Goal: Task Accomplishment & Management: Manage account settings

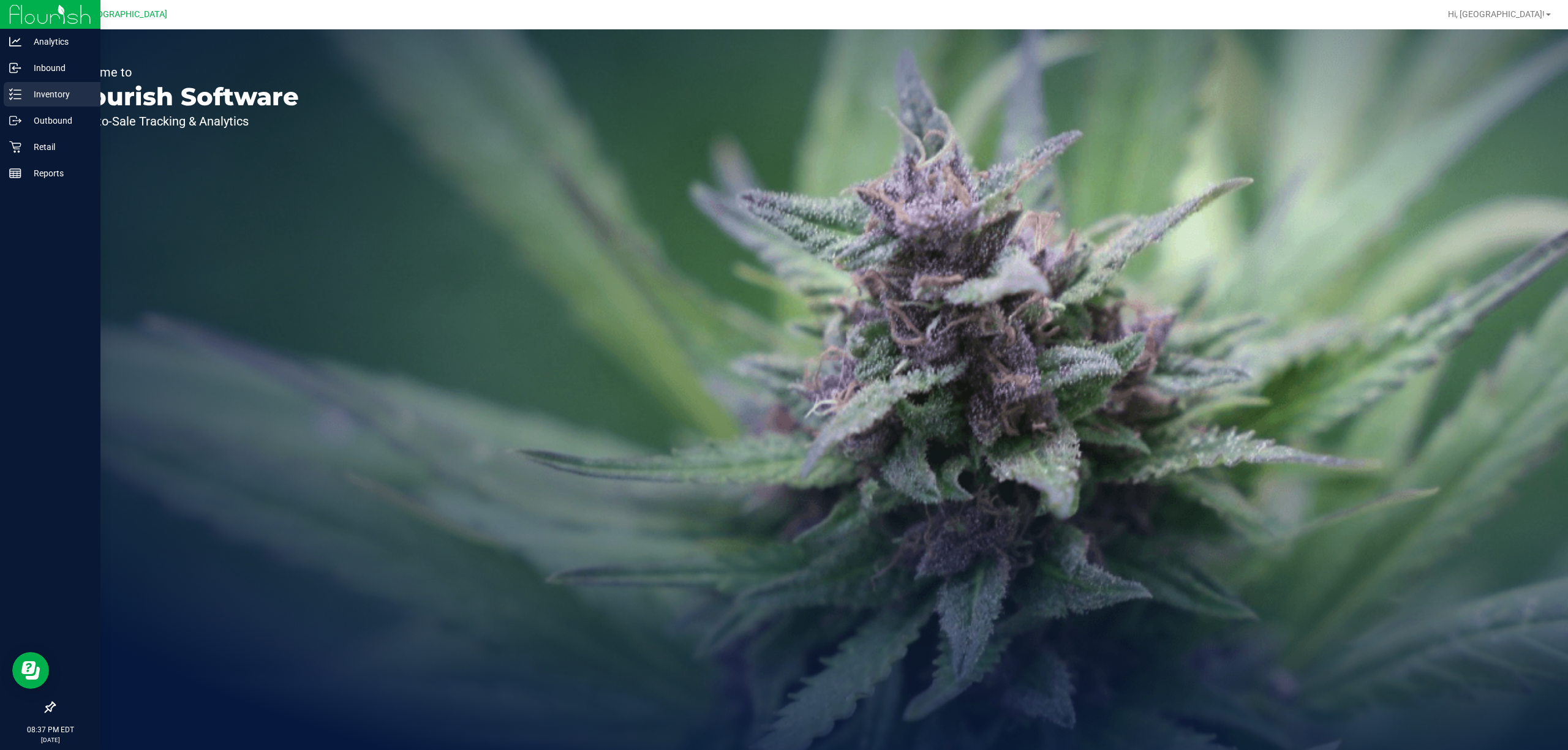
click at [55, 98] on p "Inventory" at bounding box center [58, 94] width 74 height 15
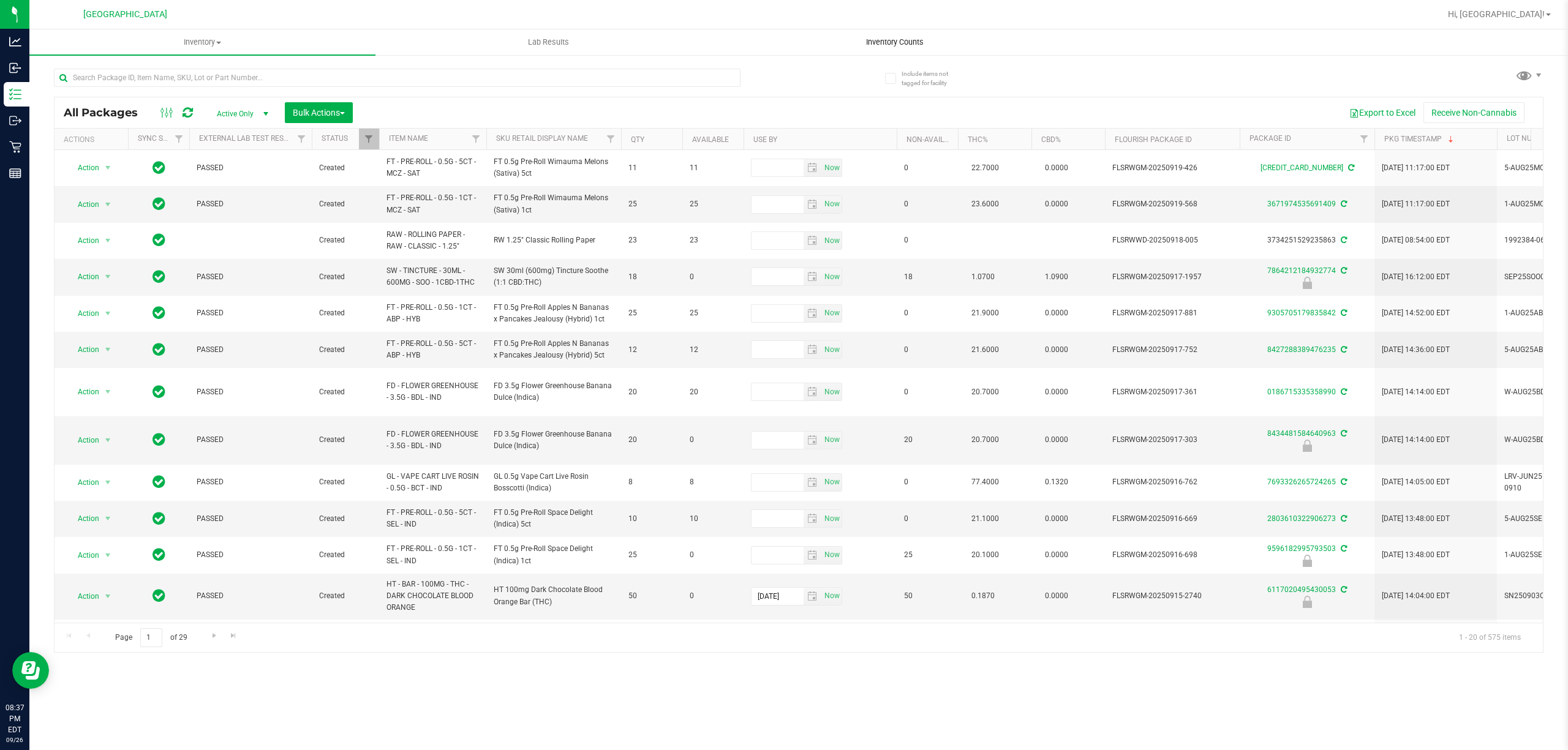
click at [888, 36] on span "Inventory Counts" at bounding box center [895, 41] width 91 height 11
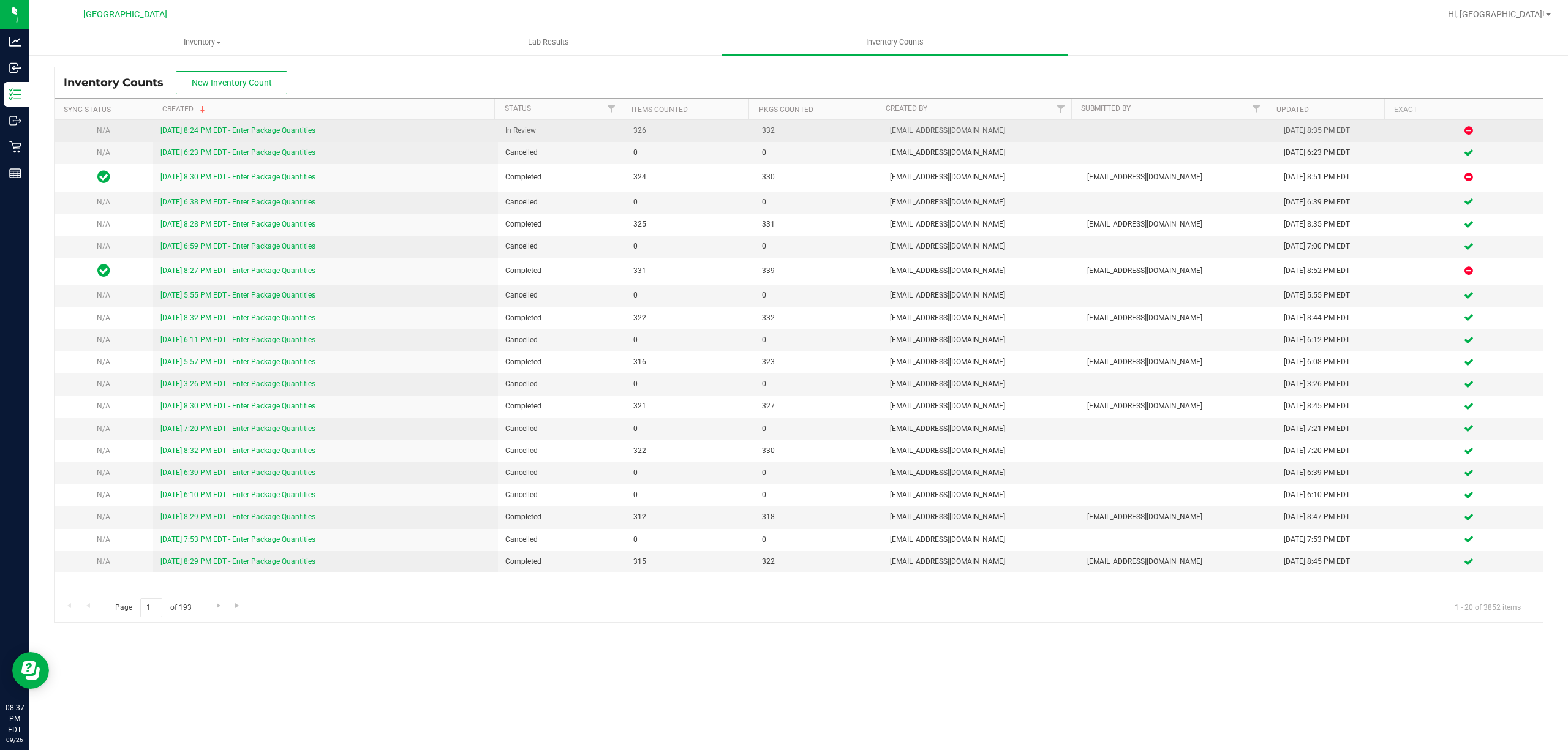
click at [276, 129] on link "[DATE] 8:24 PM EDT - Enter Package Quantities" at bounding box center [238, 131] width 155 height 8
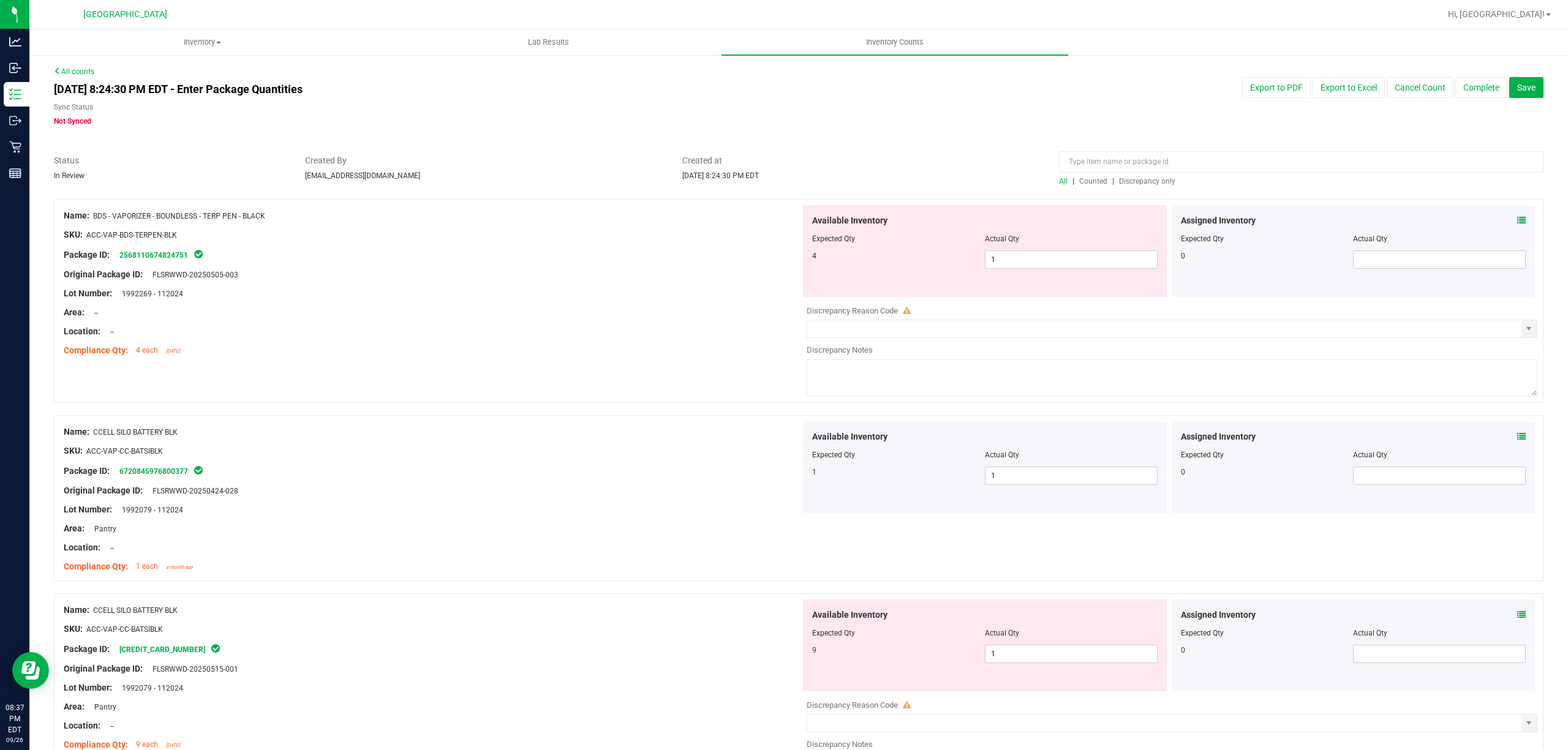
click at [1148, 183] on span "Discrepancy only" at bounding box center [1147, 181] width 56 height 8
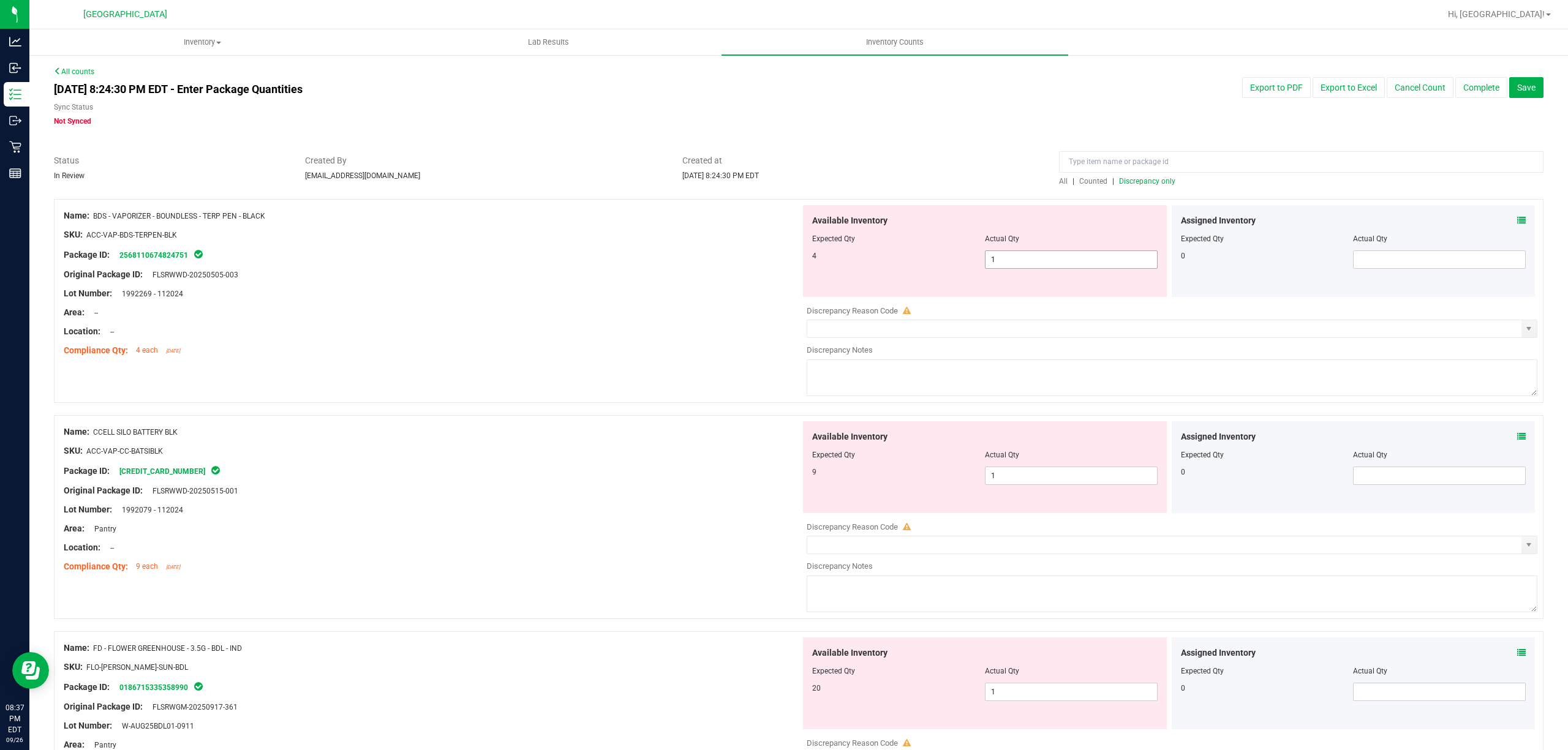
click at [1060, 260] on span "1 1" at bounding box center [1071, 259] width 173 height 18
click at [1060, 260] on input "1" at bounding box center [1071, 259] width 172 height 17
type input "4"
click at [1084, 485] on div "Available Inventory Expected Qty Actual Qty 9 1 1" at bounding box center [1169, 518] width 737 height 194
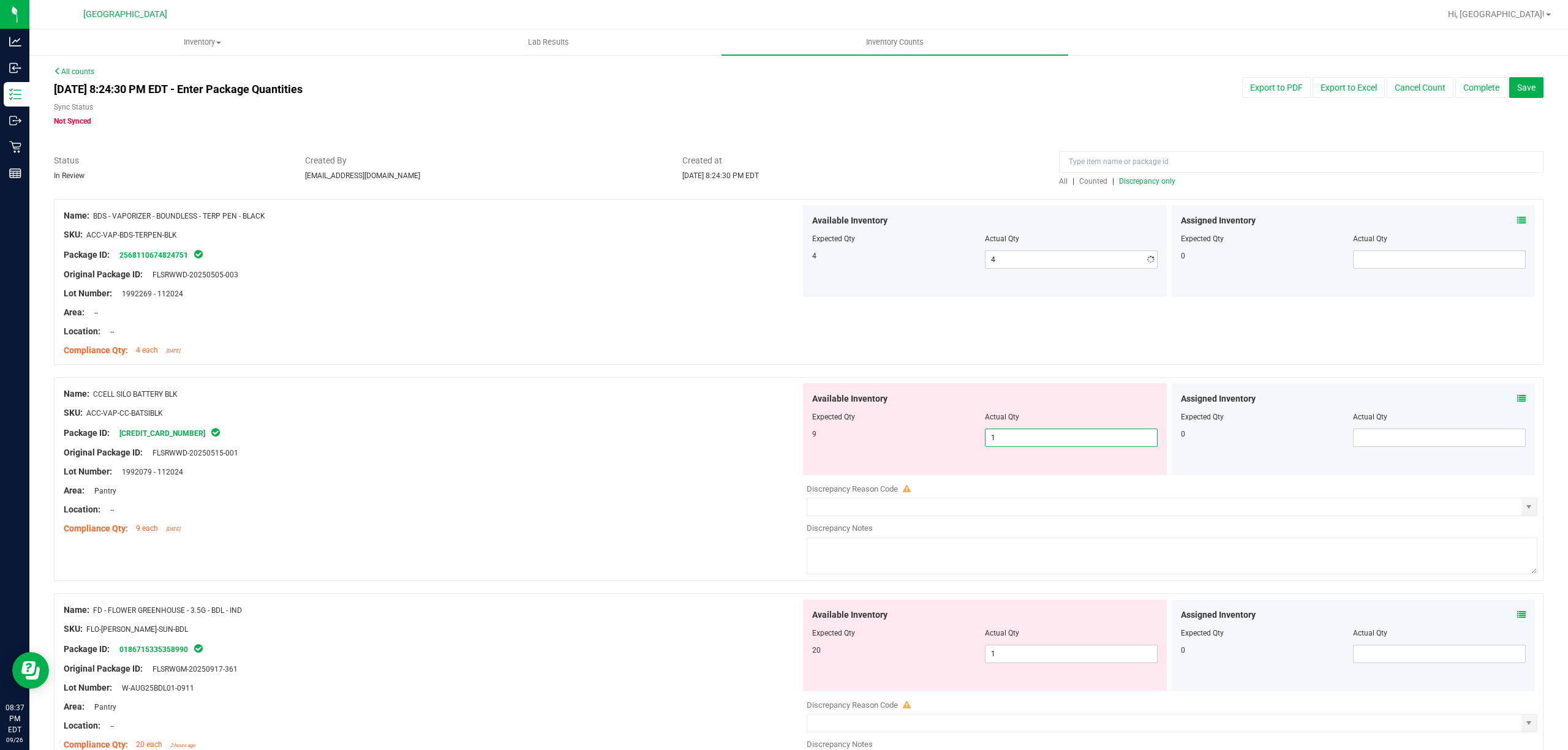
click at [1084, 484] on div "Discrepancy Reason Code" at bounding box center [1172, 489] width 731 height 12
click at [1084, 444] on span "1 1" at bounding box center [1071, 438] width 173 height 18
click at [1084, 444] on input "1" at bounding box center [1071, 438] width 172 height 17
type input "9"
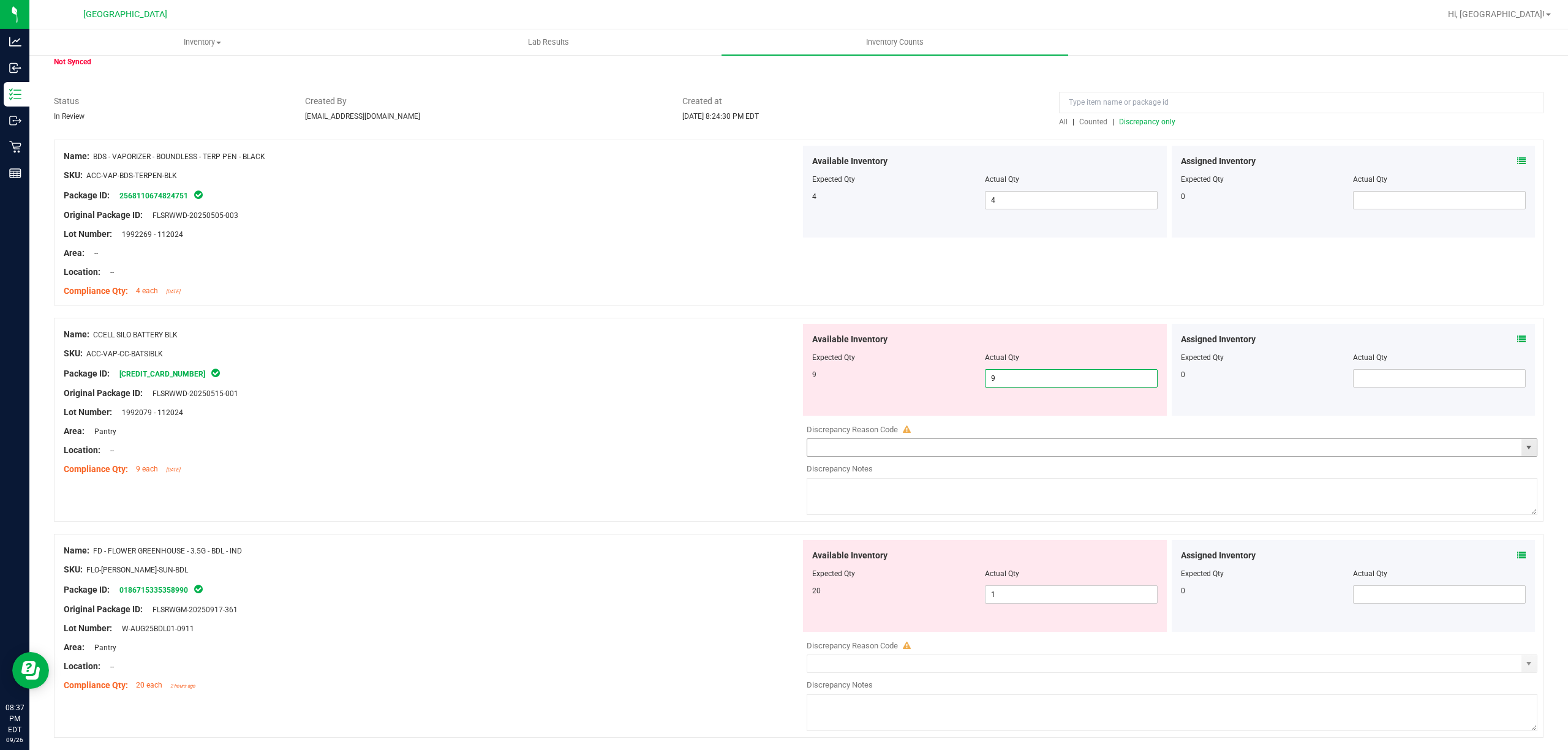
scroll to position [163, 0]
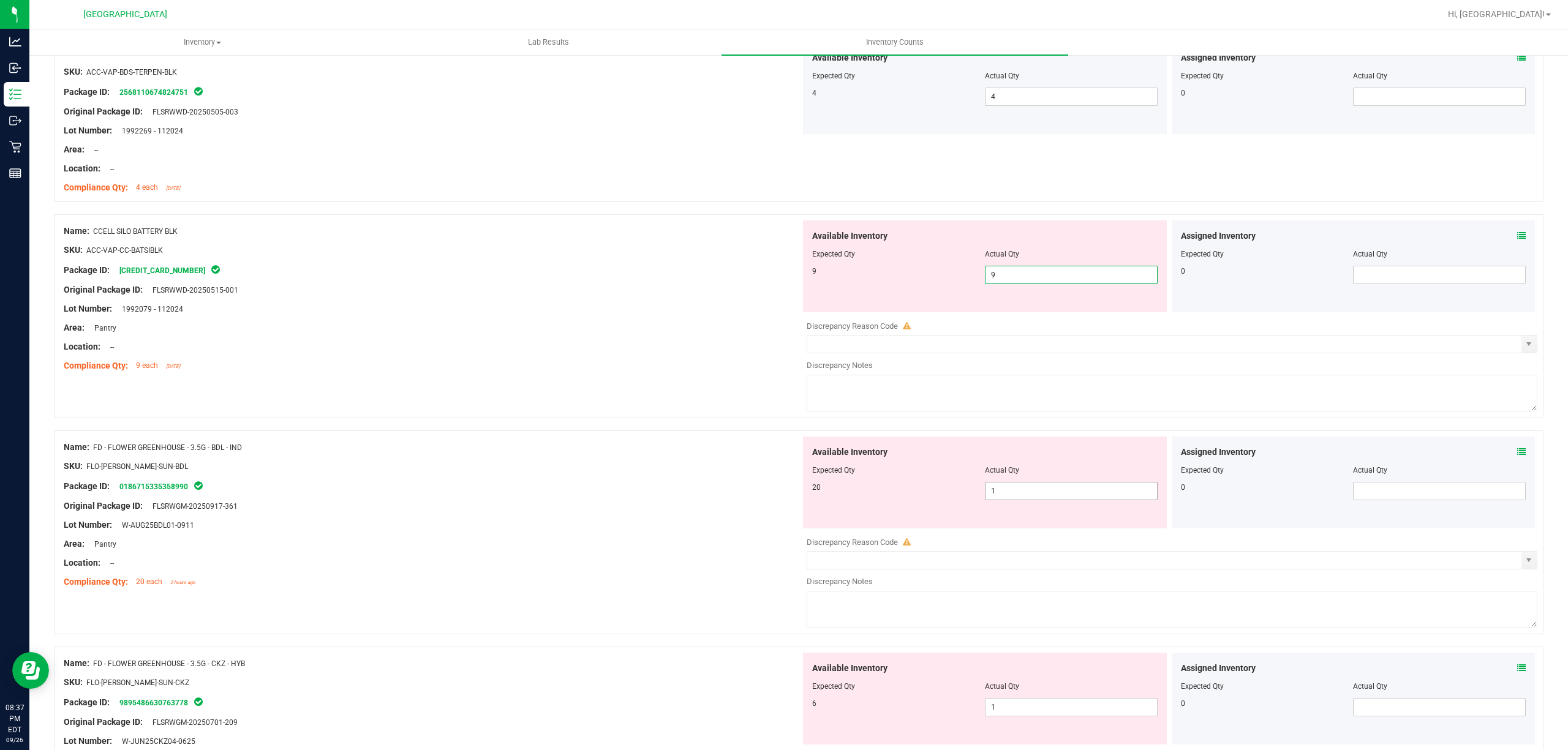
type input "9"
click at [1076, 491] on div "Available Inventory Expected Qty Actual Qty 20 1 1" at bounding box center [1169, 534] width 737 height 194
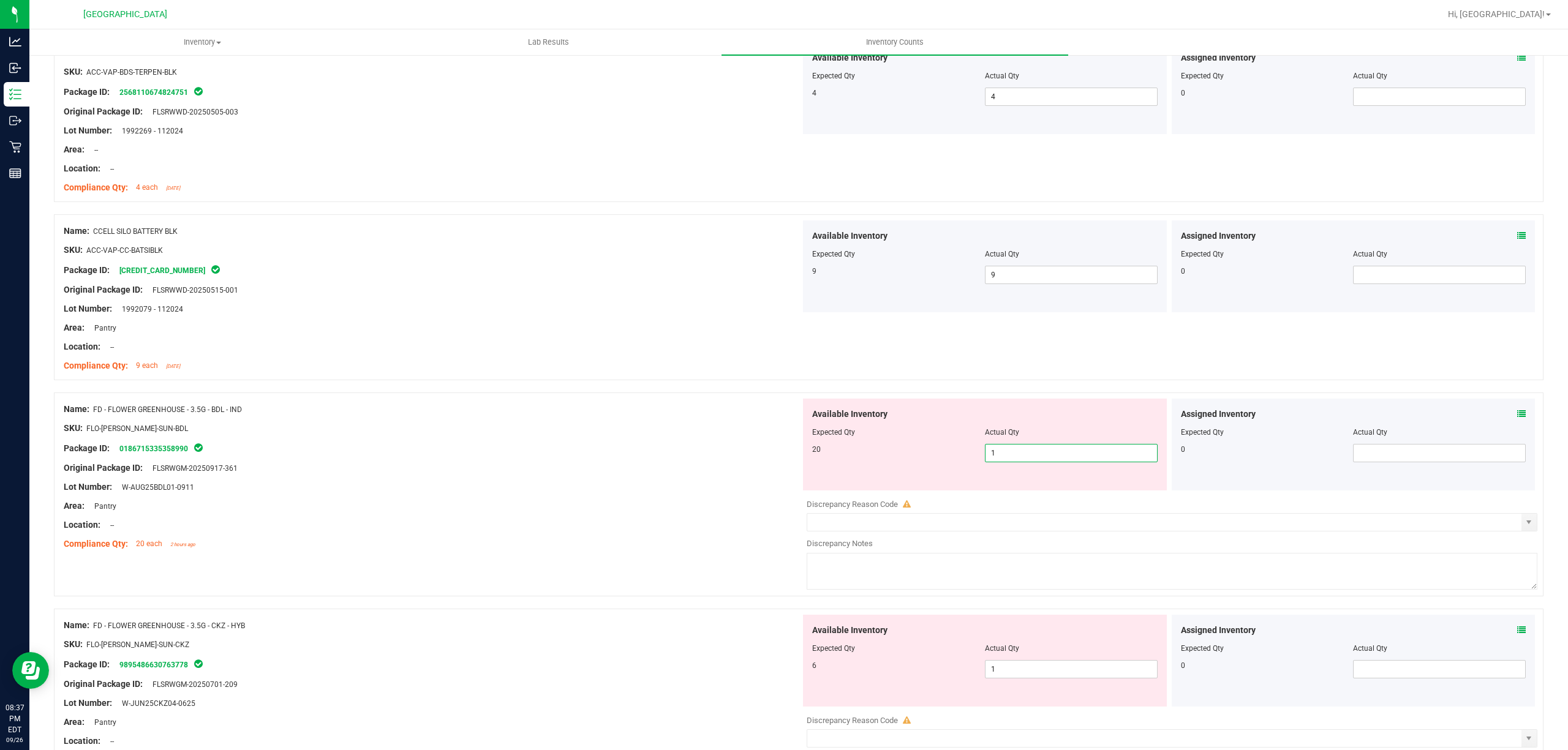
click at [1067, 444] on span "1 1" at bounding box center [1071, 453] width 173 height 18
click at [1068, 457] on span "1 1" at bounding box center [1071, 453] width 173 height 18
click at [1068, 457] on input "1" at bounding box center [1071, 453] width 172 height 17
type input "20"
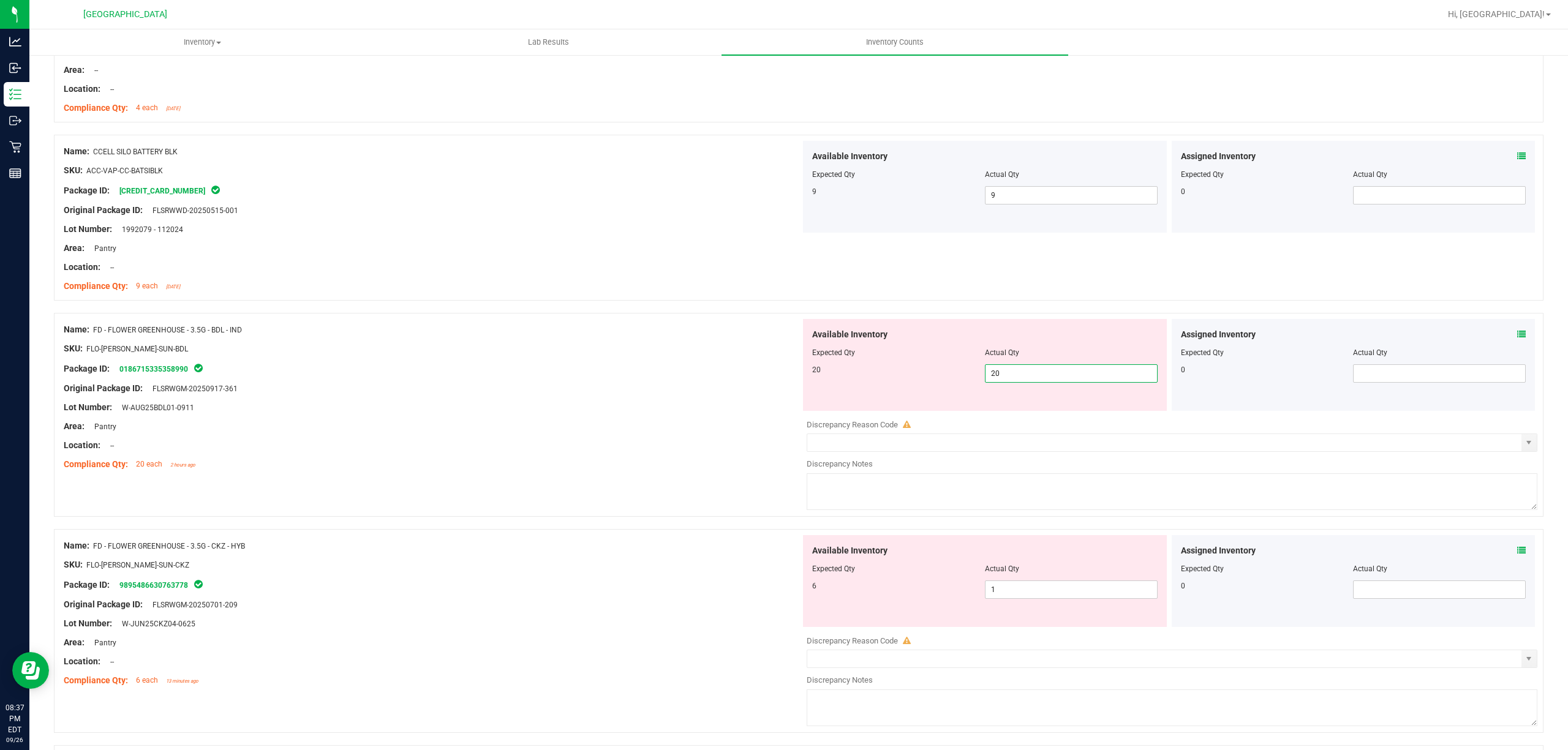
scroll to position [408, 0]
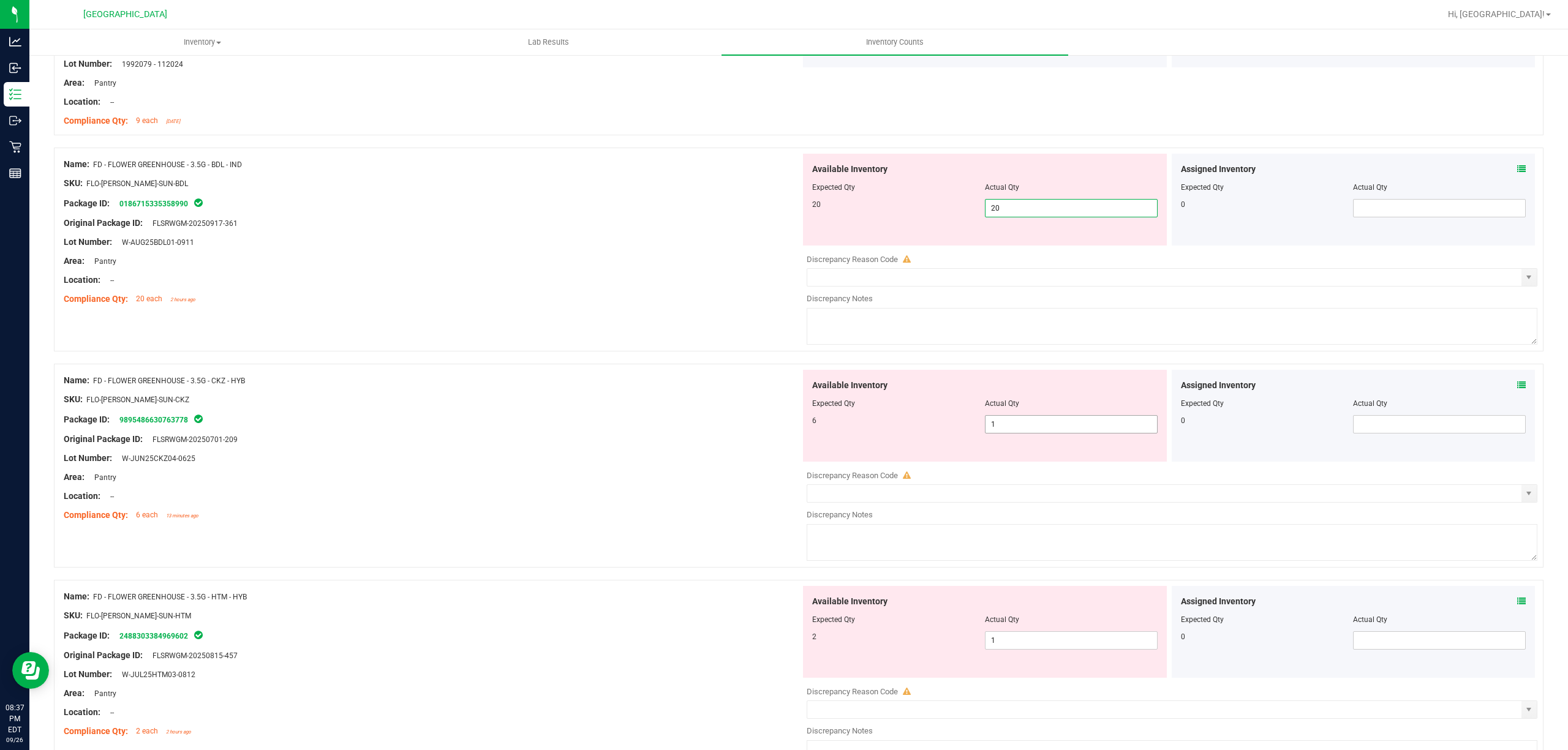
type input "20"
click at [1062, 431] on div "Available Inventory Expected Qty Actual Qty 6 1 1" at bounding box center [1169, 467] width 737 height 194
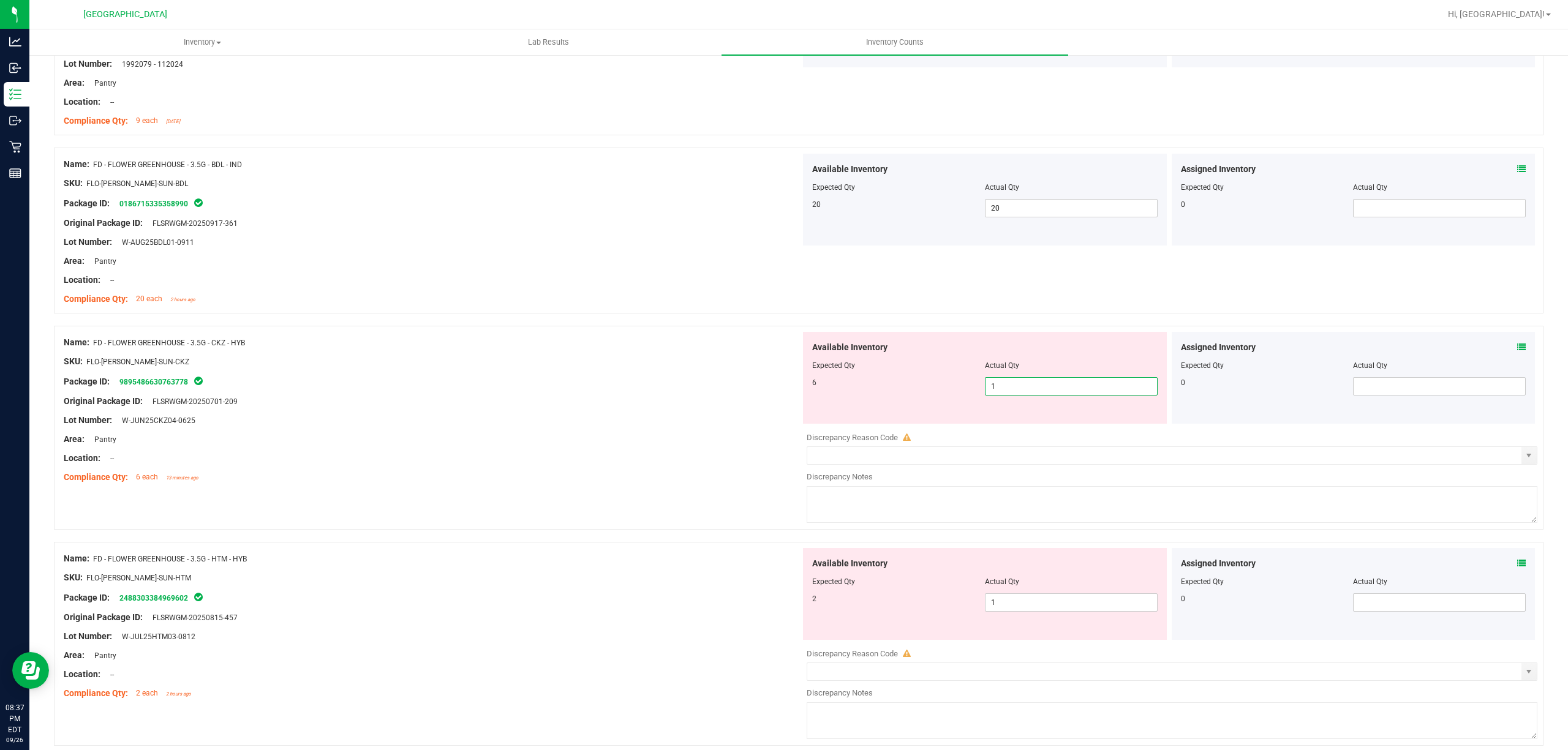
click at [1059, 392] on input "1" at bounding box center [1071, 387] width 172 height 17
type input "6"
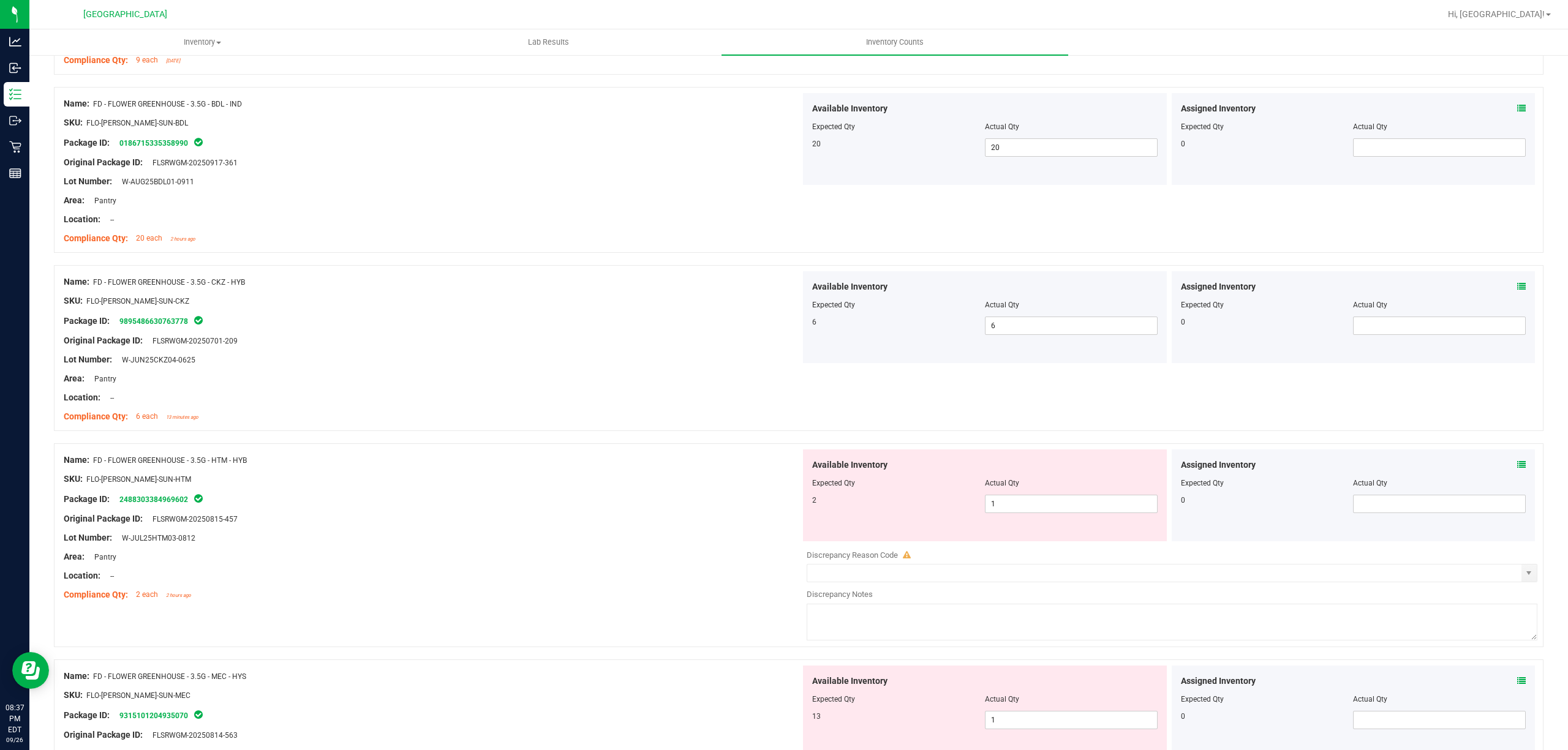
scroll to position [572, 0]
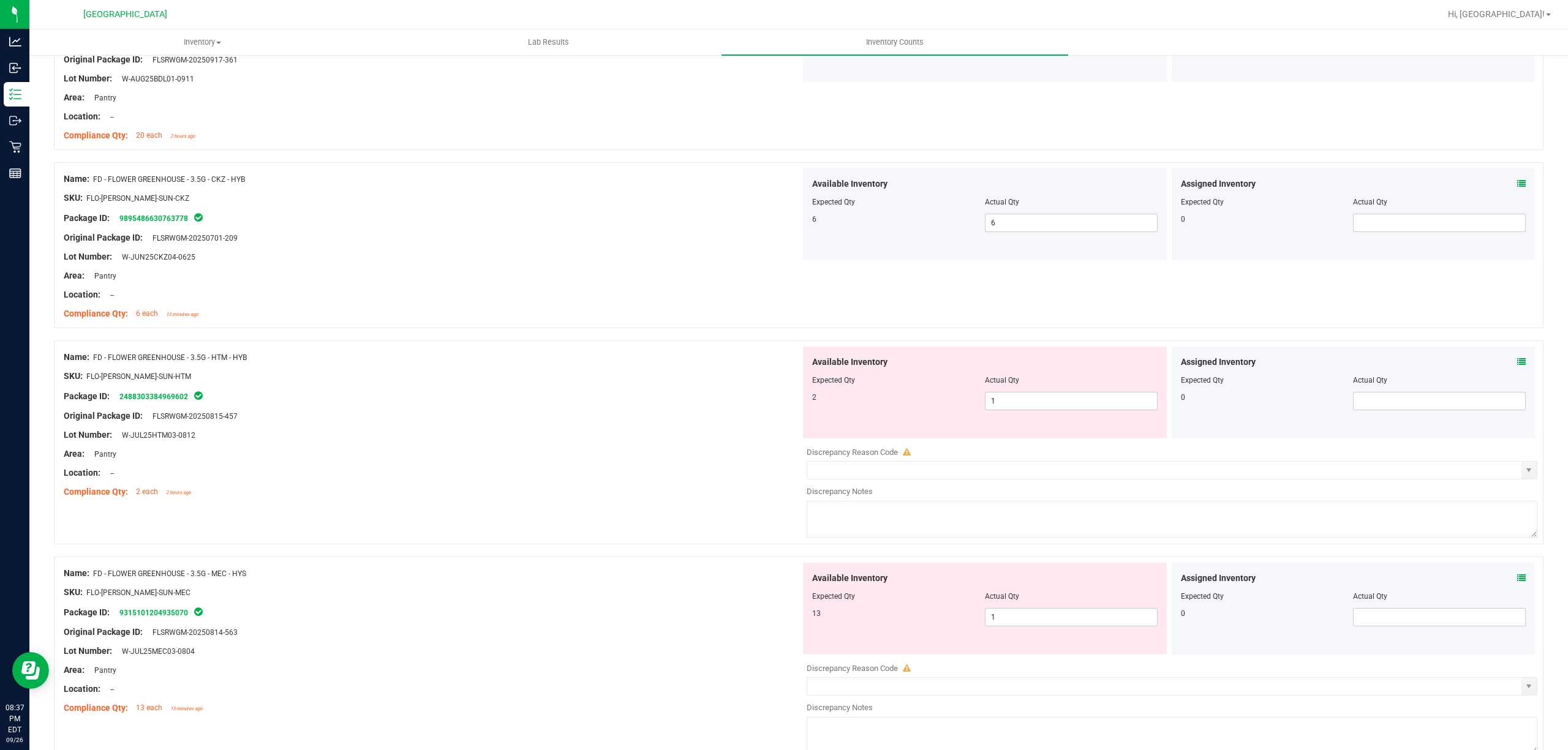
click at [1052, 413] on div "Available Inventory Expected Qty Actual Qty 2 1 1" at bounding box center [985, 392] width 363 height 92
click at [1050, 400] on span "1 1" at bounding box center [1071, 401] width 173 height 18
click at [1050, 400] on input "1" at bounding box center [1071, 401] width 172 height 17
type input "2"
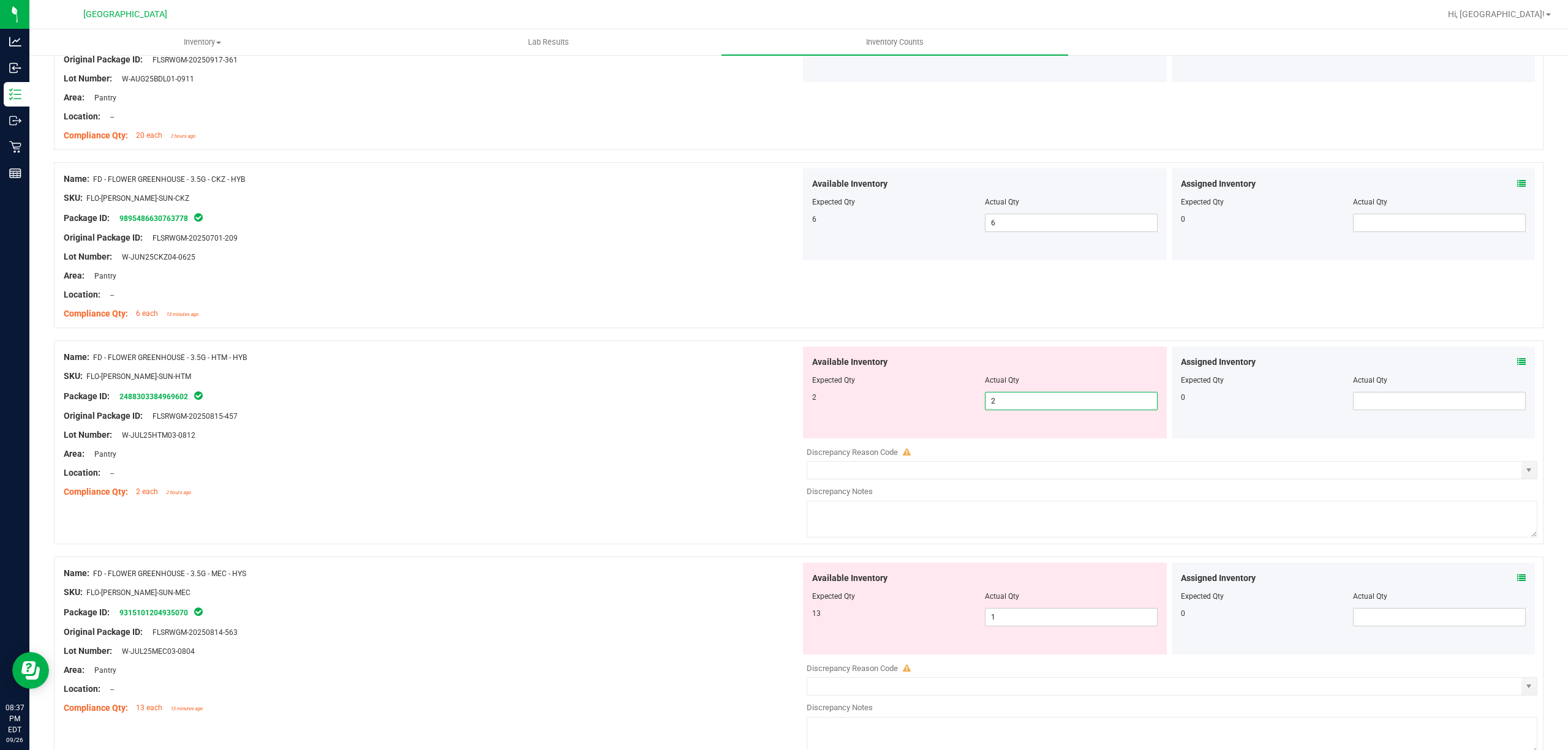
click at [692, 401] on div "Package ID: 2488303384969602" at bounding box center [432, 396] width 737 height 15
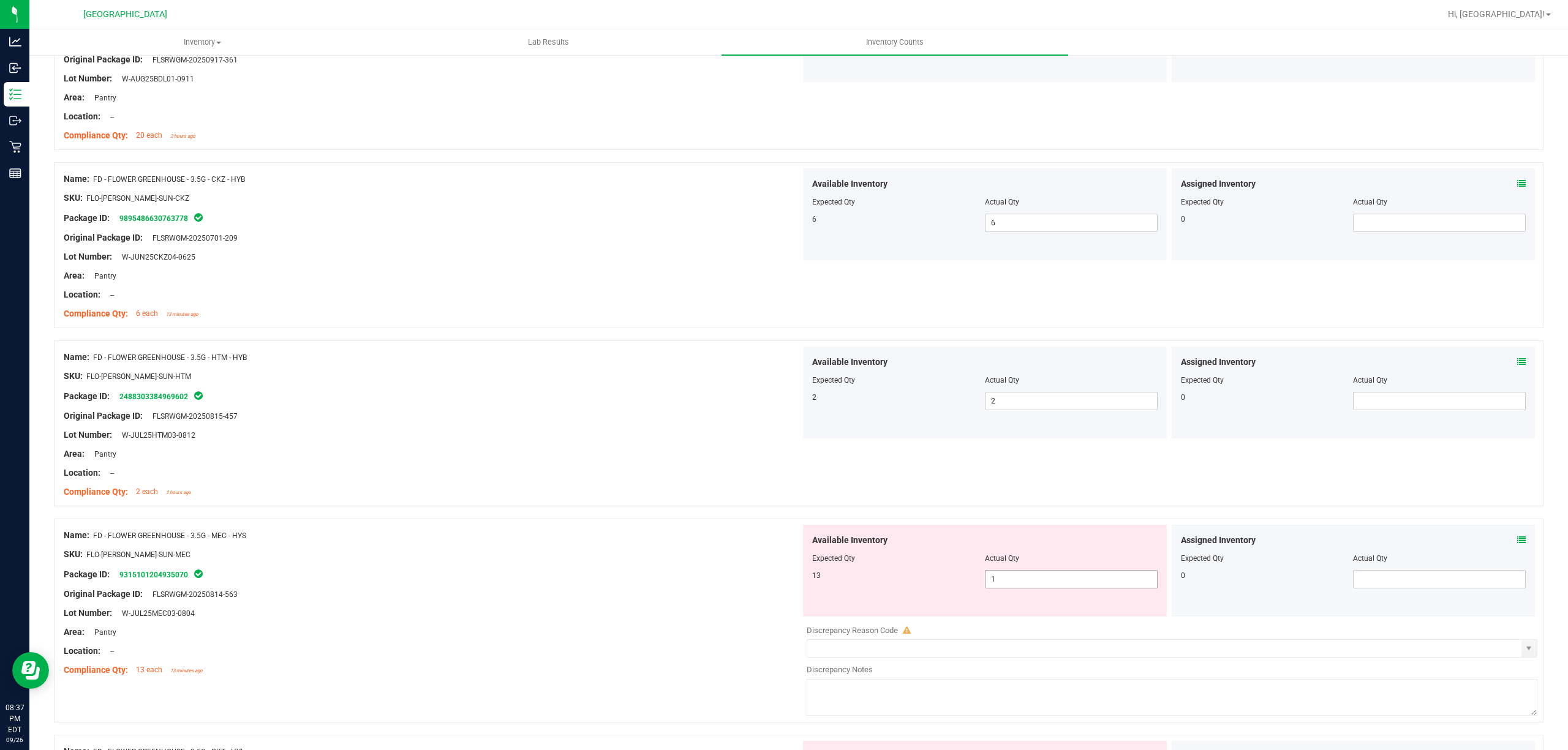
click at [1076, 581] on span "1 1" at bounding box center [1071, 579] width 173 height 18
click at [1076, 581] on input "1" at bounding box center [1071, 579] width 172 height 17
type input "13"
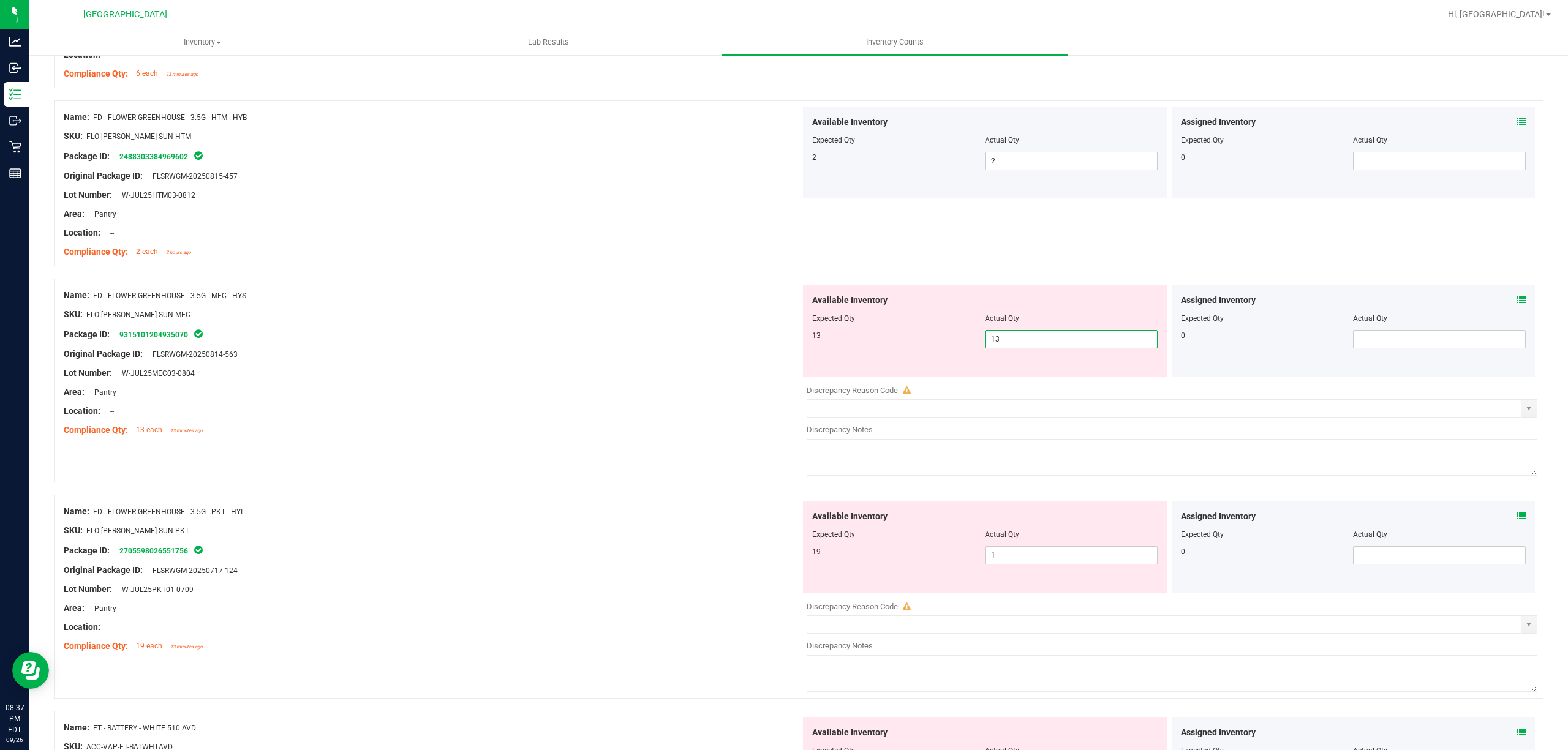
scroll to position [898, 0]
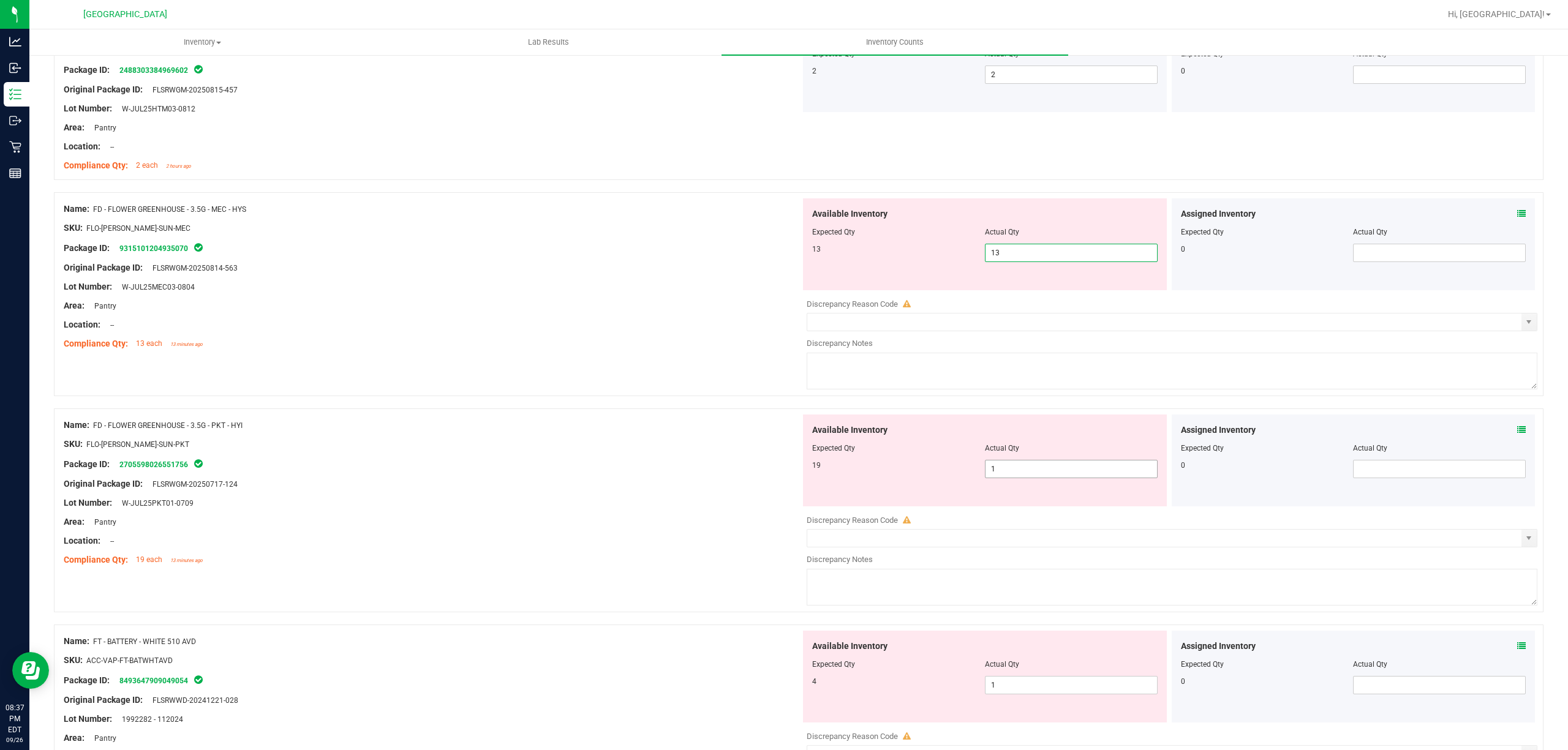
type input "13"
click at [1032, 472] on div "Available Inventory Expected Qty Actual Qty 19 1 1" at bounding box center [1169, 511] width 737 height 194
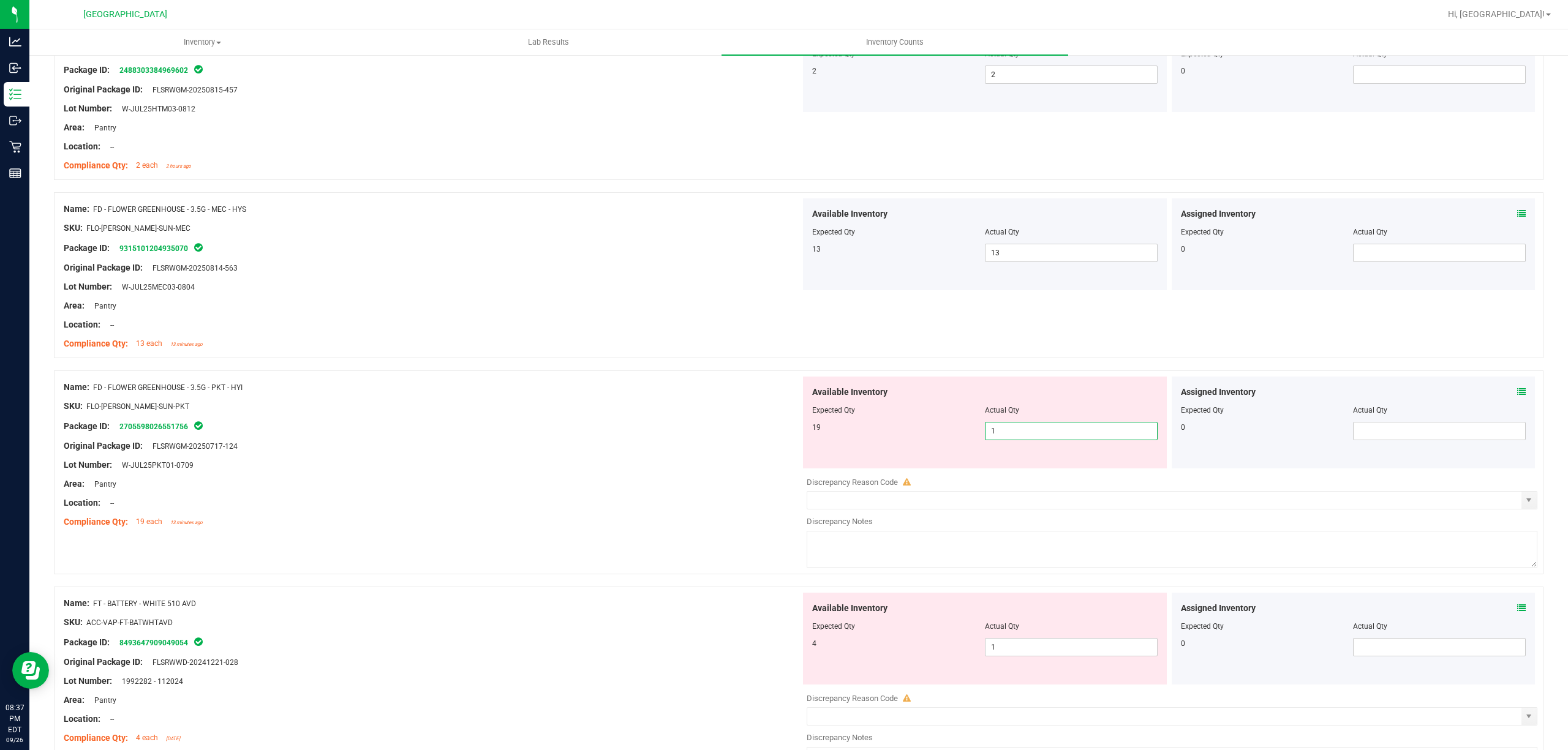
type input "19"
click at [1076, 643] on div "Available Inventory Expected Qty Actual Qty 4 1 1" at bounding box center [985, 638] width 363 height 92
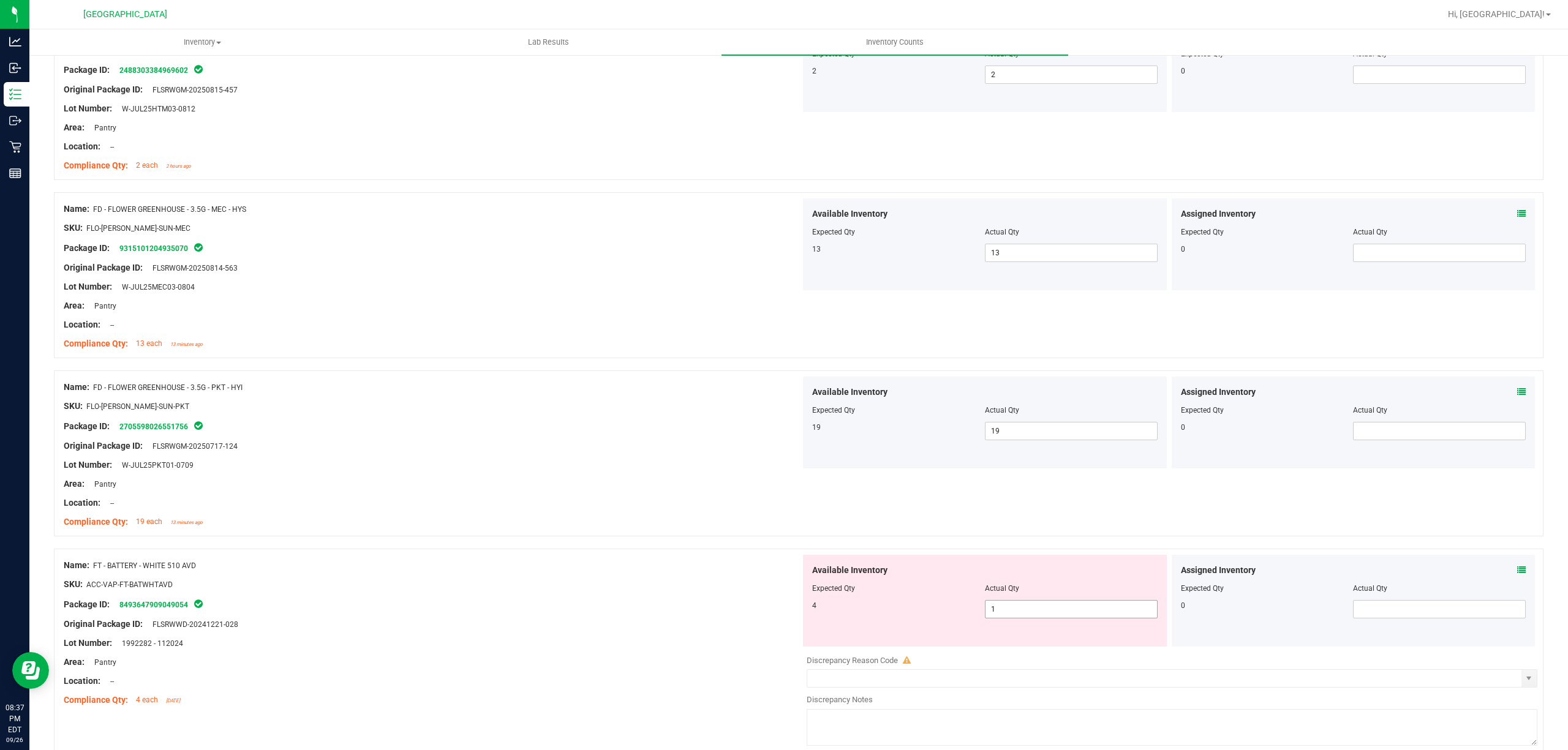
click at [1076, 643] on div "Available Inventory Expected Qty Actual Qty 4 1 1" at bounding box center [985, 600] width 363 height 92
click at [1070, 617] on span "1 1" at bounding box center [1071, 610] width 173 height 18
click at [1070, 616] on input "1" at bounding box center [1071, 609] width 172 height 17
type input "4"
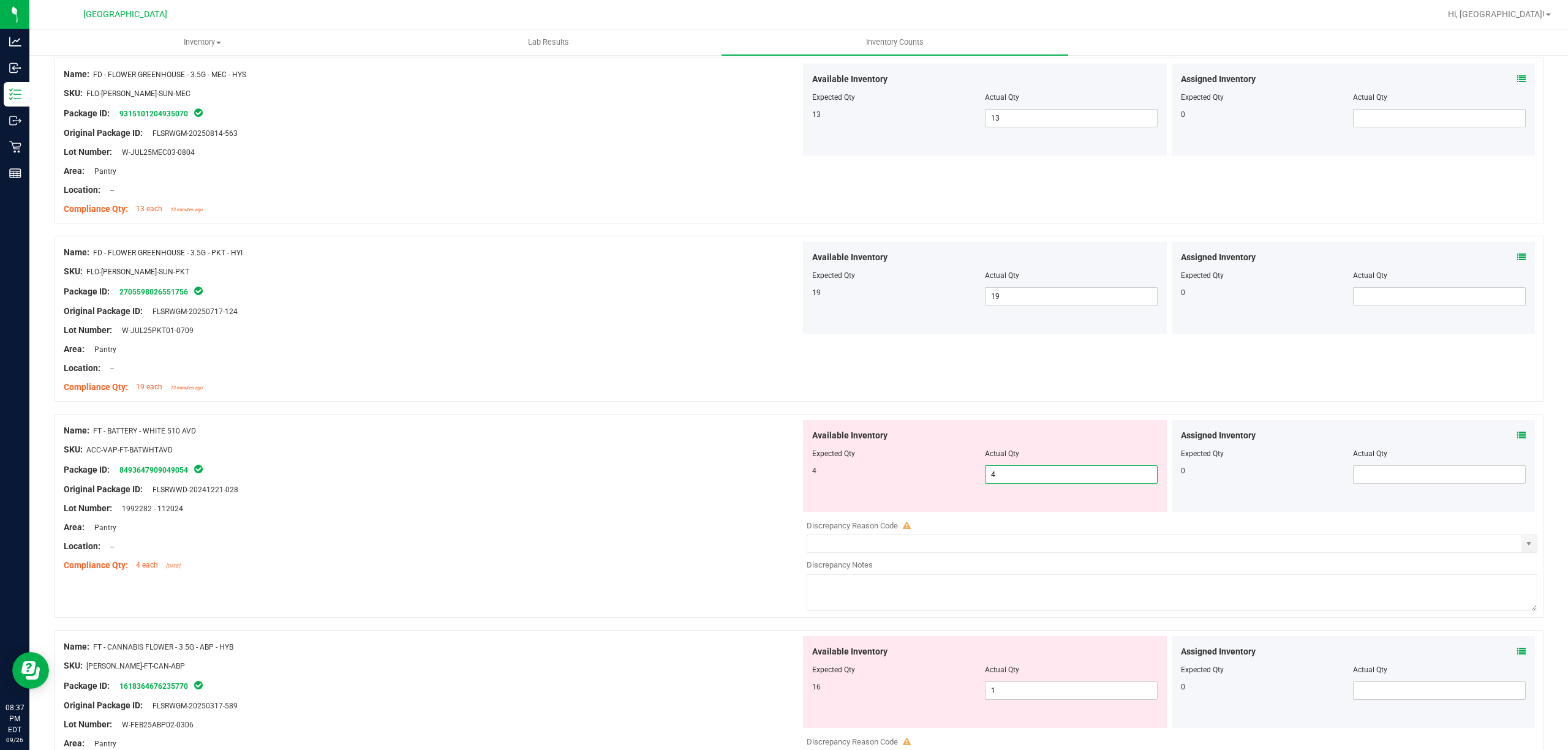
scroll to position [1061, 0]
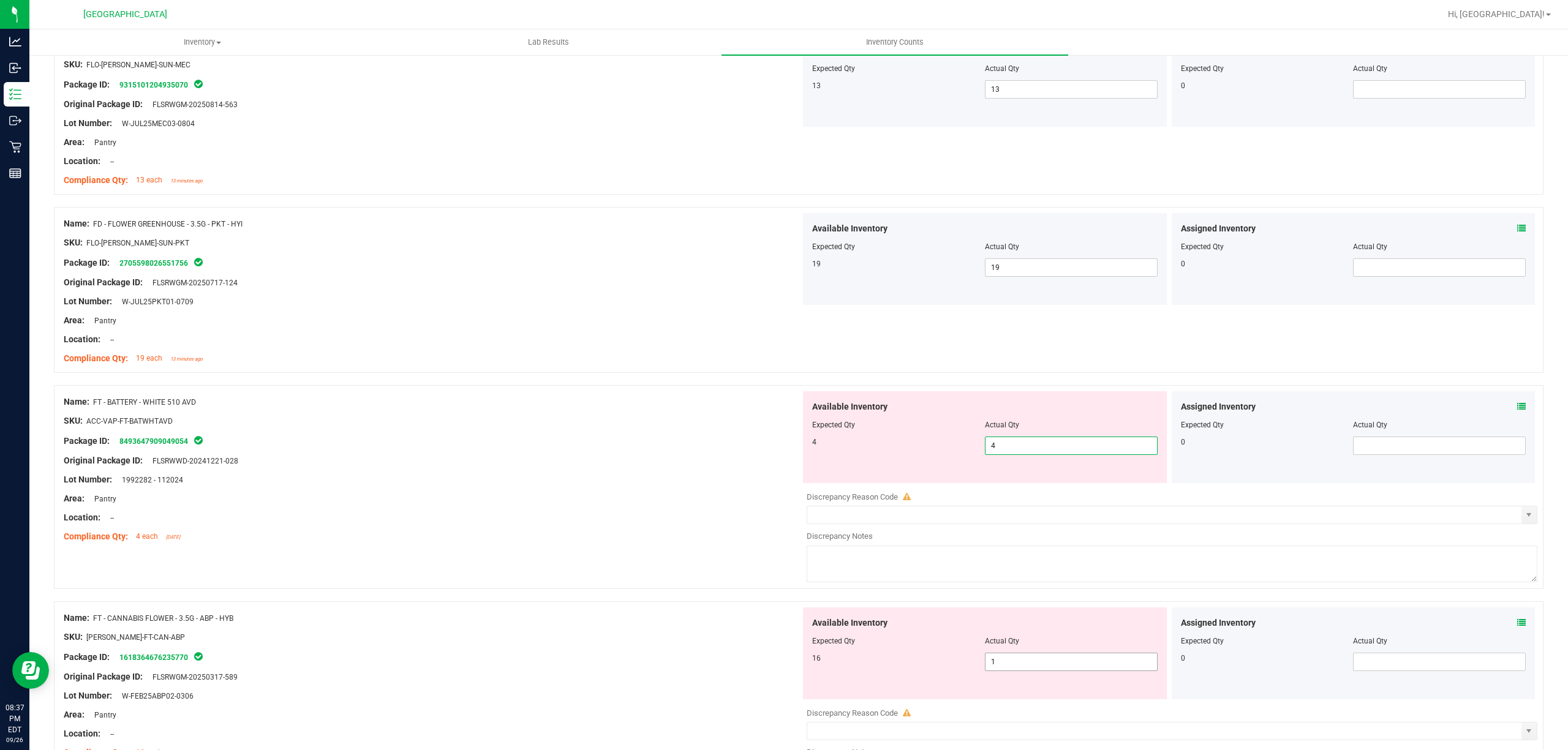
type input "4"
click at [1052, 660] on div "Available Inventory Expected Qty Actual Qty 16 1 1" at bounding box center [985, 653] width 363 height 92
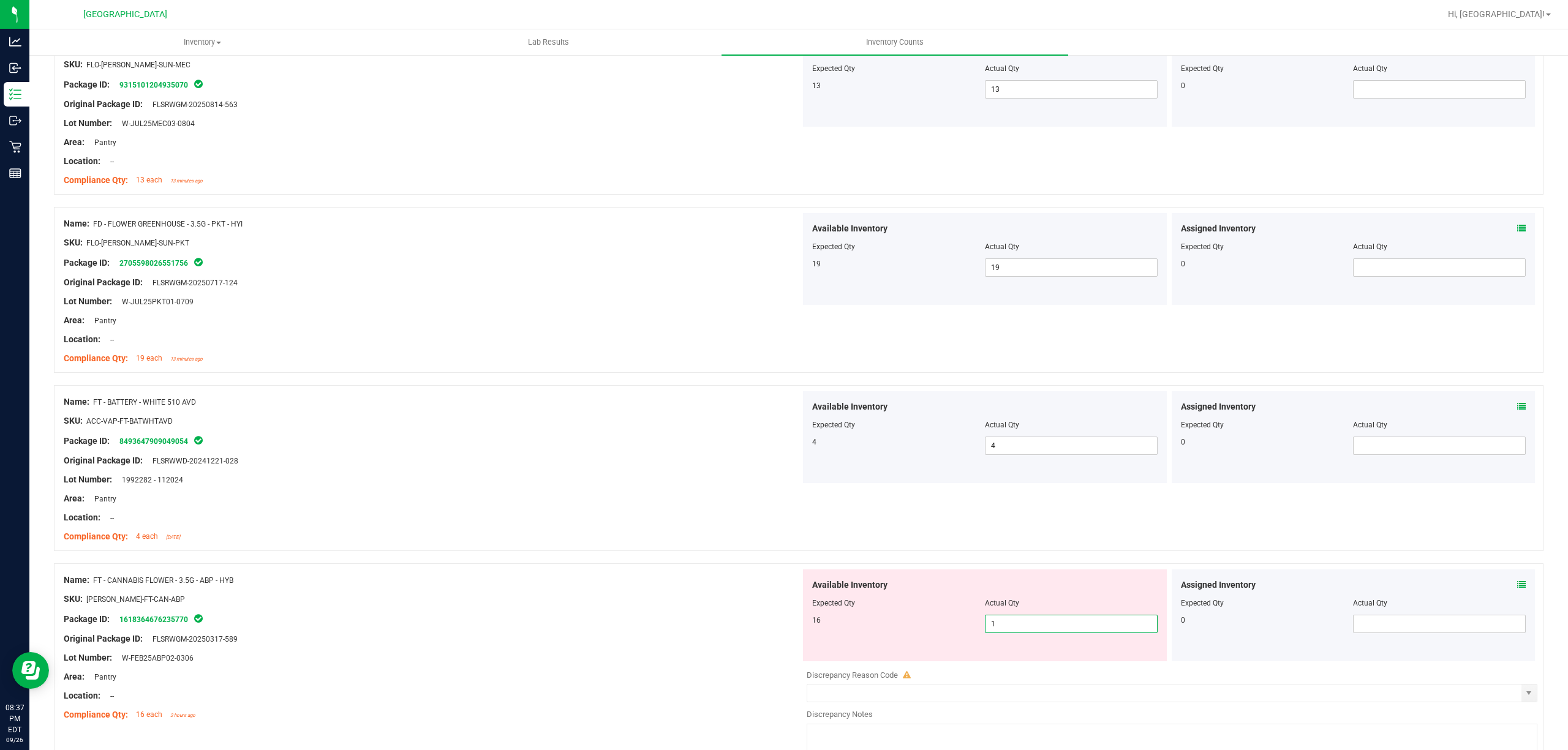
type input "16"
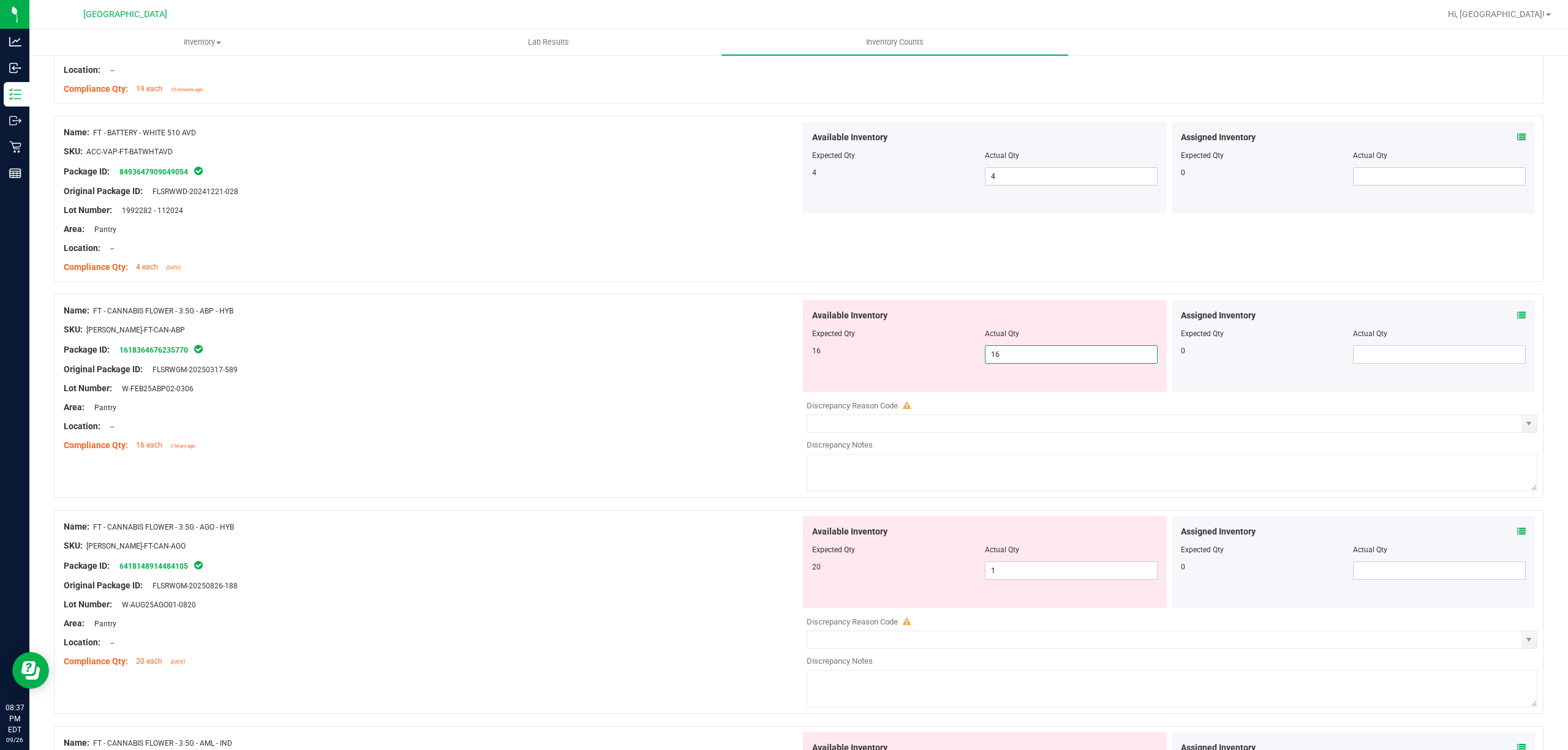
scroll to position [1388, 0]
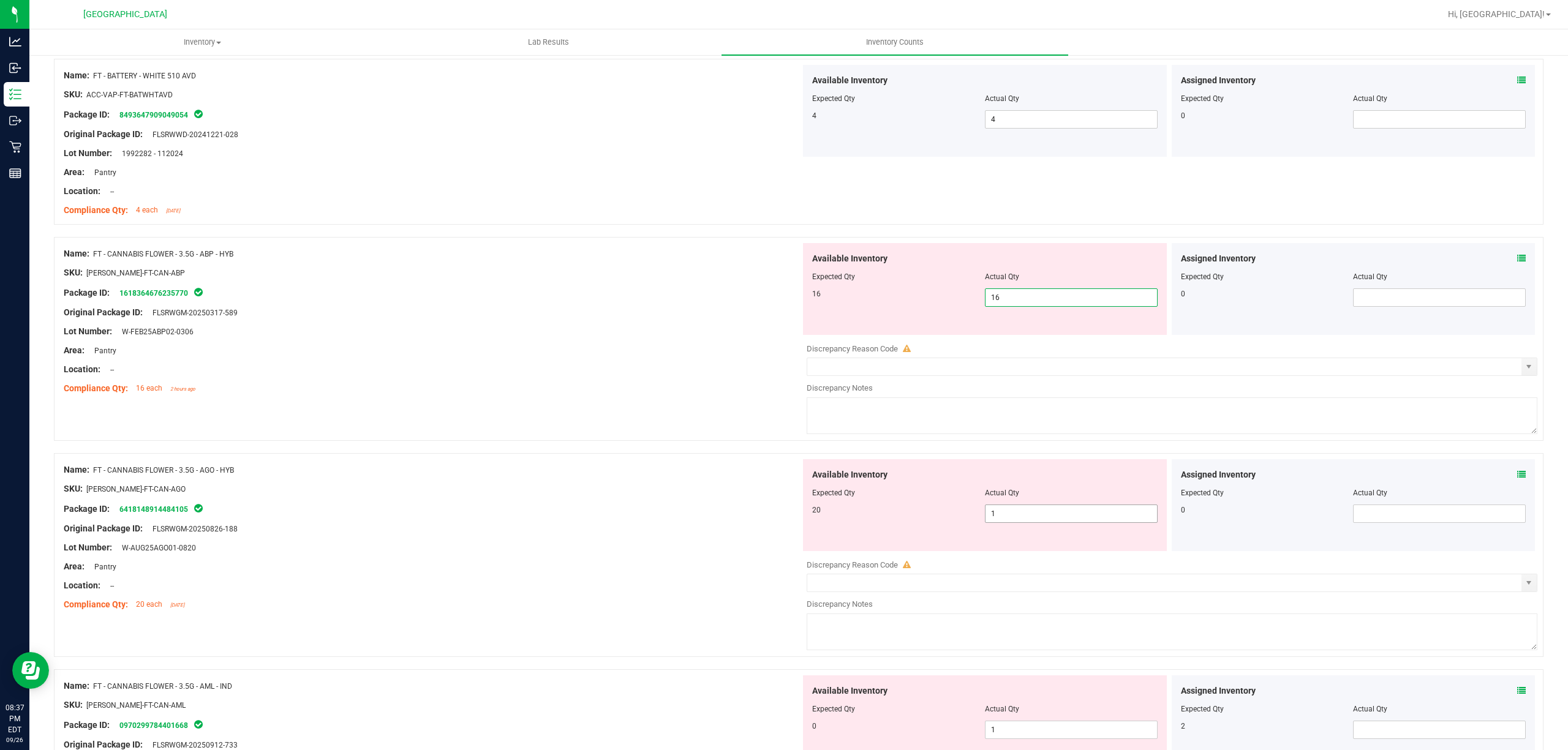
type input "16"
click at [1010, 517] on div "Available Inventory Expected Qty Actual Qty 20 1 1" at bounding box center [1169, 556] width 737 height 194
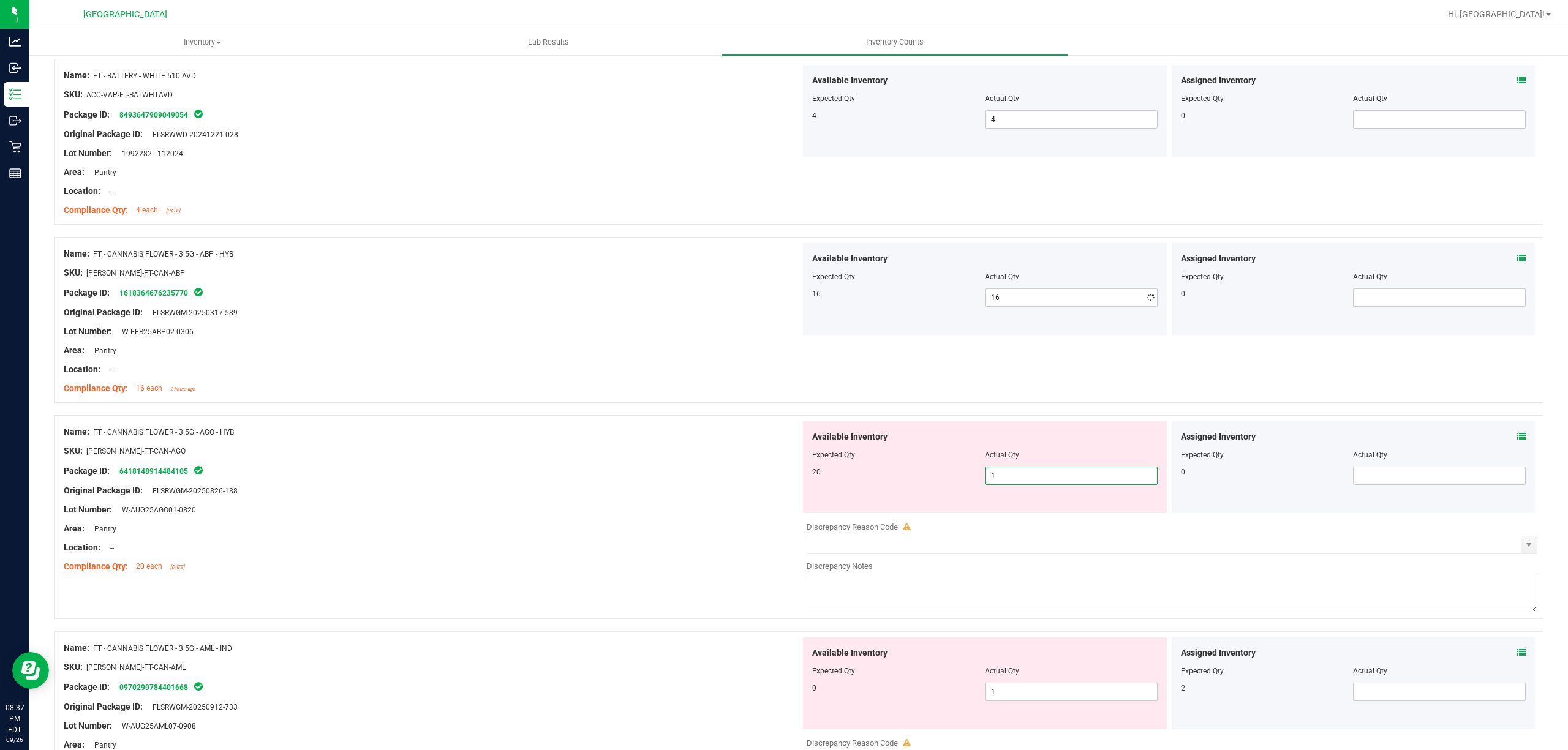
click at [1010, 515] on div at bounding box center [1169, 514] width 737 height 2
click at [1024, 485] on span "1 1" at bounding box center [1071, 476] width 173 height 18
click at [1025, 483] on input "1" at bounding box center [1071, 476] width 172 height 17
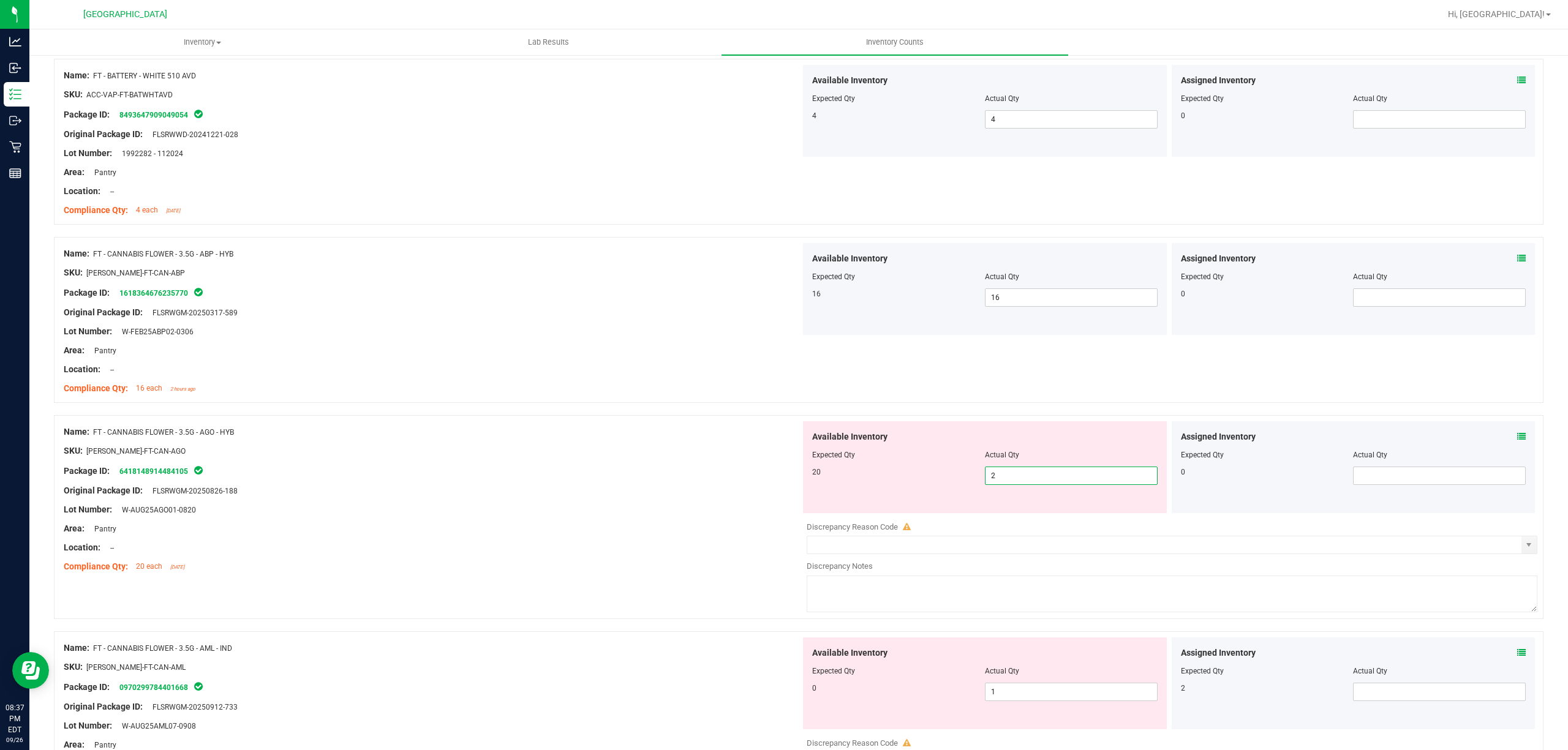
type input "20"
click at [1051, 691] on div "Available Inventory Expected Qty Actual Qty 0 1 1" at bounding box center [985, 683] width 363 height 92
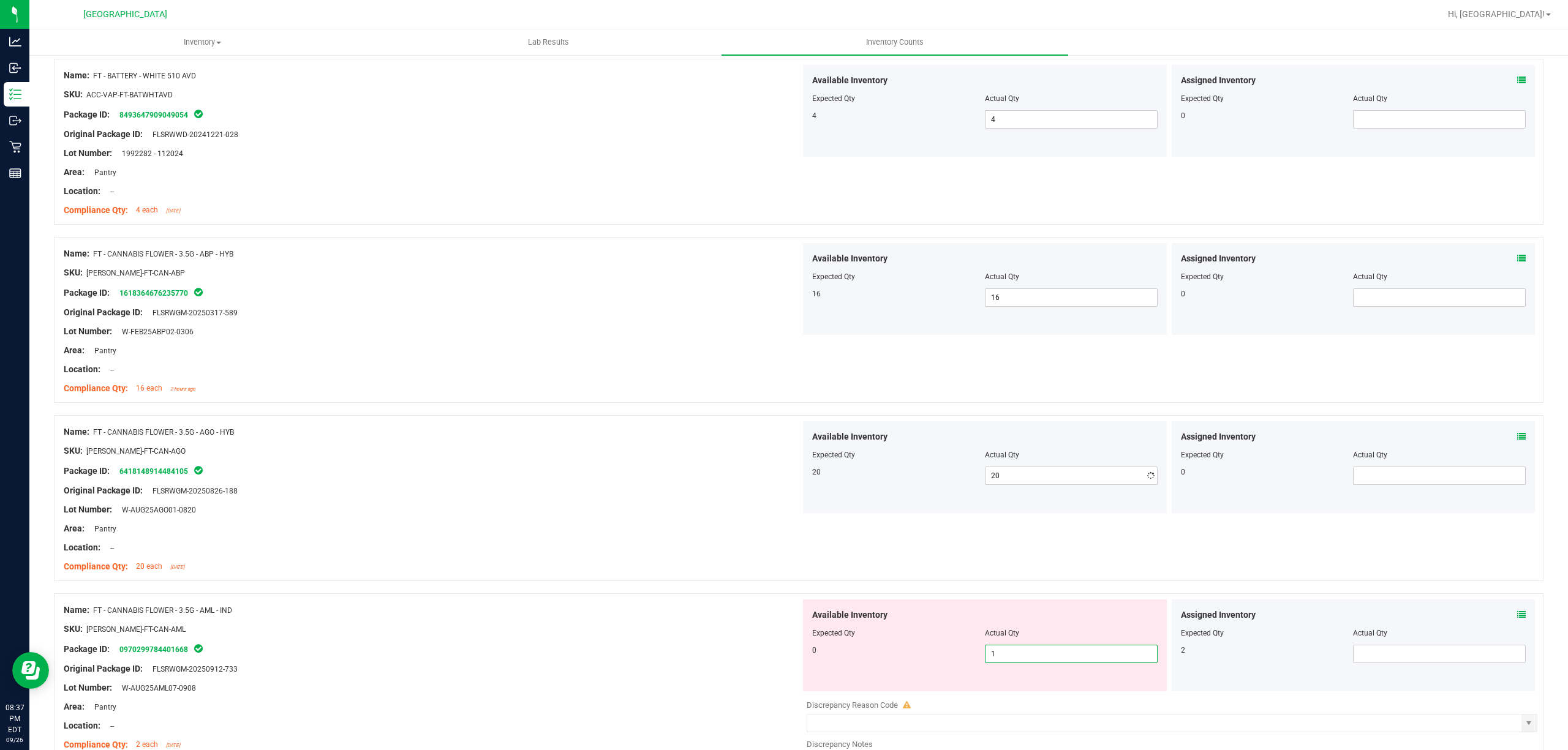
click at [1051, 691] on div "Available Inventory Expected Qty Actual Qty 0 1 1" at bounding box center [985, 645] width 363 height 92
click at [1052, 660] on span "1 1" at bounding box center [1071, 654] width 173 height 18
click at [1054, 657] on input "1" at bounding box center [1071, 654] width 172 height 17
click at [1057, 657] on input "1" at bounding box center [1071, 654] width 172 height 17
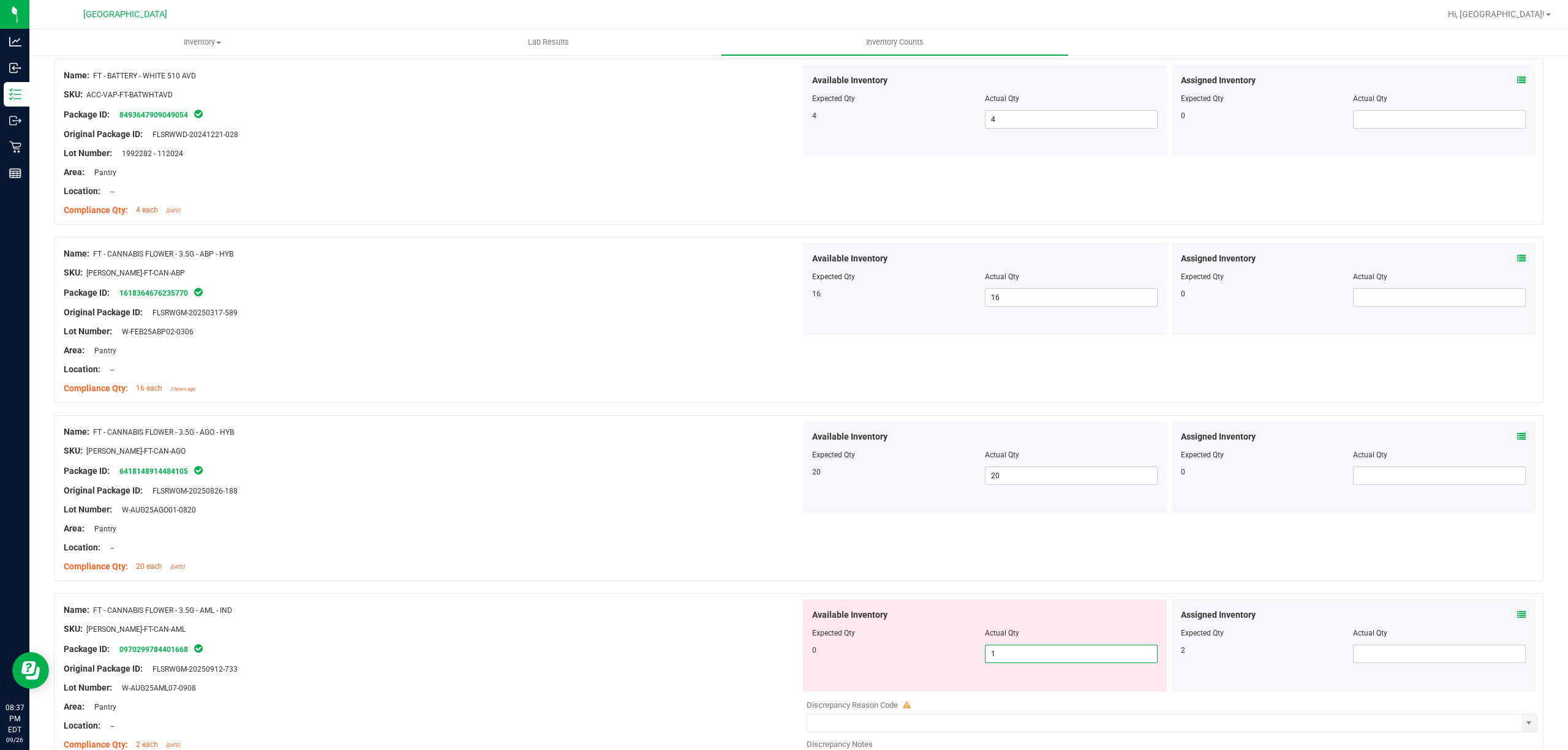
type input "0"
click at [1437, 663] on span at bounding box center [1439, 654] width 173 height 18
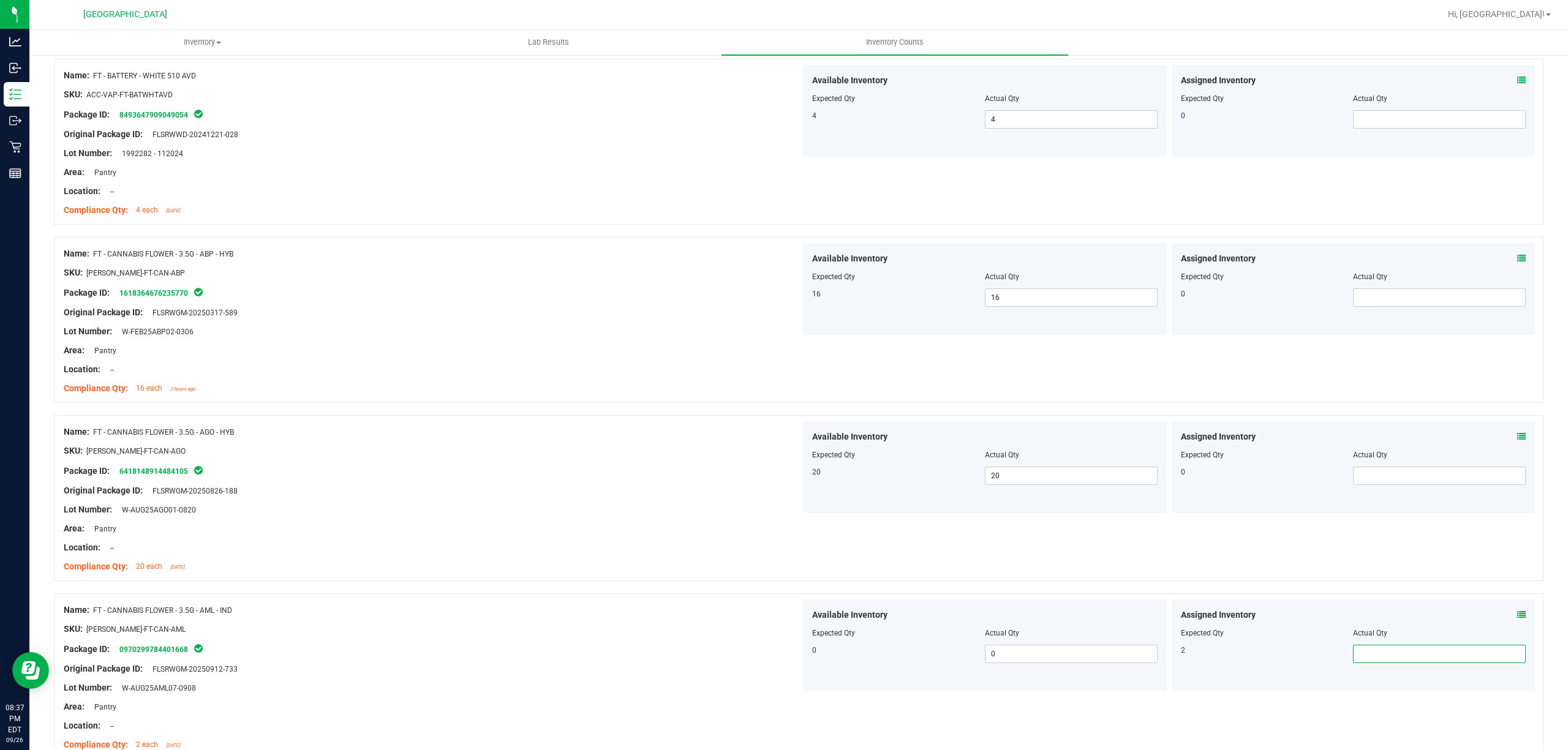
type input "2"
click at [581, 439] on div "Name: FT - CANNABIS FLOWER - 3.5G - AGO - HYB" at bounding box center [432, 432] width 737 height 13
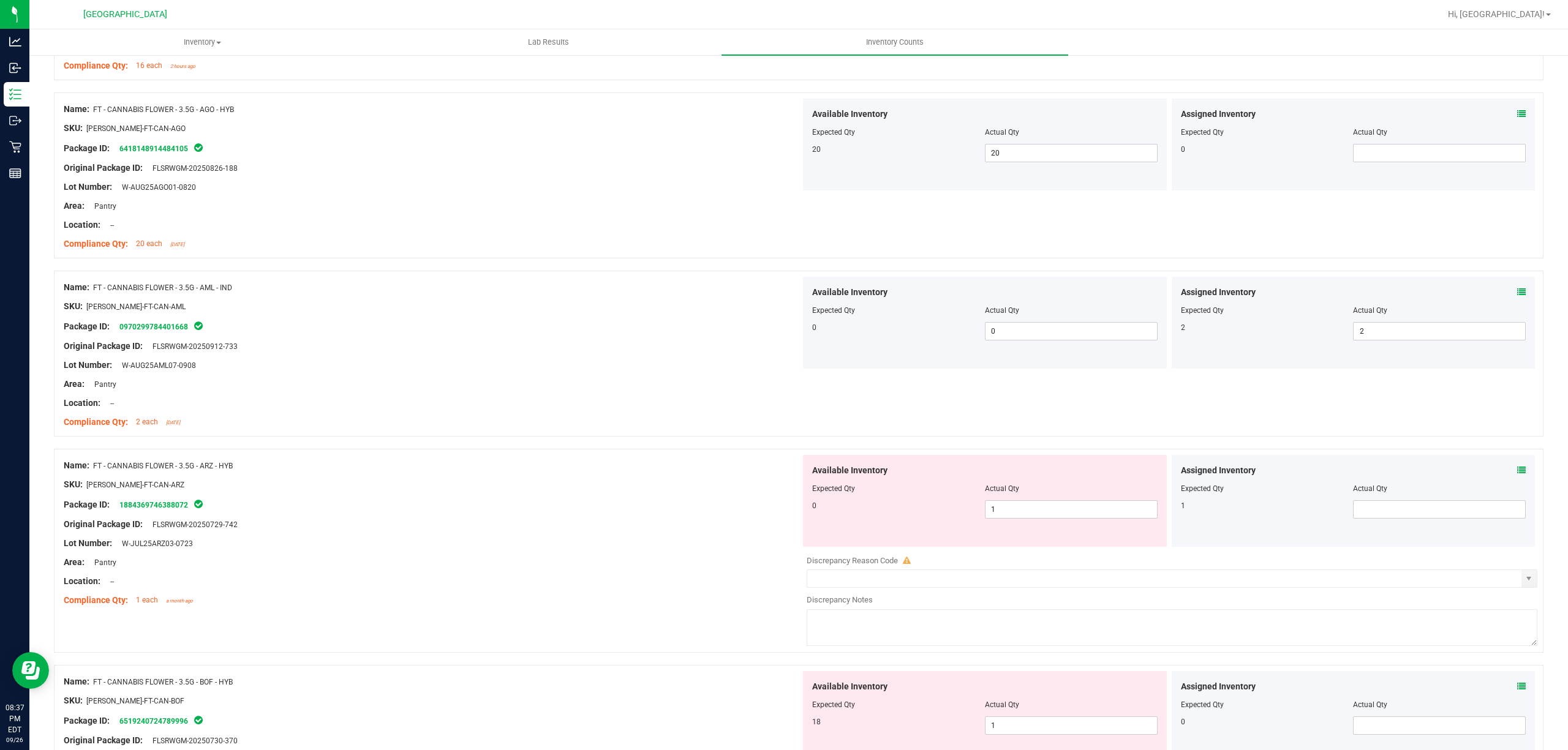
scroll to position [1715, 0]
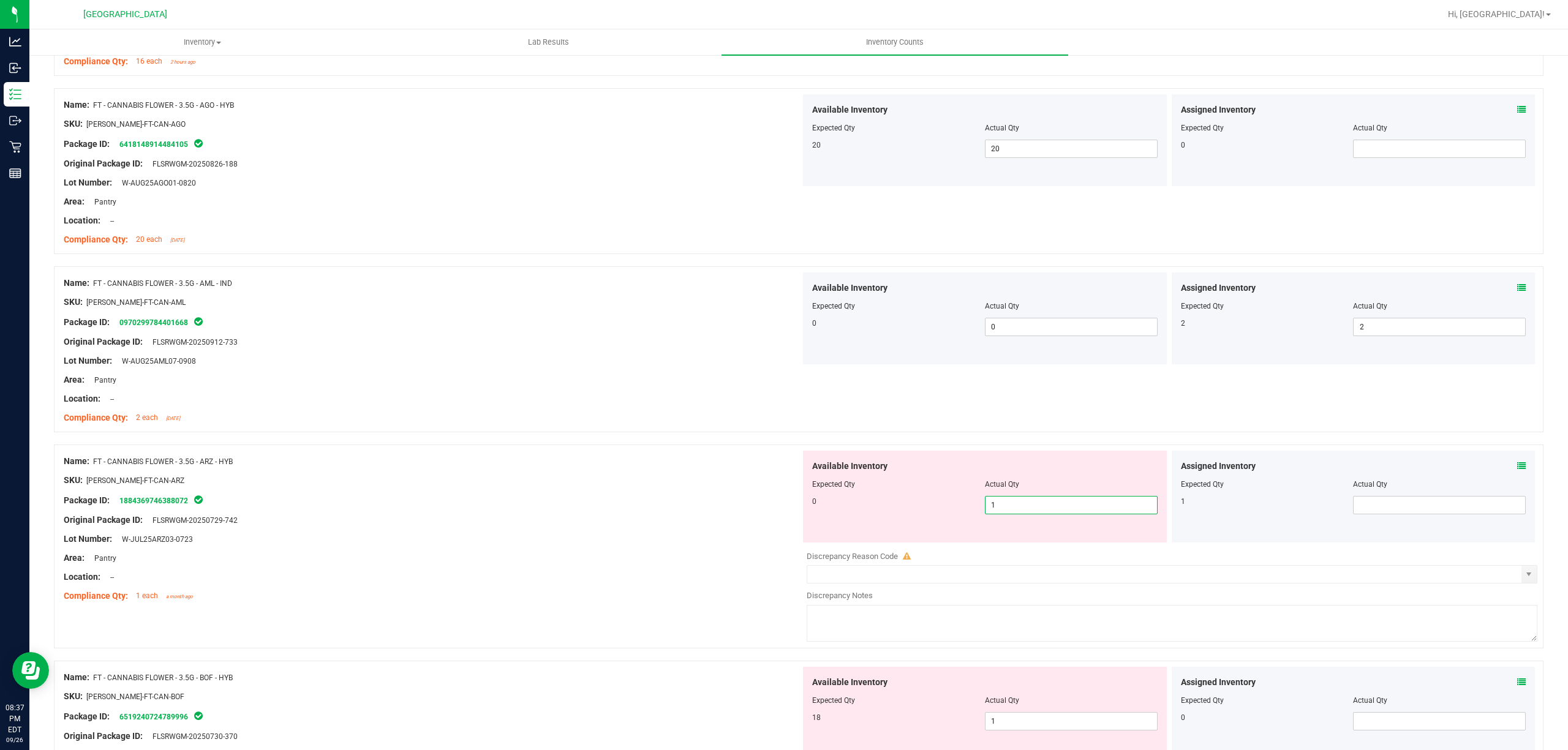
click at [996, 505] on span "1 1" at bounding box center [1071, 506] width 173 height 18
click at [996, 505] on input "1" at bounding box center [1071, 505] width 172 height 17
type input "0"
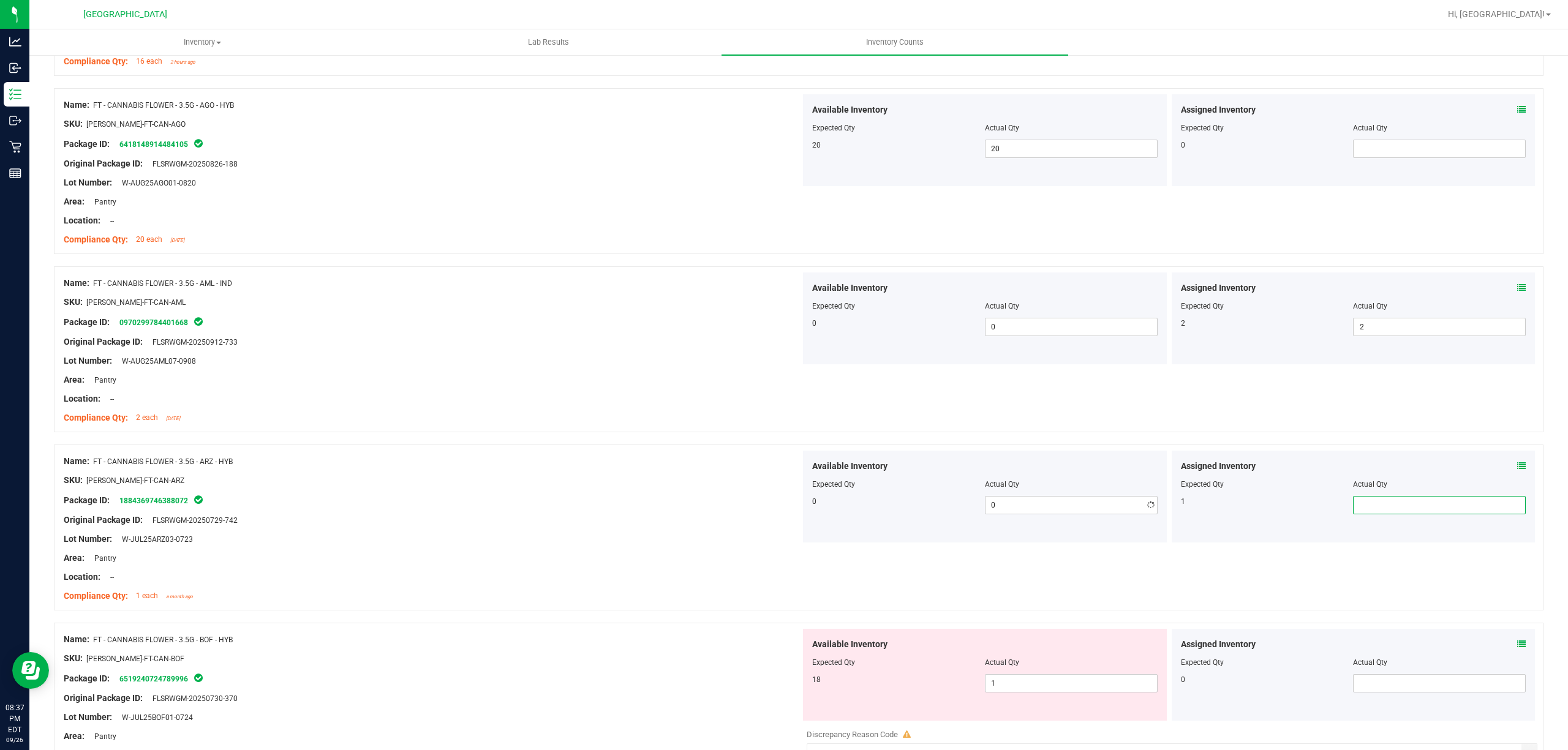
click at [1413, 510] on span at bounding box center [1439, 506] width 173 height 18
type input "1"
click at [511, 525] on div "Original Package ID: FLSRWGM-20250729-742" at bounding box center [432, 520] width 737 height 13
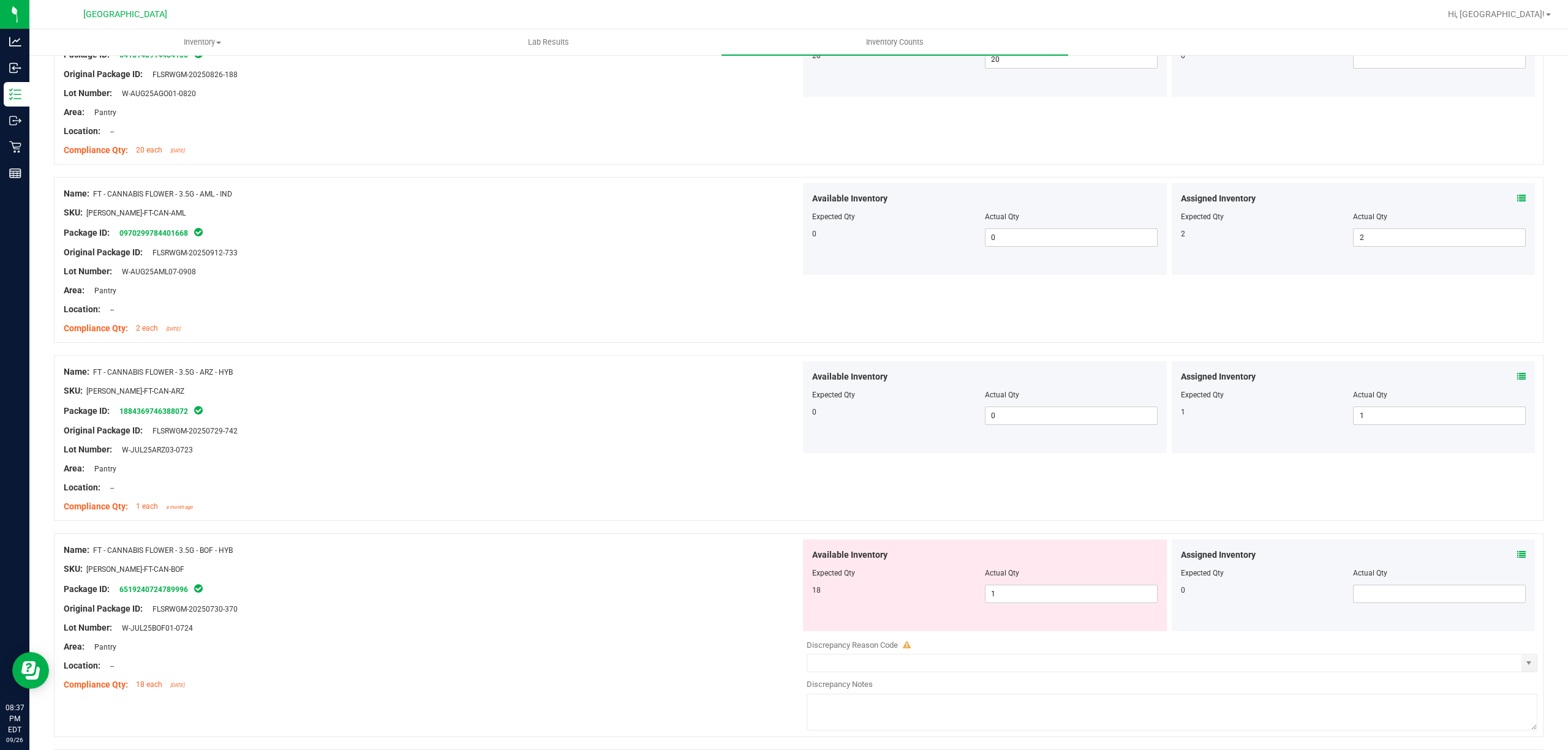
scroll to position [1877, 0]
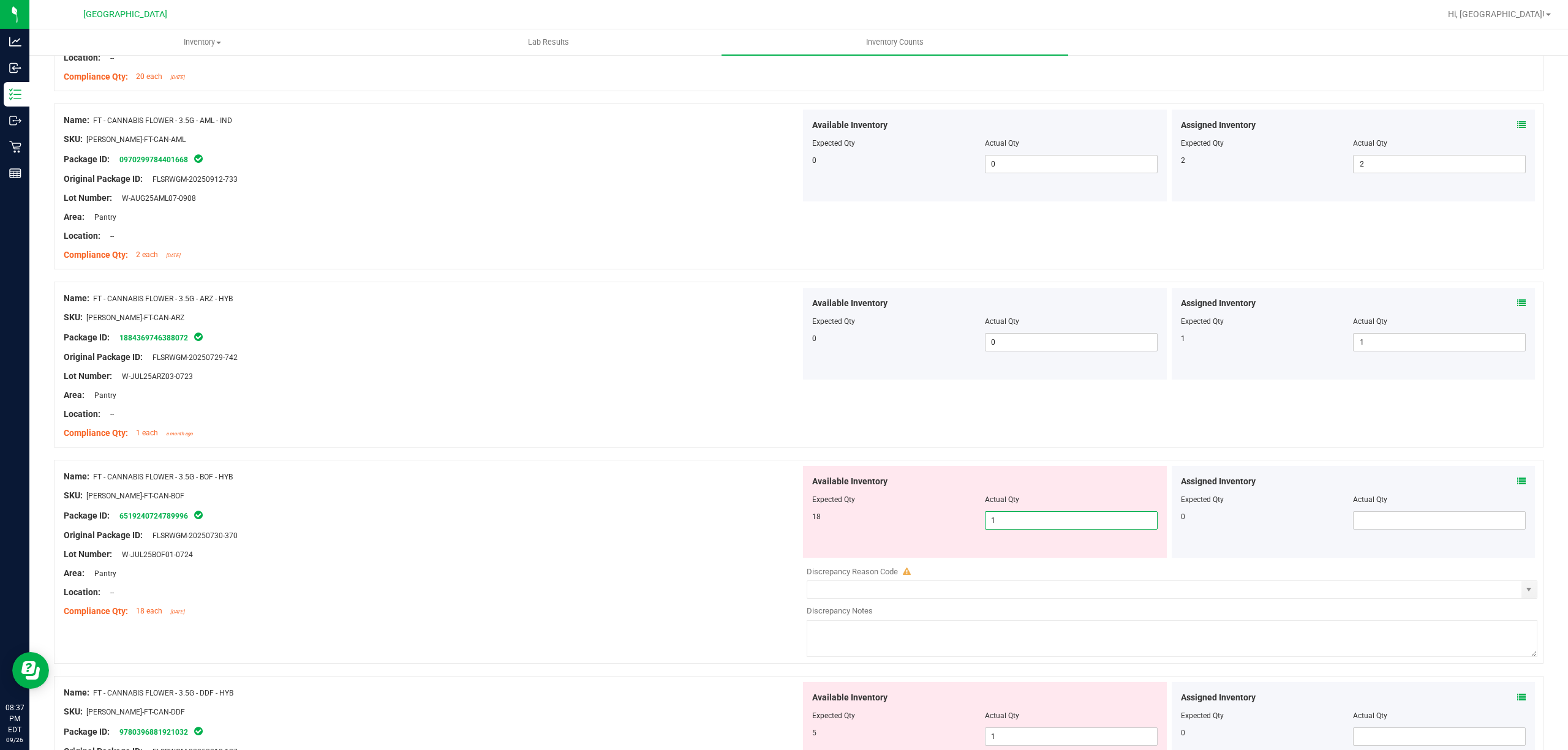
click at [1071, 525] on span "1 1" at bounding box center [1071, 520] width 173 height 18
type input "18"
click at [475, 483] on div "Name: FT - CANNABIS FLOWER - 3.5G - BOF - HYB" at bounding box center [432, 477] width 737 height 13
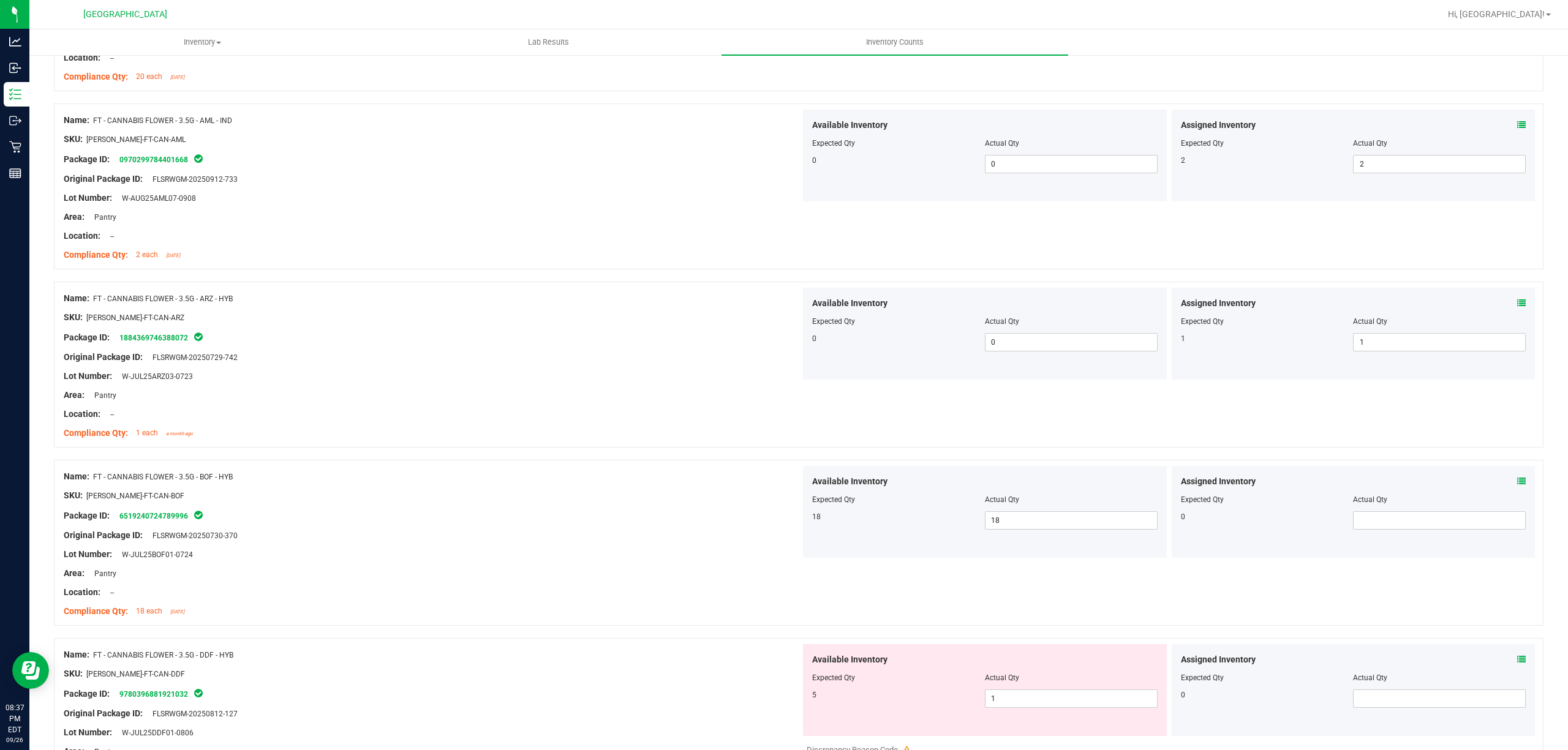
click at [1096, 690] on div at bounding box center [985, 686] width 345 height 6
click at [1096, 700] on span "1 1" at bounding box center [1071, 699] width 173 height 18
click at [1095, 700] on input "1" at bounding box center [1071, 699] width 172 height 17
type input "5"
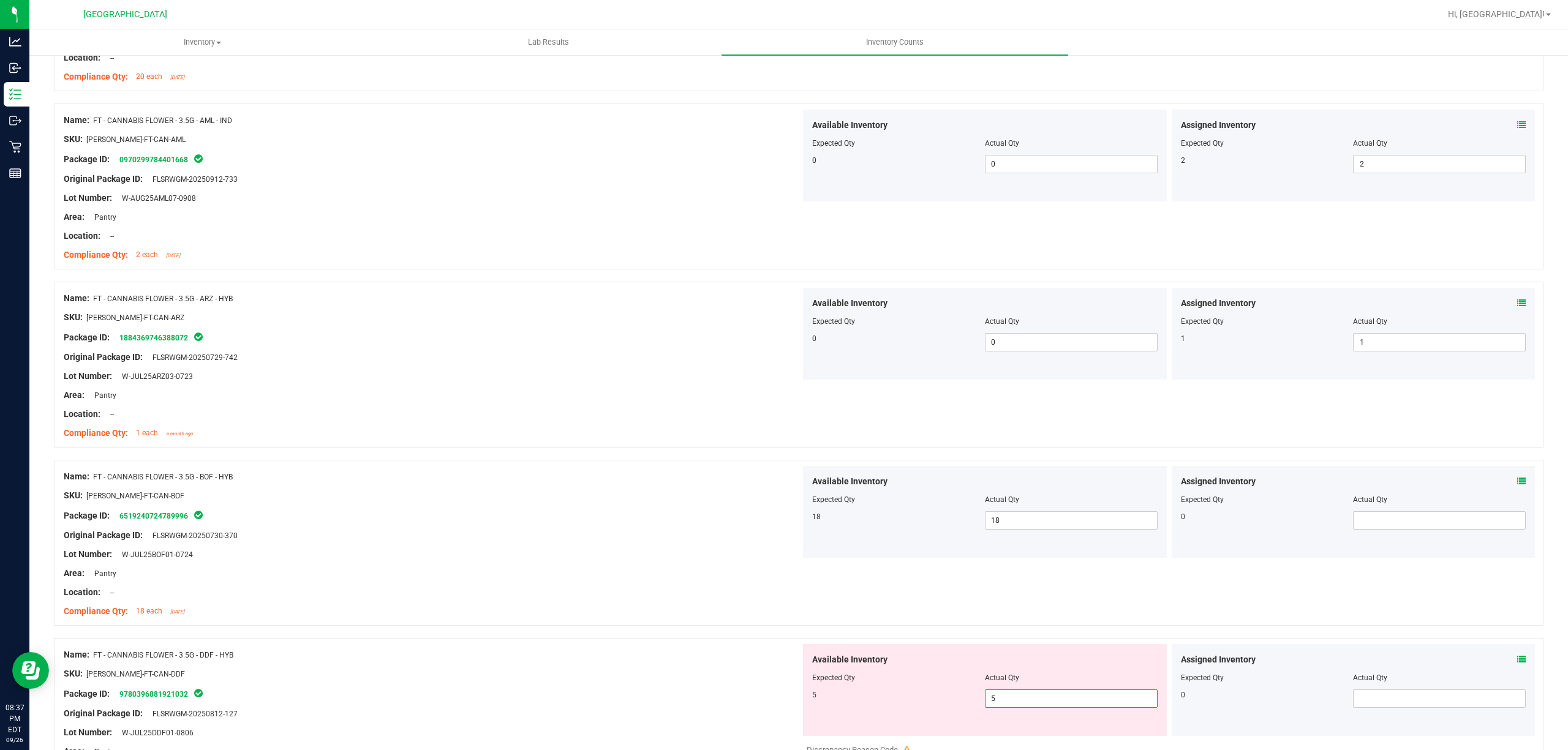
click at [623, 599] on div "Location: --" at bounding box center [432, 593] width 737 height 13
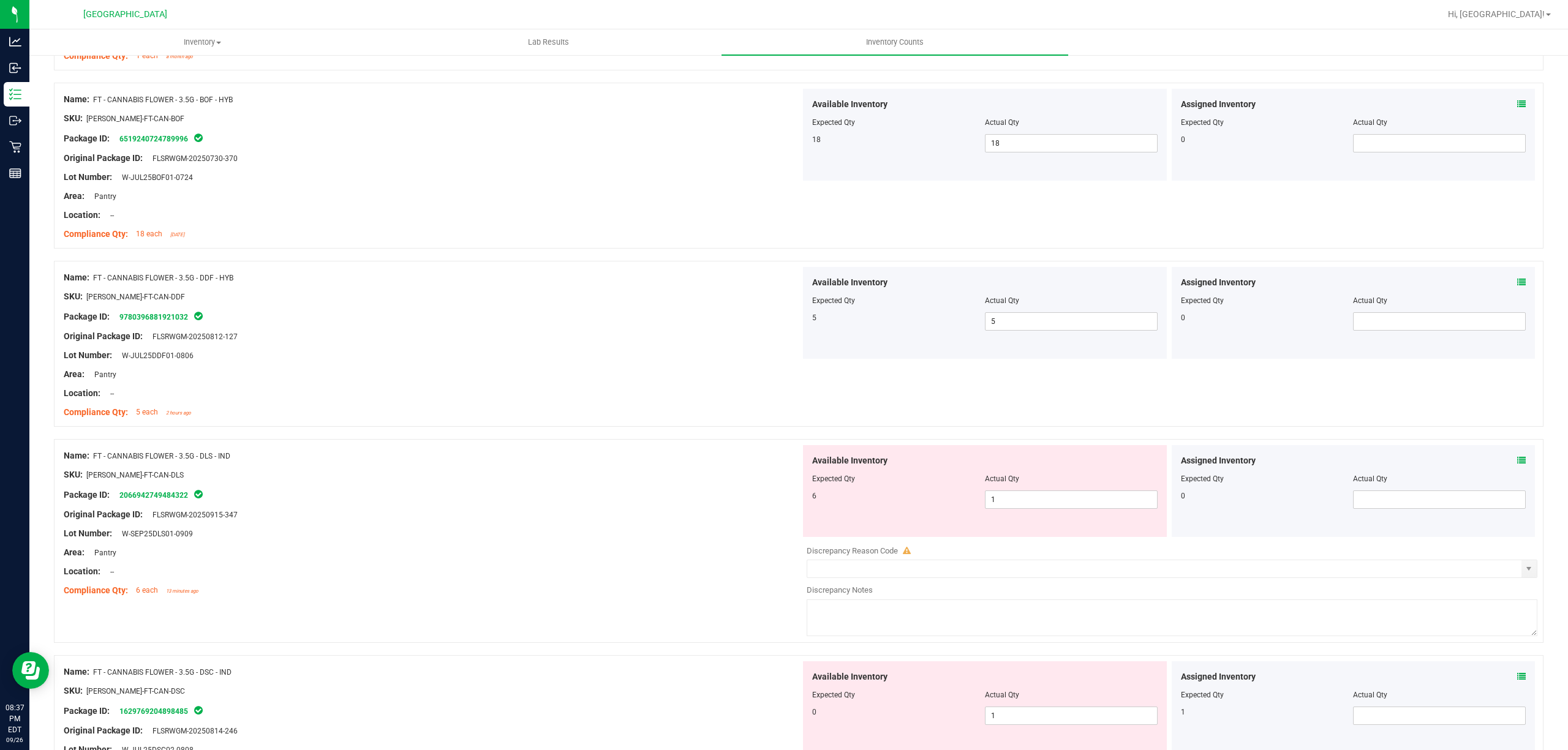
scroll to position [2286, 0]
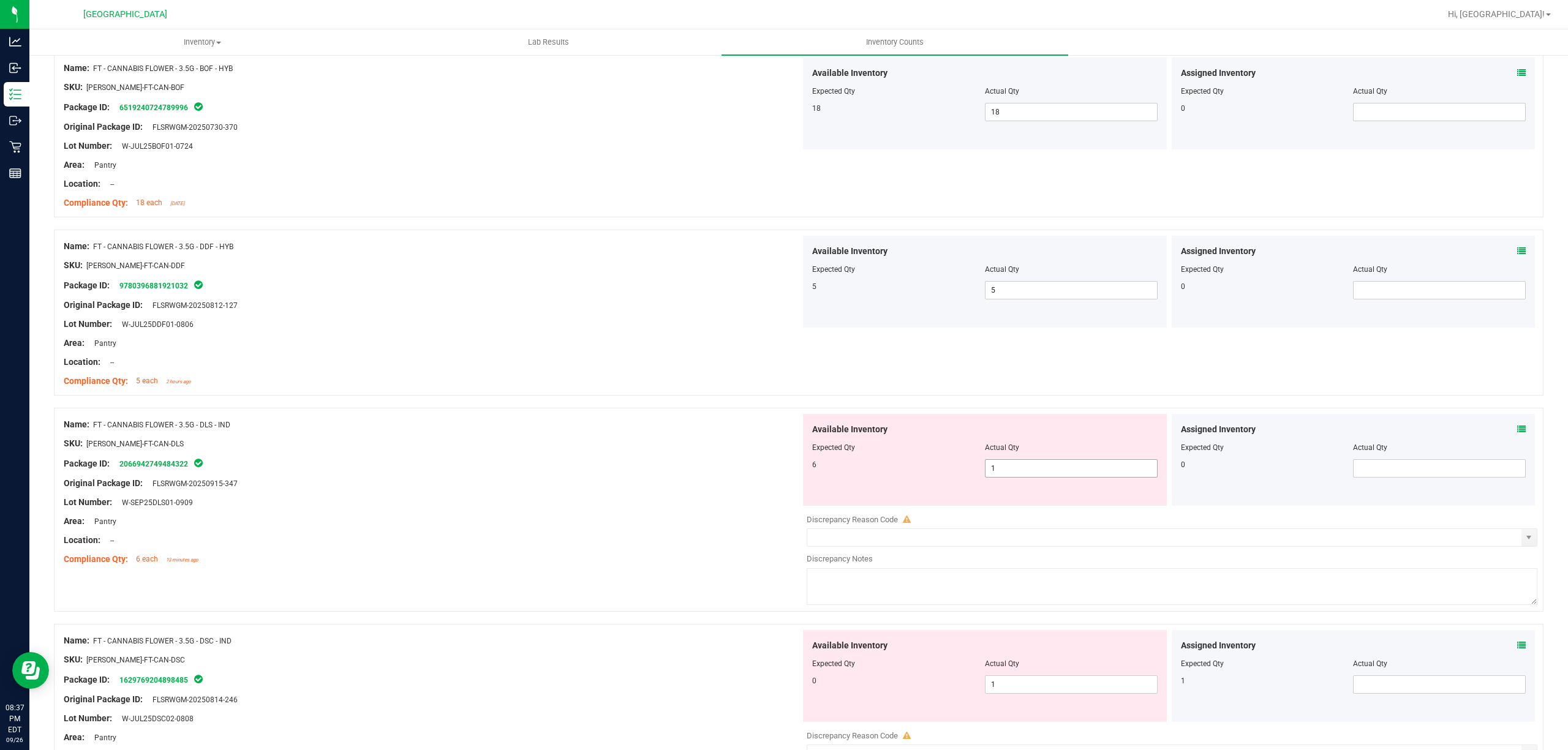
click at [1049, 467] on span "1 1" at bounding box center [1071, 468] width 173 height 18
click at [1049, 467] on input "1" at bounding box center [1071, 468] width 172 height 17
type input "6"
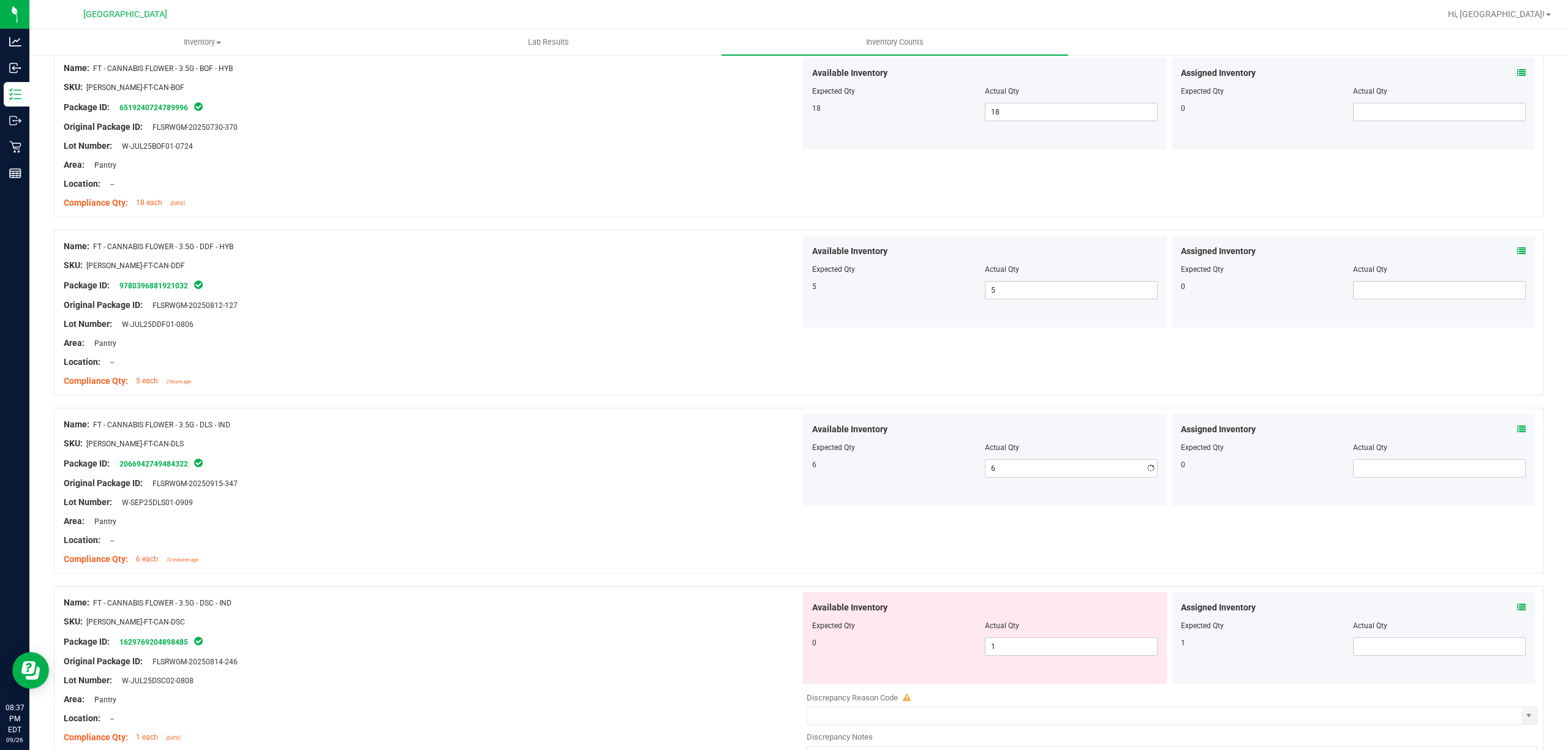
click at [454, 450] on div "SKU: [PERSON_NAME]-FT-CAN-DLS" at bounding box center [432, 444] width 737 height 13
click at [1052, 655] on span "1 1" at bounding box center [1071, 647] width 173 height 18
click at [1052, 655] on input "1" at bounding box center [1071, 647] width 172 height 17
type input "0"
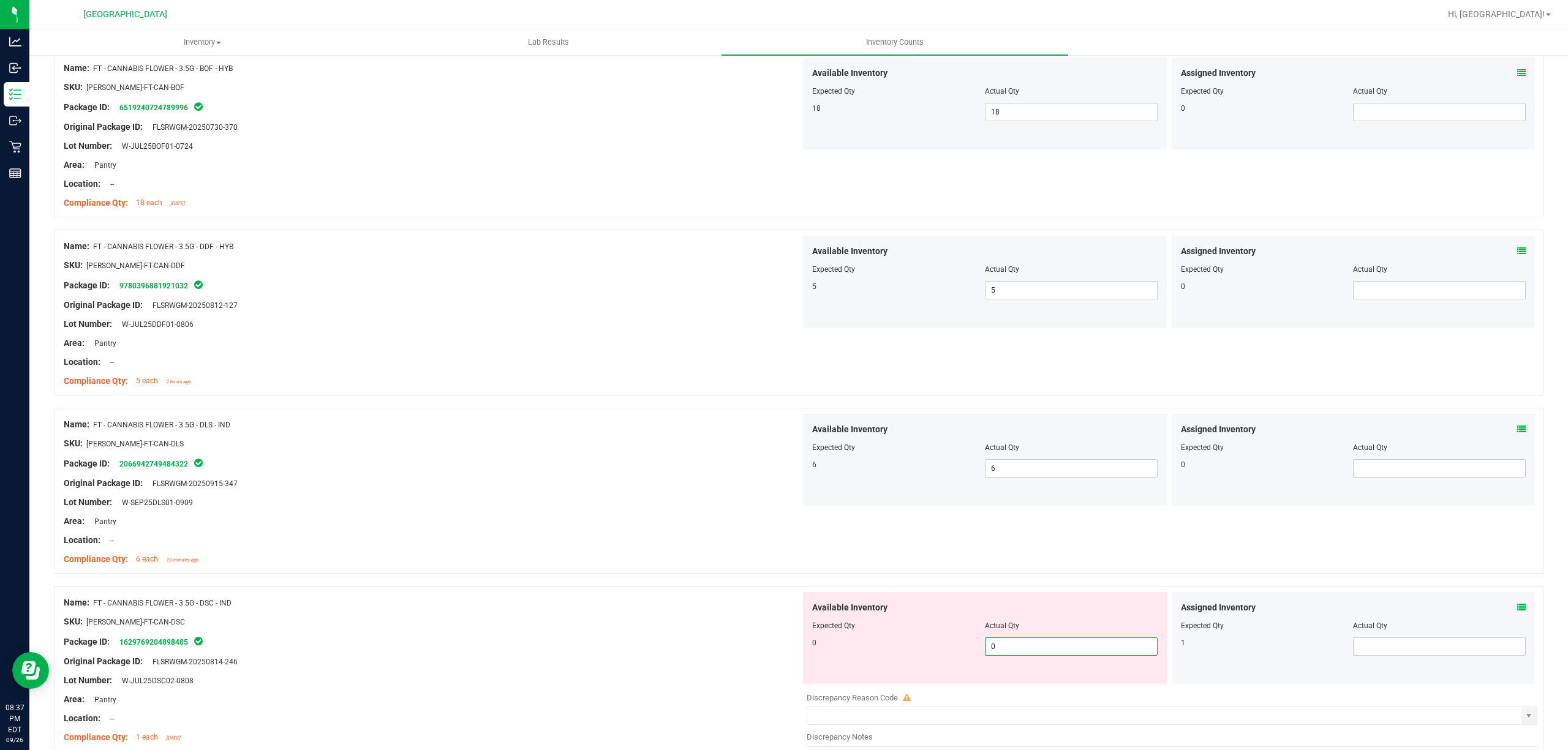
click at [518, 566] on div "Compliance Qty: 6 each 13 minutes ago" at bounding box center [432, 560] width 737 height 13
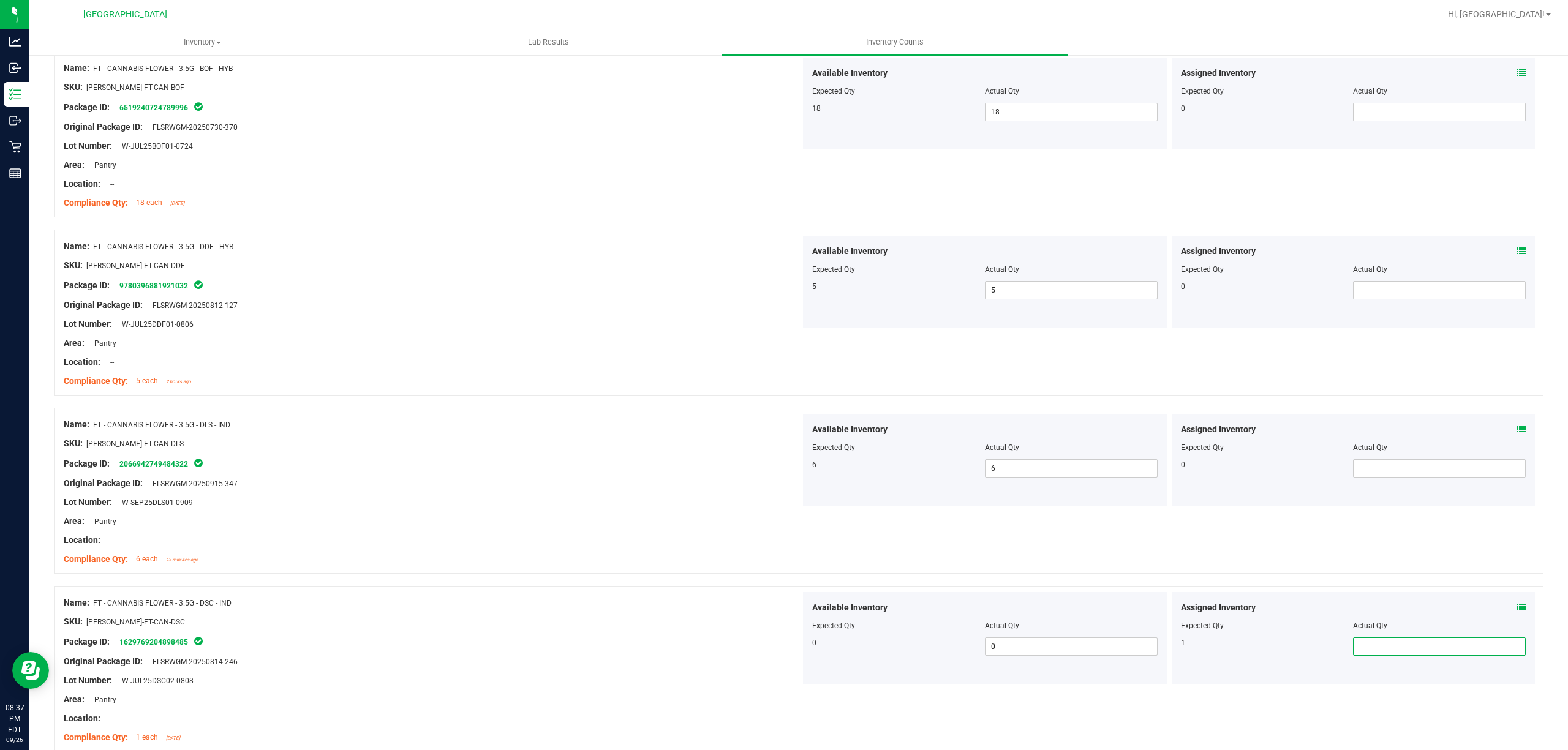
click at [1435, 655] on span at bounding box center [1439, 647] width 173 height 18
type input "1"
click at [641, 558] on div "Compliance Qty: 6 each 13 minutes ago" at bounding box center [432, 560] width 737 height 13
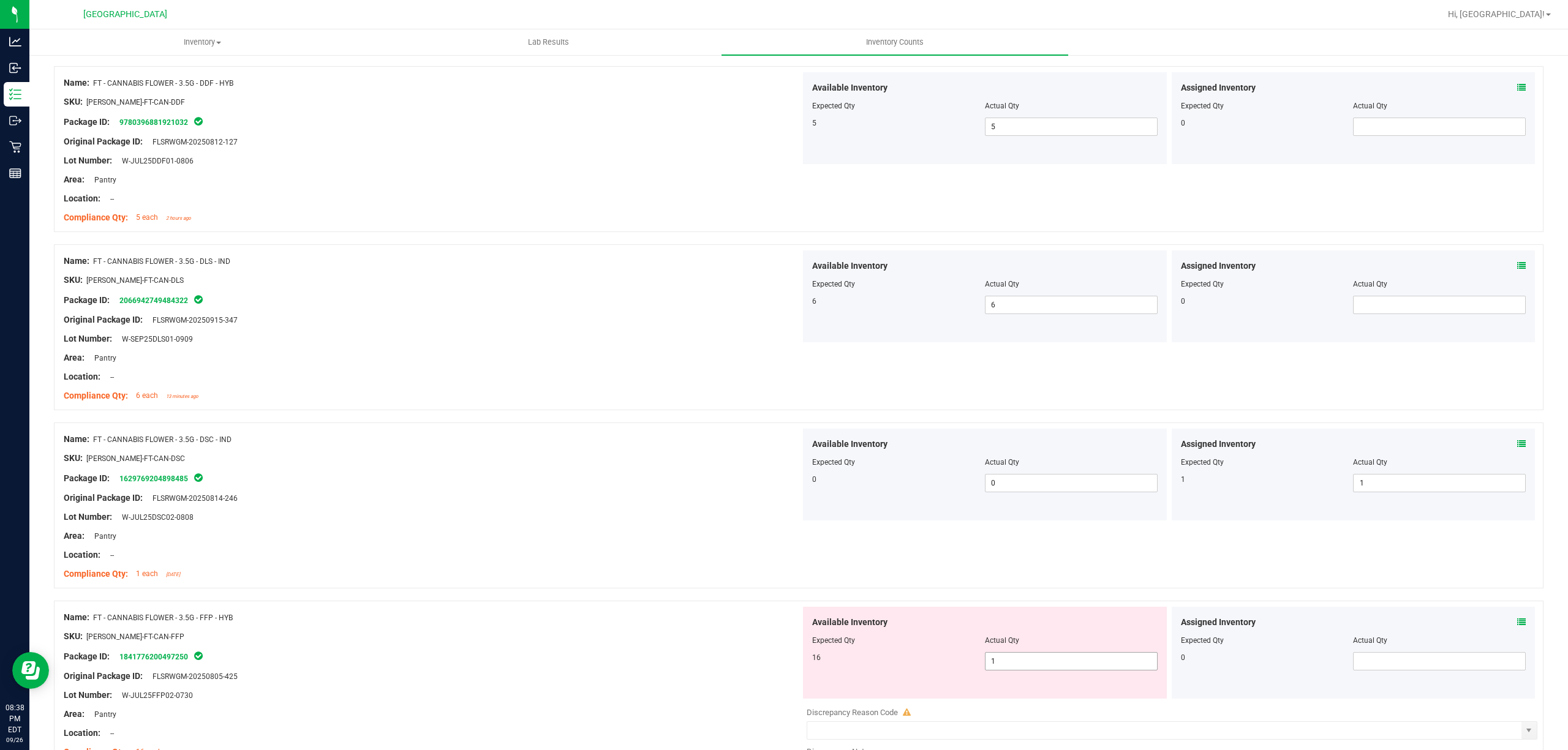
click at [1018, 669] on span "1 1" at bounding box center [1071, 662] width 173 height 18
click at [1018, 669] on input "1" at bounding box center [1071, 661] width 172 height 17
type input "6"
type input "16"
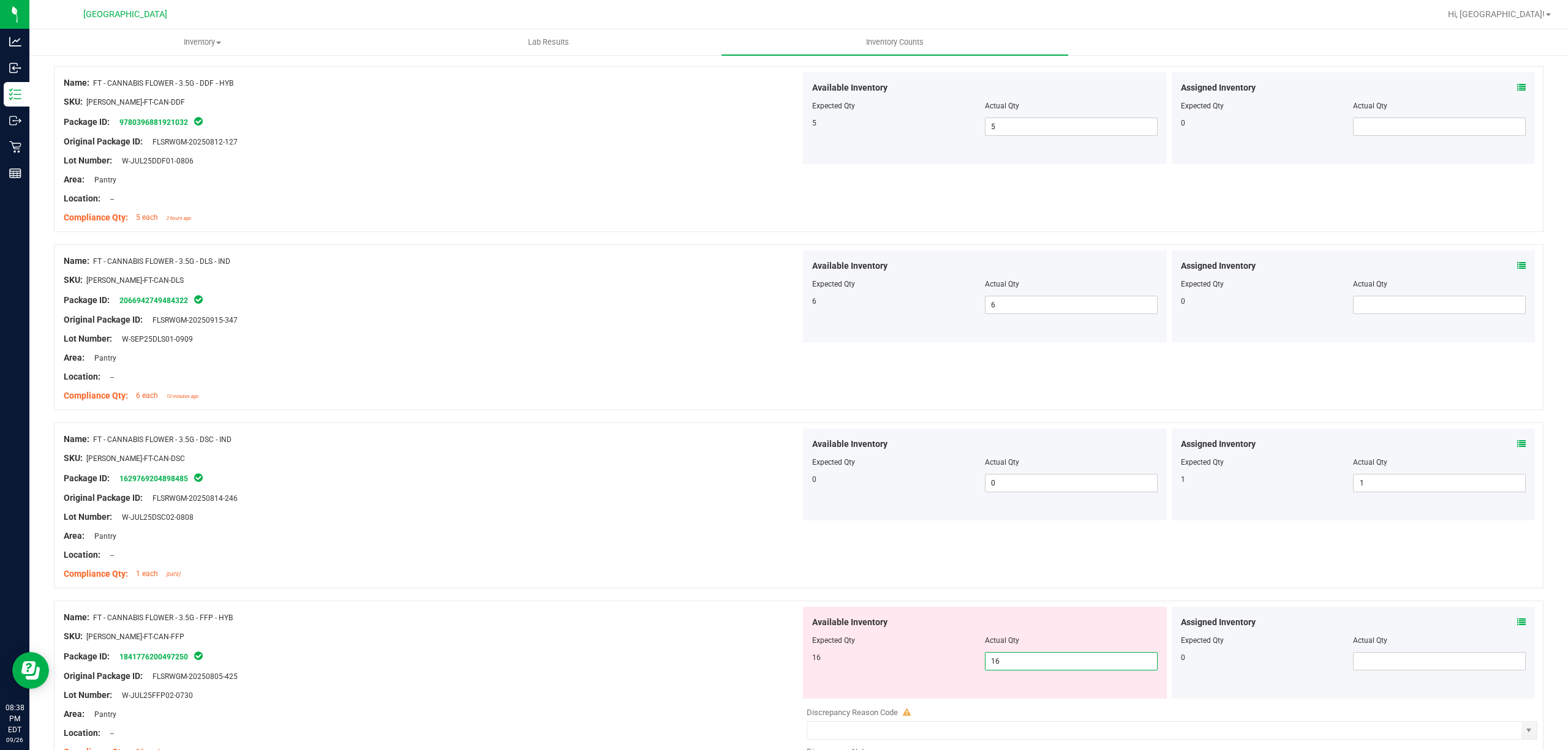
type input "16"
click at [599, 600] on div at bounding box center [798, 595] width 1490 height 12
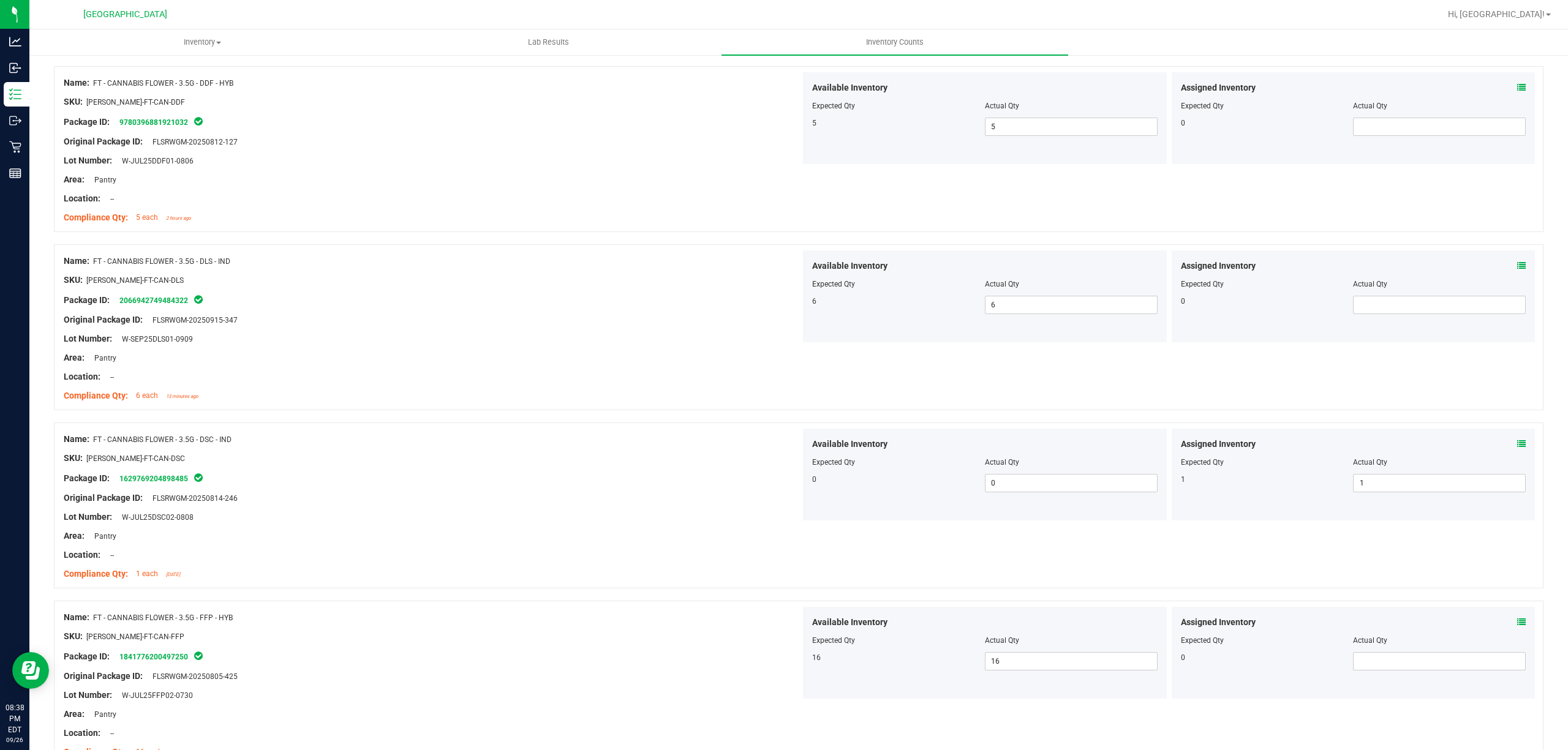
scroll to position [2613, 0]
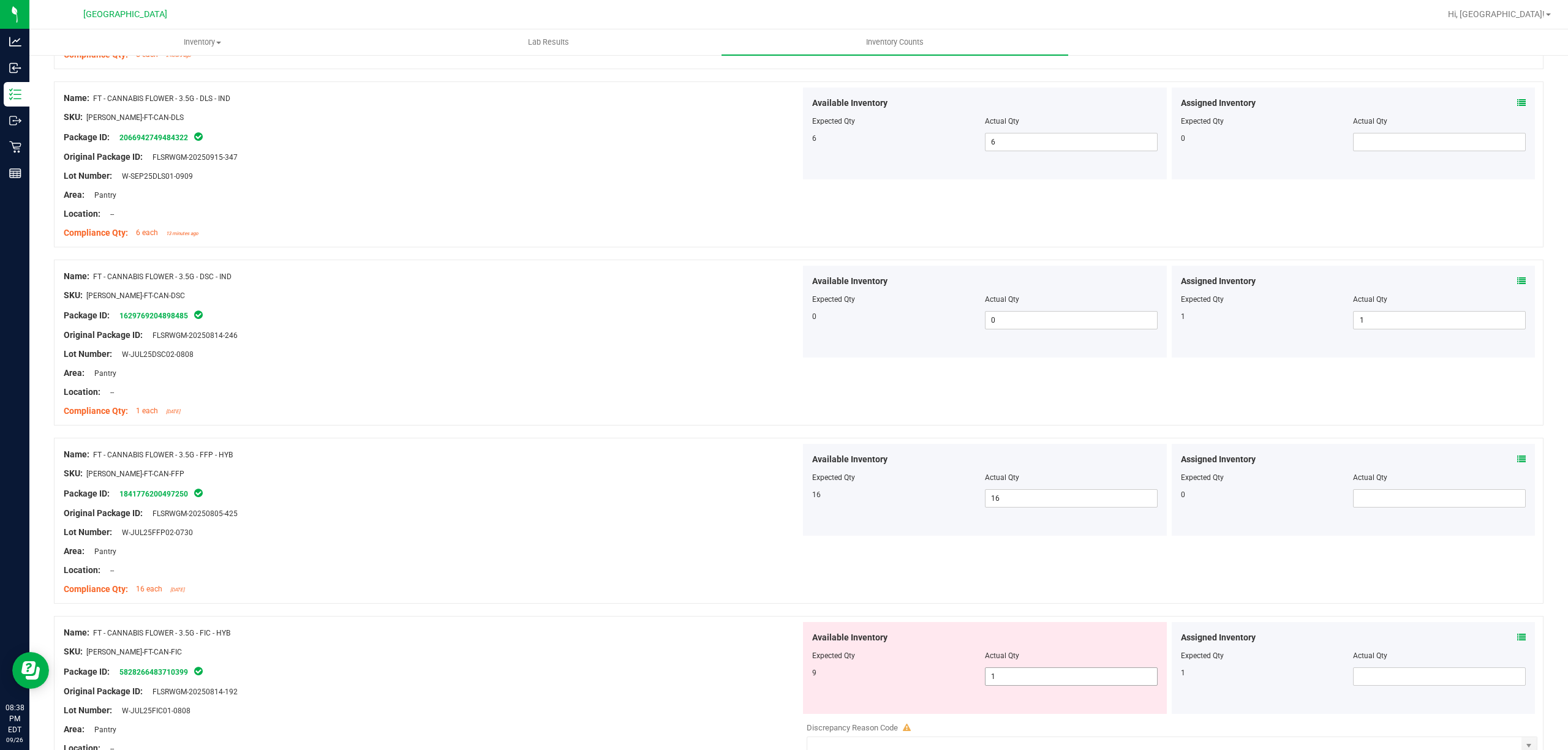
click at [1027, 686] on span "1 1" at bounding box center [1071, 676] width 173 height 18
click at [1027, 686] on input "1" at bounding box center [1071, 676] width 172 height 17
type input "9"
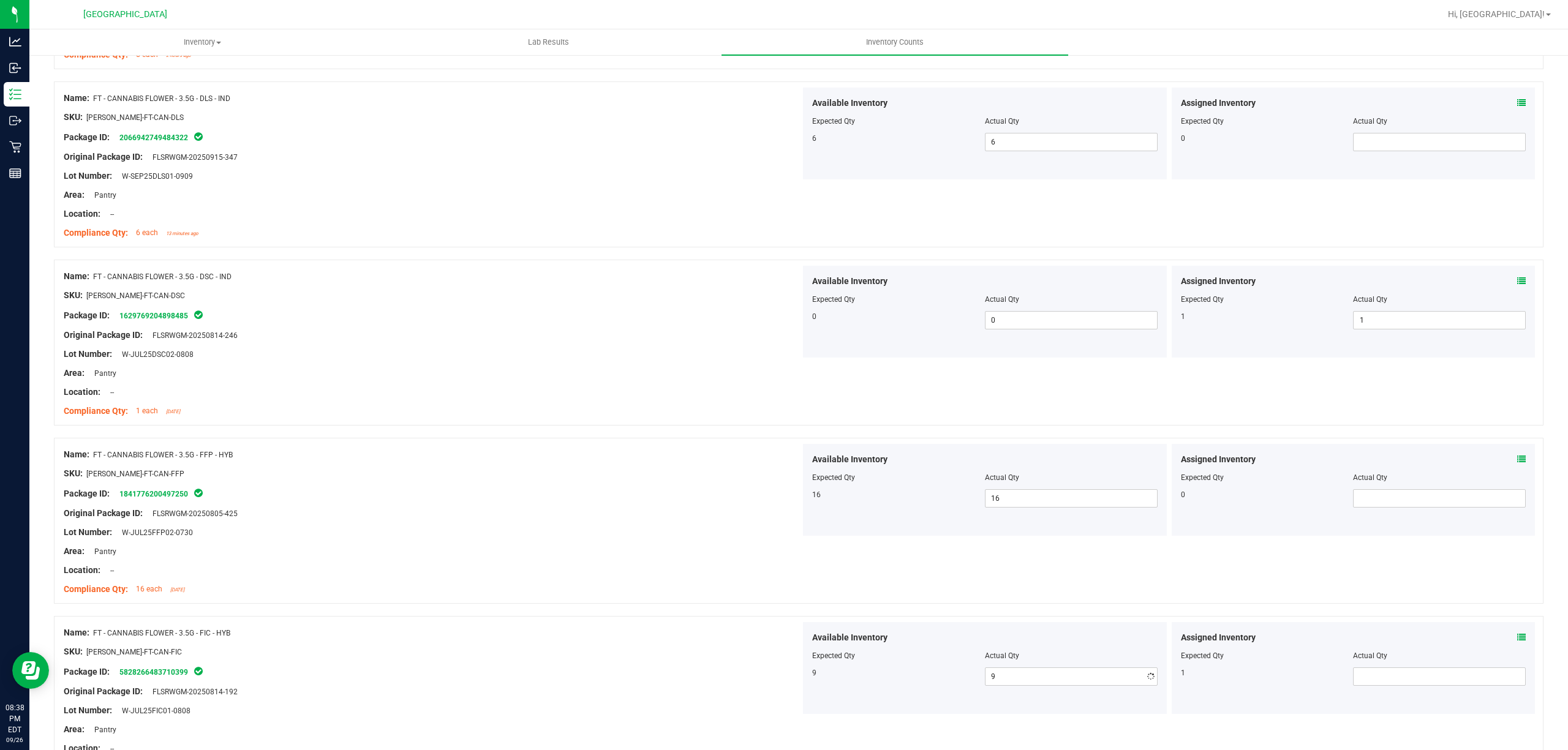
click at [649, 577] on div "Location: --" at bounding box center [432, 571] width 737 height 13
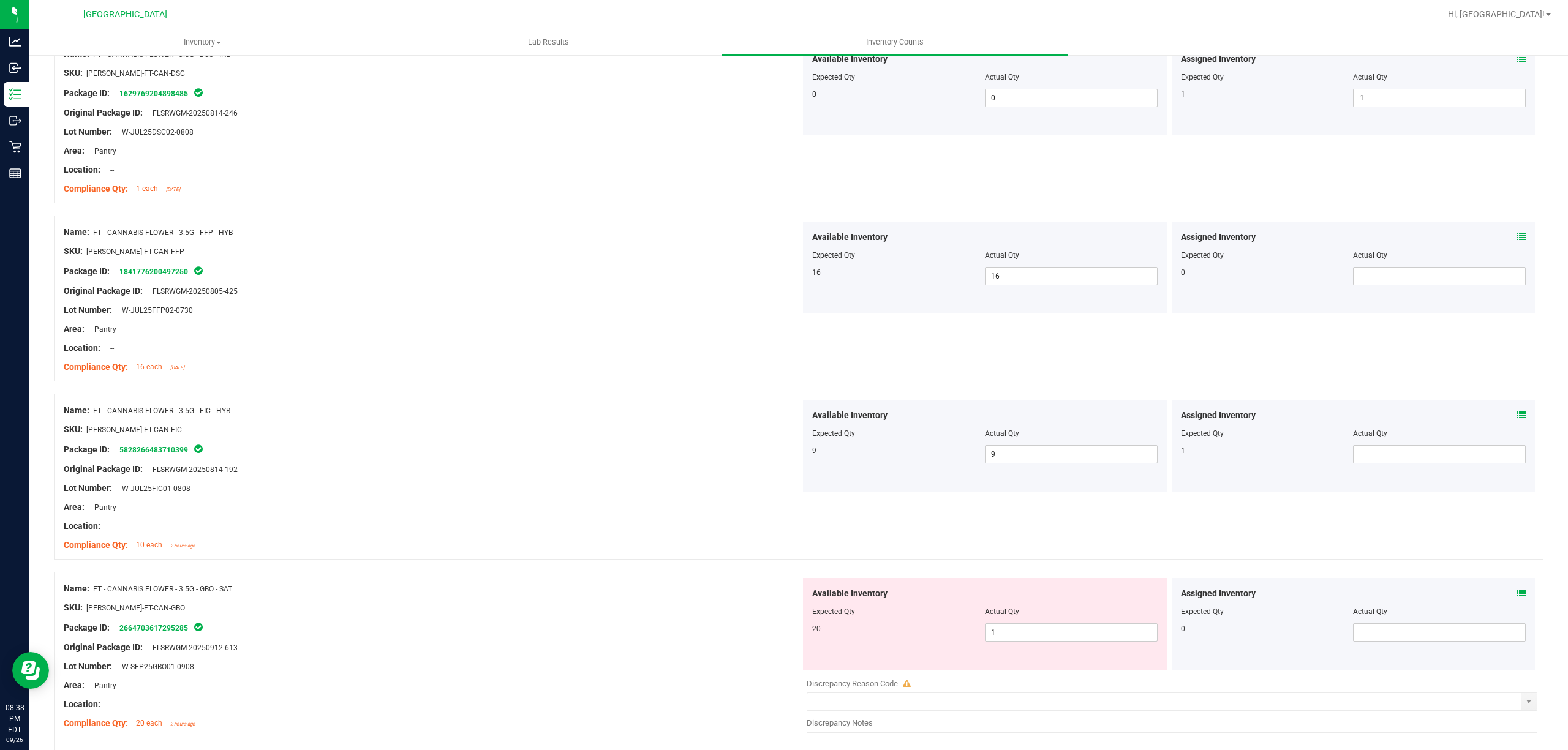
scroll to position [2858, 0]
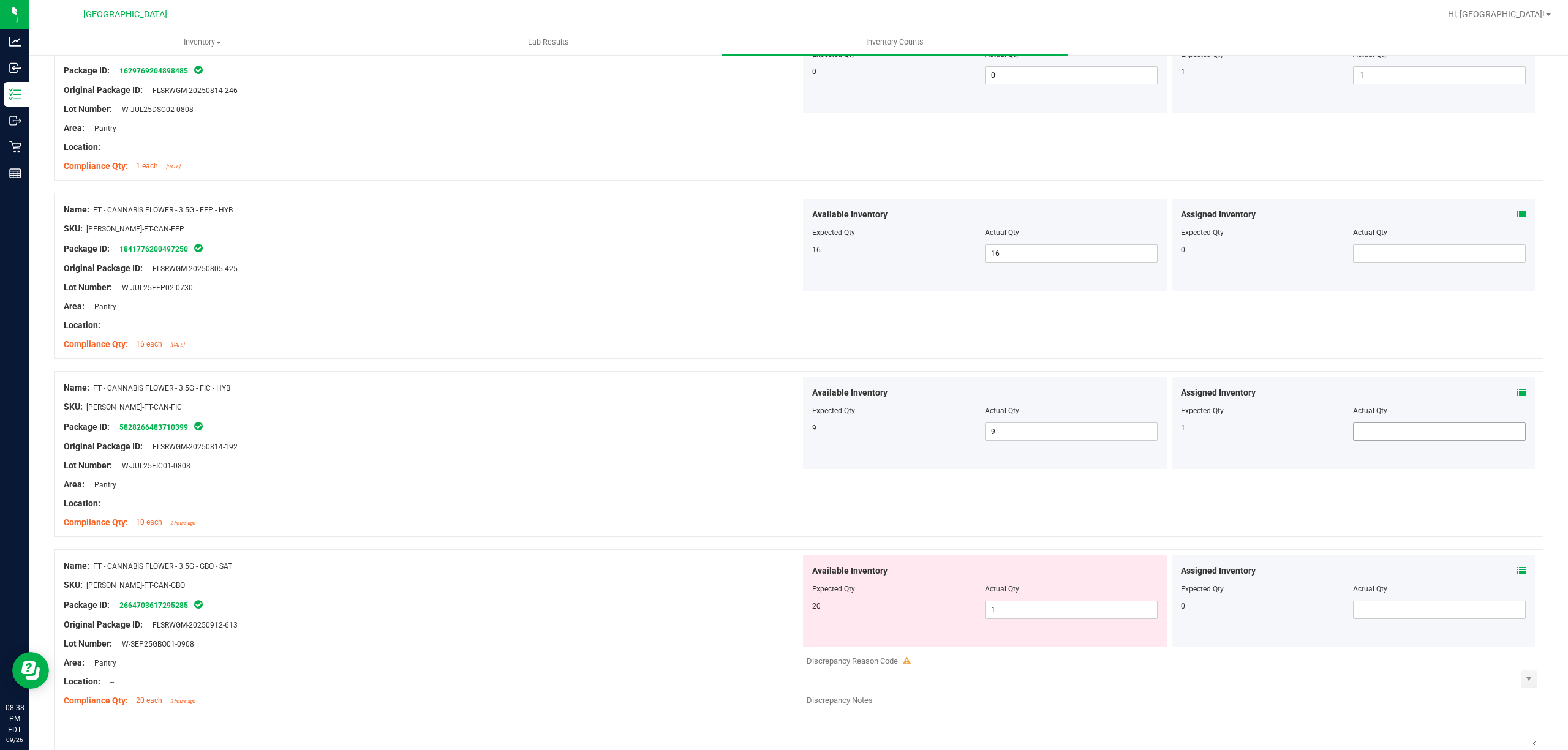
click at [1417, 434] on span at bounding box center [1439, 432] width 173 height 18
type input "1"
click at [603, 414] on div "SKU: [PERSON_NAME]-FT-CAN-FIC" at bounding box center [432, 407] width 737 height 13
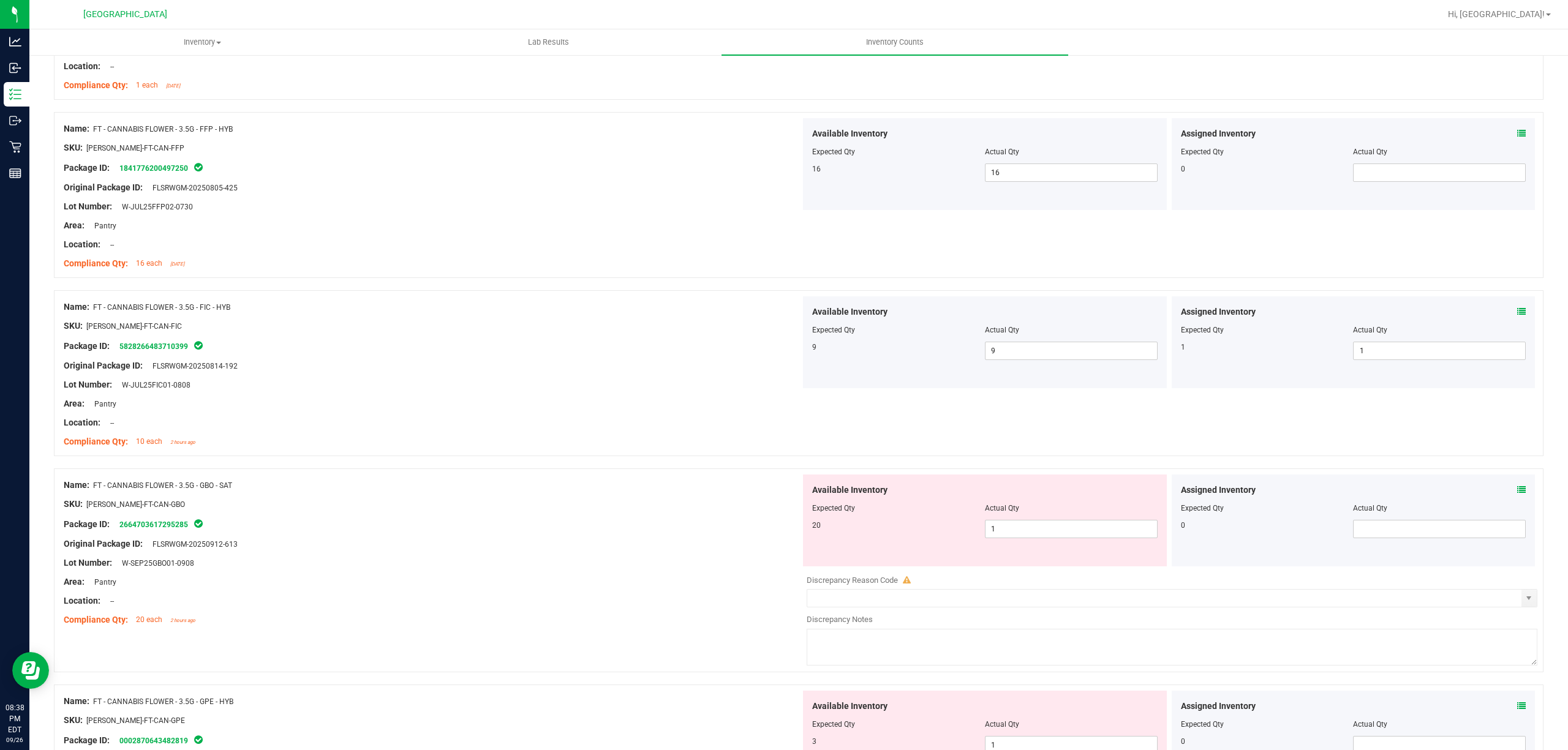
scroll to position [2940, 0]
click at [1068, 537] on span "1 1" at bounding box center [1071, 528] width 173 height 18
click at [1068, 537] on input "1" at bounding box center [1071, 528] width 172 height 17
type input "20"
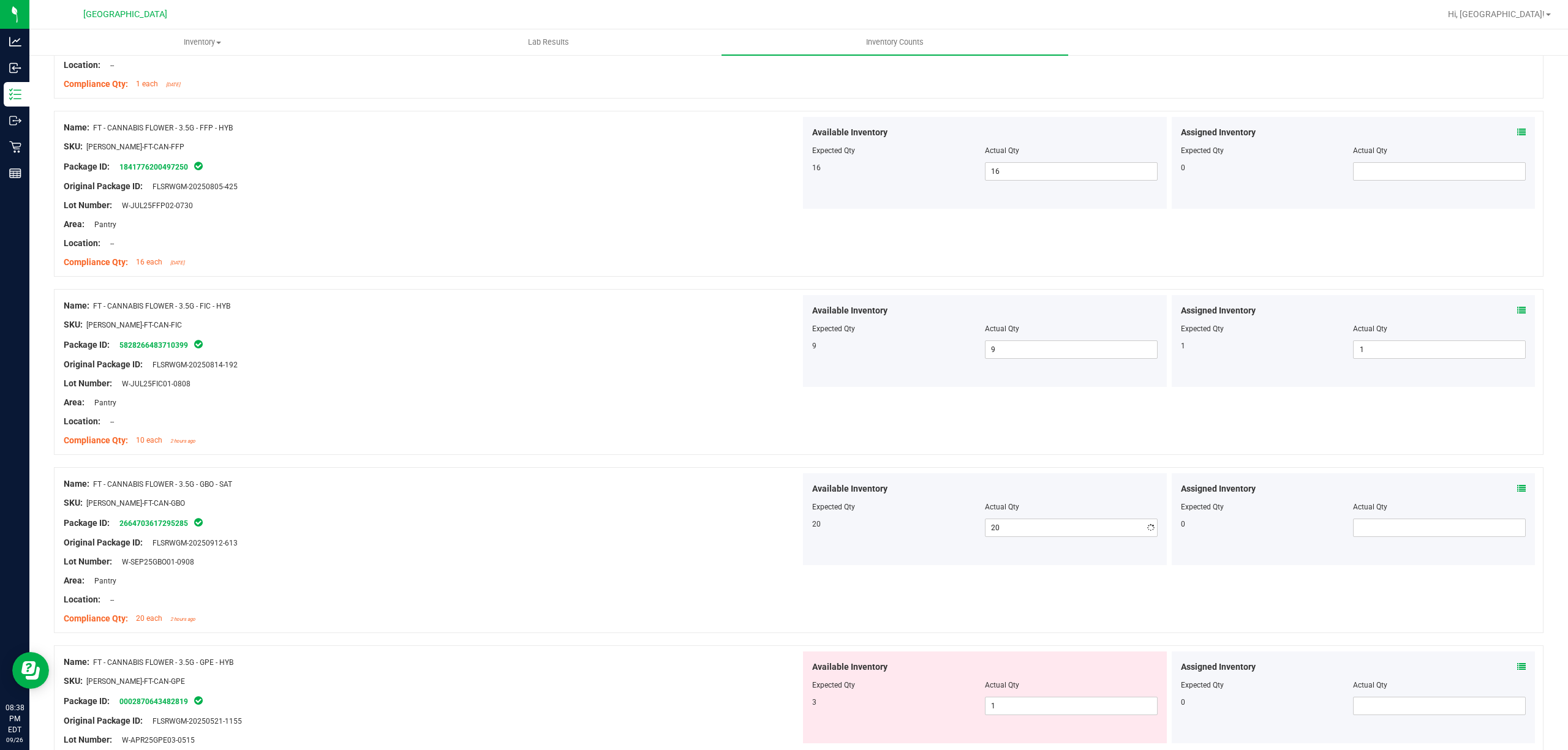
click at [638, 490] on div "Name: FT - CANNABIS FLOWER - 3.5G - GBO - SAT" at bounding box center [432, 484] width 737 height 13
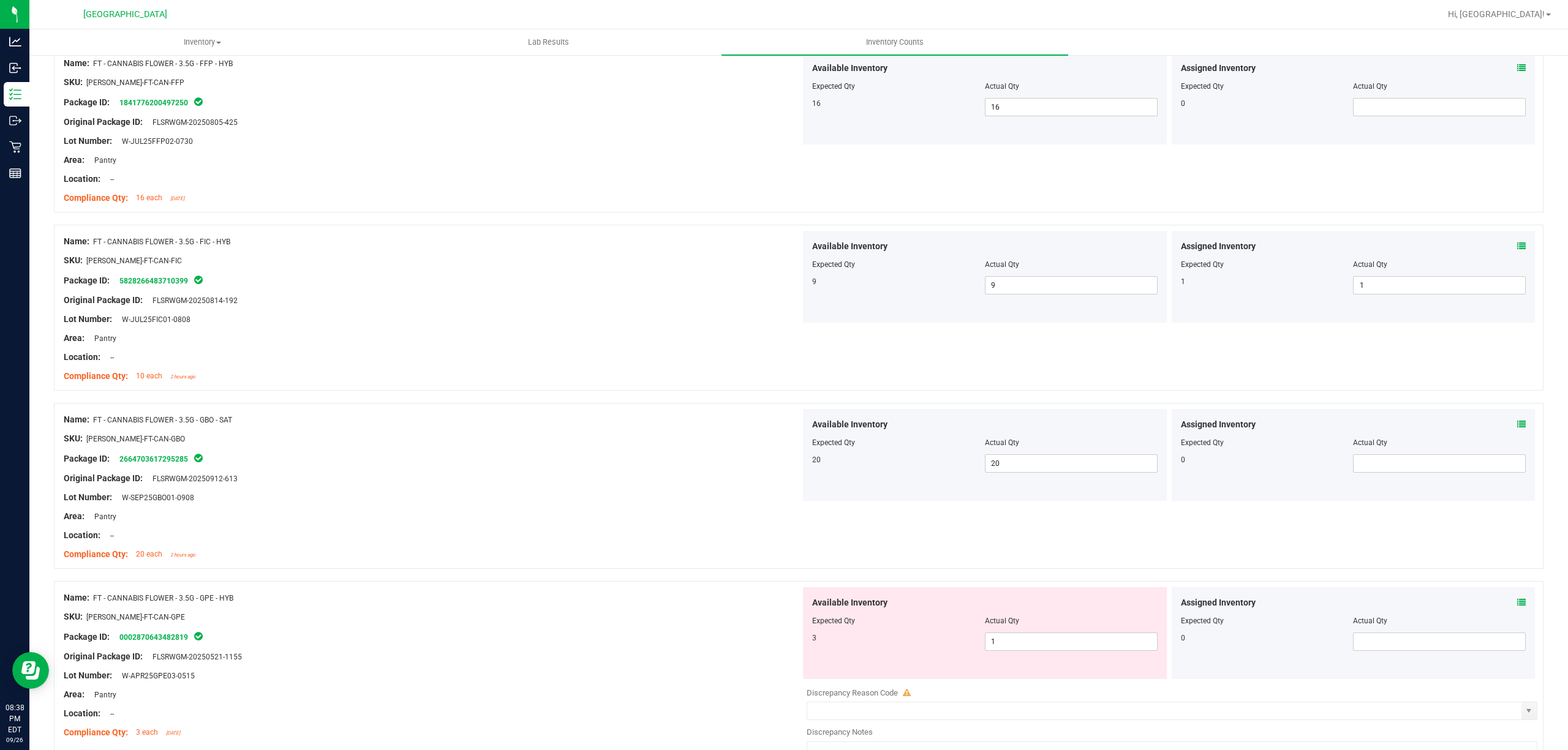
scroll to position [3100, 0]
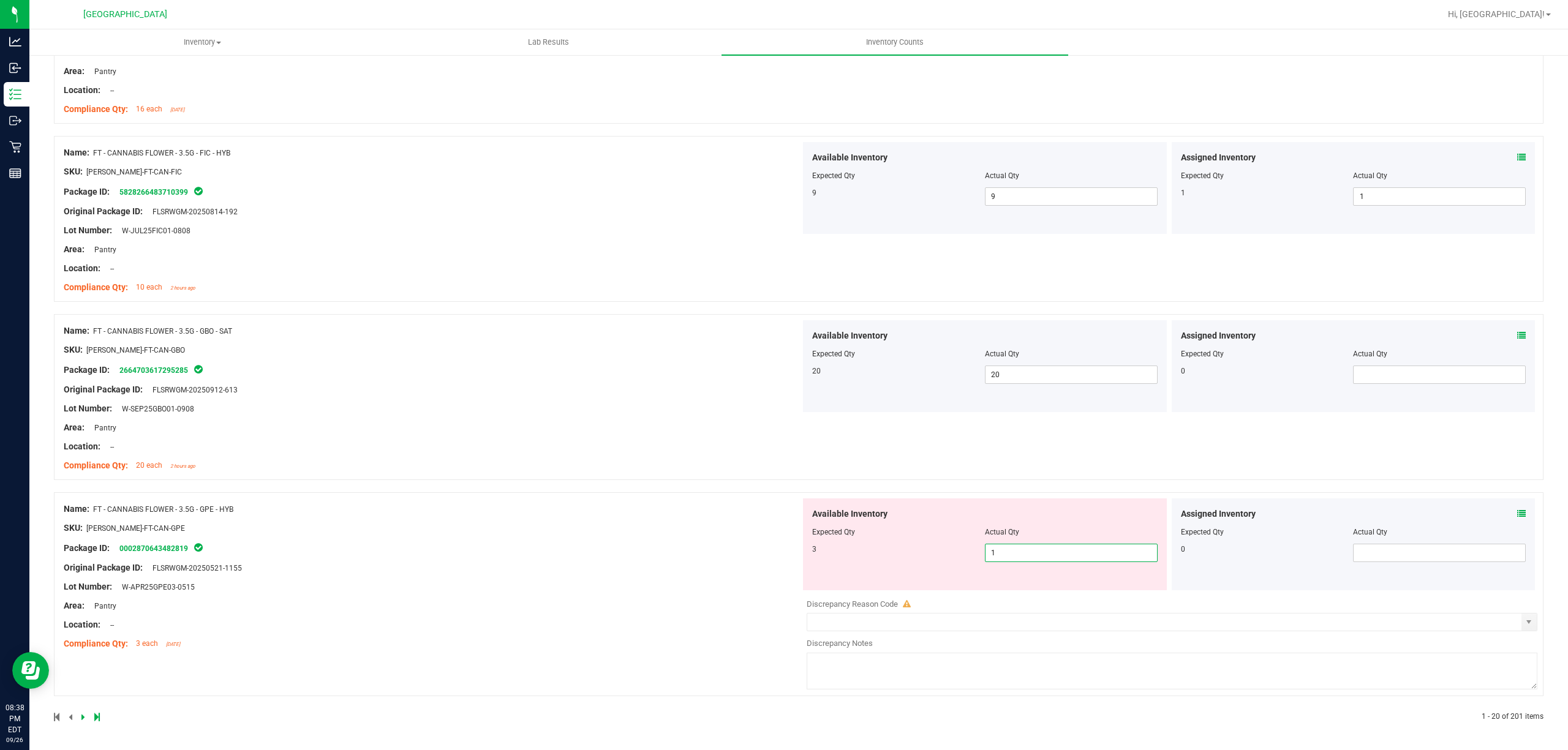
click at [1010, 558] on span "1 1" at bounding box center [1071, 553] width 173 height 18
click at [1010, 558] on input "1" at bounding box center [1071, 553] width 172 height 17
type input "."
type input "3"
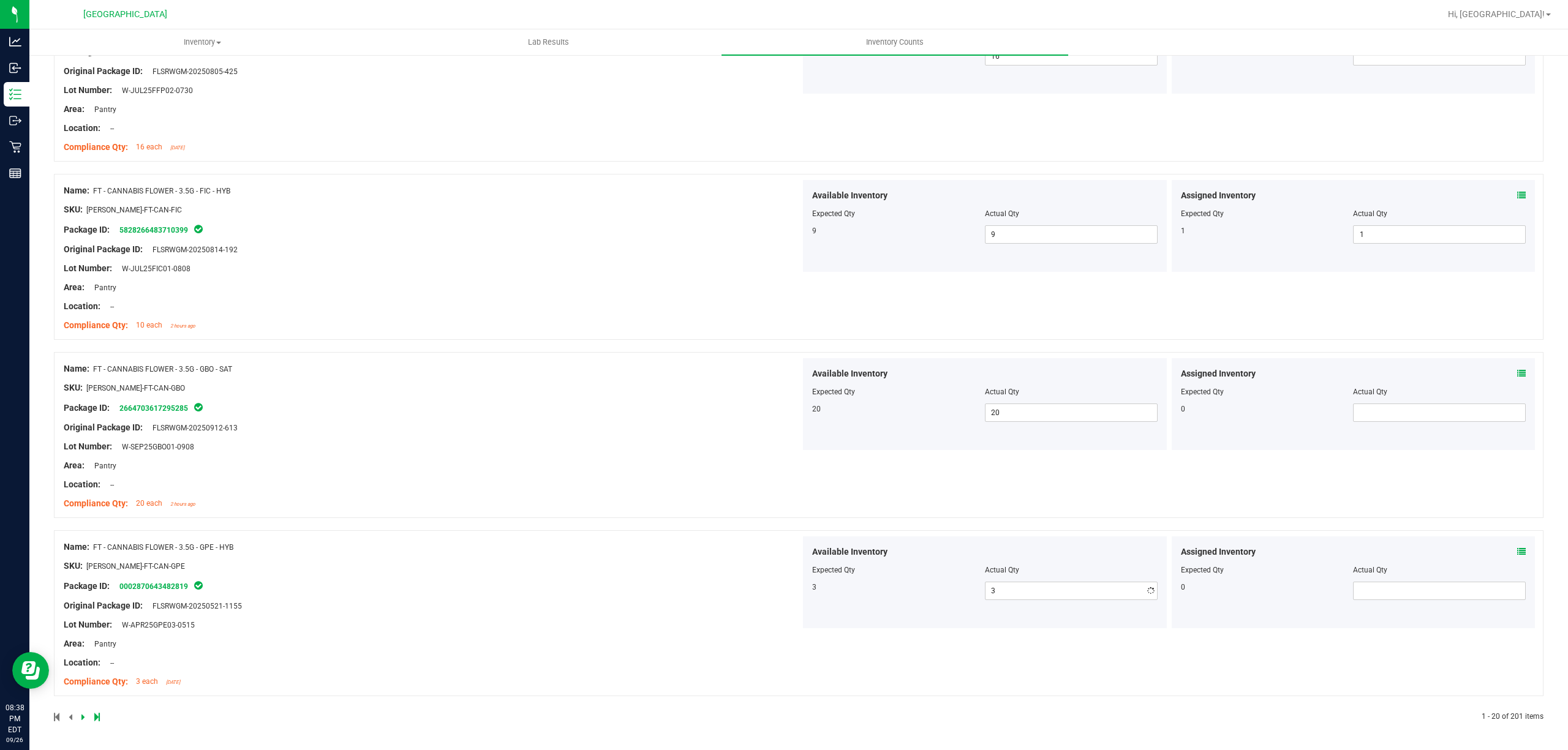
click at [549, 539] on div "Name: FT - CANNABIS FLOWER - 3.5G - GPE - HYB SKU: [PERSON_NAME]-FT-CAN-GPE Pac…" at bounding box center [432, 615] width 737 height 156
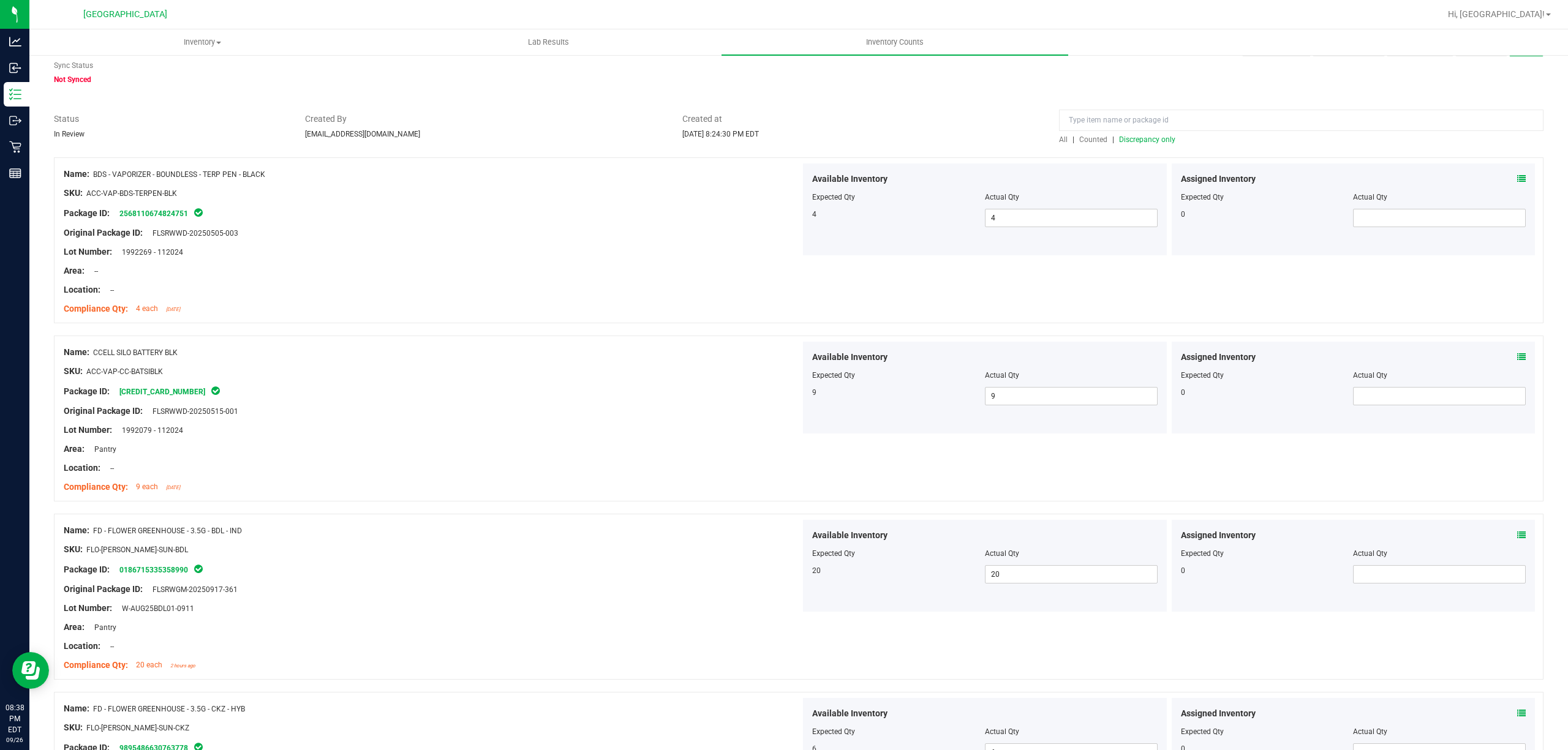
scroll to position [0, 0]
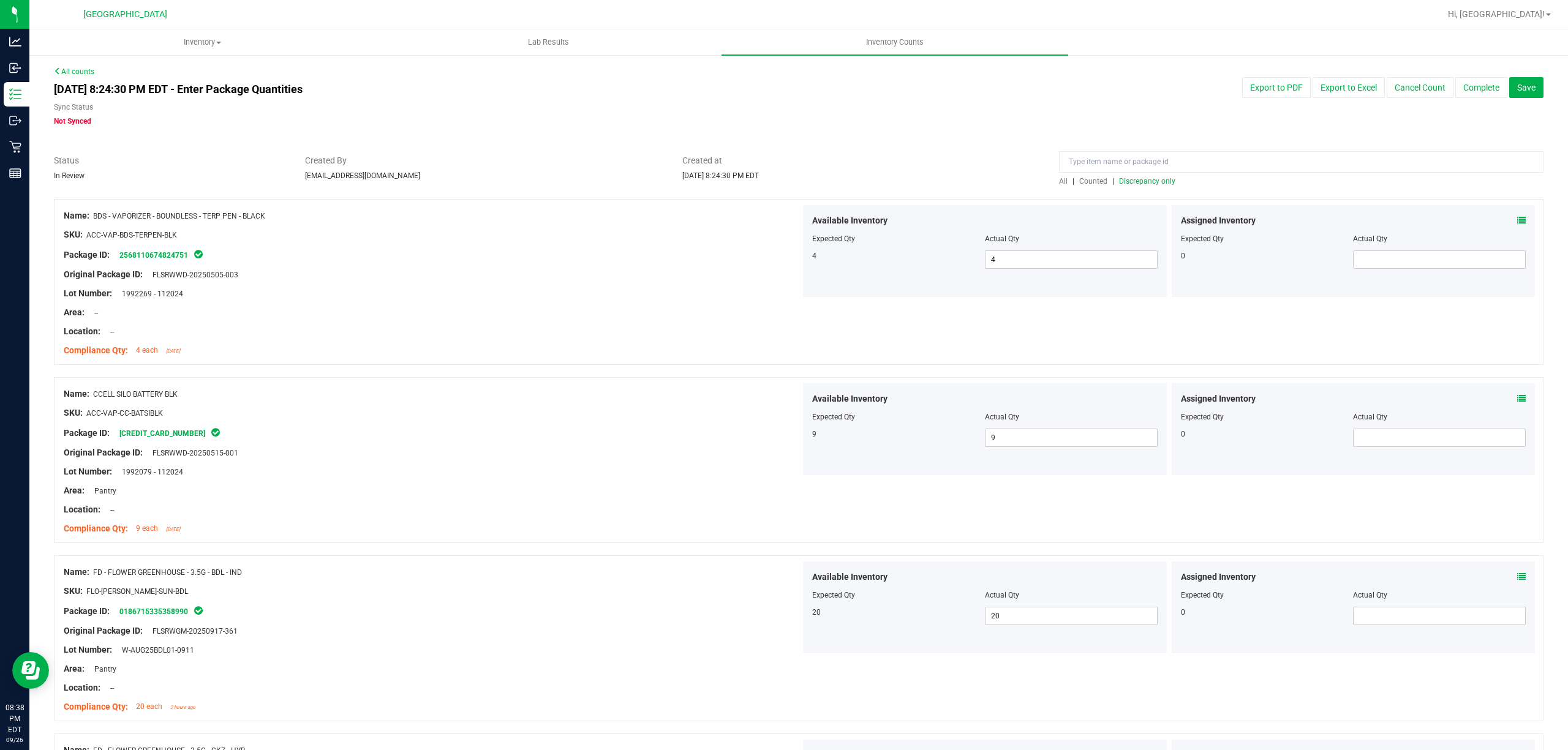
click at [1157, 180] on span "Discrepancy only" at bounding box center [1147, 181] width 56 height 8
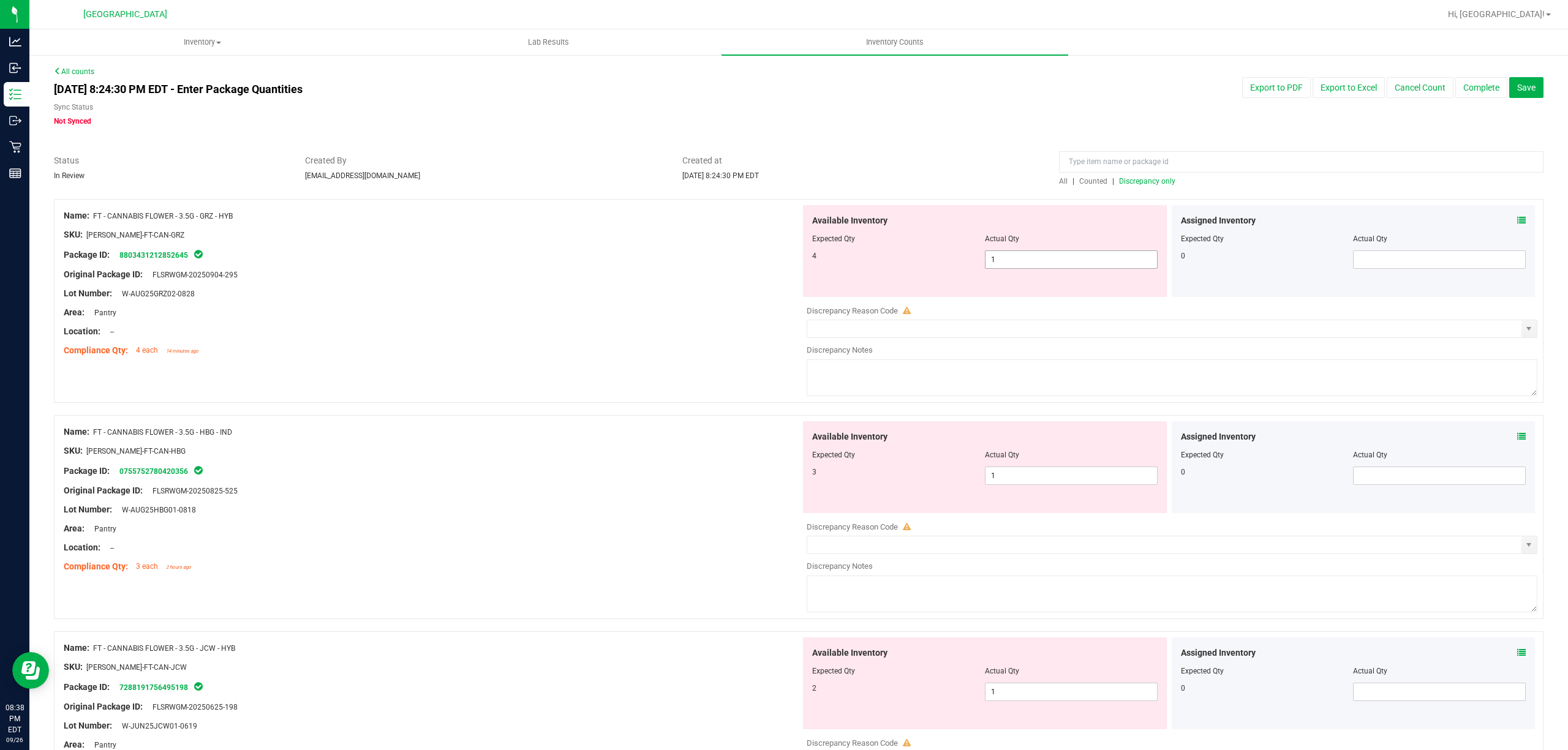
click at [1023, 257] on span "1 1" at bounding box center [1071, 259] width 173 height 18
click at [1023, 257] on input "1" at bounding box center [1071, 259] width 172 height 17
type input "4"
click at [1084, 468] on div "Available Inventory Expected Qty Actual Qty 3 1 1" at bounding box center [985, 467] width 363 height 92
type input "4"
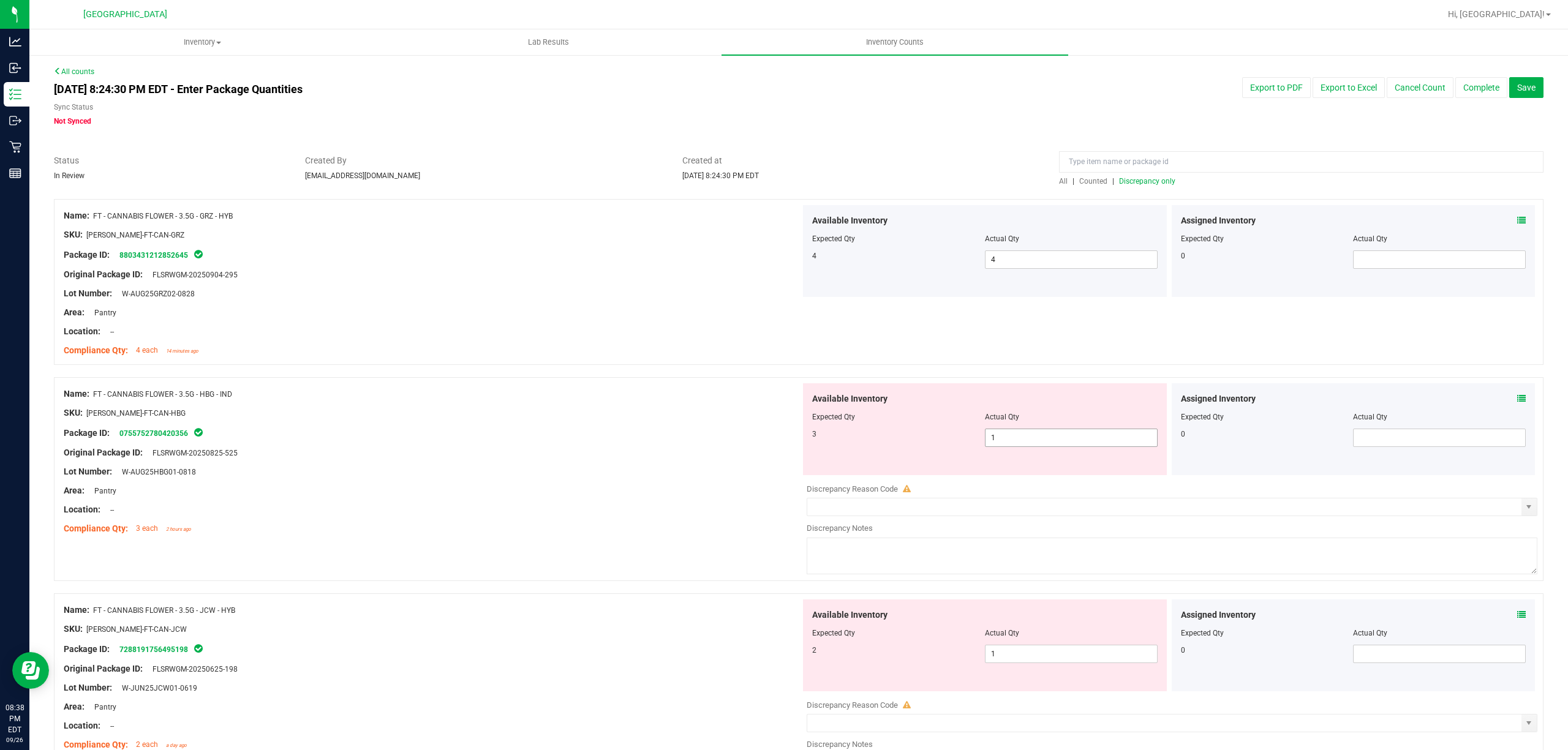
click at [1084, 468] on div "Available Inventory Expected Qty Actual Qty 3 1 1" at bounding box center [985, 429] width 363 height 92
click at [1091, 437] on span "1 1" at bounding box center [1071, 438] width 173 height 18
click at [1091, 437] on input "1" at bounding box center [1071, 438] width 172 height 17
type input "3"
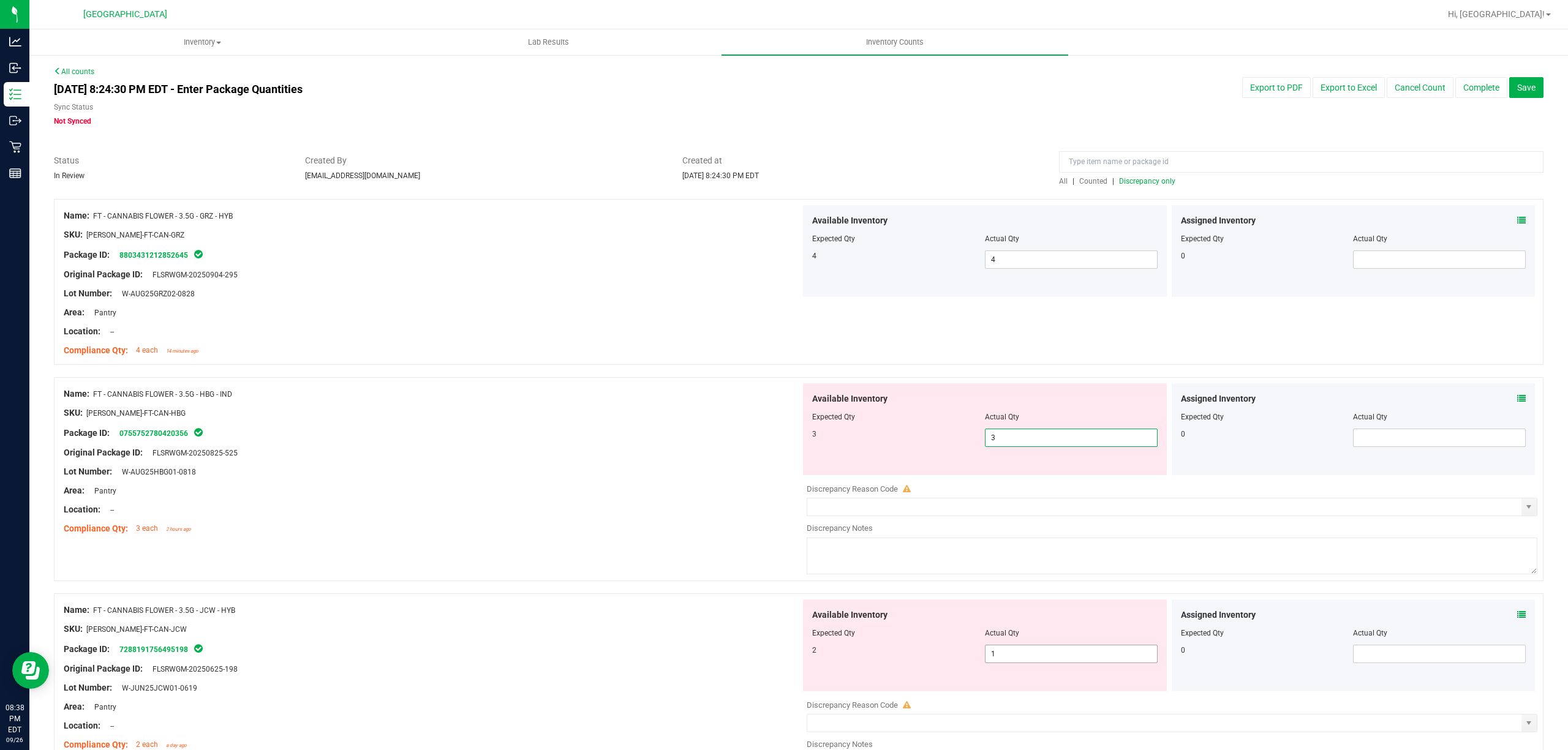
click at [1057, 613] on div "Available Inventory Expected Qty Actual Qty 2 1 1" at bounding box center [985, 645] width 363 height 92
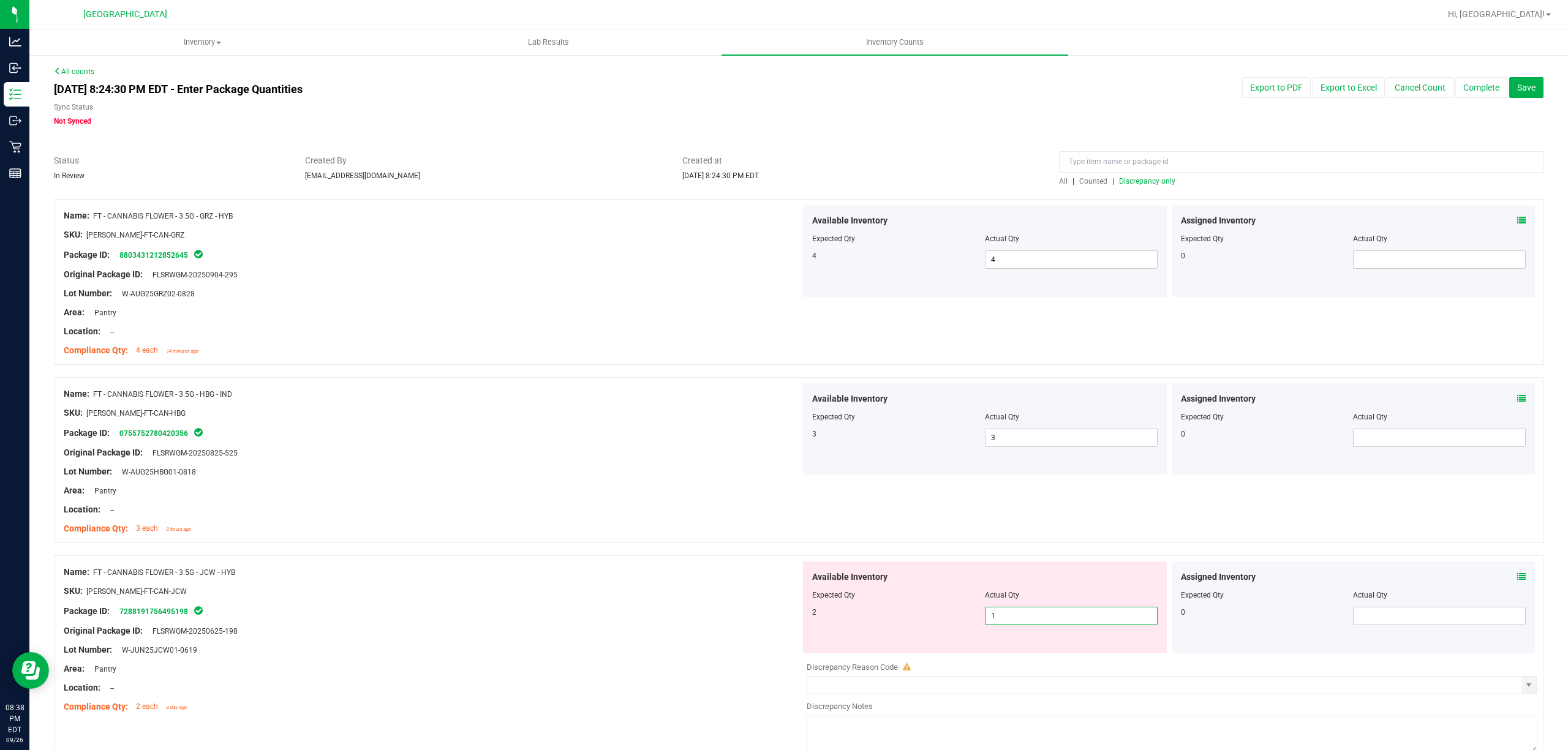
click at [1059, 620] on input "1" at bounding box center [1071, 616] width 172 height 17
type input "2"
click at [392, 544] on div at bounding box center [798, 549] width 1490 height 12
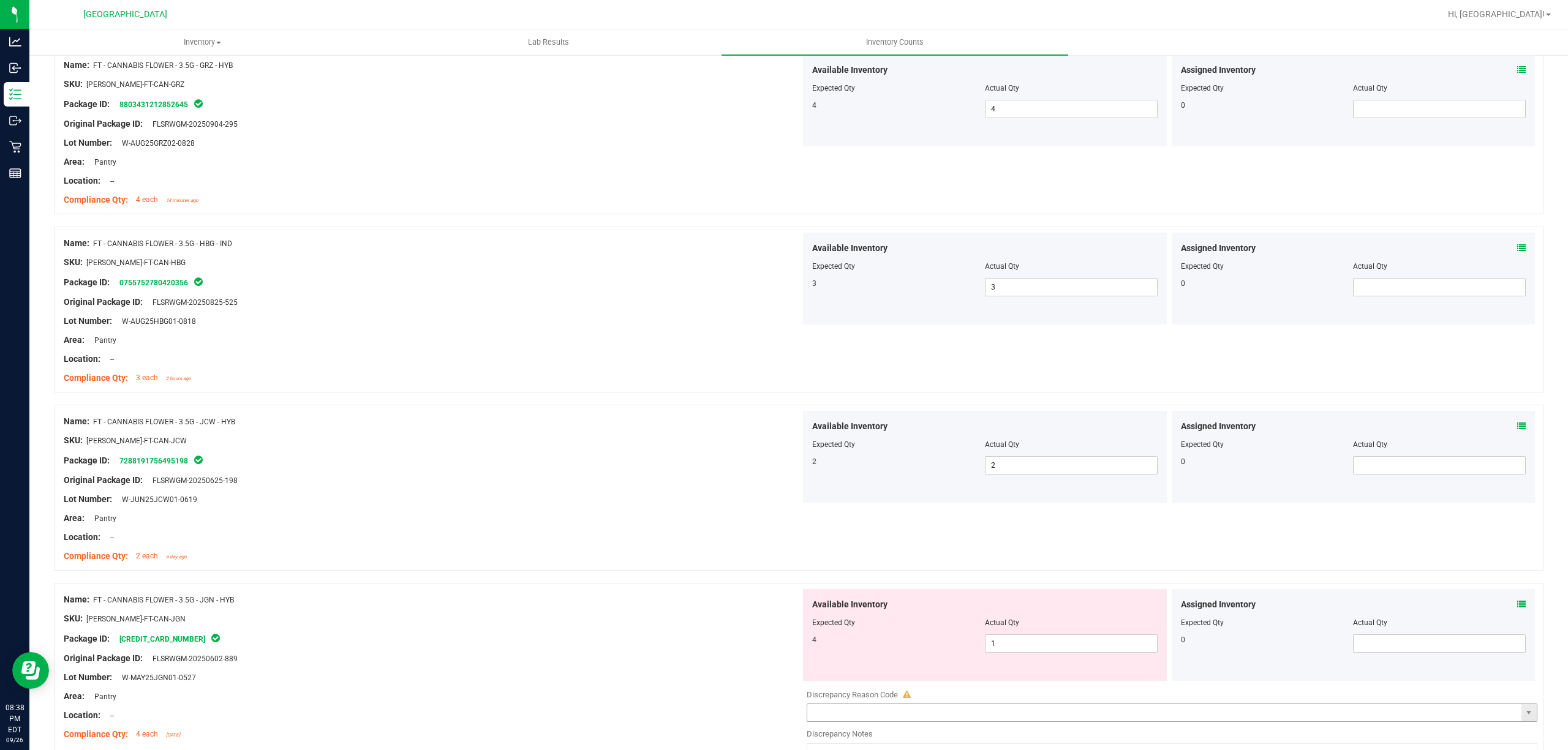
scroll to position [326, 0]
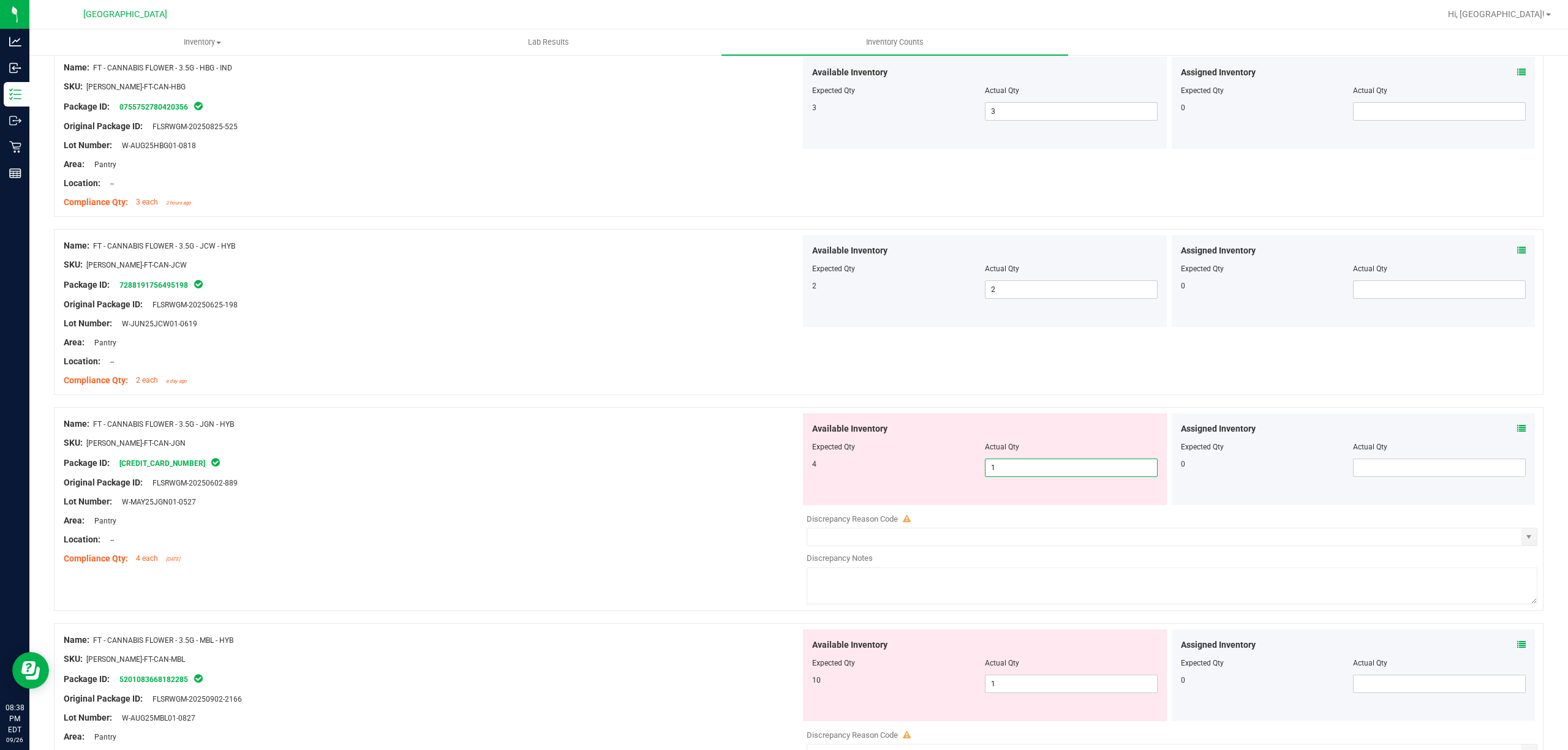
click at [1002, 467] on span "1 1" at bounding box center [1071, 468] width 173 height 18
click at [1001, 467] on input "1" at bounding box center [1071, 468] width 172 height 17
type input "4"
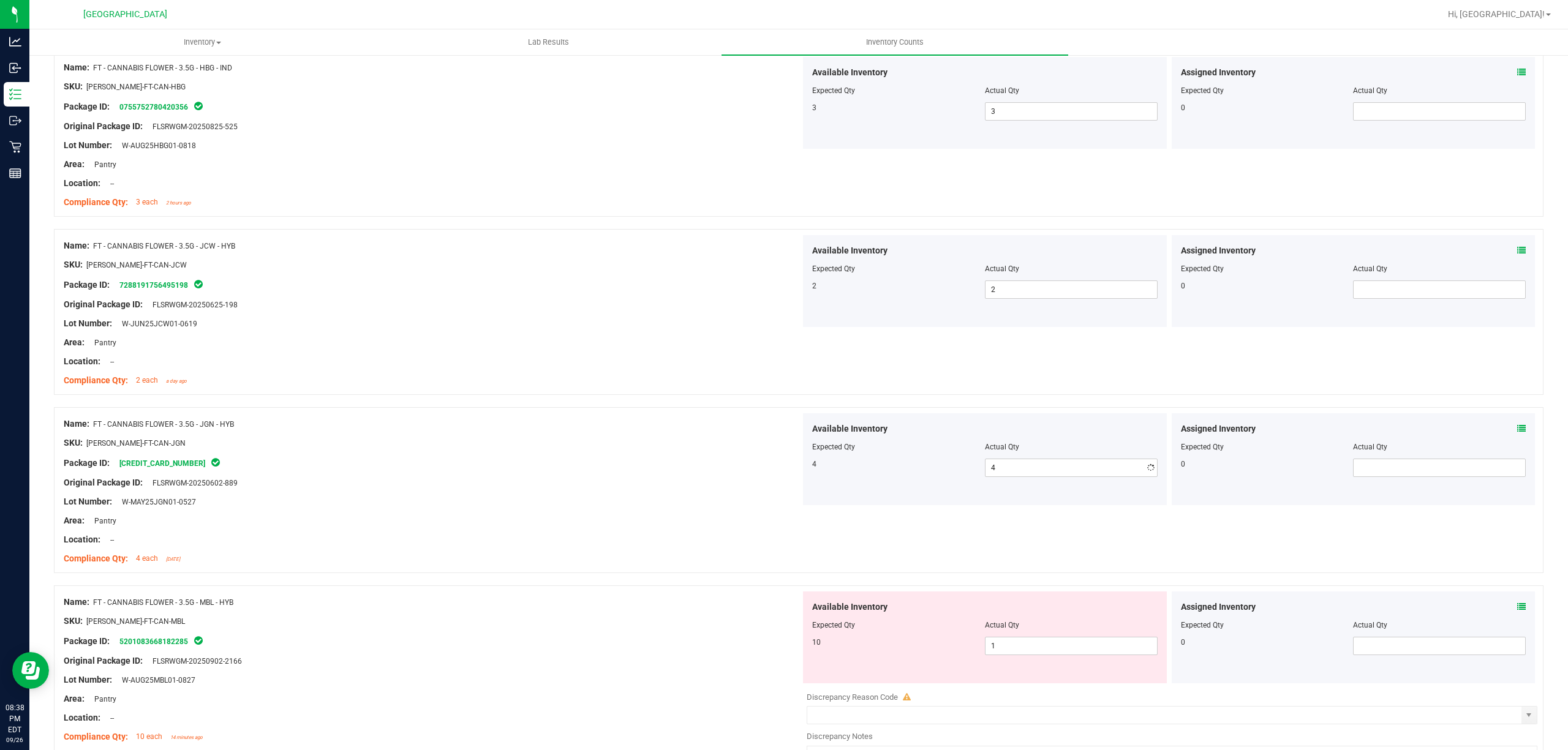
click at [558, 408] on div "Name: FT - CANNABIS FLOWER - 3.5G - JGN - HYB SKU: [PERSON_NAME]-FT-CAN-JGN Pac…" at bounding box center [798, 490] width 1490 height 166
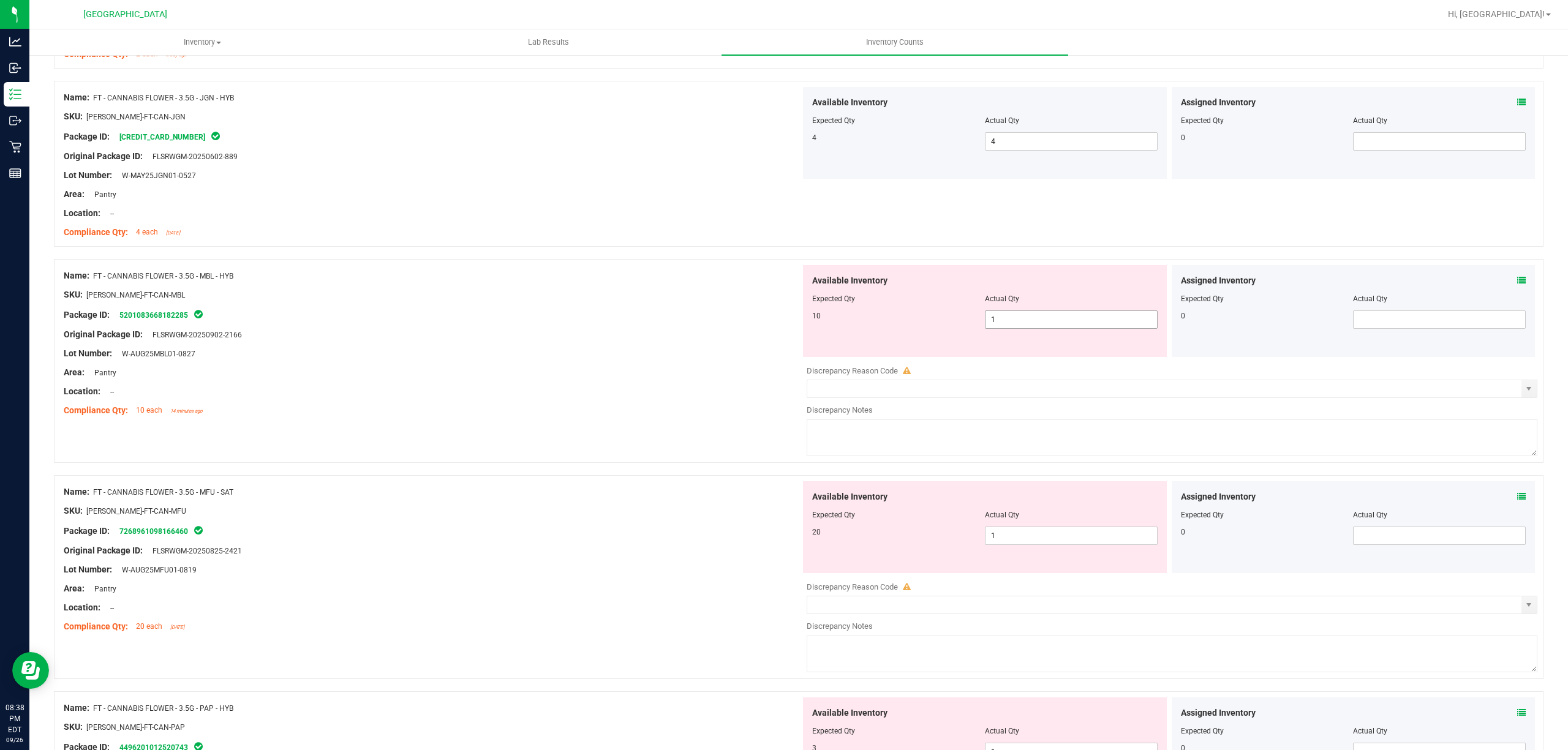
click at [1037, 321] on span "1 1" at bounding box center [1071, 320] width 173 height 18
type input "10"
drag, startPoint x: 617, startPoint y: 324, endPoint x: 796, endPoint y: 417, distance: 201.7
click at [617, 325] on div at bounding box center [432, 325] width 737 height 6
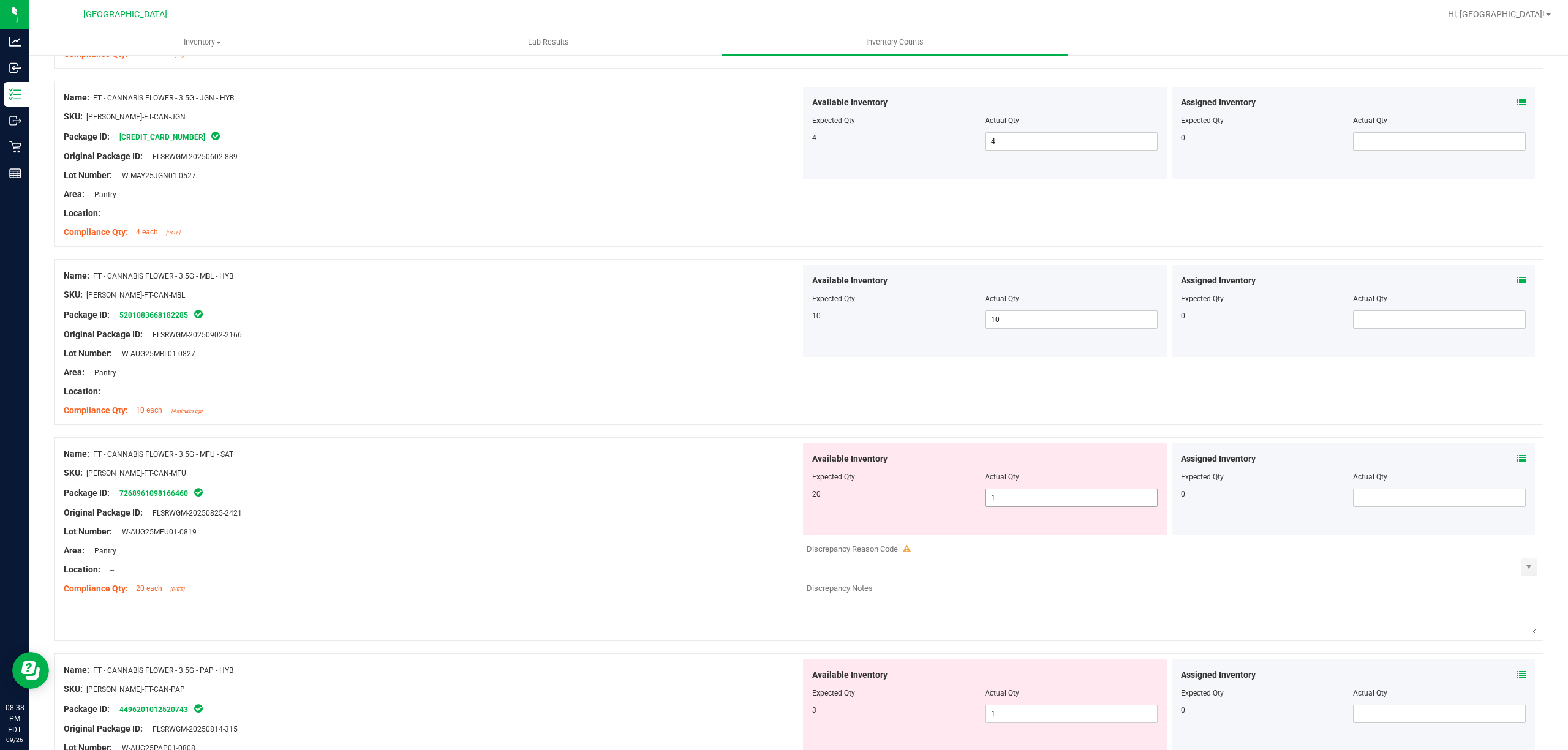
click at [1080, 500] on span "1 1" at bounding box center [1071, 498] width 173 height 18
click at [1080, 499] on input "1" at bounding box center [1071, 497] width 172 height 17
type input "20"
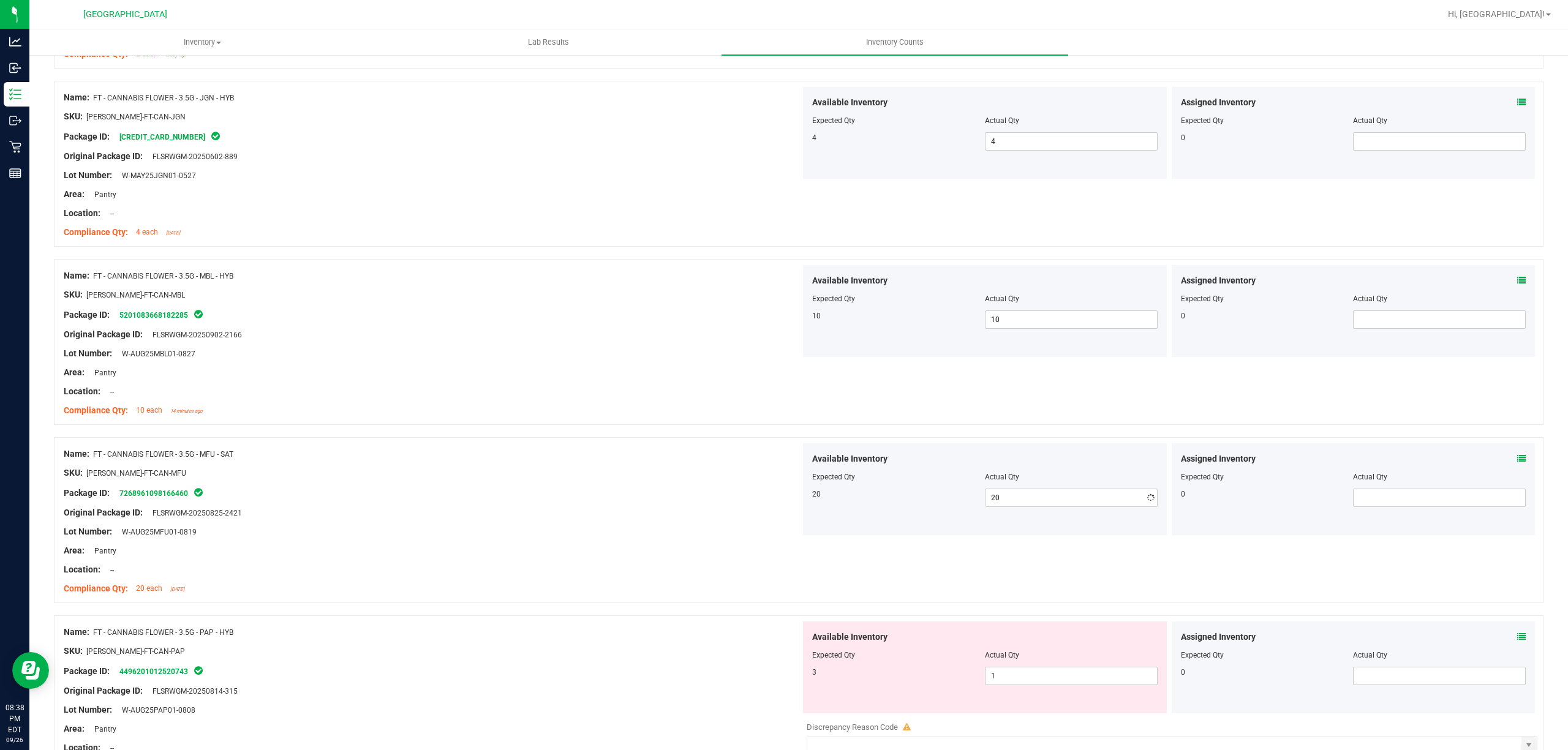
click at [624, 498] on div "Package ID: 7268961098166460" at bounding box center [432, 493] width 737 height 15
click at [1065, 695] on div "Available Inventory Expected Qty Actual Qty 3 1 1" at bounding box center [985, 667] width 363 height 92
click at [1067, 679] on span "1 1" at bounding box center [1071, 676] width 173 height 18
click at [1067, 676] on input "1" at bounding box center [1071, 676] width 172 height 17
type input "3"
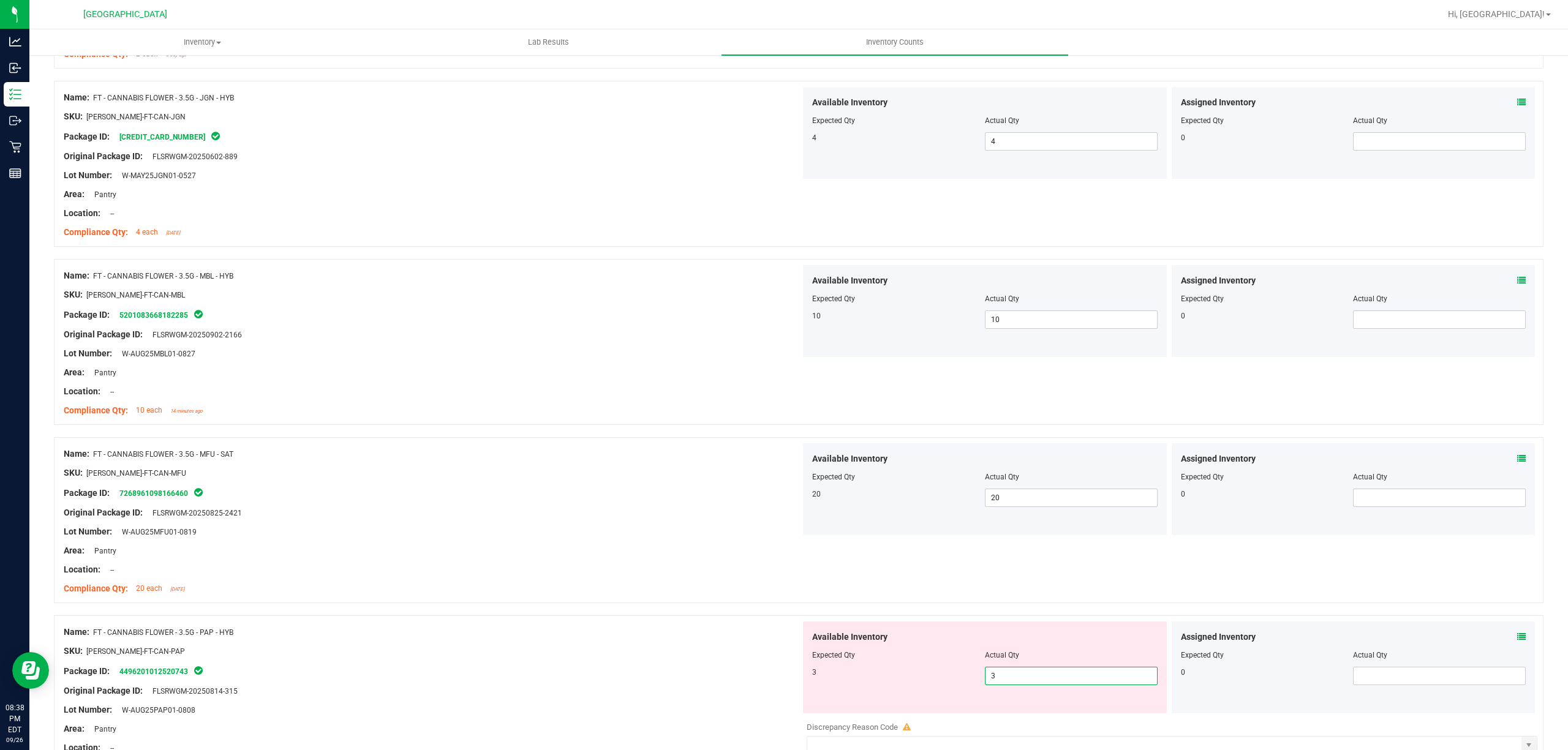
type input "3"
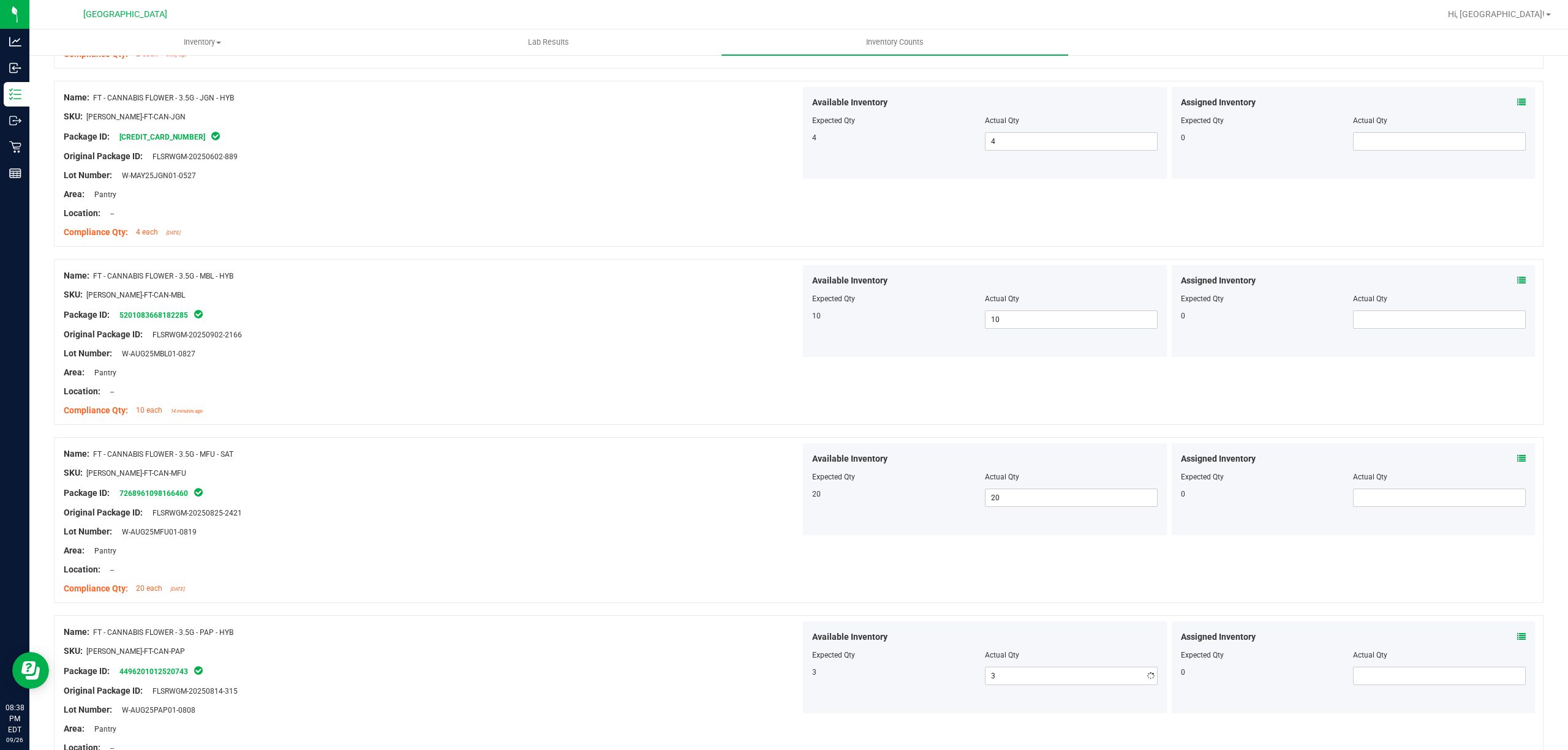
click at [649, 593] on div "Compliance Qty: 20 each [DATE]" at bounding box center [432, 589] width 737 height 13
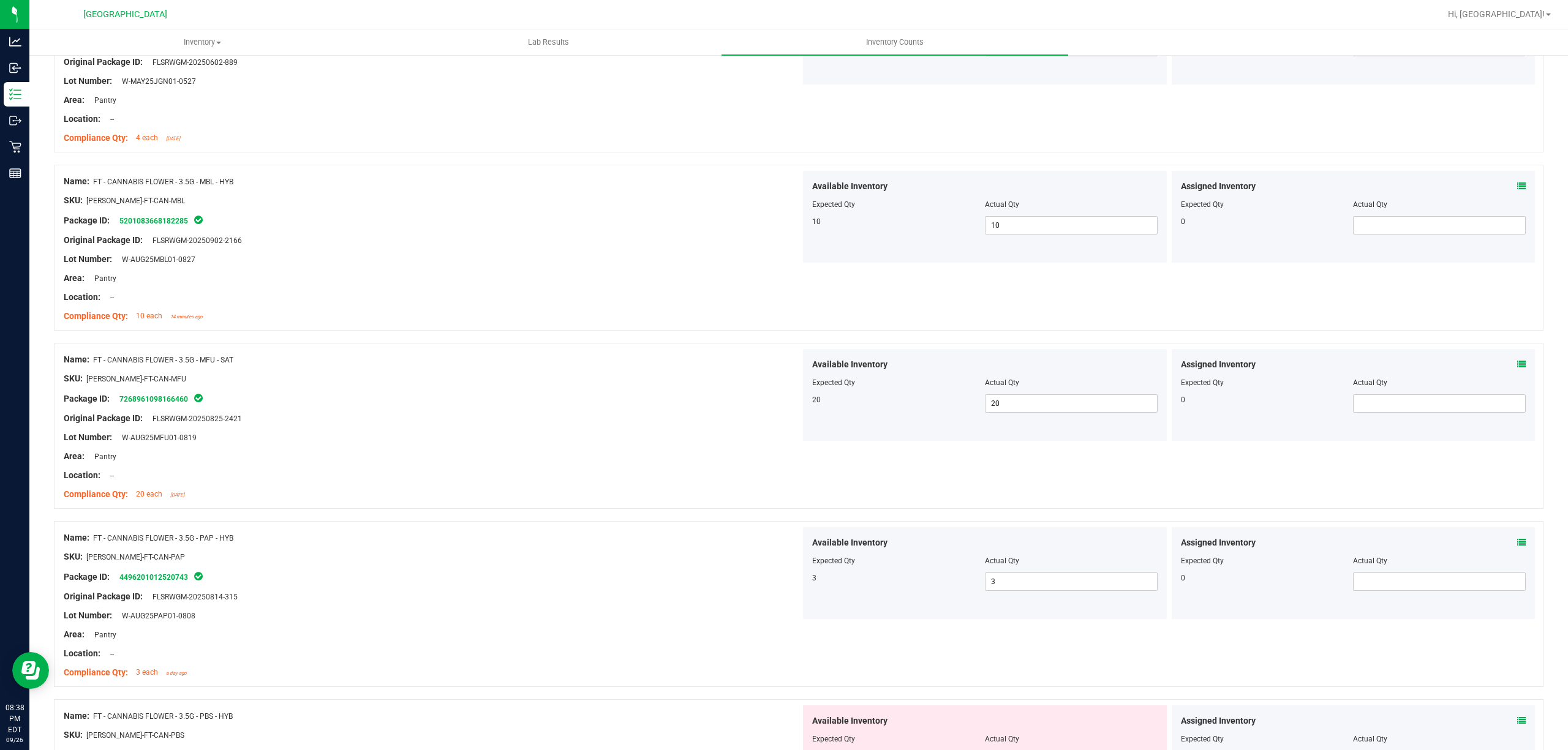
scroll to position [898, 0]
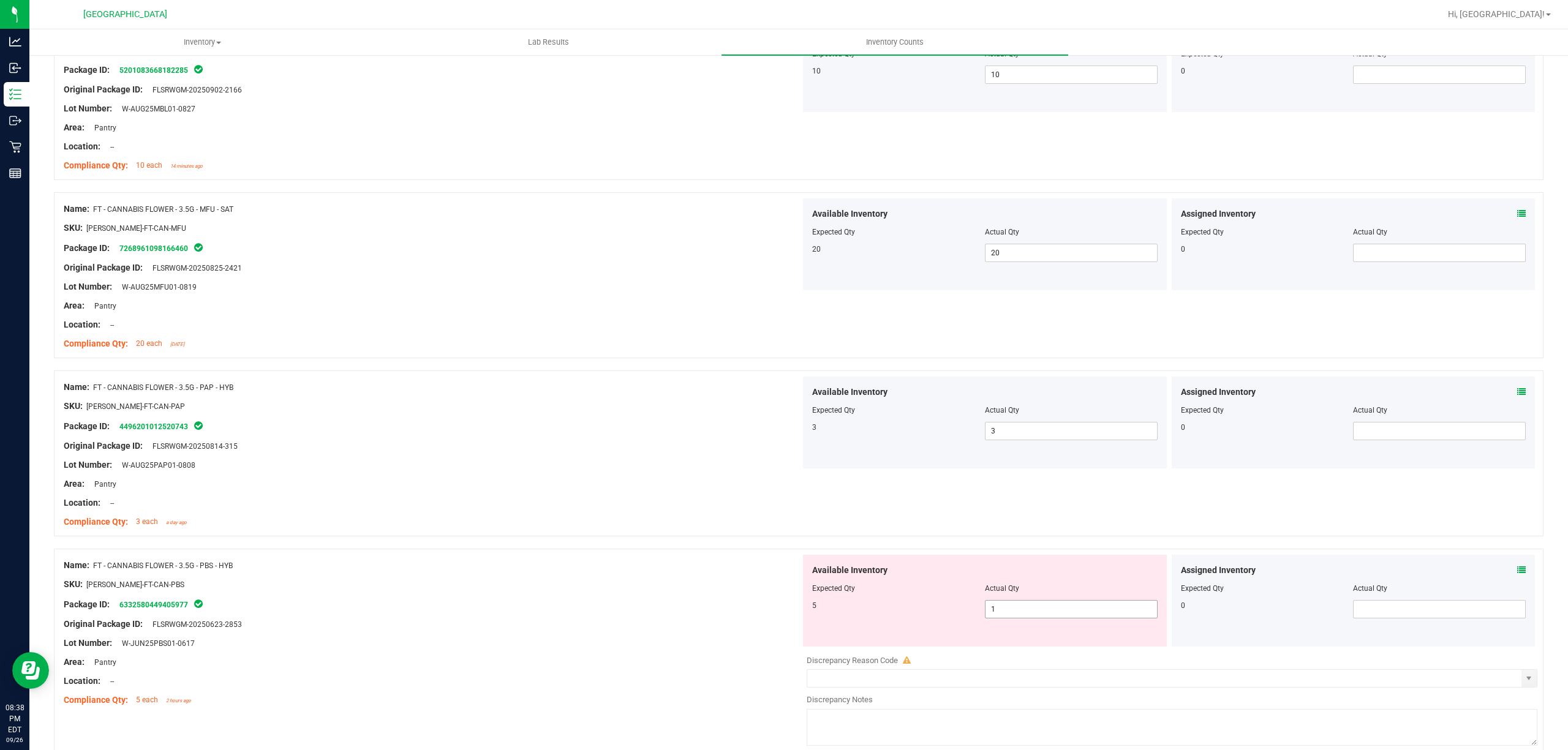
click at [1051, 608] on span "1 1" at bounding box center [1071, 610] width 173 height 18
click at [1049, 615] on input "1" at bounding box center [1071, 609] width 172 height 17
click at [1048, 615] on input "1" at bounding box center [1071, 609] width 172 height 17
type input "5"
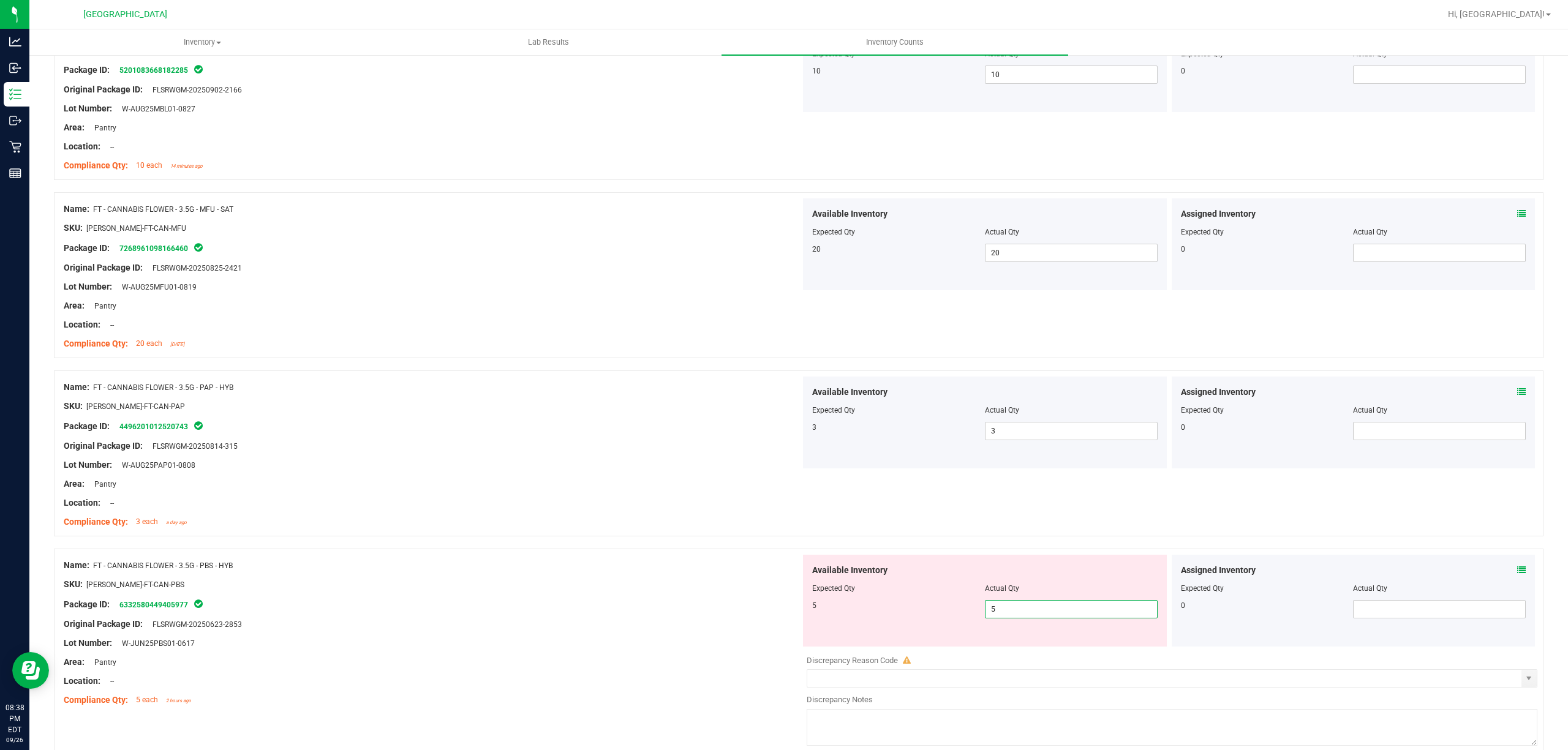
type input "5"
drag, startPoint x: 506, startPoint y: 515, endPoint x: 606, endPoint y: 542, distance: 103.6
click at [508, 515] on div at bounding box center [432, 512] width 737 height 6
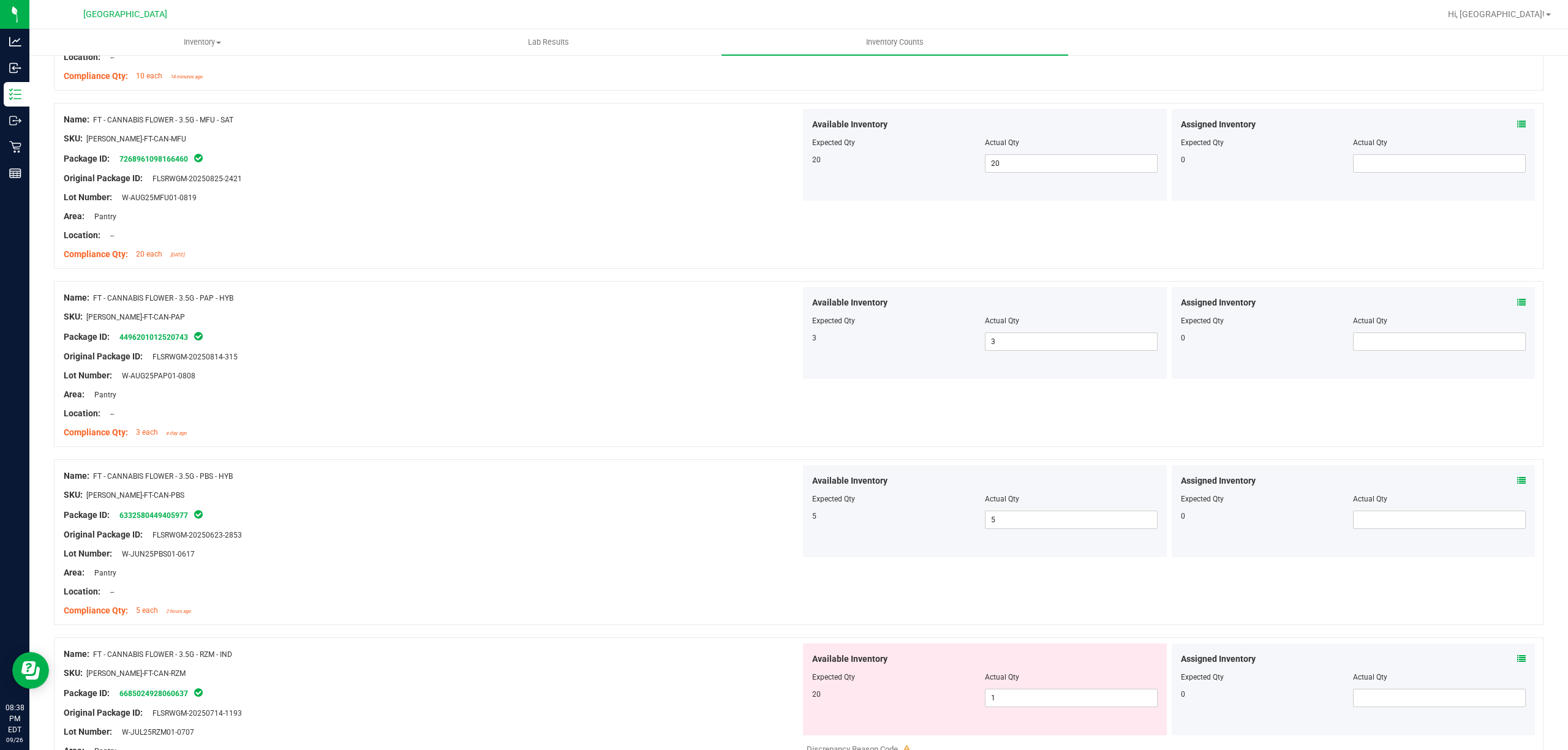
scroll to position [1143, 0]
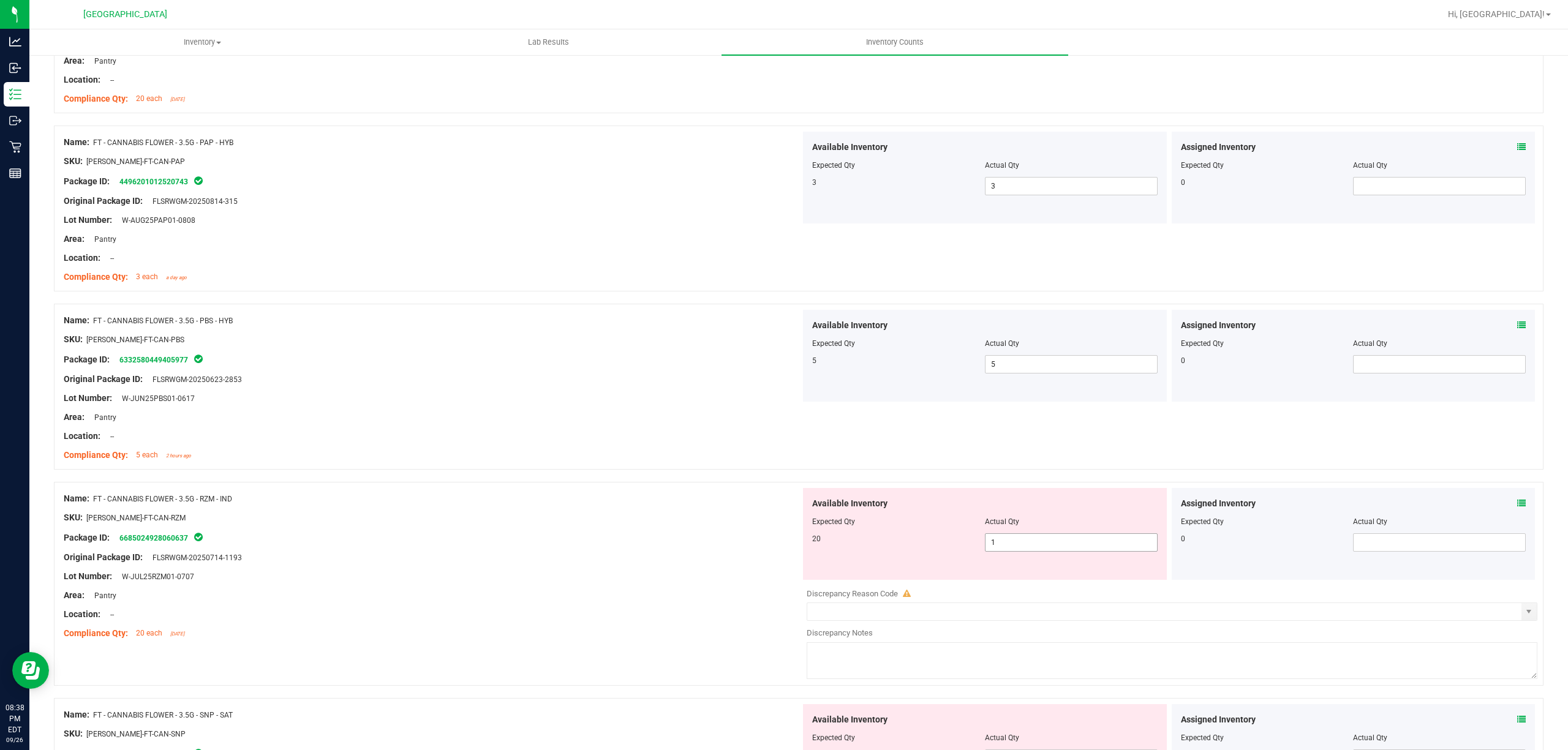
click at [1012, 544] on span "1 1" at bounding box center [1071, 543] width 173 height 18
click at [1010, 544] on input "1" at bounding box center [1071, 543] width 172 height 17
type input "20"
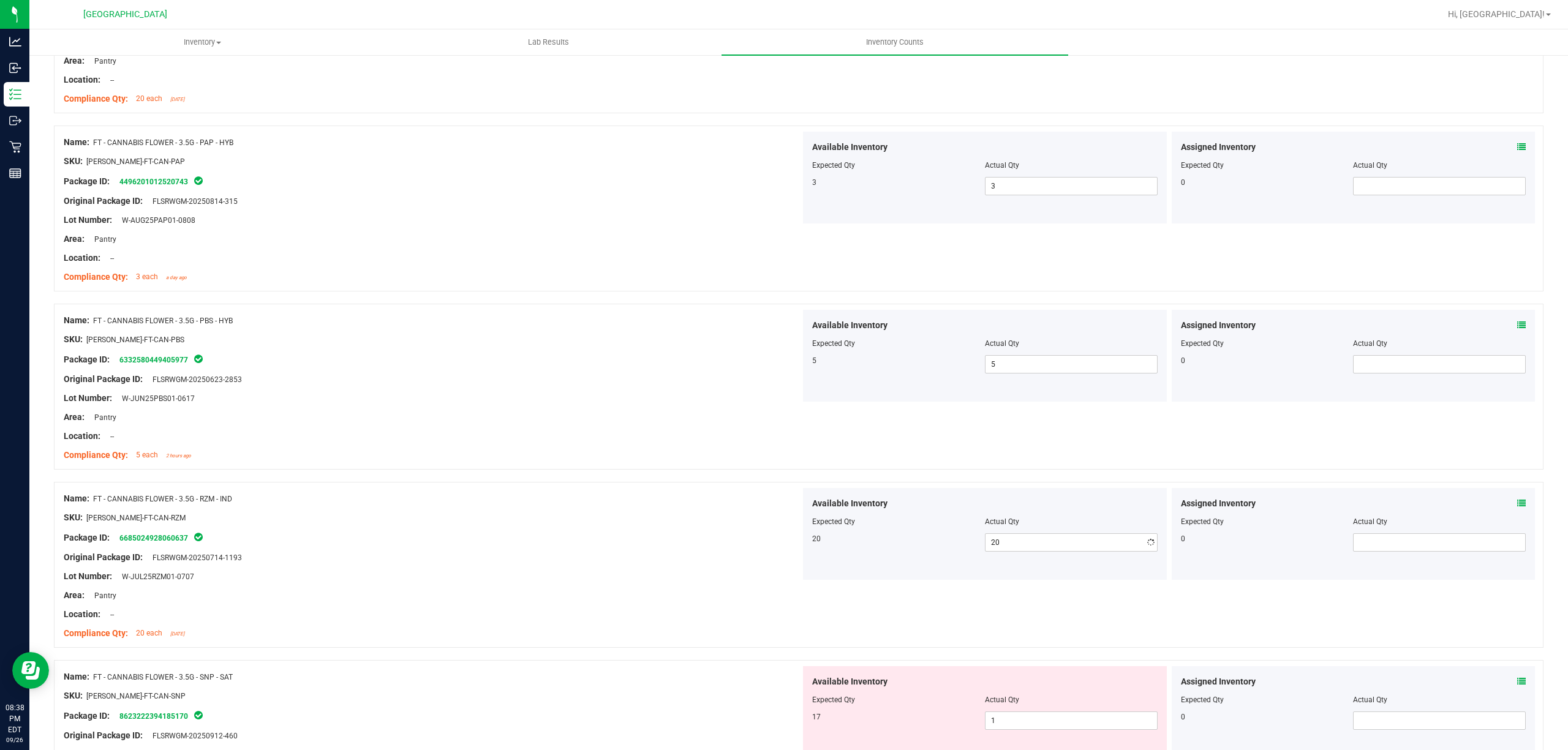
drag, startPoint x: 611, startPoint y: 495, endPoint x: 631, endPoint y: 497, distance: 20.1
click at [613, 495] on div "Name: FT - CANNABIS FLOWER - 3.5G - RZM - IND" at bounding box center [432, 499] width 737 height 13
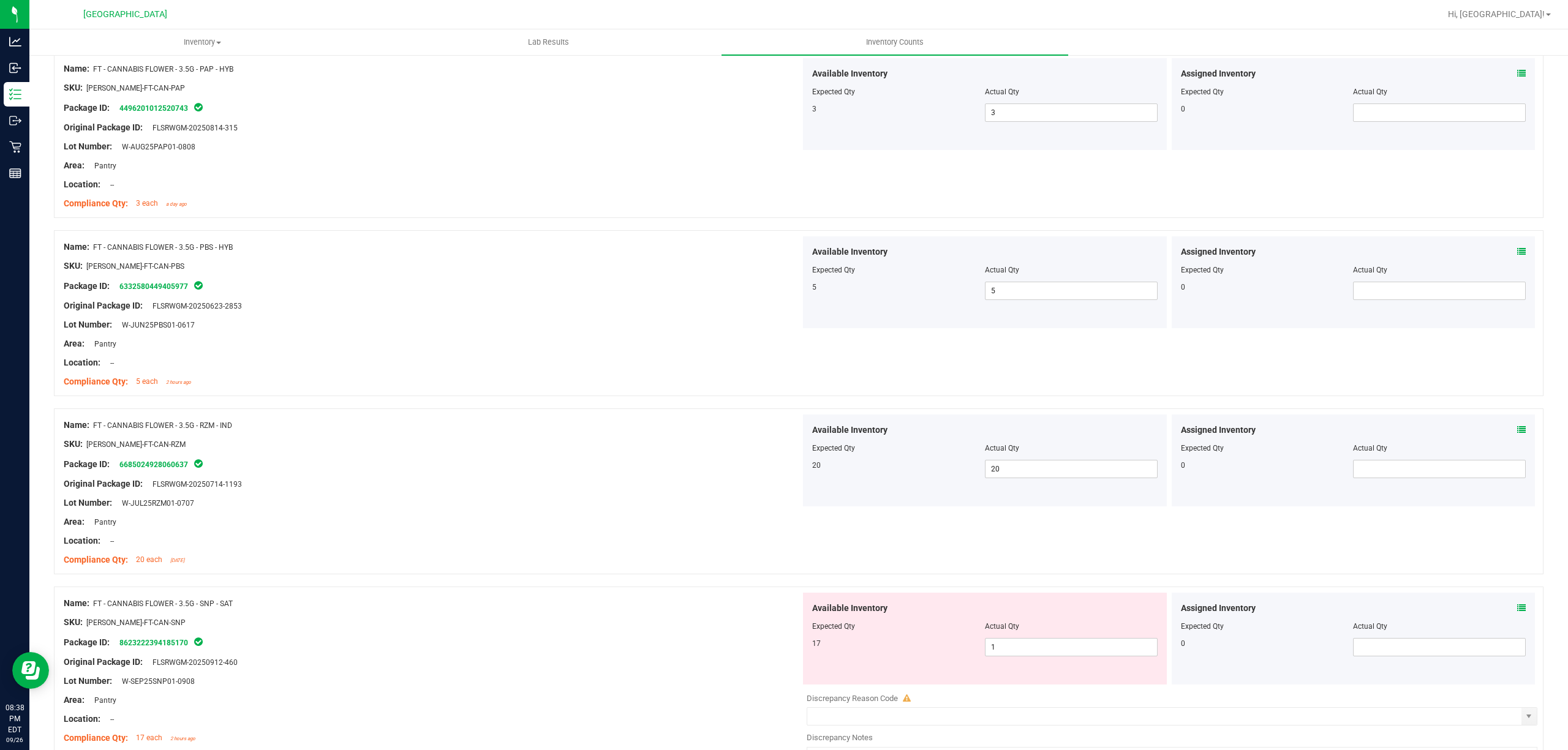
scroll to position [1388, 0]
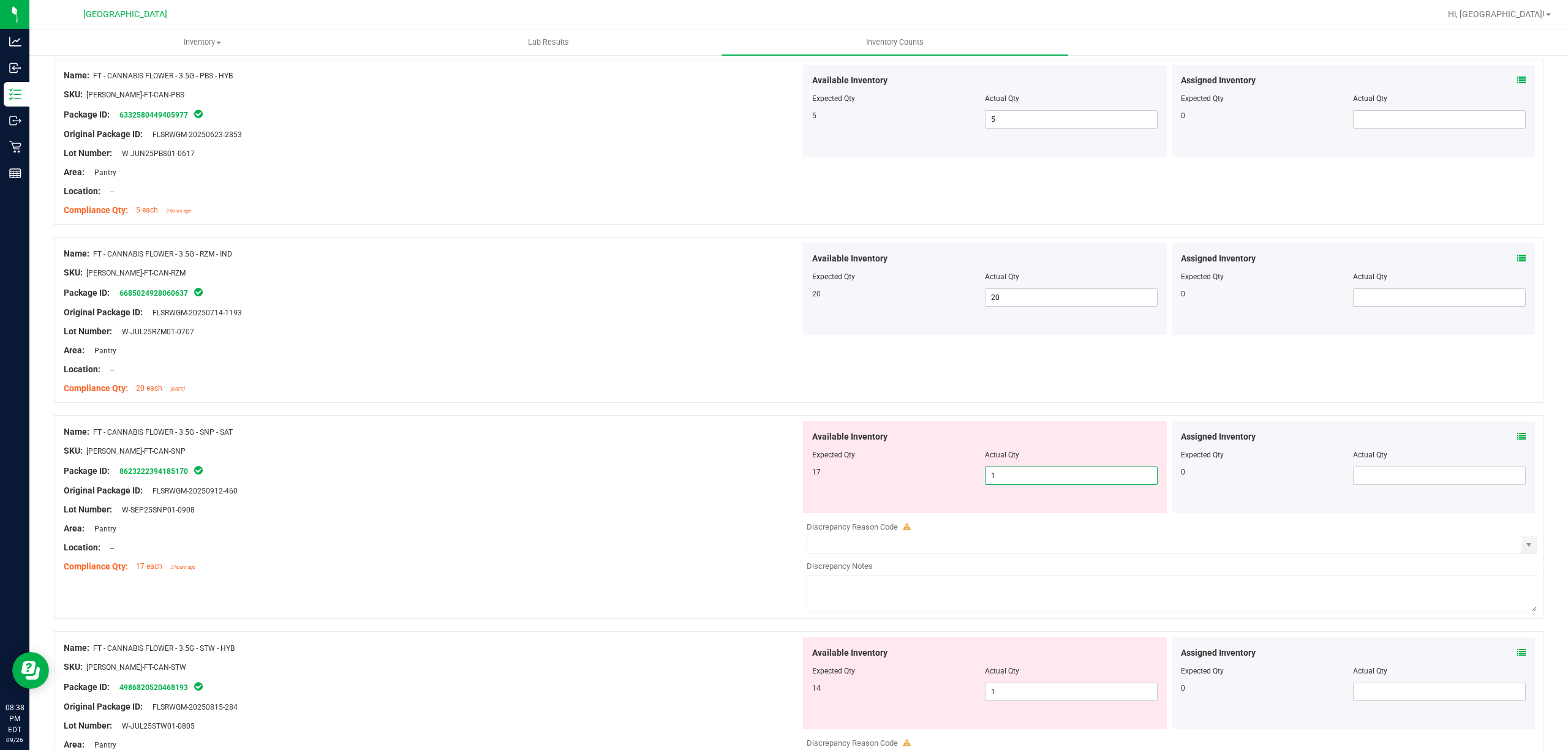
click at [1030, 484] on span "1 1" at bounding box center [1071, 476] width 173 height 18
type input "17"
click at [436, 456] on div "SKU: [PERSON_NAME]-FT-CAN-SNP" at bounding box center [432, 451] width 737 height 13
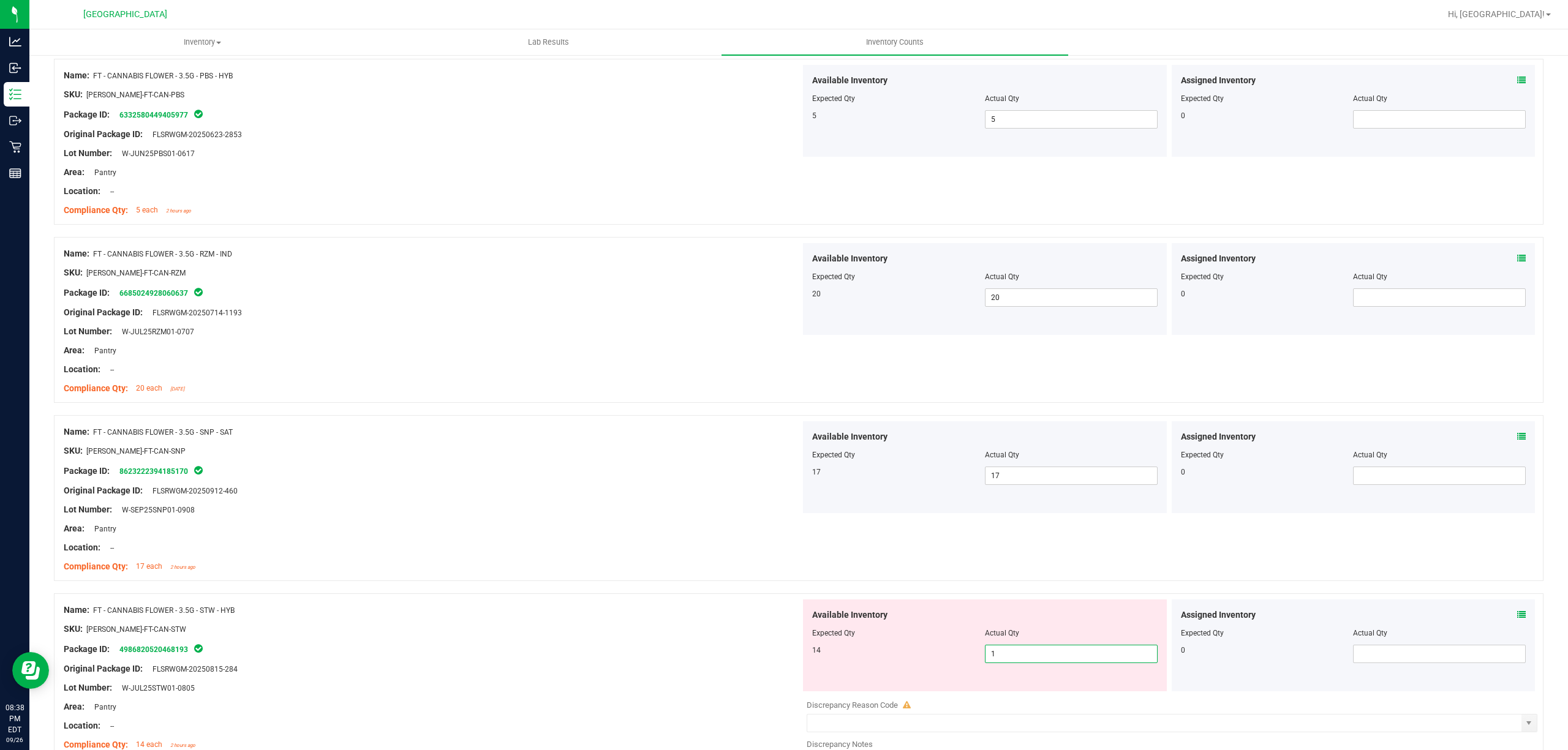
click at [1019, 650] on span "1 1" at bounding box center [1071, 654] width 173 height 18
type input "14"
click at [383, 522] on div at bounding box center [432, 519] width 737 height 6
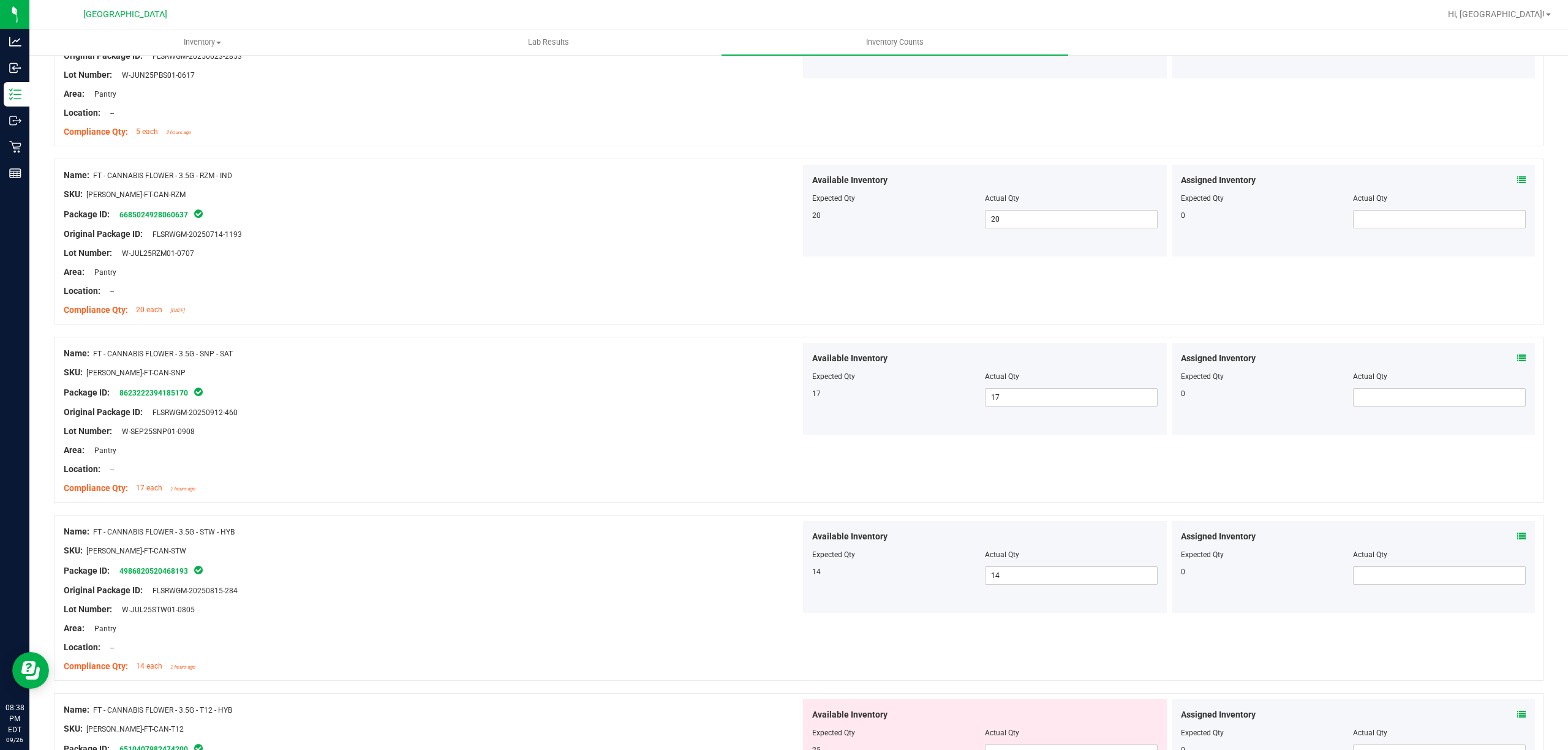
scroll to position [1633, 0]
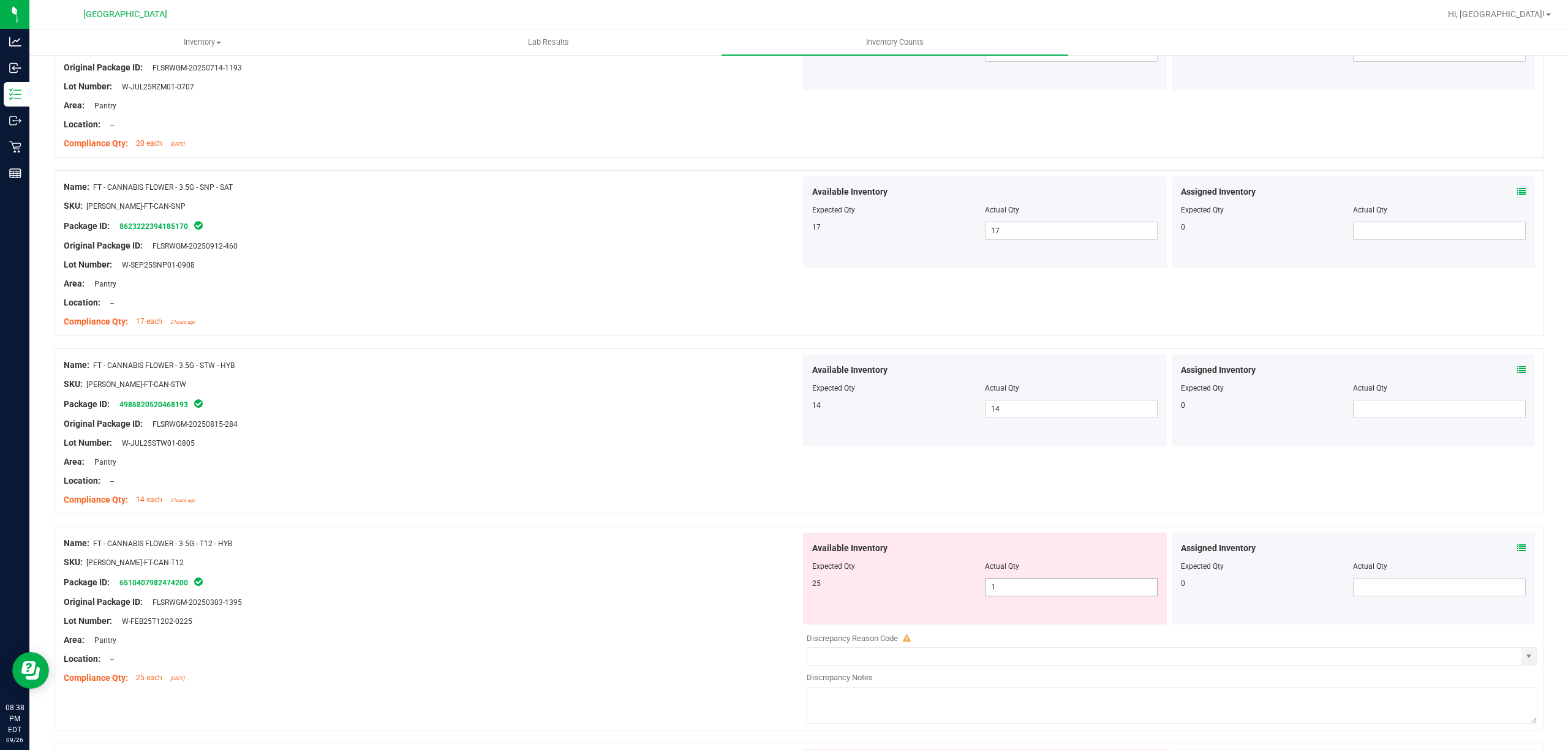
click at [1037, 596] on span "1 1" at bounding box center [1071, 587] width 173 height 18
click at [1037, 596] on input "1" at bounding box center [1071, 587] width 172 height 17
type input "25"
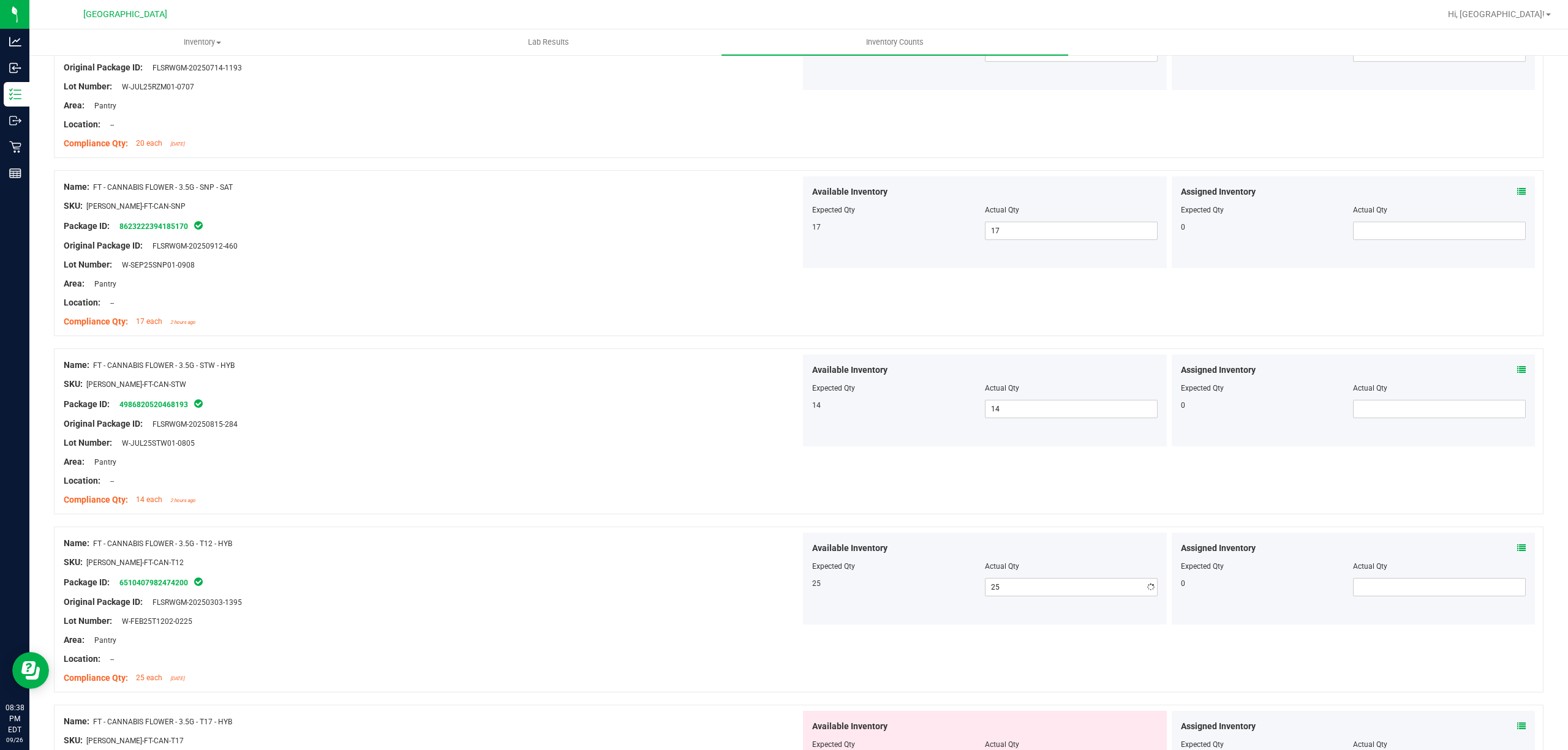
drag, startPoint x: 363, startPoint y: 452, endPoint x: 397, endPoint y: 454, distance: 34.1
click at [366, 449] on div "Lot Number: W-JUL25STW01-0805" at bounding box center [432, 444] width 737 height 13
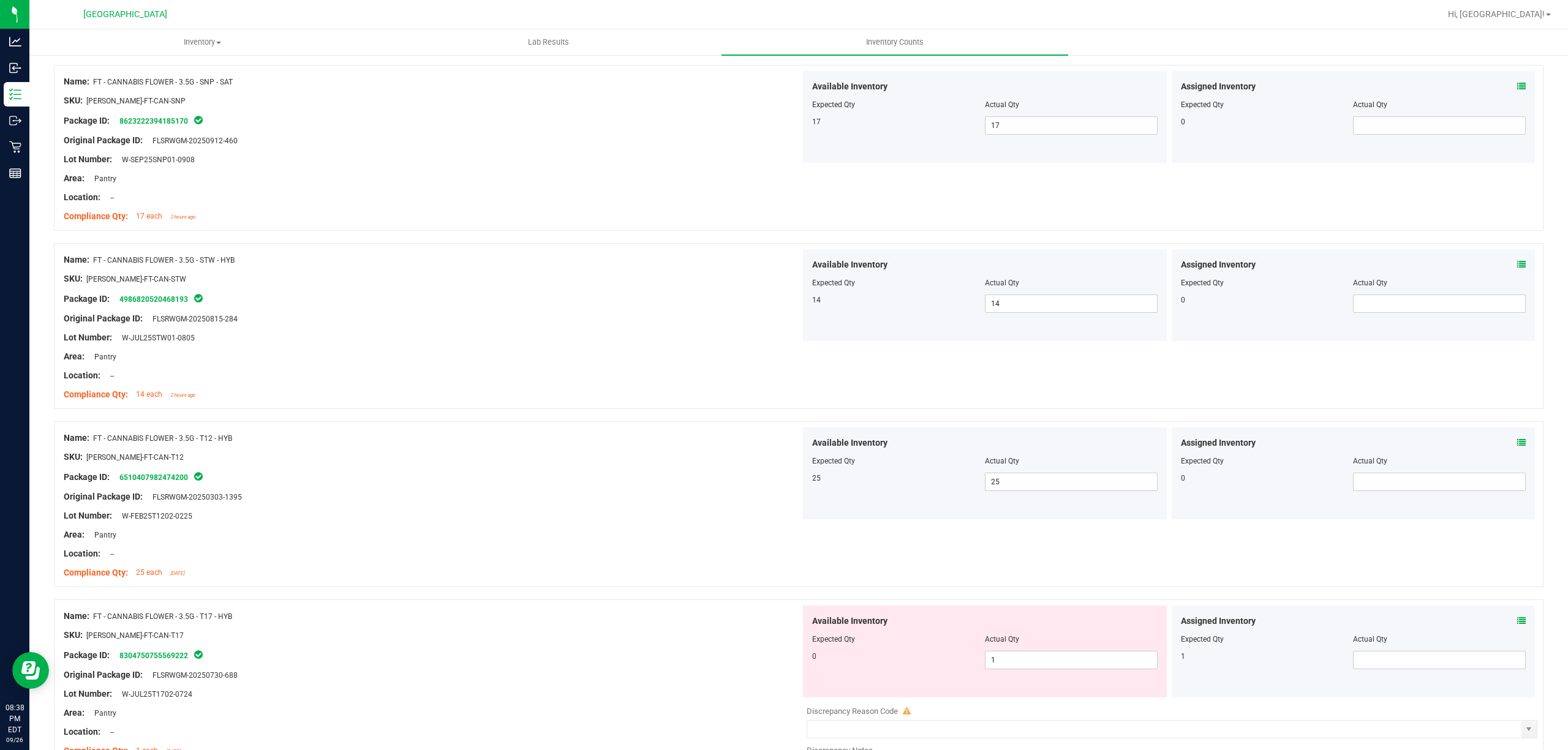
scroll to position [1877, 0]
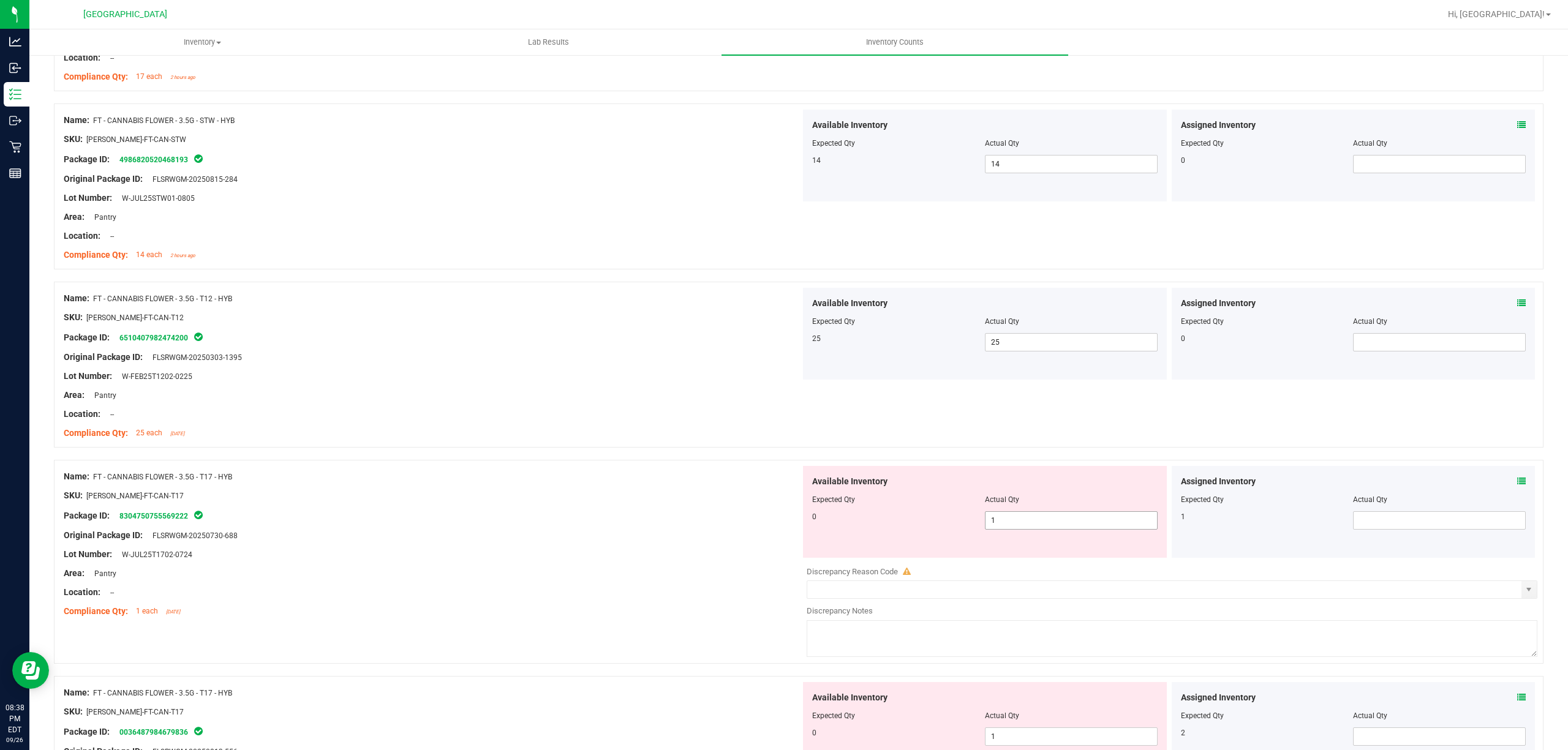
click at [1020, 517] on span "1 1" at bounding box center [1071, 520] width 173 height 18
click at [1018, 515] on input "1" at bounding box center [1071, 520] width 172 height 17
type input "0"
click at [1443, 520] on span at bounding box center [1439, 520] width 173 height 18
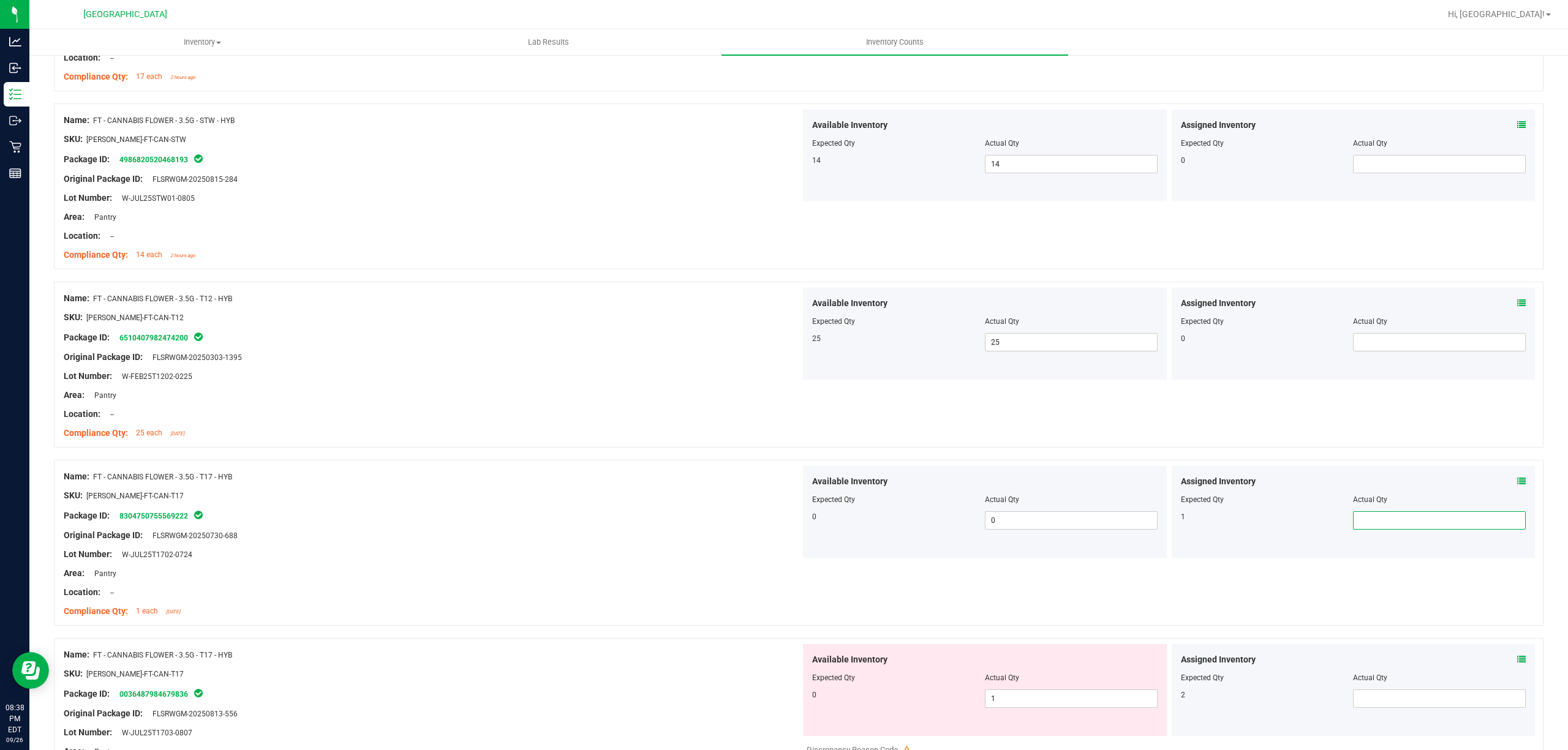
type input "1"
click at [711, 508] on div at bounding box center [432, 505] width 737 height 6
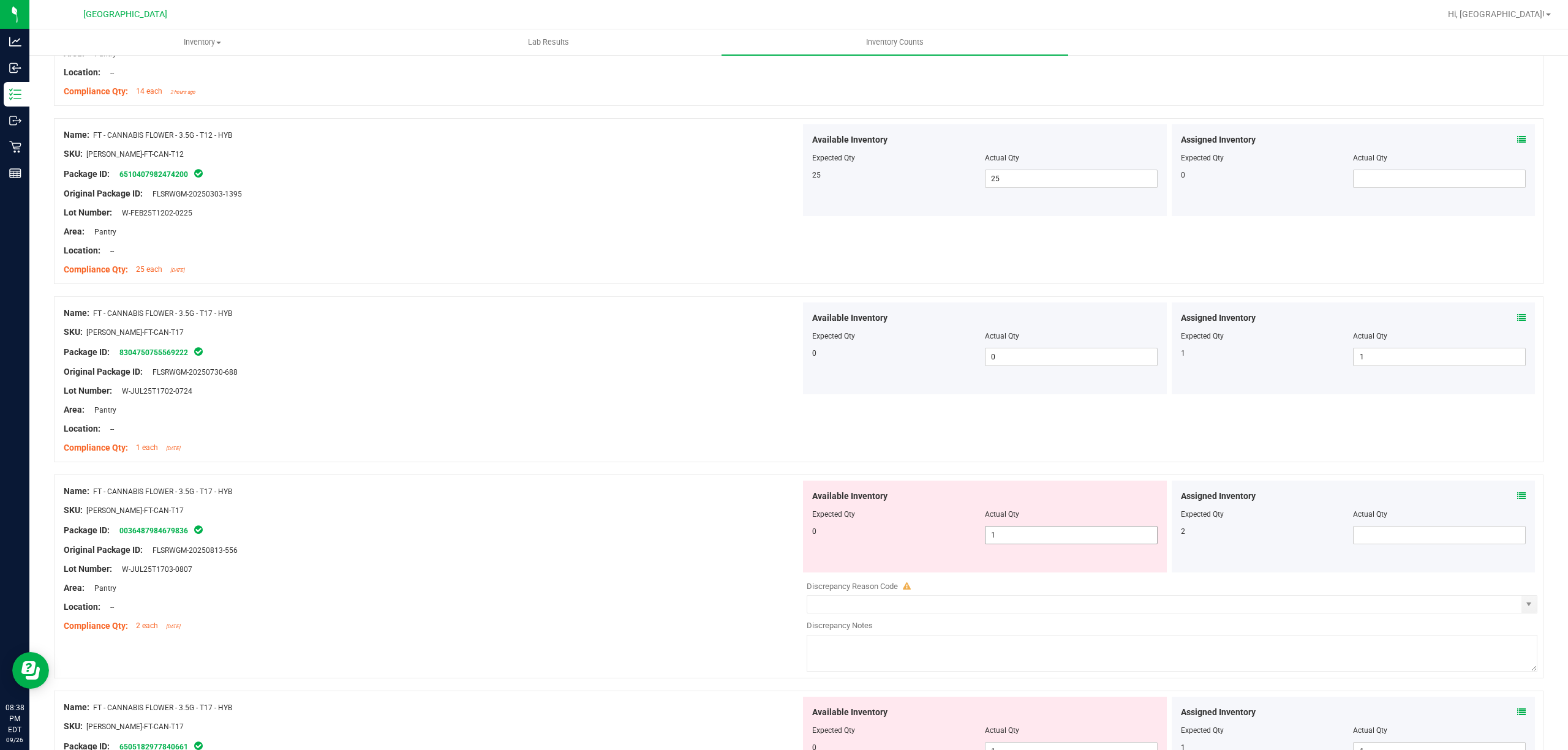
click at [1010, 537] on span "1 1" at bounding box center [1071, 535] width 173 height 18
click at [1010, 537] on input "1" at bounding box center [1071, 535] width 172 height 17
type input "0"
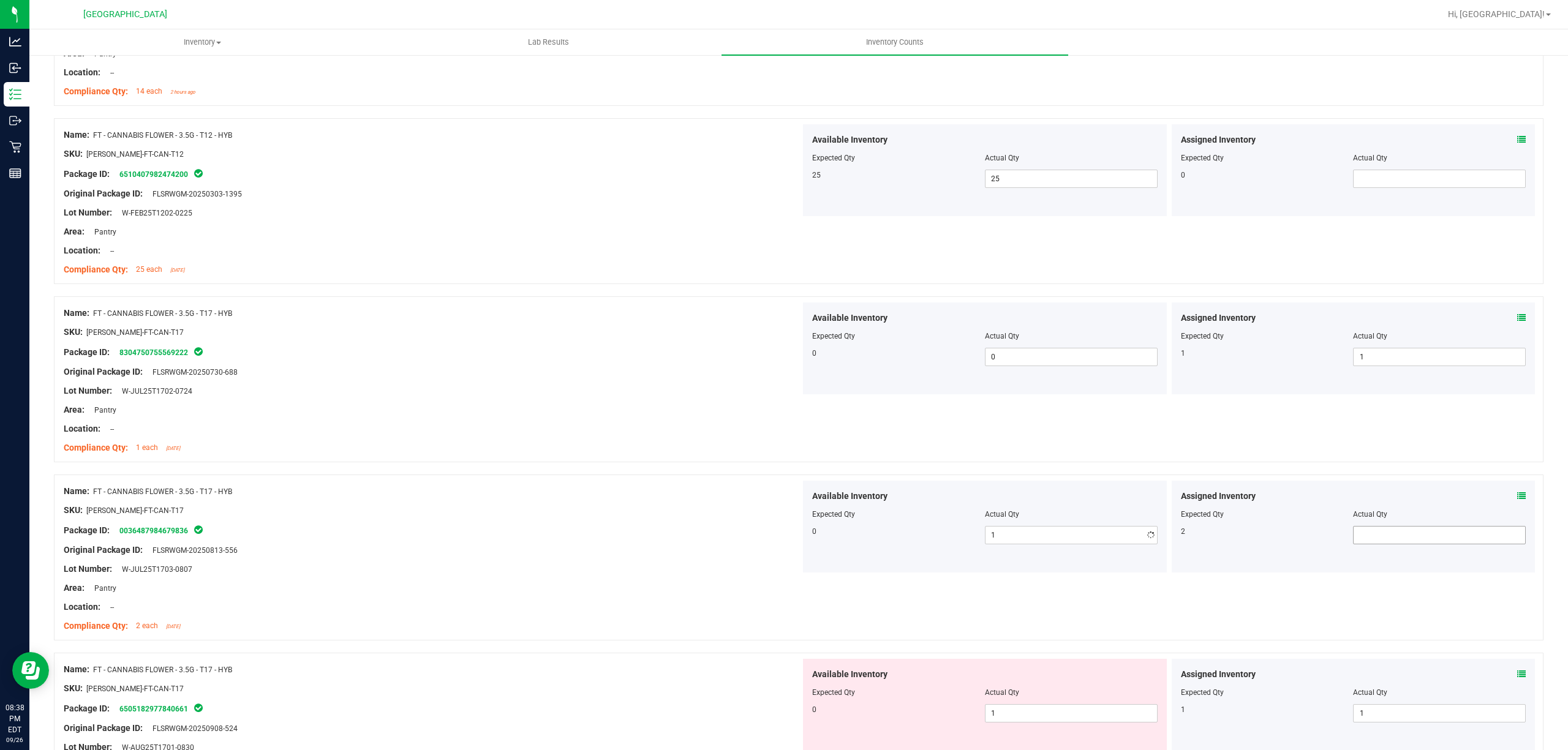
type input "0"
click at [1474, 537] on span at bounding box center [1439, 535] width 173 height 18
type input "2"
click at [788, 543] on div at bounding box center [432, 540] width 737 height 6
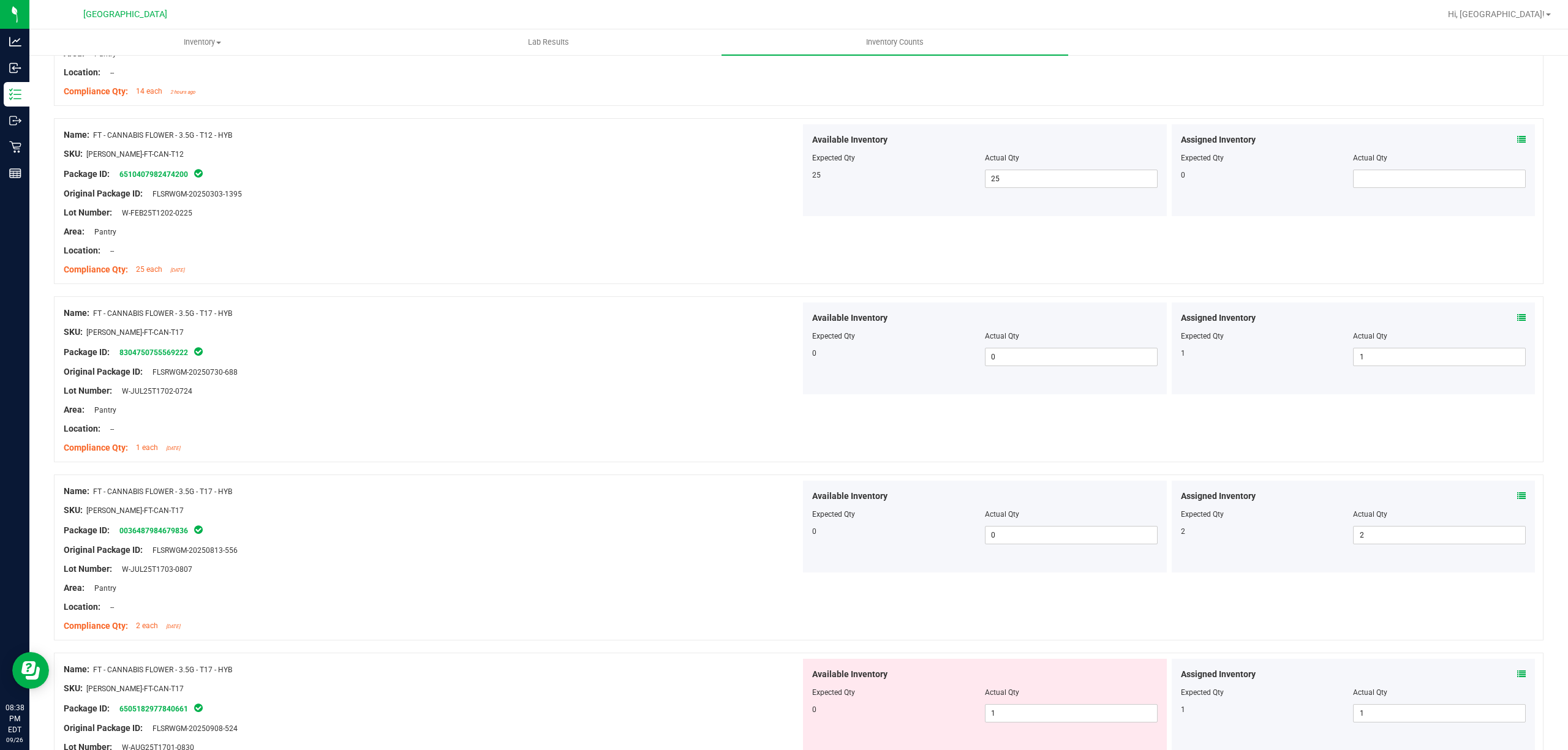
scroll to position [2286, 0]
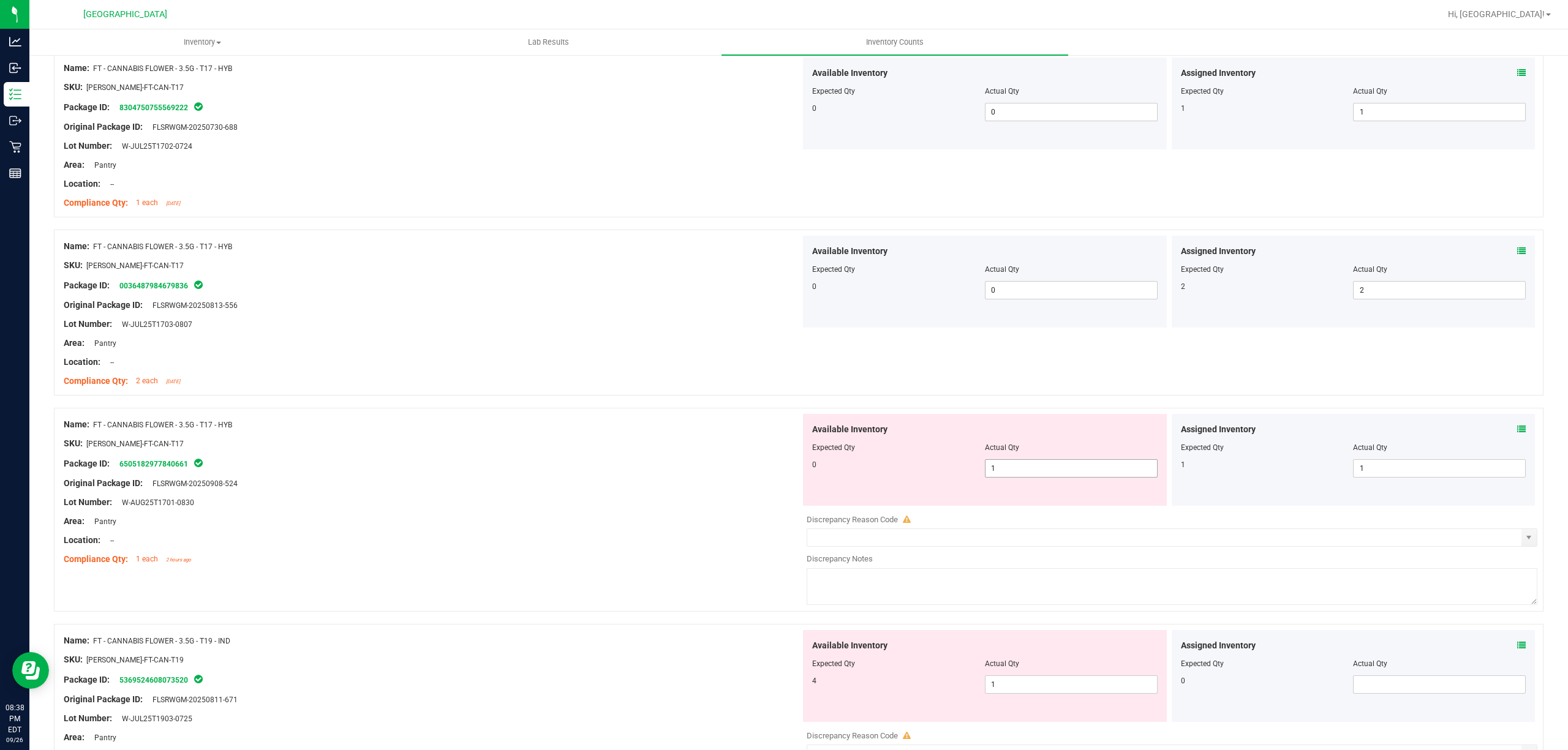
click at [1032, 470] on span "1 1" at bounding box center [1071, 468] width 173 height 18
drag, startPoint x: 1033, startPoint y: 470, endPoint x: 1062, endPoint y: 473, distance: 29.2
click at [1034, 470] on input "1" at bounding box center [1071, 468] width 172 height 17
type input "0"
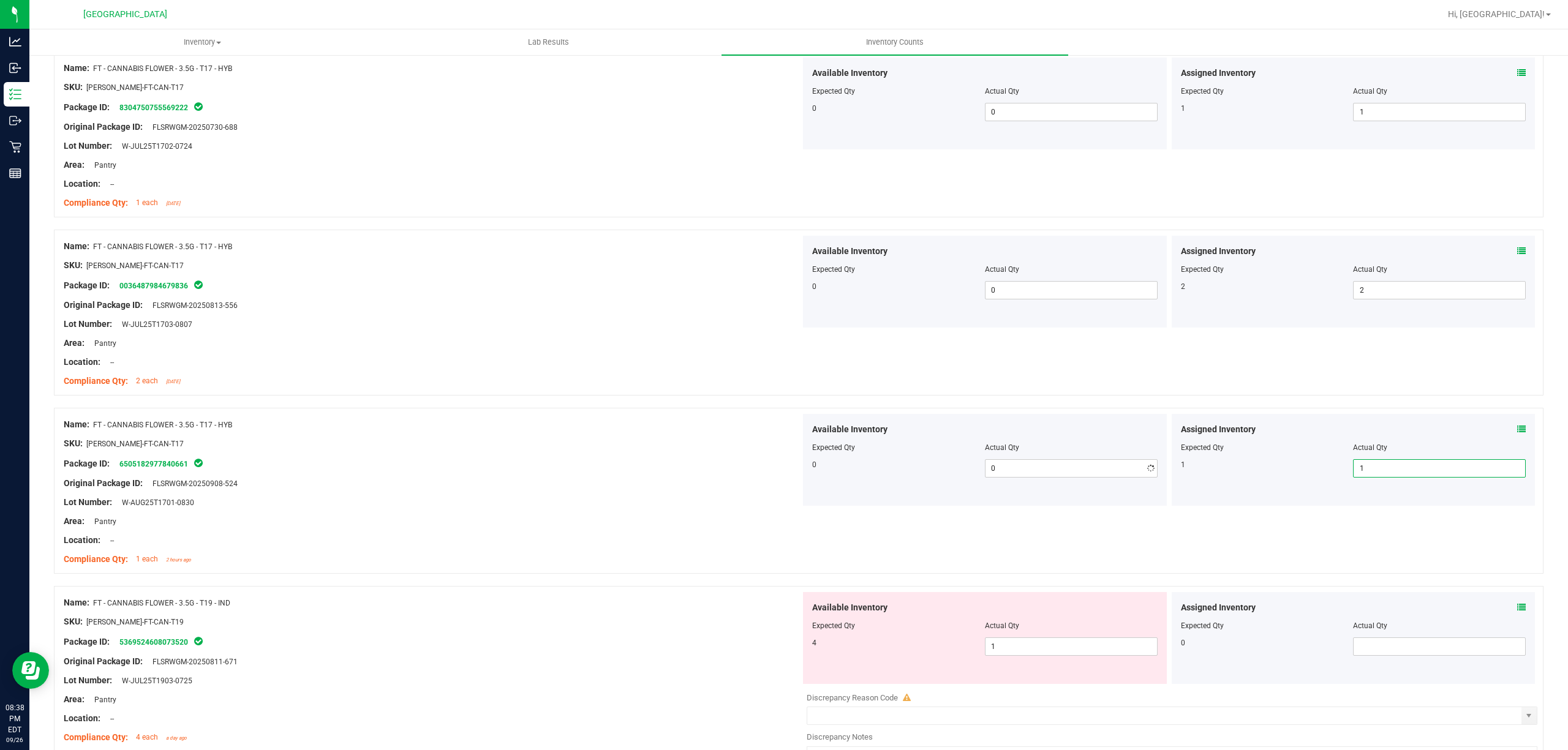
click at [1453, 473] on span "1 1" at bounding box center [1439, 468] width 173 height 18
click at [1101, 646] on span "1 1" at bounding box center [1071, 647] width 173 height 18
click at [1101, 646] on input "1" at bounding box center [1071, 647] width 172 height 17
type input "4"
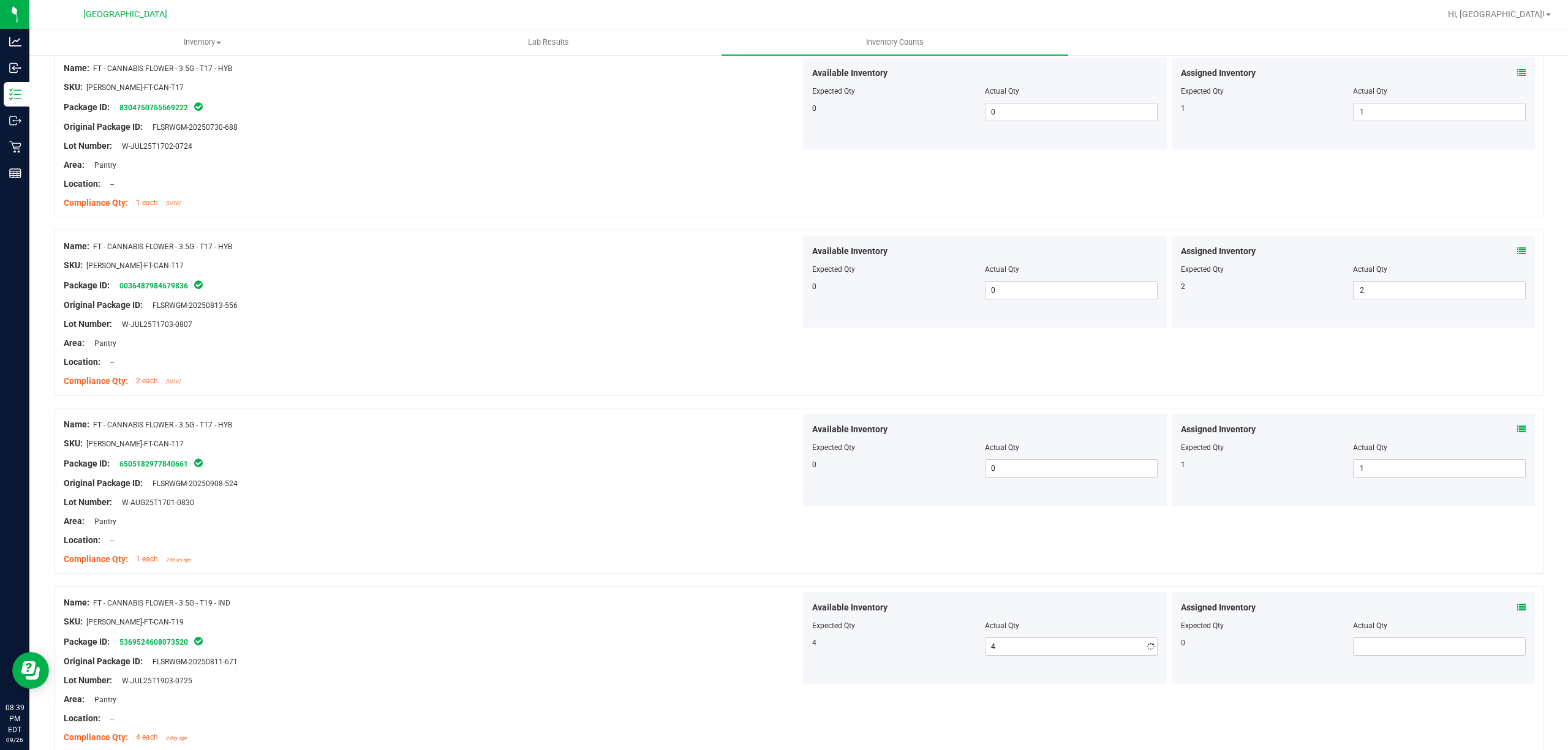
click at [545, 610] on div "Name: FT - CANNABIS FLOWER - 3.5G - T19 - IND" at bounding box center [432, 603] width 737 height 13
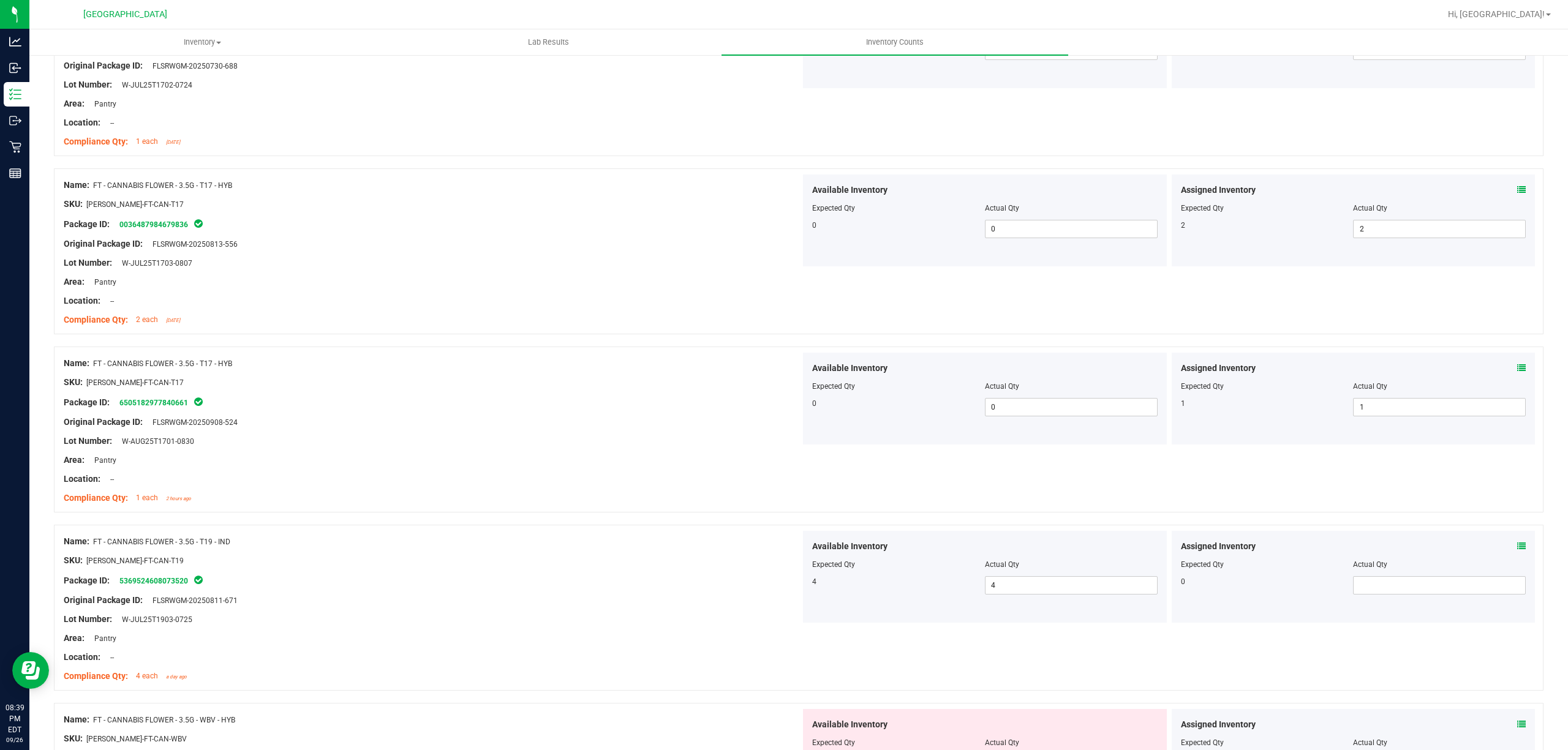
scroll to position [2450, 0]
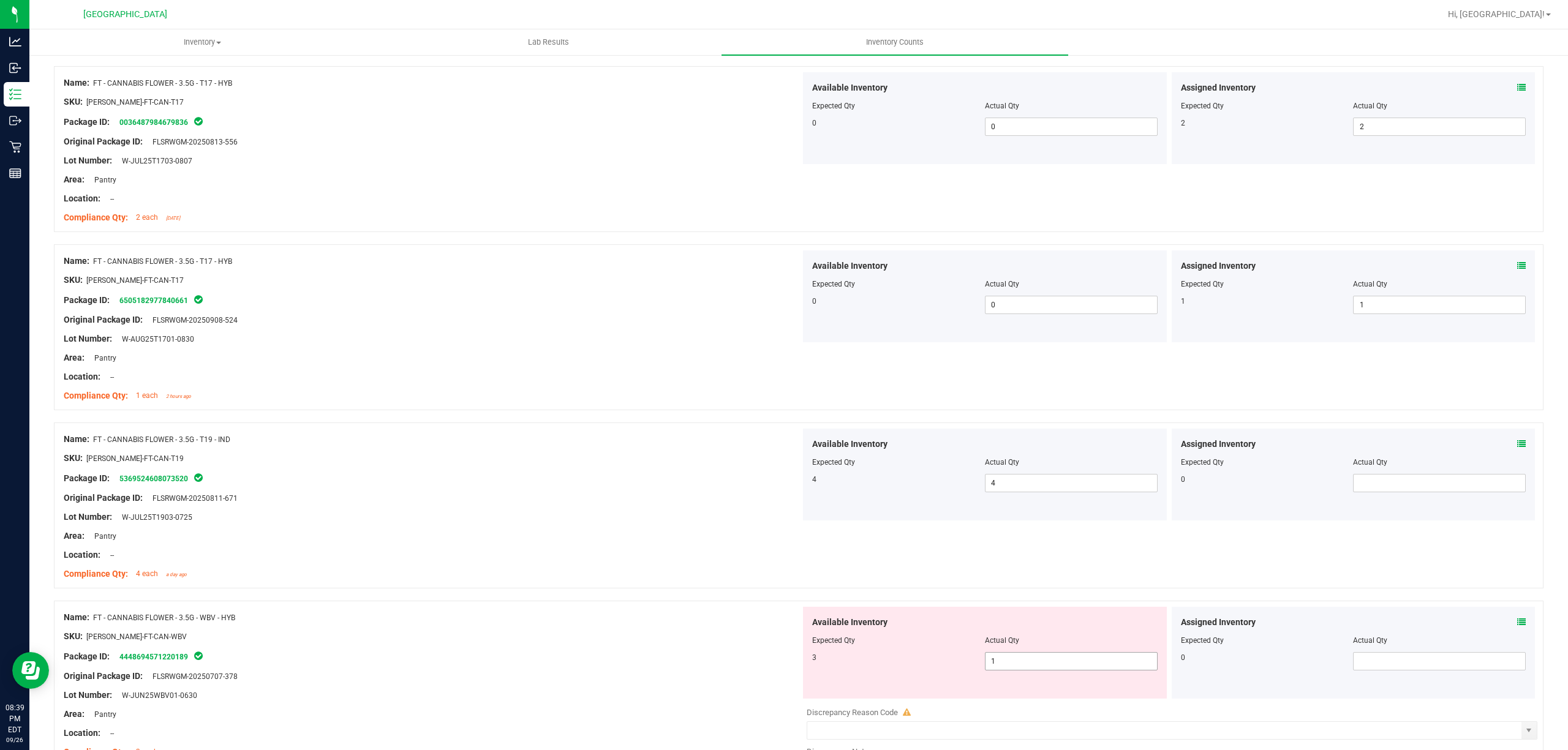
click at [1114, 670] on span "1 1" at bounding box center [1071, 662] width 173 height 18
click at [1114, 670] on input "1" at bounding box center [1071, 661] width 172 height 17
type input "3"
click at [538, 589] on div "Name: FT - CANNABIS FLOWER - 3.5G - T19 - IND SKU: [PERSON_NAME]-FT-CAN-T19 Pac…" at bounding box center [798, 506] width 1490 height 166
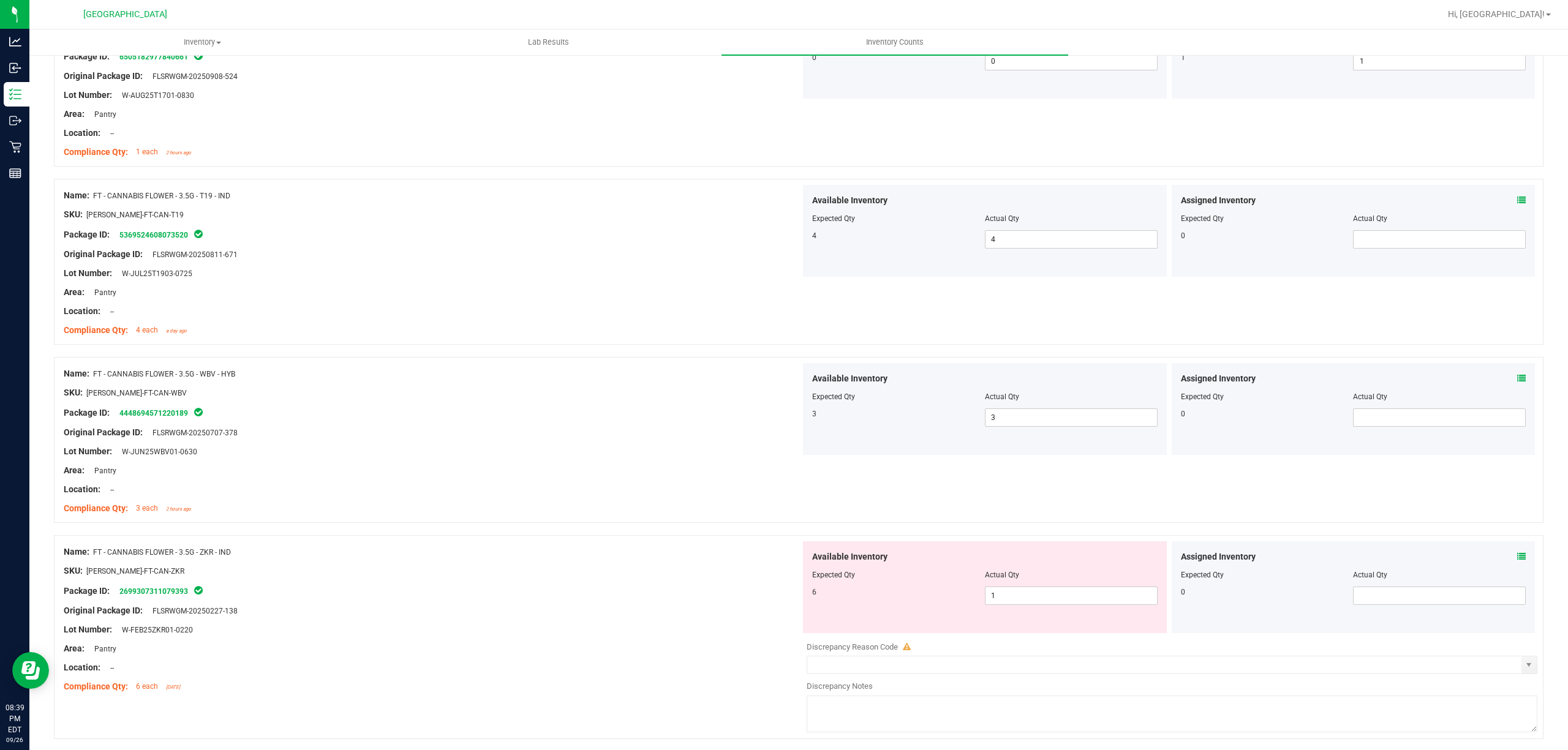
scroll to position [2695, 0]
click at [1143, 598] on span "1 1" at bounding box center [1071, 595] width 173 height 18
click at [1141, 598] on input "1" at bounding box center [1071, 595] width 172 height 17
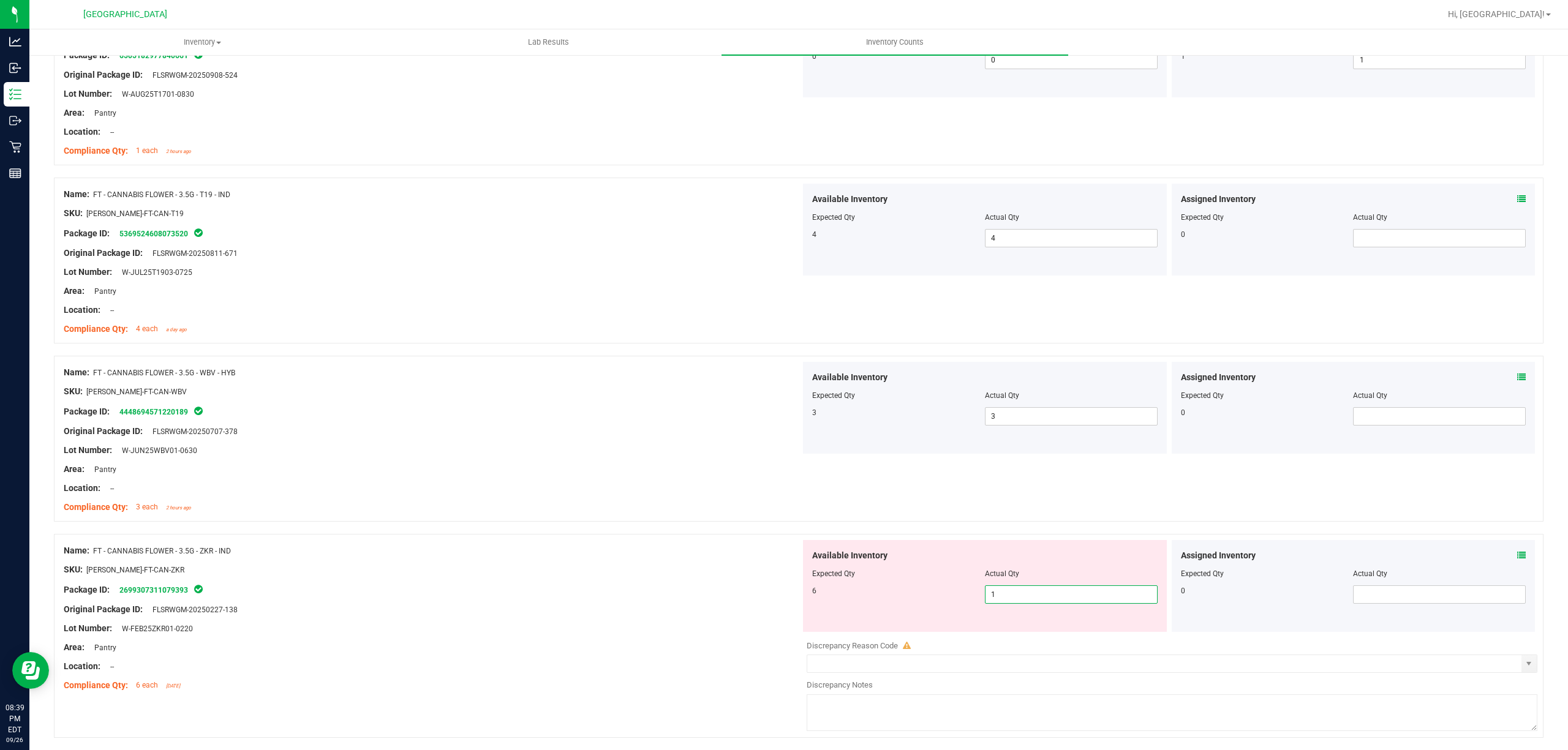
type input "6"
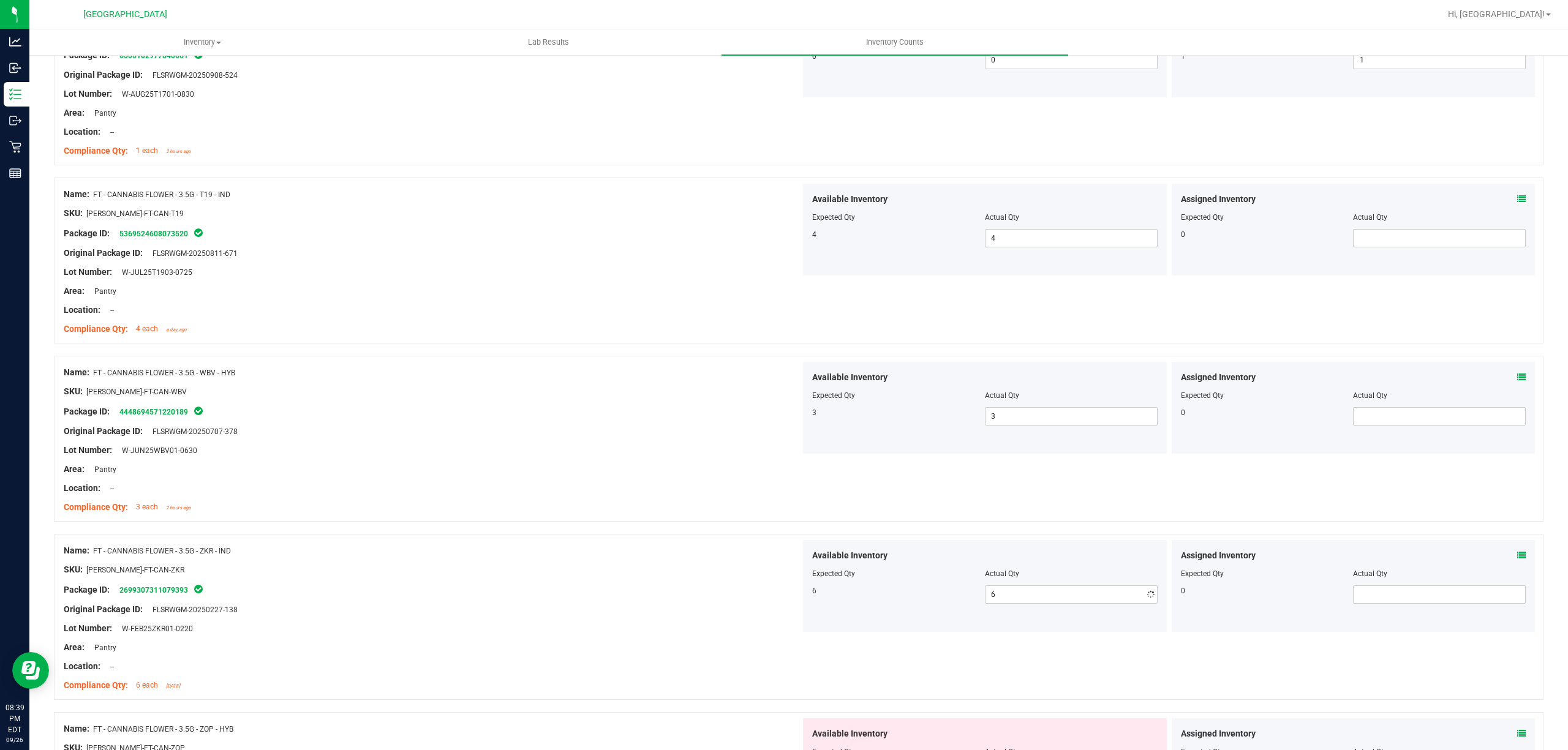
click at [546, 577] on div "SKU: [PERSON_NAME]-FT-CAN-ZKR" at bounding box center [432, 570] width 737 height 13
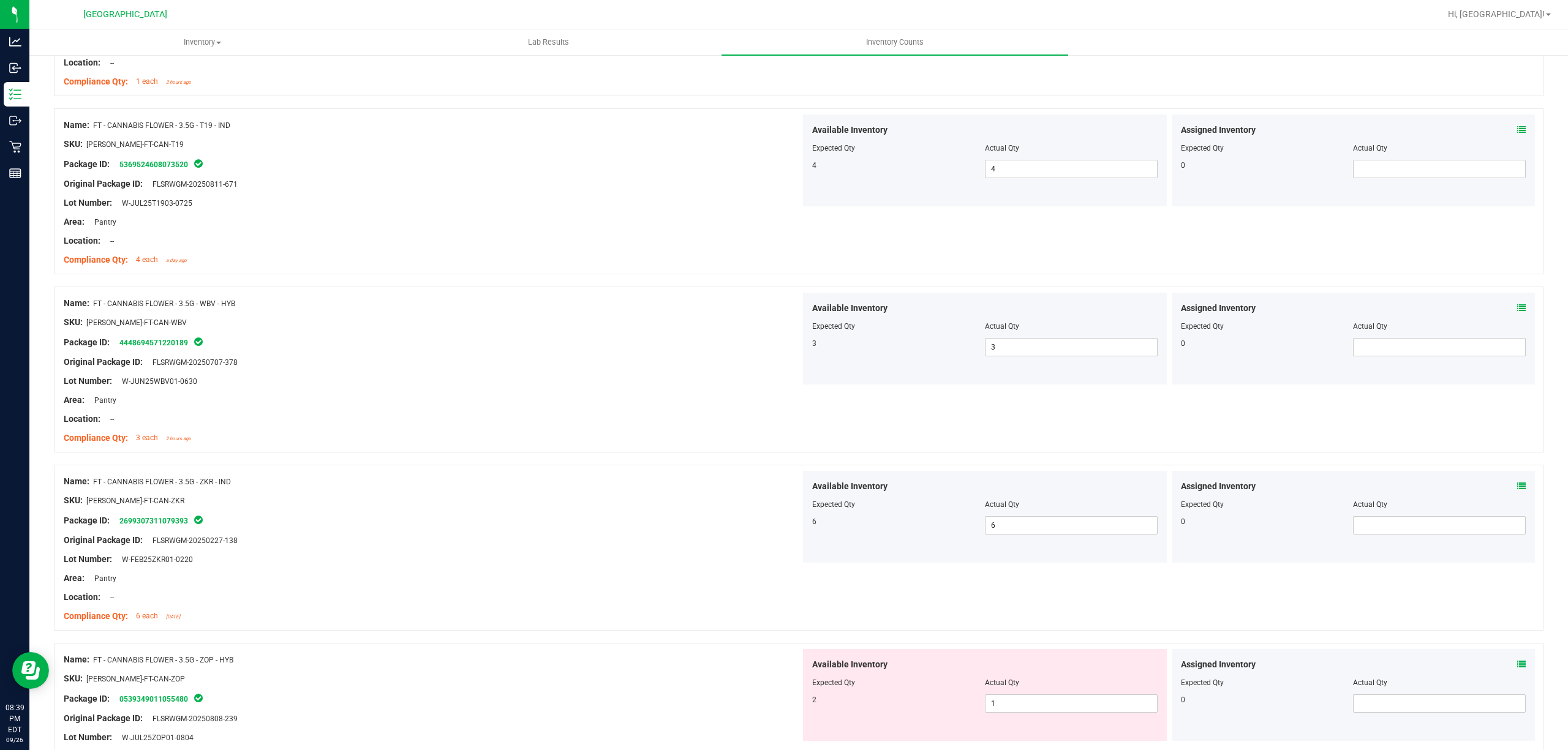
scroll to position [2858, 0]
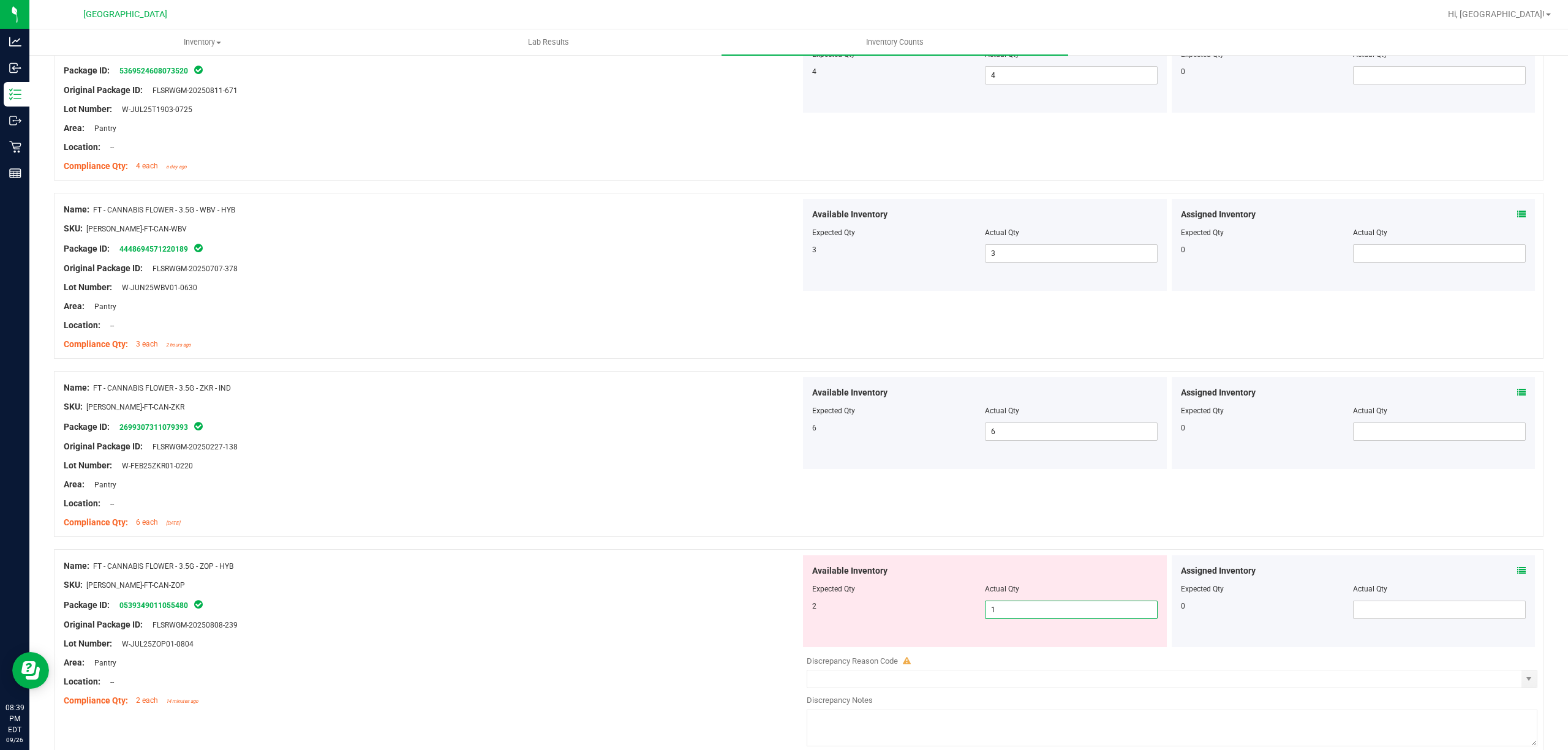
click at [1039, 619] on span "1 1" at bounding box center [1071, 610] width 173 height 18
click at [1039, 619] on input "1" at bounding box center [1071, 610] width 172 height 17
type input "2"
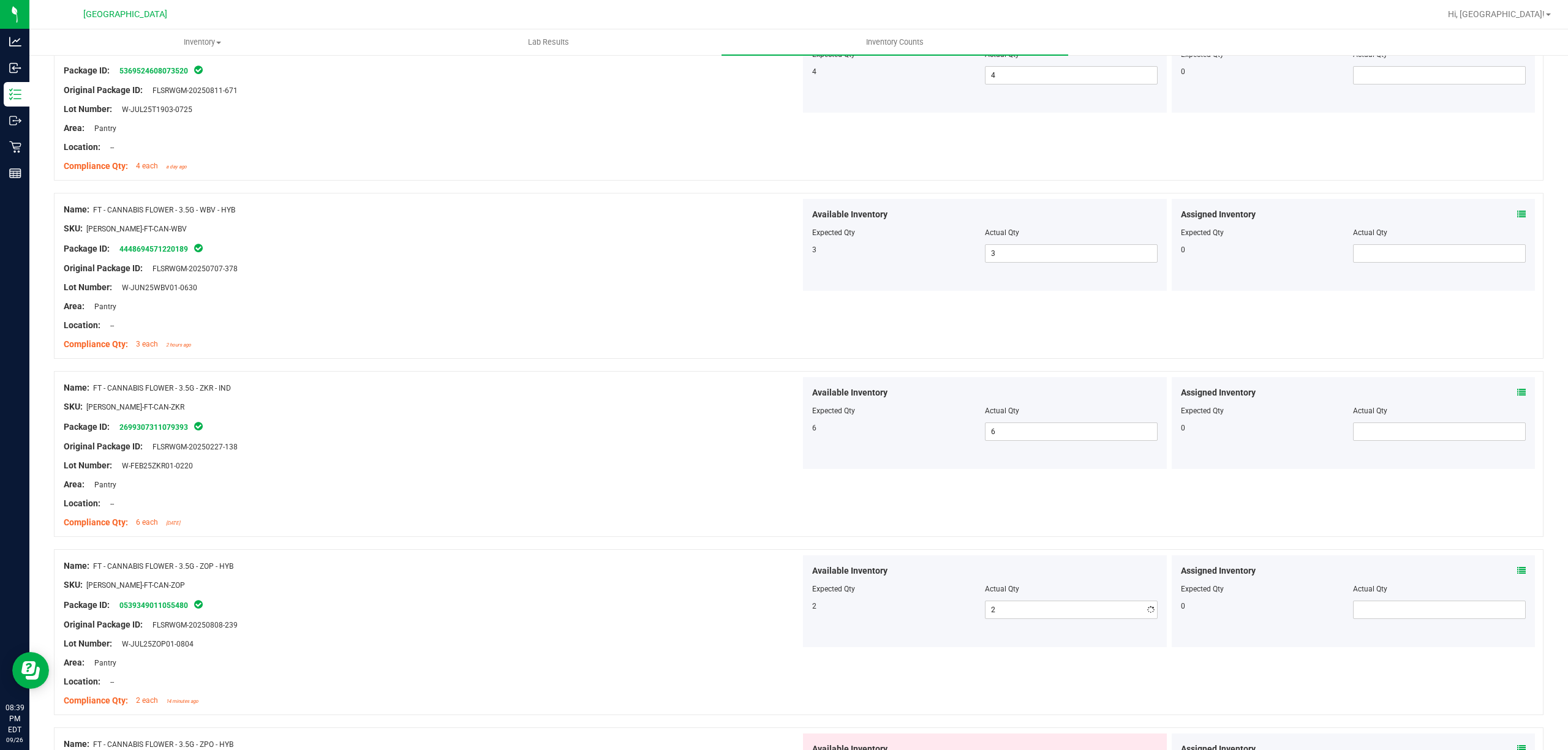
click at [584, 516] on div at bounding box center [432, 513] width 737 height 6
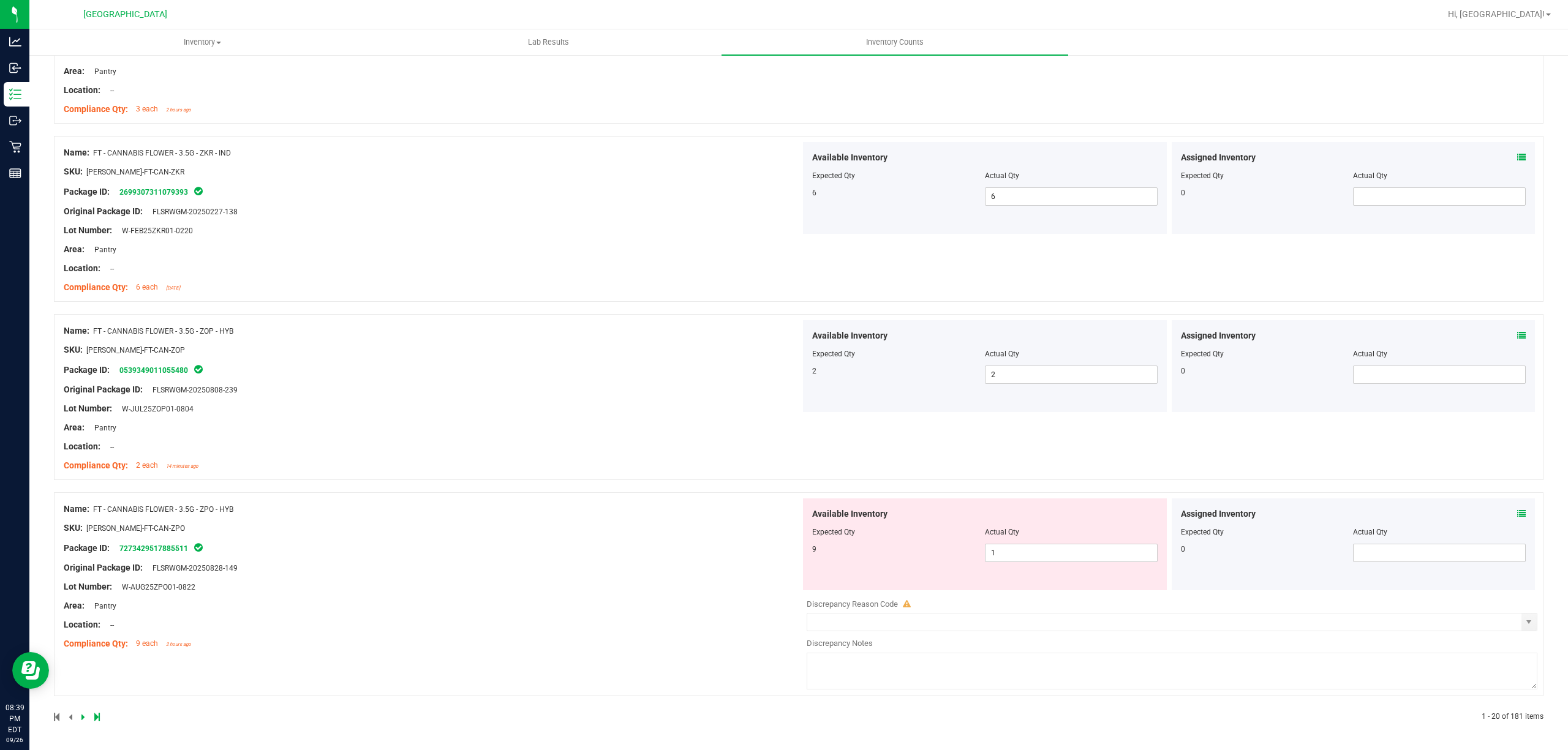
scroll to position [3100, 0]
click at [1027, 558] on span "1 1" at bounding box center [1071, 553] width 173 height 18
click at [0, 0] on input "1" at bounding box center [0, 0] width 0 height 0
type input "9"
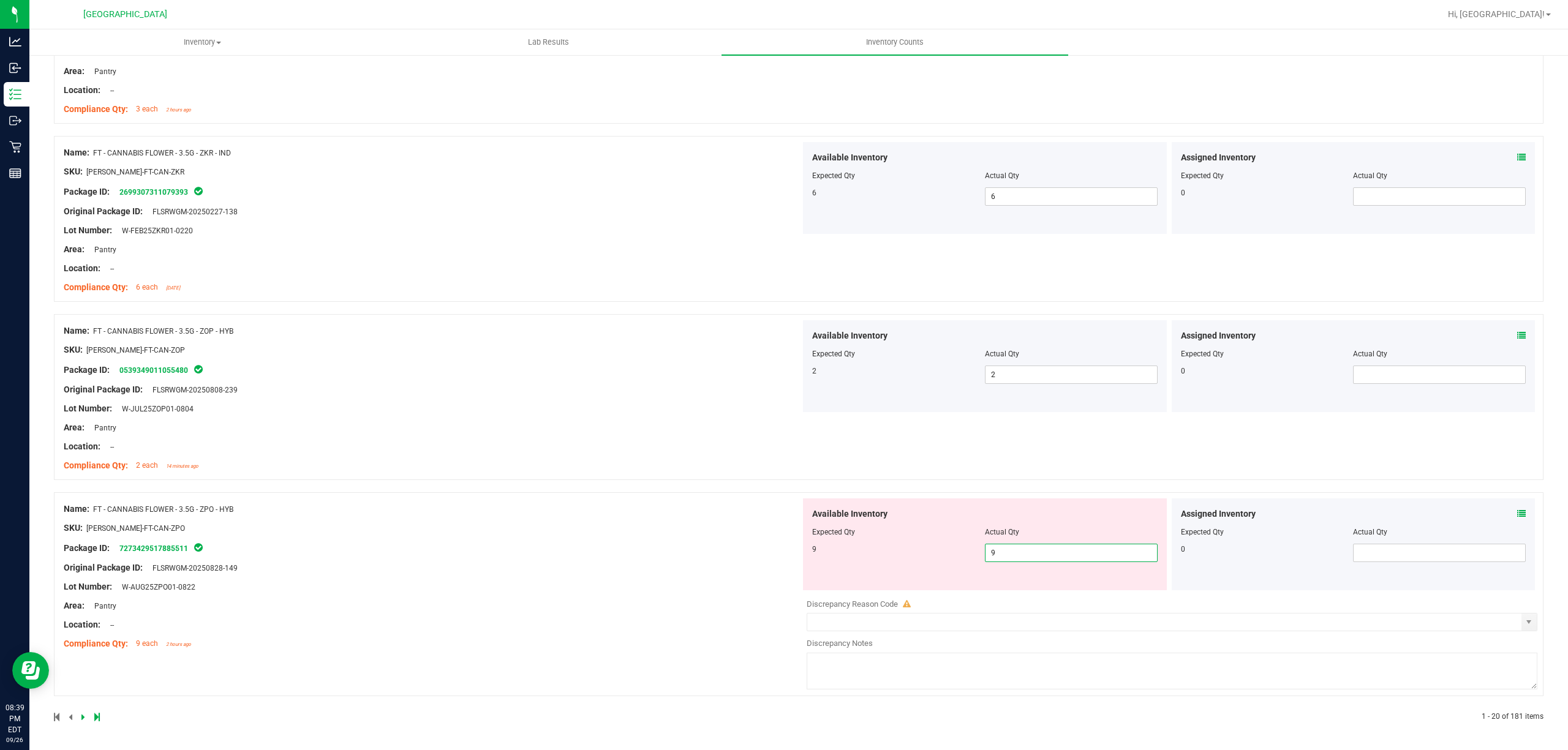
click at [620, 478] on div "Name: FT - CANNABIS FLOWER - 3.5G - ZOP - HYB SKU: [PERSON_NAME]-FT-CAN-ZOP Pac…" at bounding box center [798, 396] width 1490 height 166
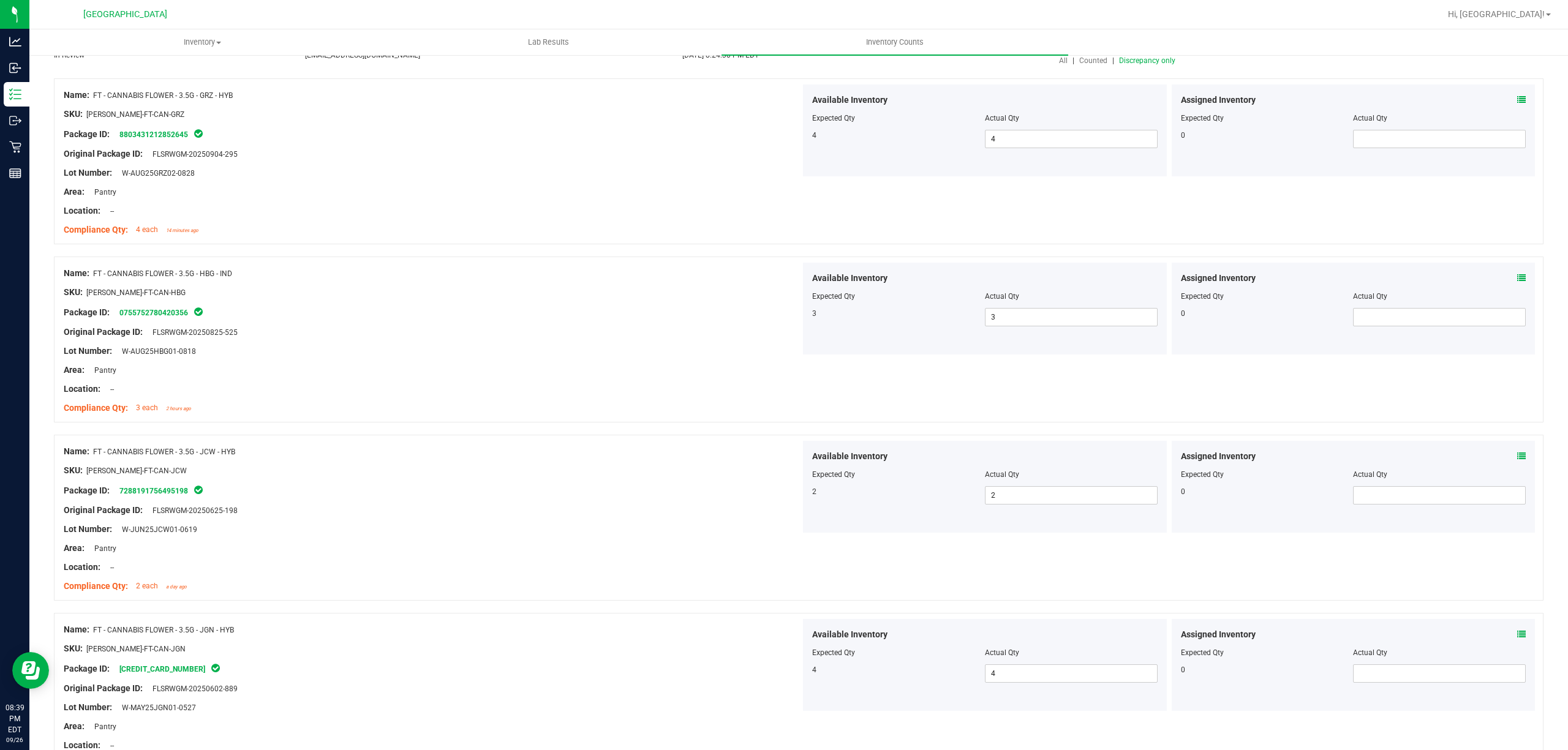
scroll to position [0, 0]
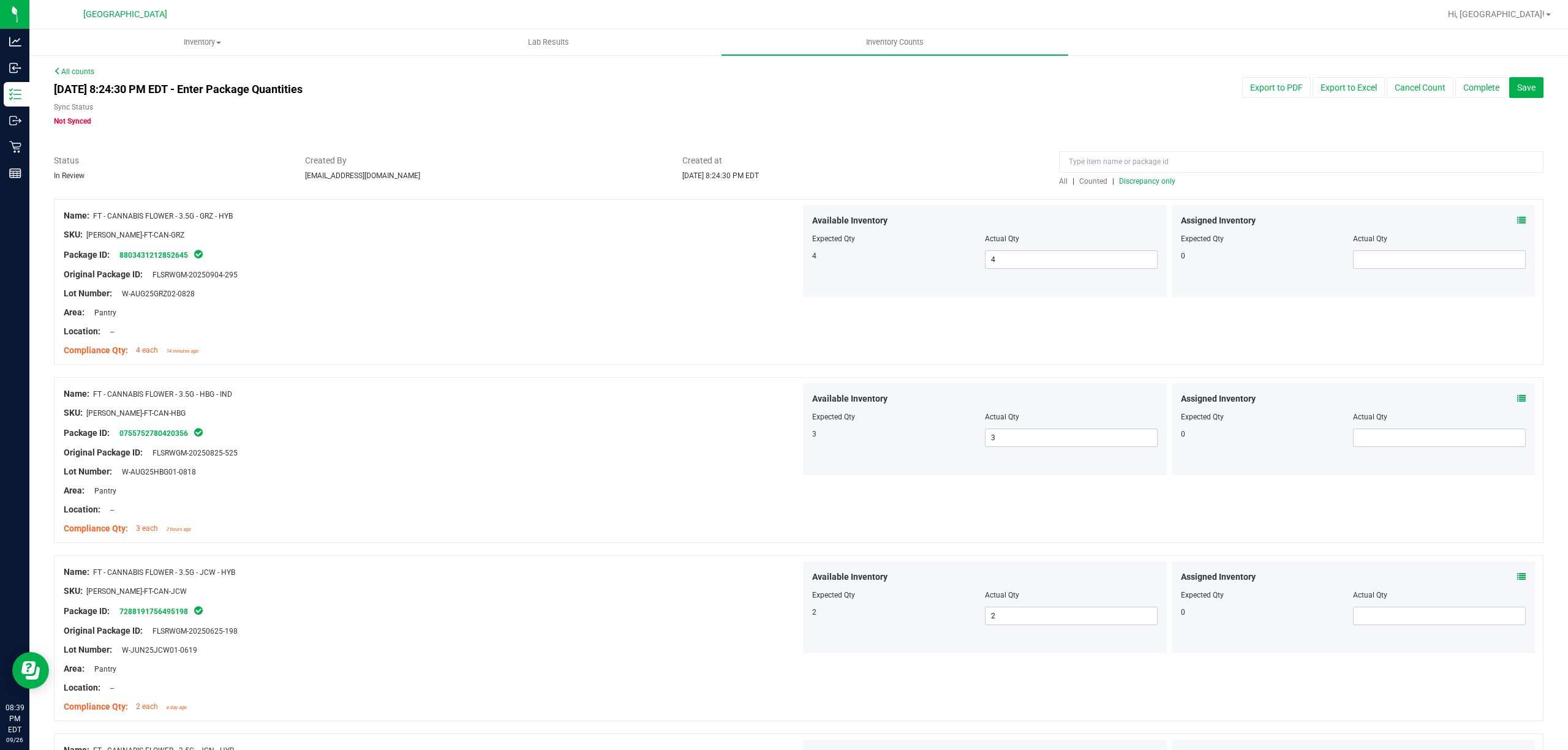
click at [1147, 181] on span "Discrepancy only" at bounding box center [1147, 181] width 56 height 8
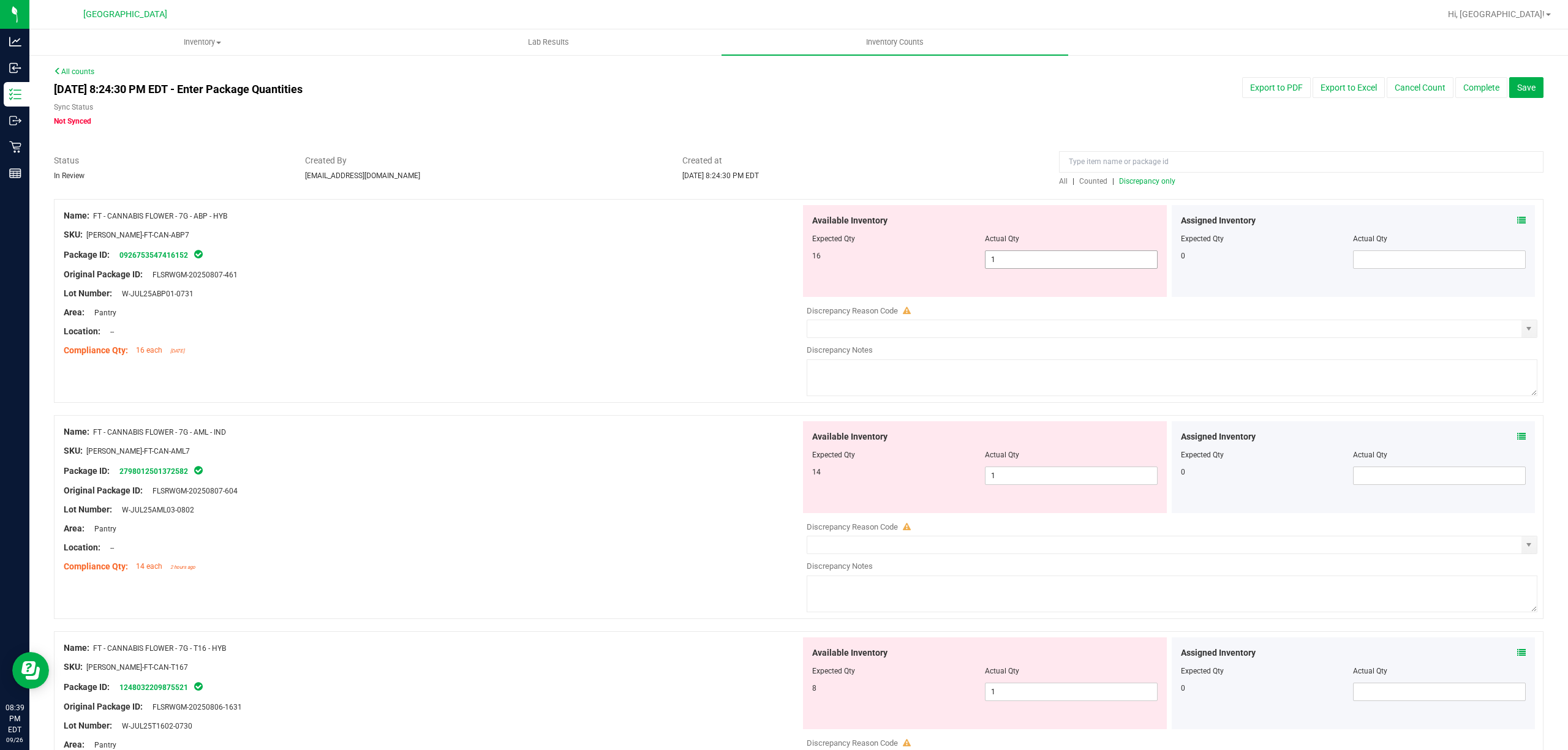
click at [1024, 261] on span "1 1" at bounding box center [1071, 259] width 173 height 18
click at [1024, 261] on input "1" at bounding box center [1071, 259] width 172 height 17
type input "16"
click at [1015, 491] on div "Available Inventory Expected Qty Actual Qty 14 1 1" at bounding box center [1169, 518] width 737 height 194
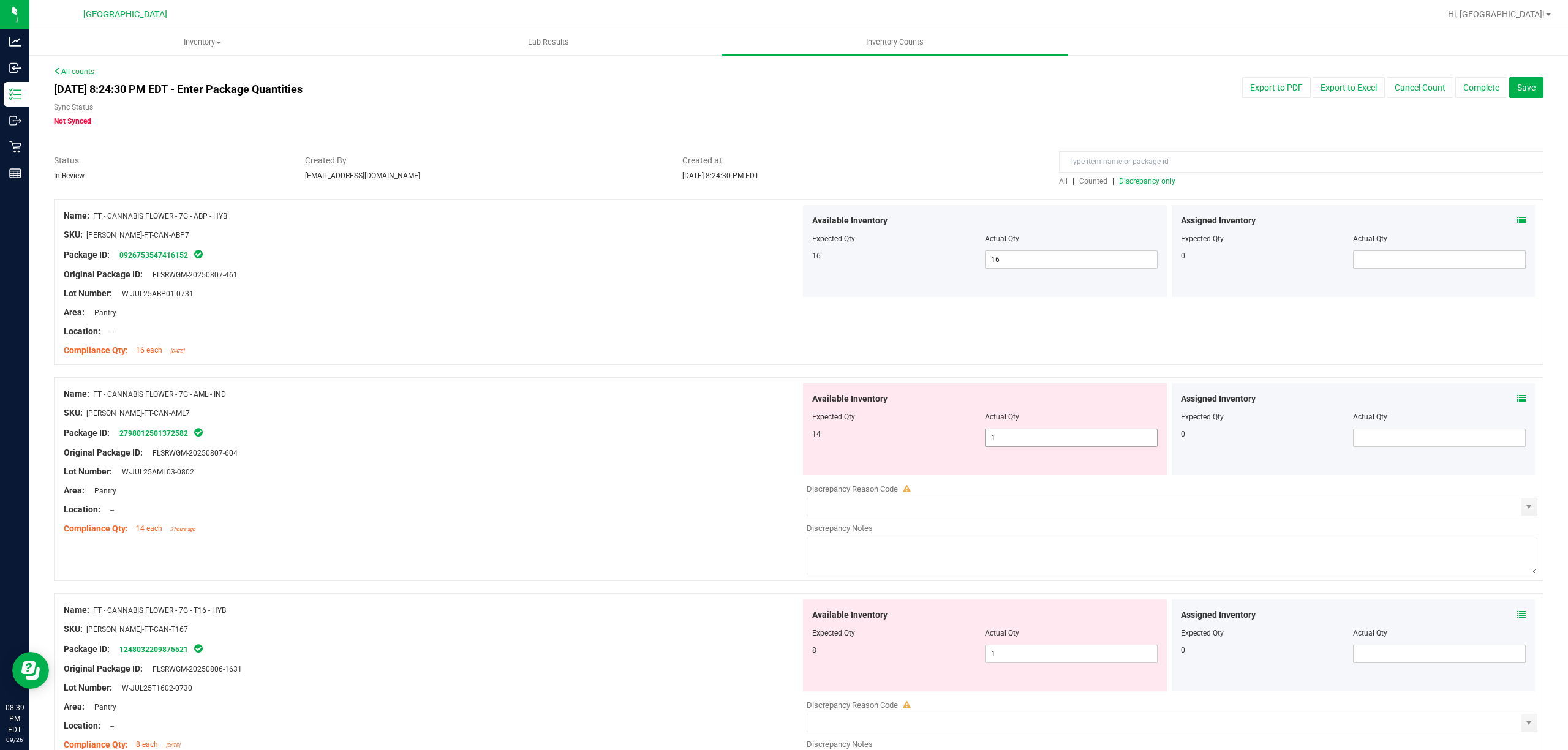
click at [1010, 439] on span "1 1" at bounding box center [1071, 438] width 173 height 18
type input "14"
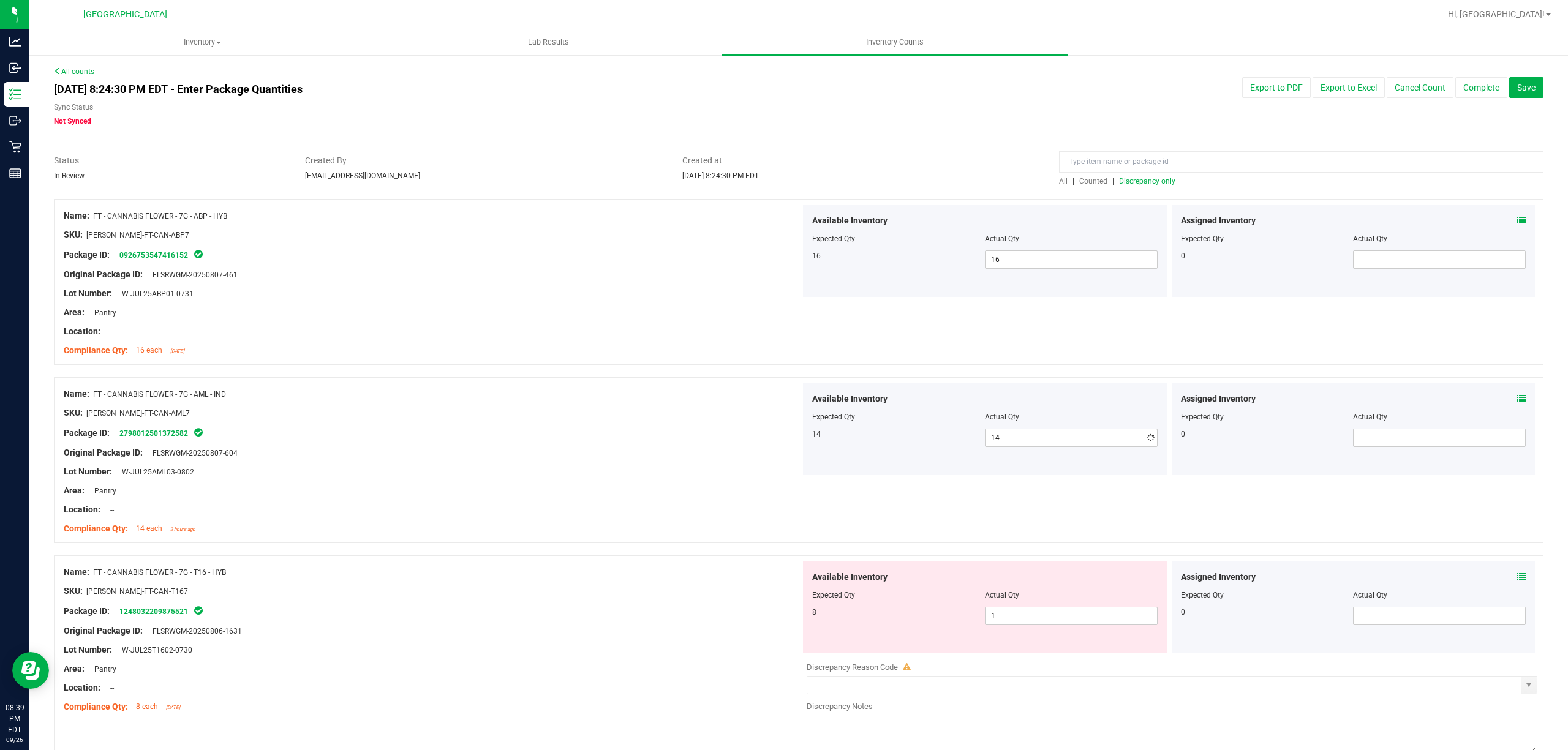
click at [447, 442] on div at bounding box center [432, 443] width 737 height 6
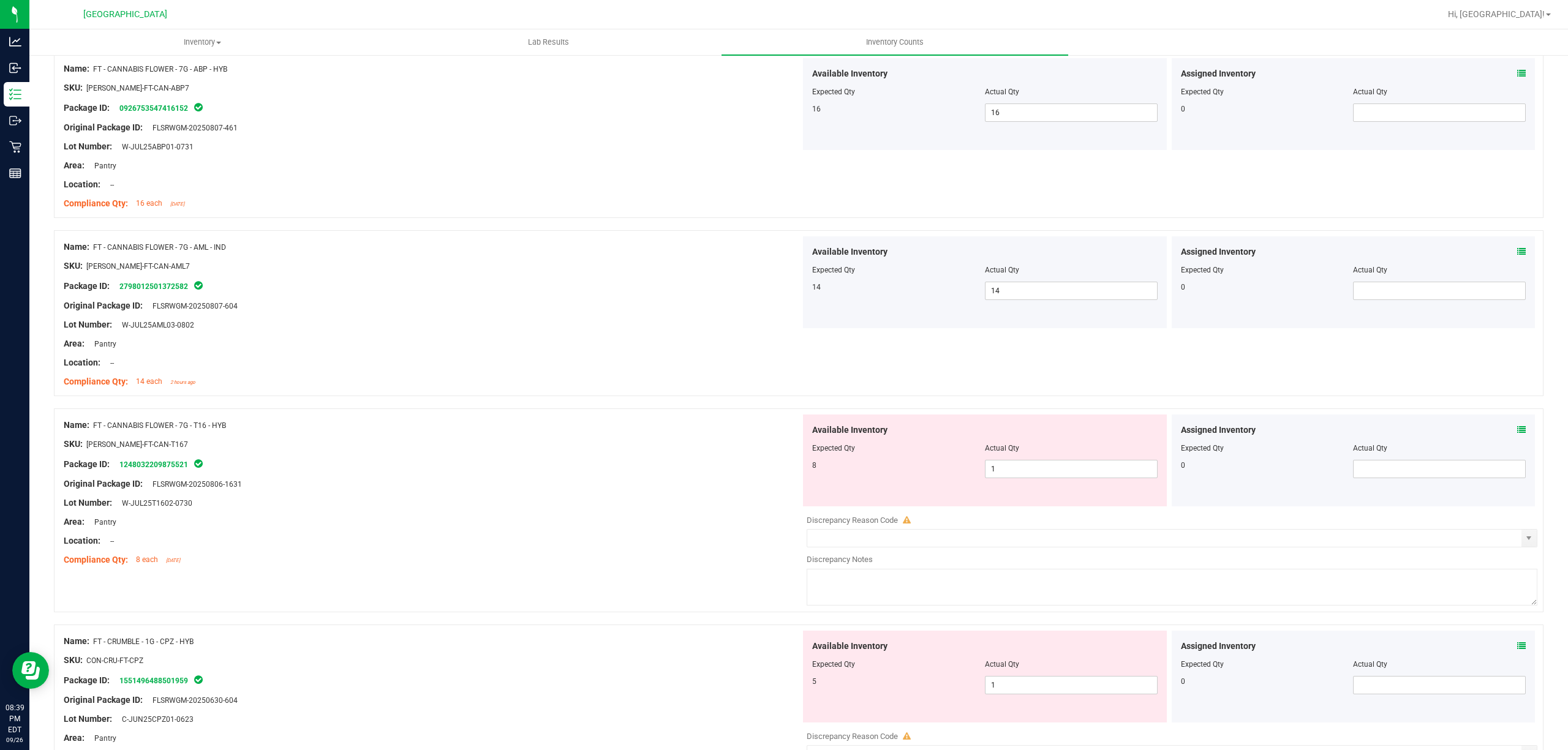
scroll to position [163, 0]
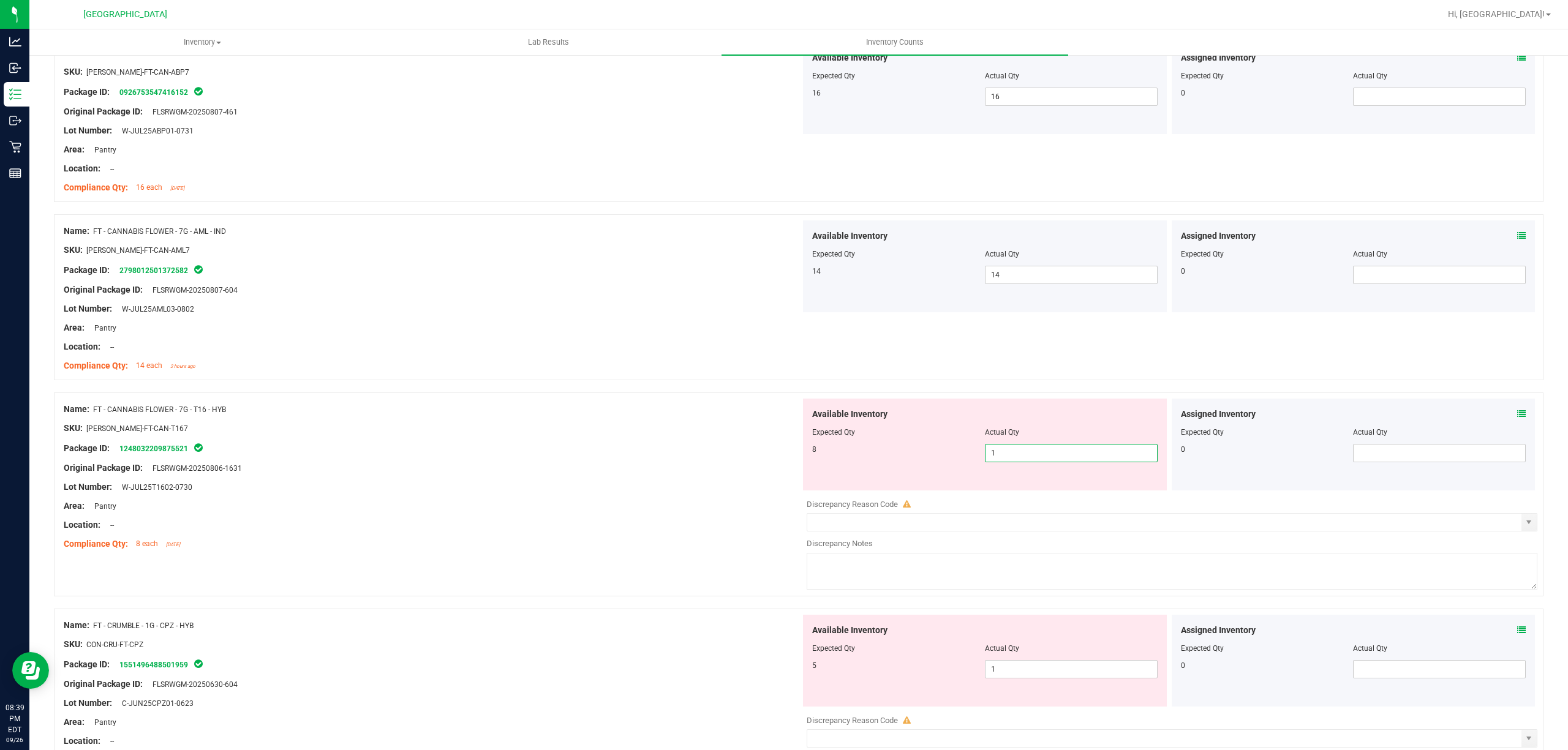
click at [1043, 451] on span "1 1" at bounding box center [1071, 453] width 173 height 18
click at [1043, 451] on input "1" at bounding box center [1071, 453] width 172 height 17
type input "8"
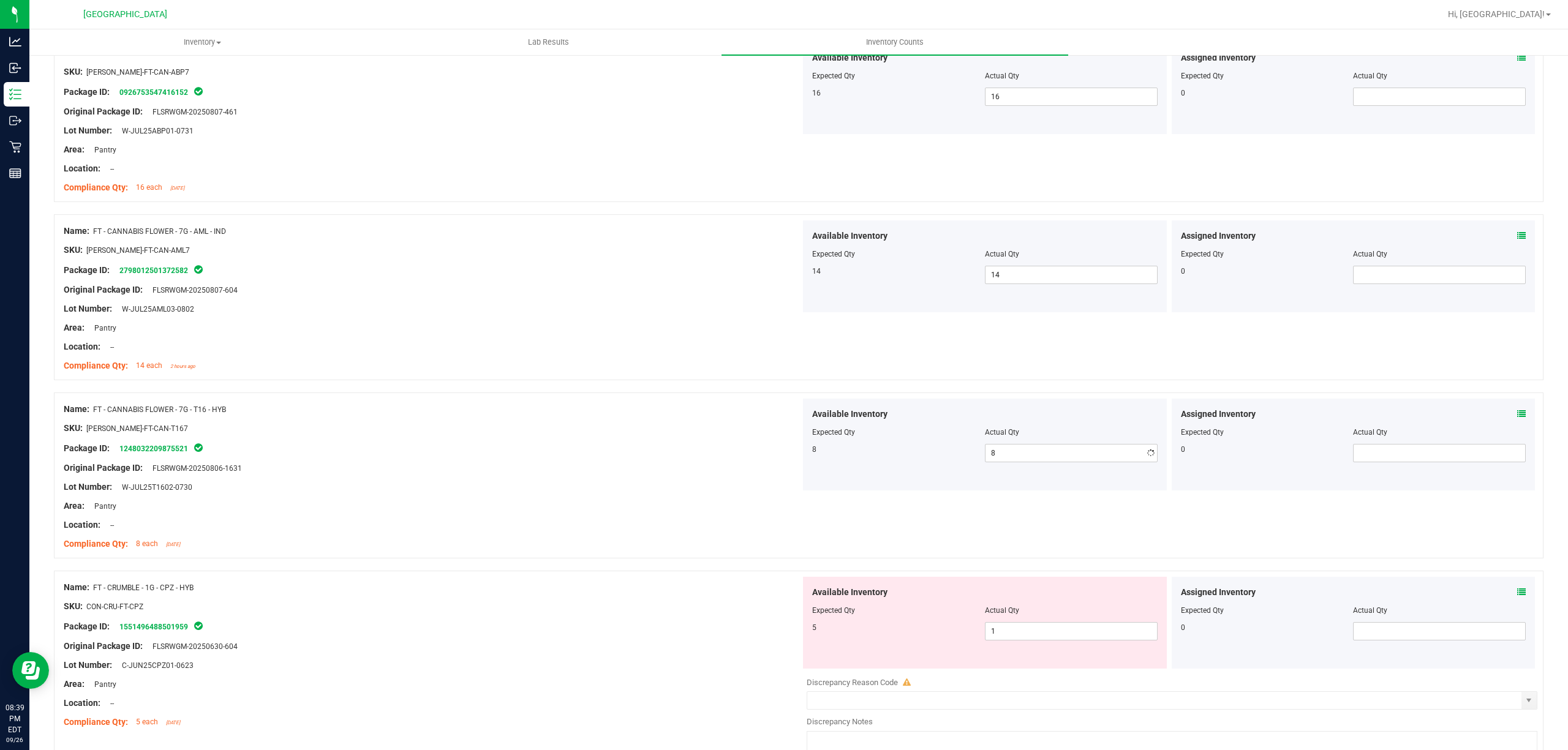
click at [486, 416] on div at bounding box center [432, 418] width 737 height 6
click at [1010, 640] on span "1 1" at bounding box center [1071, 631] width 173 height 18
click at [1010, 640] on input "1" at bounding box center [1071, 631] width 172 height 17
type input "5"
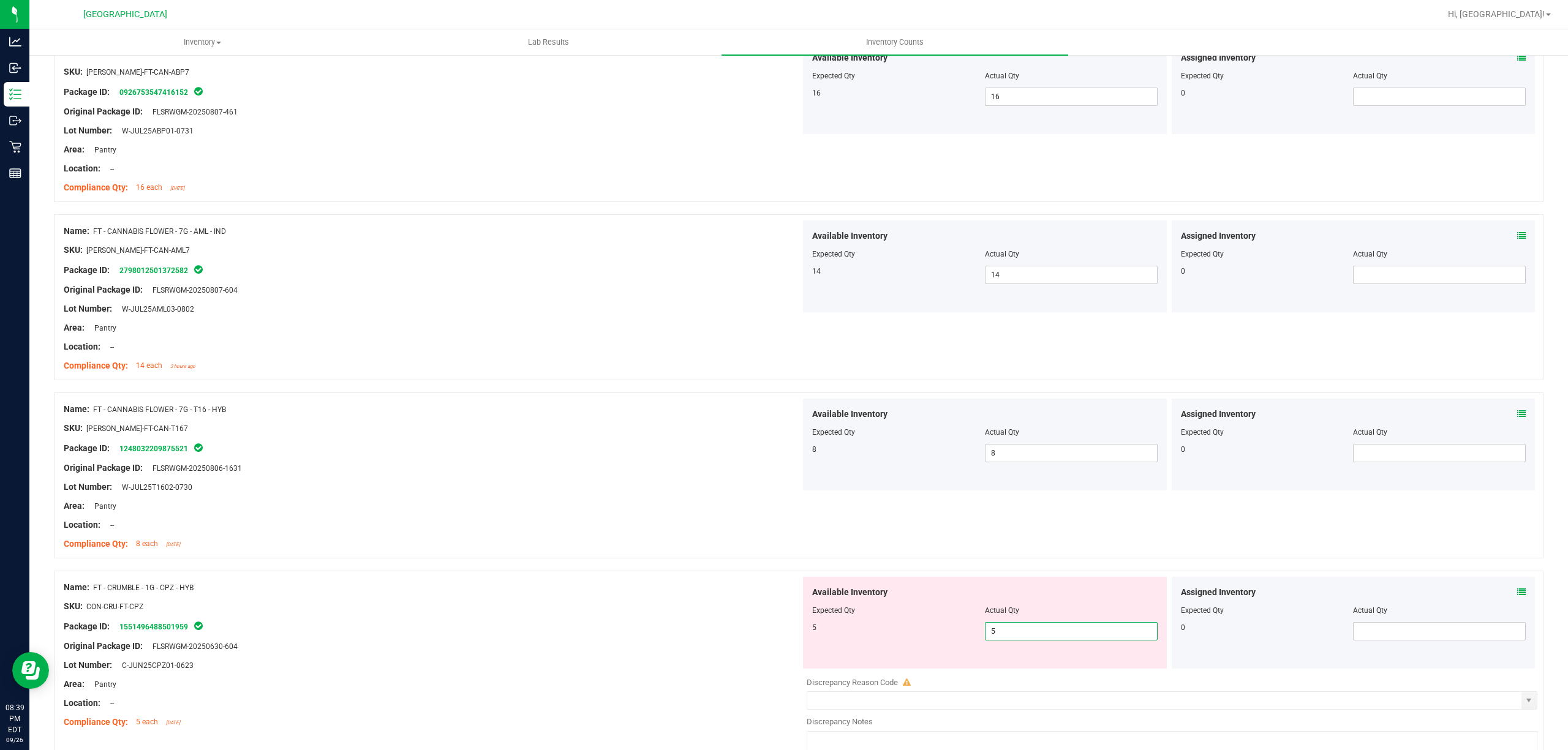
type input "5"
click at [606, 539] on div "Compliance Qty: 8 each [DATE]" at bounding box center [432, 544] width 737 height 13
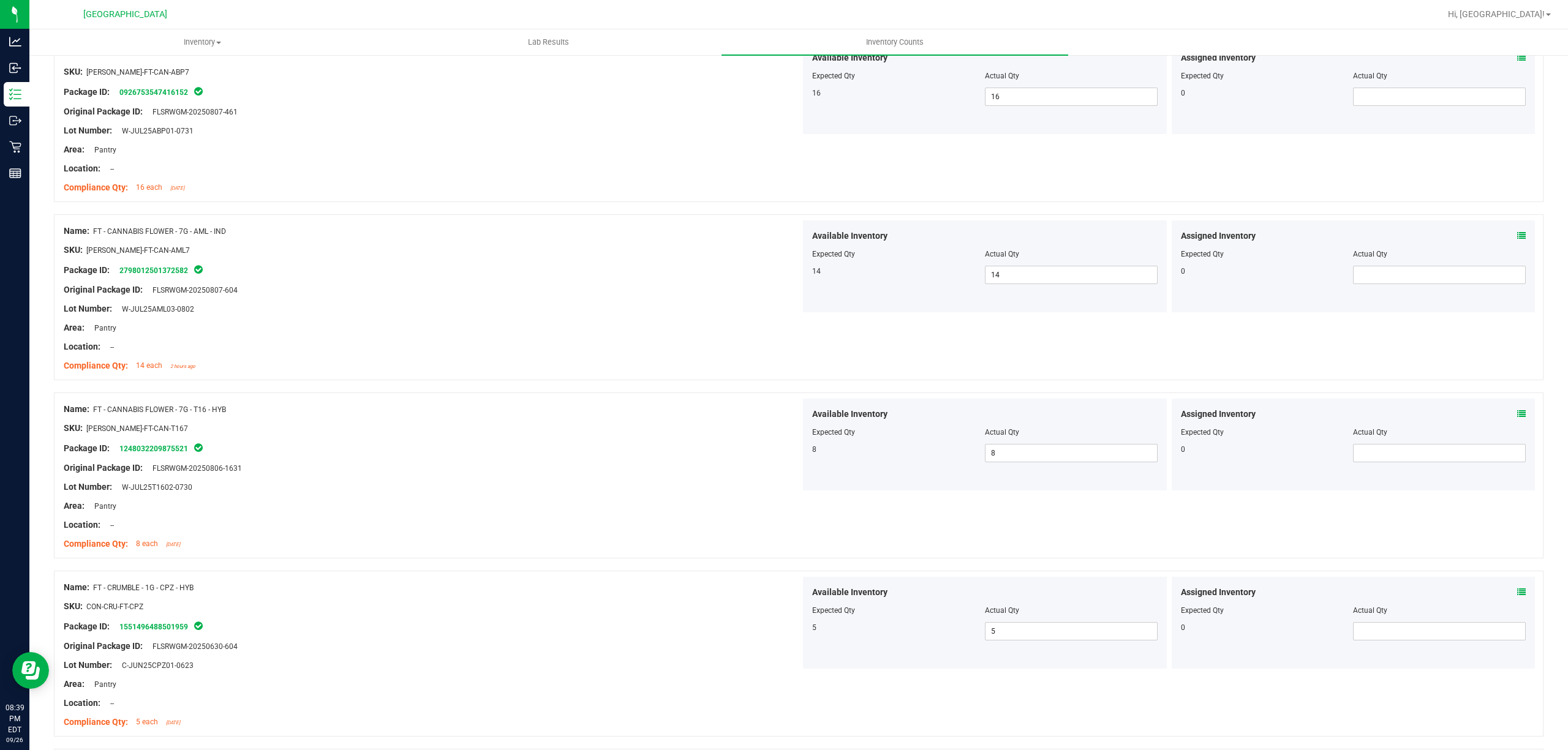
scroll to position [408, 0]
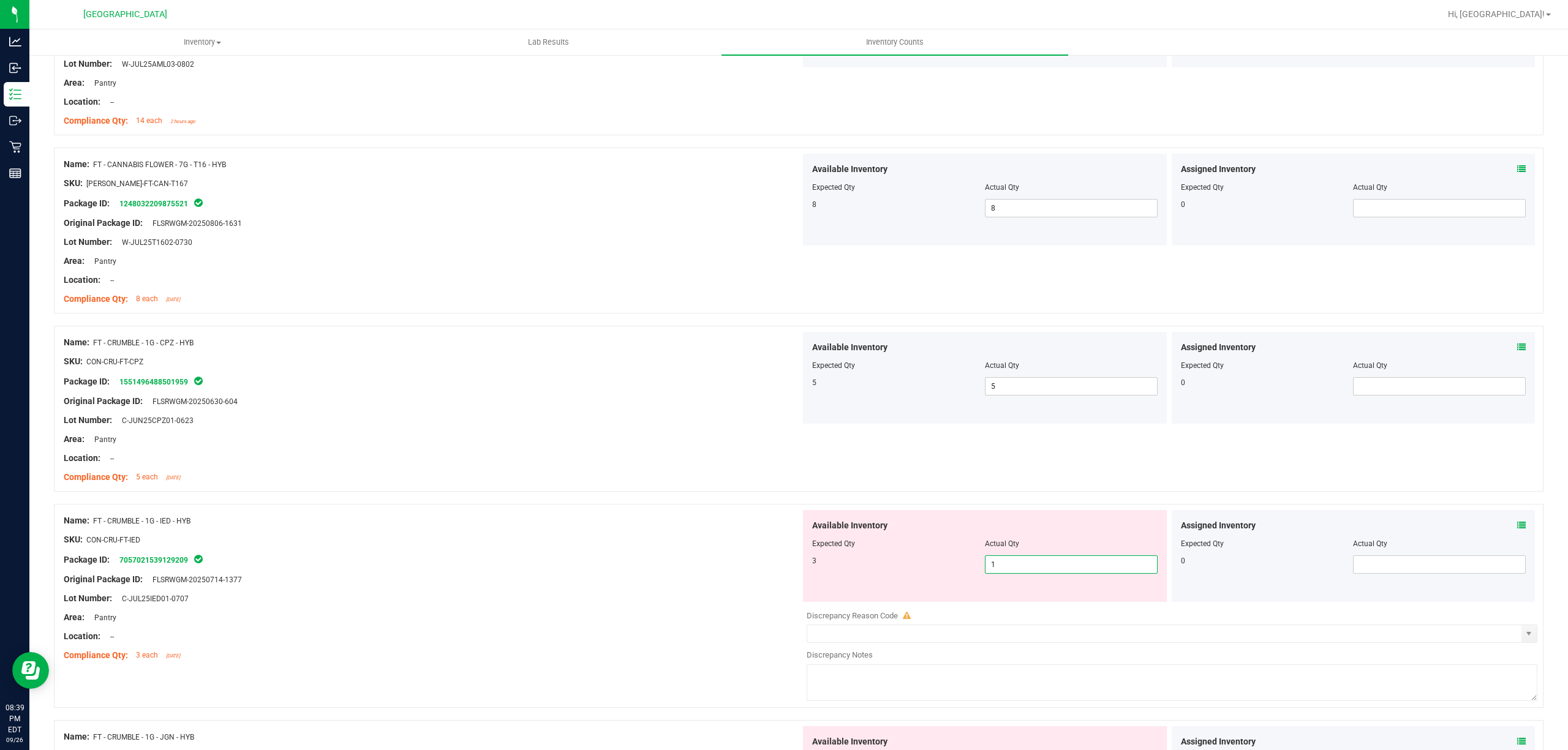
click at [1058, 567] on span "1 1" at bounding box center [1071, 565] width 173 height 18
click at [1058, 567] on input "1" at bounding box center [1071, 564] width 172 height 17
type input "3"
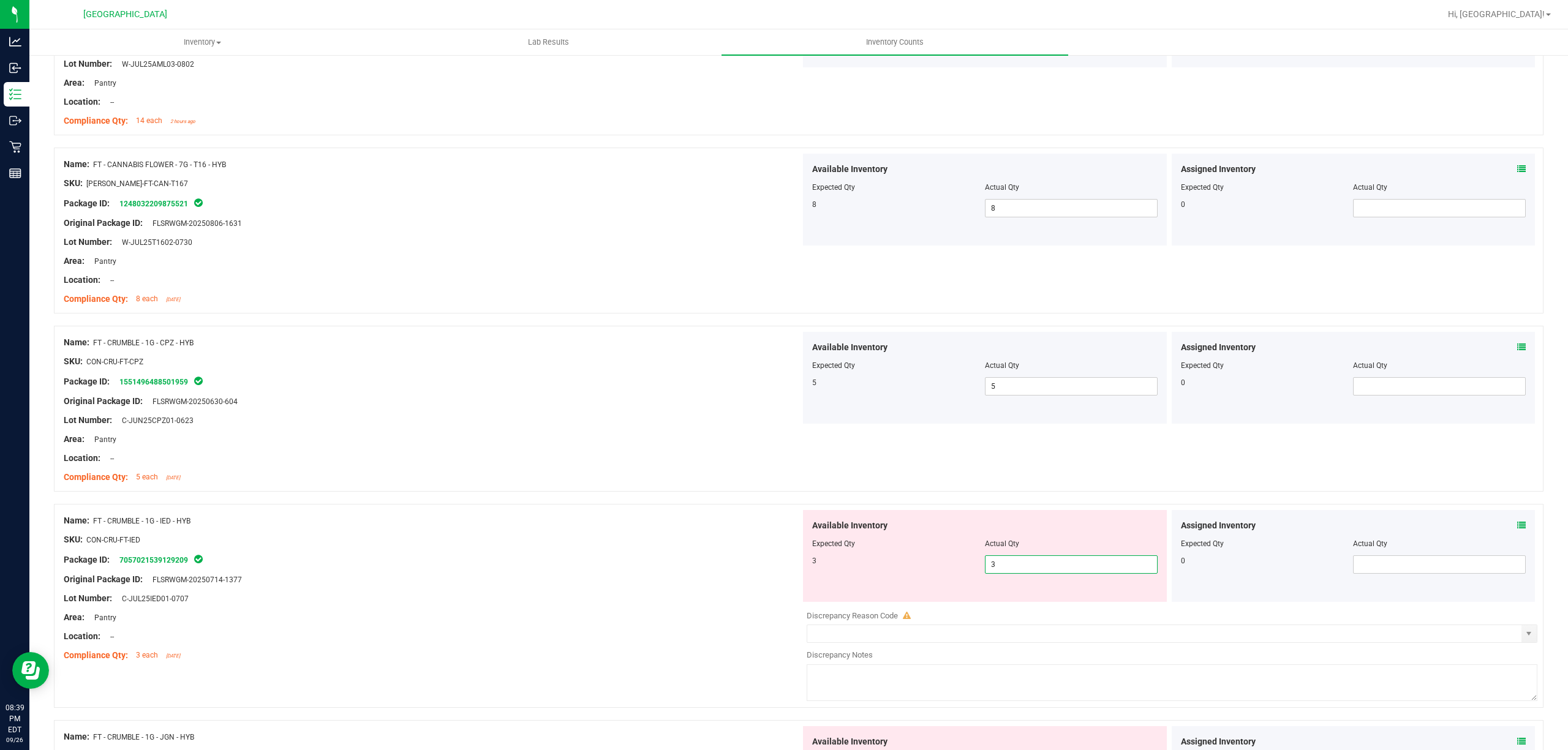
click at [577, 500] on div at bounding box center [798, 497] width 1490 height 12
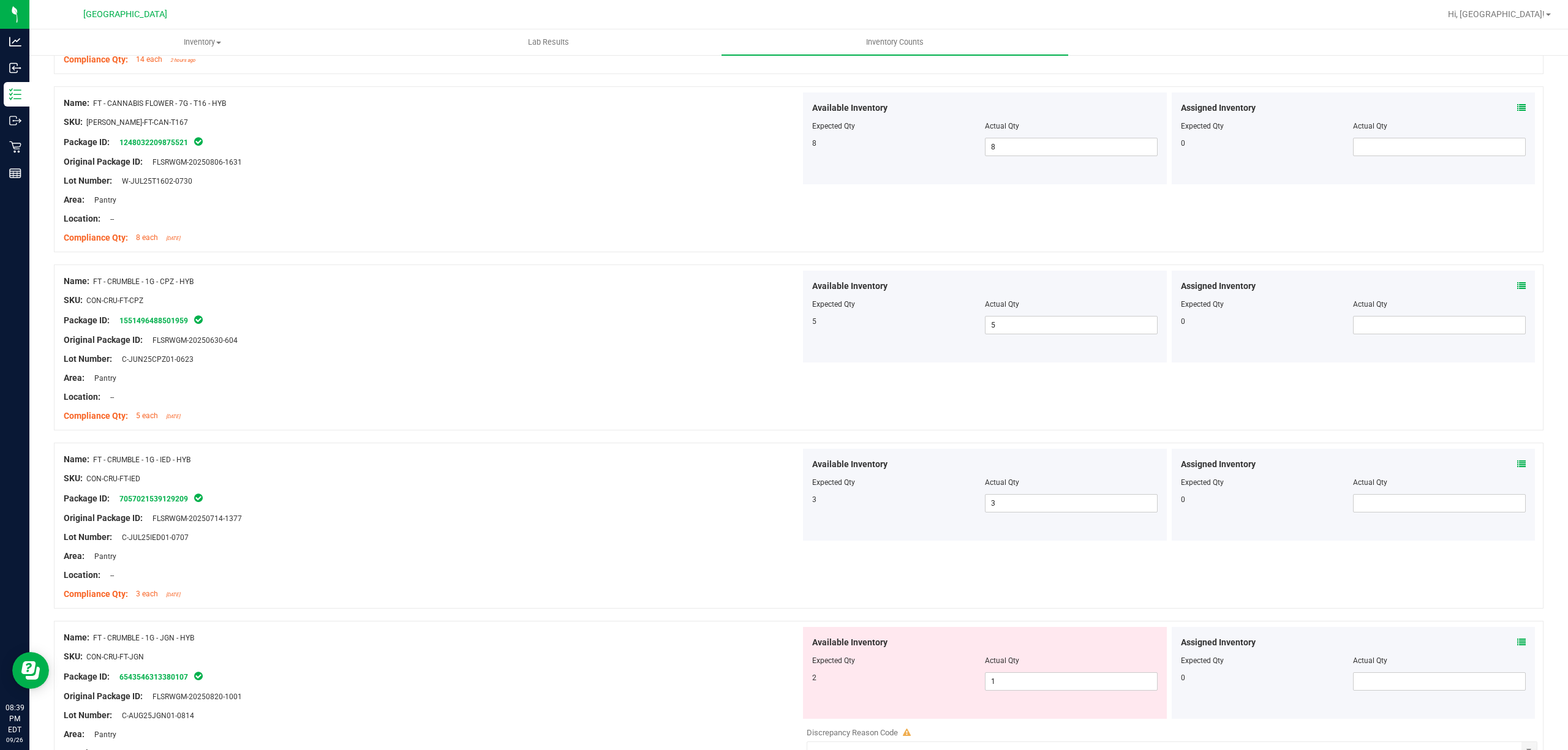
scroll to position [572, 0]
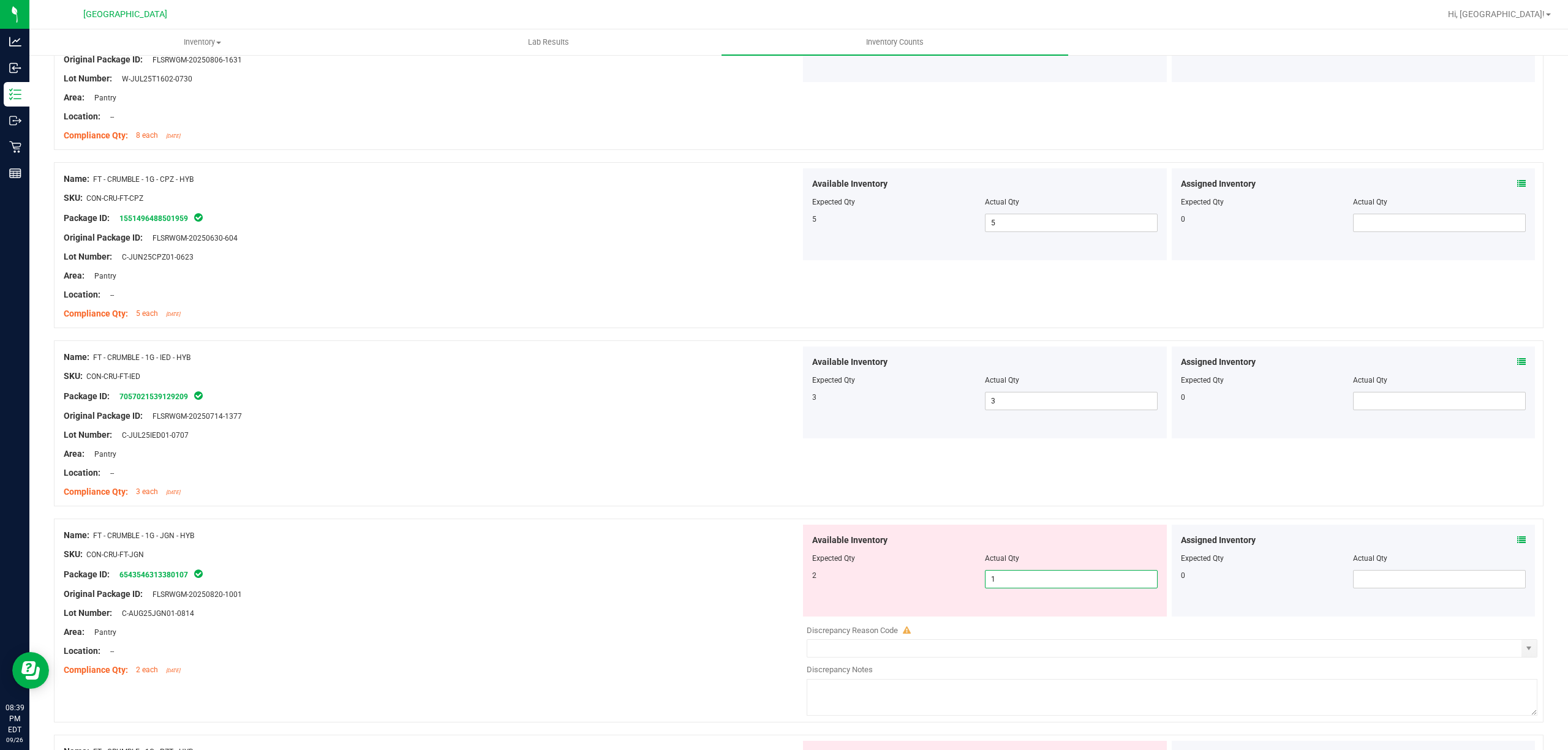
click at [1018, 579] on span "1 1" at bounding box center [1071, 579] width 173 height 18
click at [1018, 579] on input "1" at bounding box center [1071, 579] width 172 height 17
type input "2"
click at [601, 517] on div at bounding box center [798, 512] width 1490 height 12
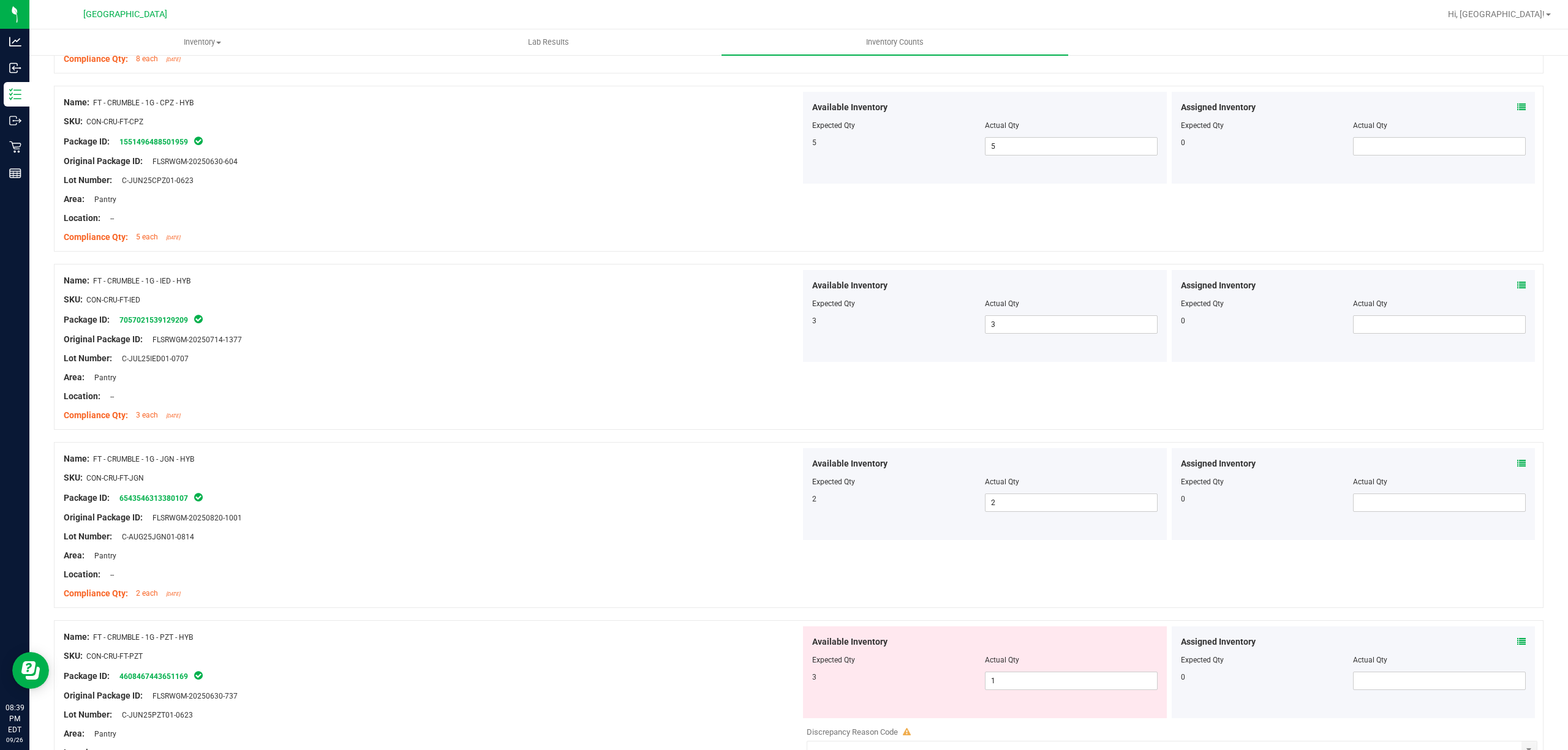
scroll to position [816, 0]
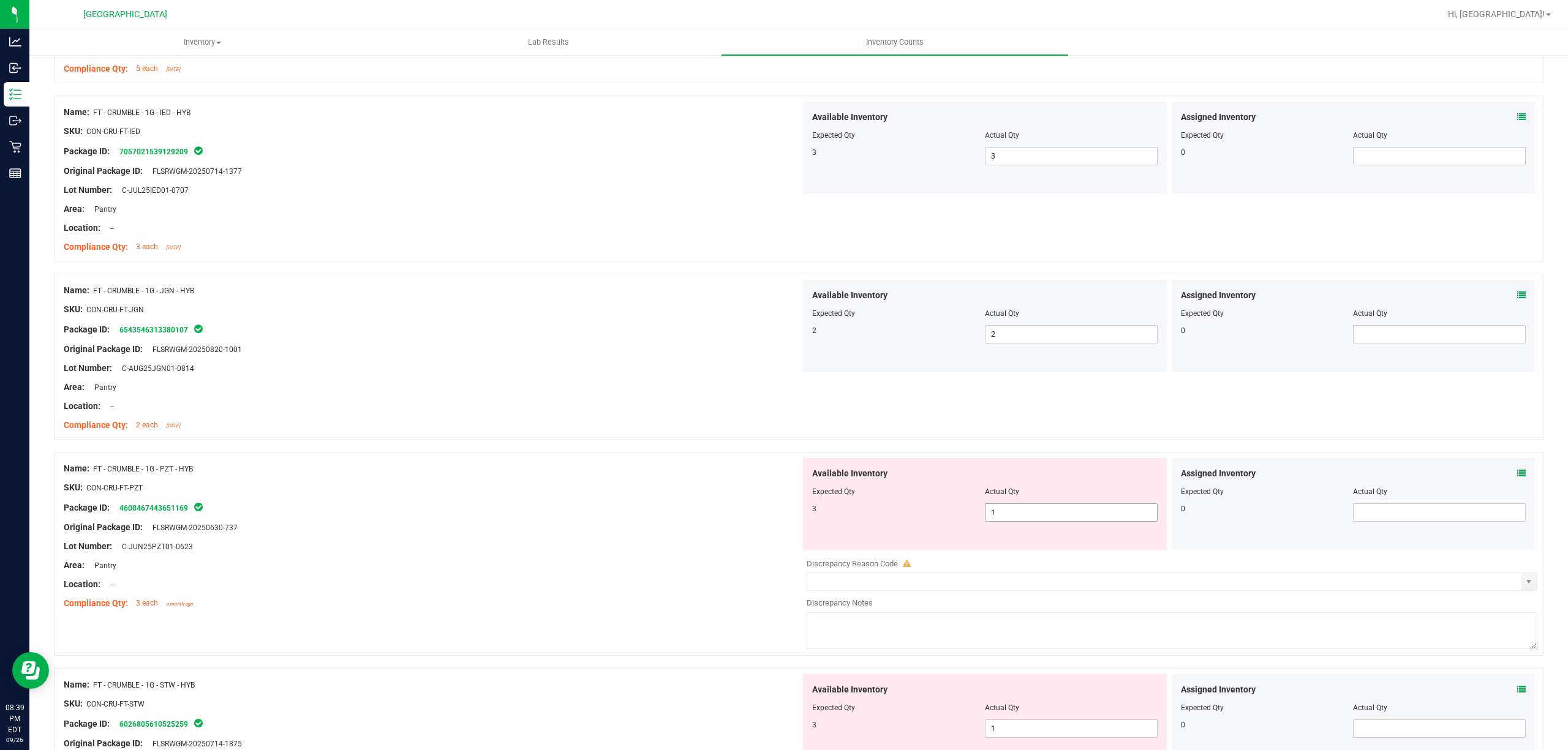
click at [986, 517] on span "1 1" at bounding box center [1071, 513] width 173 height 18
click at [986, 517] on input "1" at bounding box center [1071, 512] width 172 height 17
type input "3"
click at [530, 446] on div at bounding box center [798, 445] width 1490 height 12
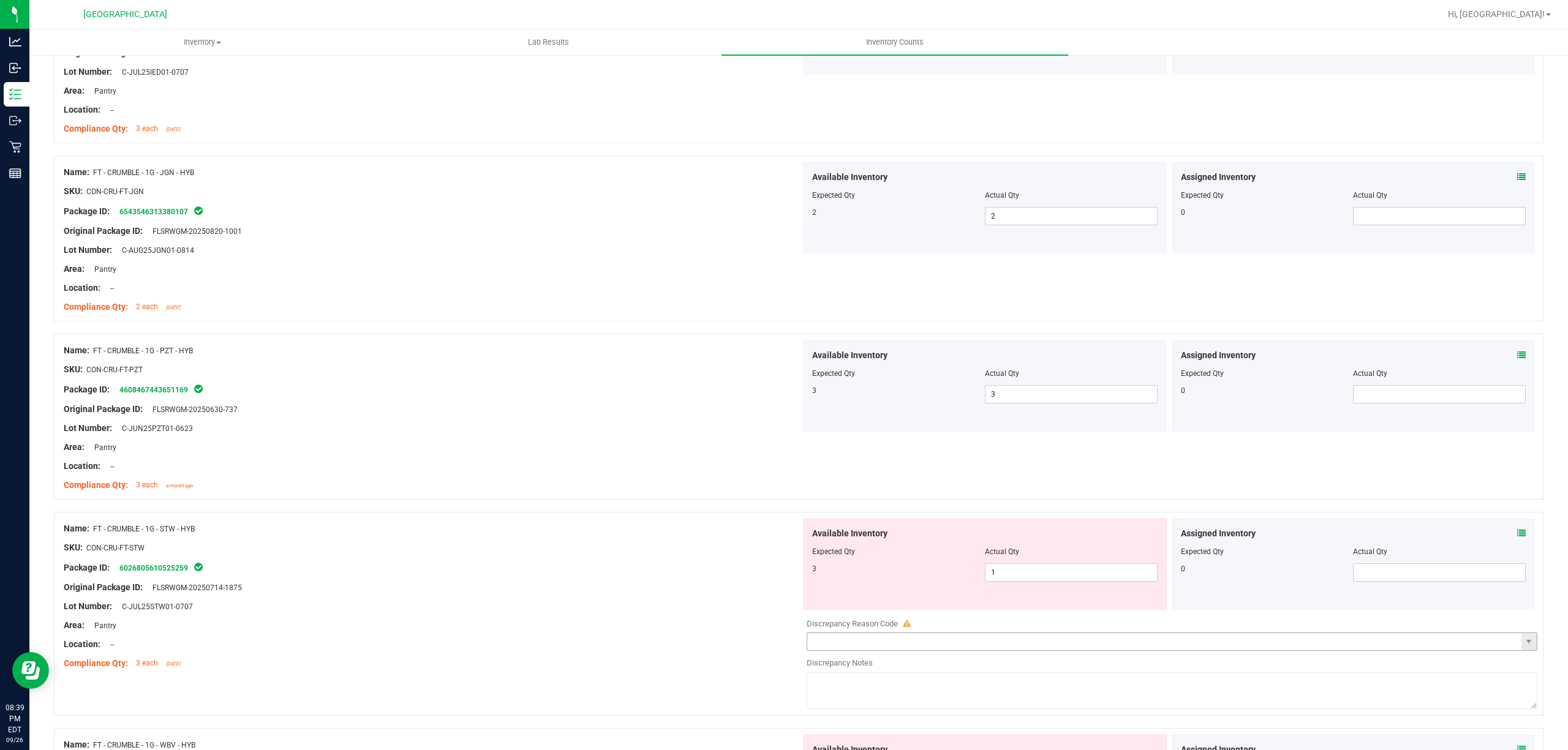
scroll to position [1061, 0]
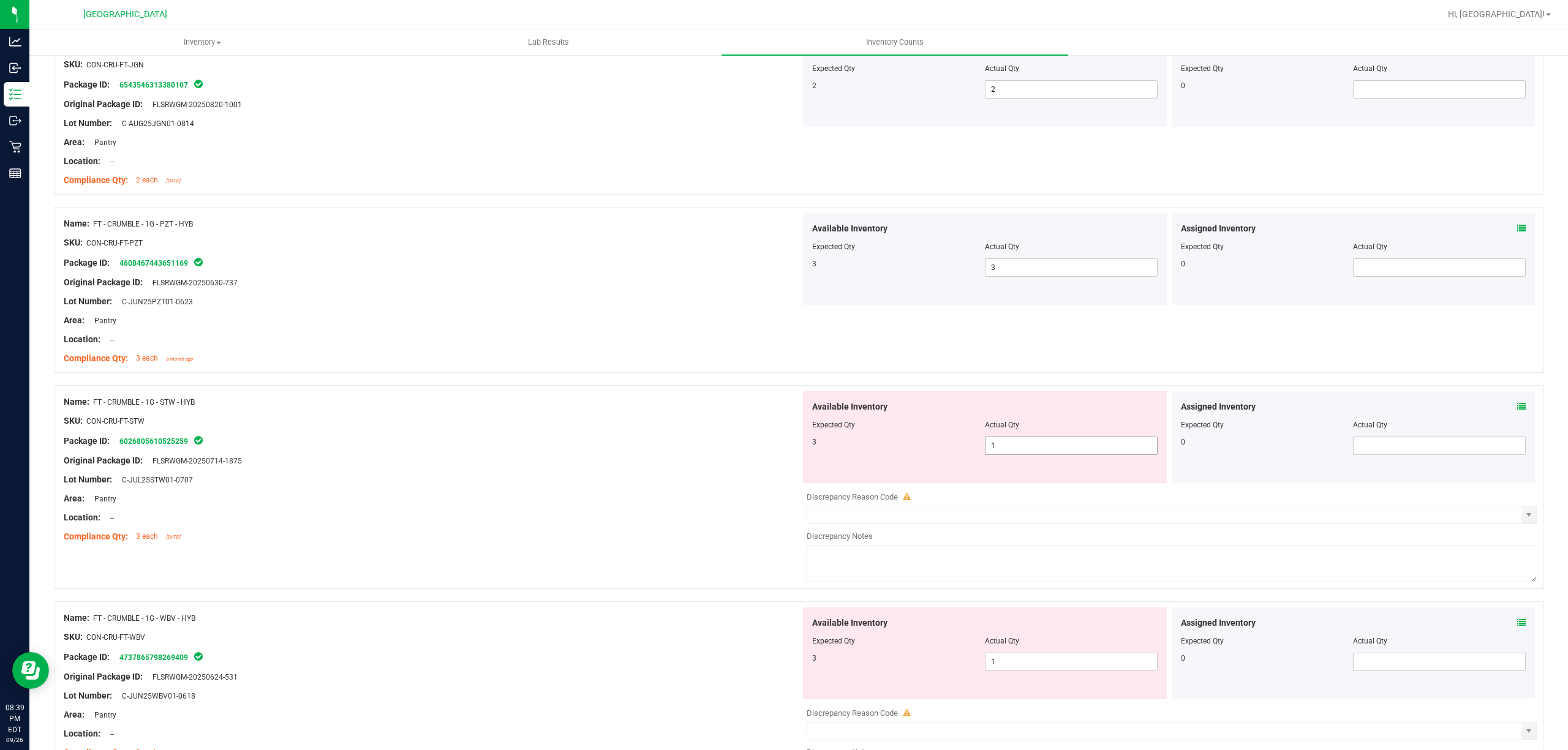
click at [1046, 441] on span "1 1" at bounding box center [1071, 446] width 173 height 18
click at [1046, 441] on input "1" at bounding box center [1071, 445] width 172 height 17
type input "3"
click at [451, 403] on div "Name: FT - CRUMBLE - 1G - STW - HYB" at bounding box center [432, 402] width 737 height 13
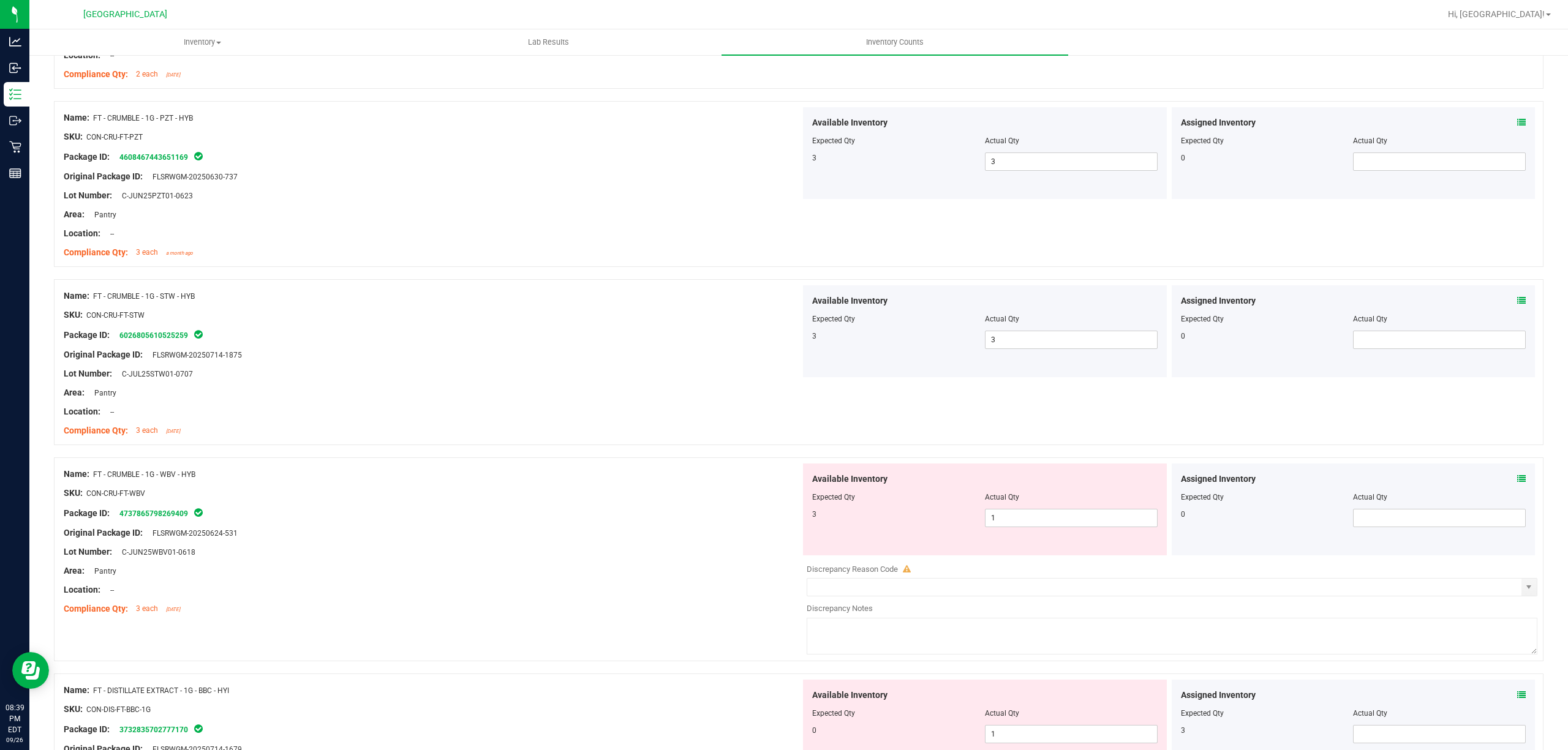
scroll to position [1307, 0]
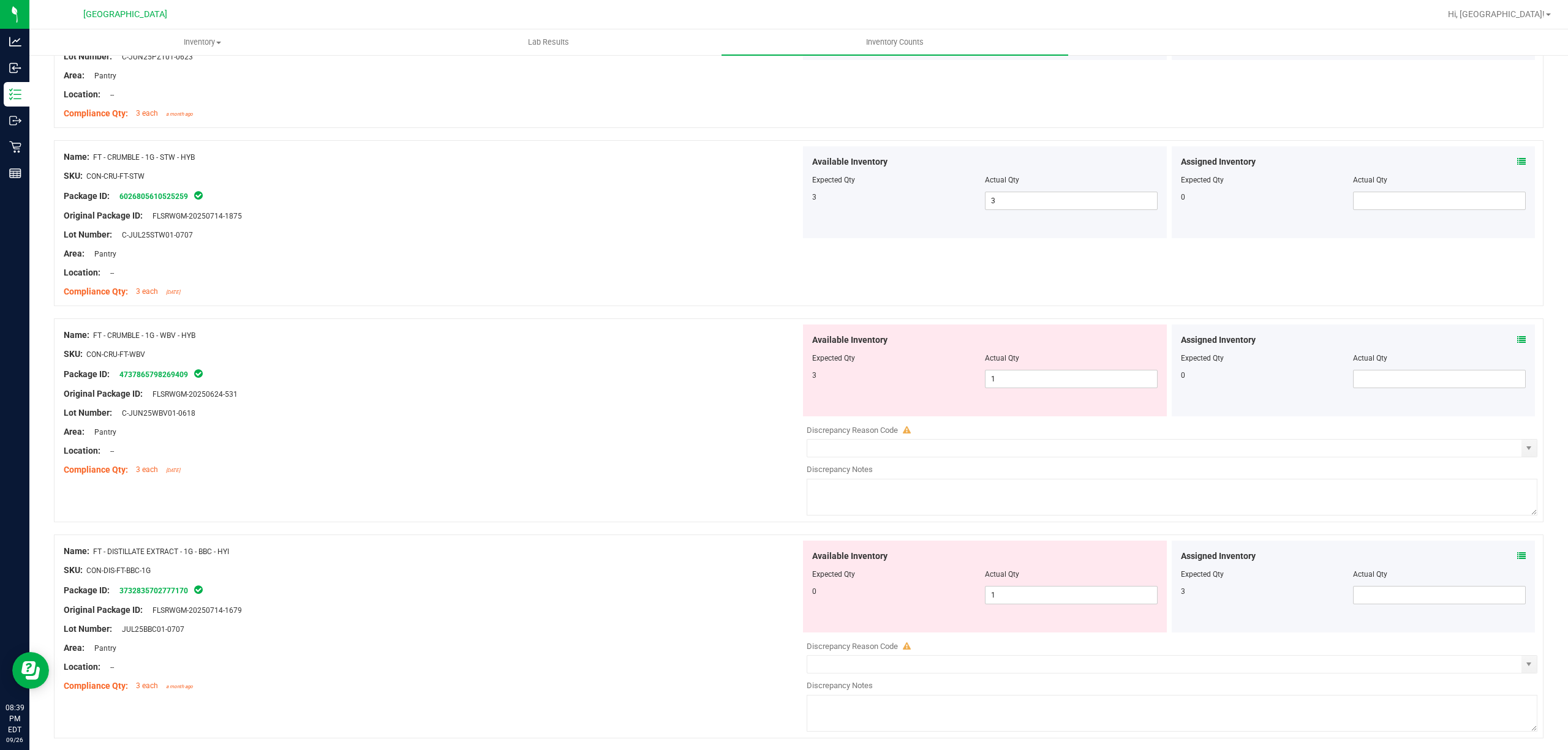
click at [1043, 363] on div "Actual Qty" at bounding box center [1071, 358] width 173 height 11
click at [1044, 378] on span "1 1" at bounding box center [1071, 379] width 173 height 18
click at [1044, 378] on input "1" at bounding box center [1071, 379] width 172 height 17
type input "3"
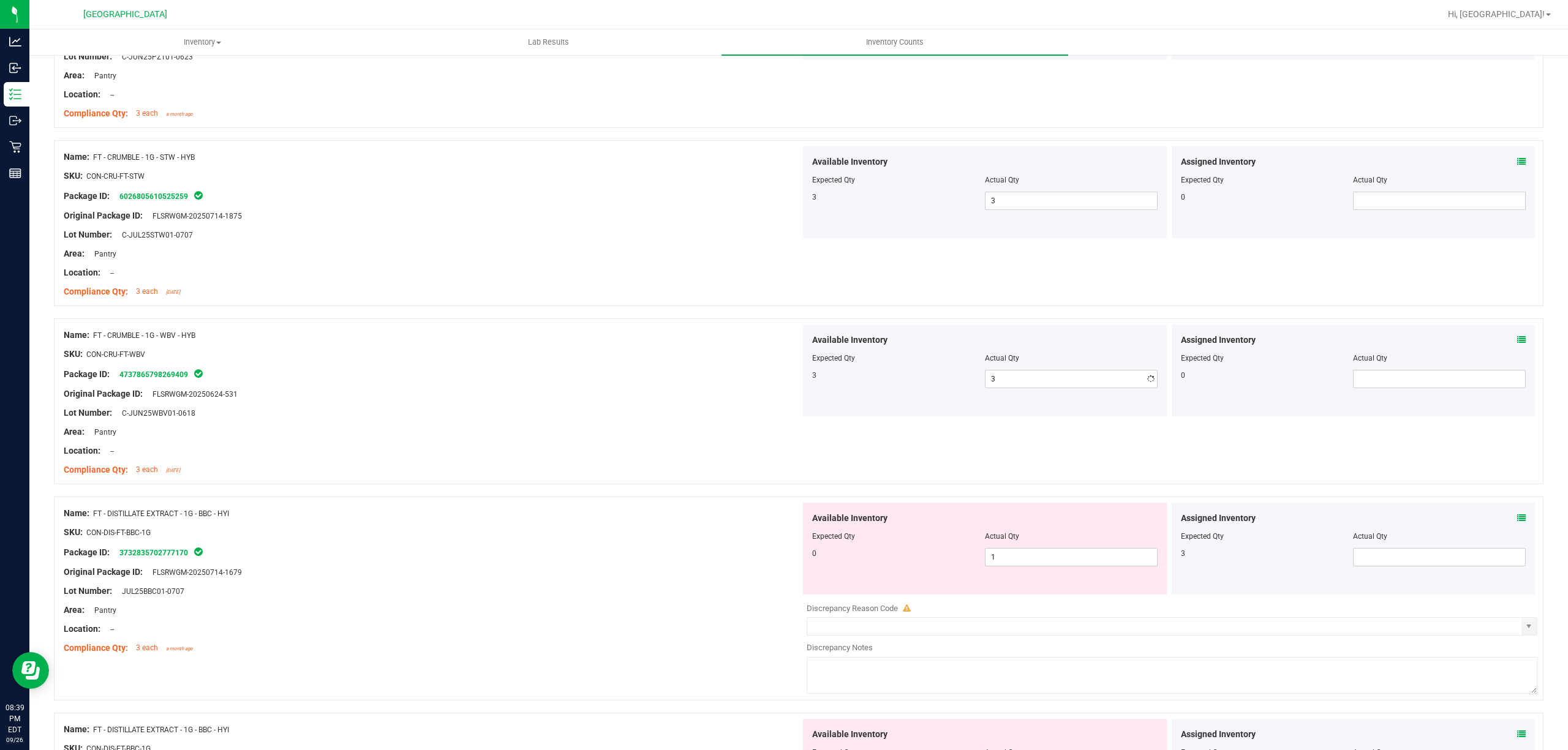
click at [520, 387] on div at bounding box center [432, 384] width 737 height 6
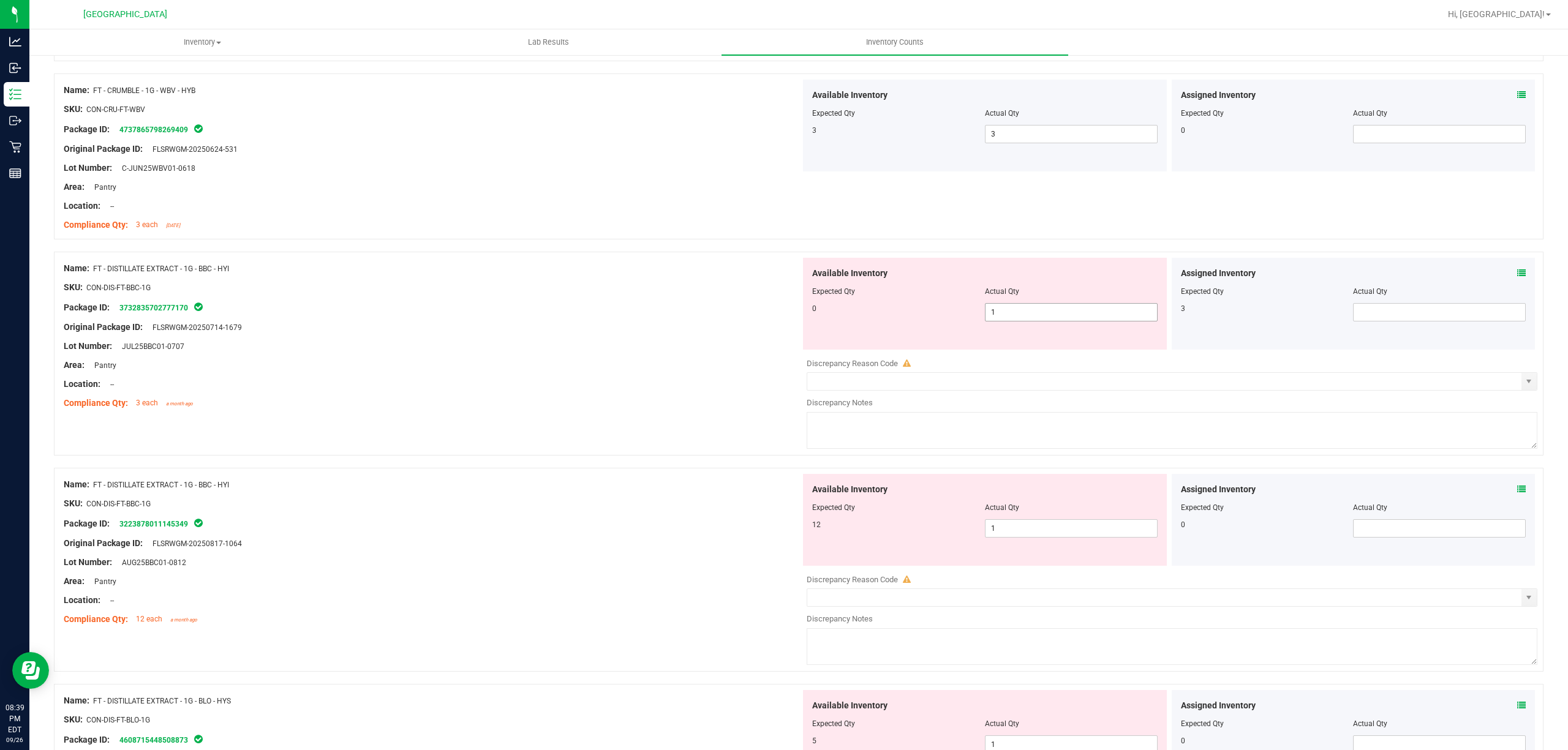
click at [1043, 319] on span "1 1" at bounding box center [1071, 312] width 173 height 18
click at [1042, 319] on input "1" at bounding box center [1071, 312] width 172 height 17
type input "0"
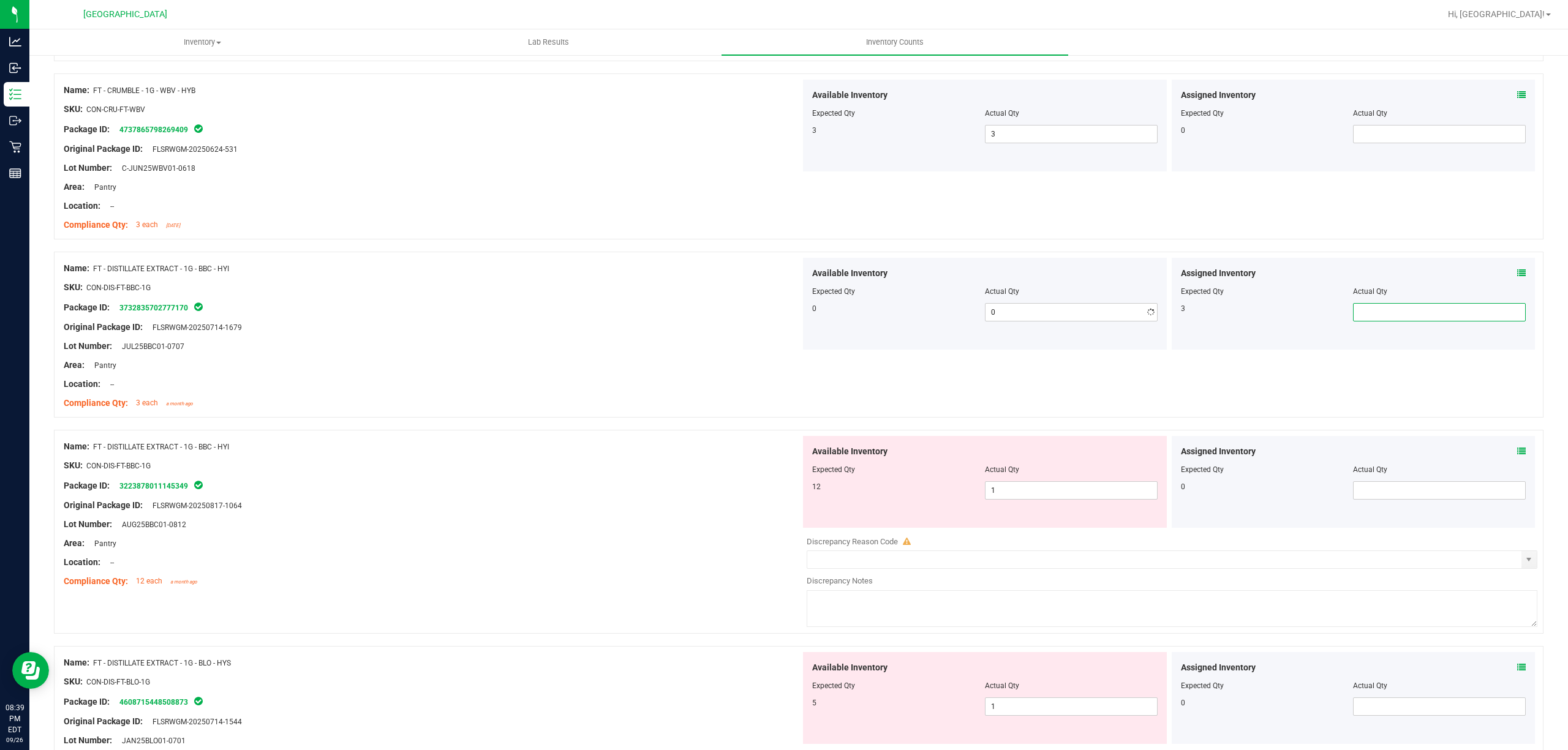
click at [1385, 319] on span at bounding box center [1439, 312] width 173 height 18
type input "3"
drag, startPoint x: 478, startPoint y: 281, endPoint x: 508, endPoint y: 295, distance: 33.1
click at [477, 281] on div at bounding box center [432, 278] width 737 height 6
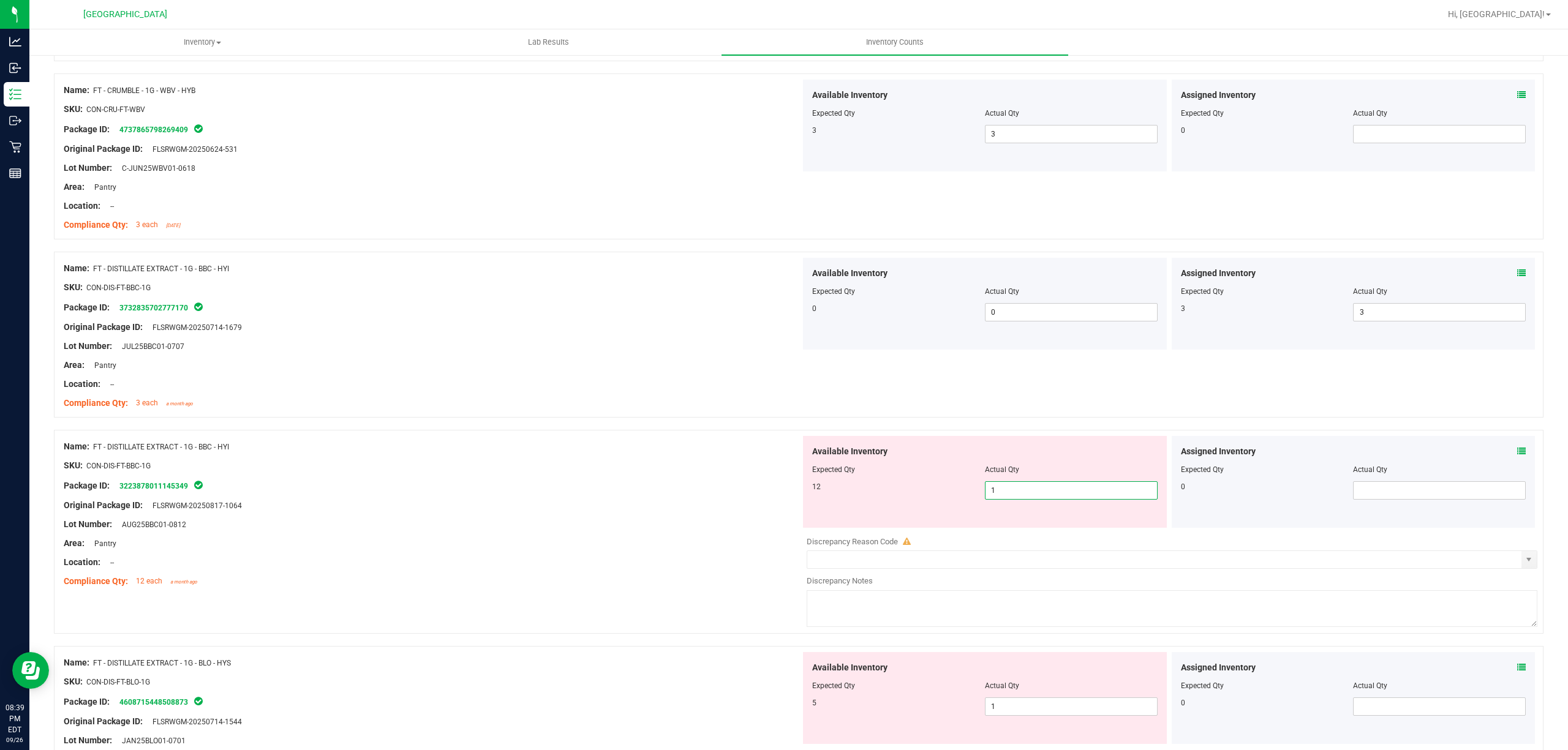
click at [1034, 496] on span "1 1" at bounding box center [1071, 491] width 173 height 18
type input "12"
click at [573, 430] on div at bounding box center [798, 424] width 1490 height 12
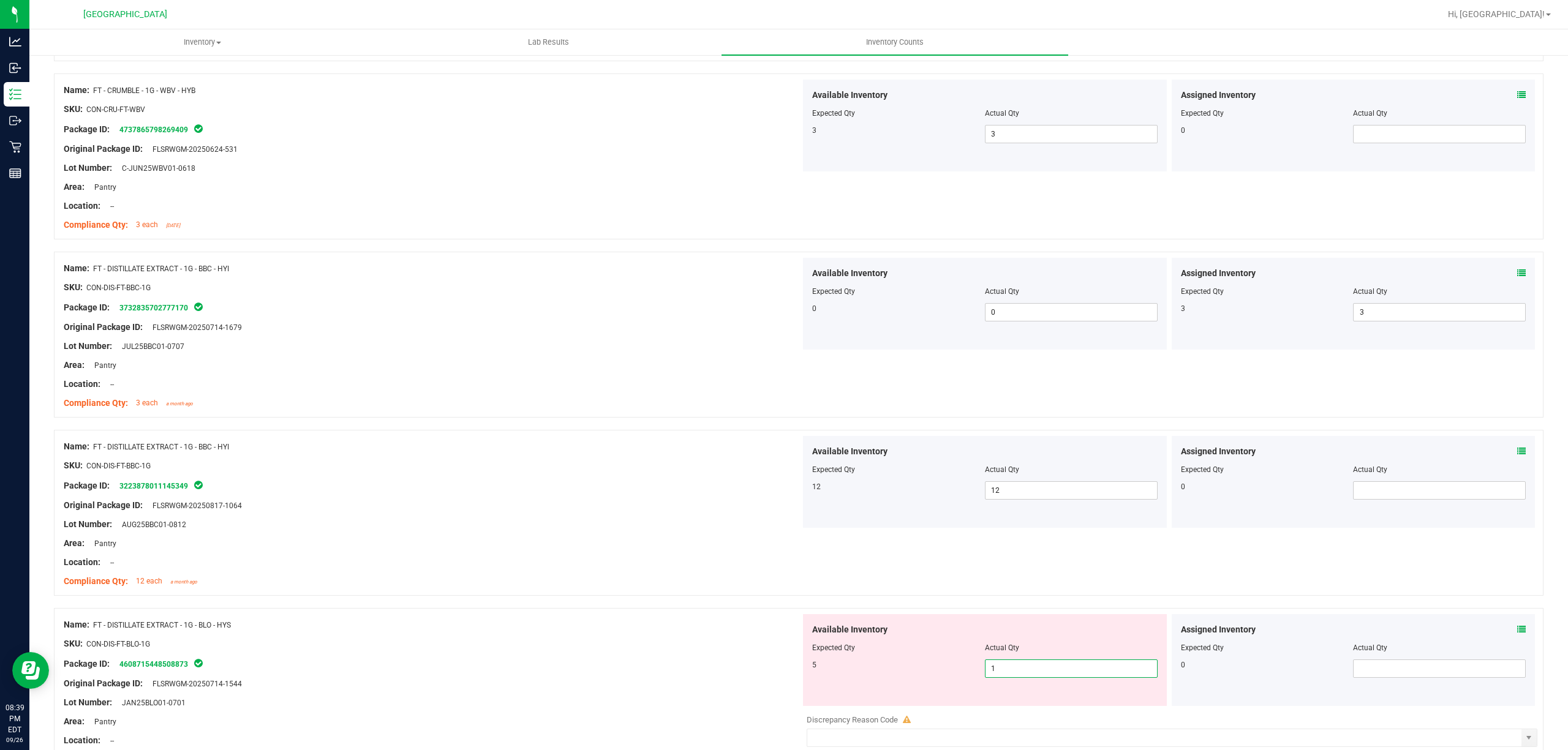
click at [1005, 674] on span "1 1" at bounding box center [1071, 669] width 173 height 18
click at [1006, 674] on input "1" at bounding box center [1071, 668] width 172 height 17
type input "5"
click at [540, 553] on div at bounding box center [432, 553] width 737 height 6
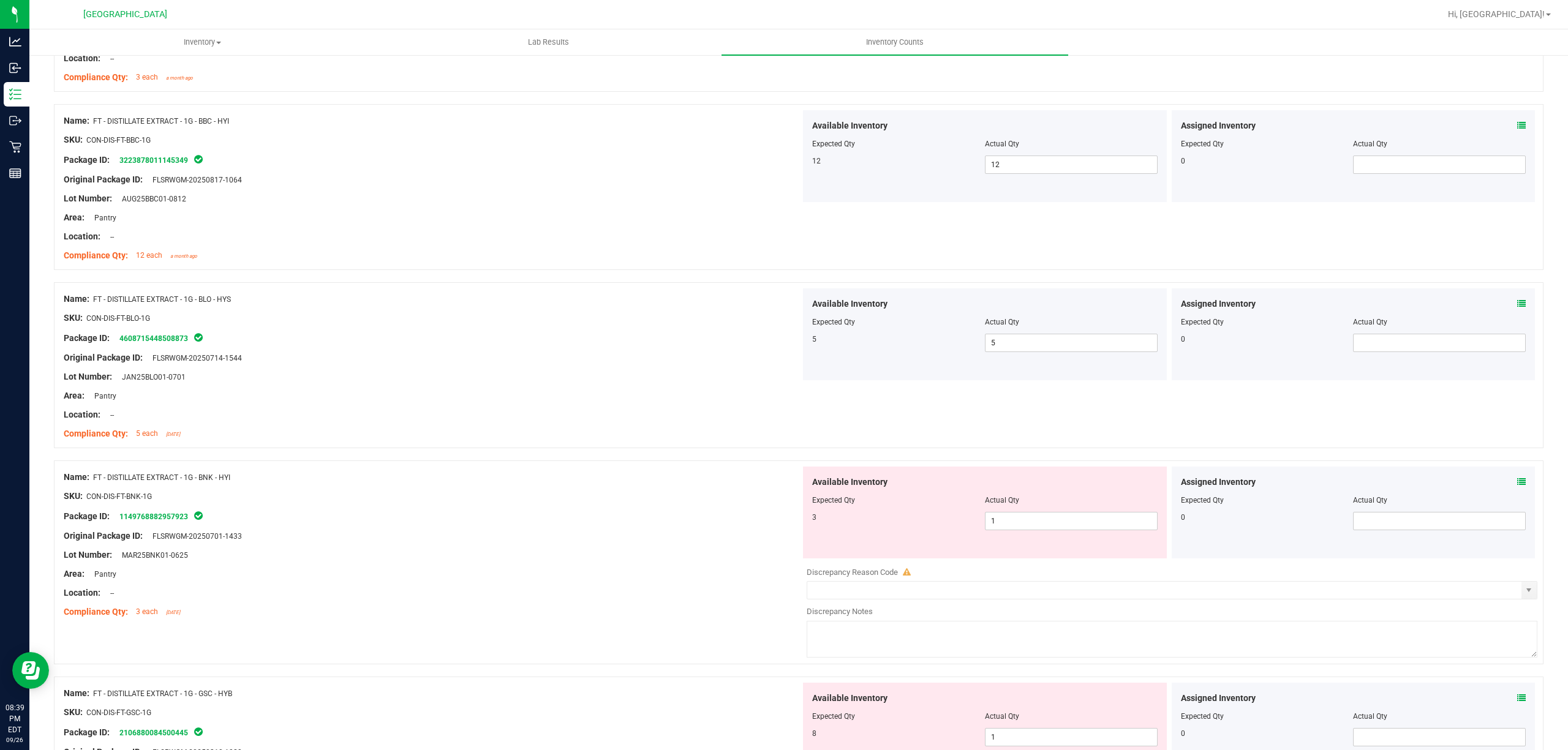
scroll to position [1877, 0]
click at [1039, 525] on span "1 1" at bounding box center [1071, 520] width 173 height 18
click at [1039, 525] on input "1" at bounding box center [1071, 520] width 172 height 17
type input "3"
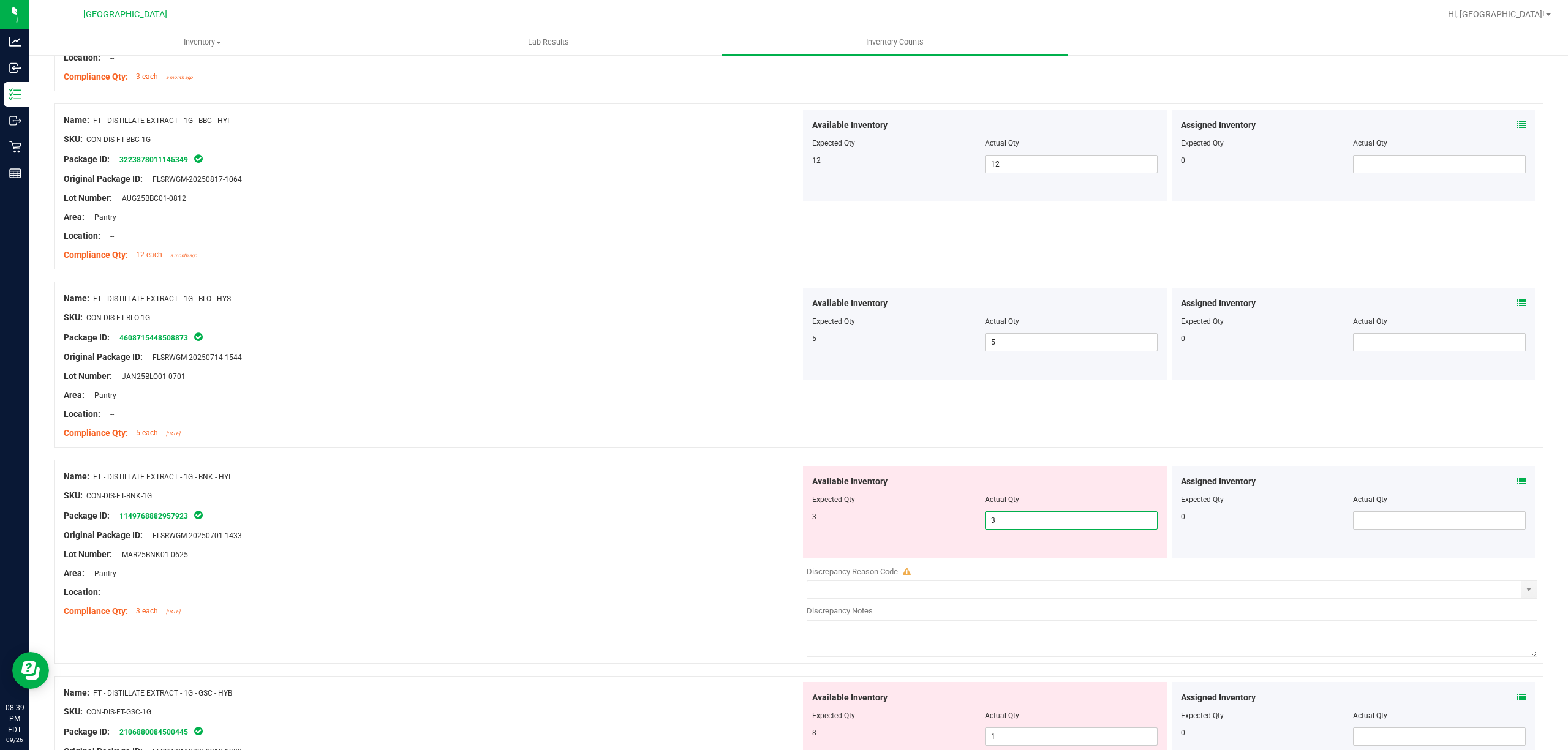
click at [447, 439] on div "Compliance Qty: 5 each [DATE]" at bounding box center [432, 434] width 737 height 13
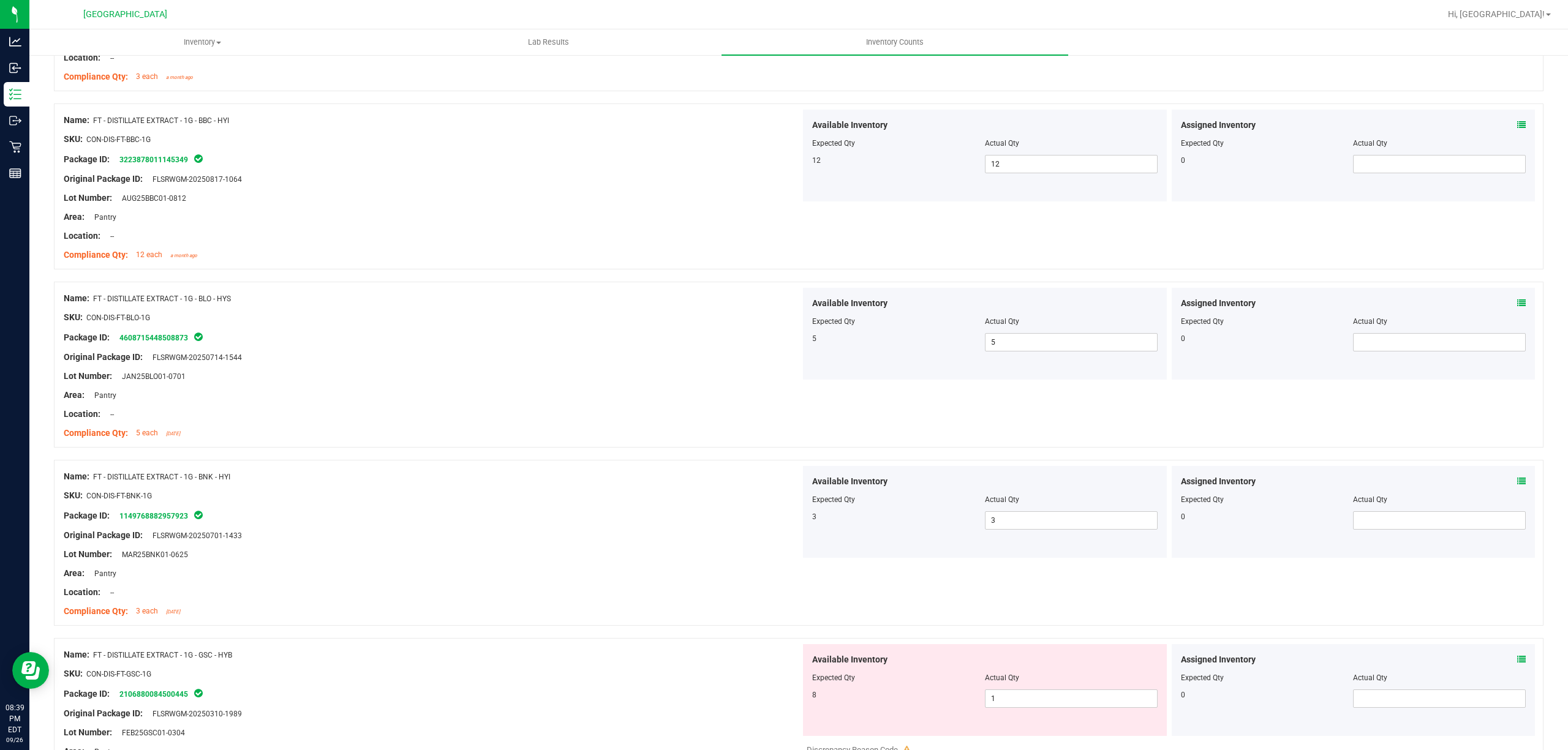
scroll to position [2041, 0]
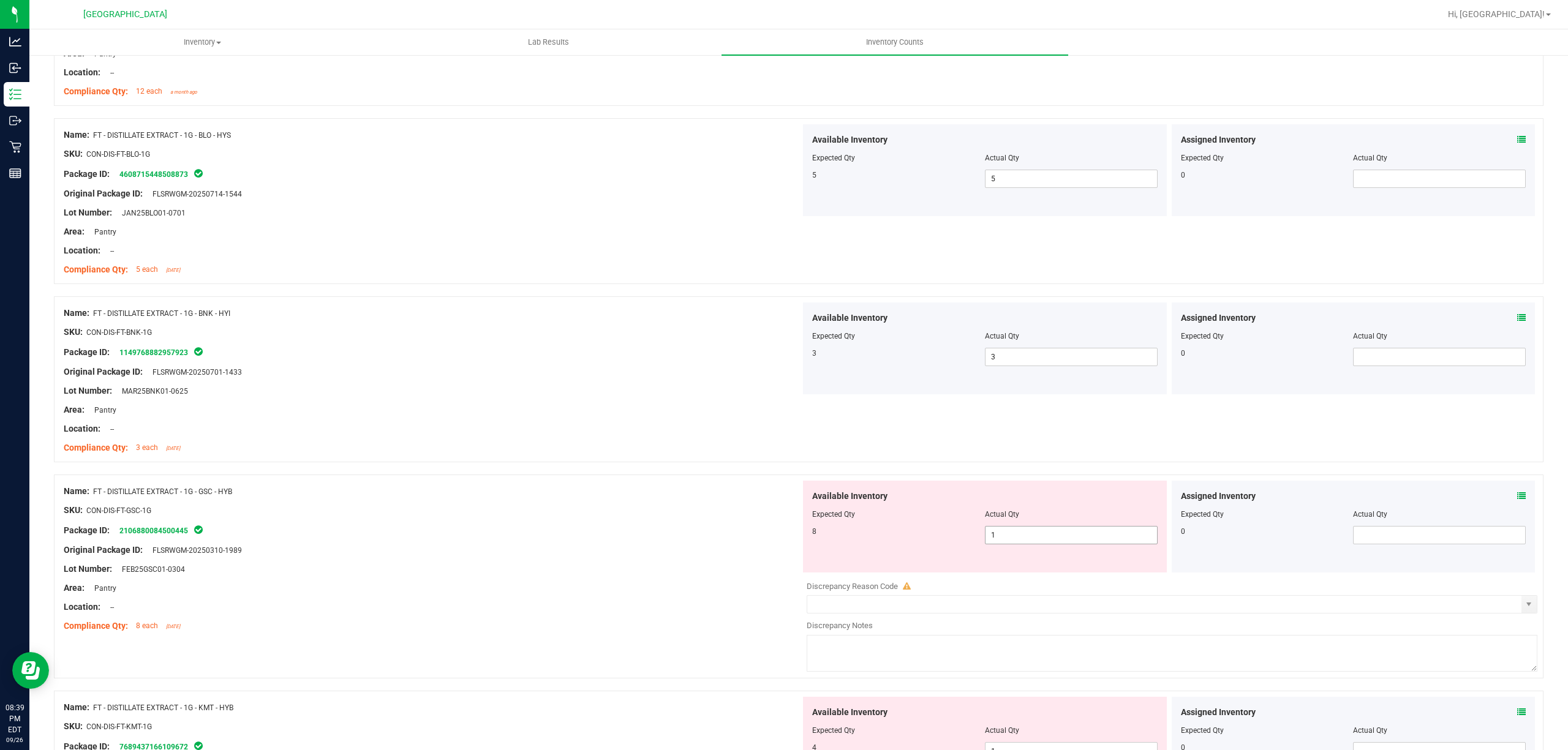
click at [1028, 534] on span "1 1" at bounding box center [1071, 535] width 173 height 18
click at [1028, 534] on input "1" at bounding box center [1071, 535] width 172 height 17
type input "8"
click at [302, 544] on div at bounding box center [432, 540] width 737 height 6
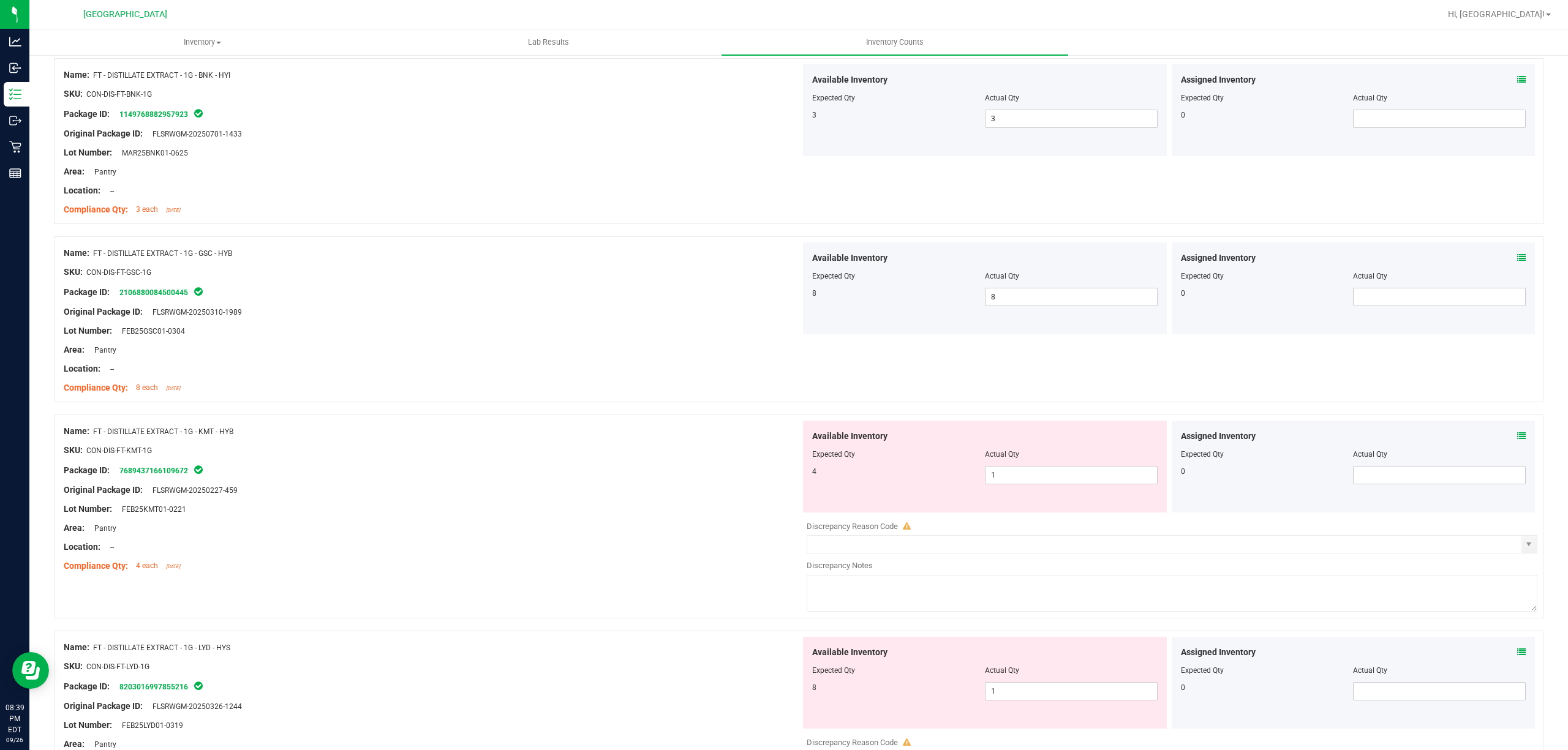
scroll to position [2286, 0]
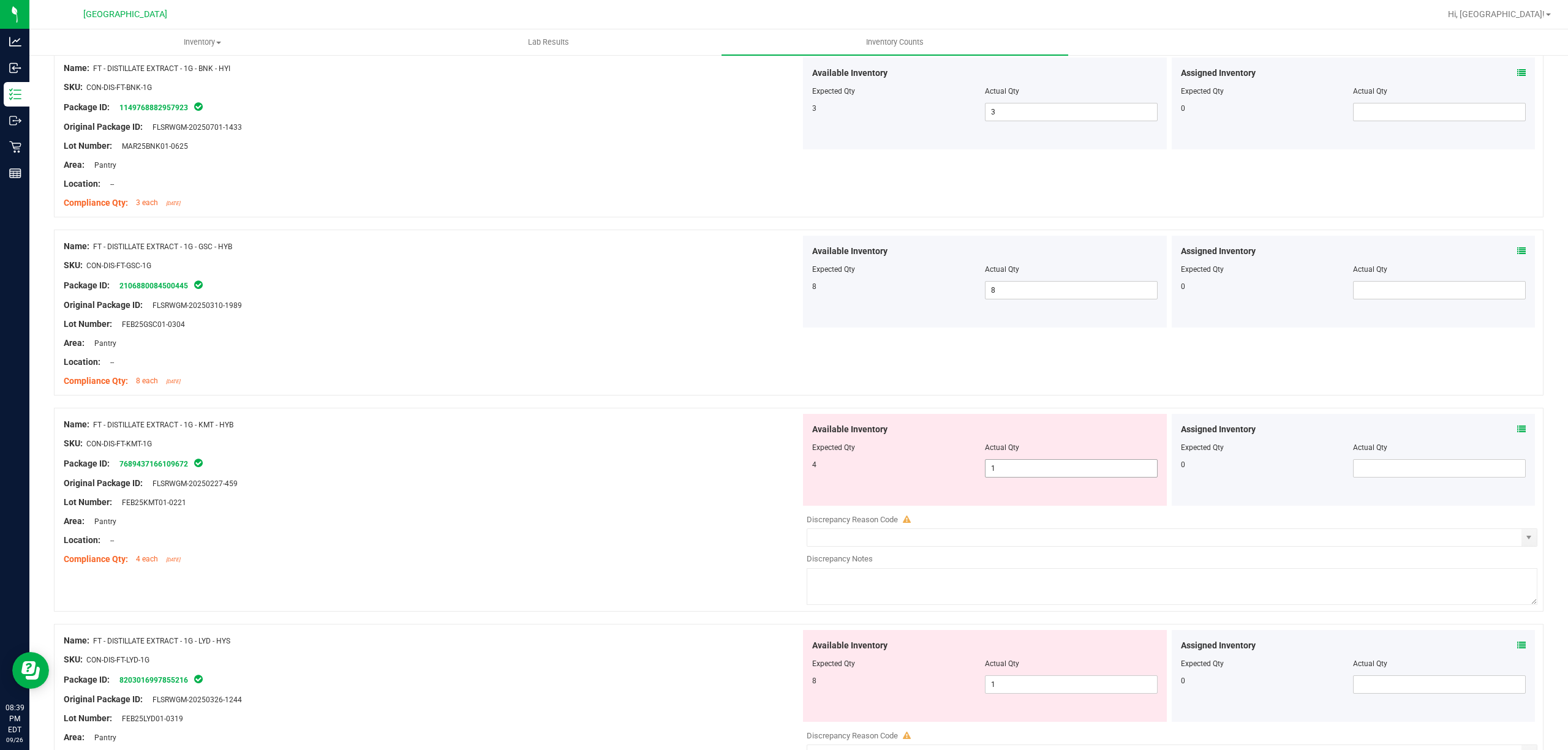
click at [1056, 472] on span "1 1" at bounding box center [1071, 468] width 173 height 18
click at [1056, 472] on input "1" at bounding box center [1071, 468] width 172 height 17
type input "4"
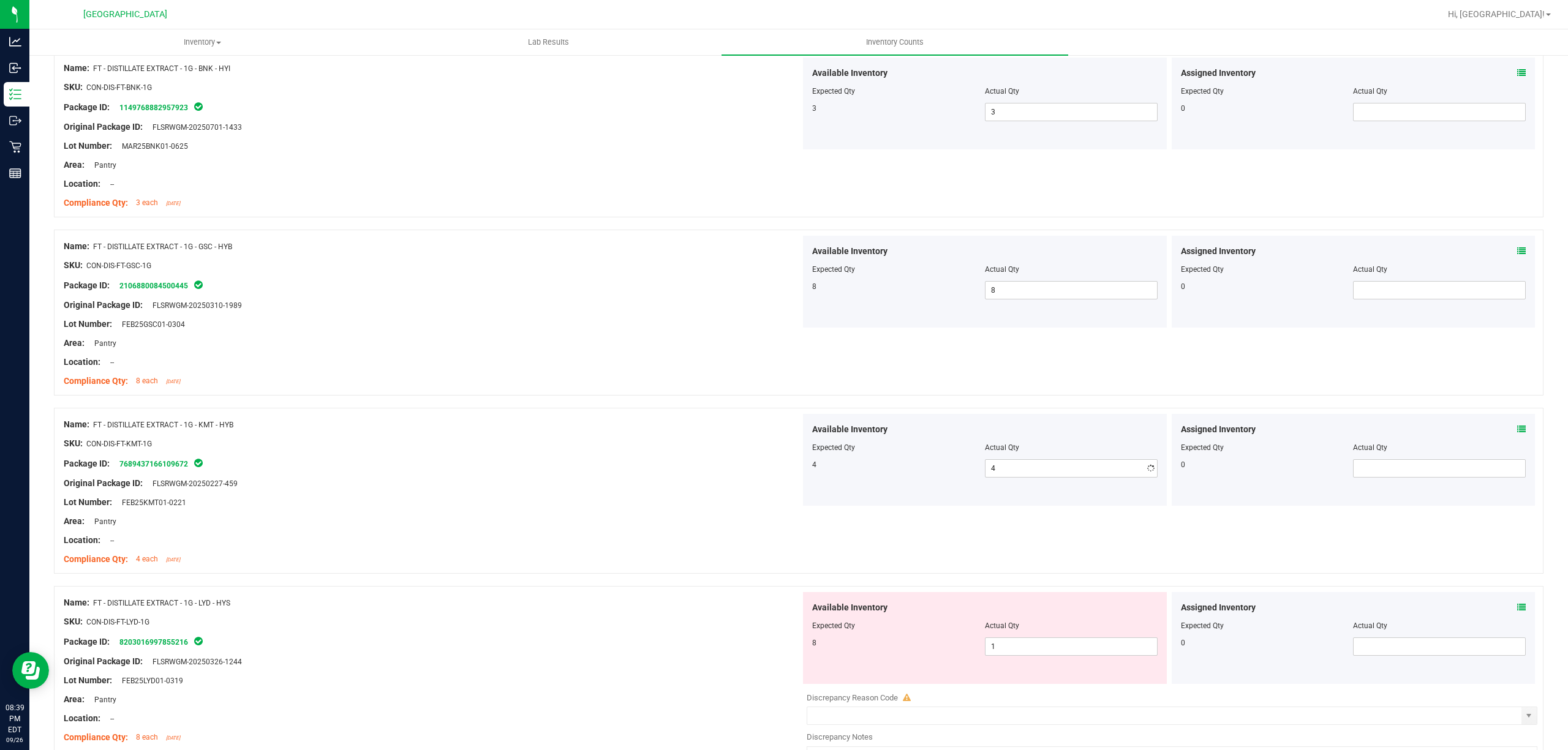
click at [322, 368] on div "Location: --" at bounding box center [432, 363] width 737 height 13
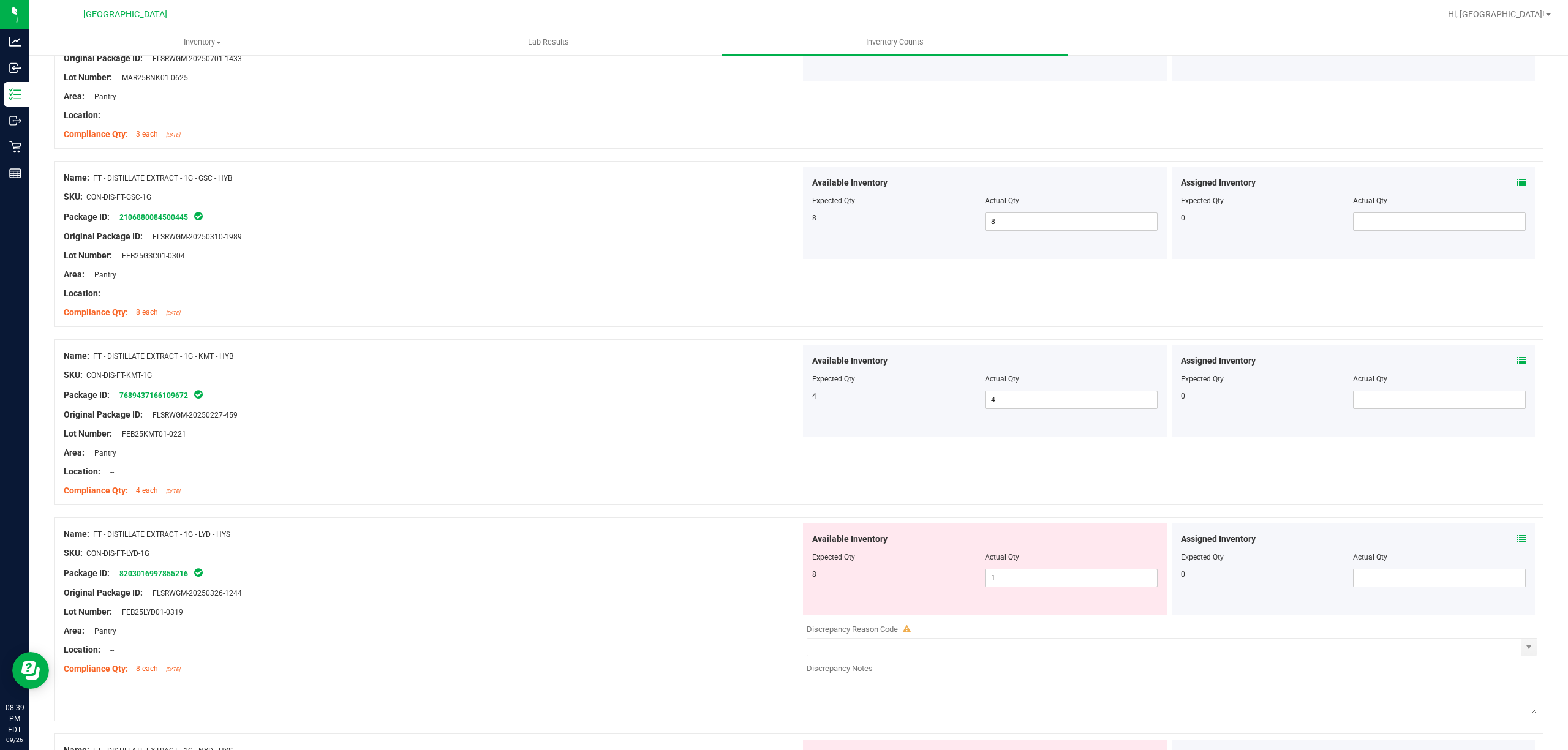
scroll to position [2450, 0]
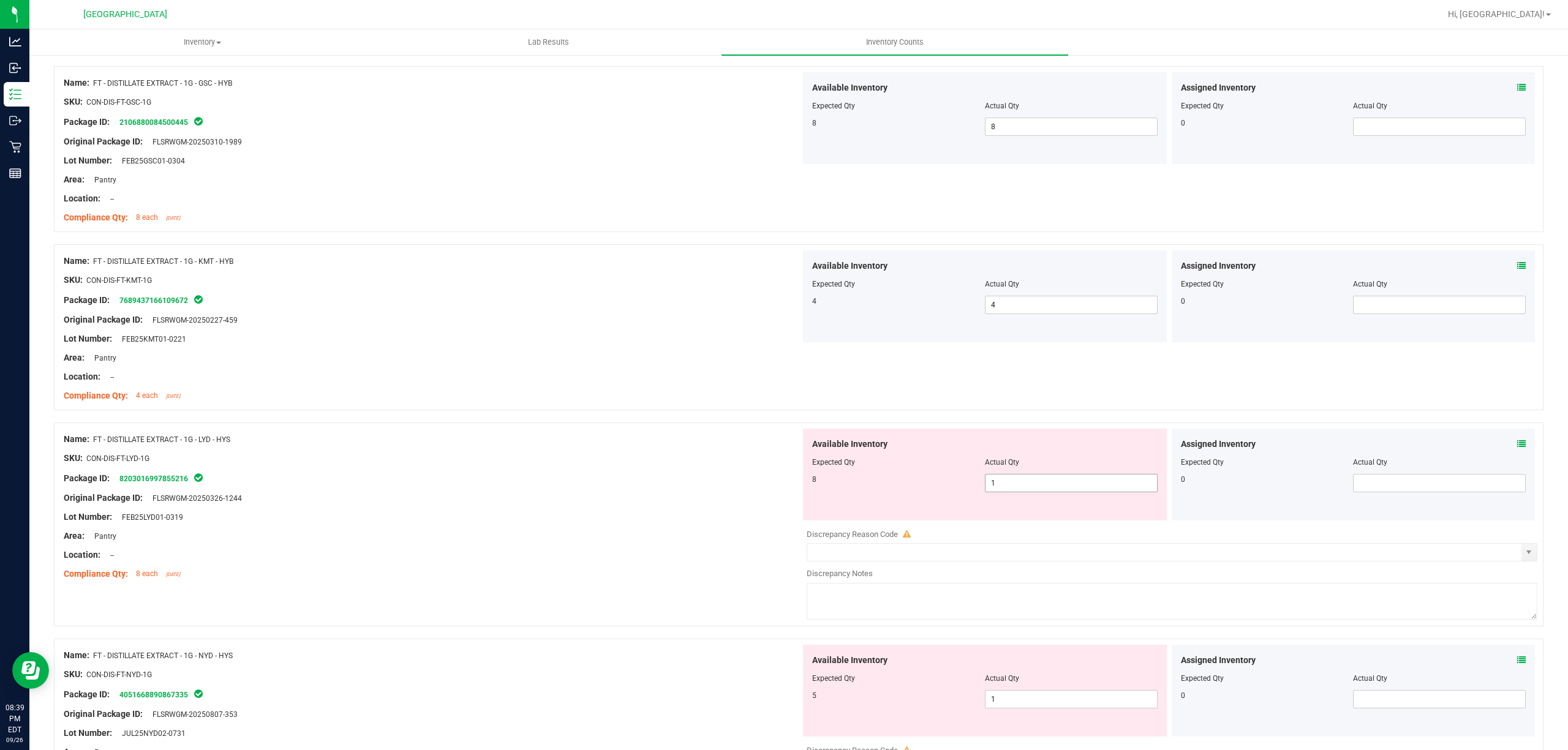
click at [985, 487] on span "1 1" at bounding box center [1071, 483] width 173 height 18
click at [0, 0] on input "1" at bounding box center [0, 0] width 0 height 0
click at [986, 487] on input "1" at bounding box center [1071, 483] width 172 height 17
type input "8"
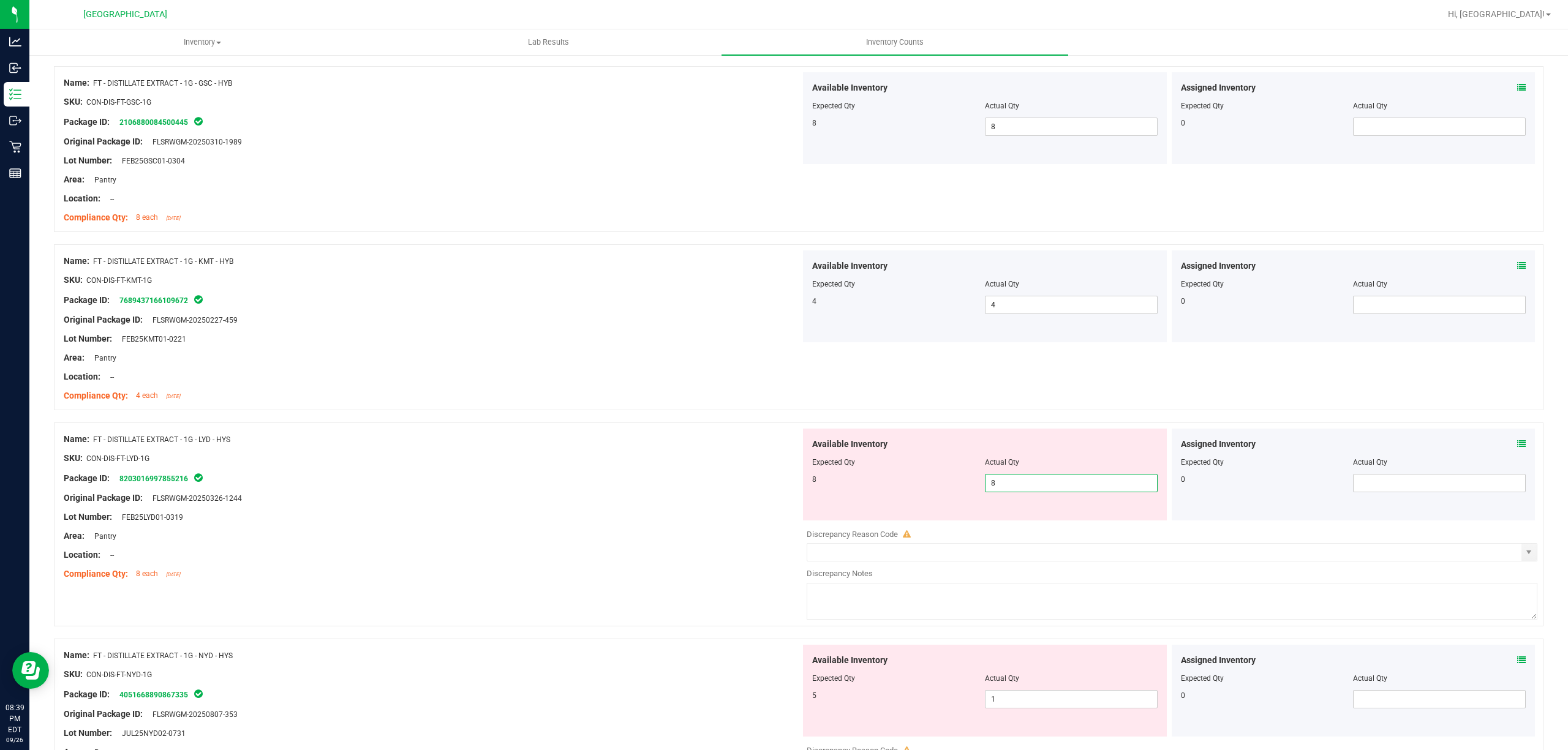
type input "8"
click at [549, 486] on div "Package ID: 8203016997855216" at bounding box center [432, 478] width 737 height 15
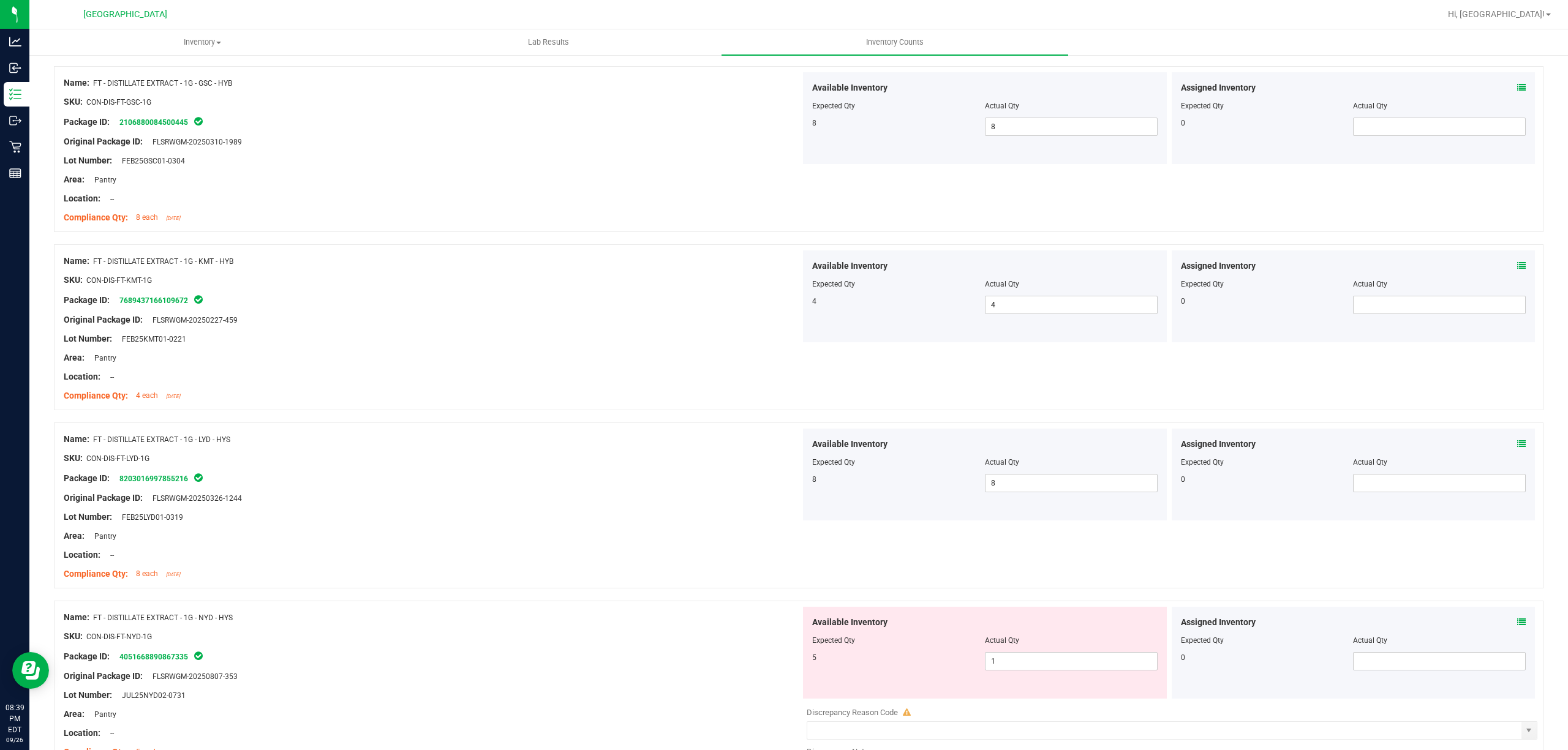
scroll to position [2532, 0]
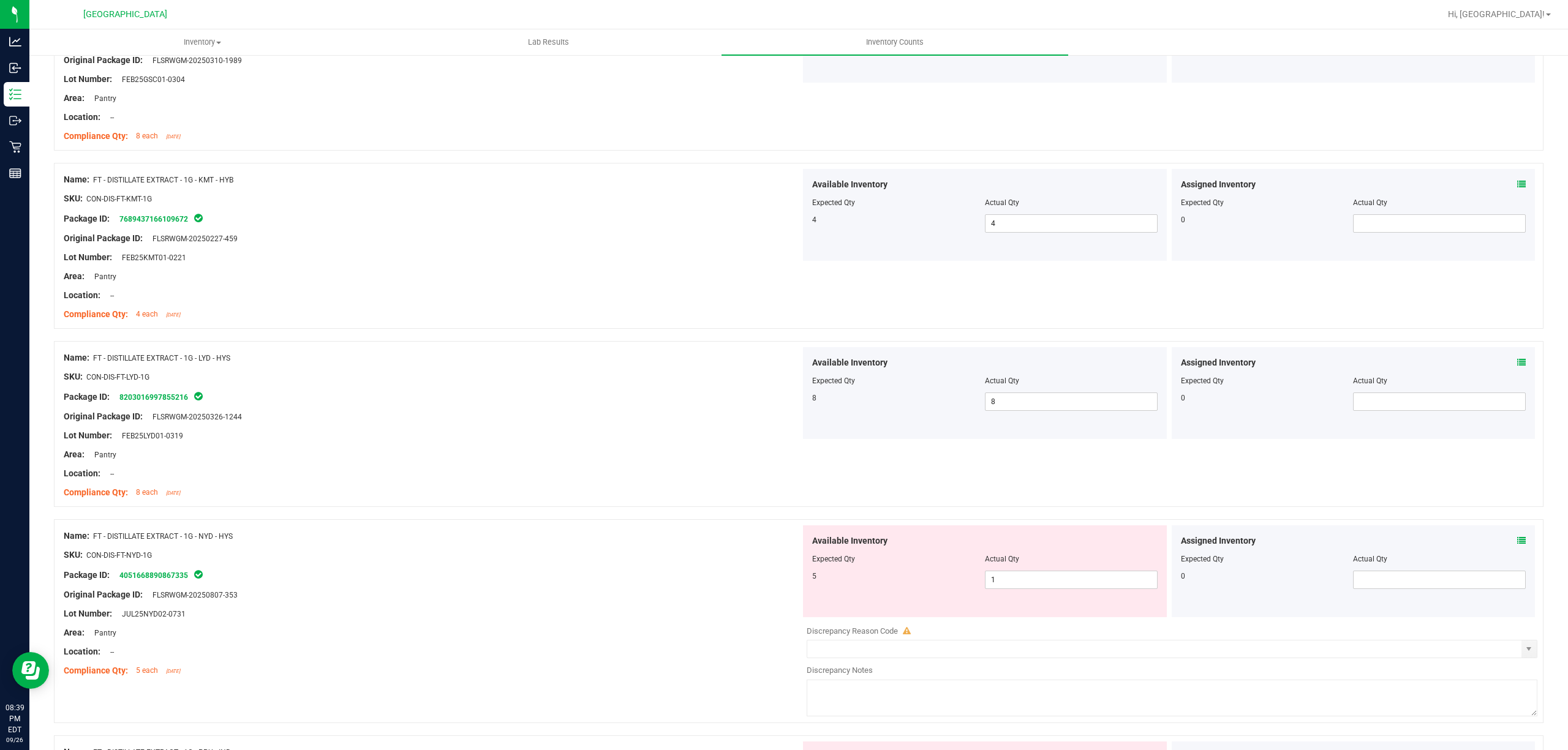
click at [1081, 598] on div "Available Inventory Expected Qty Actual Qty 5 1 1" at bounding box center [985, 571] width 363 height 92
click at [1071, 589] on span "1 1" at bounding box center [1071, 580] width 173 height 18
click at [1071, 589] on input "1" at bounding box center [1071, 580] width 172 height 17
type input "5"
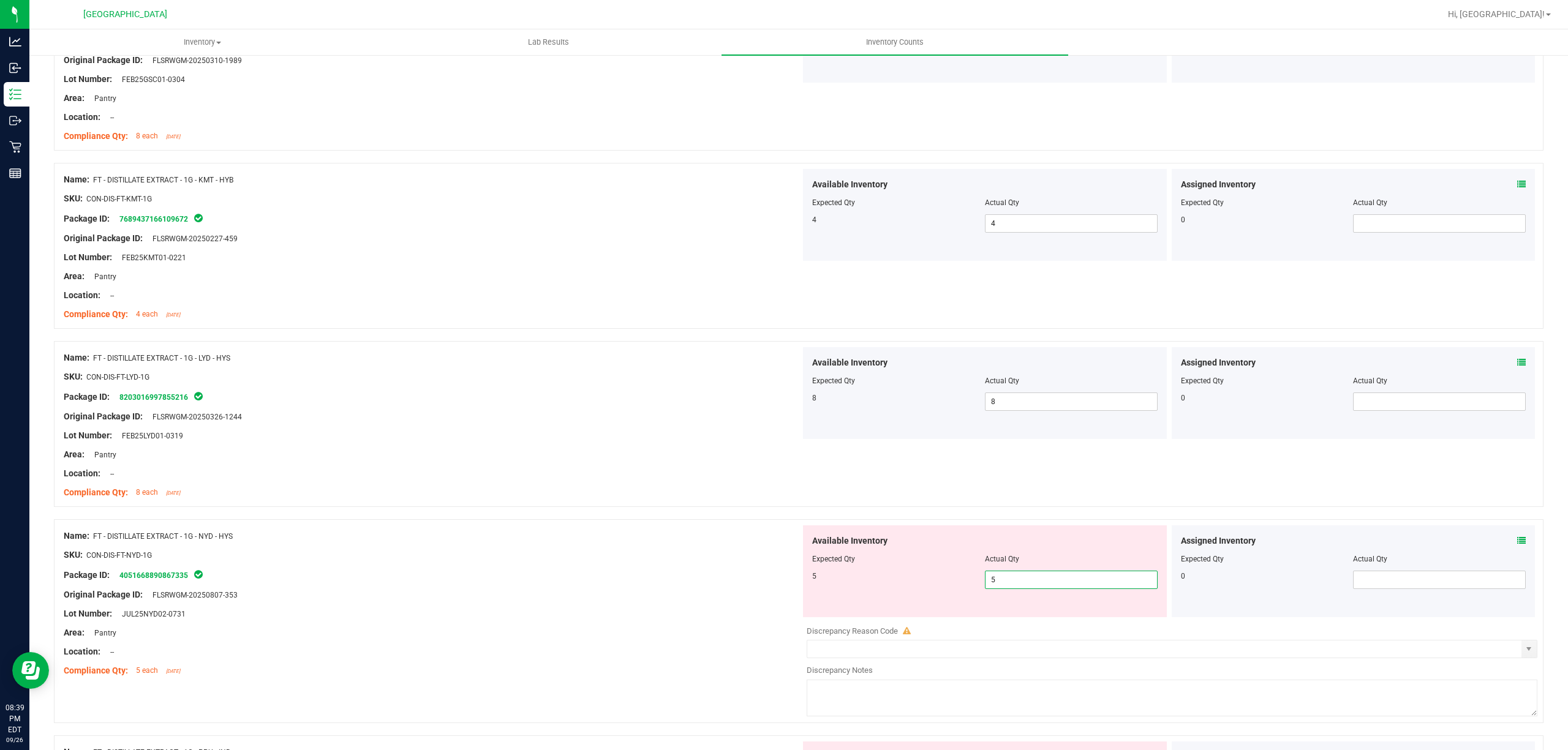
click at [663, 538] on div "Name: FT - DISTILLATE EXTRACT - 1G - NYD - HYS" at bounding box center [432, 536] width 737 height 13
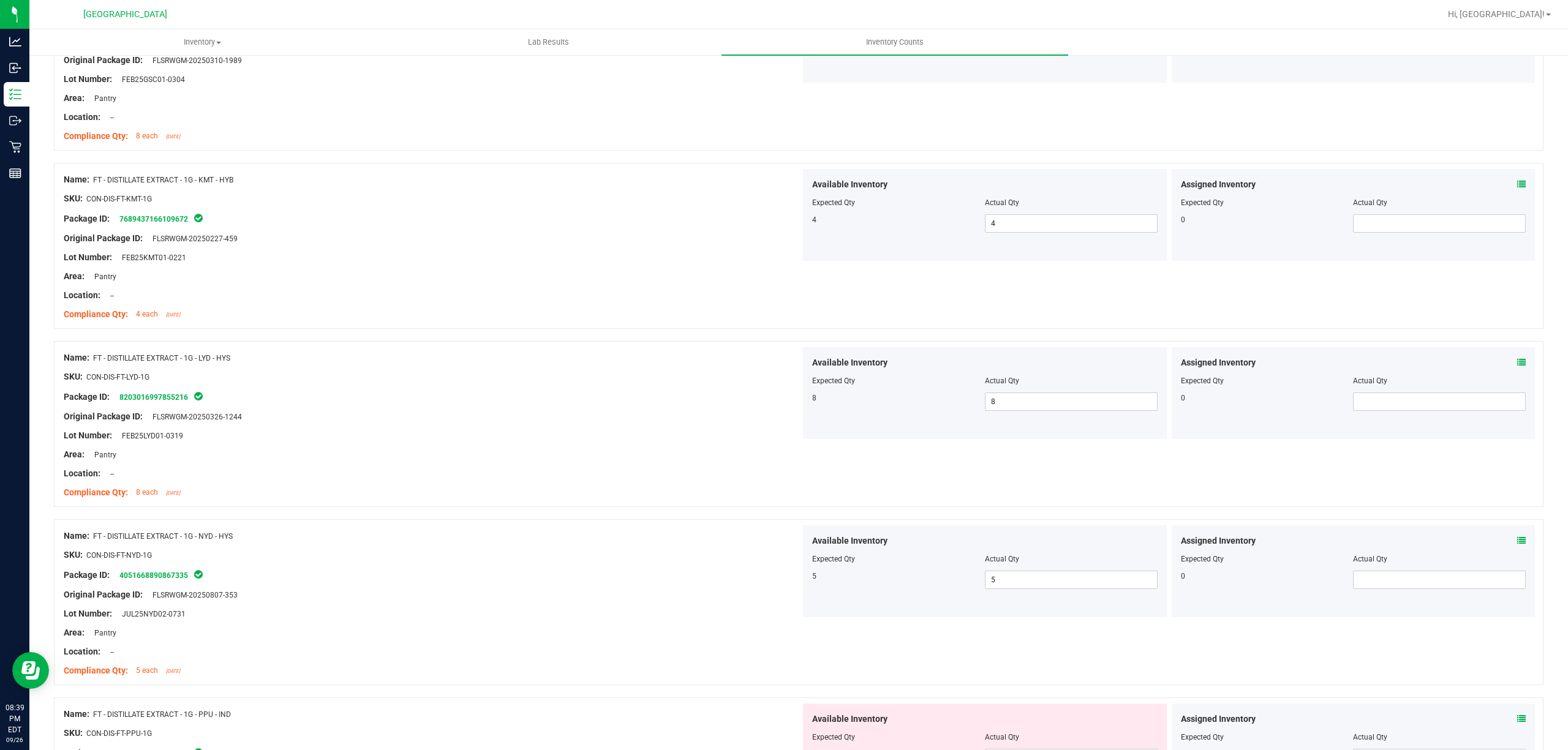
scroll to position [2695, 0]
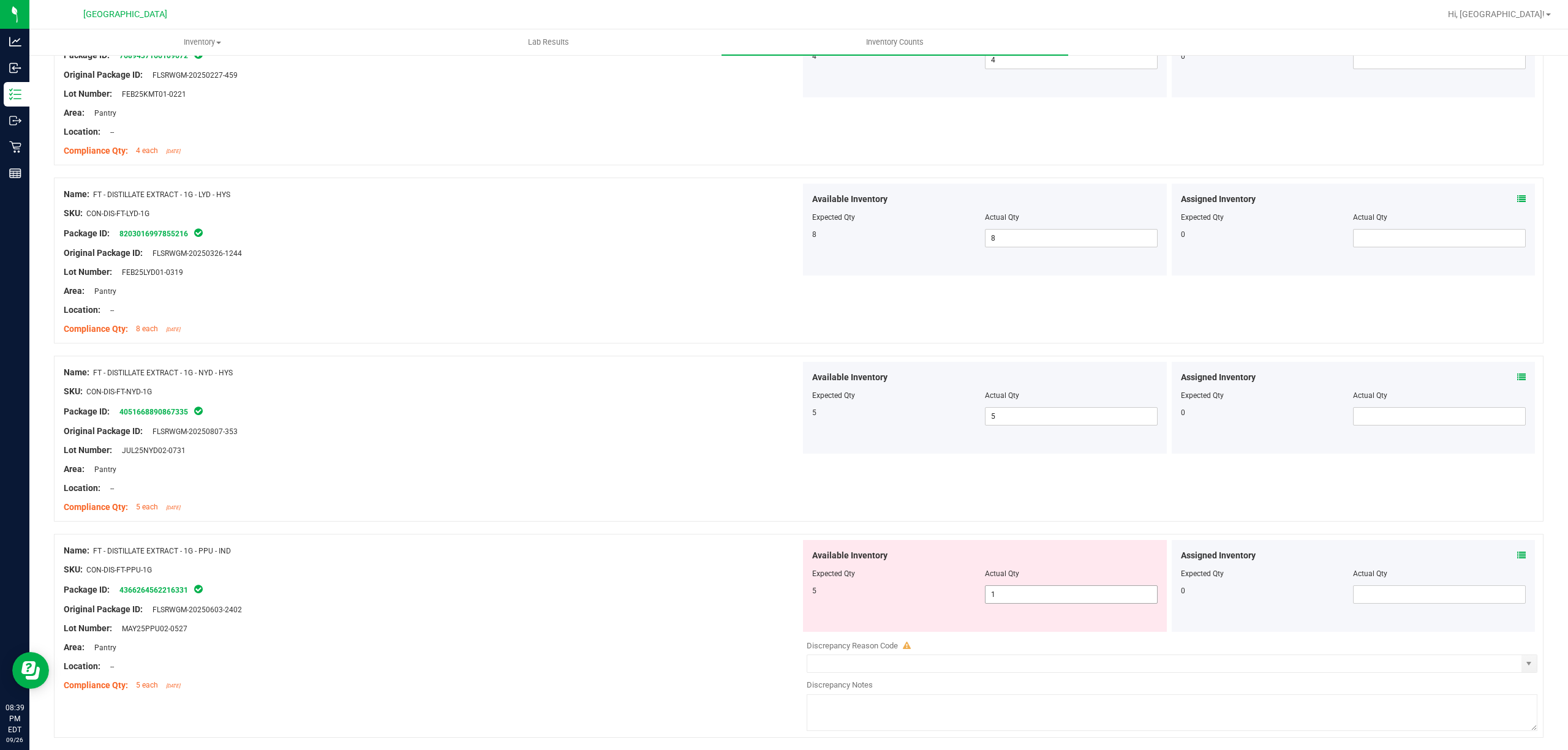
click at [1048, 604] on span "1 1" at bounding box center [1071, 595] width 173 height 18
click at [1048, 603] on input "1" at bounding box center [1071, 595] width 172 height 17
type input "5"
click at [589, 541] on div "Name: FT - DISTILLATE EXTRACT - 1G - PPU - IND SKU: CON-DIS-FT-PPU-1G Package I…" at bounding box center [798, 636] width 1490 height 204
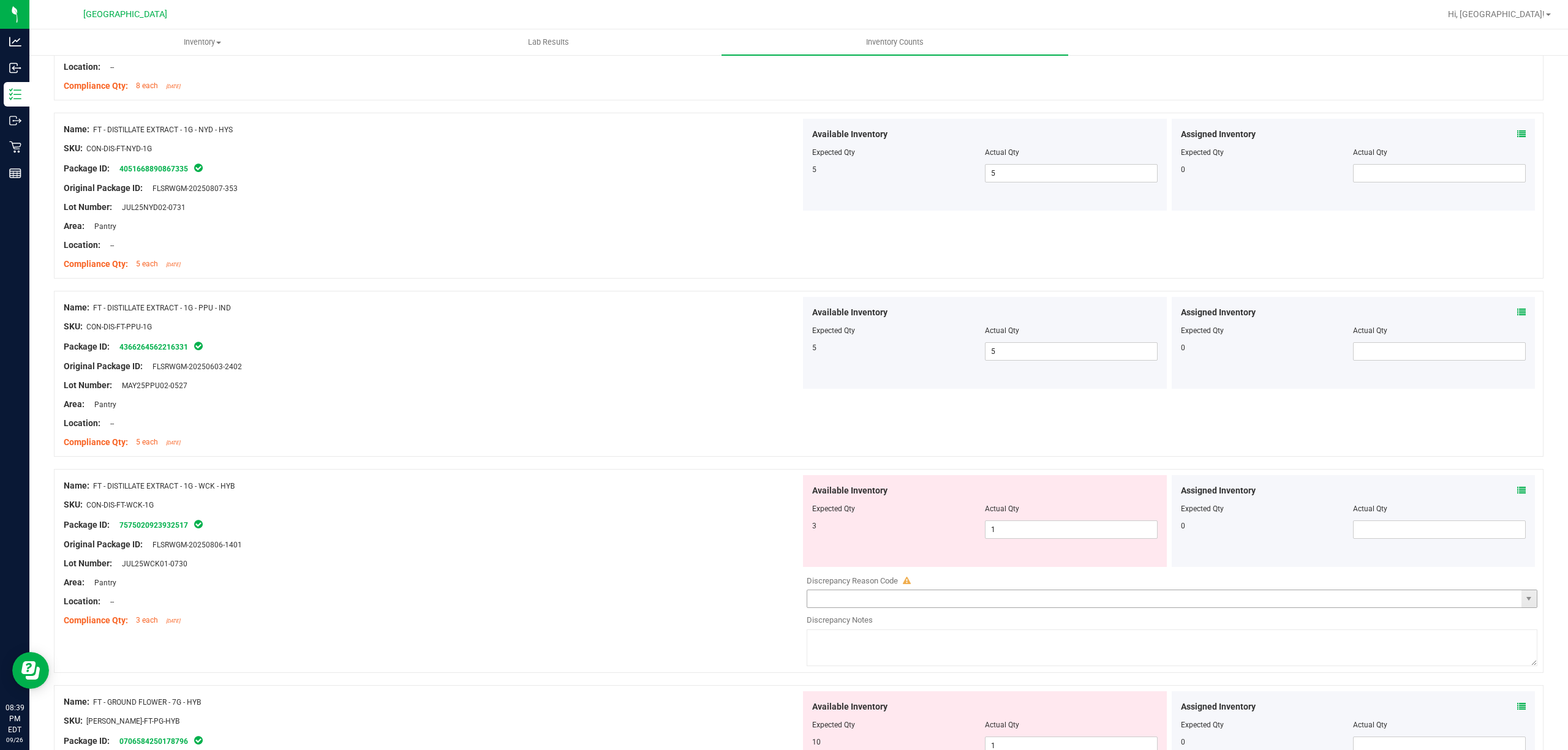
scroll to position [2940, 0]
click at [1059, 532] on span "1 1" at bounding box center [1071, 528] width 173 height 18
click at [1059, 532] on input "1" at bounding box center [1071, 528] width 172 height 17
type input "."
type input "3"
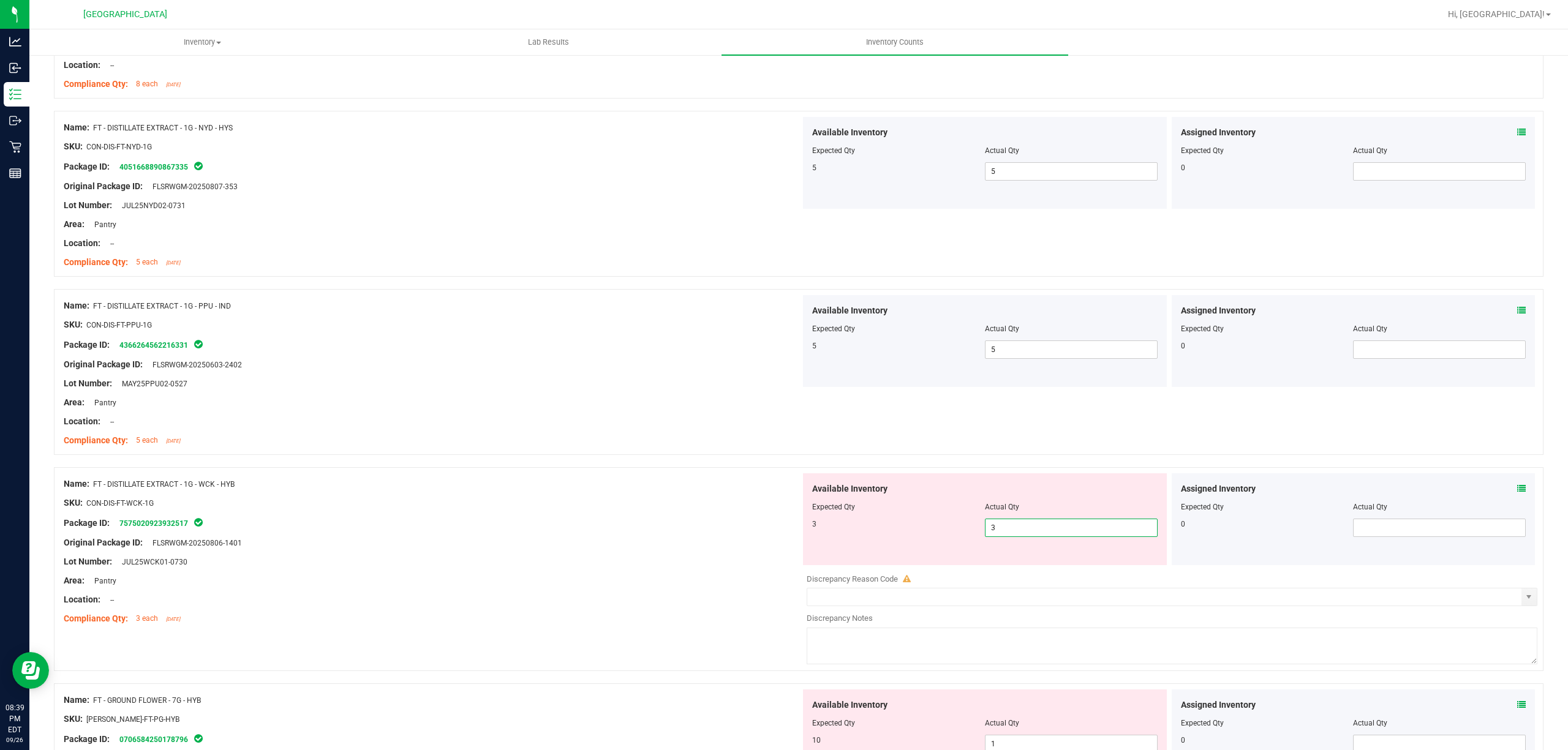
type input "3"
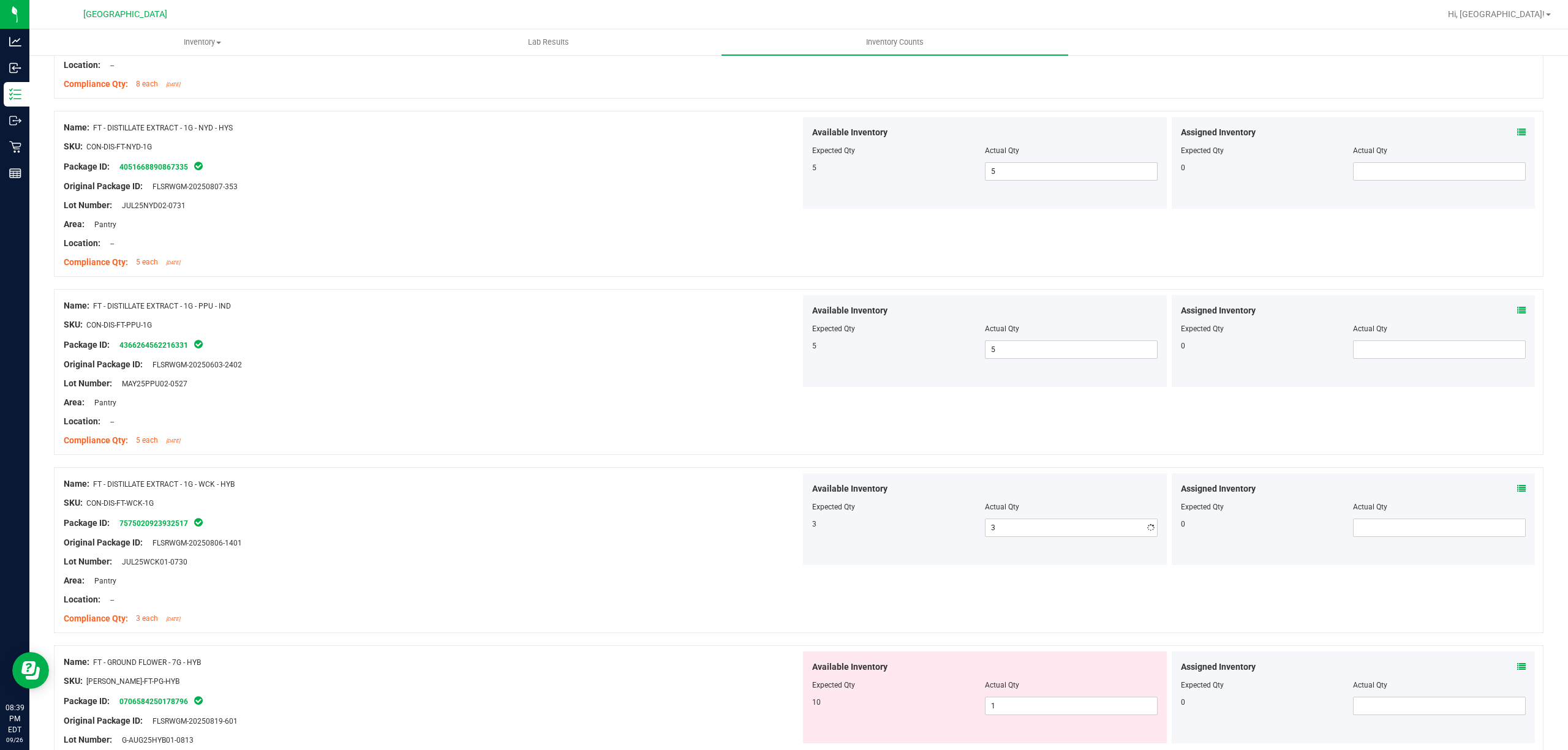
click at [765, 587] on div "Area: Pantry" at bounding box center [432, 581] width 737 height 13
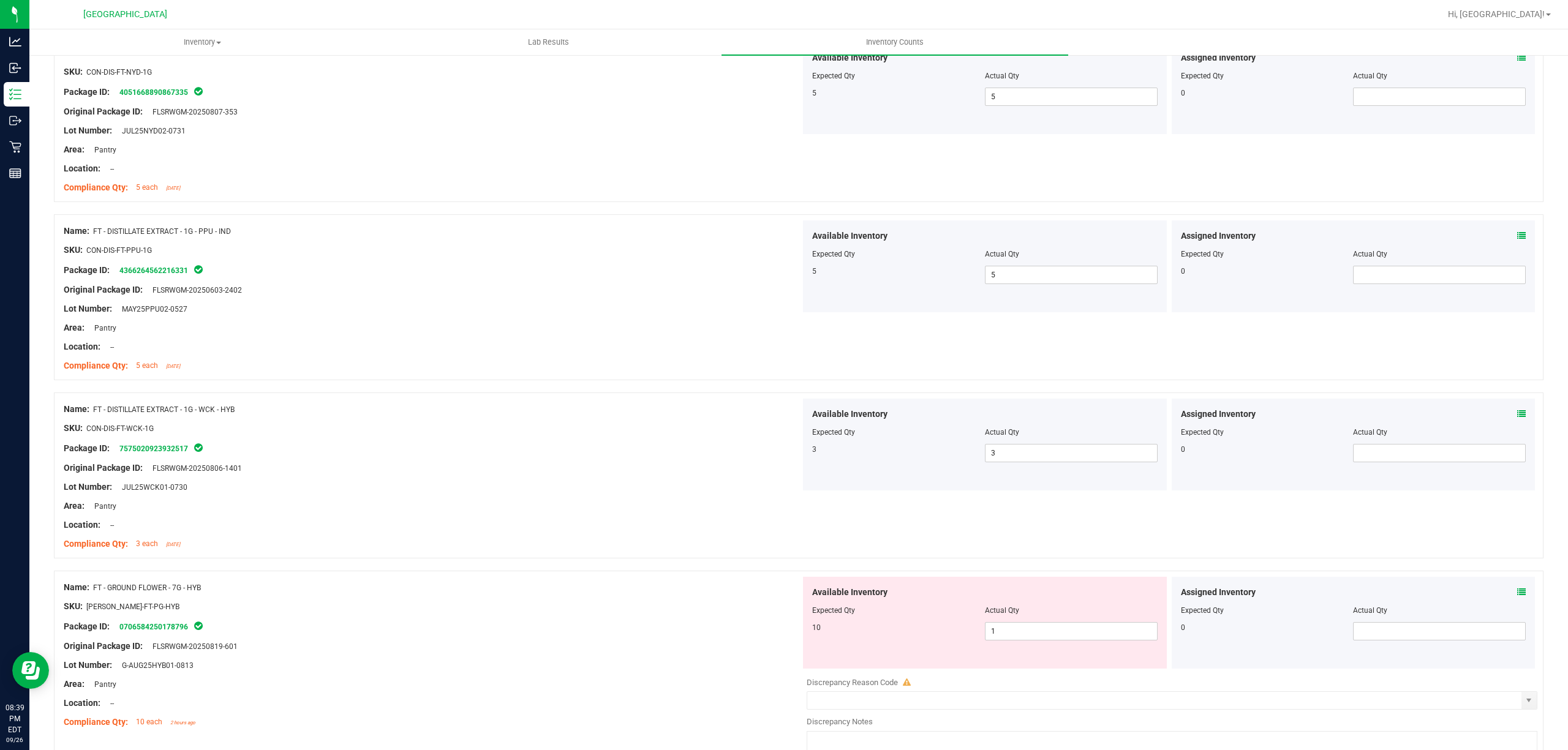
scroll to position [3100, 0]
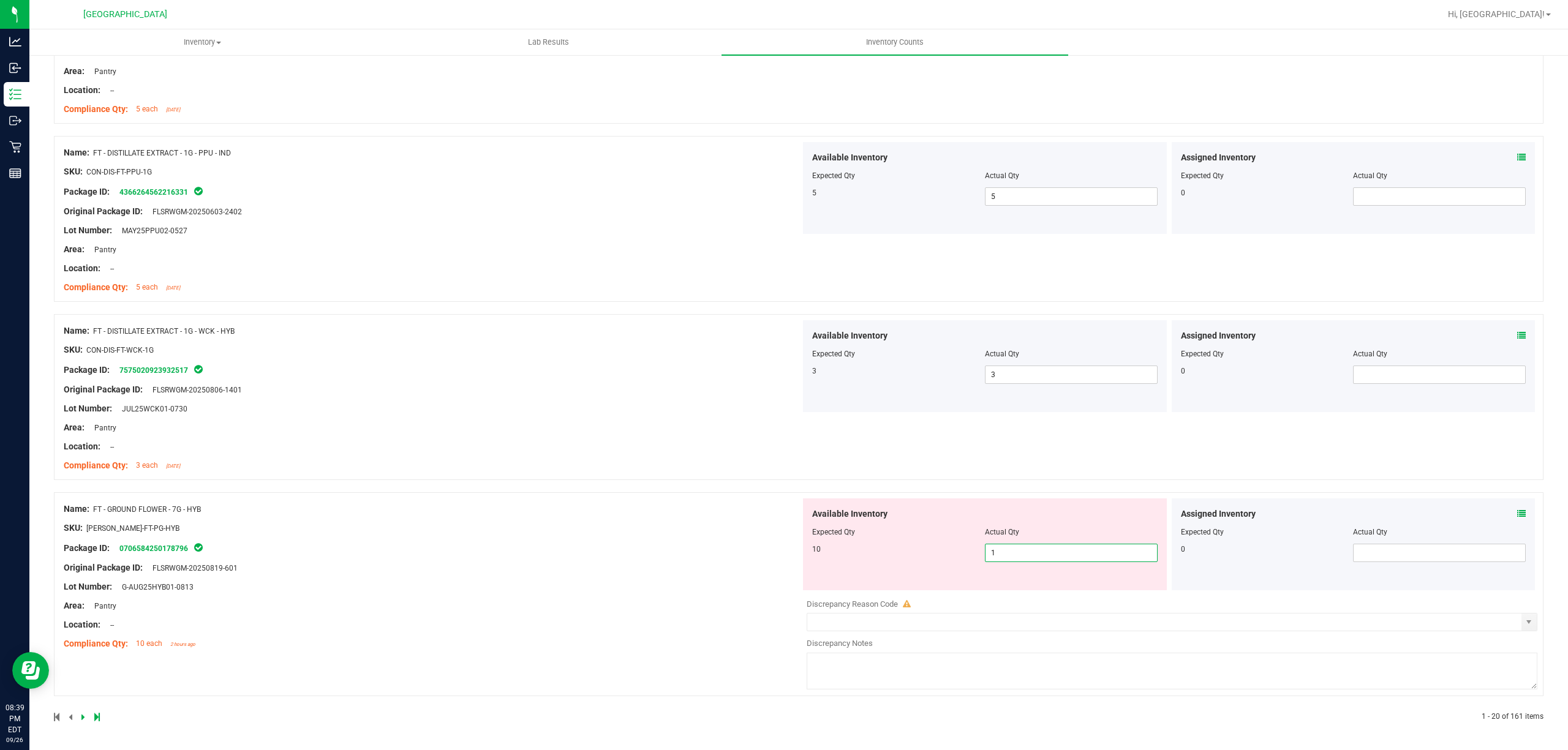
click at [1059, 546] on span "1 1" at bounding box center [1071, 553] width 173 height 18
type input "10"
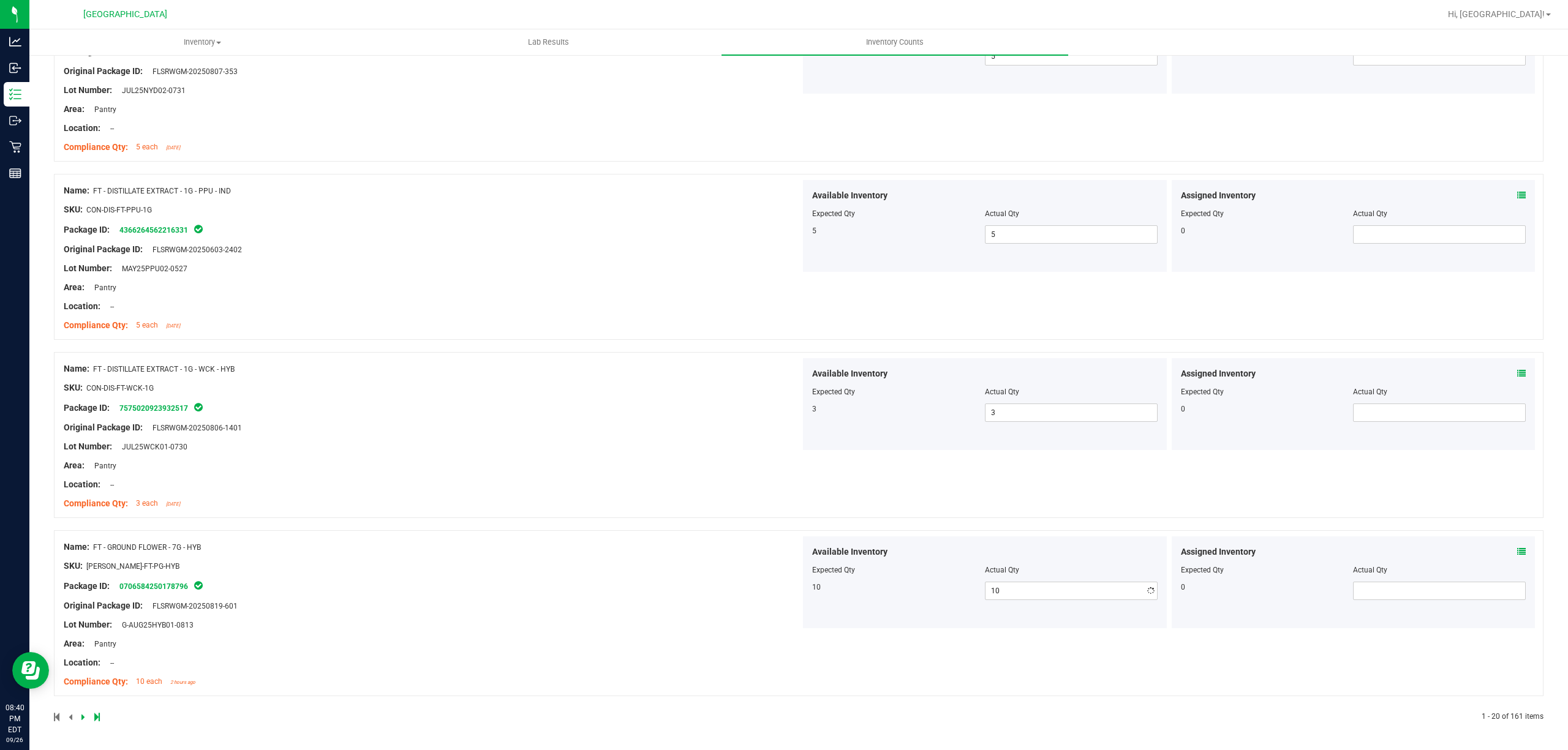
click at [618, 564] on div "Name: FT - GROUND FLOWER - 7G - HYB SKU: [PERSON_NAME]-FT-PG-HYB Package ID: 07…" at bounding box center [432, 615] width 737 height 156
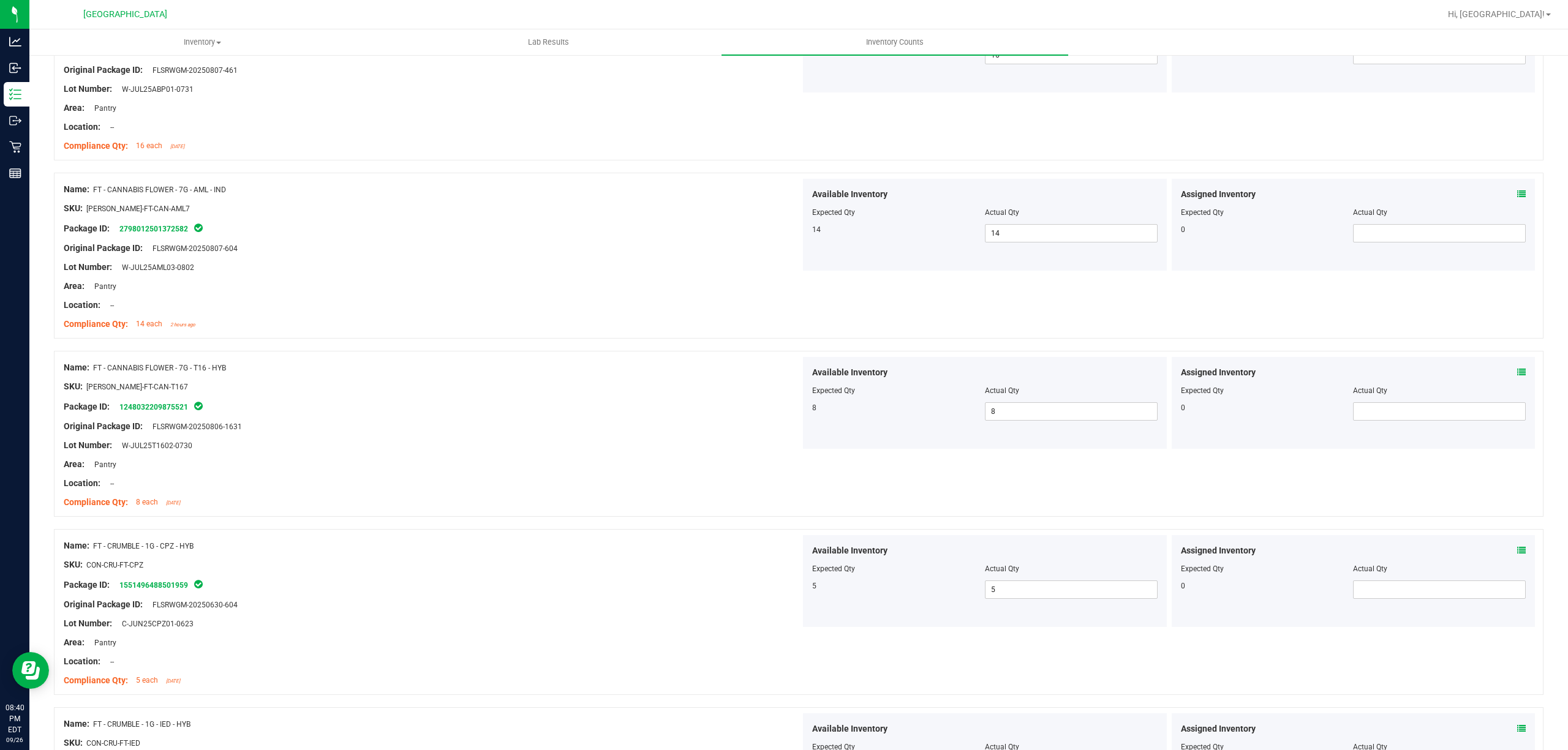
scroll to position [0, 0]
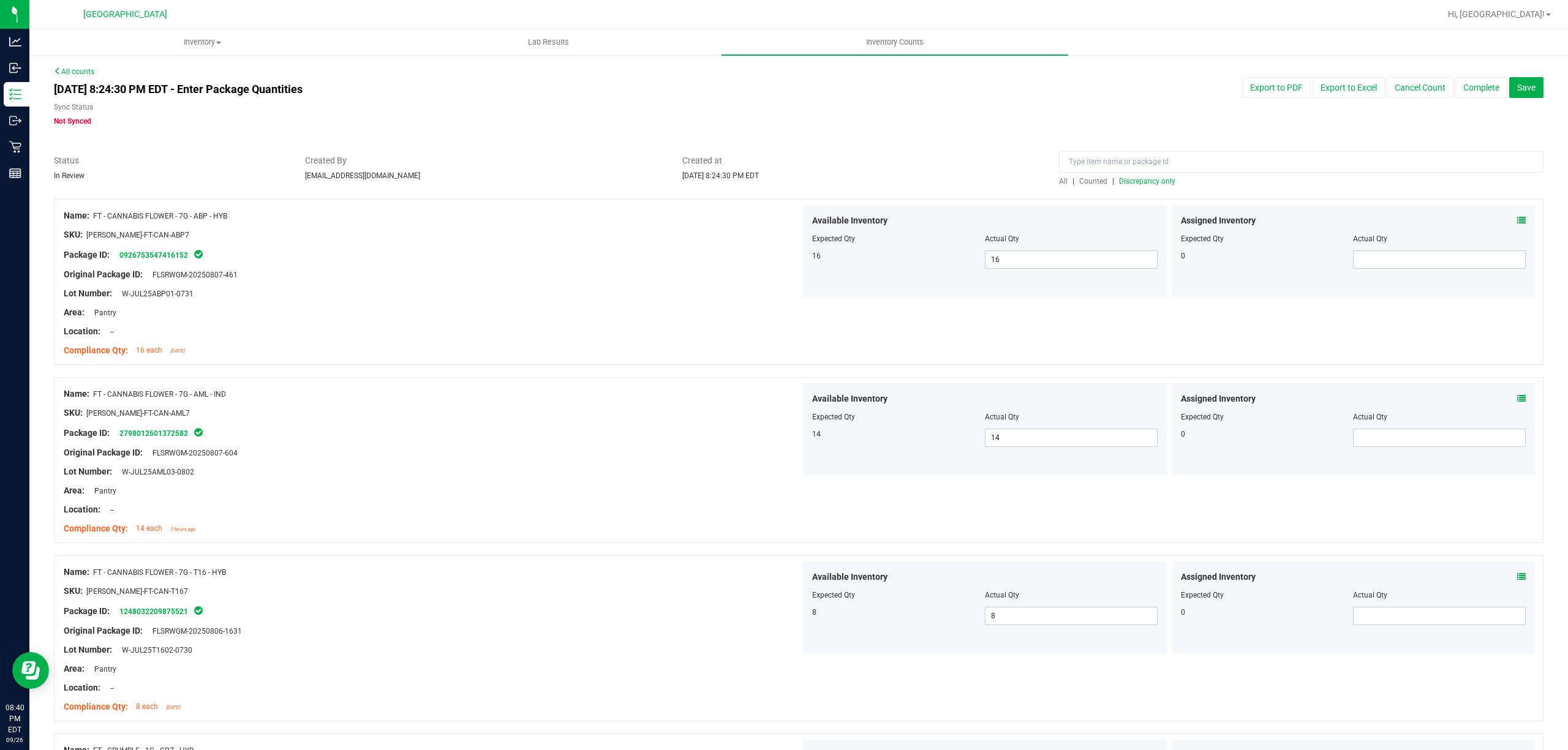
click at [1147, 183] on span "Discrepancy only" at bounding box center [1147, 181] width 56 height 8
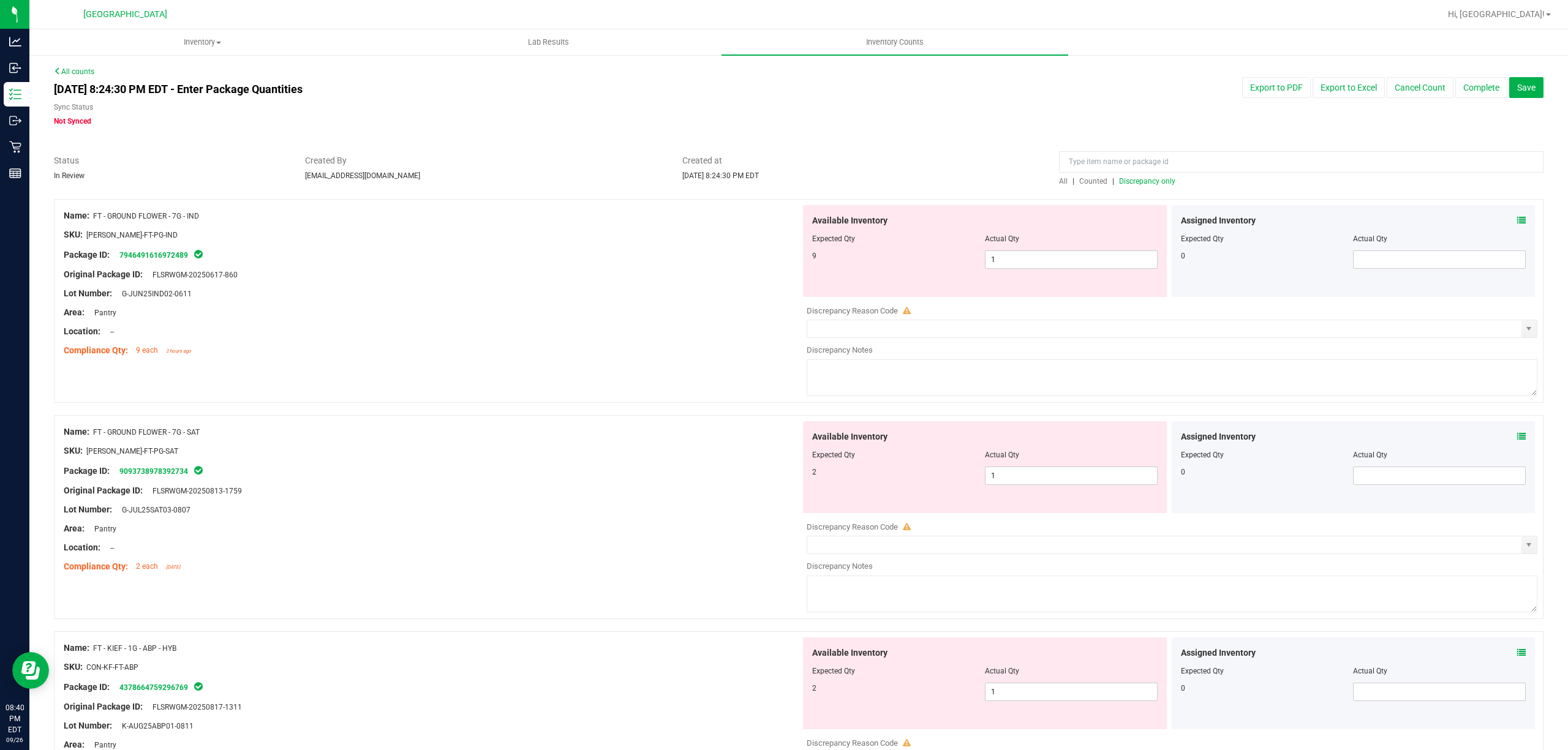
click at [1113, 274] on div "Available Inventory Expected Qty Actual Qty 9 1 1" at bounding box center [985, 250] width 363 height 92
click at [1118, 262] on span "1 1" at bounding box center [1071, 259] width 173 height 18
click at [1118, 261] on input "1" at bounding box center [1071, 259] width 172 height 17
type input "9"
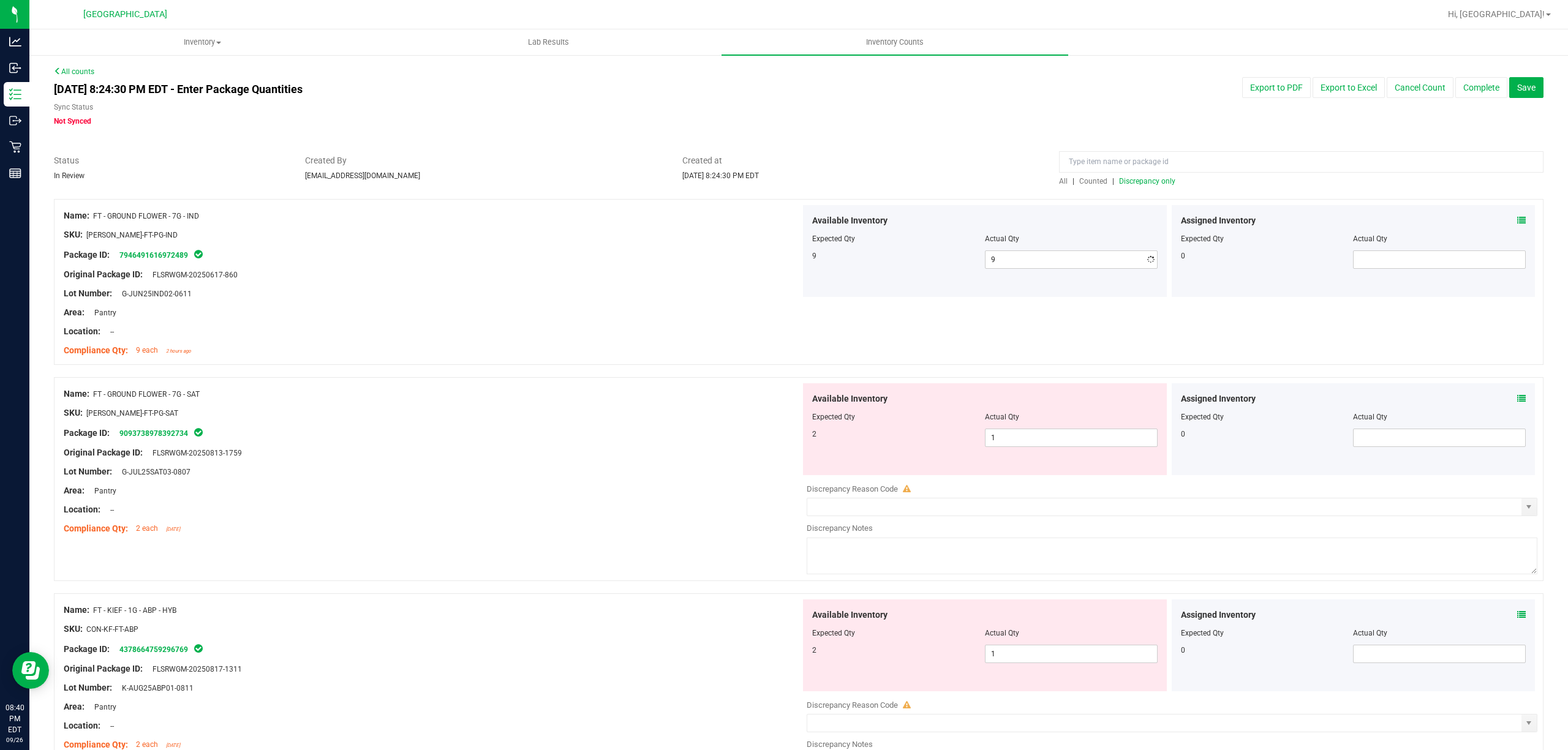
click at [649, 305] on div at bounding box center [432, 302] width 737 height 6
click at [1099, 441] on span "1 1" at bounding box center [1071, 438] width 173 height 18
click at [1099, 439] on input "1" at bounding box center [1071, 438] width 172 height 17
click at [1071, 437] on input "0" at bounding box center [1071, 438] width 172 height 17
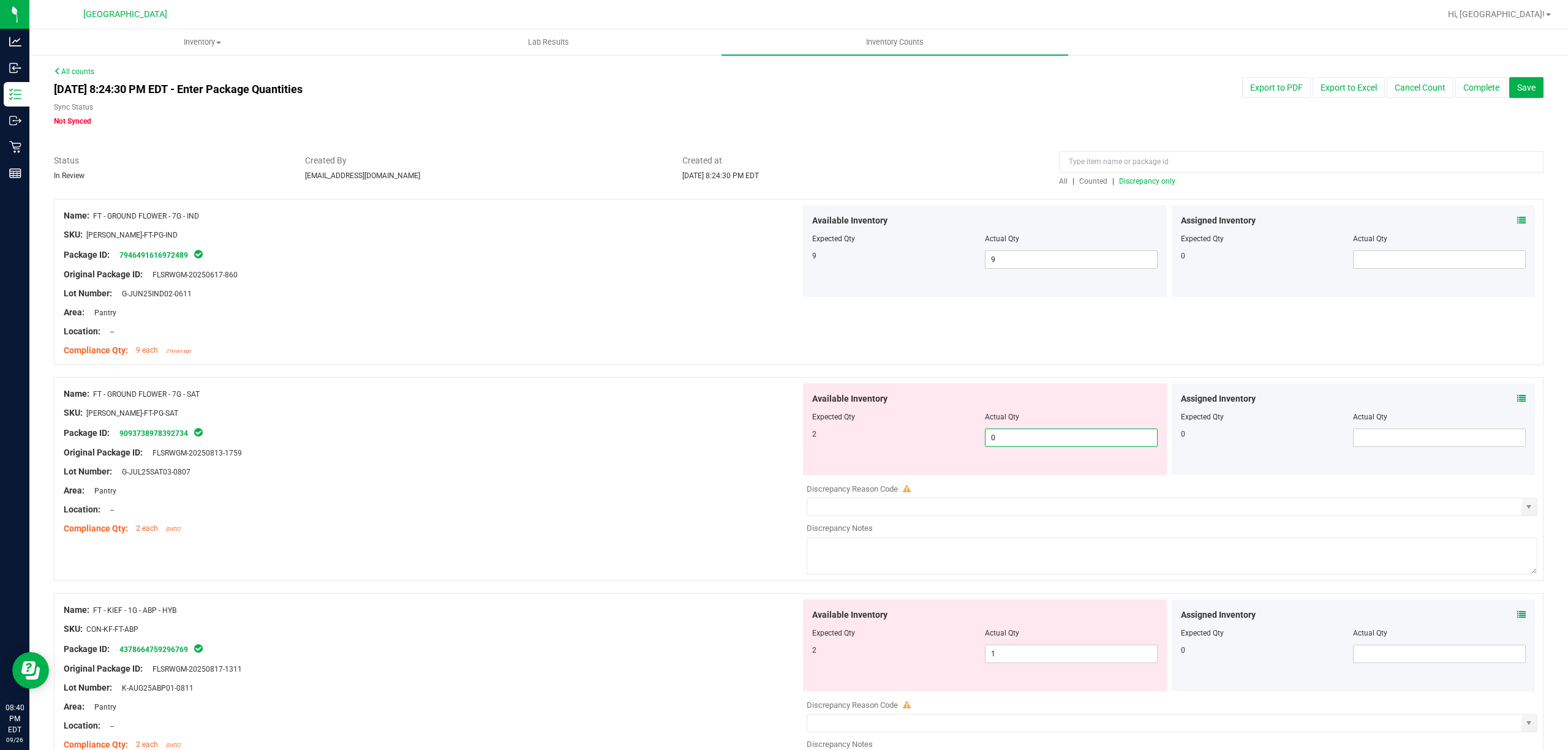
type input "2"
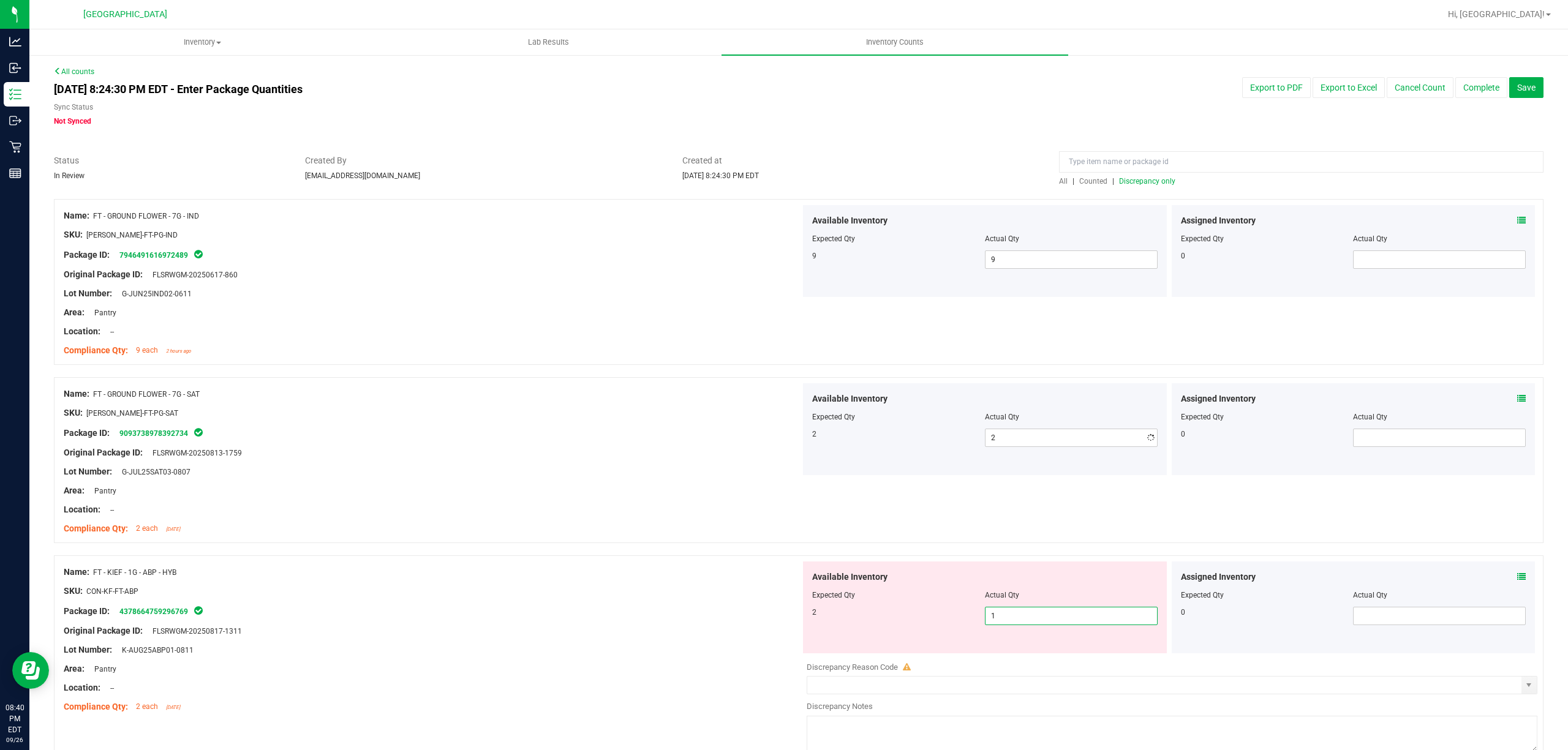
click at [1061, 655] on div "Available Inventory Expected Qty Actual Qty 2 1 1" at bounding box center [1169, 658] width 737 height 194
drag, startPoint x: 1062, startPoint y: 624, endPoint x: 1063, endPoint y: 618, distance: 6.1
click at [1062, 622] on input "1" at bounding box center [1071, 616] width 172 height 17
click at [1063, 618] on input "1" at bounding box center [1071, 616] width 172 height 17
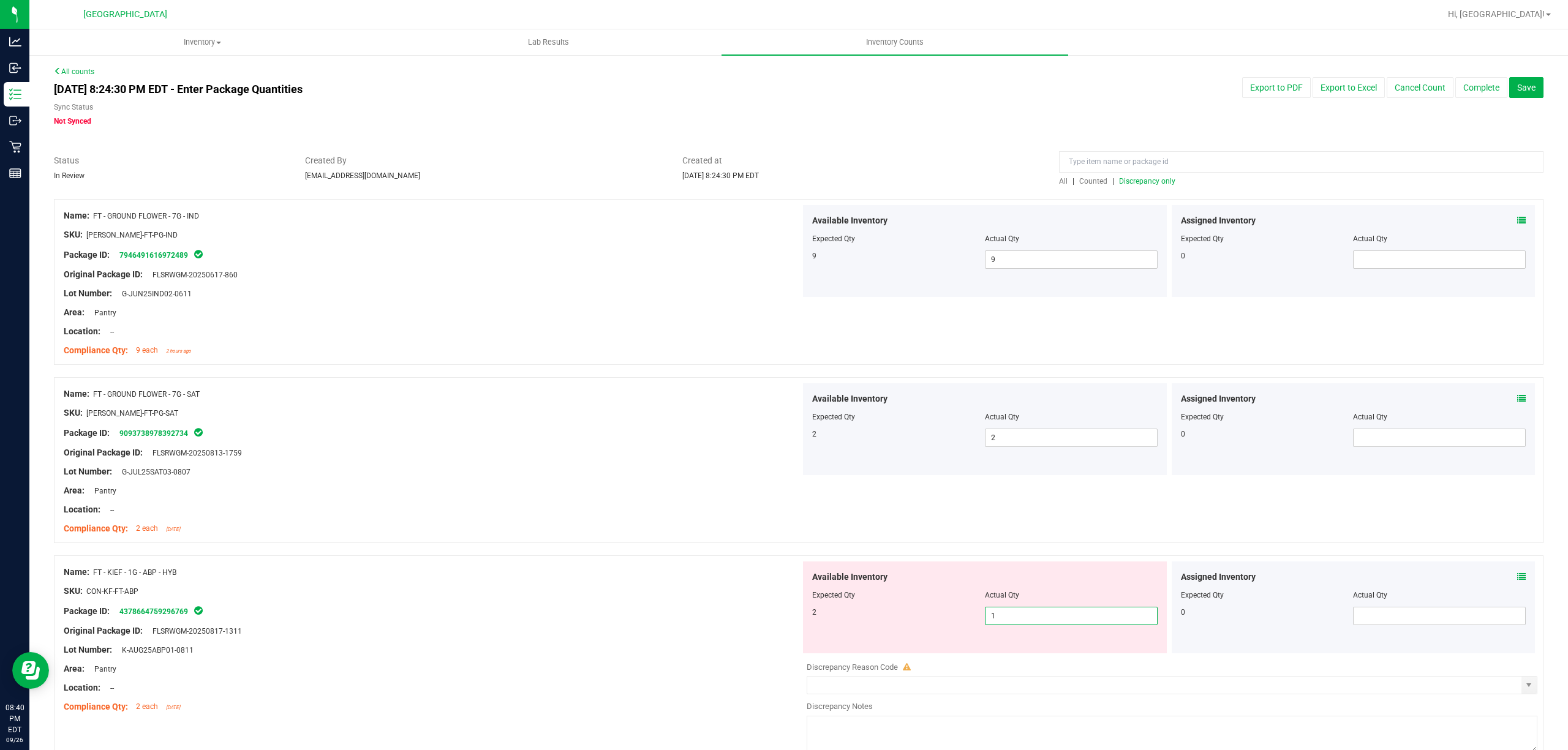
click at [1063, 618] on input "1" at bounding box center [1071, 616] width 172 height 17
type input "2"
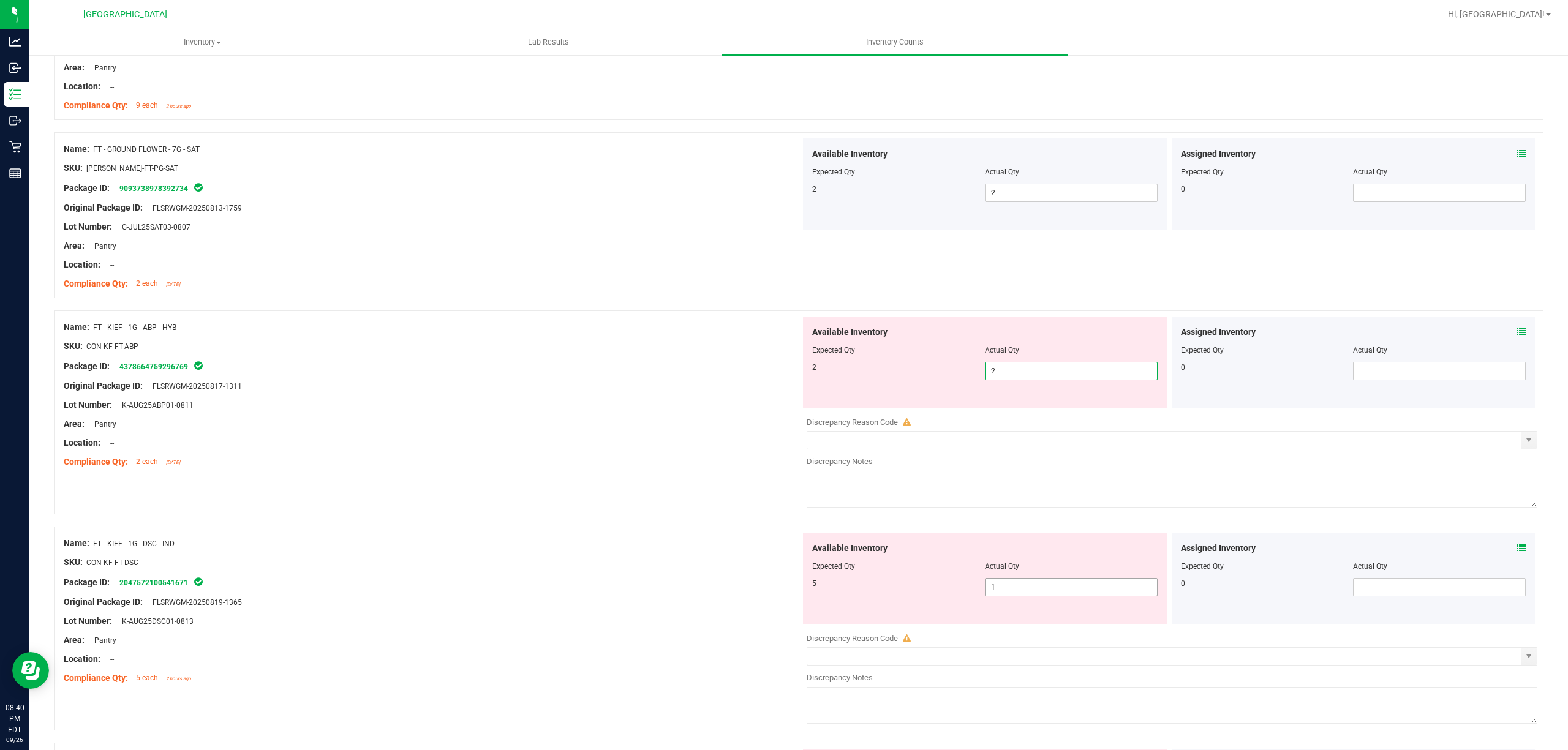
type input "2"
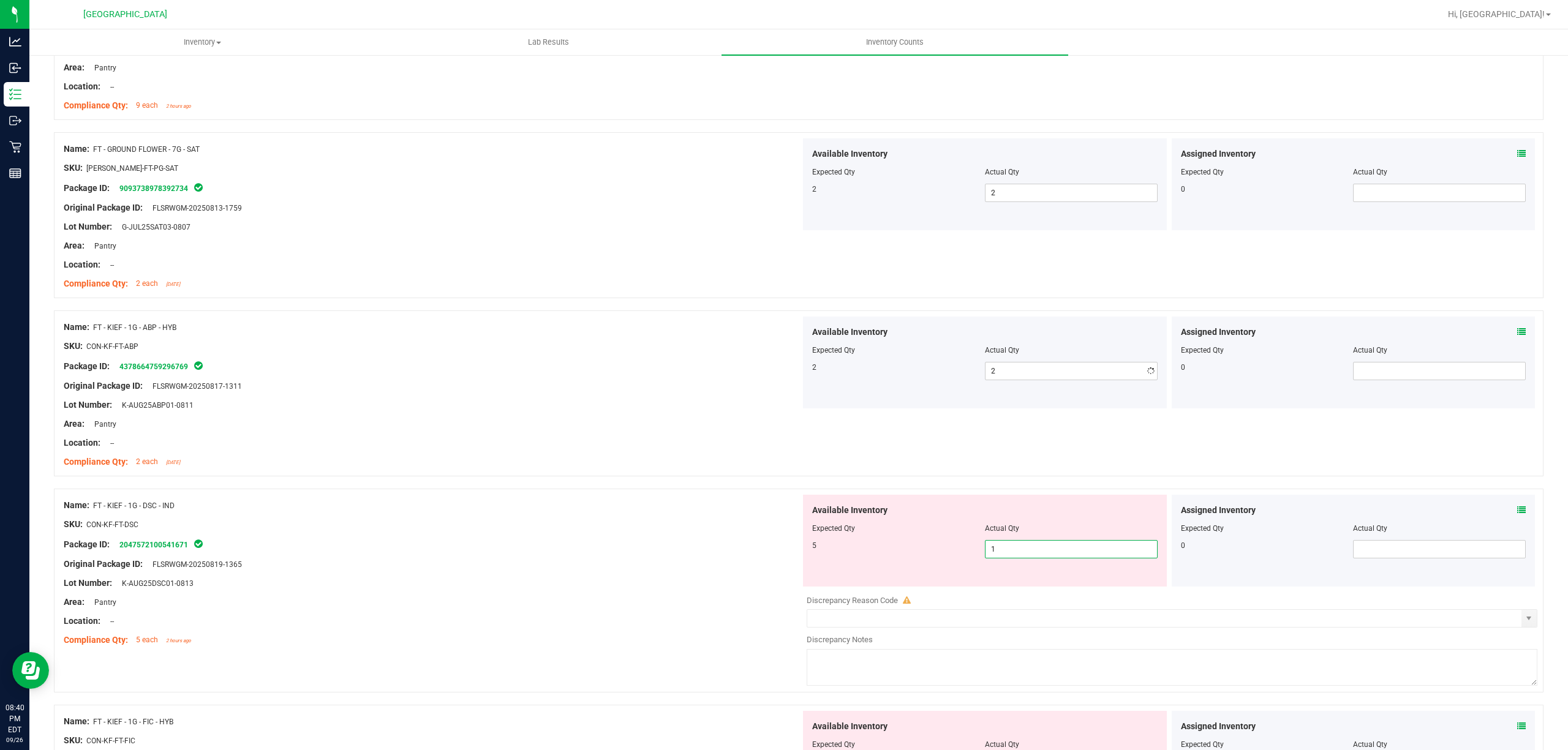
click at [1061, 591] on div "Available Inventory Expected Qty Actual Qty 5 1 1" at bounding box center [1169, 591] width 737 height 194
click at [1061, 548] on input "1" at bounding box center [1071, 549] width 172 height 17
type input "5"
click at [1048, 548] on input "5" at bounding box center [1071, 549] width 172 height 17
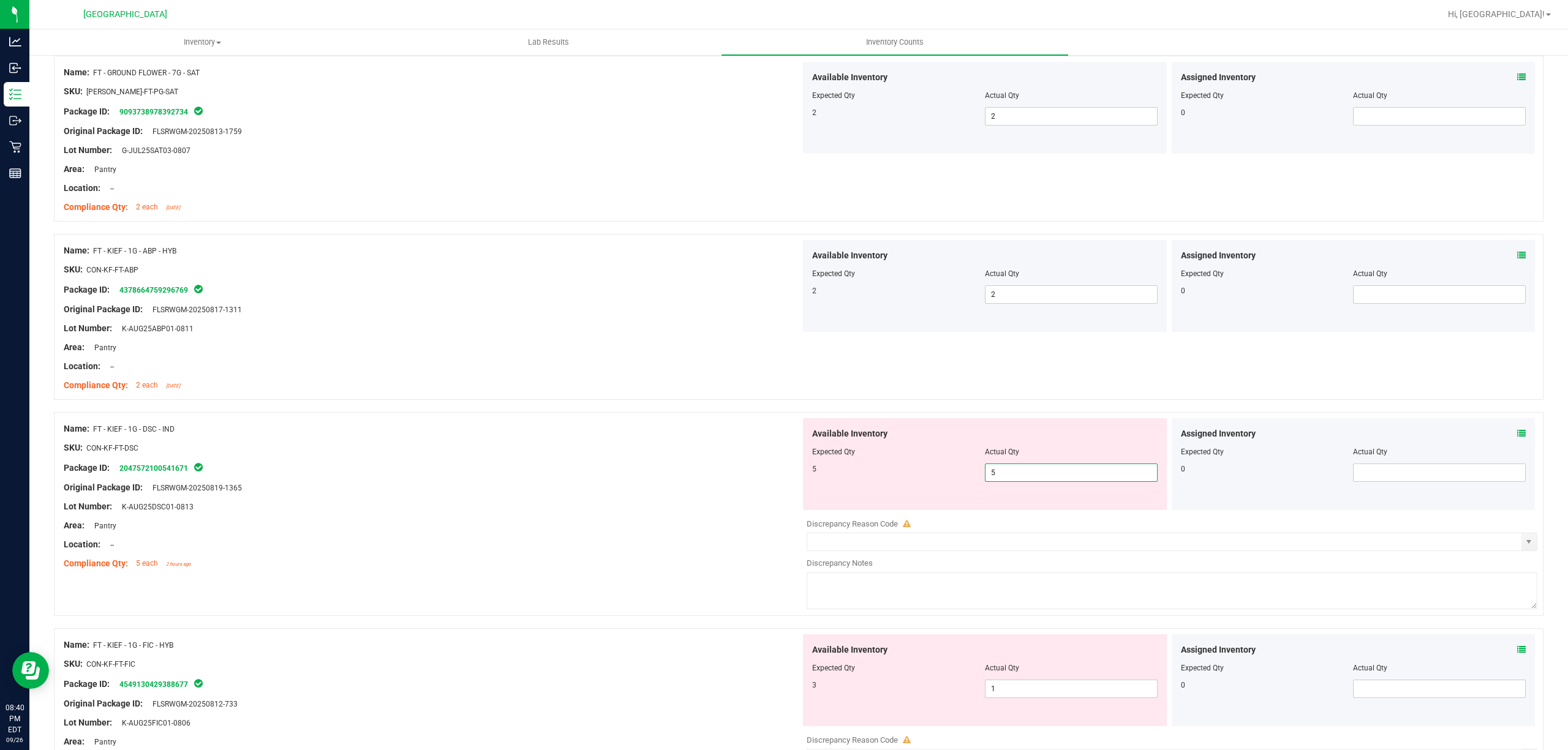
scroll to position [408, 0]
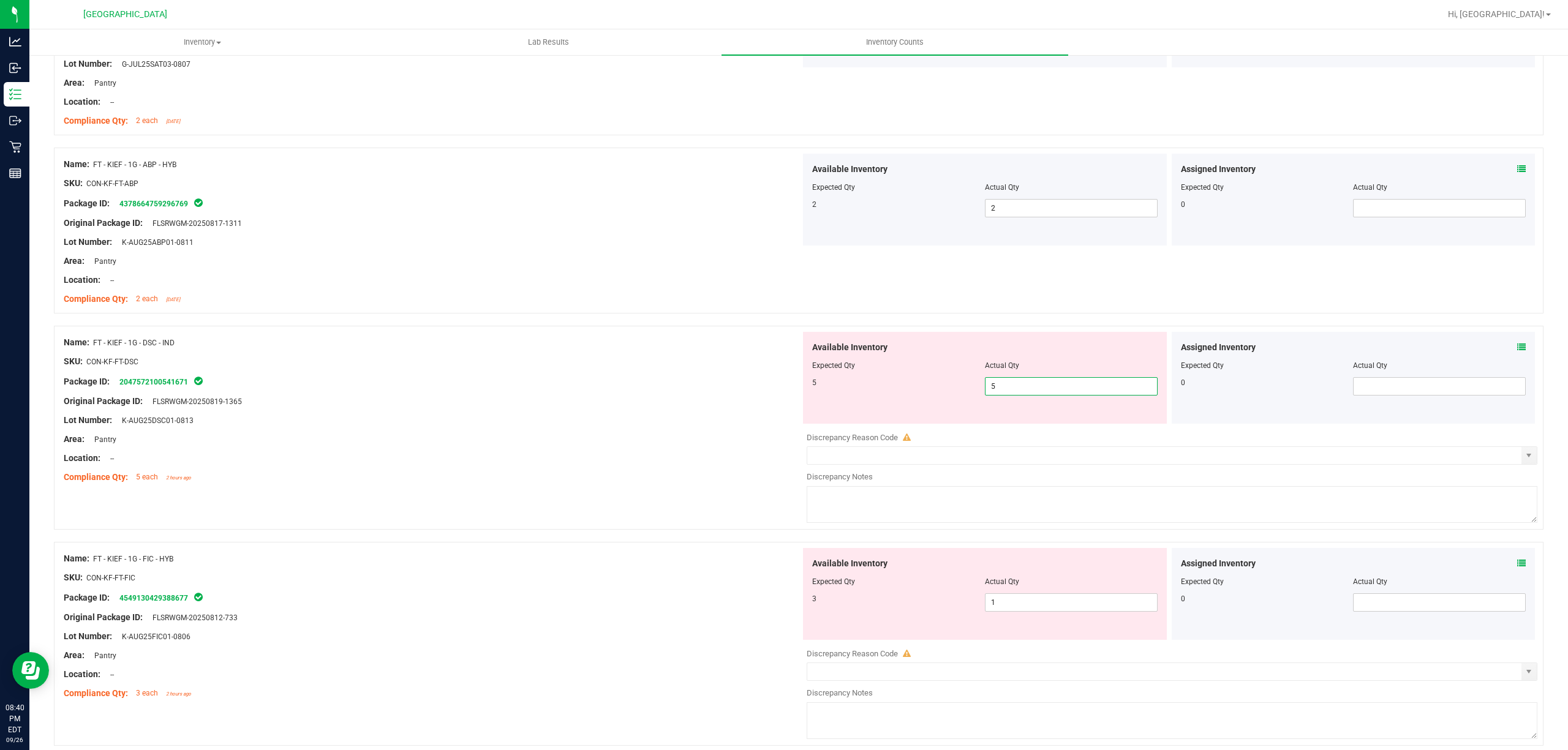
type input "5"
click at [1038, 619] on div "Available Inventory Expected Qty Actual Qty 3 1 1" at bounding box center [1169, 645] width 737 height 194
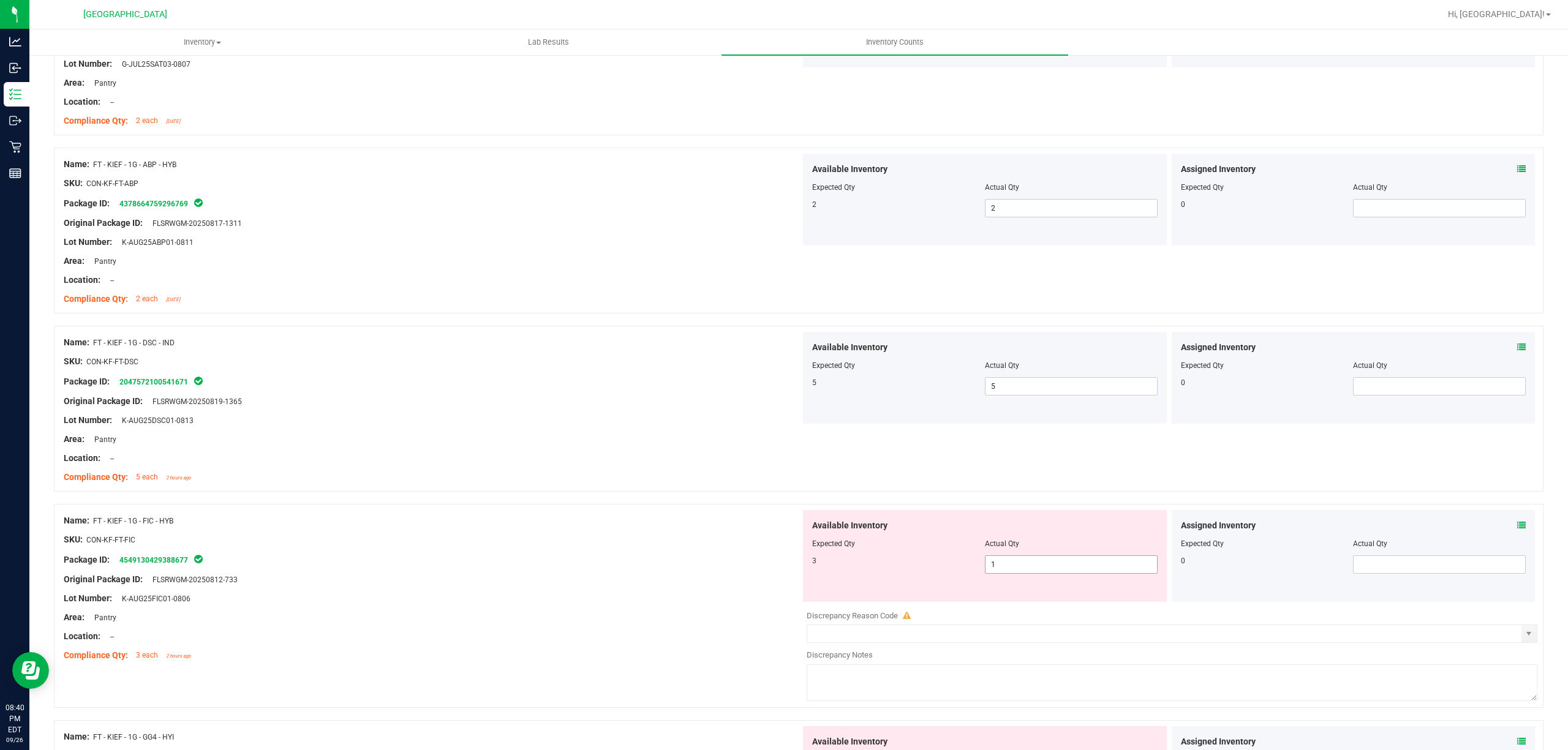
click at [1049, 569] on span "1 1" at bounding box center [1071, 565] width 173 height 18
click at [1049, 569] on input "1" at bounding box center [1071, 564] width 172 height 17
type input "3"
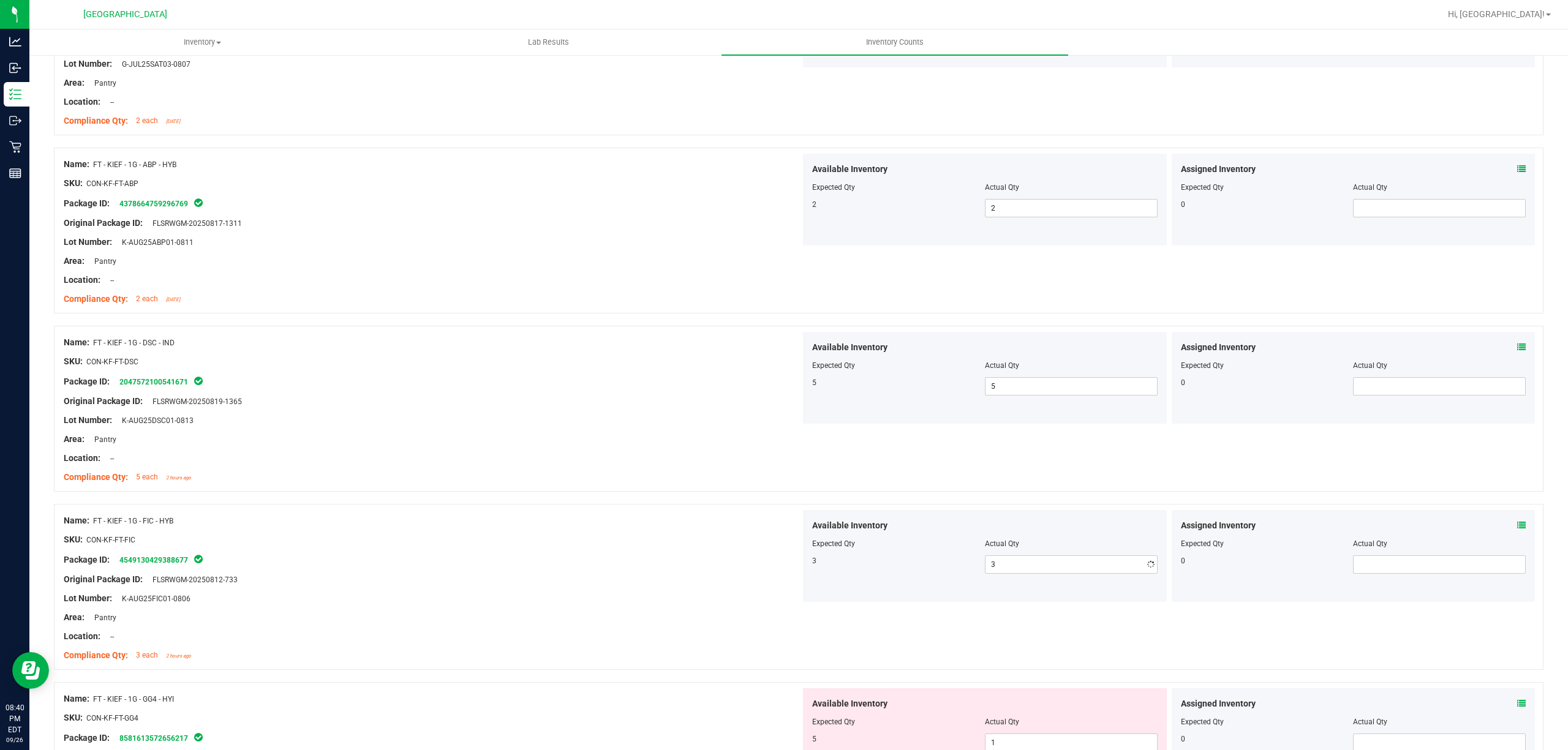
click at [771, 487] on div "Name: FT - KIEF - 1G - DSC - IND SKU: CON-KF-FT-DSC Package ID: 204757210054167…" at bounding box center [432, 410] width 737 height 156
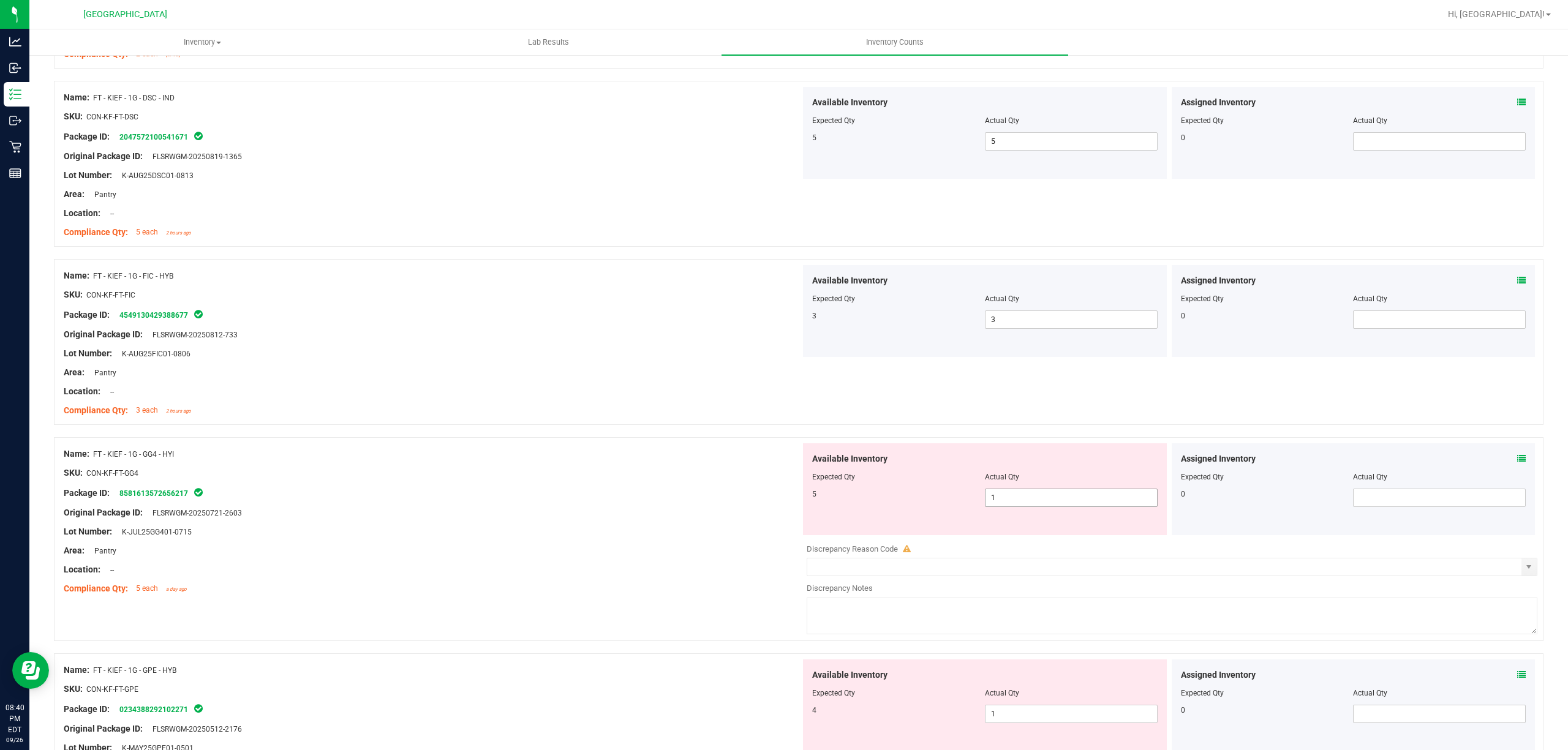
click at [1034, 499] on span "1 1" at bounding box center [1071, 498] width 173 height 18
click at [1034, 499] on input "1" at bounding box center [1071, 497] width 172 height 17
type input "5"
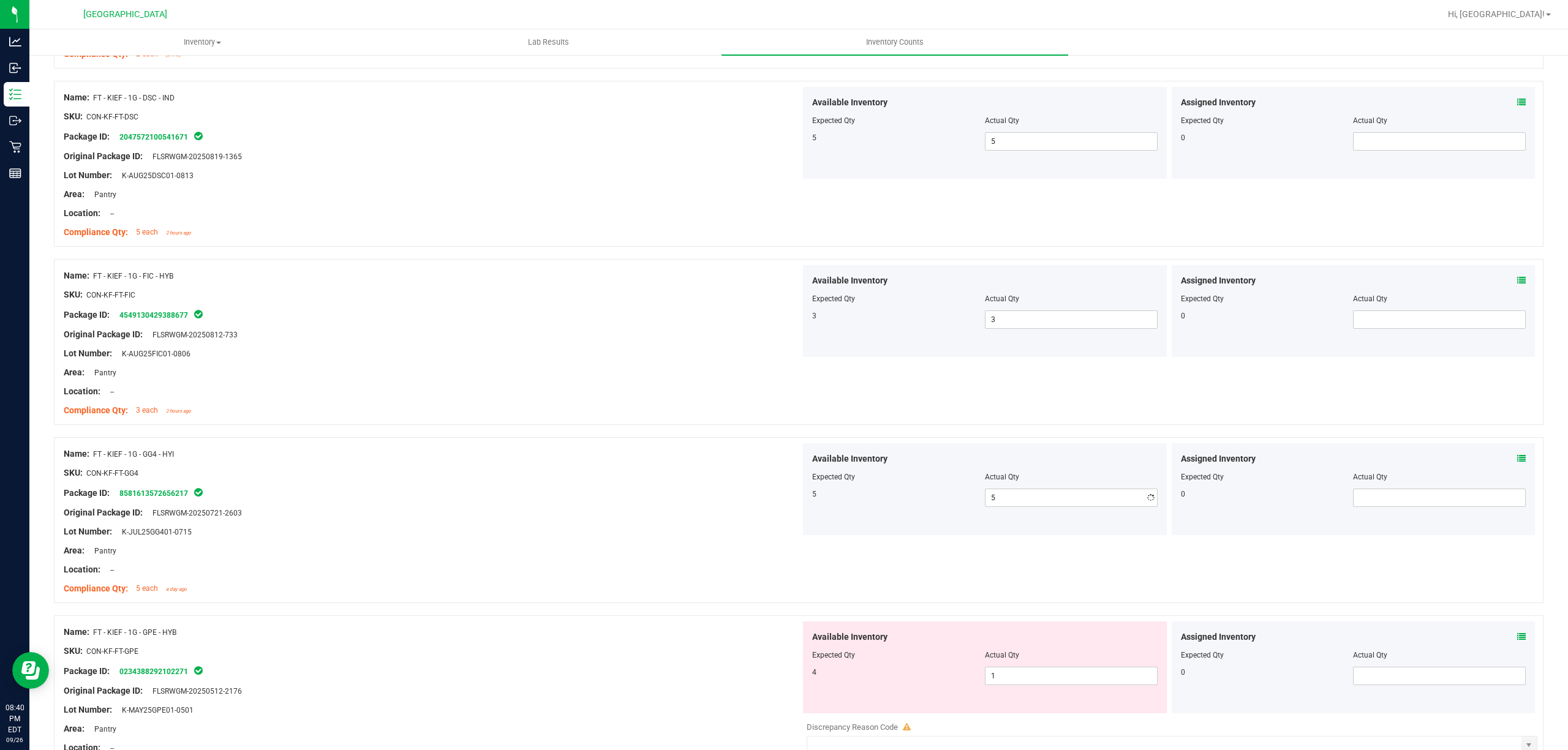
click at [579, 434] on div at bounding box center [798, 431] width 1490 height 12
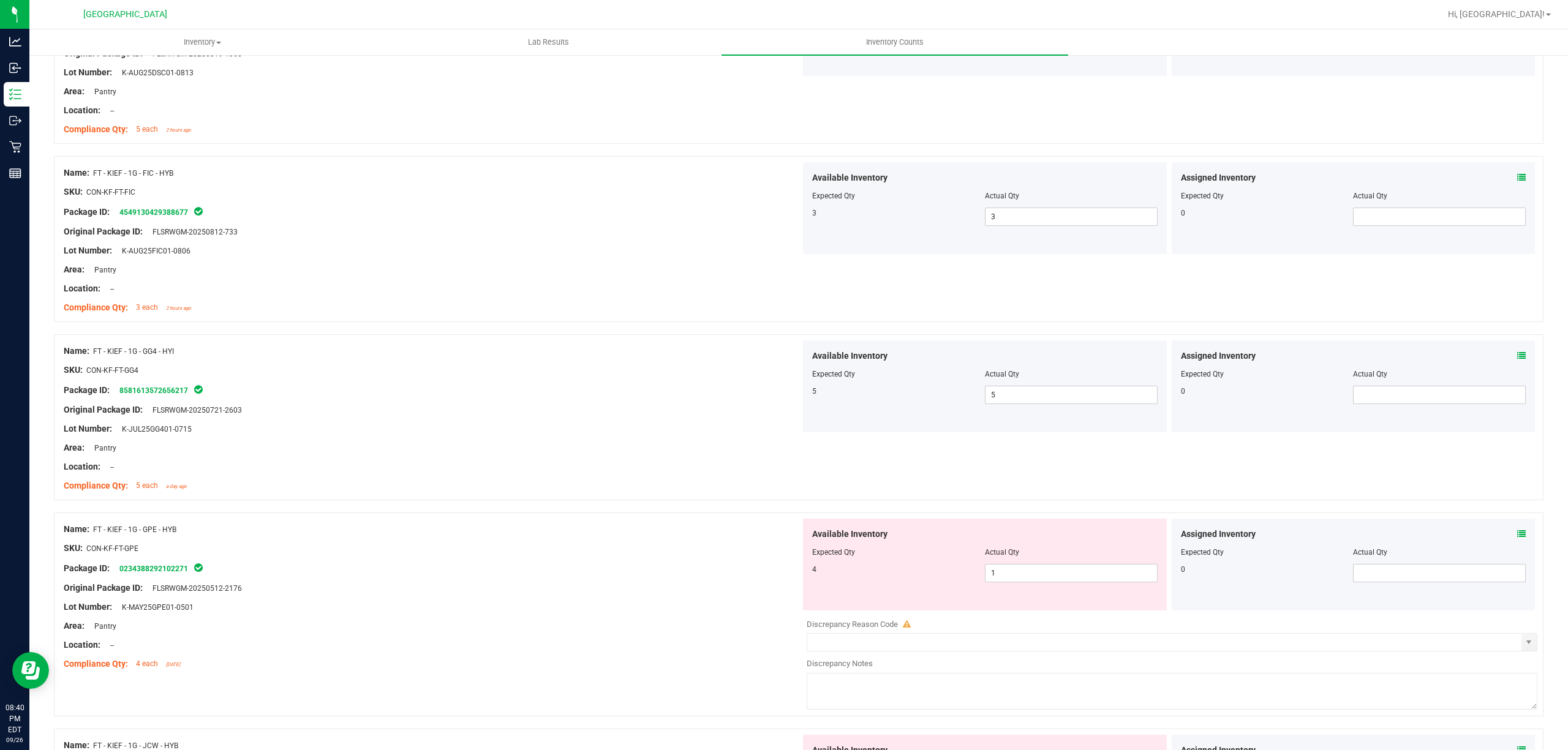
scroll to position [816, 0]
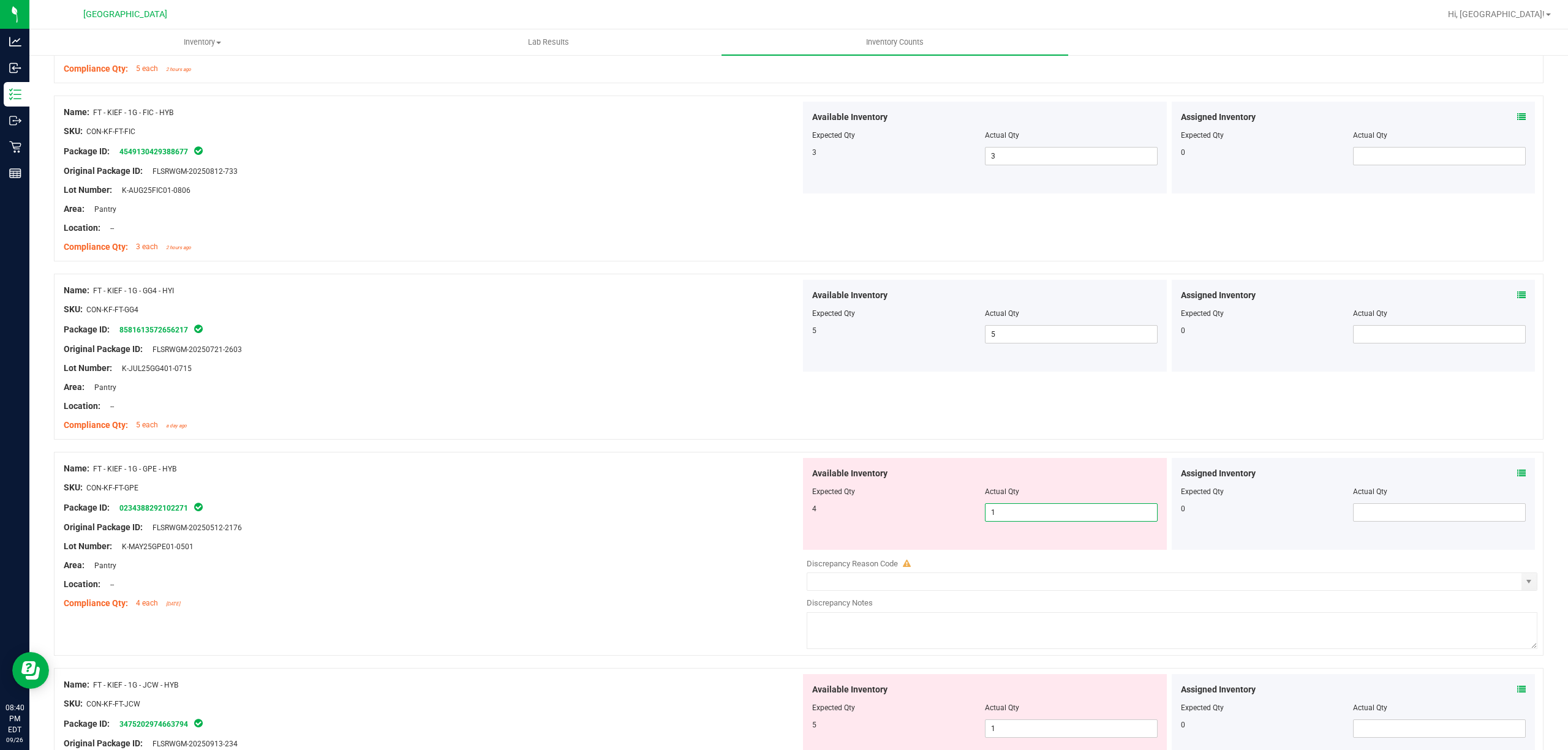
click at [1073, 522] on span "1 1" at bounding box center [1071, 513] width 173 height 18
click at [1073, 521] on input "1" at bounding box center [1071, 512] width 172 height 17
type input "4"
click at [626, 479] on div at bounding box center [432, 477] width 737 height 6
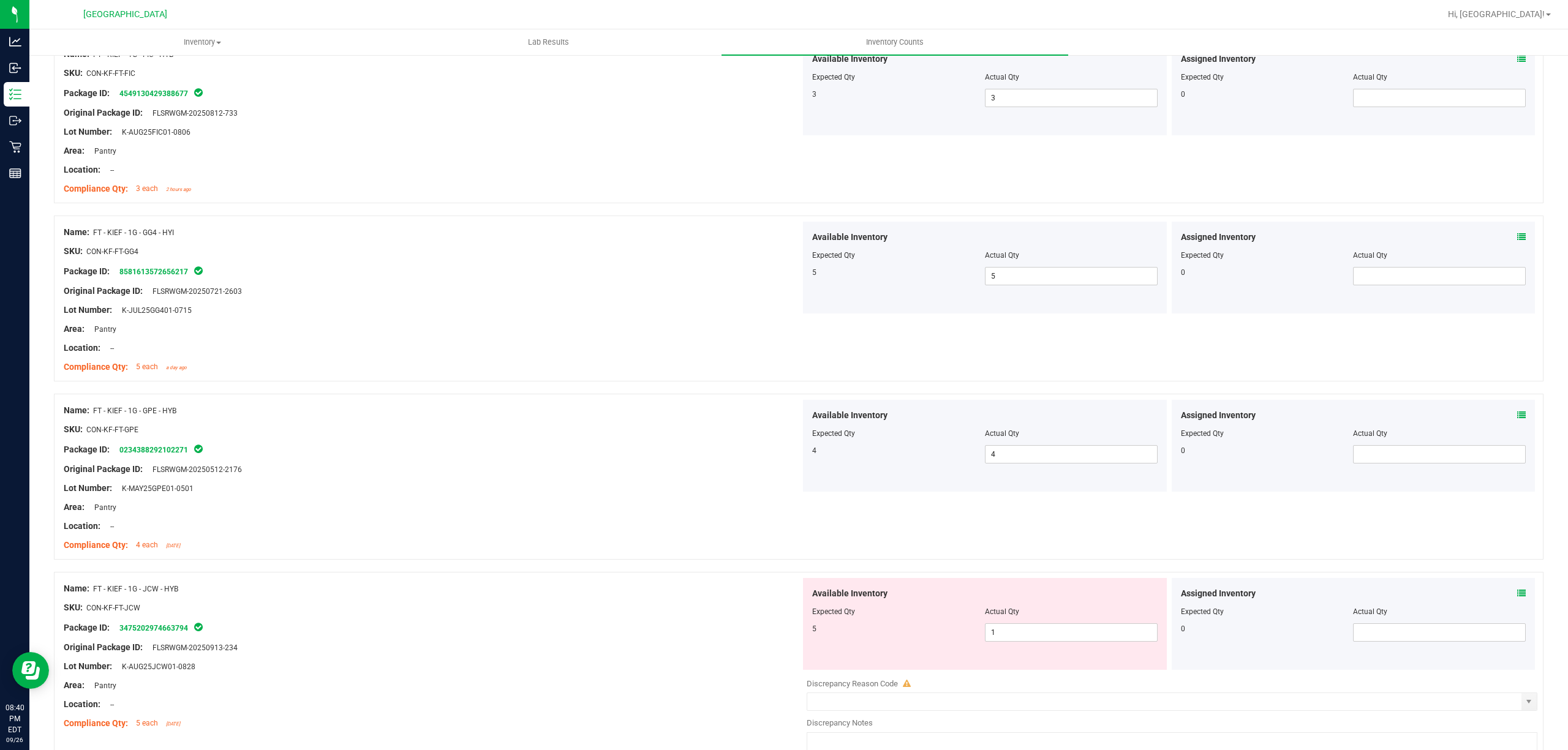
scroll to position [1061, 0]
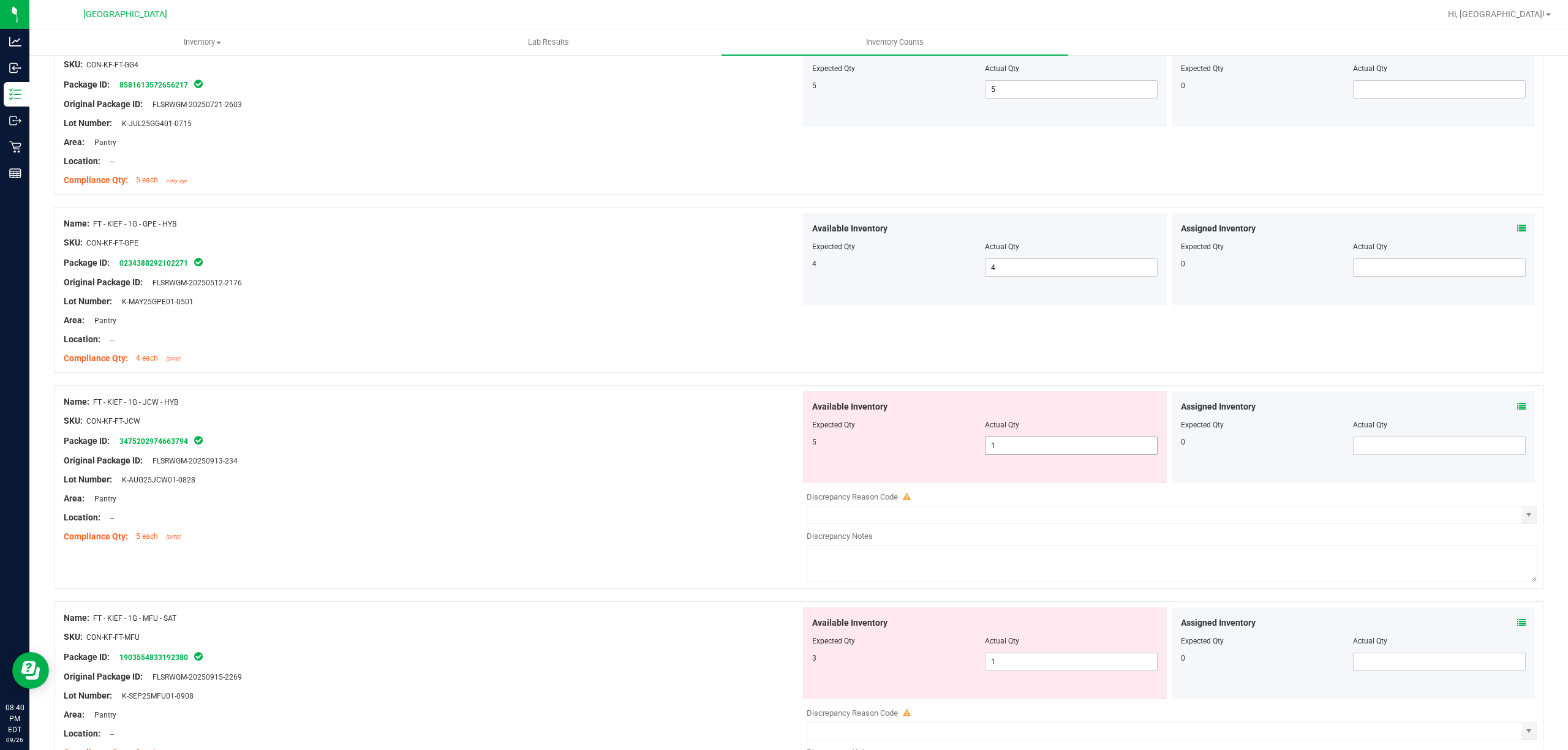
click at [1048, 455] on span "1 1" at bounding box center [1071, 446] width 173 height 18
click at [1044, 454] on input "1" at bounding box center [1071, 445] width 172 height 17
click at [1032, 453] on input "15" at bounding box center [1071, 445] width 172 height 17
type input "5"
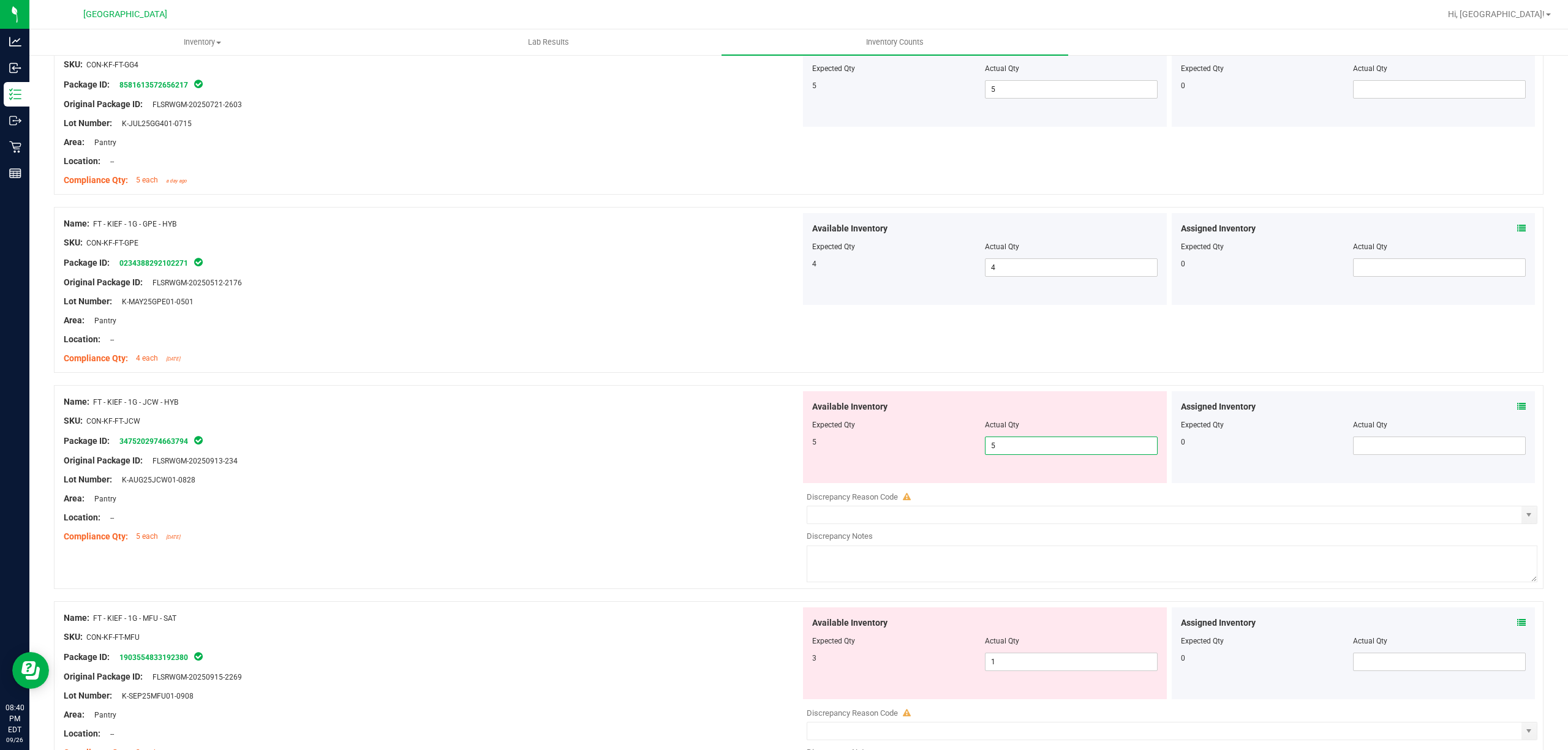
type input "5"
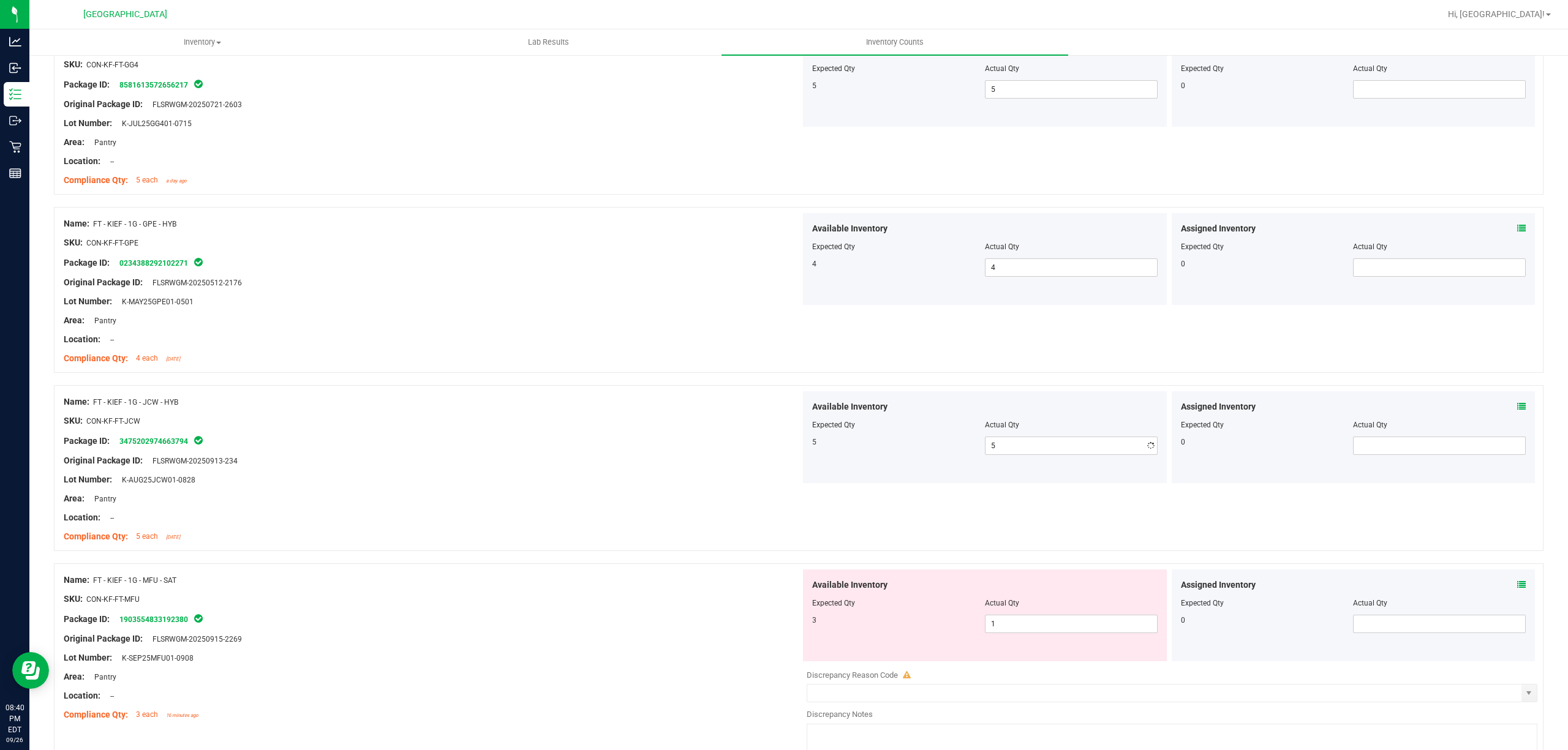
click at [555, 467] on div "Original Package ID: FLSRWGM-20250913-234" at bounding box center [432, 461] width 737 height 13
click at [1052, 634] on span "1 1" at bounding box center [1071, 624] width 173 height 18
click at [1054, 630] on span "1 1" at bounding box center [1071, 624] width 173 height 18
click at [1054, 630] on input "1" at bounding box center [1071, 624] width 172 height 17
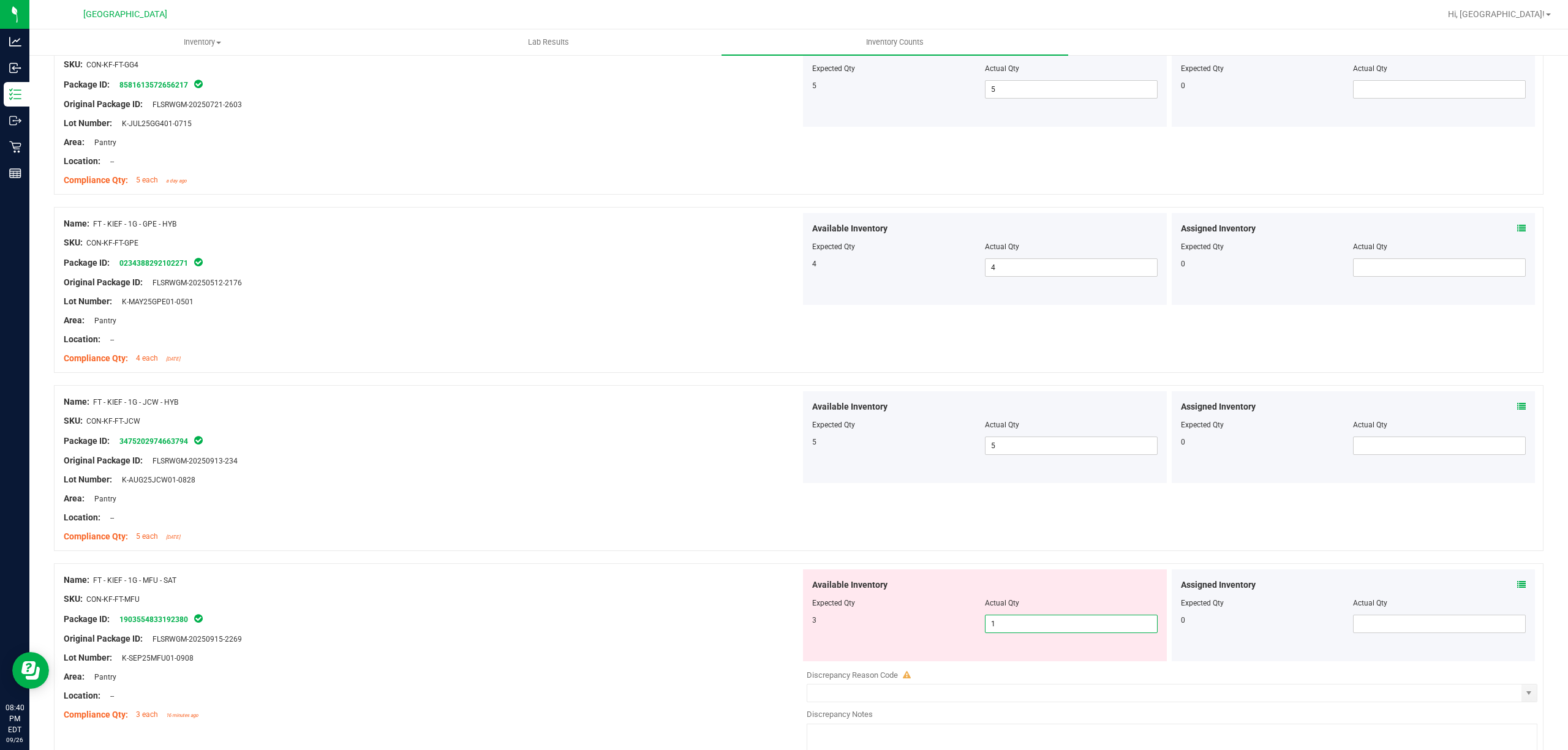
type input "3"
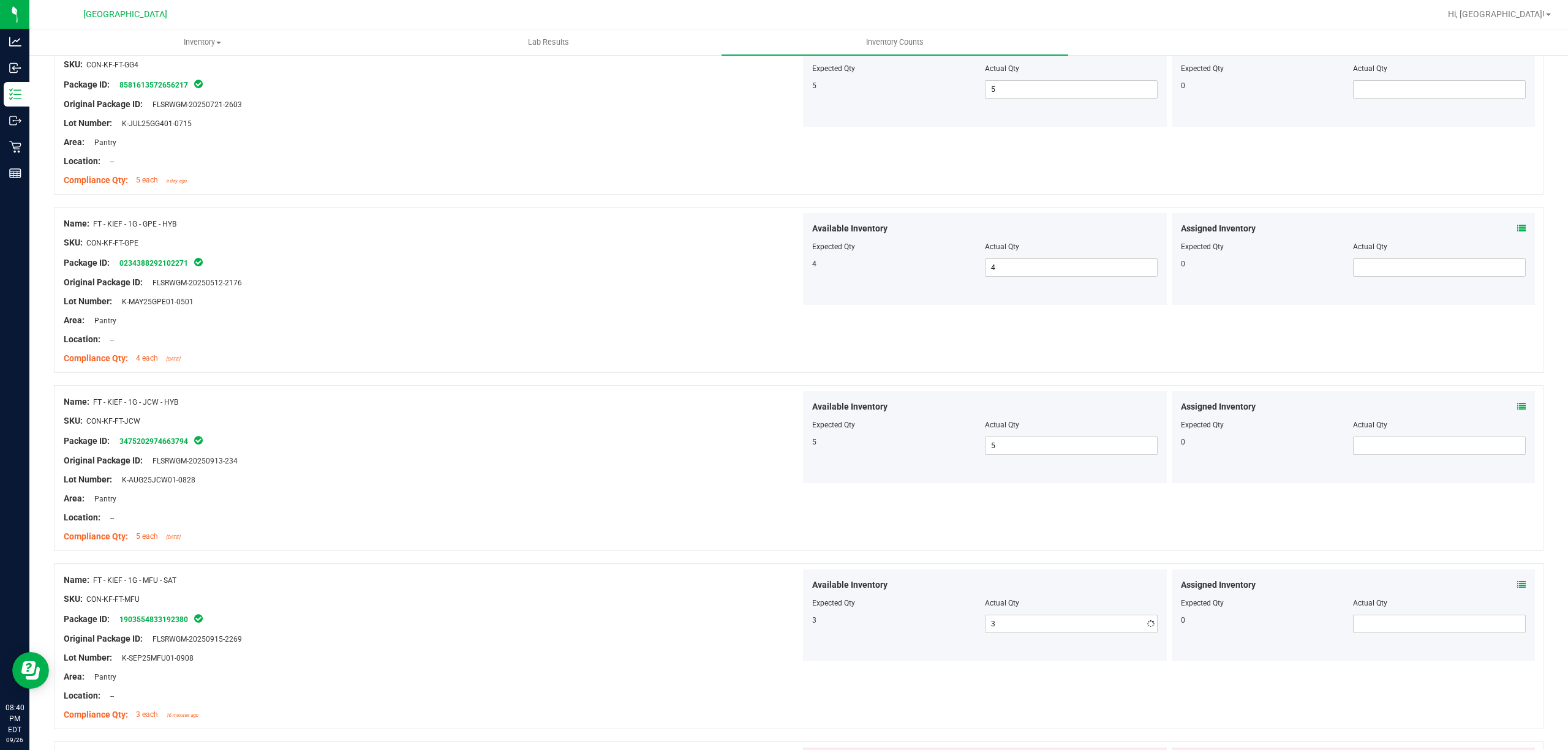
click at [492, 546] on div "Name: FT - KIEF - 1G - JCW - HYB SKU: CON-KF-FT-JCW Package ID: 347520297466379…" at bounding box center [432, 469] width 737 height 156
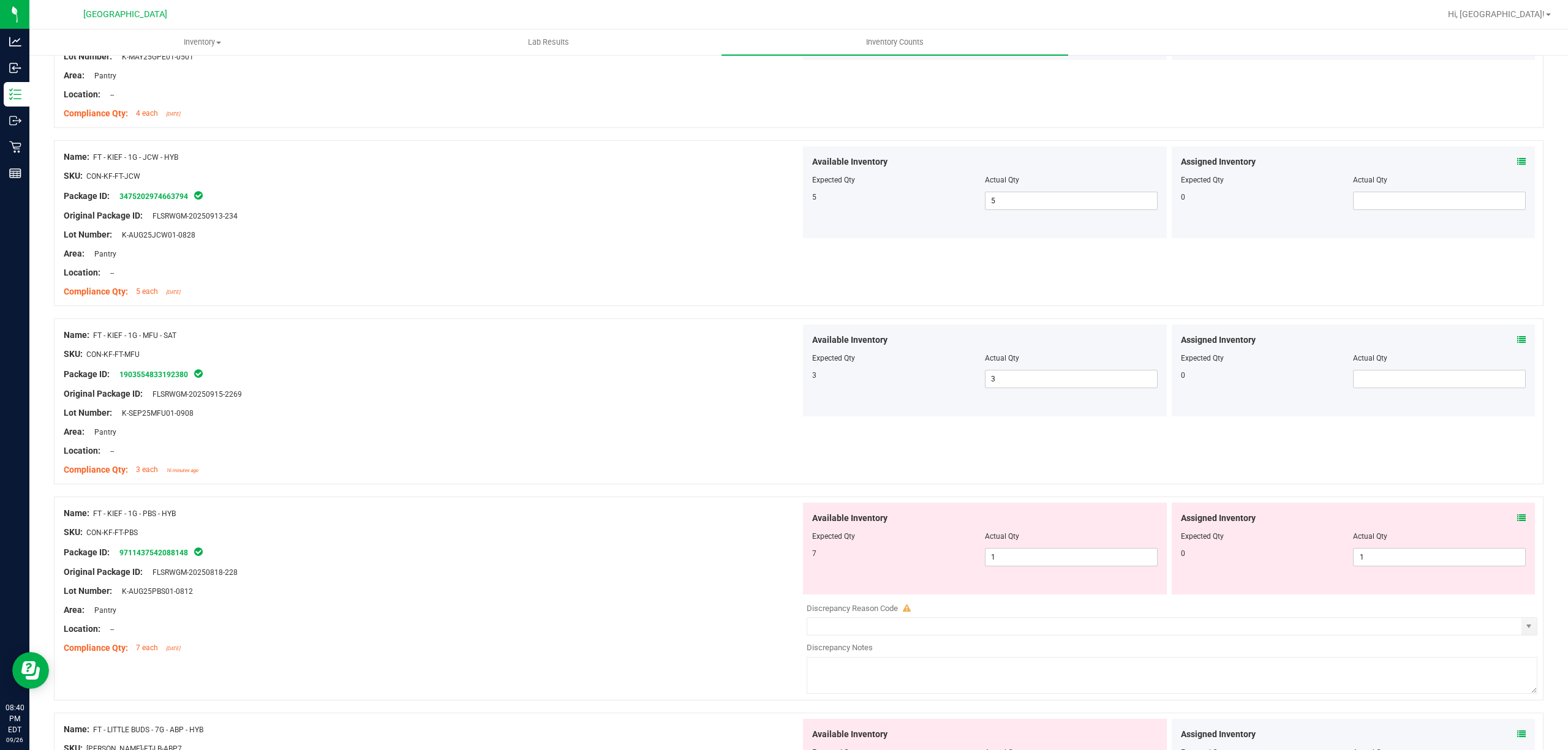
click at [999, 548] on div at bounding box center [985, 544] width 345 height 6
click at [1000, 559] on span "1 1" at bounding box center [1071, 558] width 173 height 18
click at [1000, 559] on input "1" at bounding box center [1071, 557] width 172 height 17
type input "7"
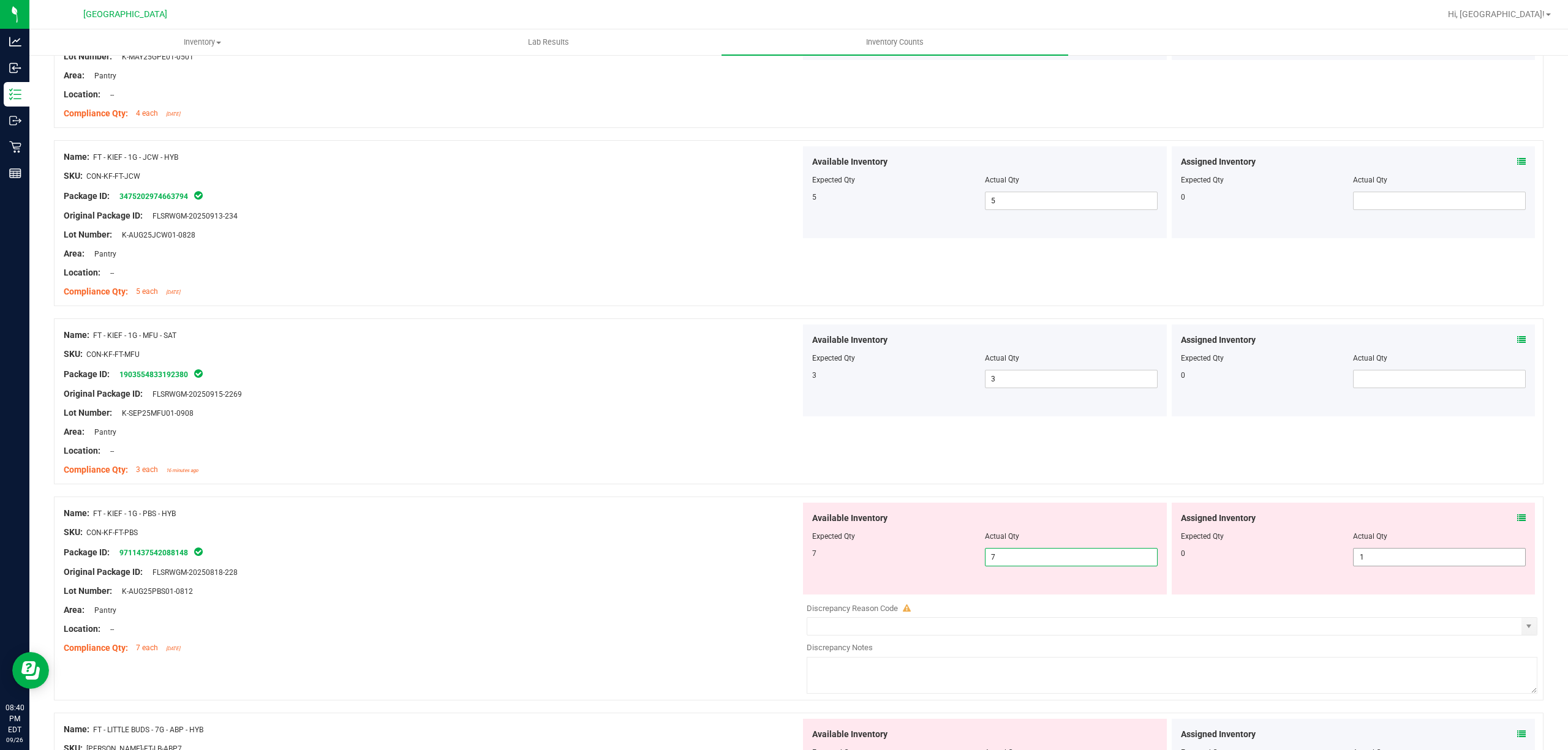
type input "7"
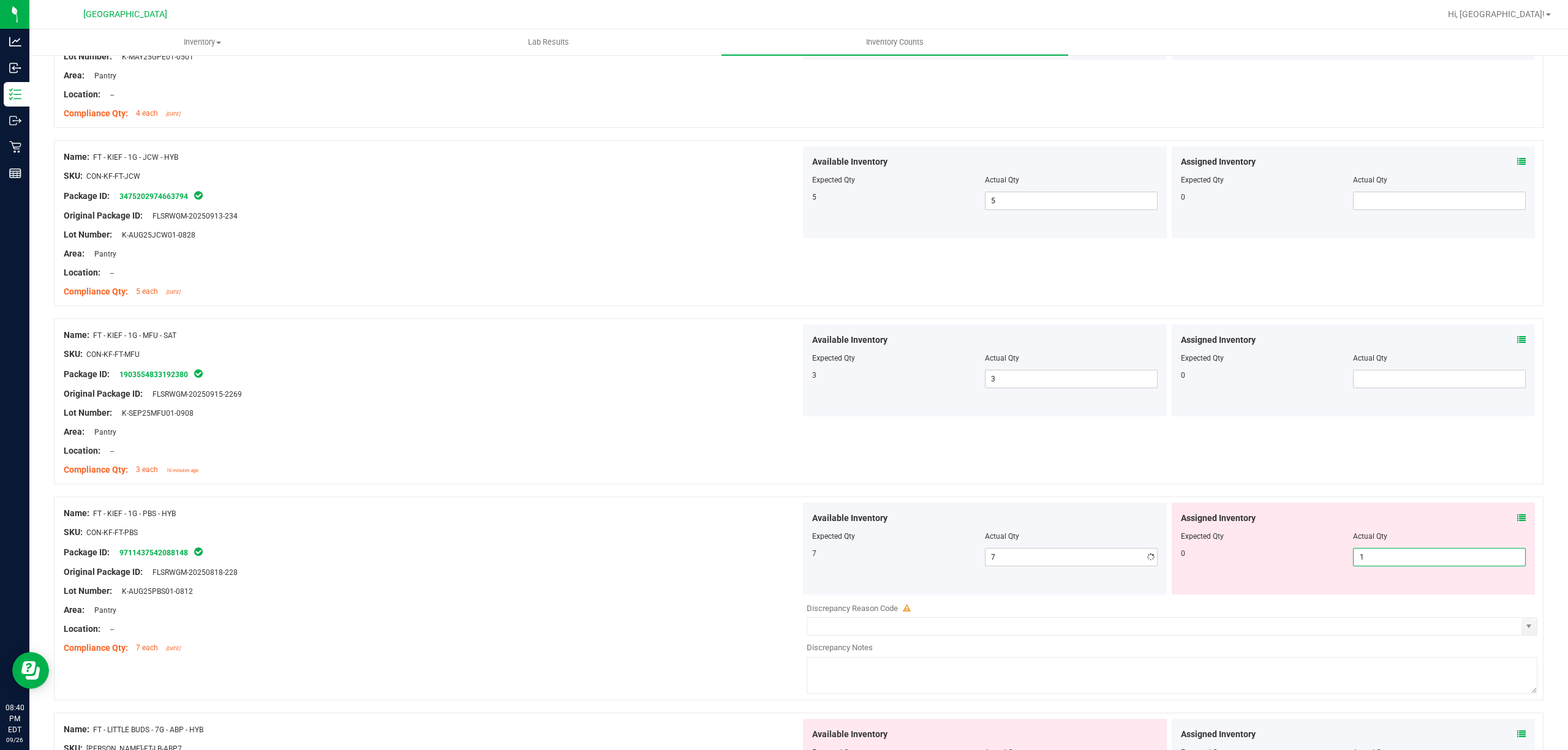
click at [1441, 566] on span "1 1" at bounding box center [1439, 558] width 173 height 18
click at [1440, 566] on input "1" at bounding box center [1440, 557] width 172 height 17
type input "0"
click at [459, 526] on div at bounding box center [432, 523] width 737 height 6
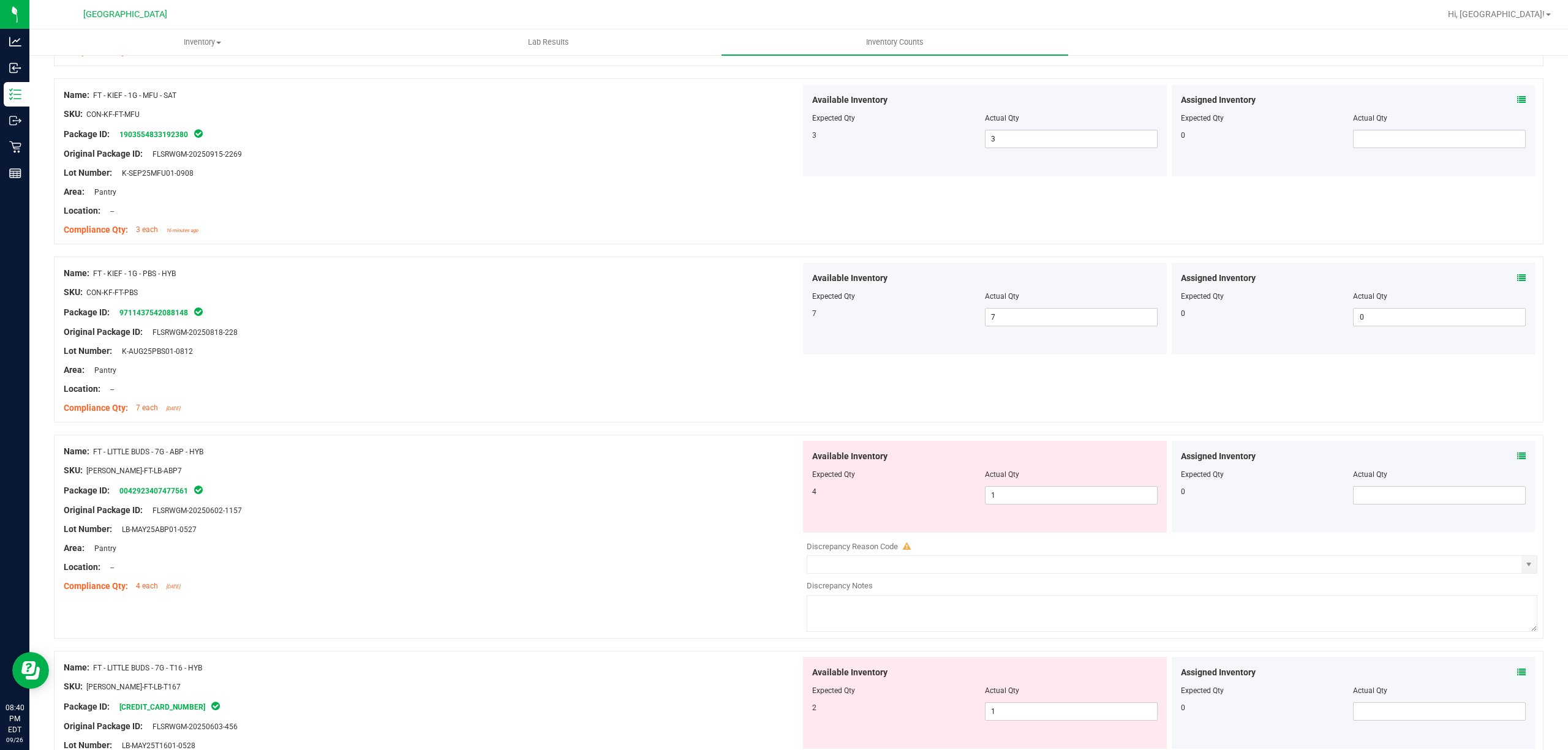
scroll to position [1551, 0]
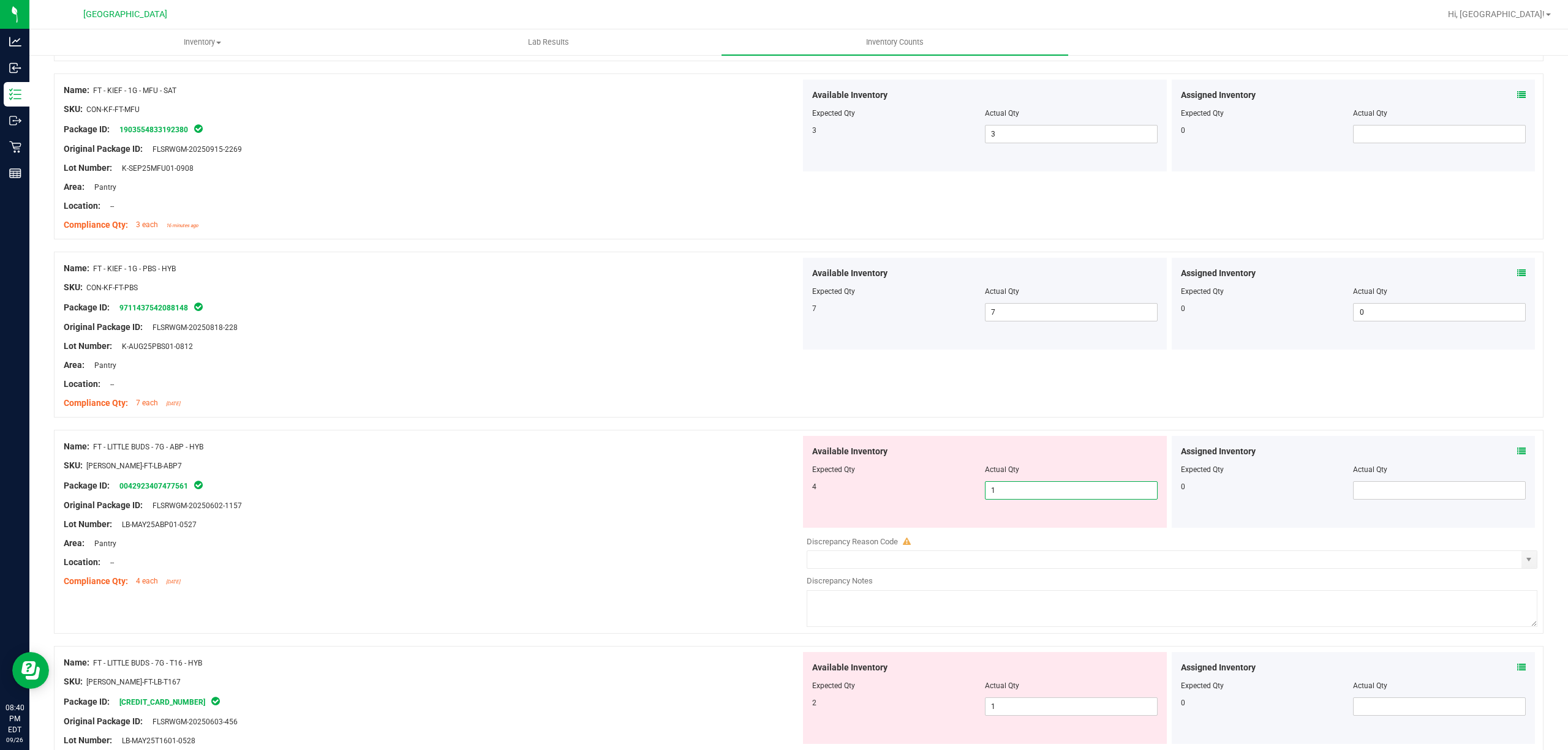
click at [1049, 490] on span "1 1" at bounding box center [1071, 491] width 173 height 18
click at [1049, 490] on input "1" at bounding box center [1071, 491] width 172 height 17
type input "4"
click at [660, 478] on div at bounding box center [432, 475] width 737 height 6
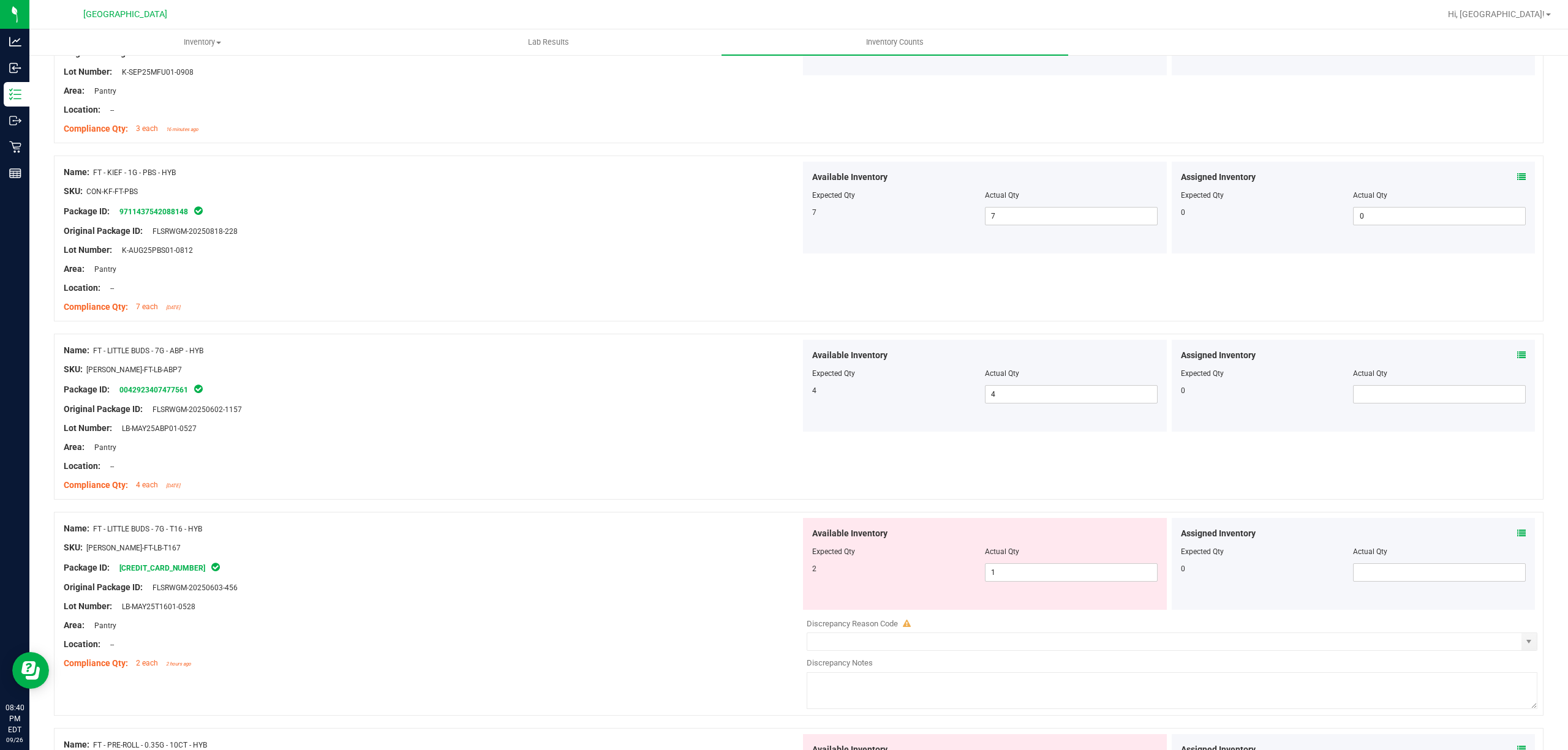
scroll to position [1797, 0]
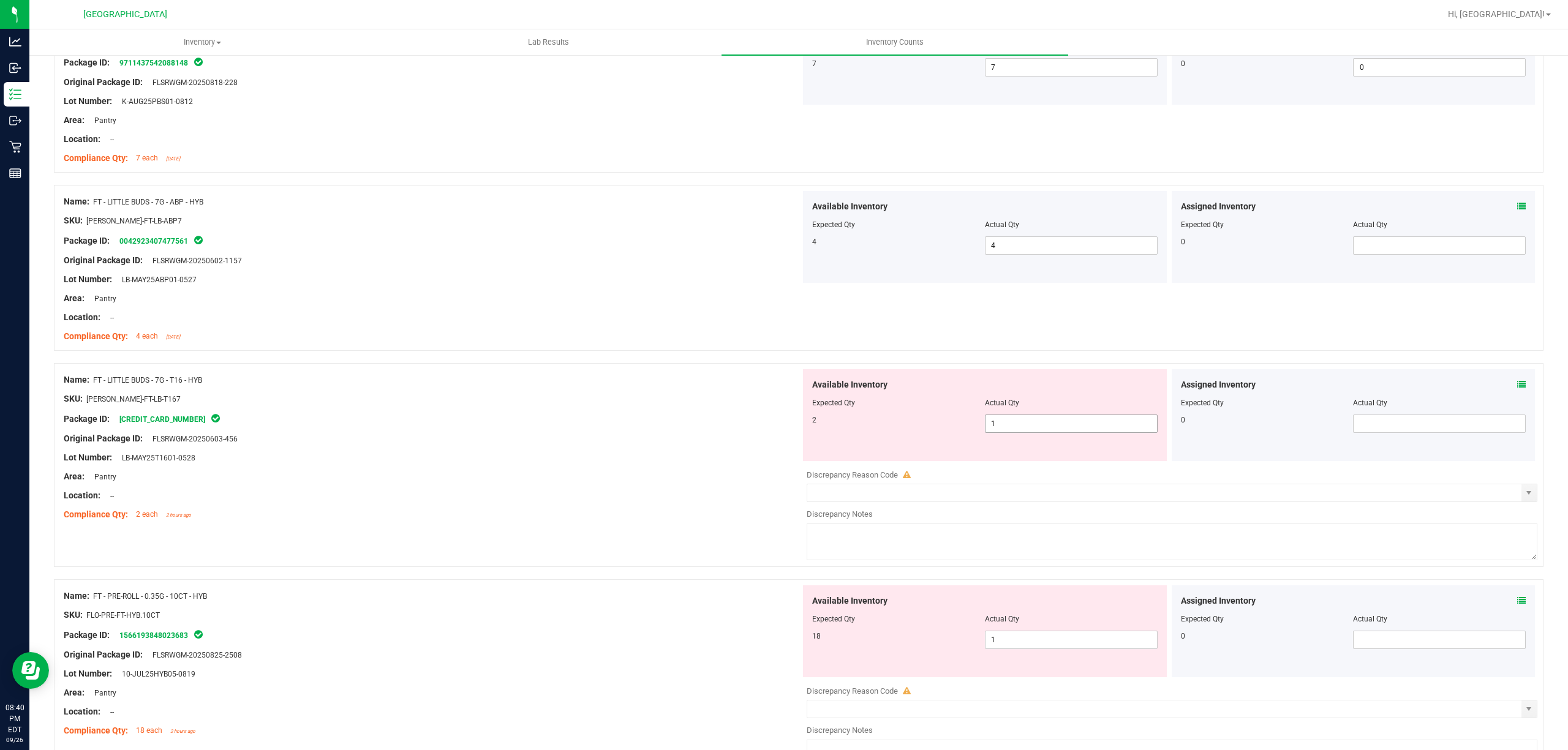
click at [1068, 425] on span "1 1" at bounding box center [1071, 424] width 173 height 18
click at [1068, 425] on input "1" at bounding box center [1071, 424] width 172 height 17
type input "3"
type input "2"
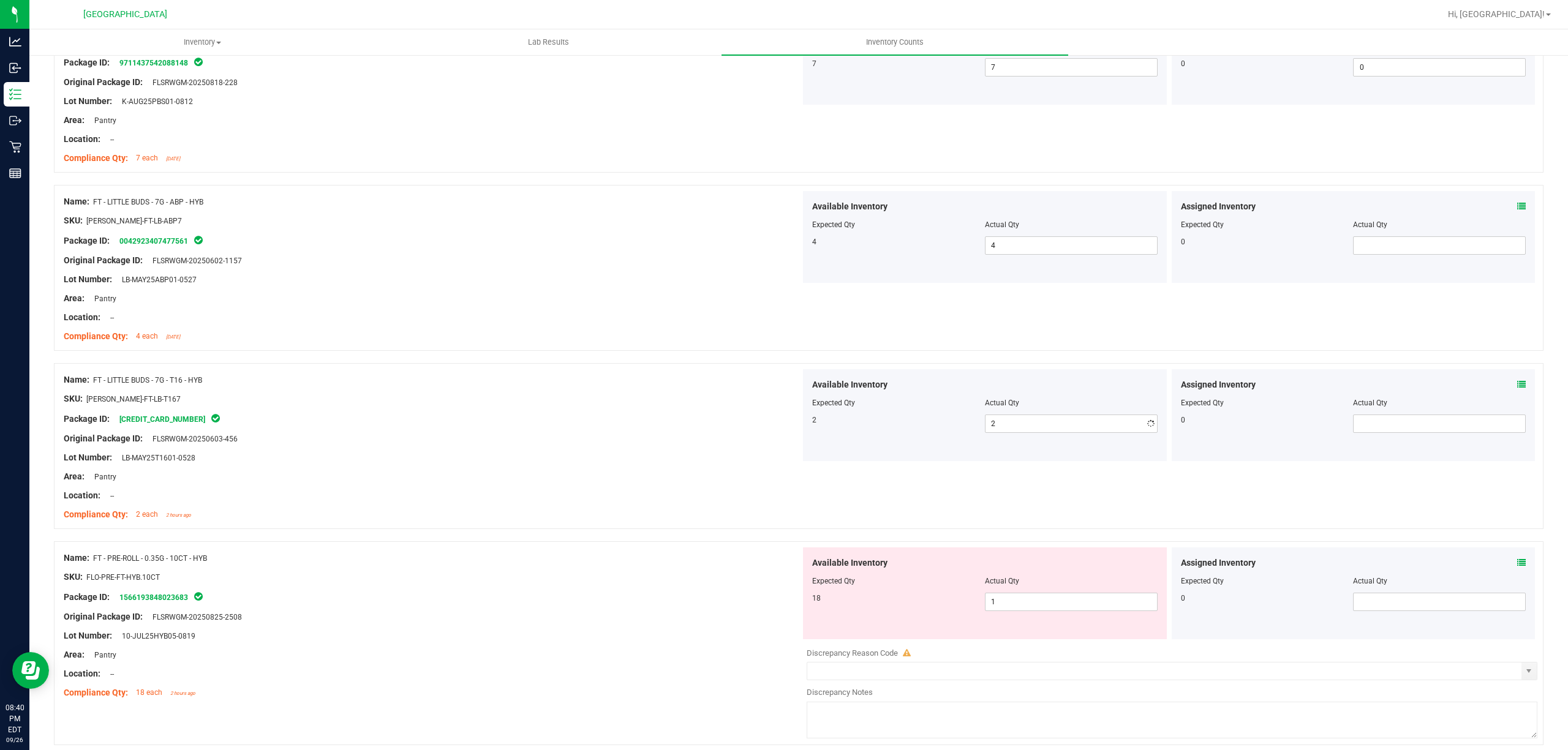
click at [613, 433] on div at bounding box center [432, 429] width 737 height 6
click at [1089, 598] on span "1 1" at bounding box center [1071, 602] width 173 height 18
type input "18"
click at [596, 581] on div "SKU: FLO-PRE-FT-HYB.10CT" at bounding box center [432, 577] width 737 height 13
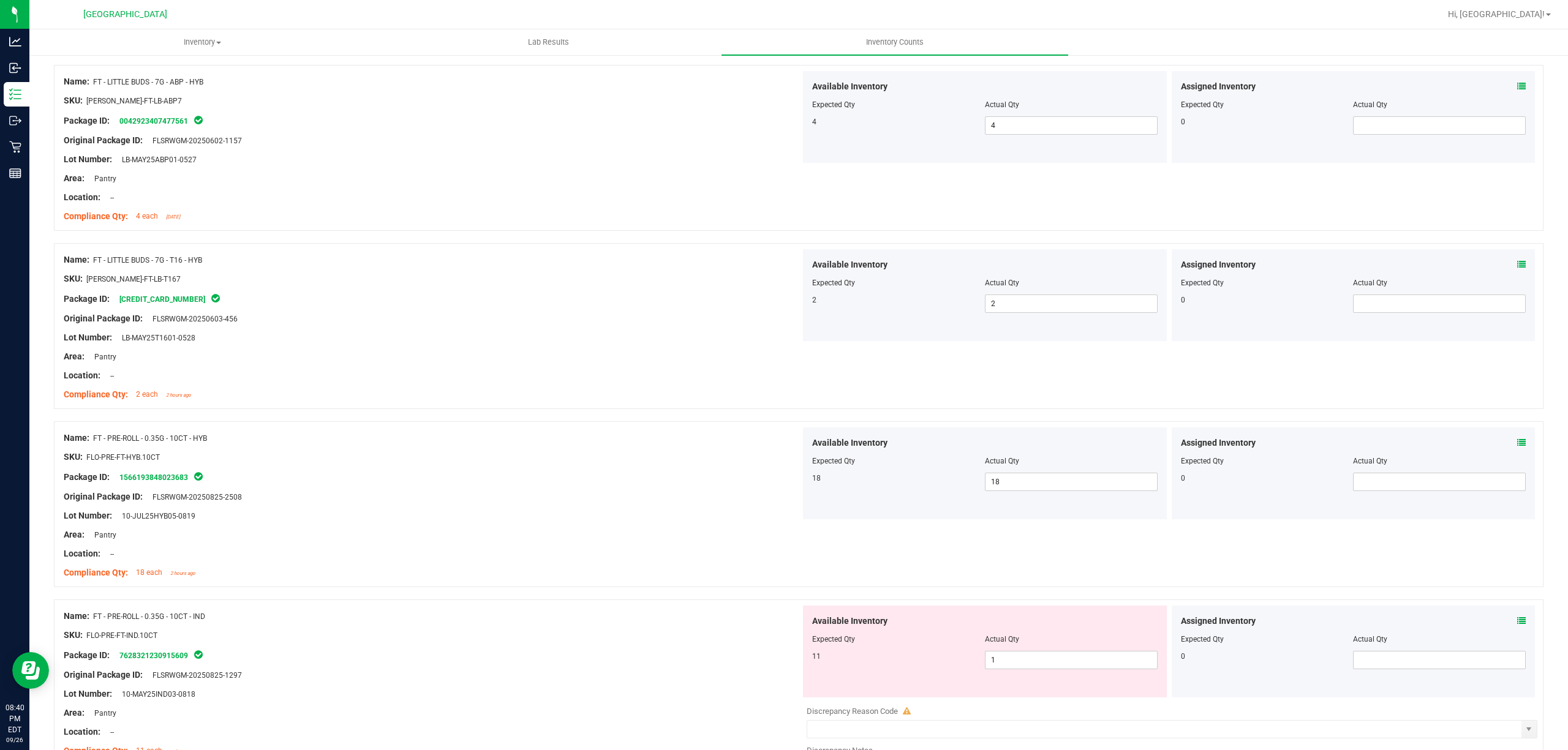
scroll to position [2041, 0]
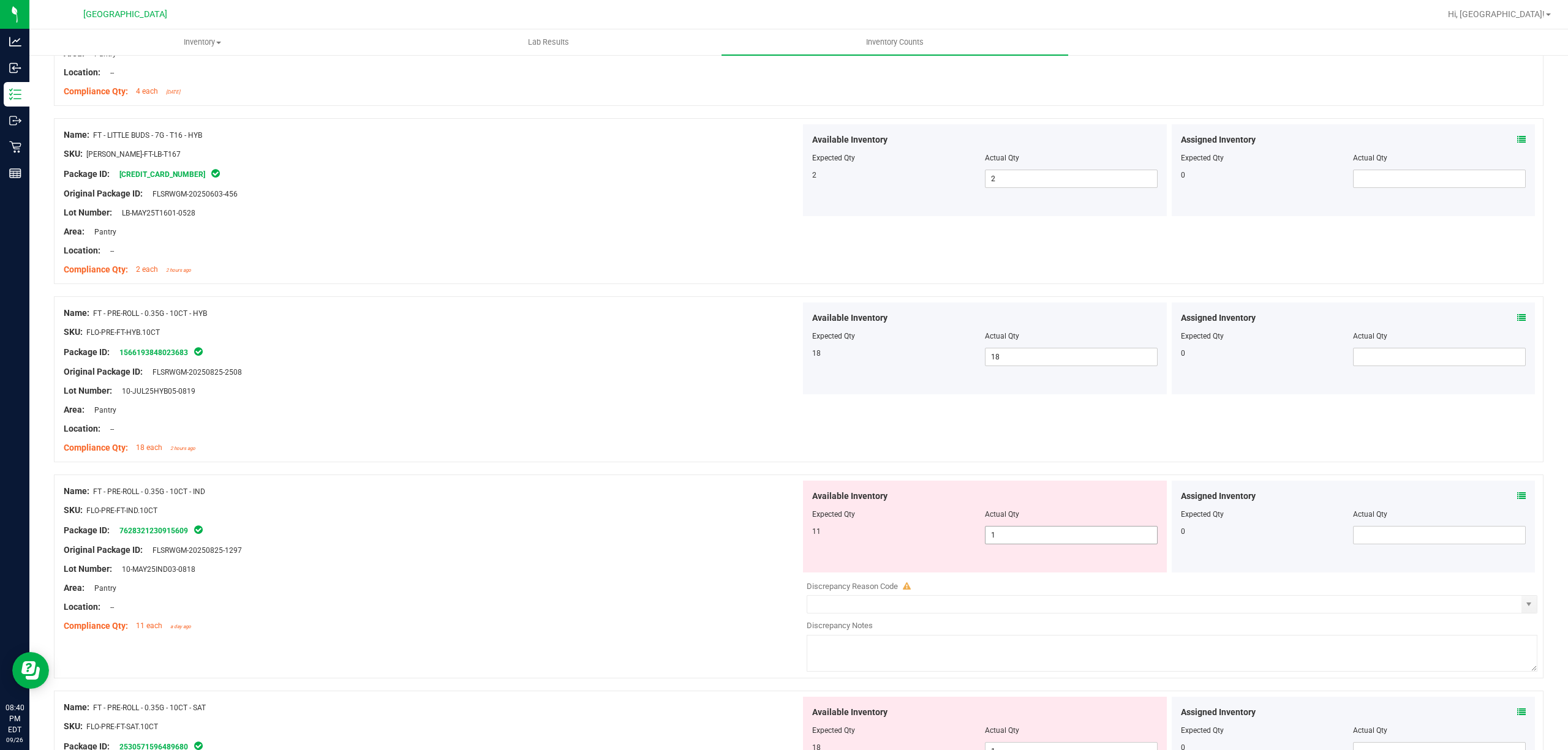
click at [1049, 534] on span "1 1" at bounding box center [1071, 535] width 173 height 18
type input "11"
click at [554, 512] on div "SKU: FLO-PRE-FT-IND.10CT" at bounding box center [432, 510] width 737 height 13
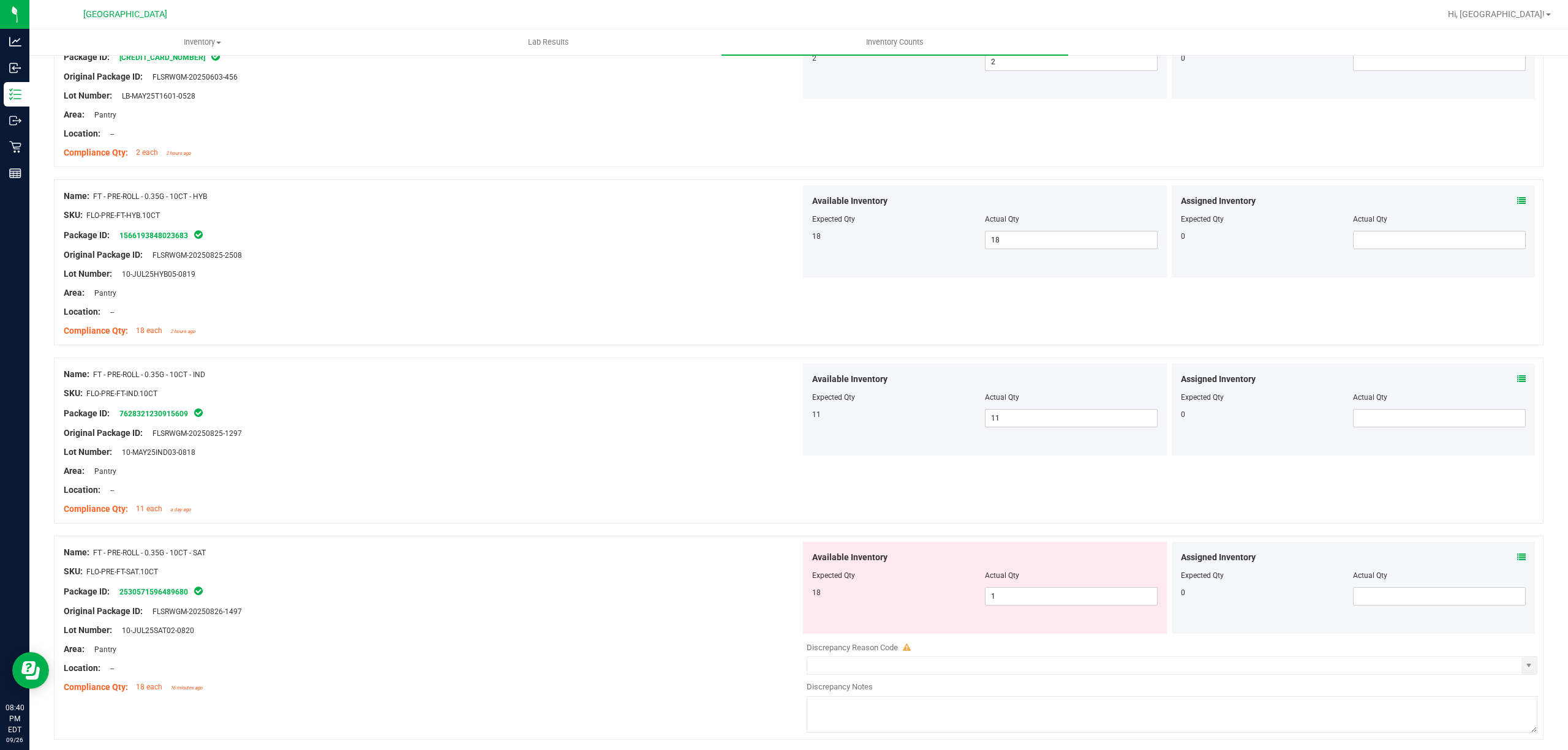
scroll to position [2286, 0]
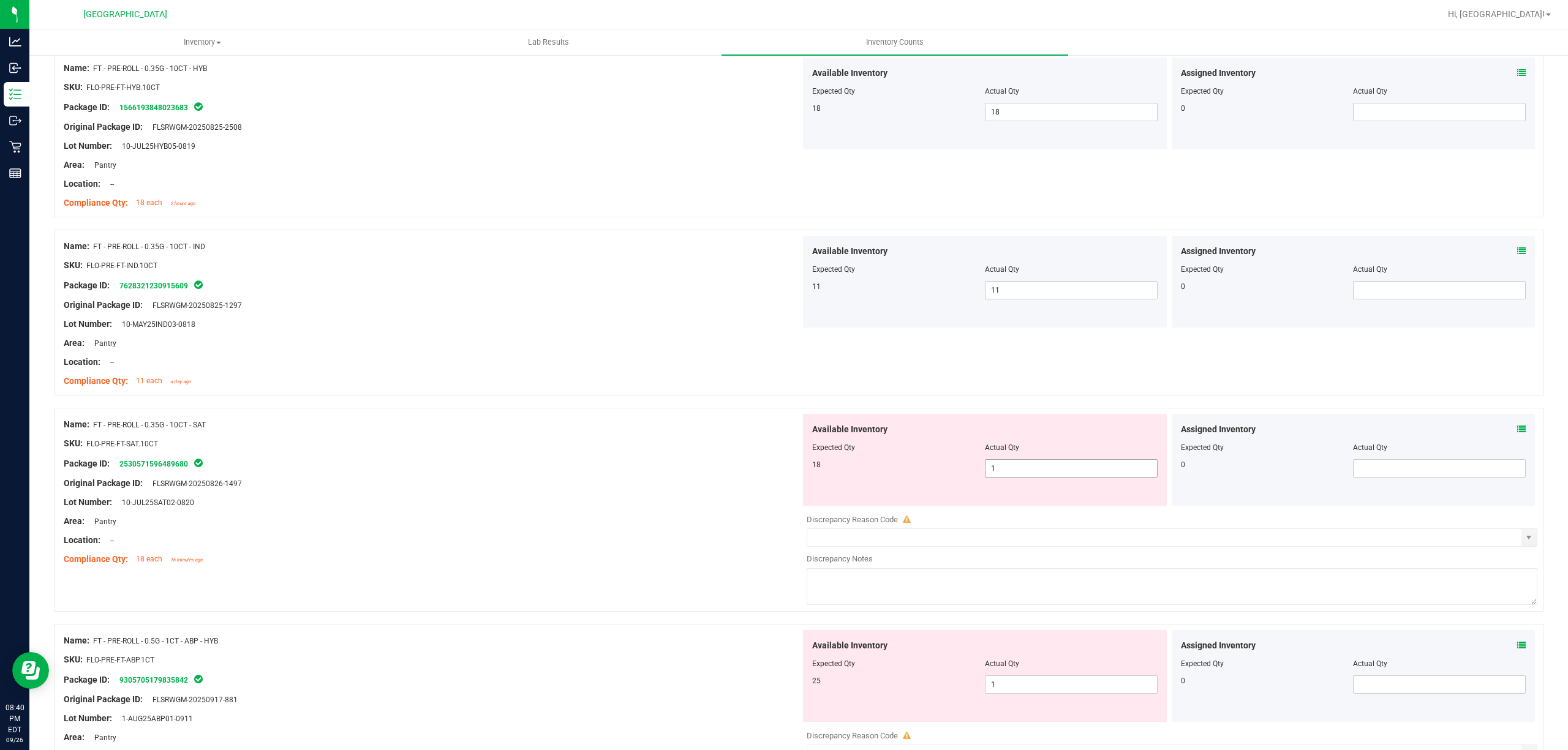
click at [1042, 477] on span "1 1" at bounding box center [1071, 468] width 173 height 18
type input "18"
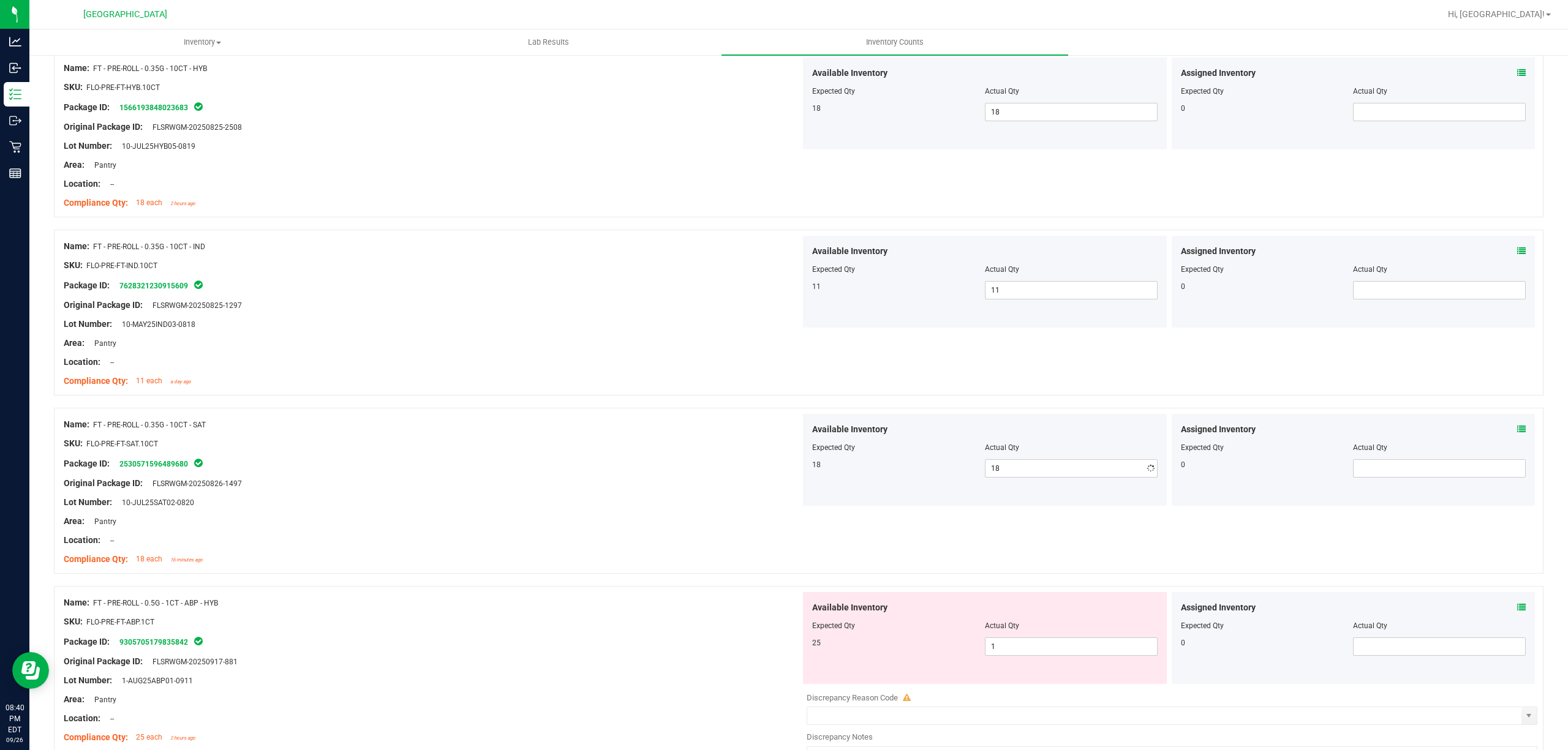
click at [603, 463] on div "Package ID: 2530571596489680" at bounding box center [432, 463] width 737 height 15
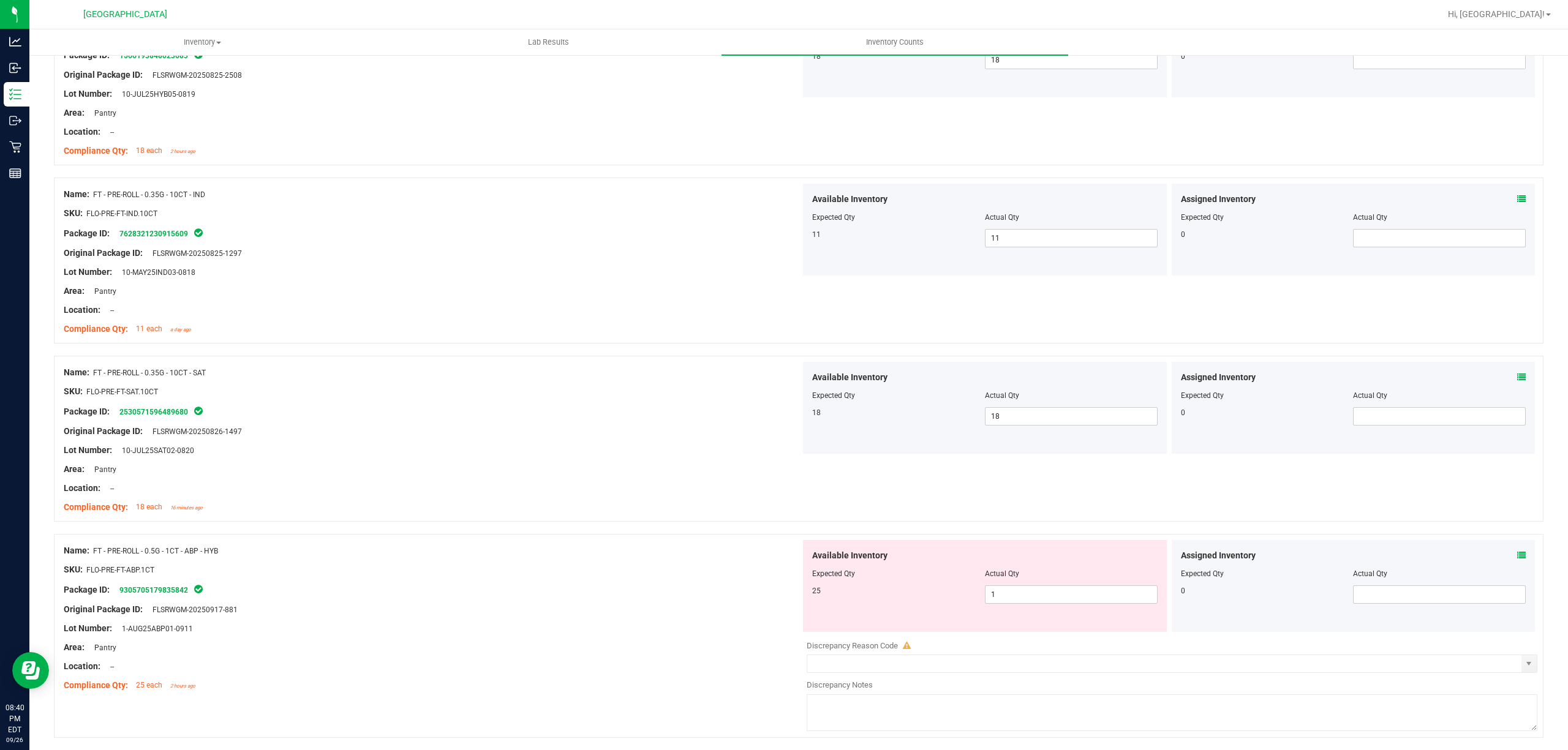
scroll to position [2368, 0]
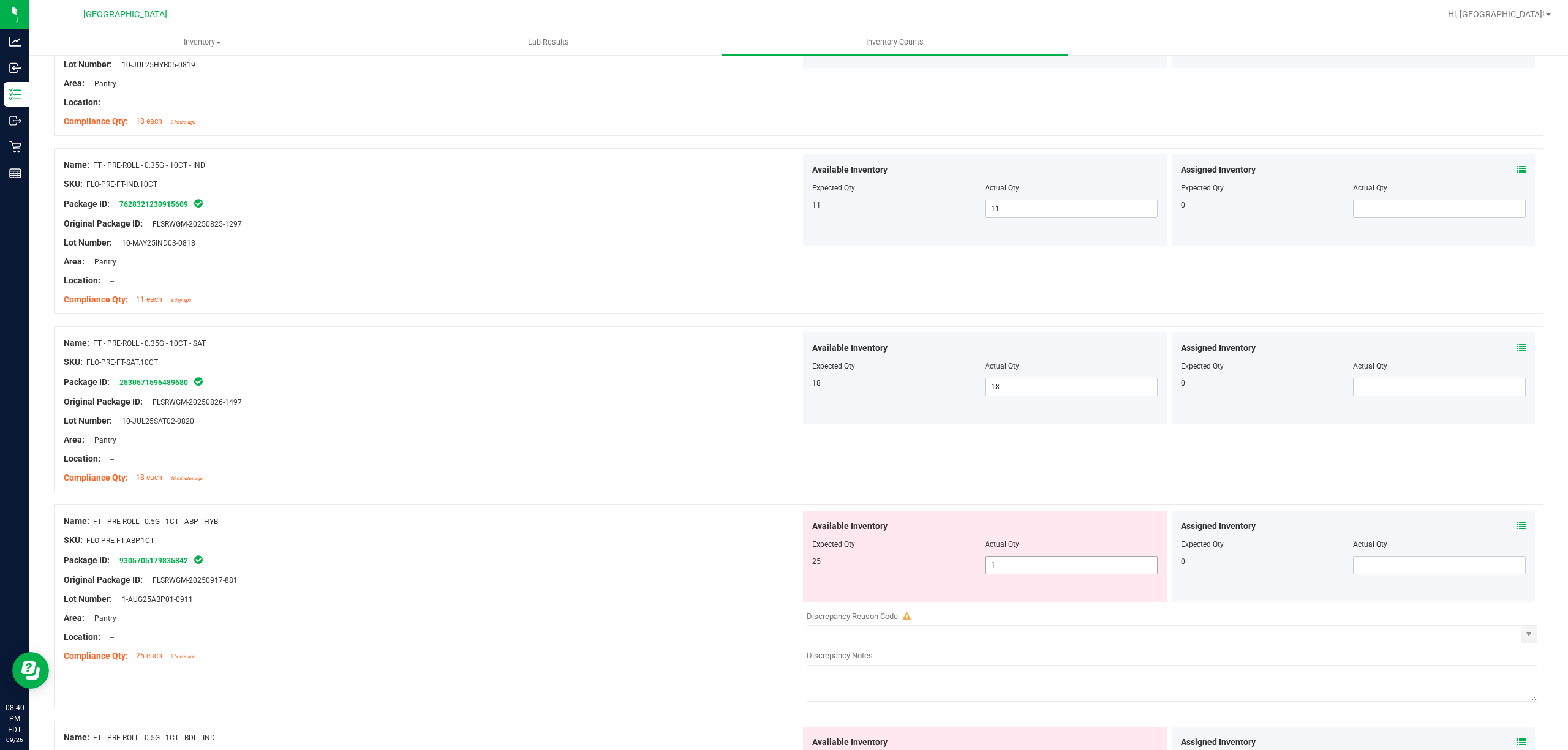
click at [1027, 565] on span "1 1" at bounding box center [1071, 565] width 173 height 18
click at [1027, 567] on input "1" at bounding box center [1071, 565] width 172 height 17
type input "25"
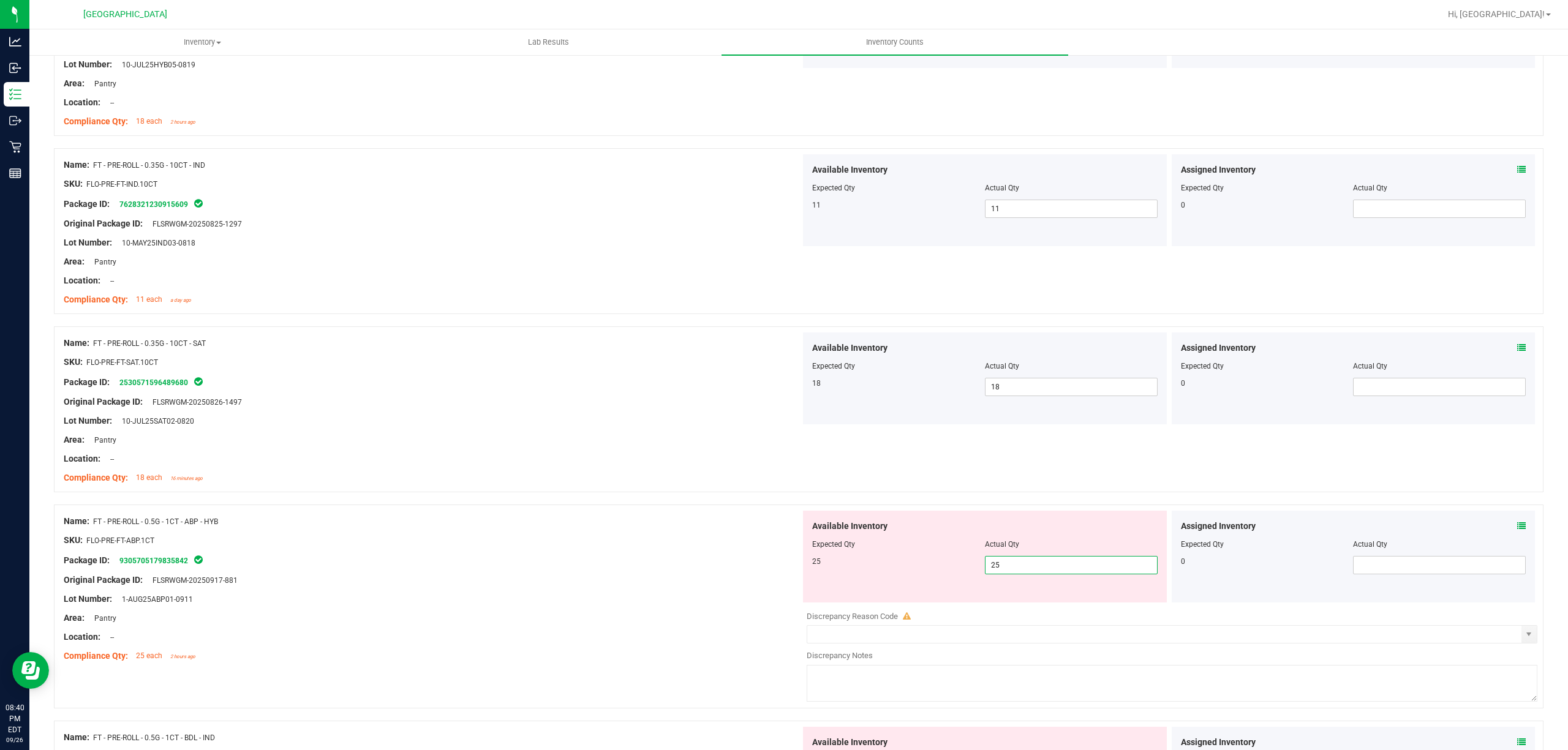
type input "25"
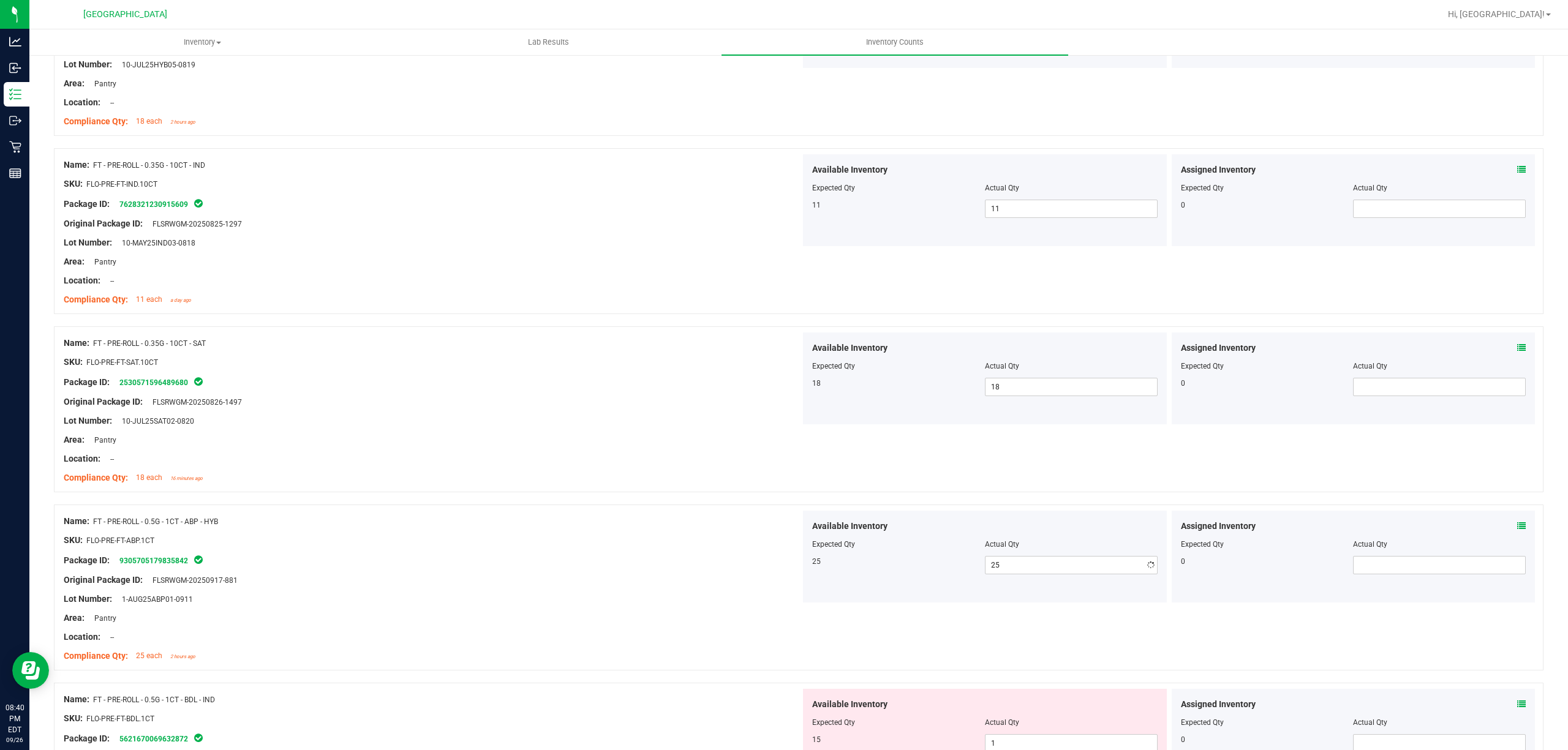
click at [637, 553] on div at bounding box center [432, 549] width 737 height 6
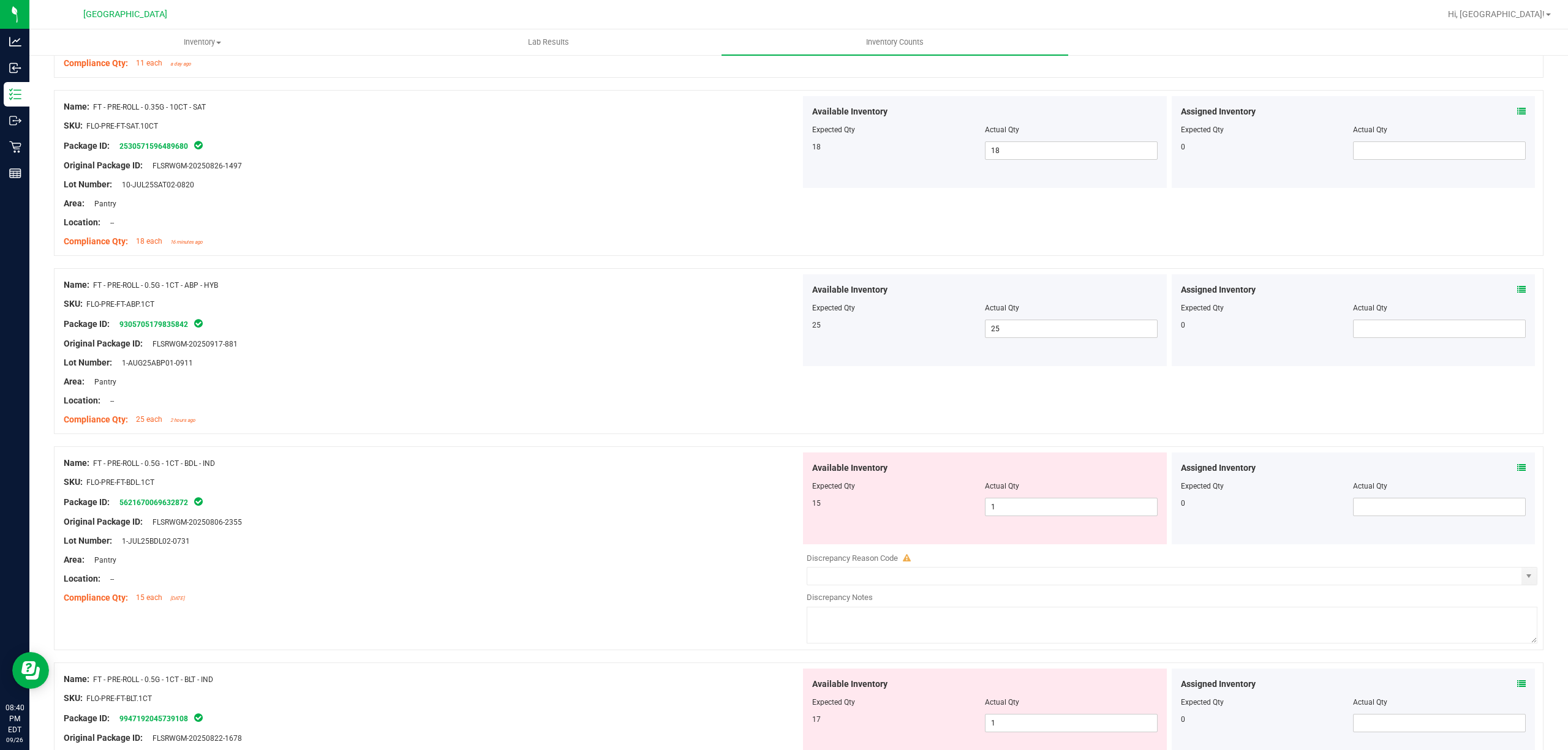
scroll to position [2613, 0]
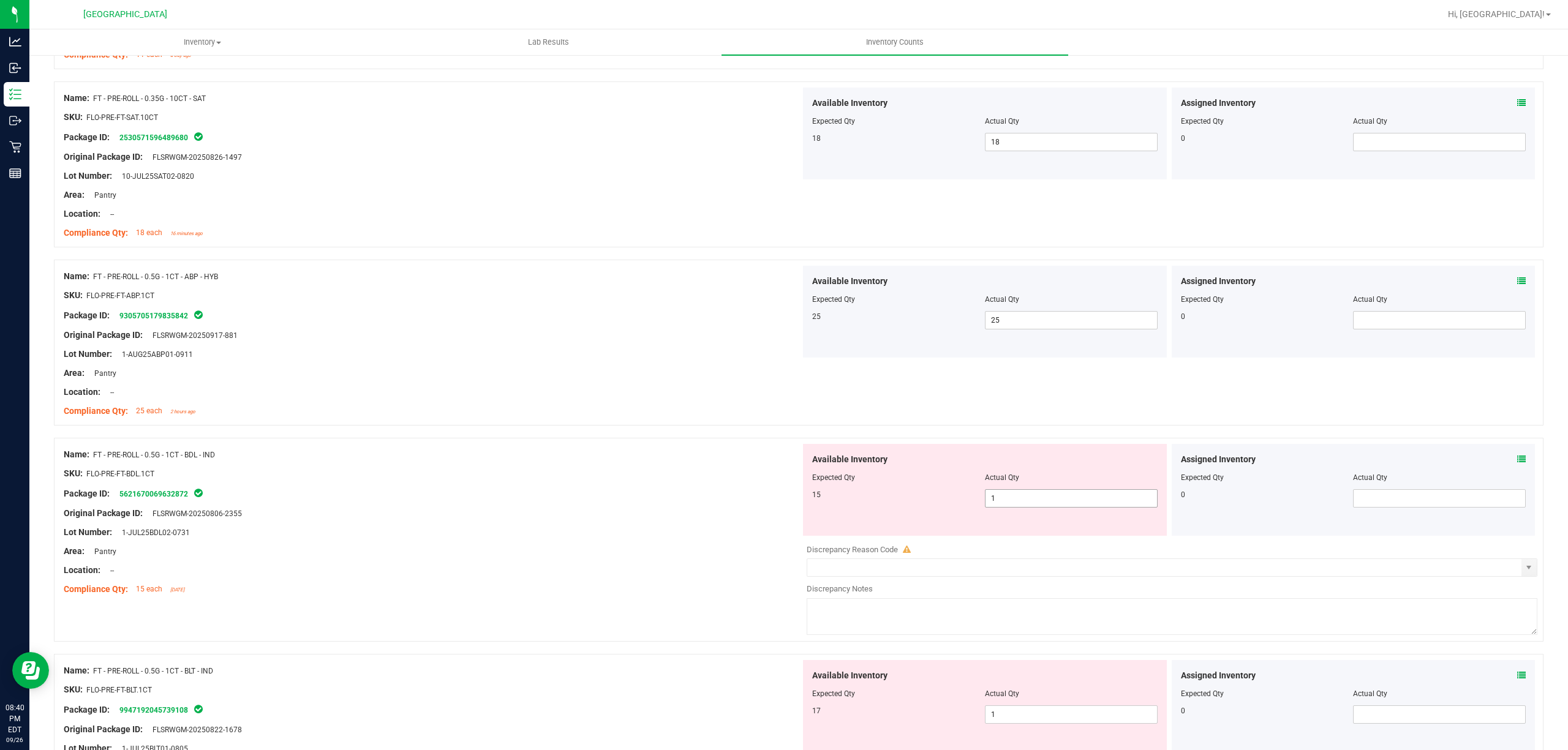
click at [1025, 508] on span "1 1" at bounding box center [1071, 498] width 173 height 18
type input "15"
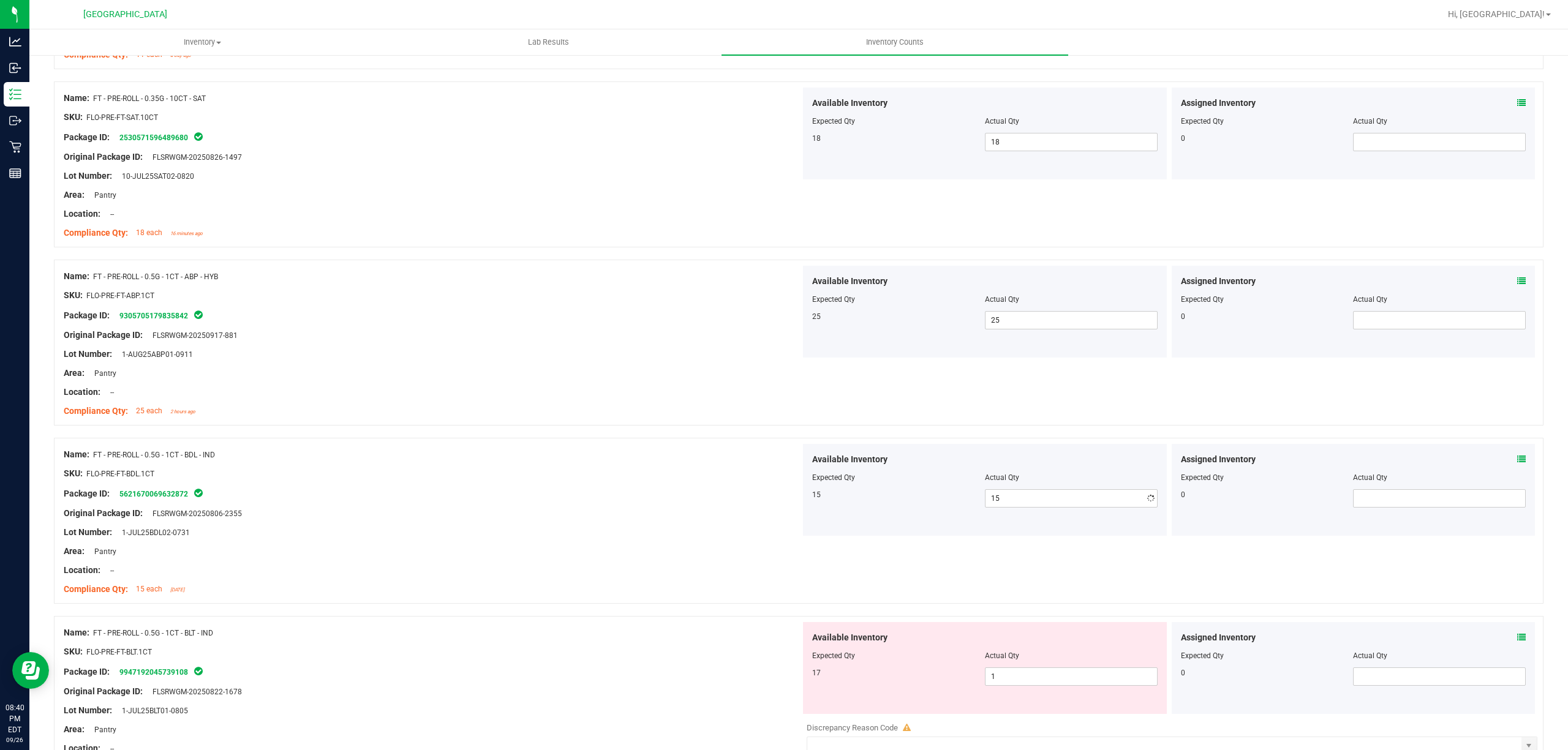
click at [568, 501] on div "Package ID: 5621670069632872" at bounding box center [432, 494] width 737 height 15
click at [1086, 686] on span "1 1" at bounding box center [1071, 676] width 173 height 18
type input "17"
click at [568, 555] on div "Area: Pantry" at bounding box center [432, 552] width 737 height 13
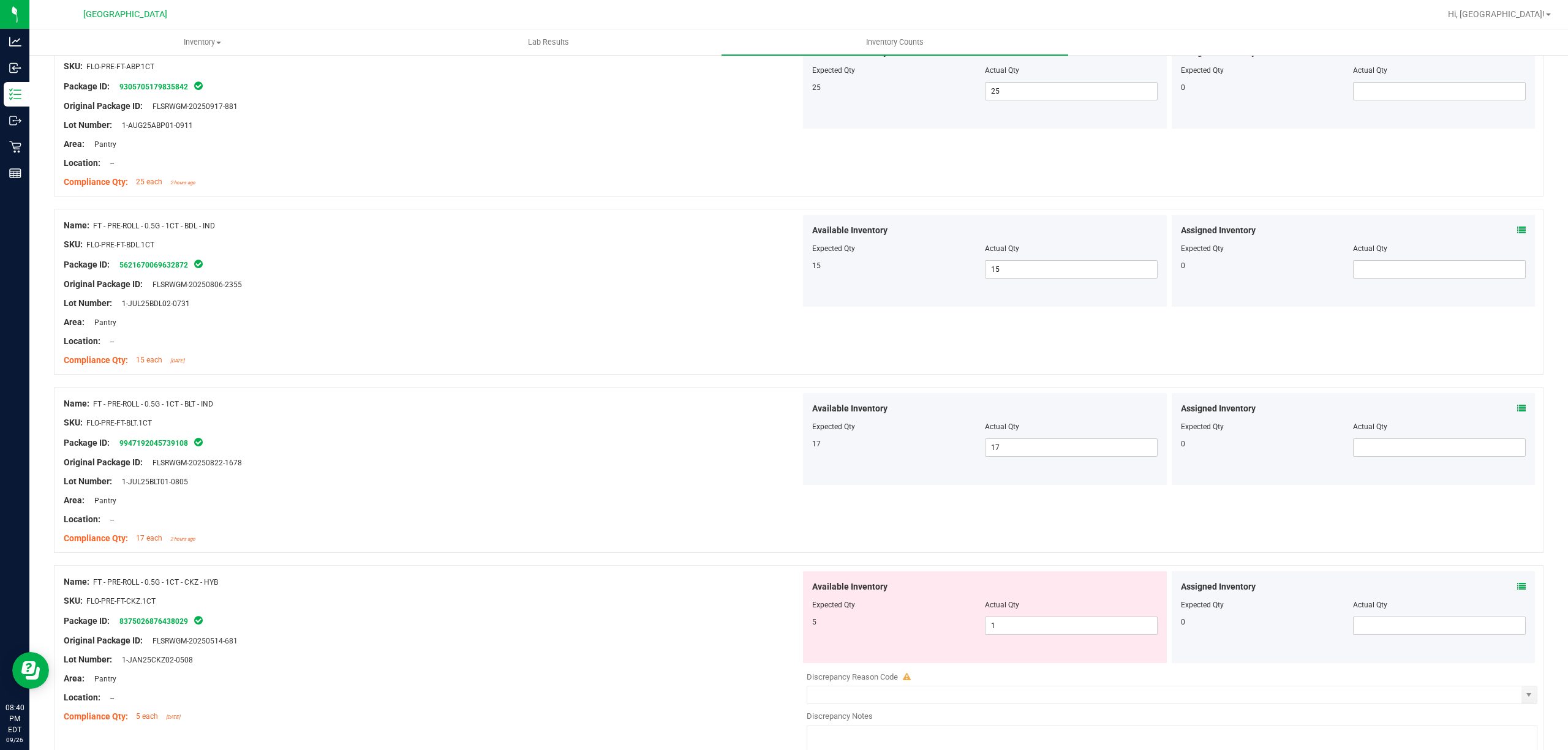
scroll to position [2858, 0]
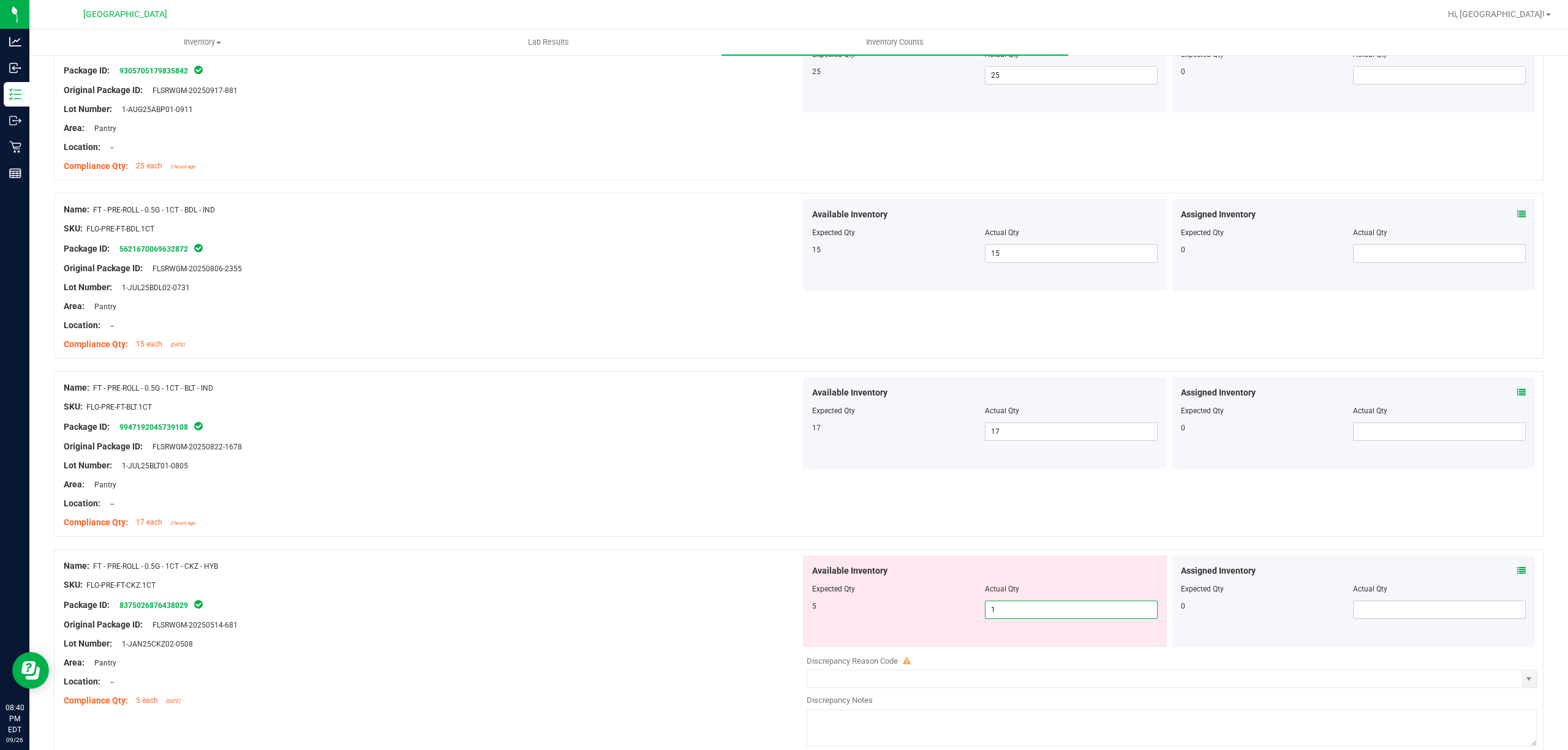
click at [1025, 614] on span "1 1" at bounding box center [1071, 610] width 173 height 18
click at [1027, 615] on input "1" at bounding box center [1071, 610] width 172 height 17
type input "5"
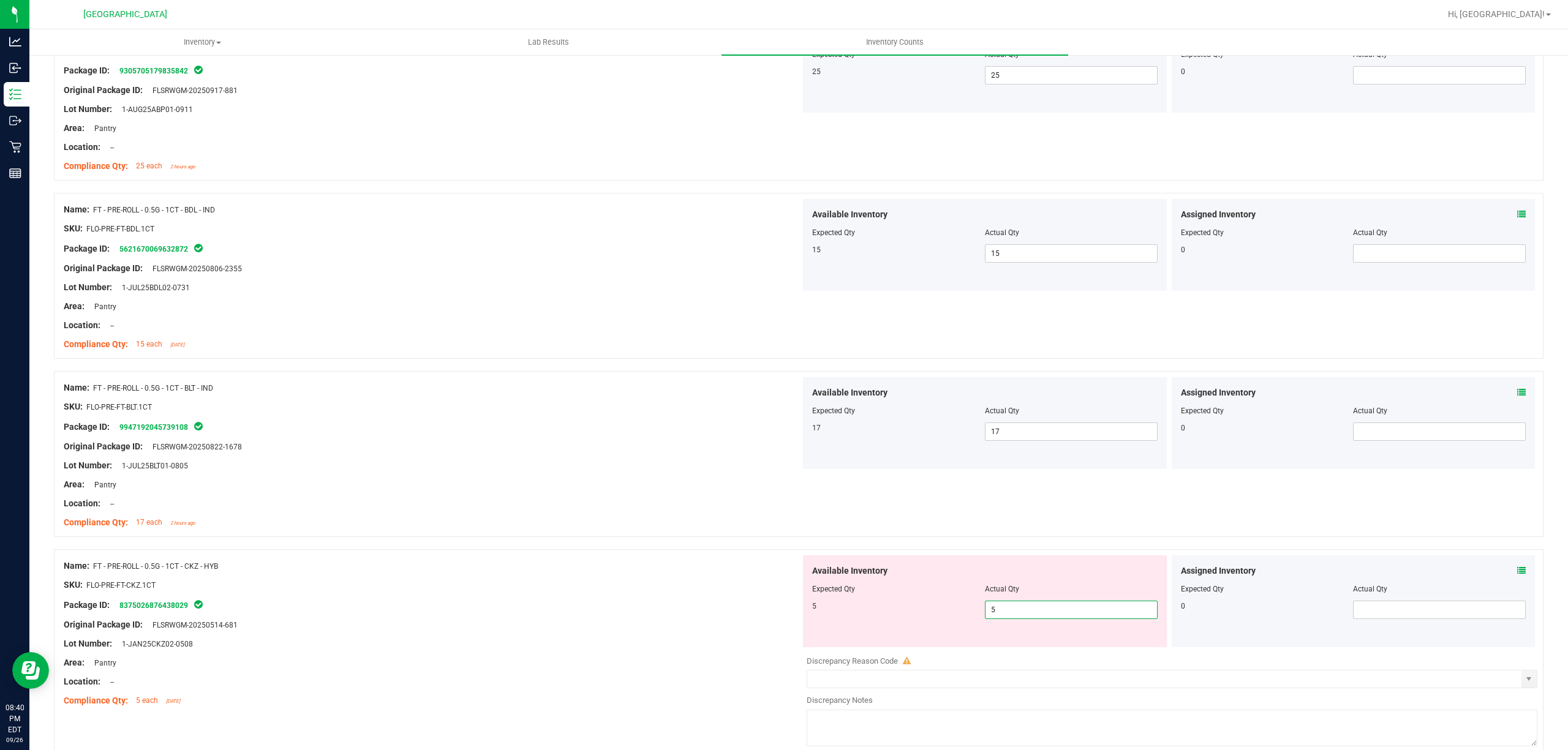
type input "5"
click at [721, 613] on div "Package ID: 8375026876438029" at bounding box center [432, 605] width 737 height 15
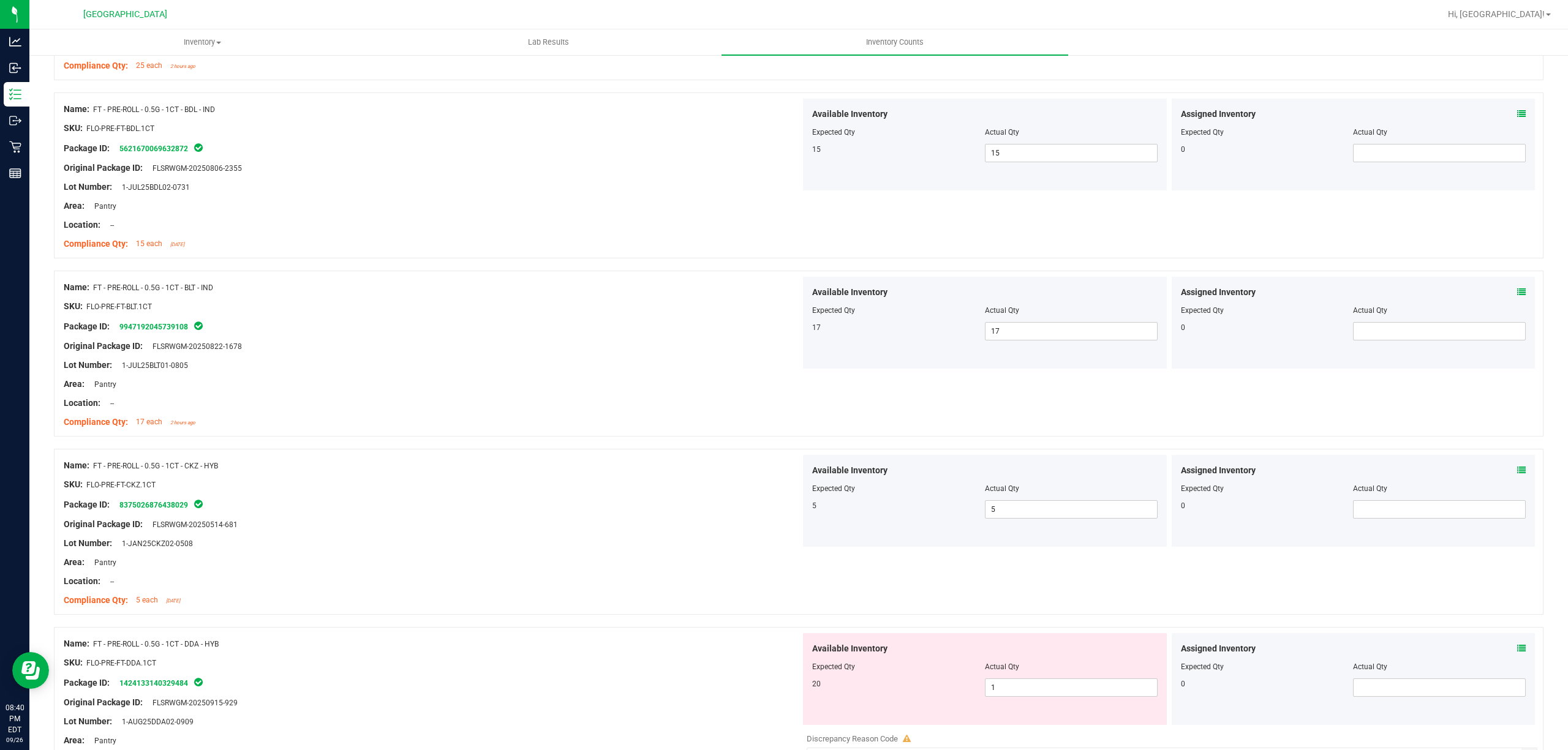
scroll to position [3100, 0]
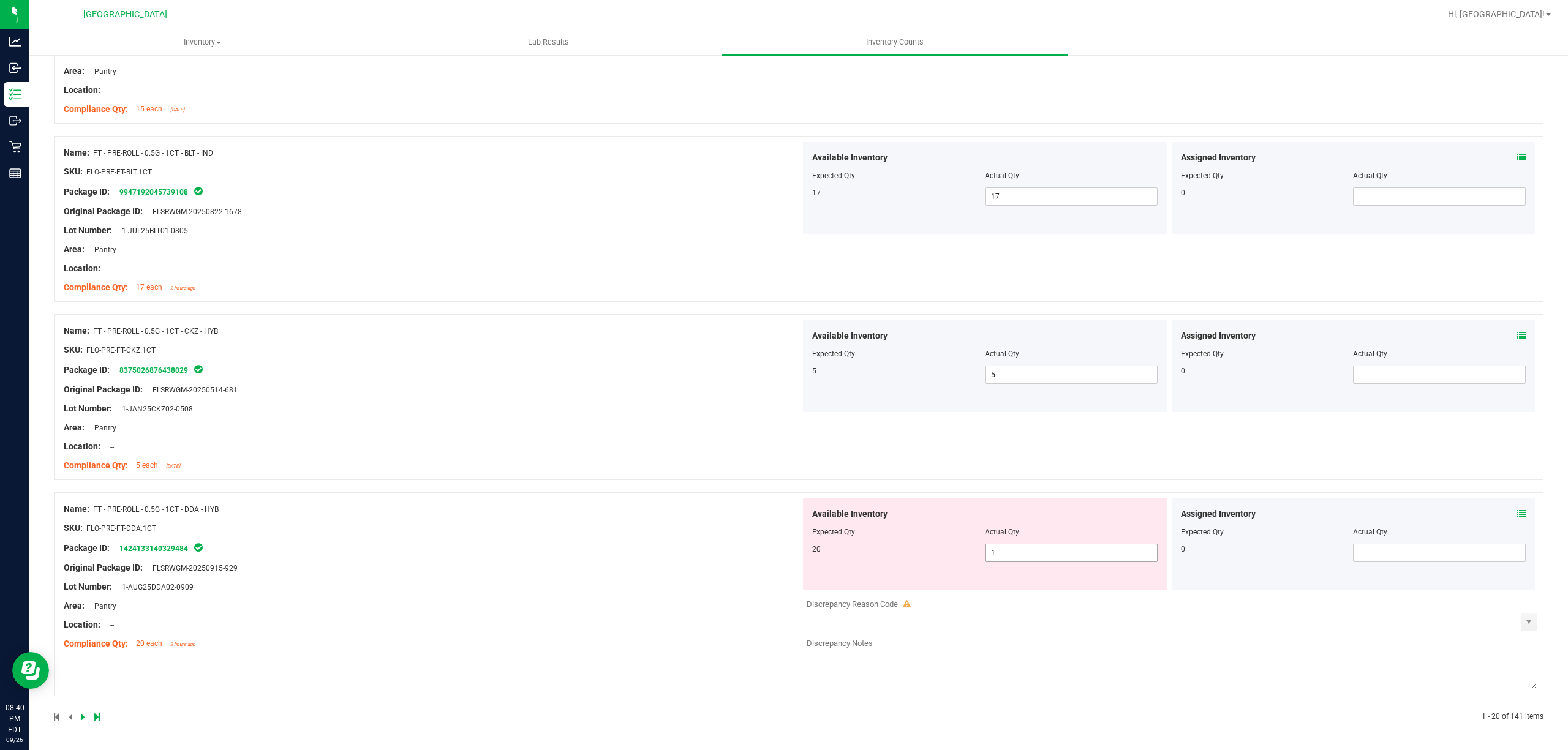
click at [1022, 556] on span "1 1" at bounding box center [1071, 553] width 173 height 18
click at [1022, 556] on input "1" at bounding box center [1071, 553] width 172 height 17
type input "20"
click at [690, 560] on div "Name: FT - PRE-ROLL - 0.5G - 1CT - DDA - HYB SKU: FLO-PRE-FT-DDA.1CT Package ID…" at bounding box center [432, 577] width 737 height 156
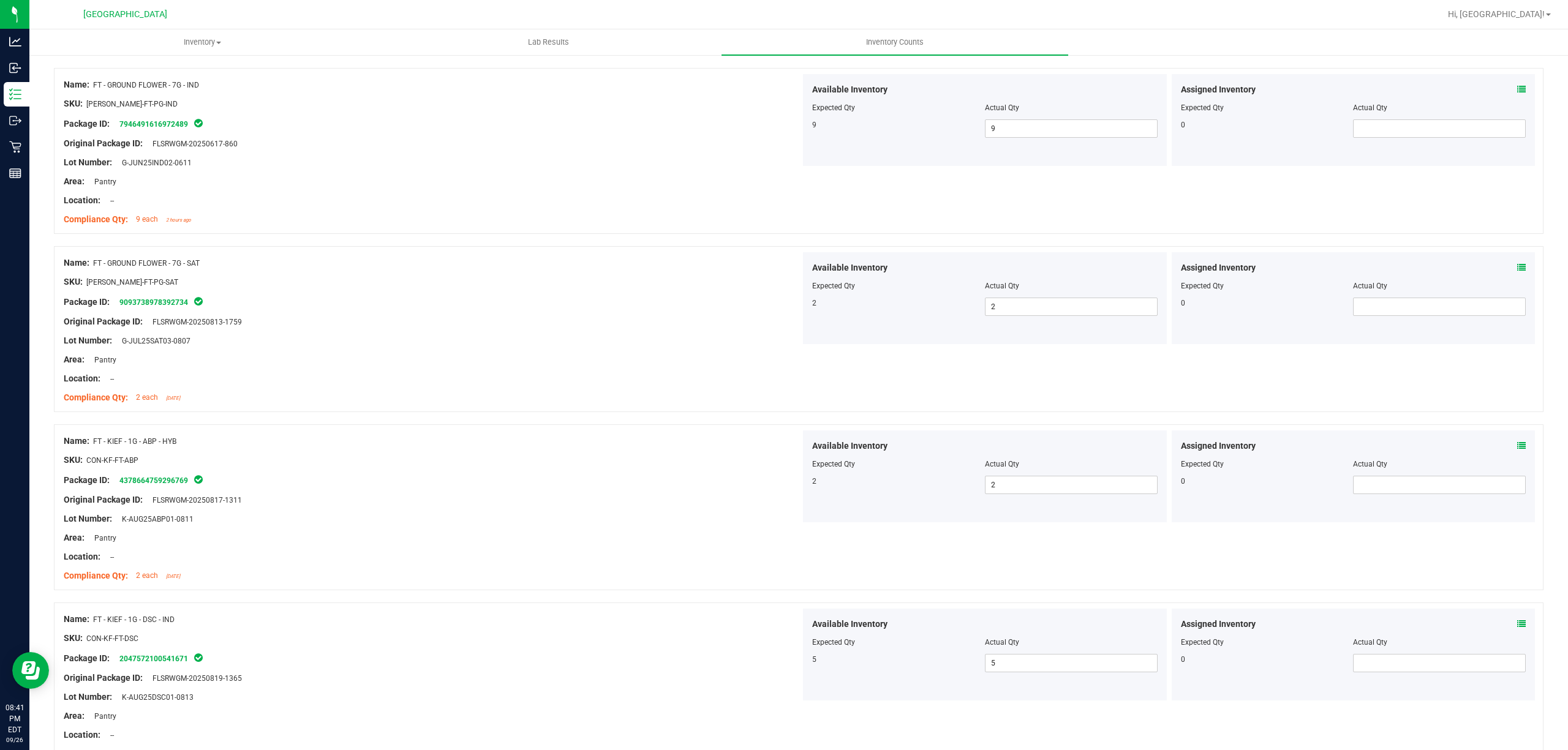
scroll to position [0, 0]
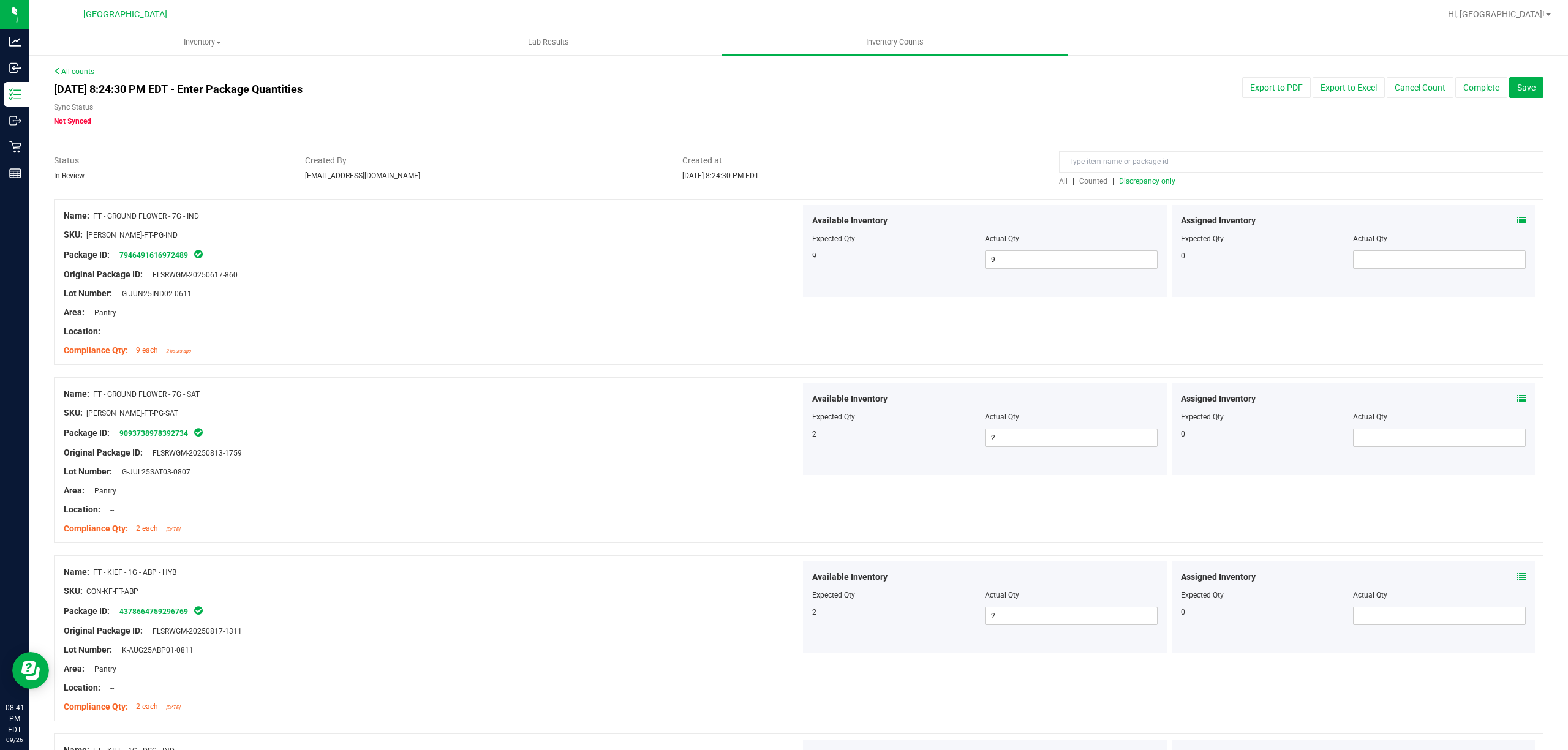
click at [1123, 176] on div "All | Counted | Discrepancy only" at bounding box center [1301, 181] width 485 height 11
click at [1138, 177] on span "Discrepancy only" at bounding box center [1147, 181] width 56 height 8
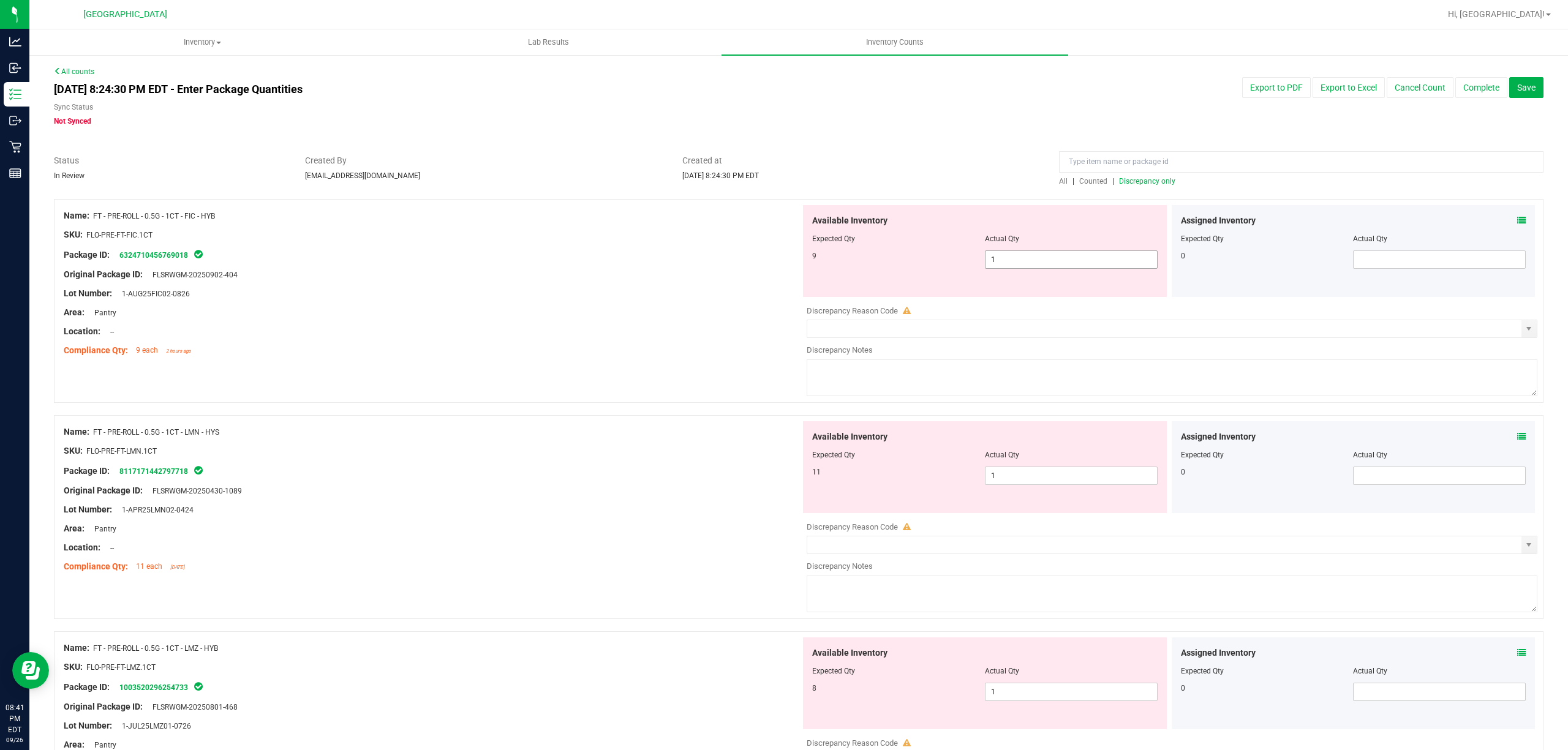
click at [1046, 264] on span "1 1" at bounding box center [1071, 259] width 173 height 18
click at [1046, 264] on input "1" at bounding box center [1071, 259] width 172 height 17
type input "9"
click at [630, 339] on div at bounding box center [432, 340] width 737 height 6
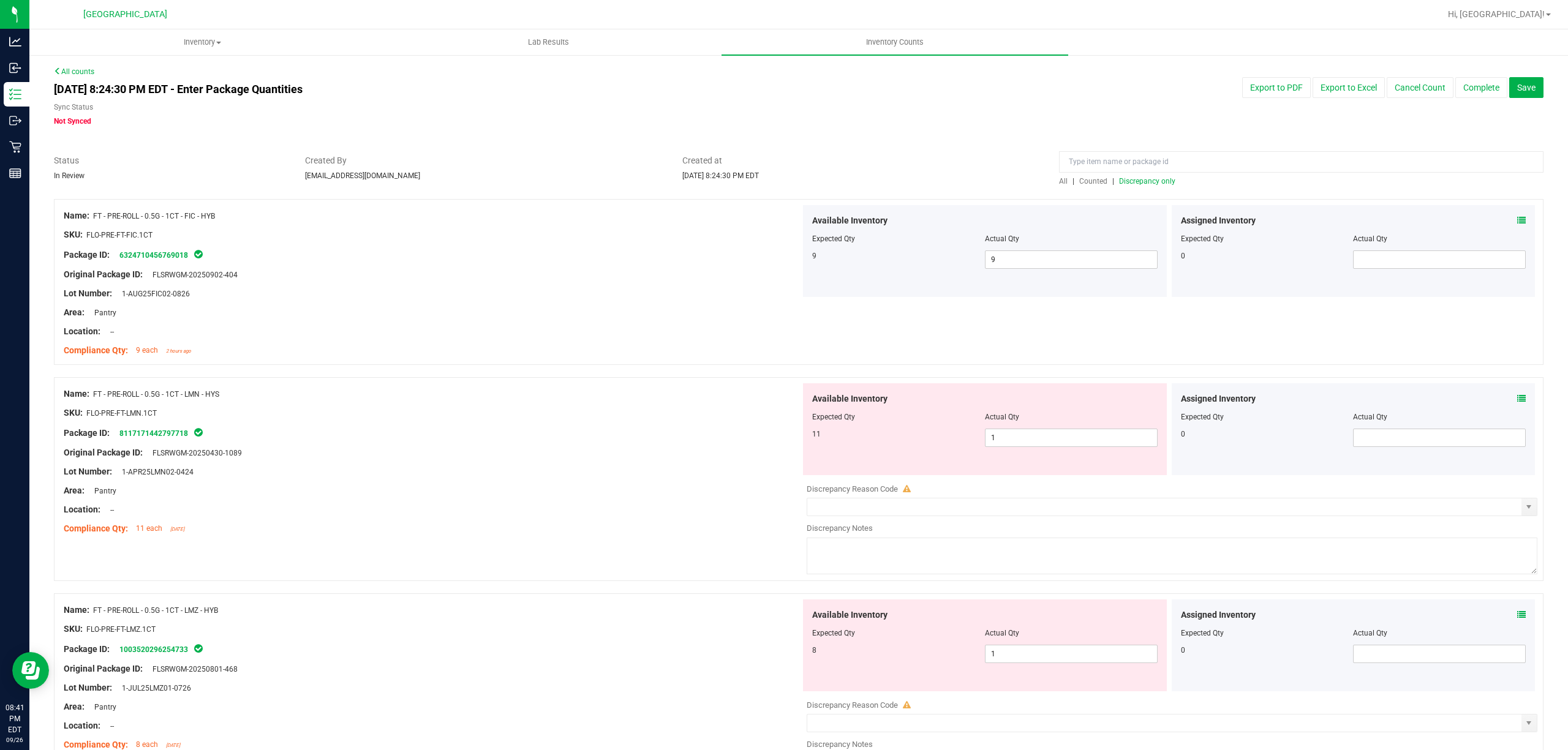
scroll to position [82, 0]
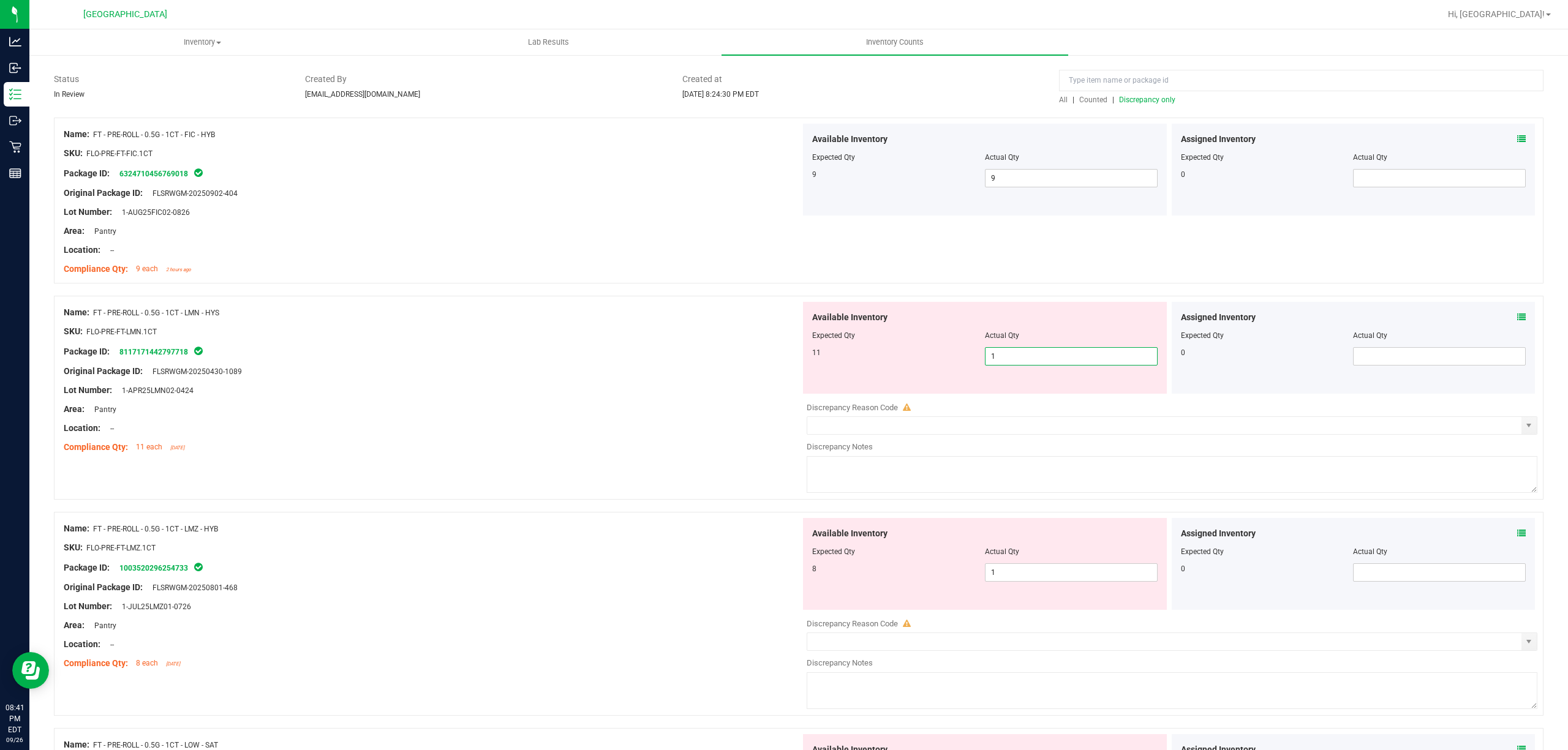
click at [1038, 361] on span "1 1" at bounding box center [1071, 356] width 173 height 18
type input "11"
drag, startPoint x: 691, startPoint y: 405, endPoint x: 748, endPoint y: 429, distance: 61.8
click at [691, 406] on div "Area: Pantry" at bounding box center [432, 410] width 737 height 13
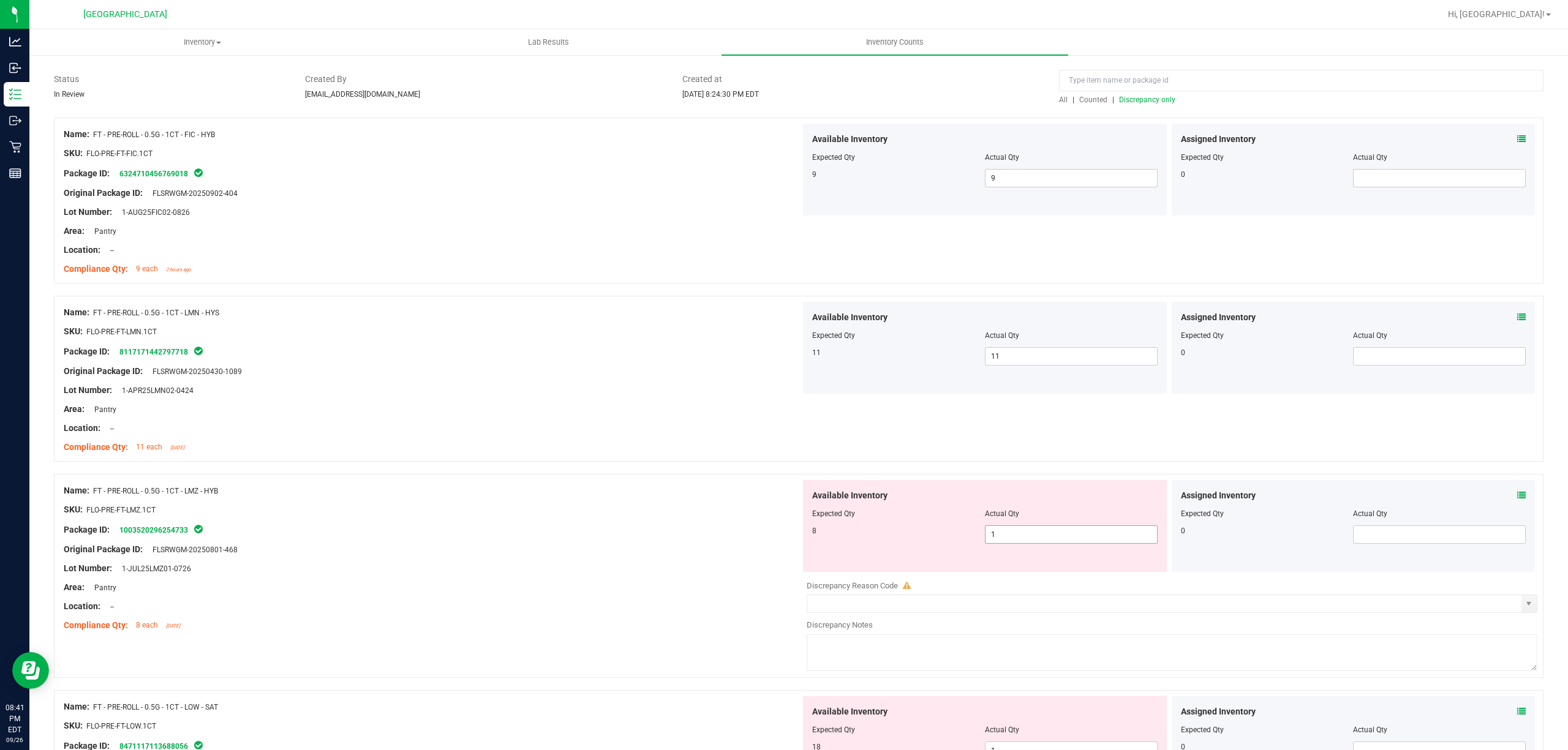
click at [1067, 538] on span "1 1" at bounding box center [1071, 534] width 173 height 18
click at [1067, 537] on input "1" at bounding box center [1071, 534] width 172 height 17
type input "8"
click at [684, 490] on div "Name: FT - PRE-ROLL - 0.5G - 1CT - LMZ - HYB" at bounding box center [432, 491] width 737 height 13
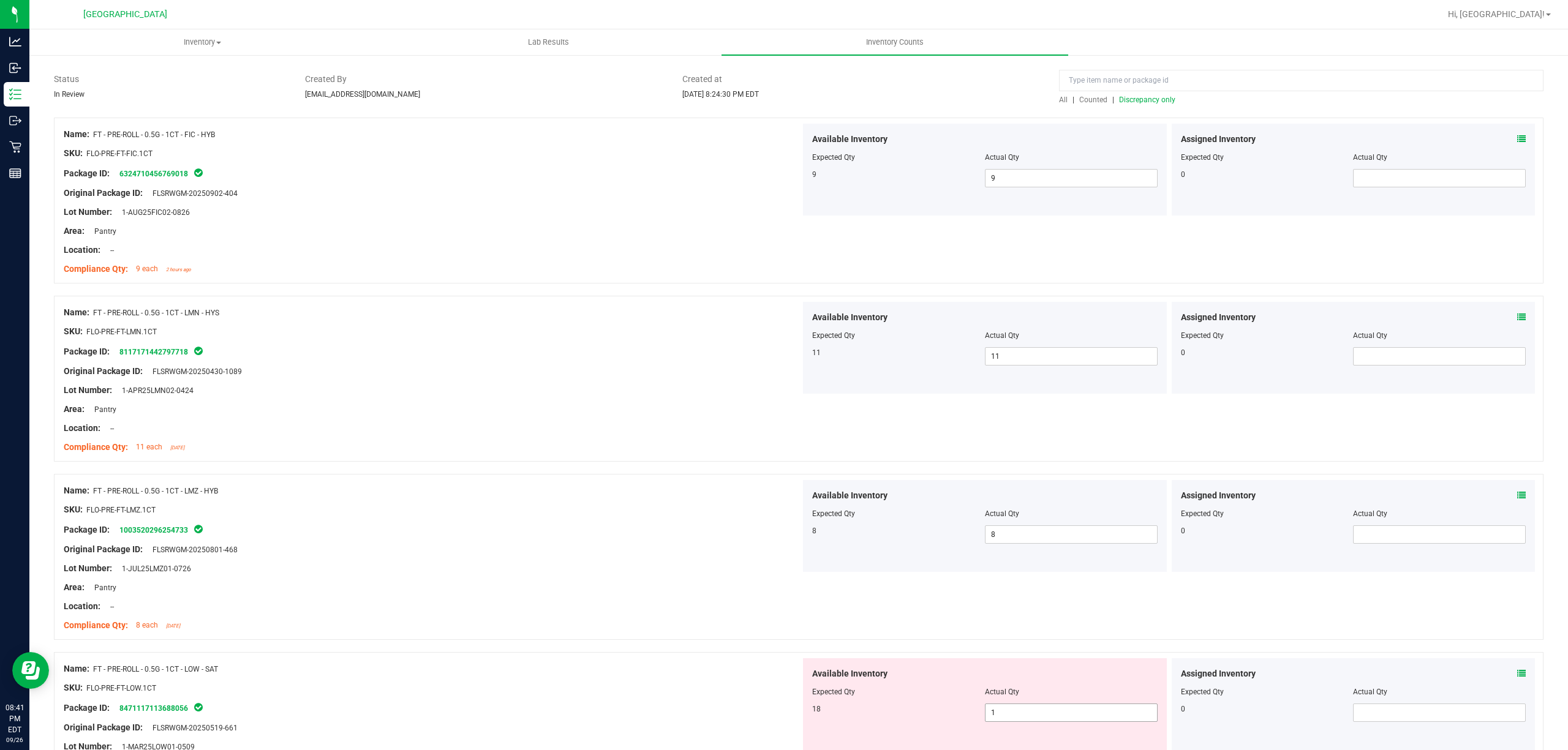
click at [1089, 714] on span "1 1" at bounding box center [1071, 713] width 173 height 18
type input "18"
click at [588, 605] on div "Location: --" at bounding box center [432, 607] width 737 height 13
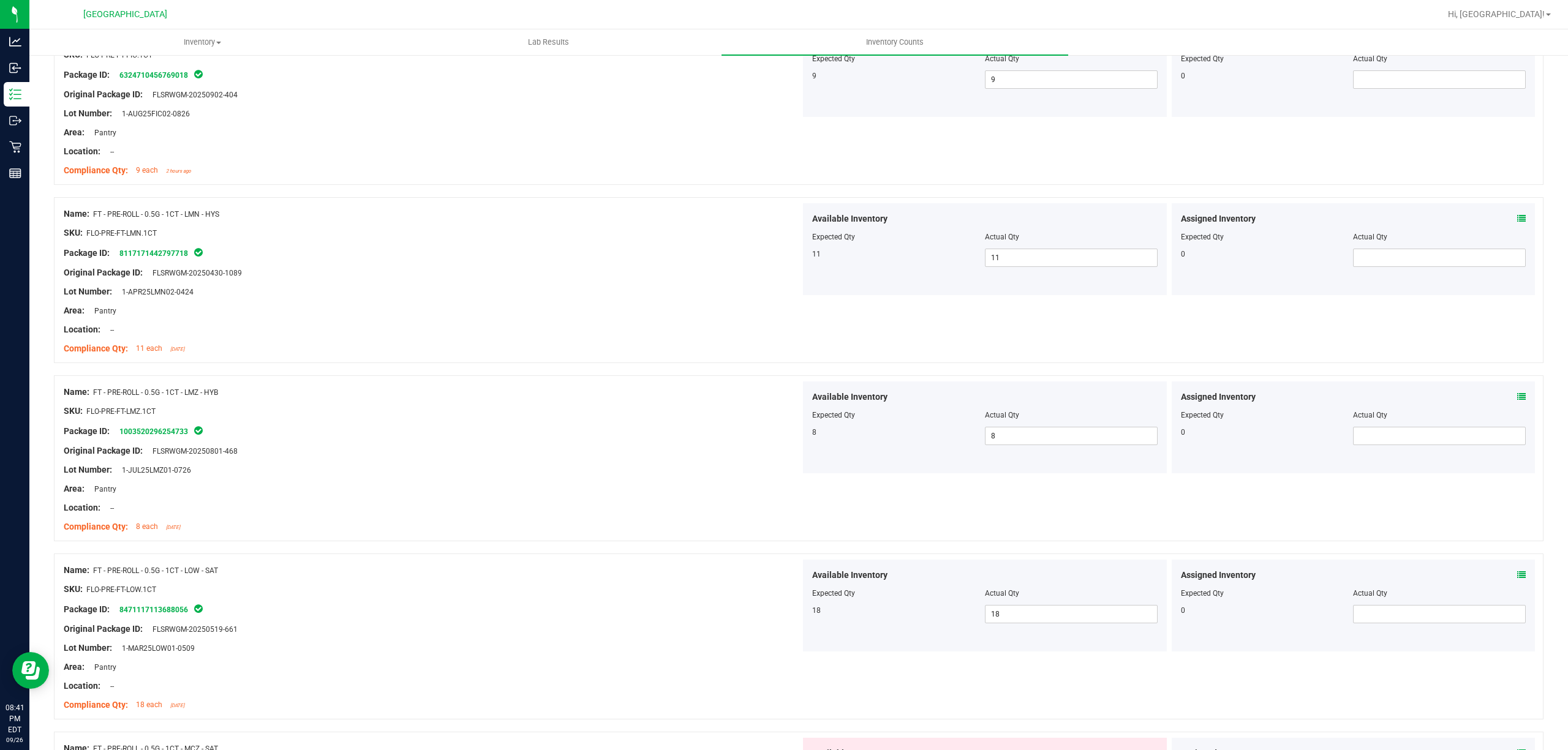
scroll to position [408, 0]
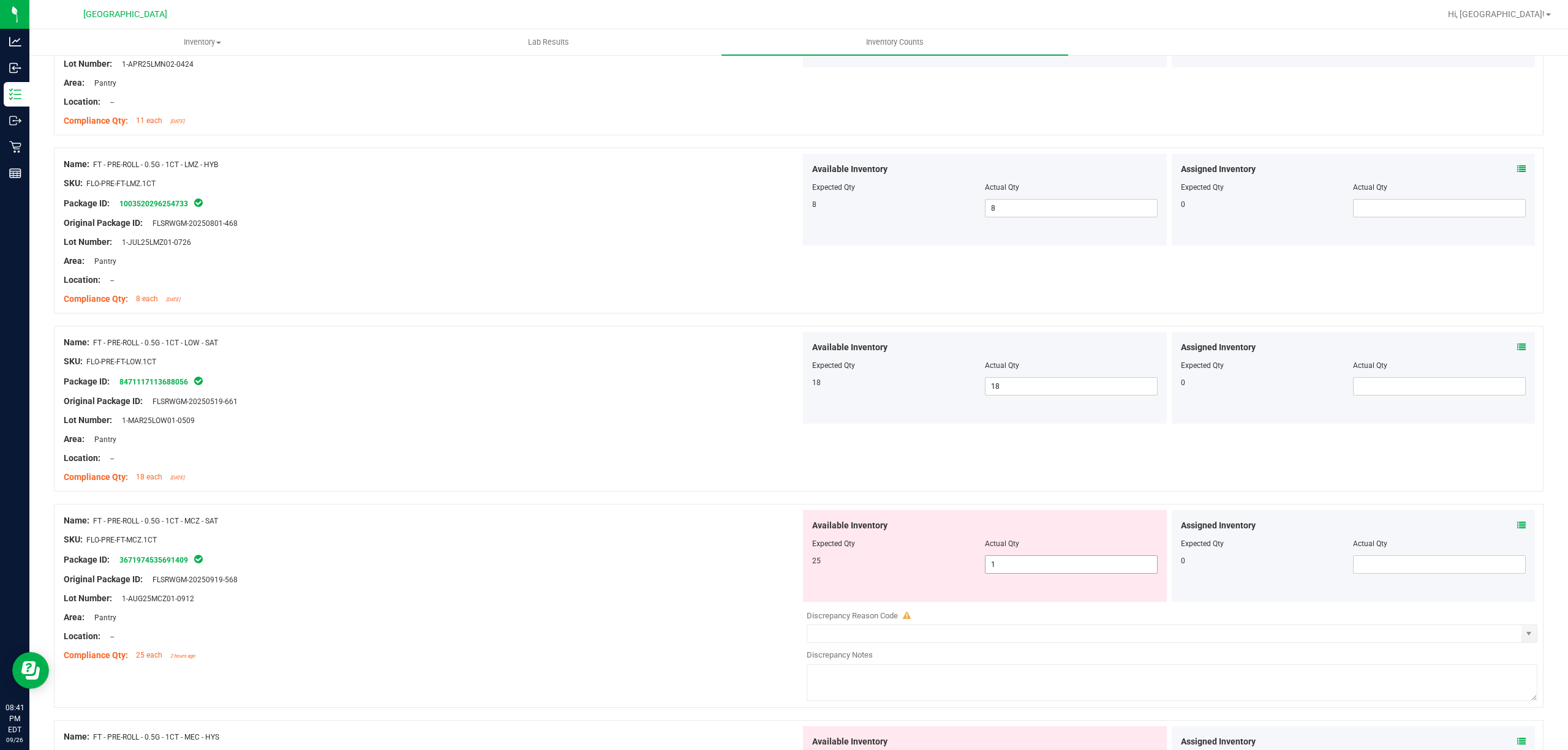
click at [1053, 571] on span "1 1" at bounding box center [1071, 565] width 173 height 18
click at [1053, 571] on input "1" at bounding box center [1071, 564] width 172 height 17
type input "25"
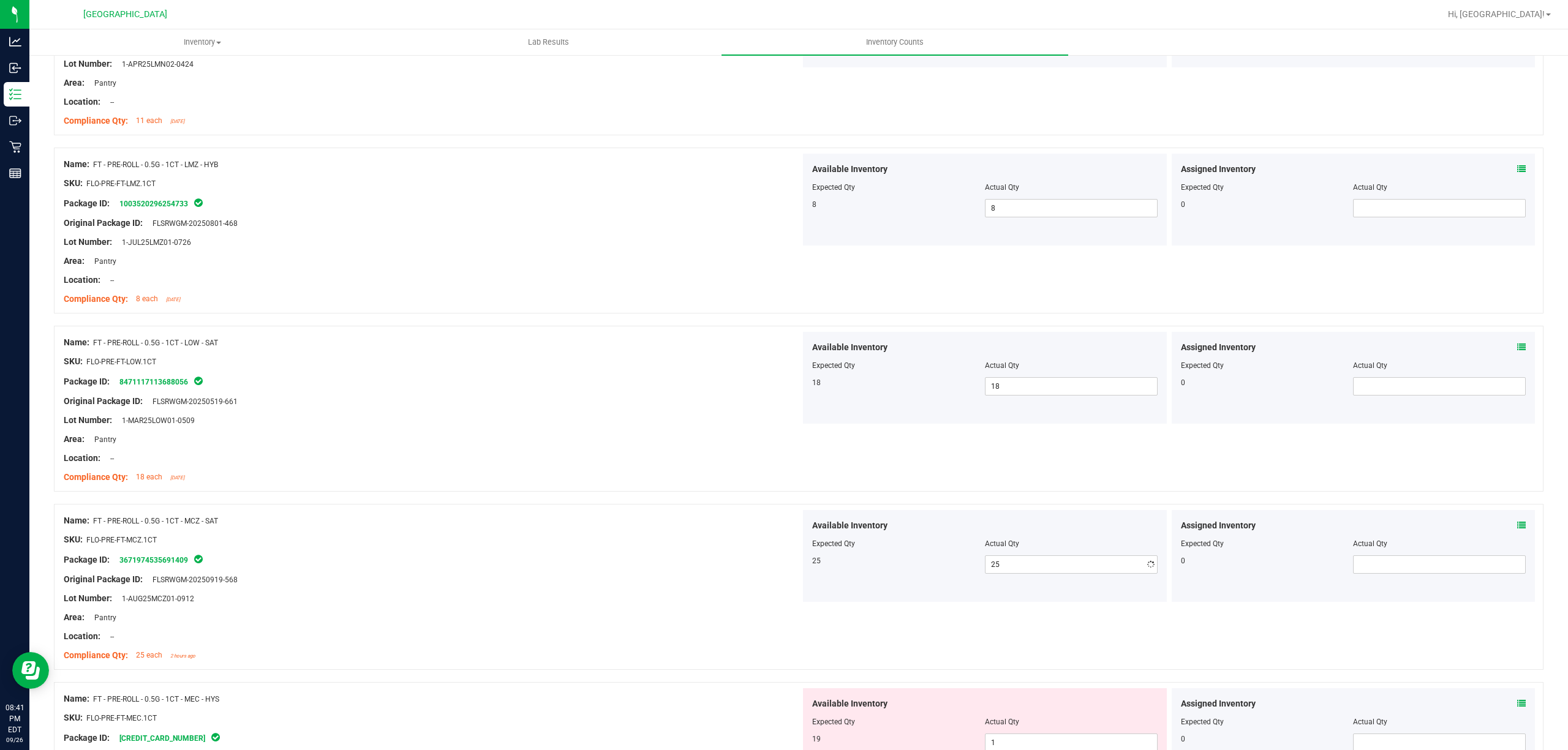
click at [688, 537] on div "SKU: FLO-PRE-FT-MCZ.1CT" at bounding box center [432, 540] width 737 height 13
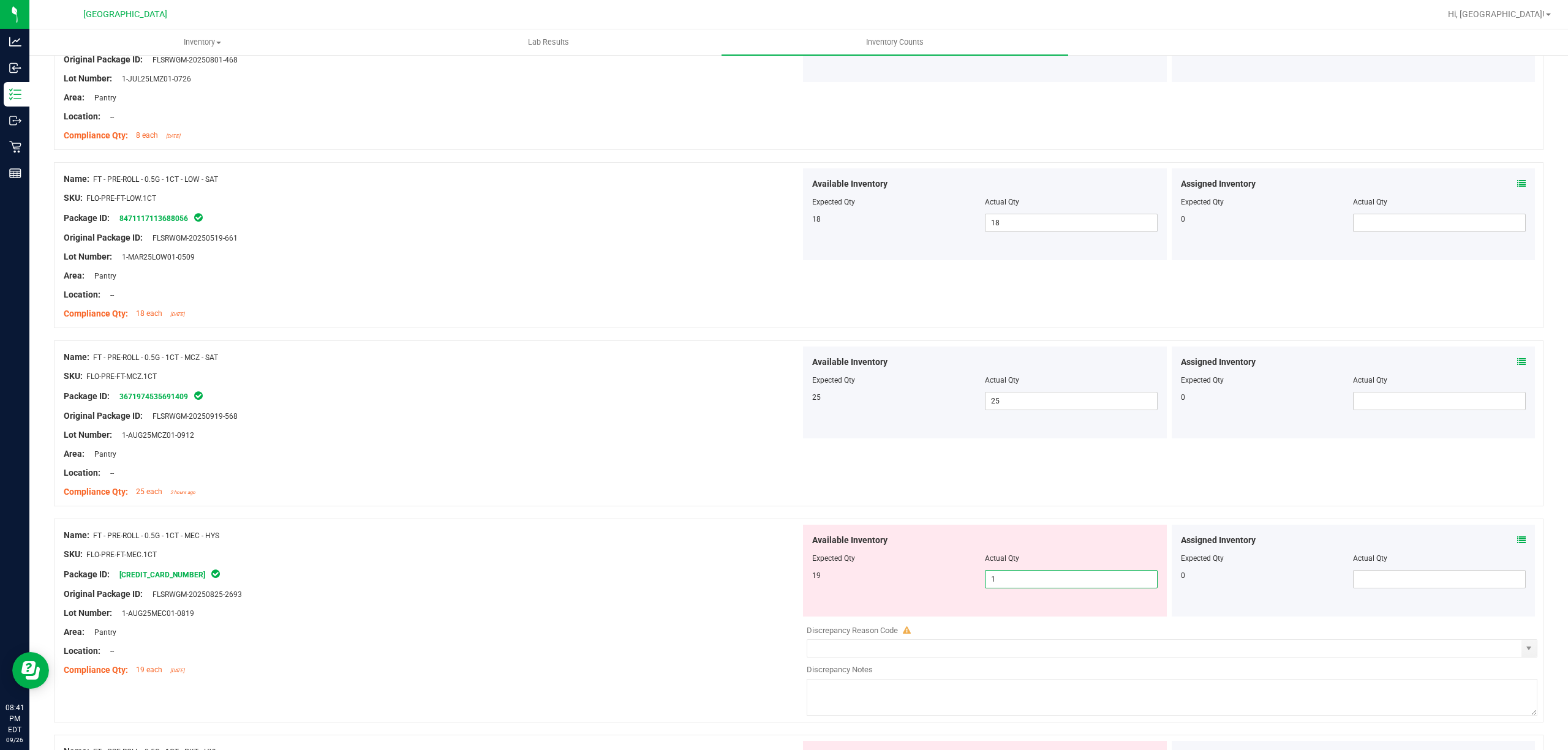
click at [1037, 589] on span "1 1" at bounding box center [1071, 579] width 173 height 18
type input "19"
click at [513, 488] on div "Compliance Qty: 25 each 2 hours ago" at bounding box center [432, 492] width 737 height 13
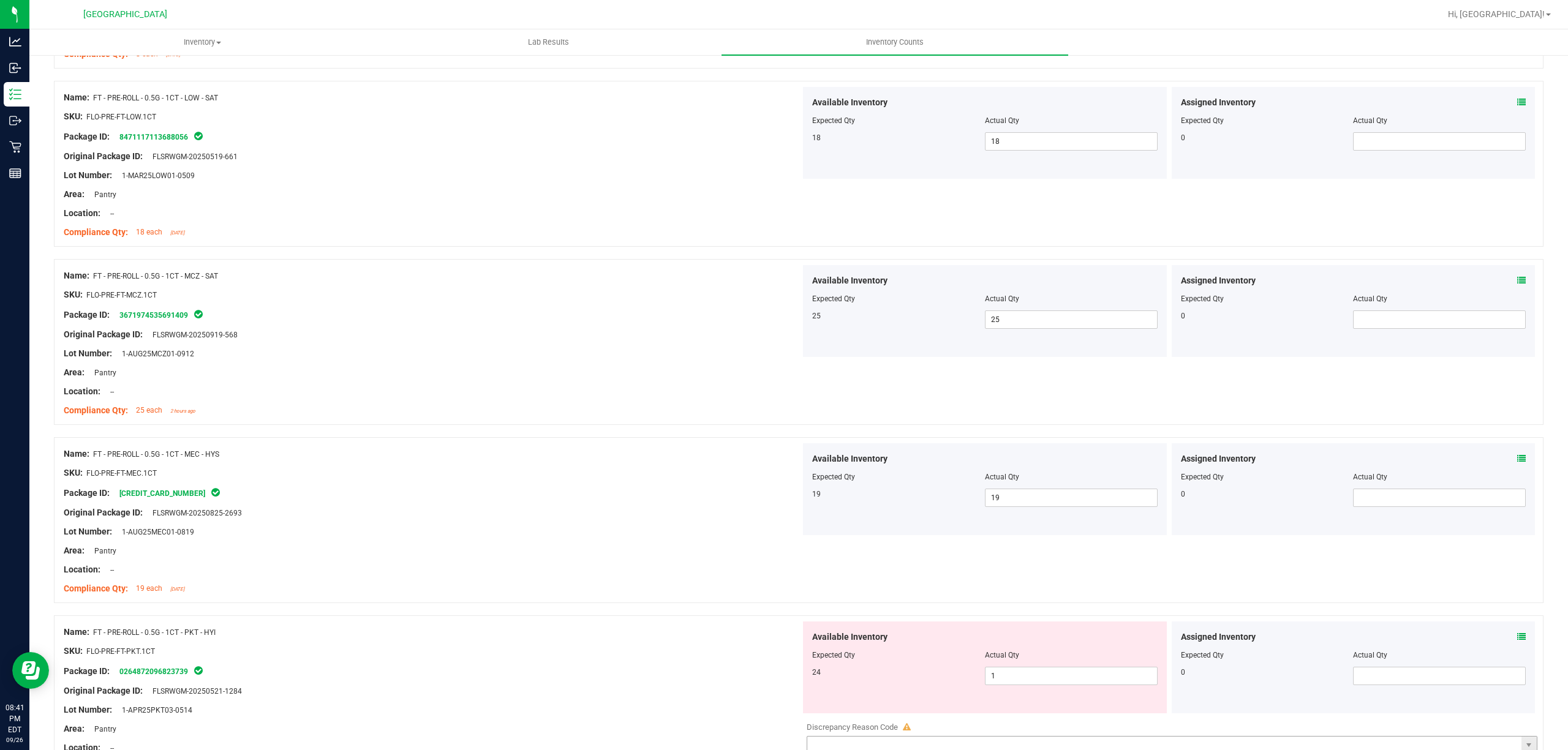
scroll to position [816, 0]
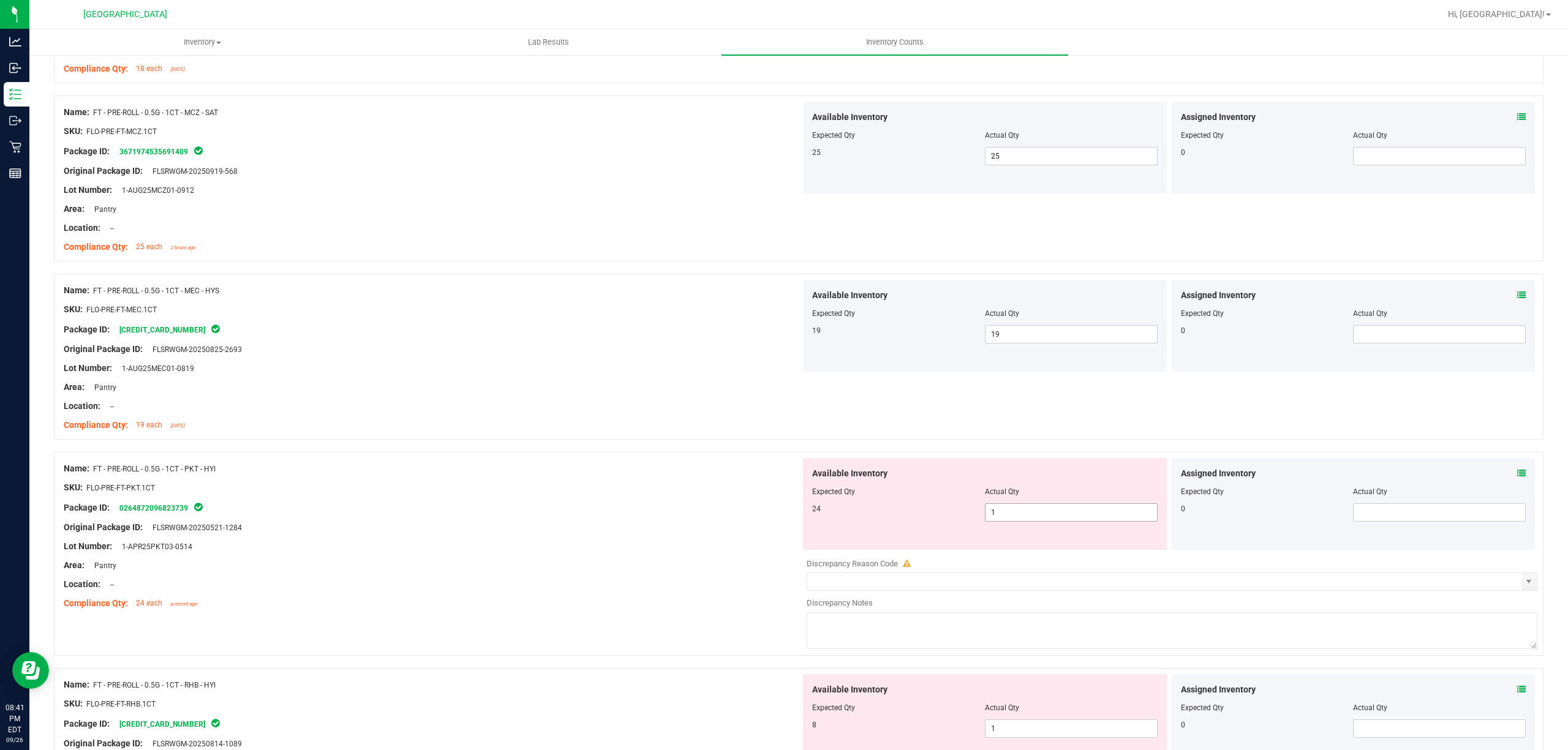
click at [1081, 513] on span "1 1" at bounding box center [1071, 513] width 173 height 18
click at [1074, 513] on input "1" at bounding box center [1071, 512] width 172 height 17
click at [1067, 515] on input "1" at bounding box center [1071, 512] width 172 height 17
click at [1064, 515] on input "12" at bounding box center [1071, 512] width 172 height 17
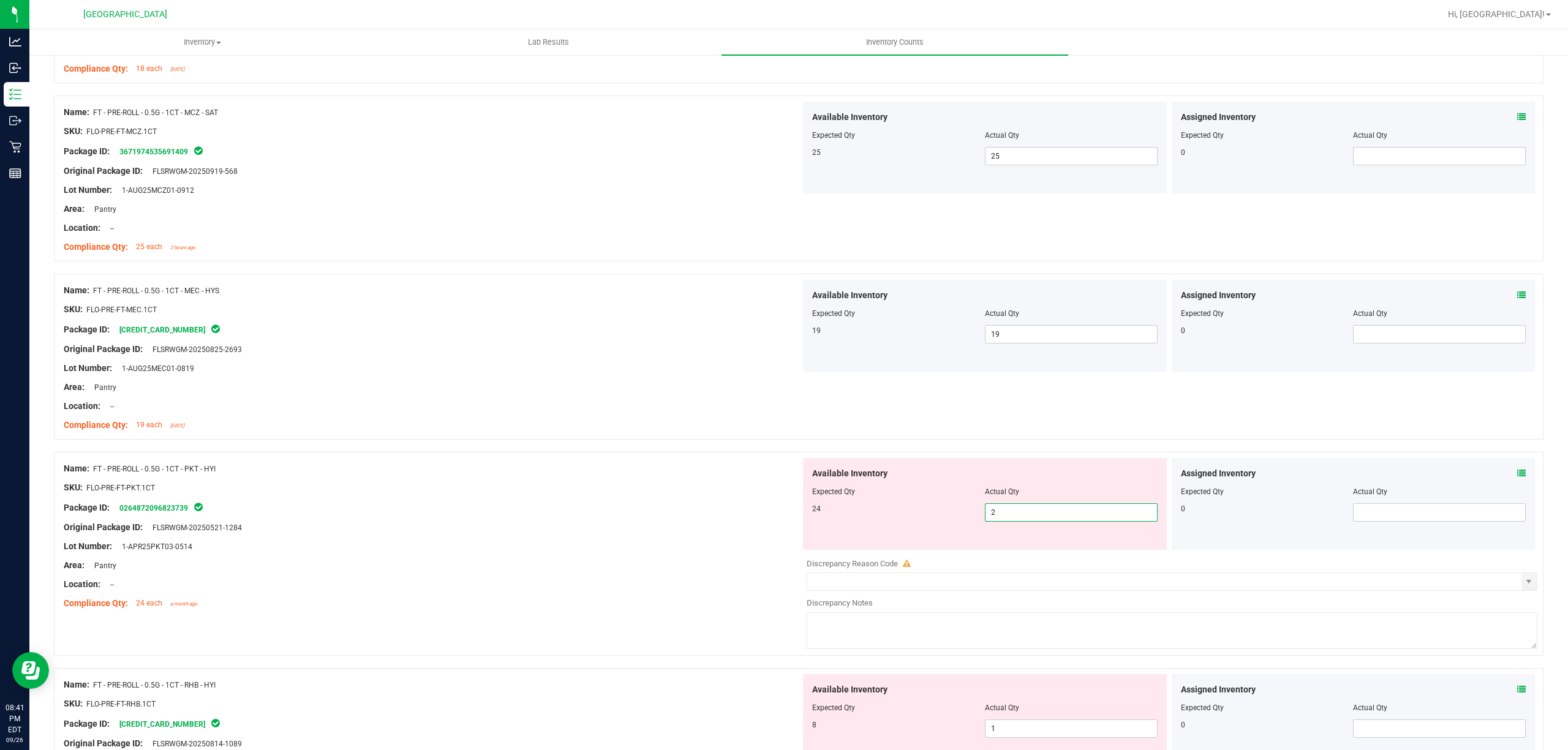
type input "24"
click at [549, 515] on div "Package ID: 0264872096823739" at bounding box center [432, 508] width 737 height 15
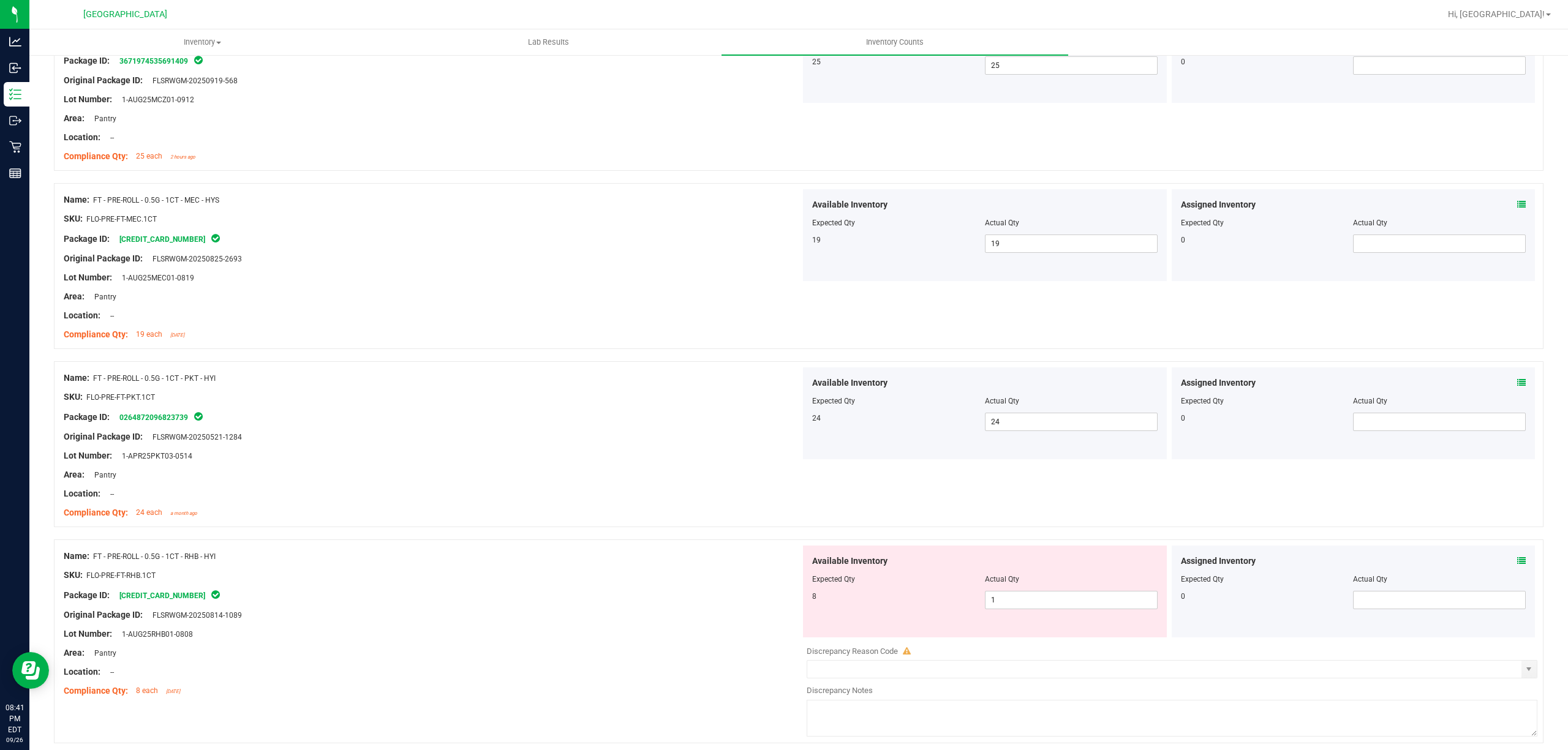
scroll to position [1061, 0]
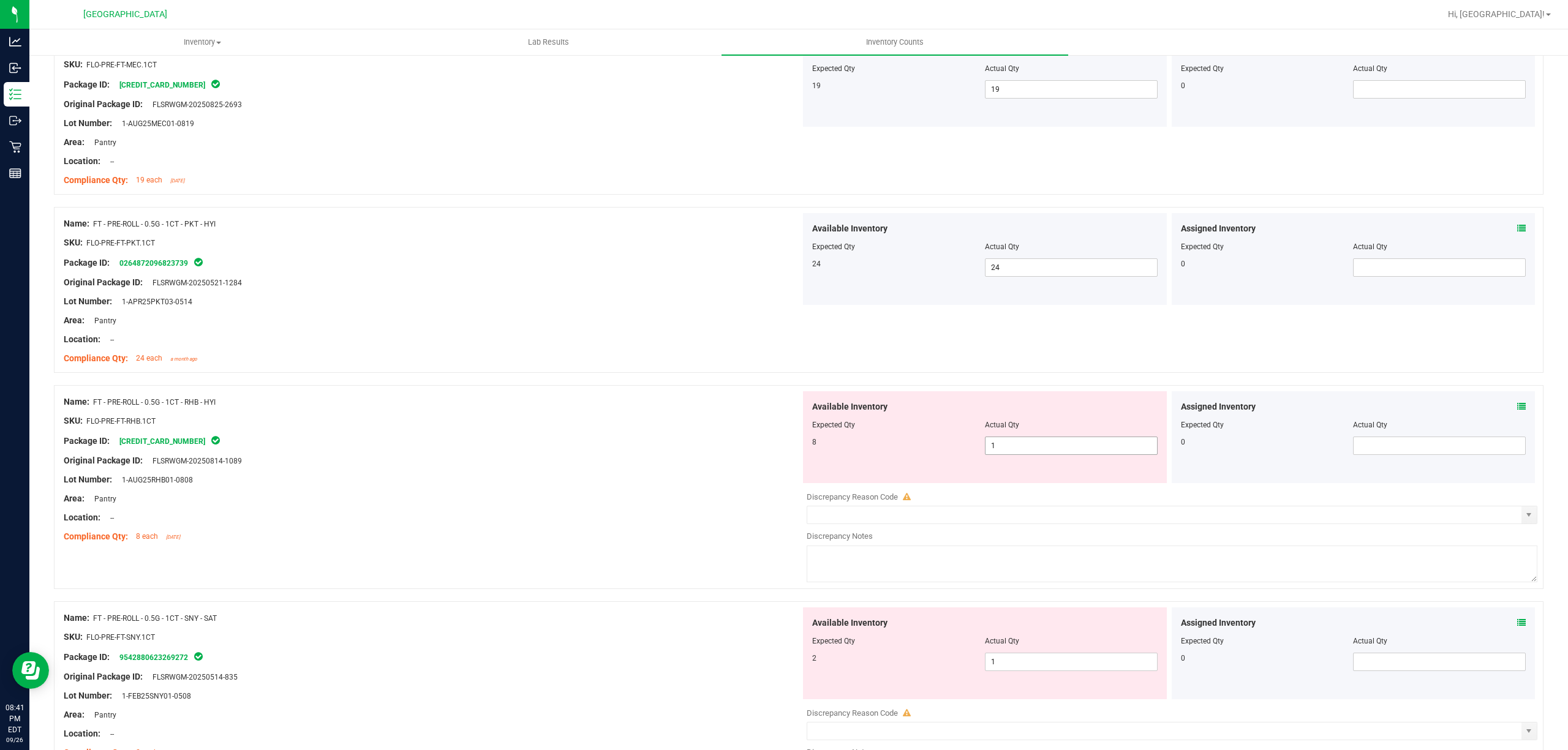
click at [1039, 441] on span "1 1" at bounding box center [1071, 446] width 173 height 18
click at [1037, 441] on input "1" at bounding box center [1071, 445] width 172 height 17
type input "8"
click at [646, 444] on div "Package ID: [CREDIT_CARD_NUMBER]" at bounding box center [432, 441] width 737 height 15
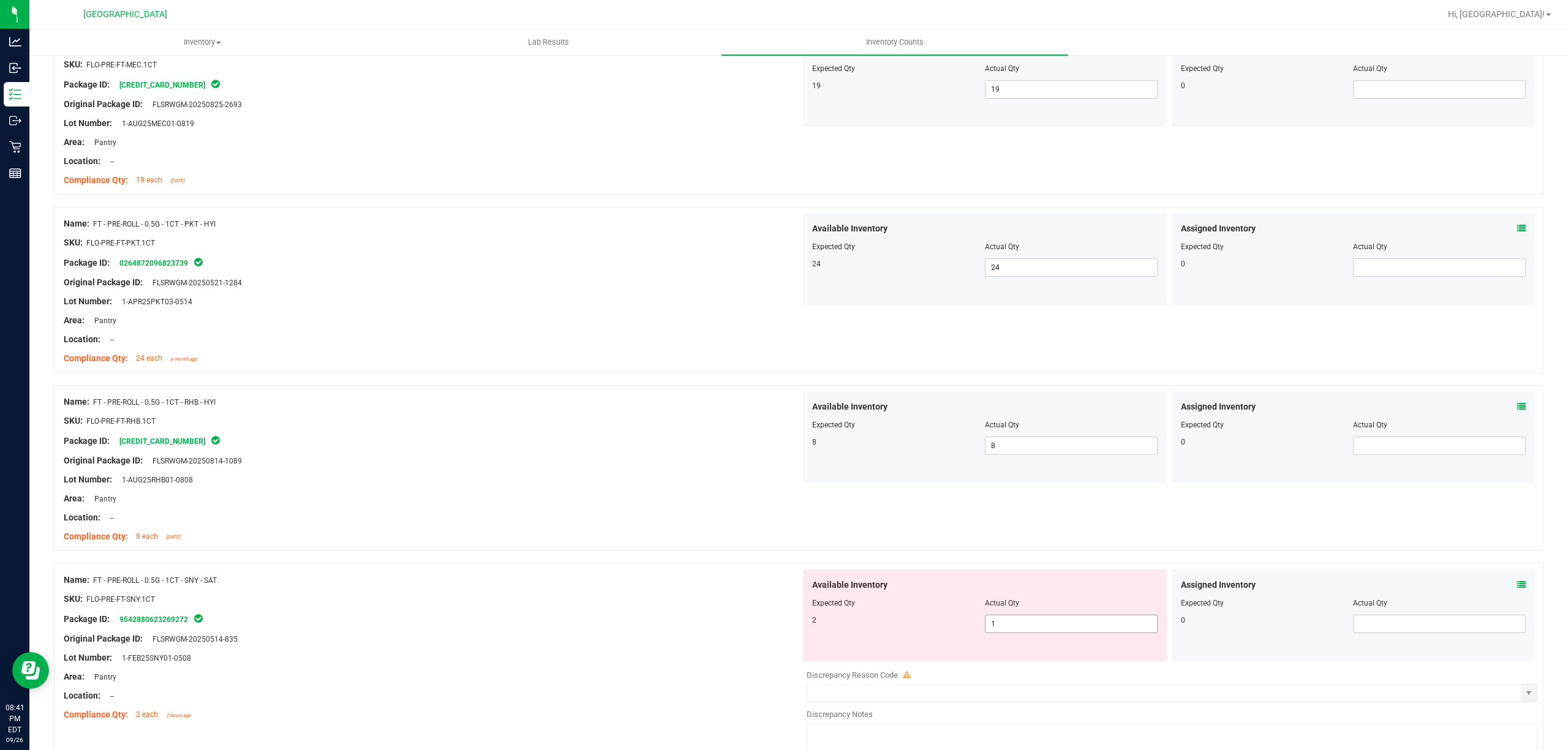
click at [1015, 627] on span "1 1" at bounding box center [1071, 624] width 173 height 18
click at [1015, 627] on input "1" at bounding box center [1071, 624] width 172 height 17
type input "2"
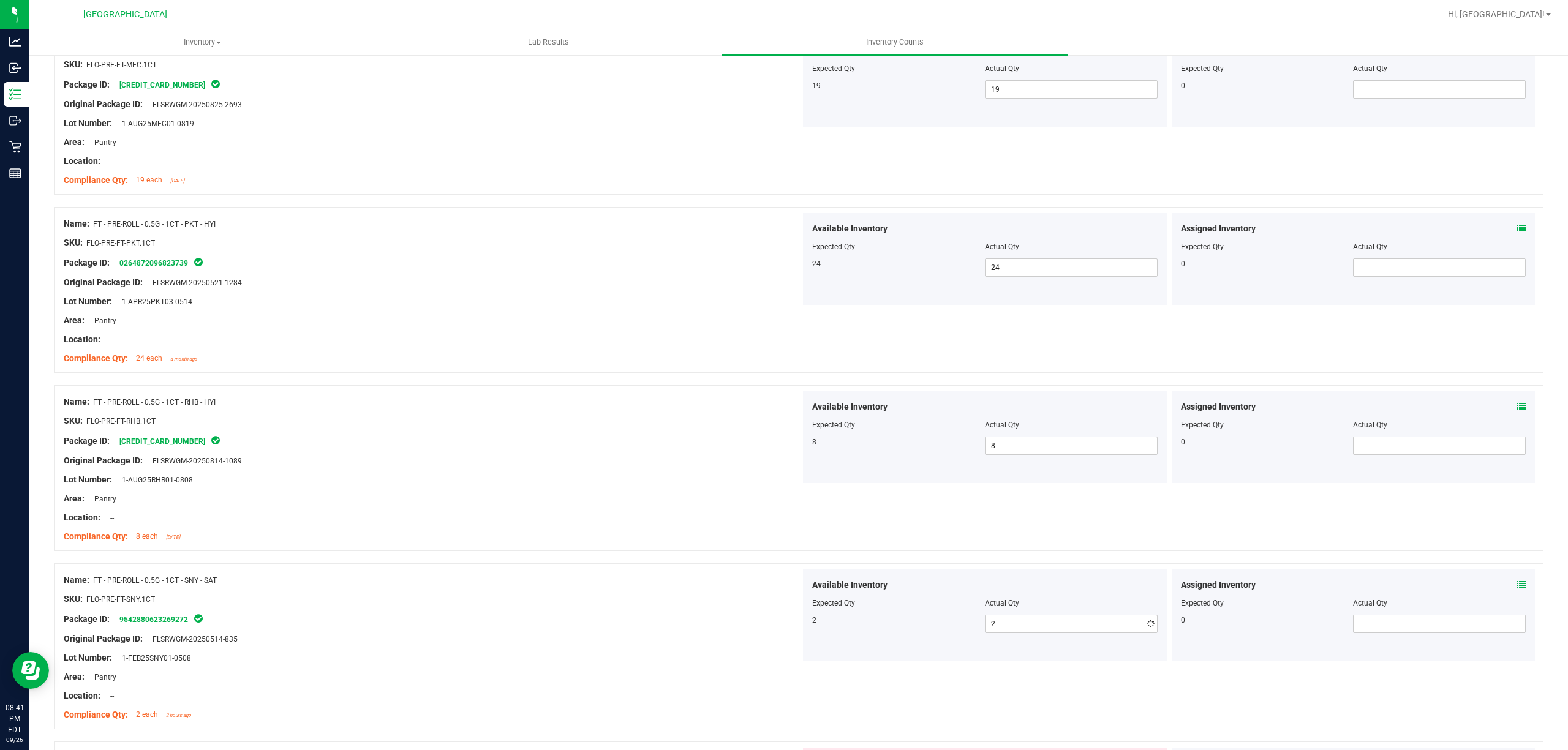
click at [489, 563] on div at bounding box center [798, 557] width 1490 height 12
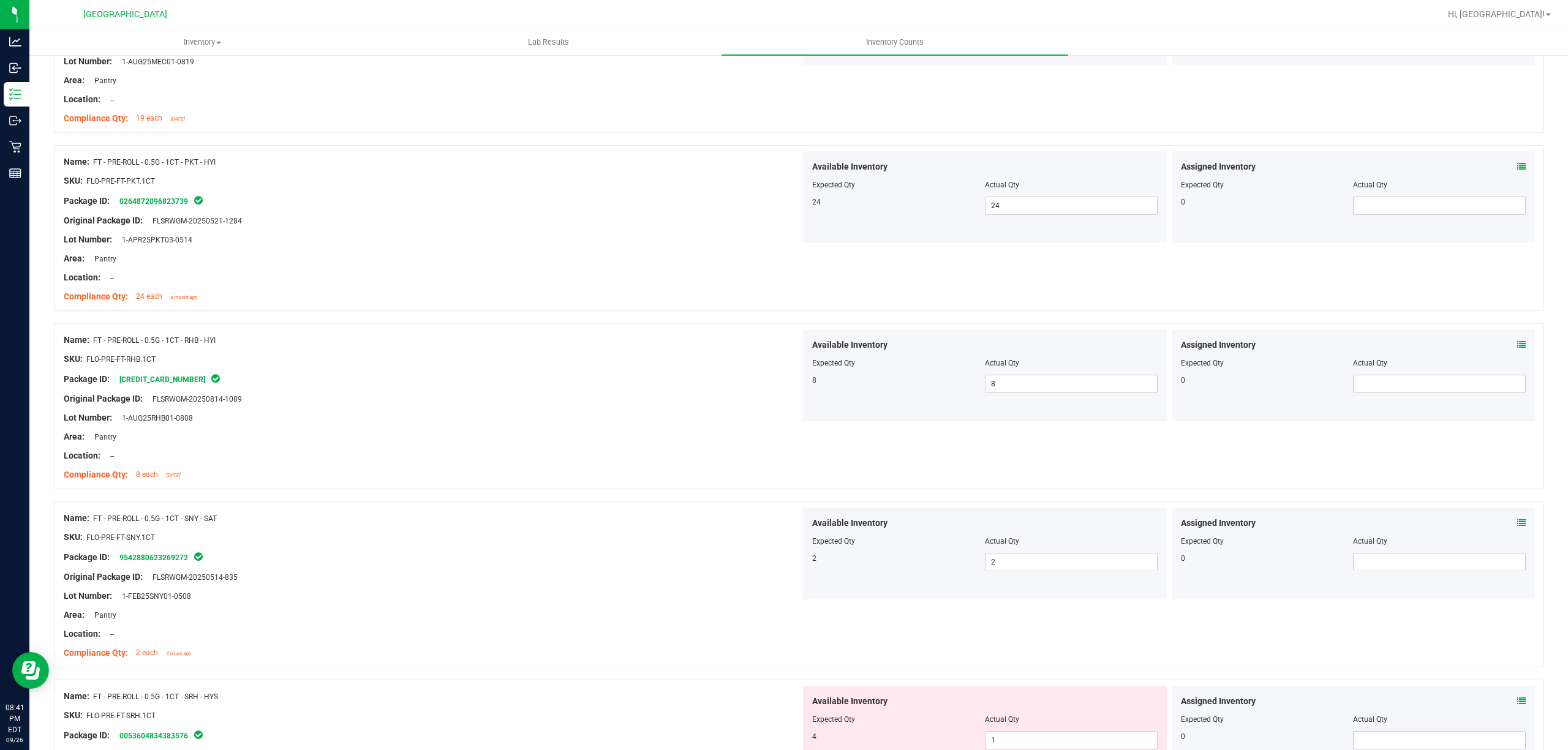
scroll to position [1225, 0]
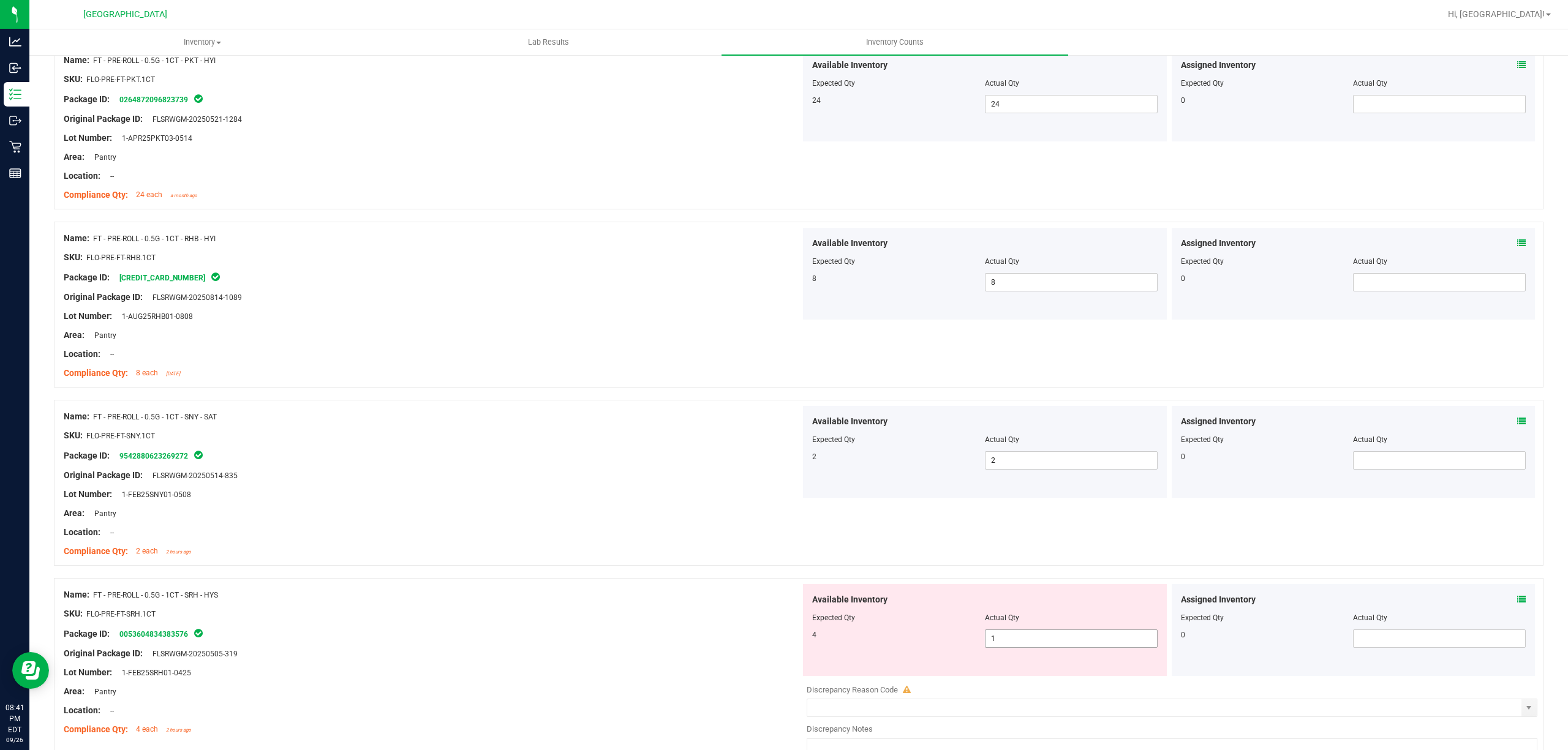
click at [1068, 640] on span "1 1" at bounding box center [1071, 638] width 173 height 18
click at [1068, 640] on input "1" at bounding box center [1071, 638] width 172 height 17
type input "4"
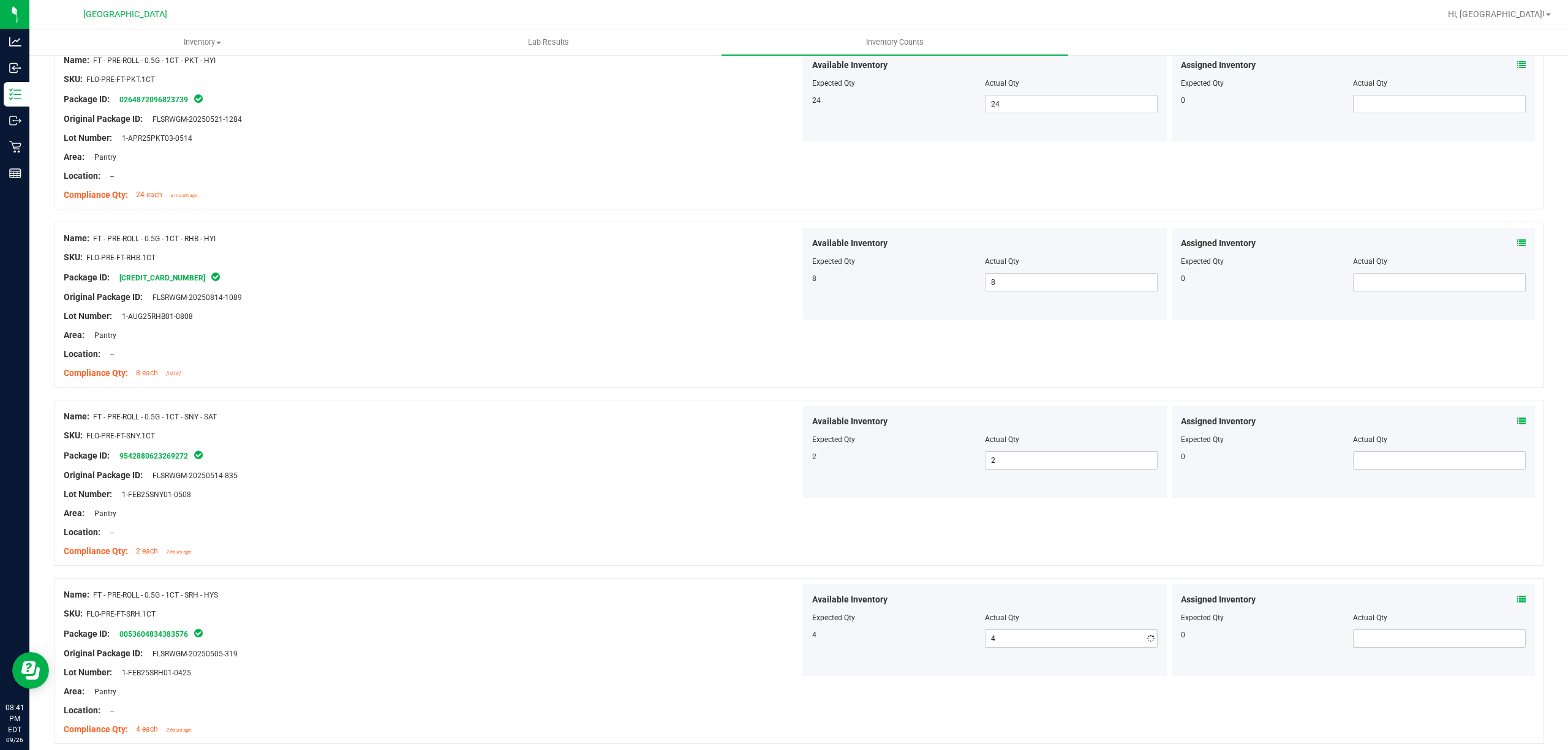
click at [598, 588] on div "Name: FT - PRE-ROLL - 0.5G - 1CT - SRH - HYS SKU: FLO-PRE-FT-SRH.1CT Package ID…" at bounding box center [432, 662] width 737 height 156
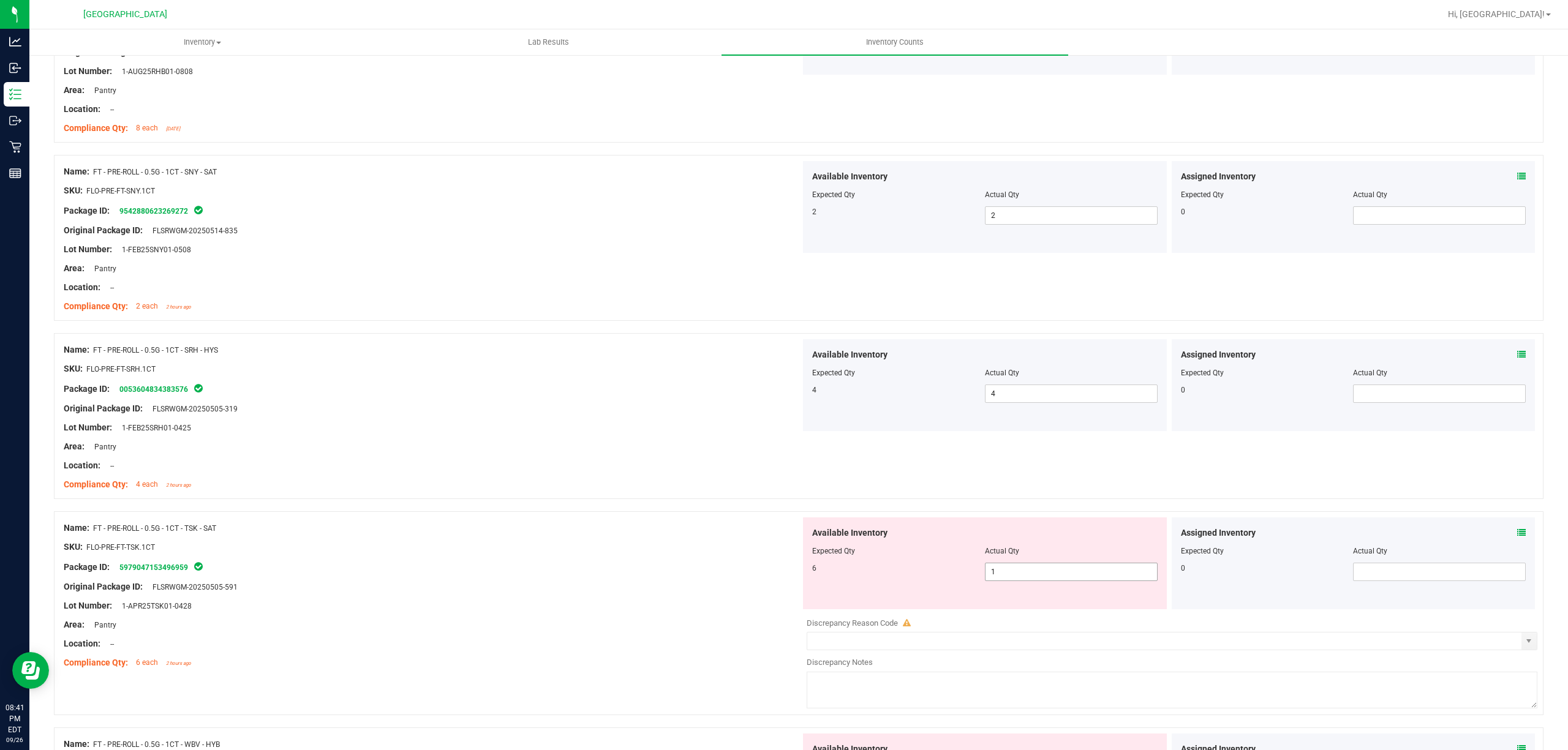
click at [1000, 581] on span "1 1" at bounding box center [1071, 572] width 173 height 18
click at [1000, 581] on input "1" at bounding box center [1071, 572] width 172 height 17
click at [653, 530] on div "Name: FT - PRE-ROLL - 0.5G - 1CT - TSK - SAT" at bounding box center [432, 529] width 737 height 13
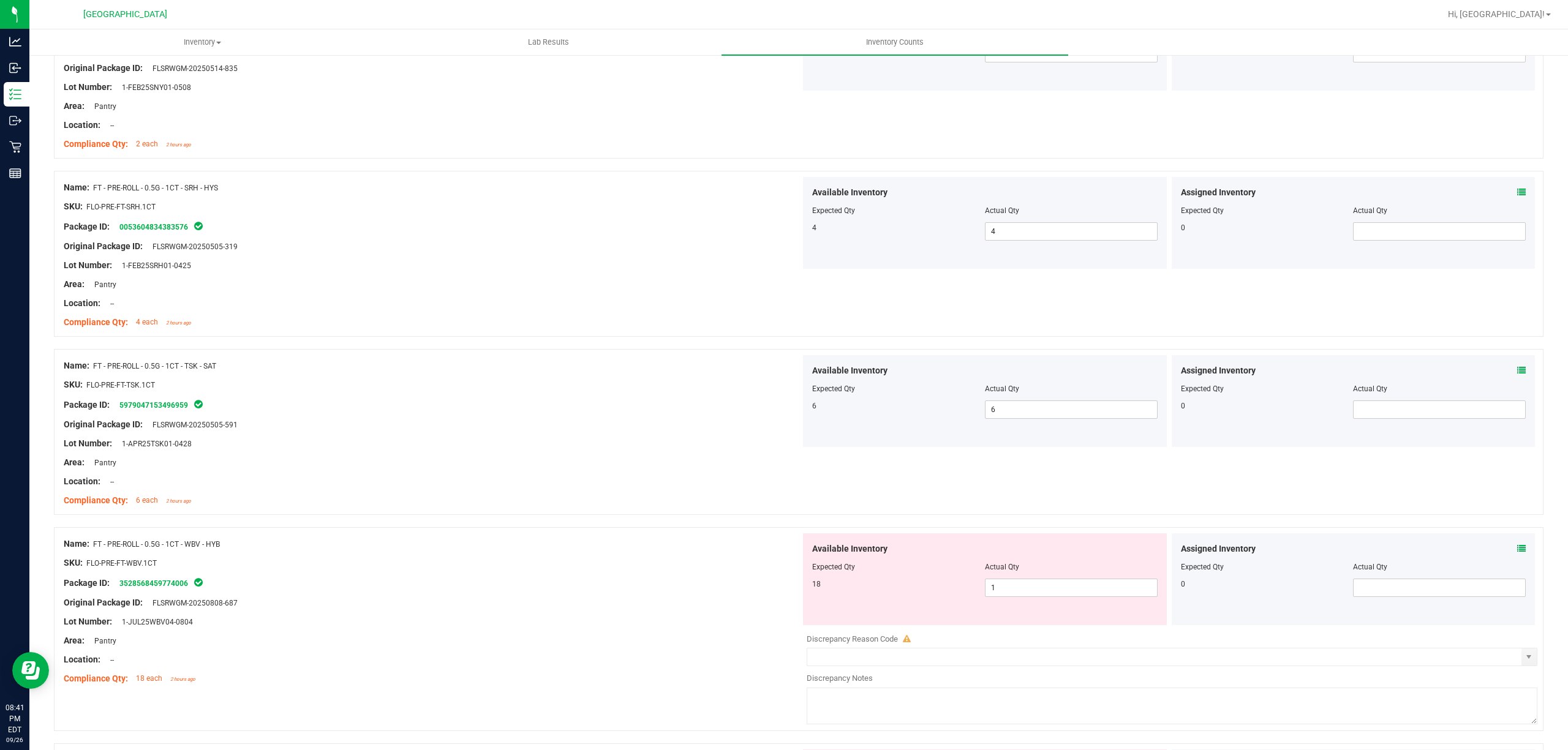
scroll to position [1633, 0]
click at [1074, 596] on span "1 1" at bounding box center [1071, 587] width 173 height 18
click at [541, 541] on div "Name: FT - PRE-ROLL - 0.5G - 1CT - WBV - HYB" at bounding box center [432, 544] width 737 height 13
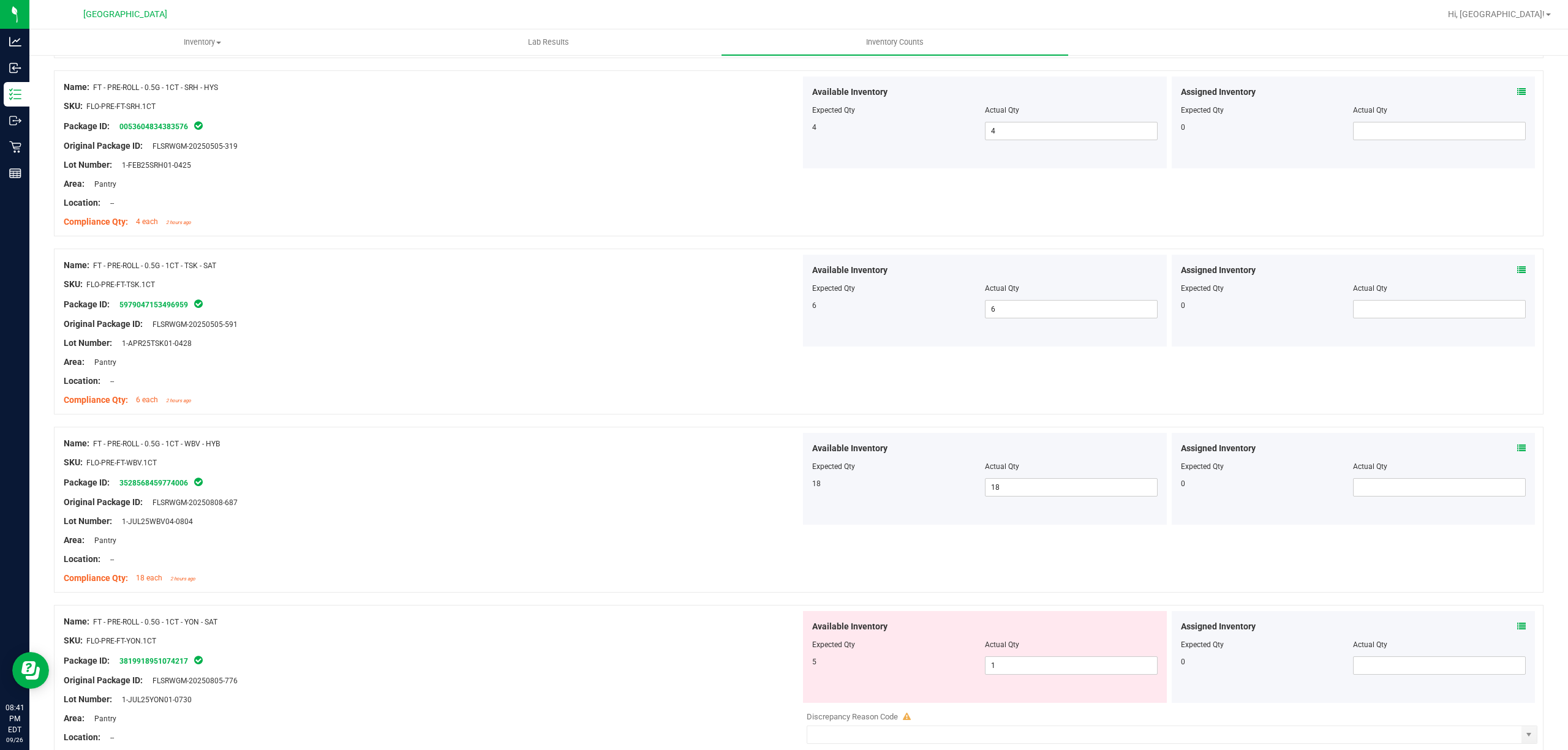
scroll to position [1877, 0]
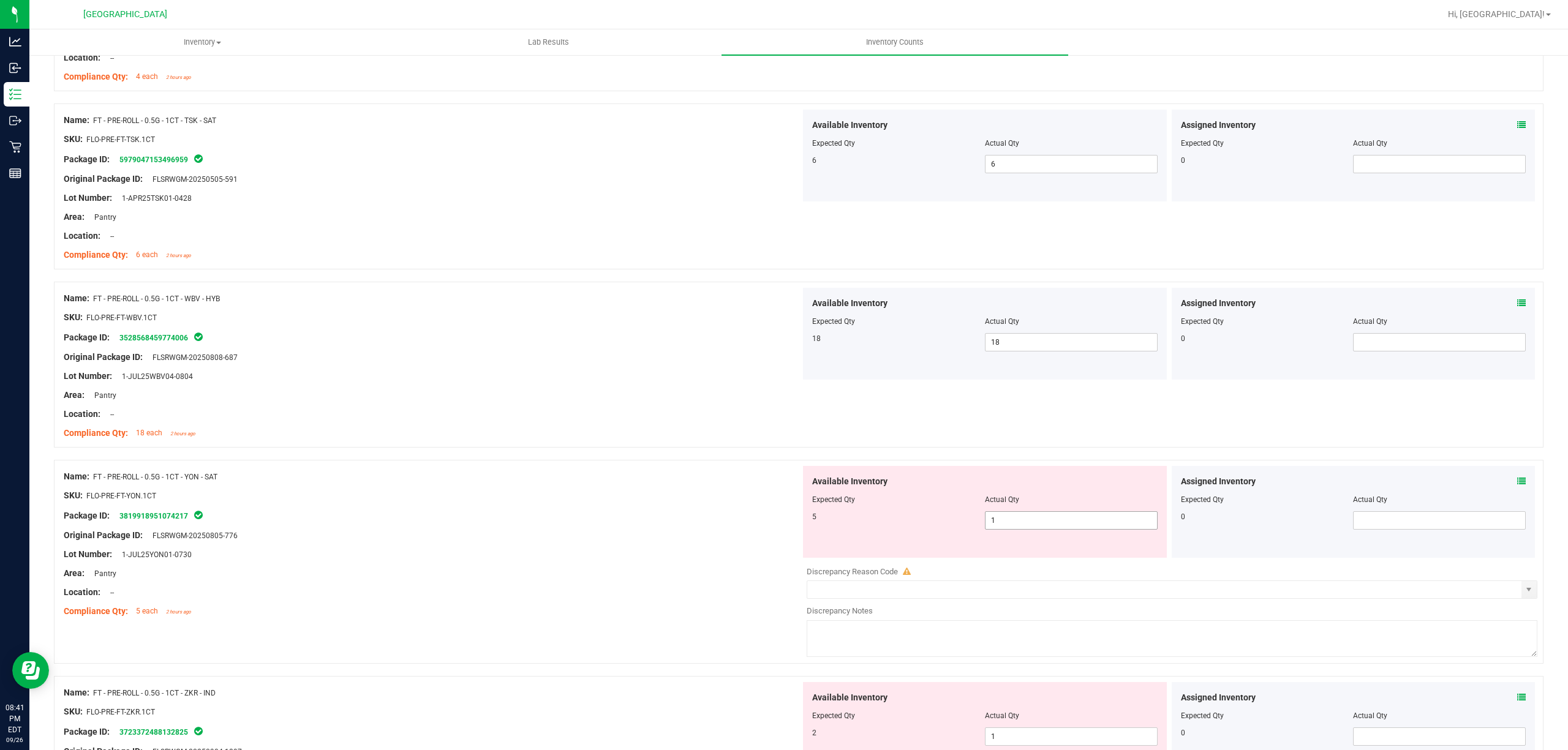
click at [1072, 523] on span "1 1" at bounding box center [1071, 520] width 173 height 18
click at [1072, 522] on input "1" at bounding box center [1071, 520] width 172 height 17
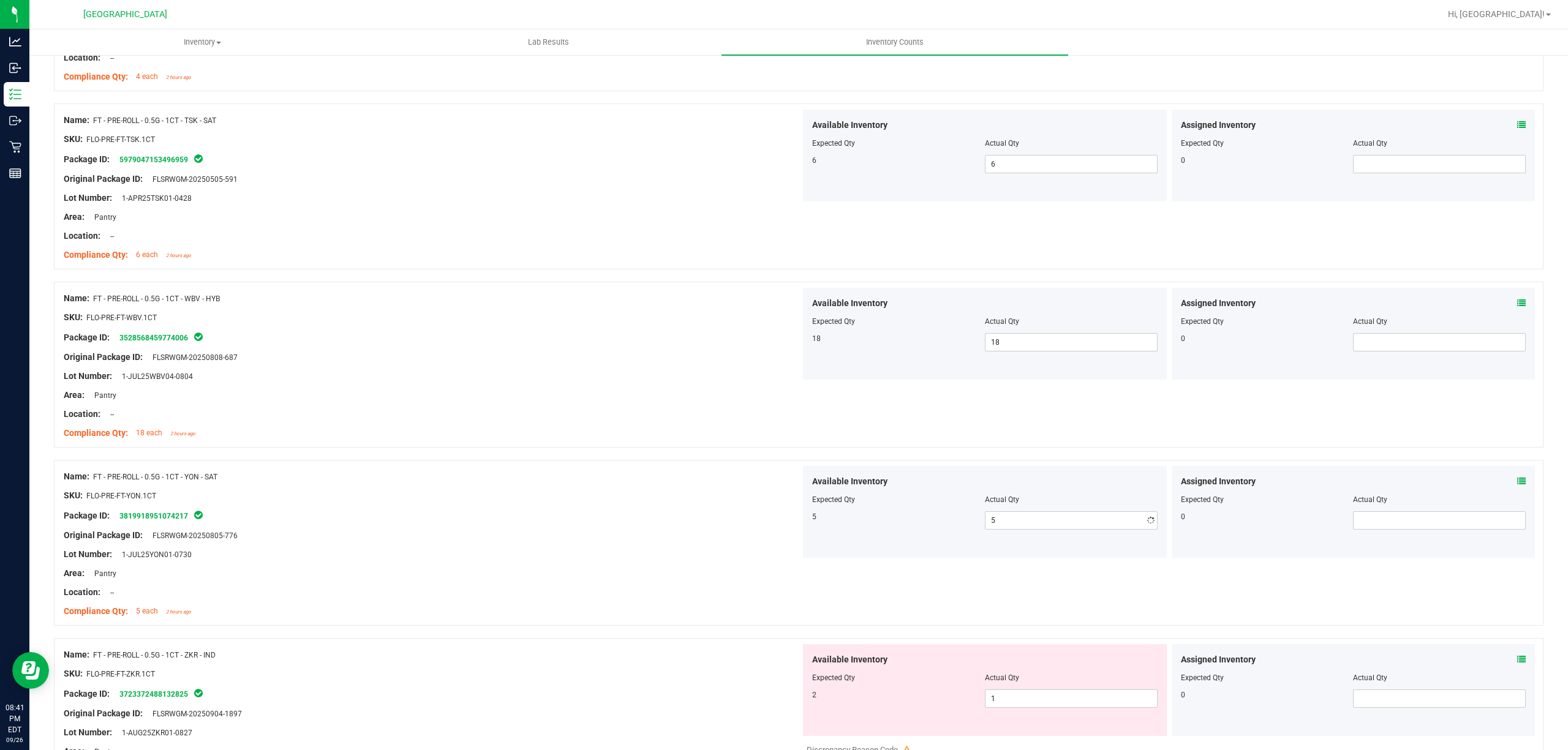
click at [592, 470] on div "Name: FT - PRE-ROLL - 0.5G - 1CT - YON - SAT SKU: FLO-PRE-FT-YON.1CT Package ID…" at bounding box center [432, 544] width 737 height 156
click at [1020, 690] on div at bounding box center [985, 686] width 345 height 6
drag, startPoint x: 1020, startPoint y: 695, endPoint x: 1019, endPoint y: 700, distance: 5.1
click at [1019, 699] on span "1 1" at bounding box center [1071, 699] width 173 height 18
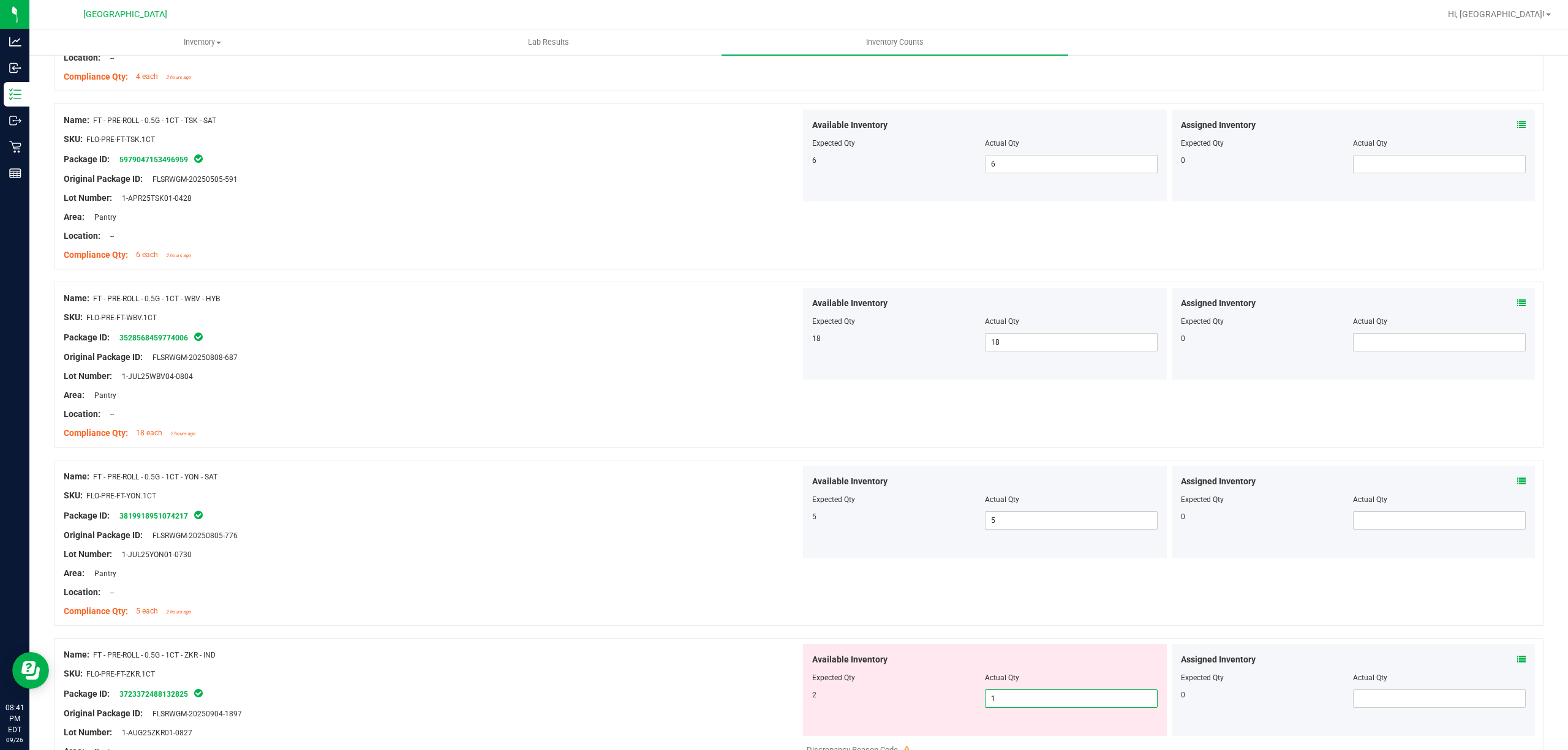
click at [1019, 700] on input "1" at bounding box center [1071, 699] width 172 height 17
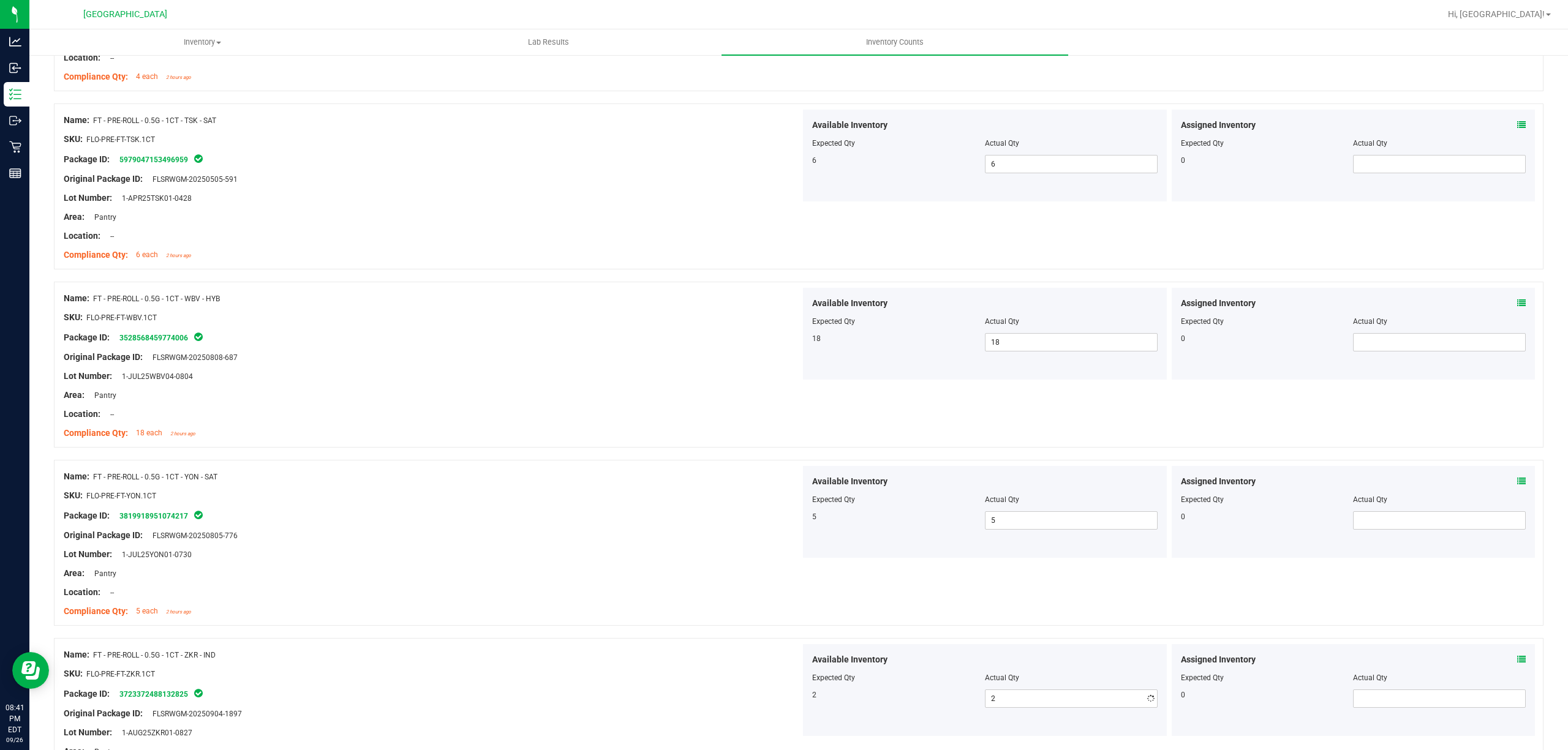
click at [500, 630] on div at bounding box center [798, 632] width 1490 height 12
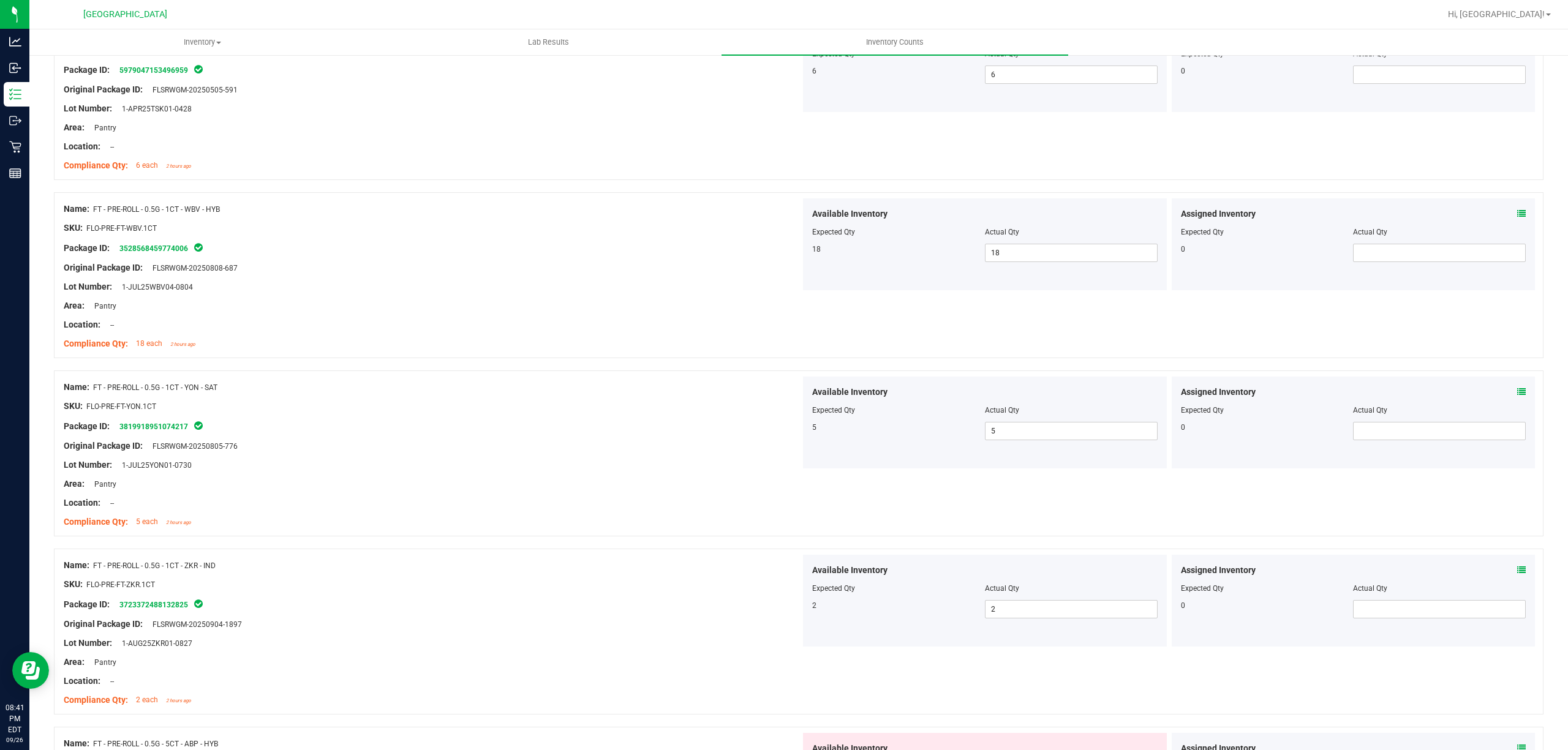
scroll to position [2123, 0]
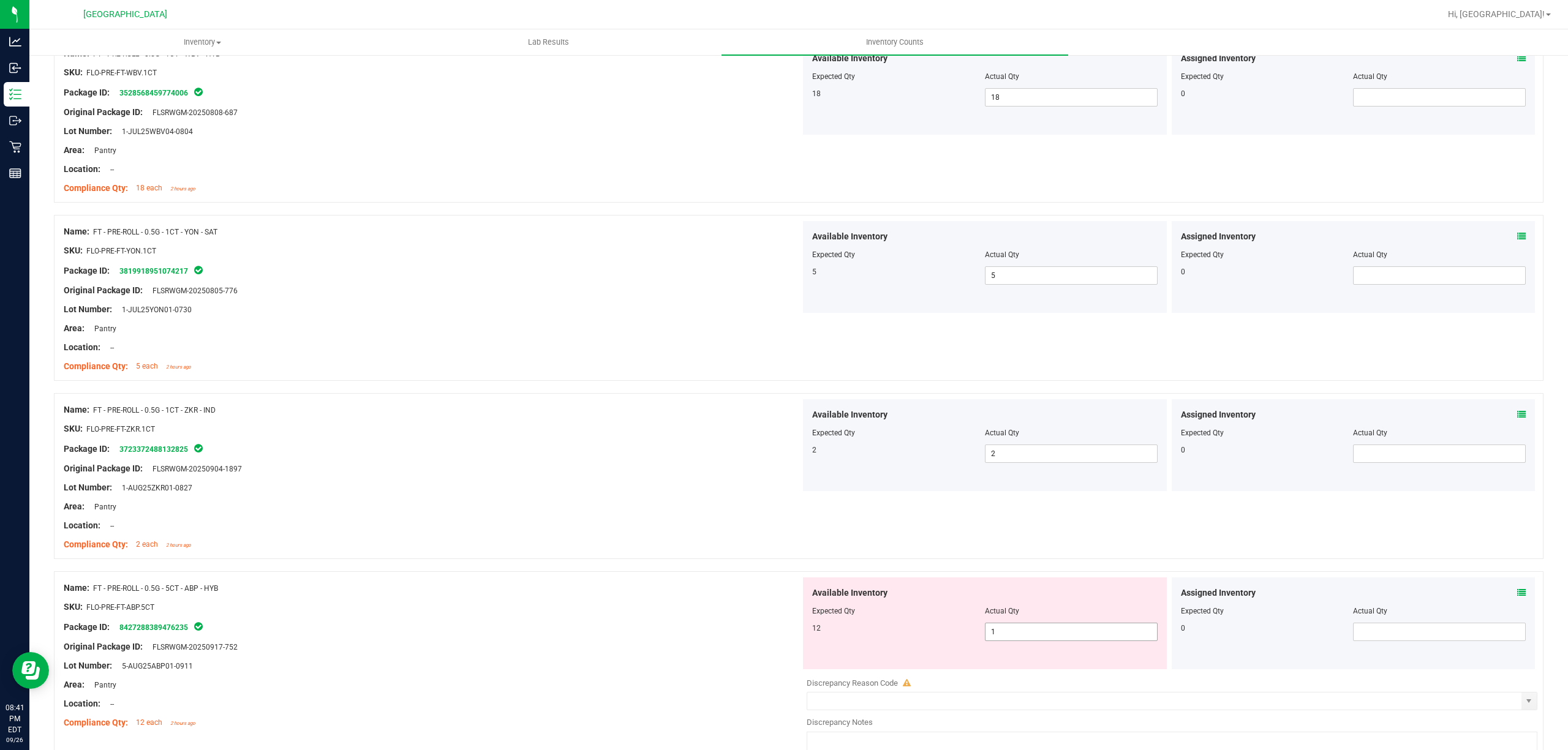
click at [1045, 630] on span "1 1" at bounding box center [1071, 632] width 173 height 18
click at [1045, 630] on input "1" at bounding box center [1071, 632] width 172 height 17
click at [1043, 630] on input "1" at bounding box center [1071, 632] width 172 height 17
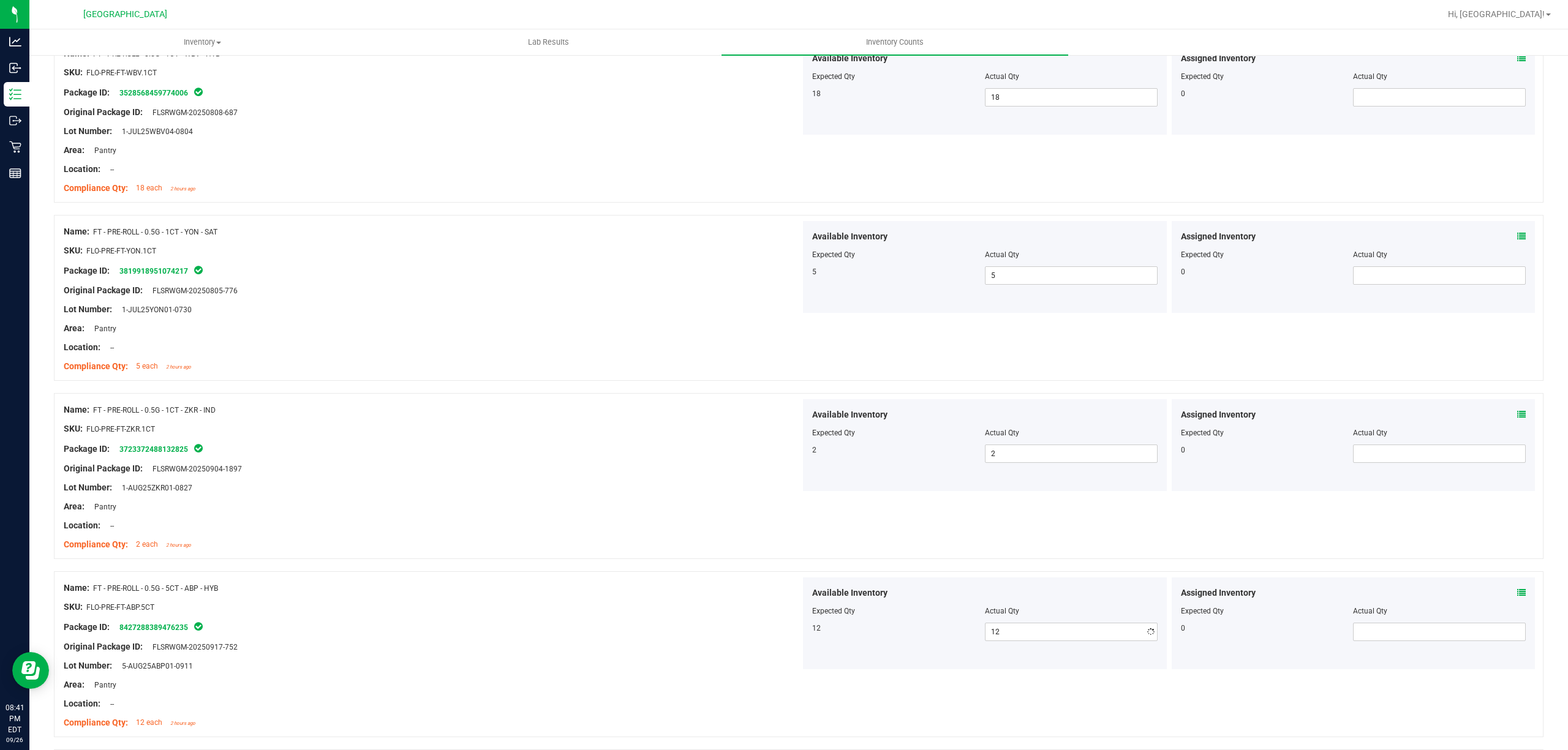
click at [469, 641] on div at bounding box center [432, 637] width 737 height 6
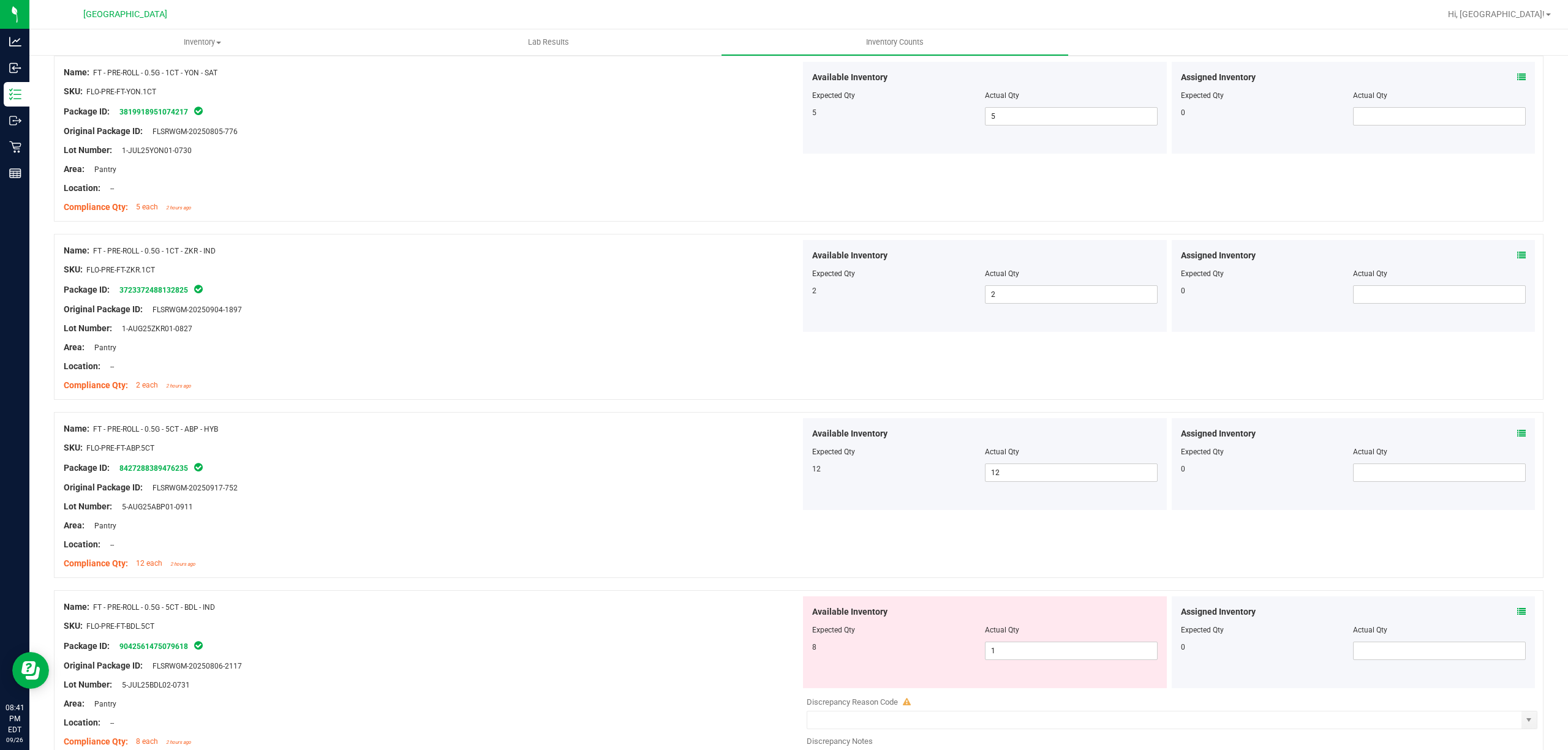
scroll to position [2286, 0]
click at [996, 656] on span "1 1" at bounding box center [1071, 647] width 173 height 18
click at [996, 655] on input "1" at bounding box center [1071, 647] width 172 height 17
click at [582, 615] on div at bounding box center [432, 612] width 737 height 6
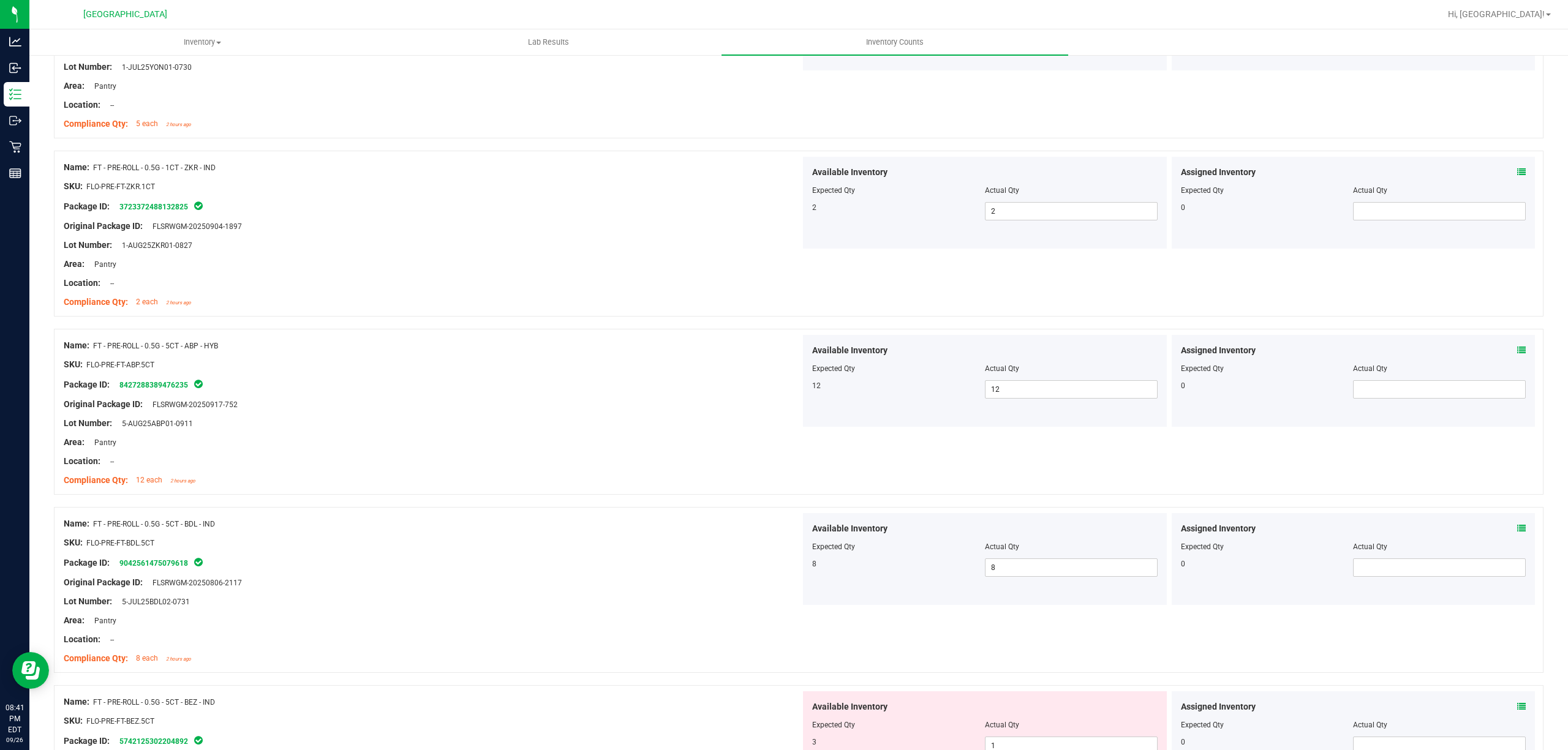
scroll to position [2532, 0]
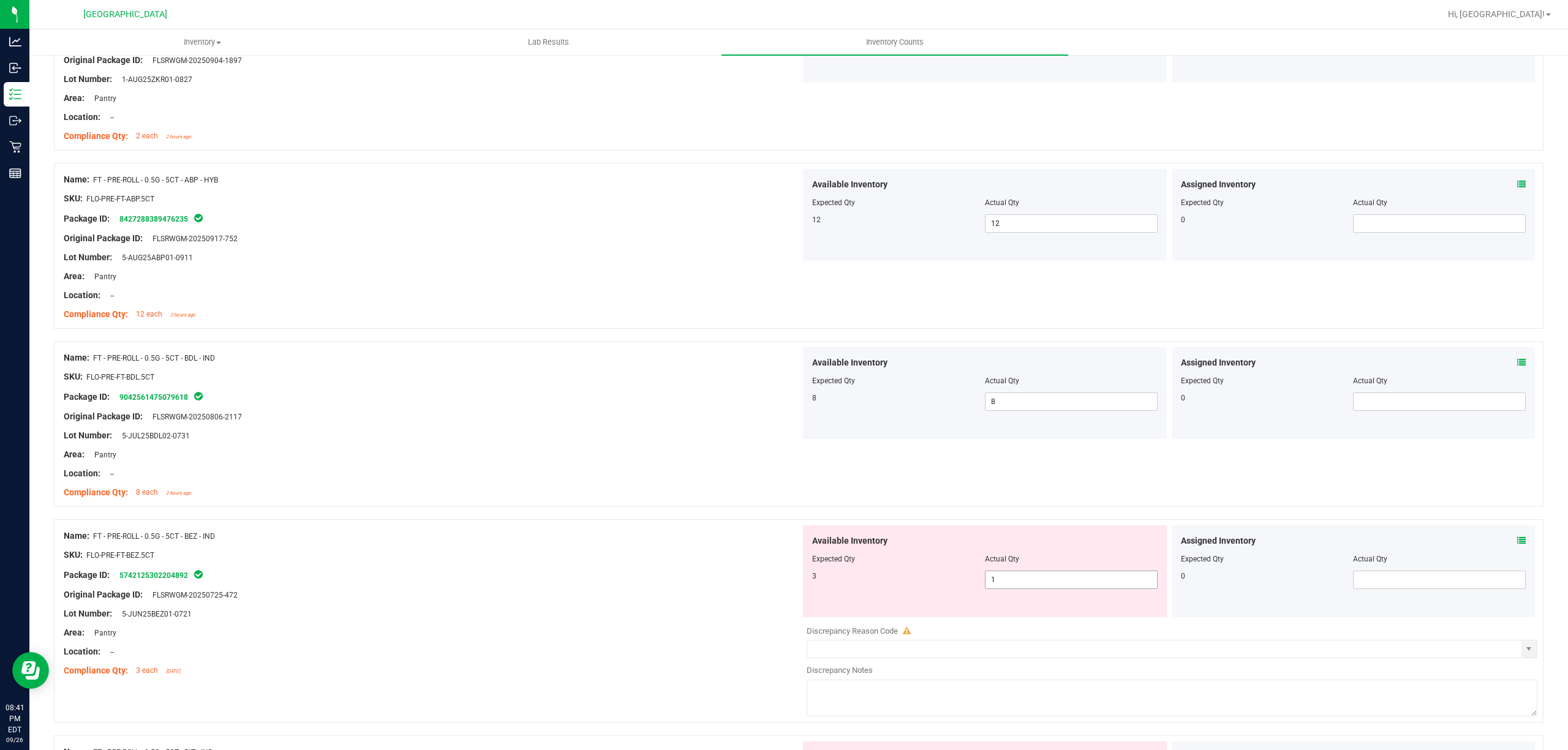
click at [1062, 579] on span "1 1" at bounding box center [1071, 580] width 173 height 18
click at [1057, 584] on input "1" at bounding box center [1071, 580] width 172 height 17
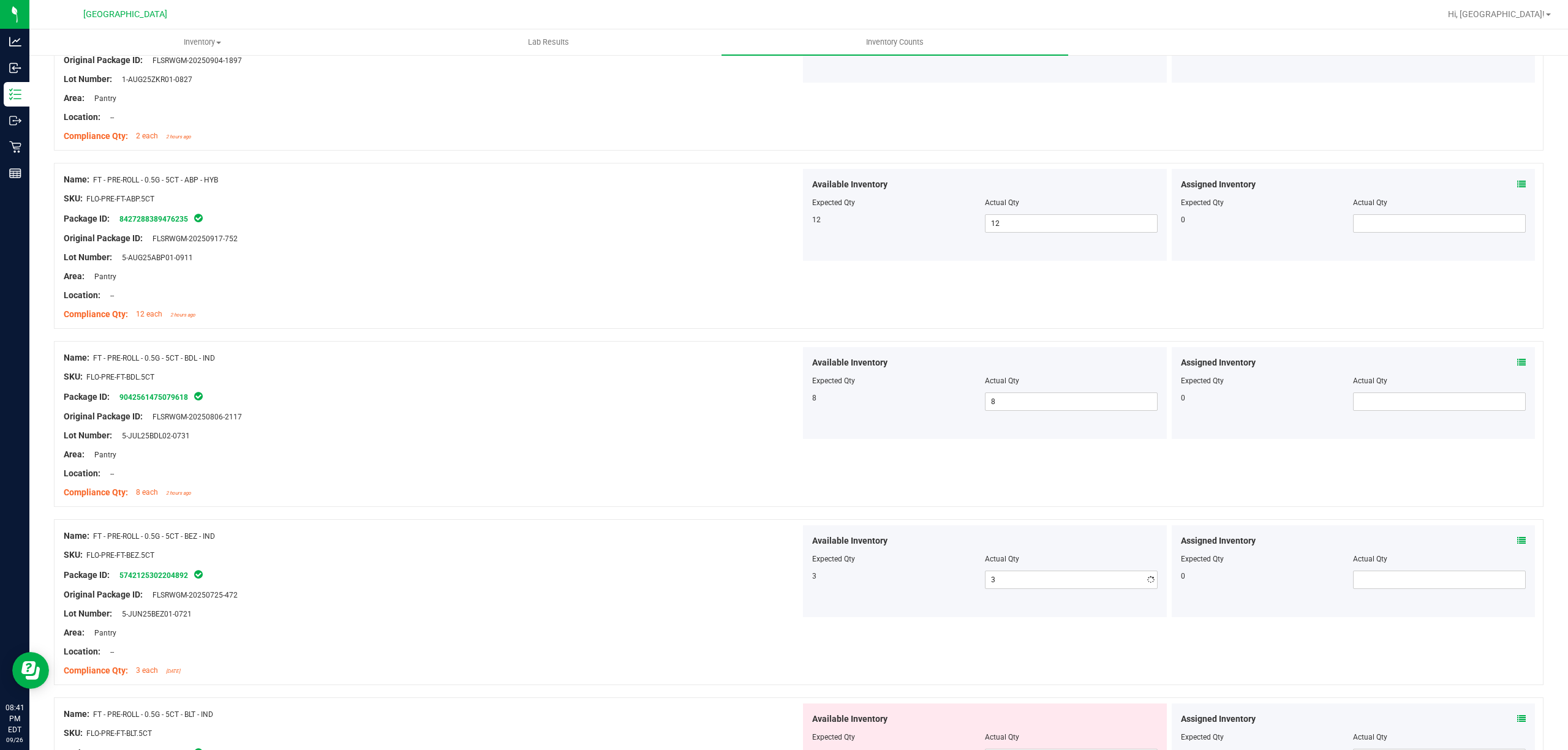
click at [606, 532] on div "Name: FT - PRE-ROLL - 0.5G - 5CT - BEZ - IND SKU: FLO-PRE-FT-BEZ.5CT Package ID…" at bounding box center [432, 603] width 737 height 156
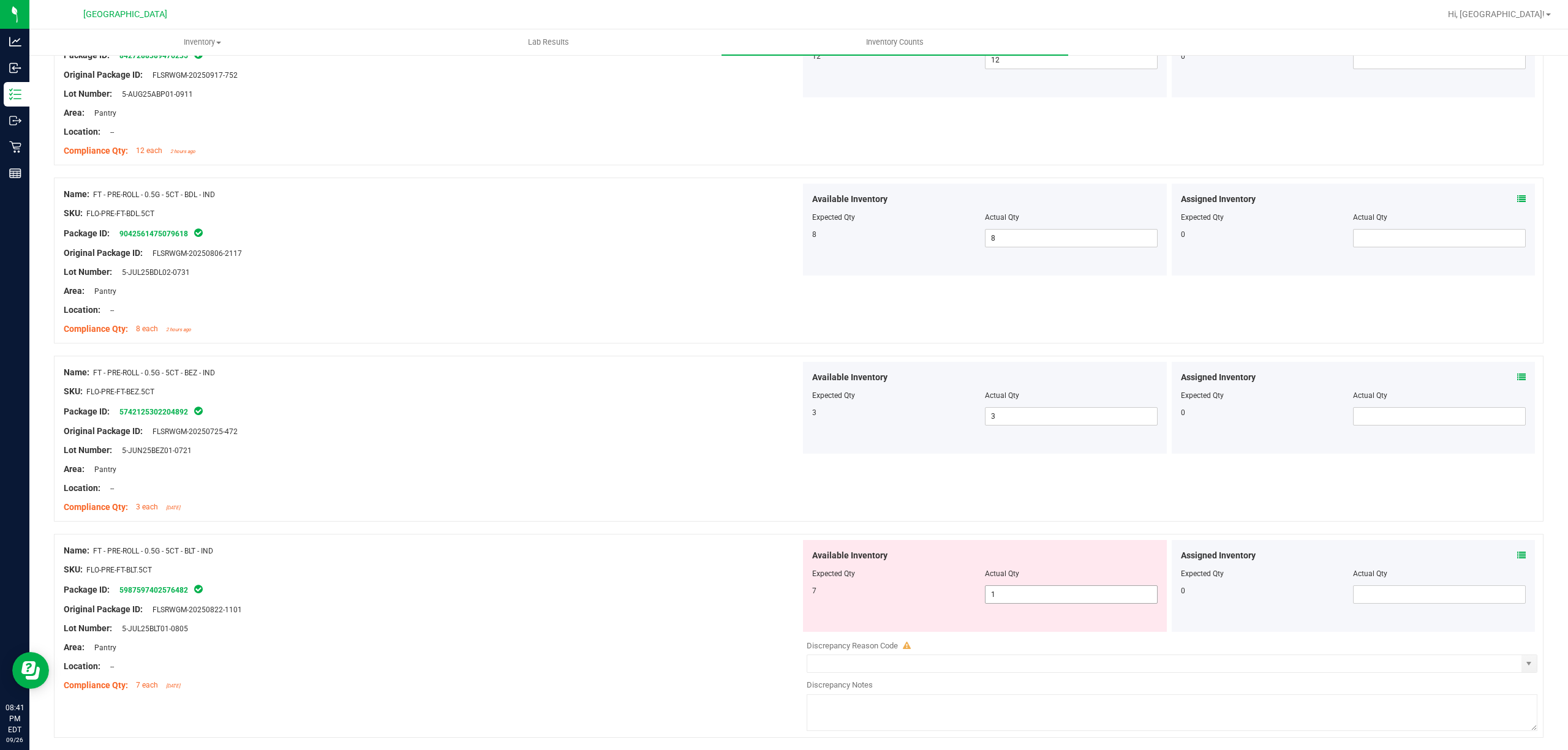
click at [1025, 604] on span "1 1" at bounding box center [1071, 595] width 173 height 18
click at [1025, 603] on input "1" at bounding box center [1071, 595] width 172 height 17
click at [449, 482] on div at bounding box center [432, 478] width 737 height 6
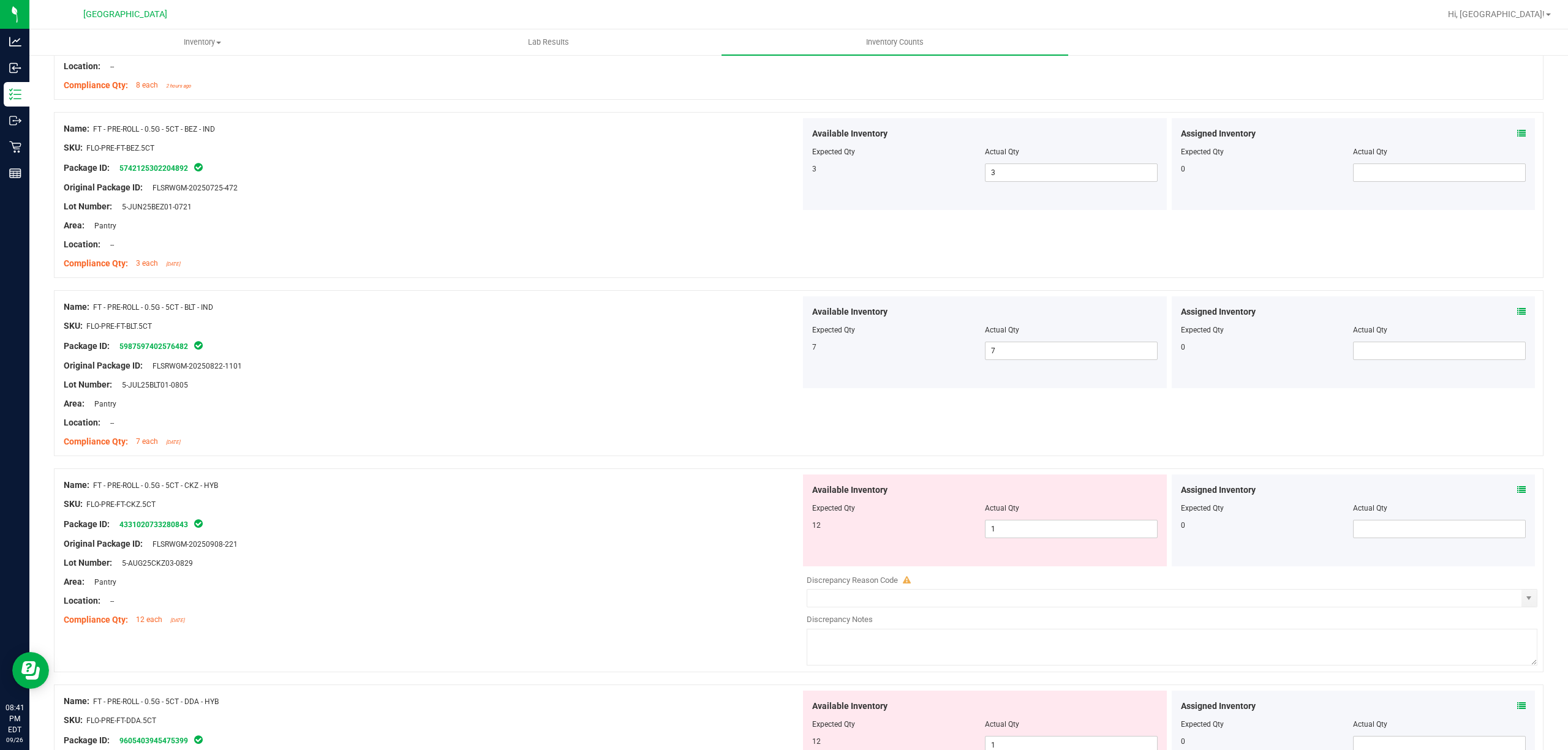
scroll to position [2940, 0]
click at [1018, 537] on span "1 1" at bounding box center [1071, 528] width 173 height 18
click at [630, 523] on div "Package ID: 4331020733280843" at bounding box center [432, 523] width 737 height 15
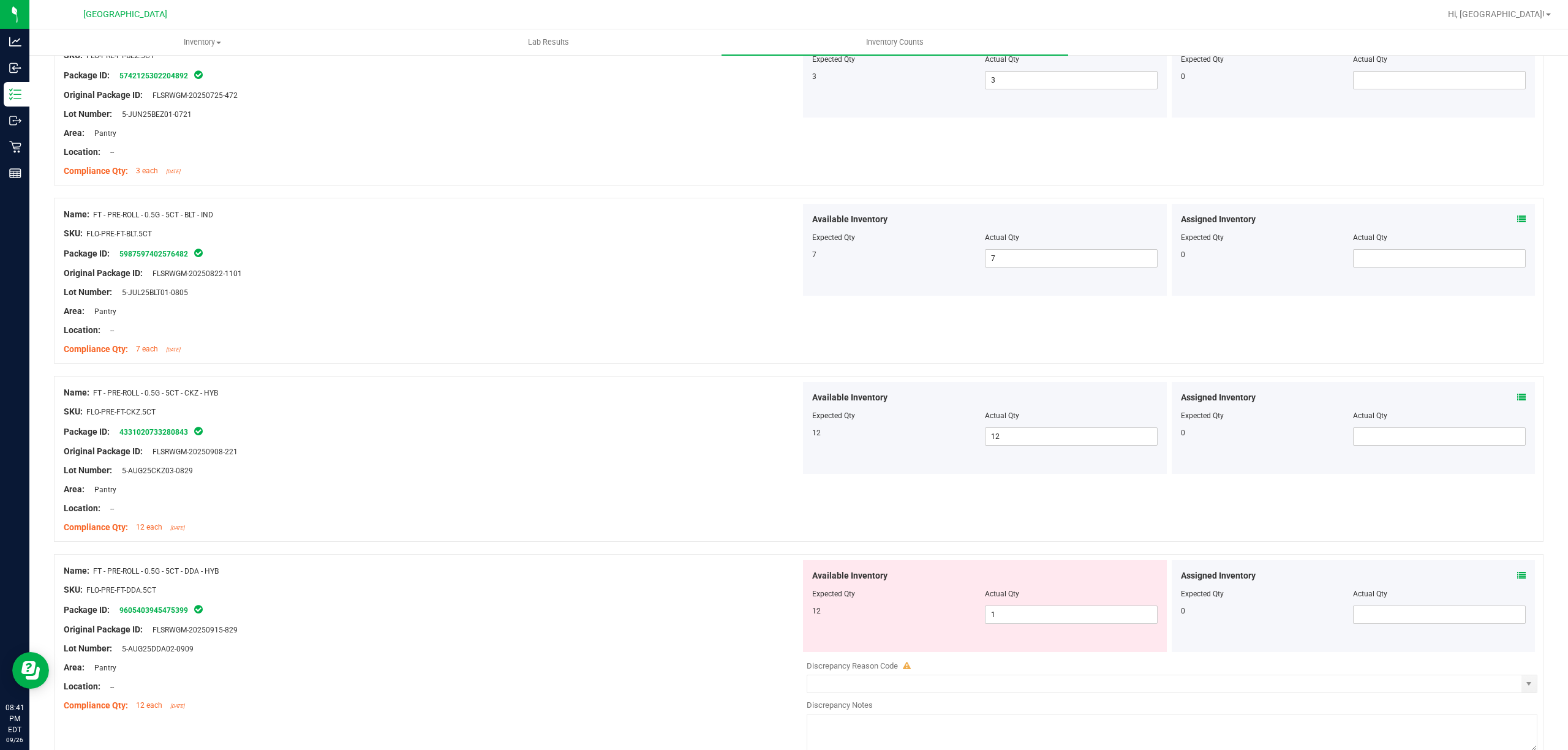
scroll to position [3100, 0]
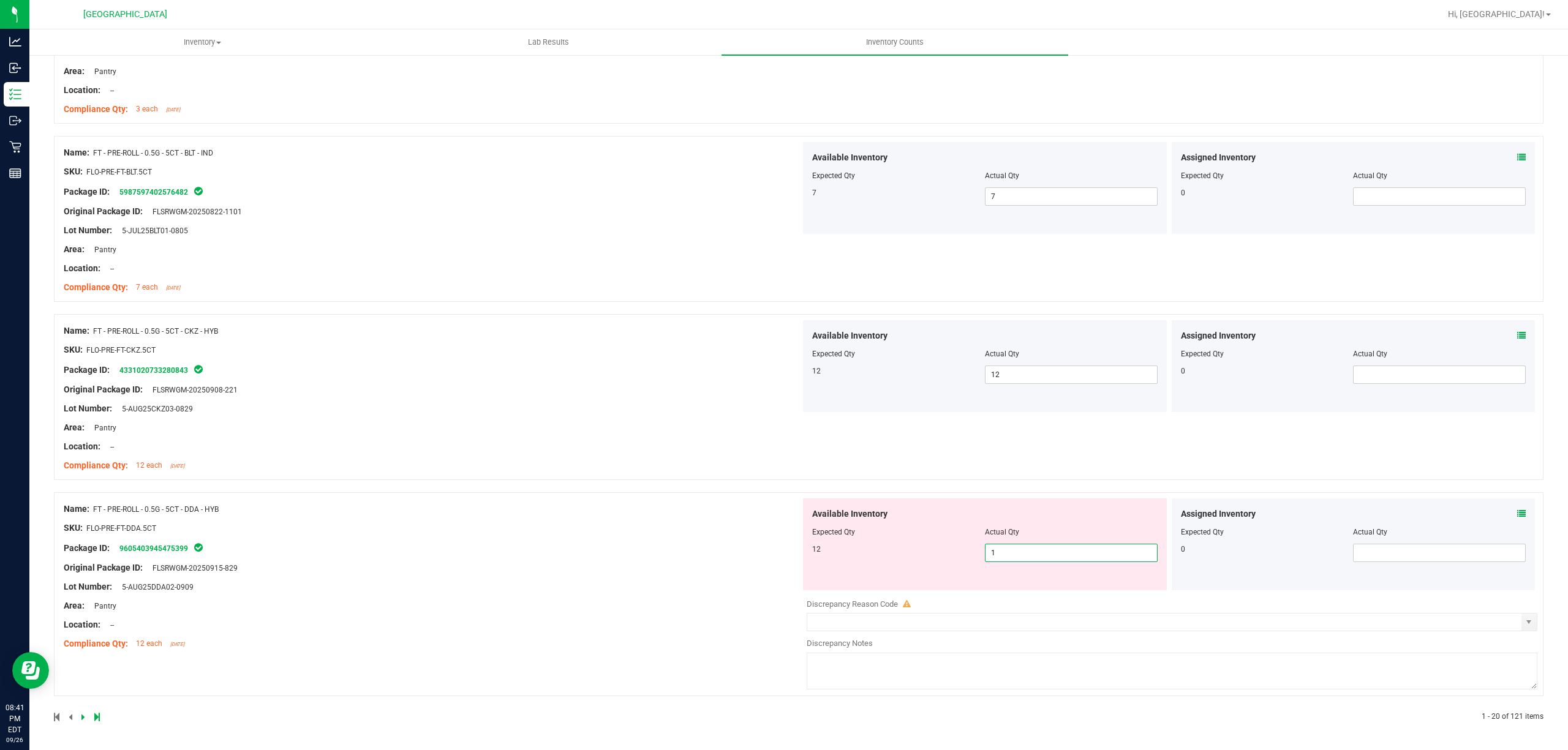
click at [1120, 556] on span "1 1" at bounding box center [1071, 553] width 173 height 18
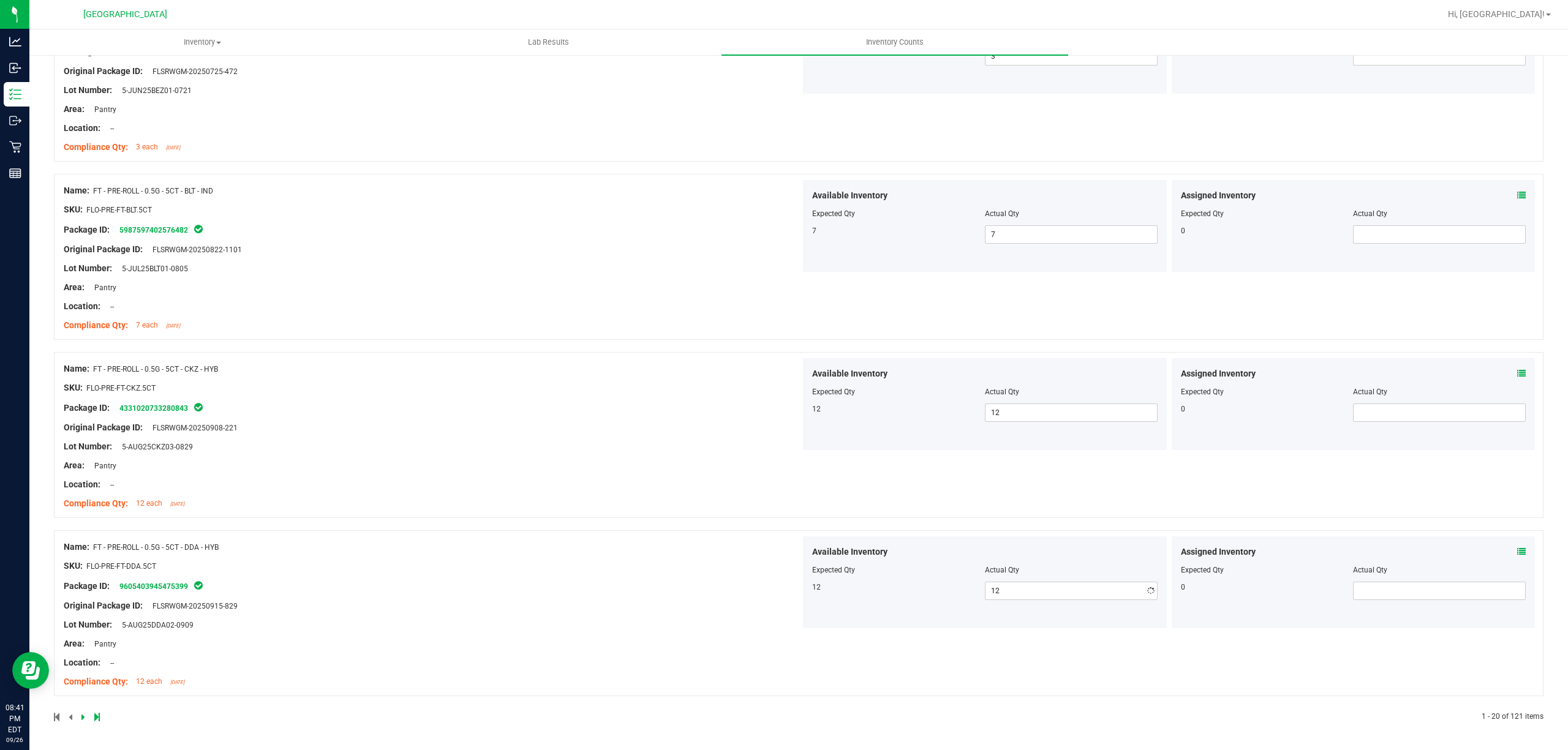
click at [525, 532] on div "Name: FT - PRE-ROLL - 0.5G - 5CT - DDA - HYB SKU: FLO-PRE-FT-DDA.5CT Package ID…" at bounding box center [798, 613] width 1490 height 166
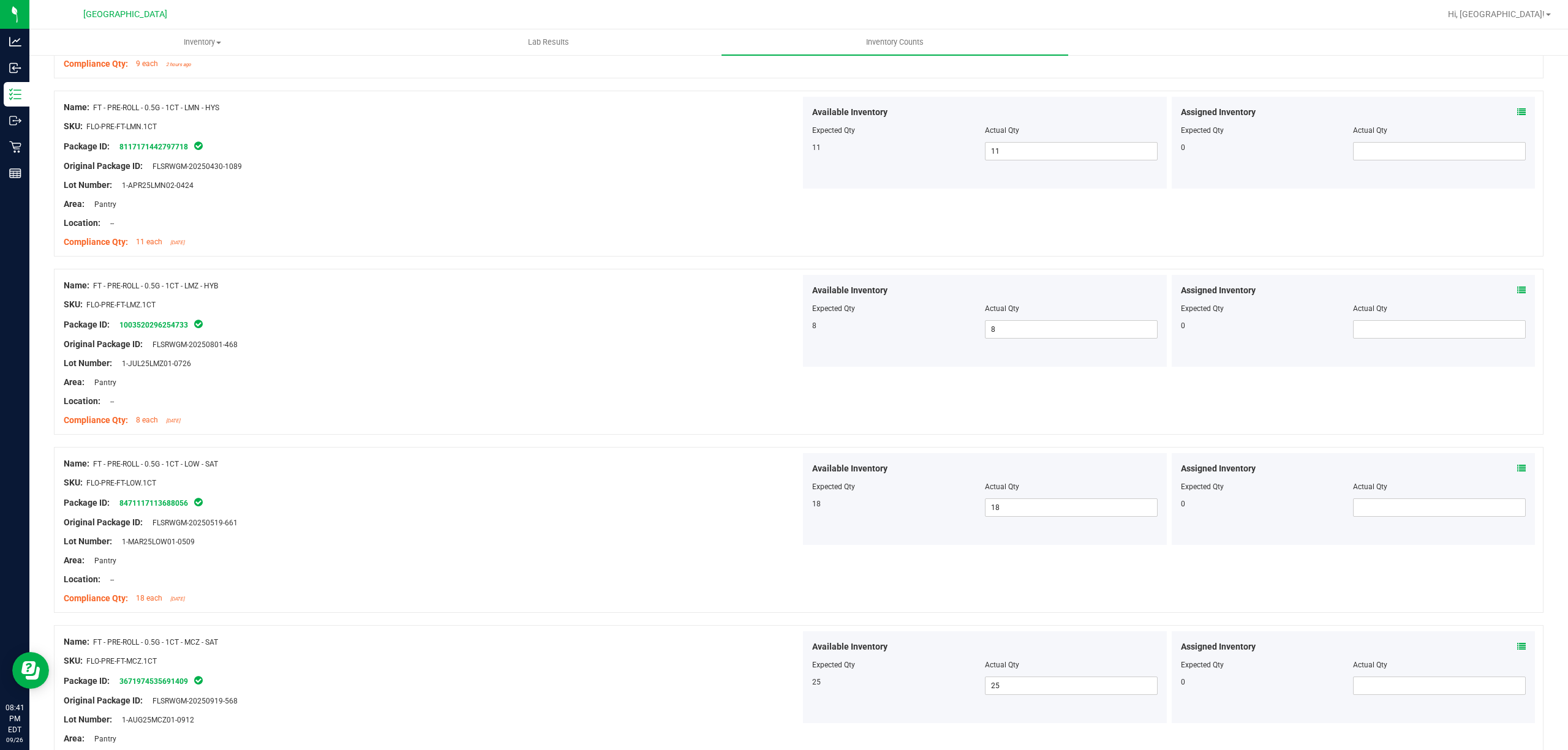
scroll to position [0, 0]
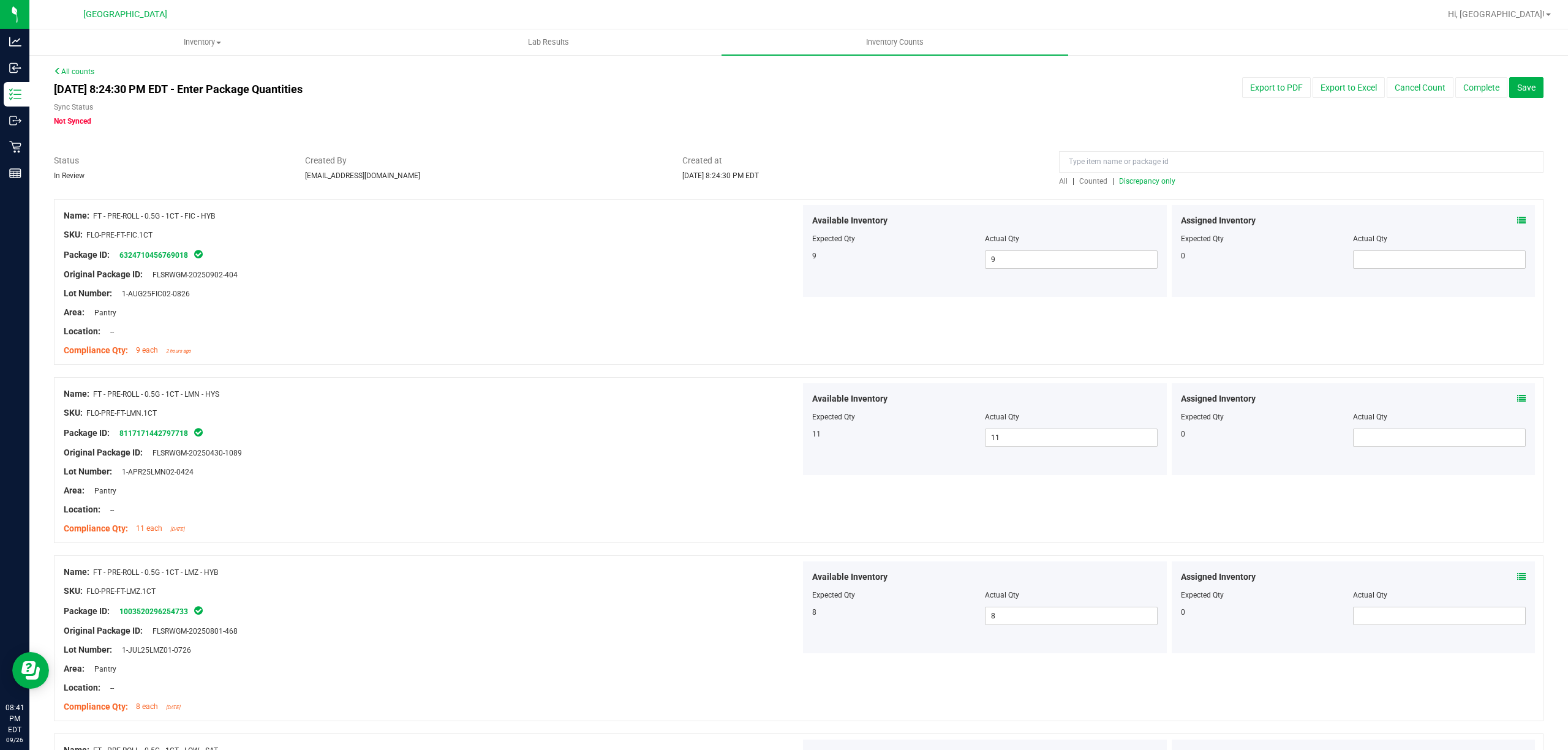
click at [1138, 178] on span "Discrepancy only" at bounding box center [1147, 181] width 56 height 8
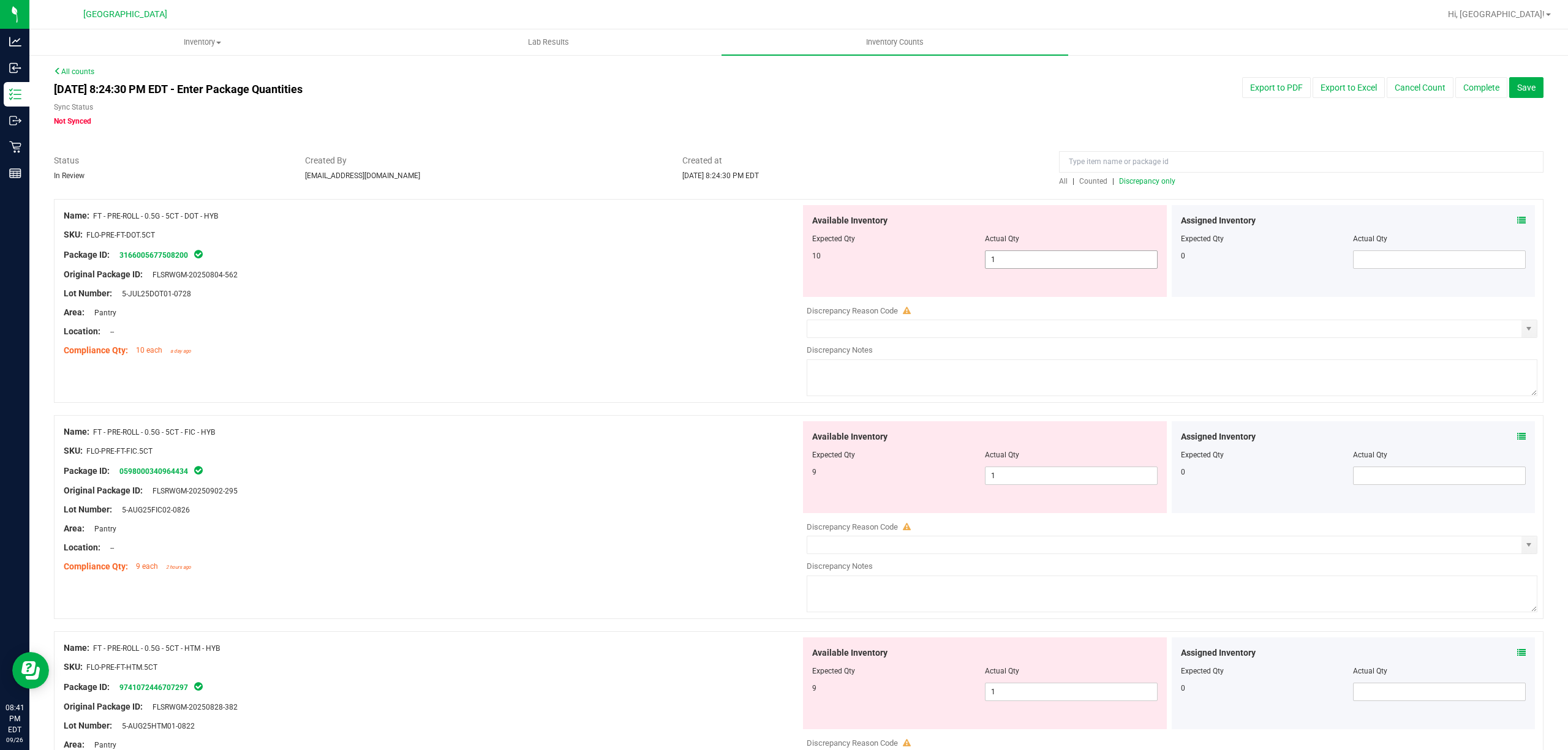
click at [1037, 251] on span "1 1" at bounding box center [1071, 259] width 173 height 18
click at [557, 358] on div "Name: FT - PRE-ROLL - 0.5G - 5CT - DOT - HYB SKU: FLO-PRE-FT-DOT.5CT Package ID…" at bounding box center [432, 282] width 737 height 156
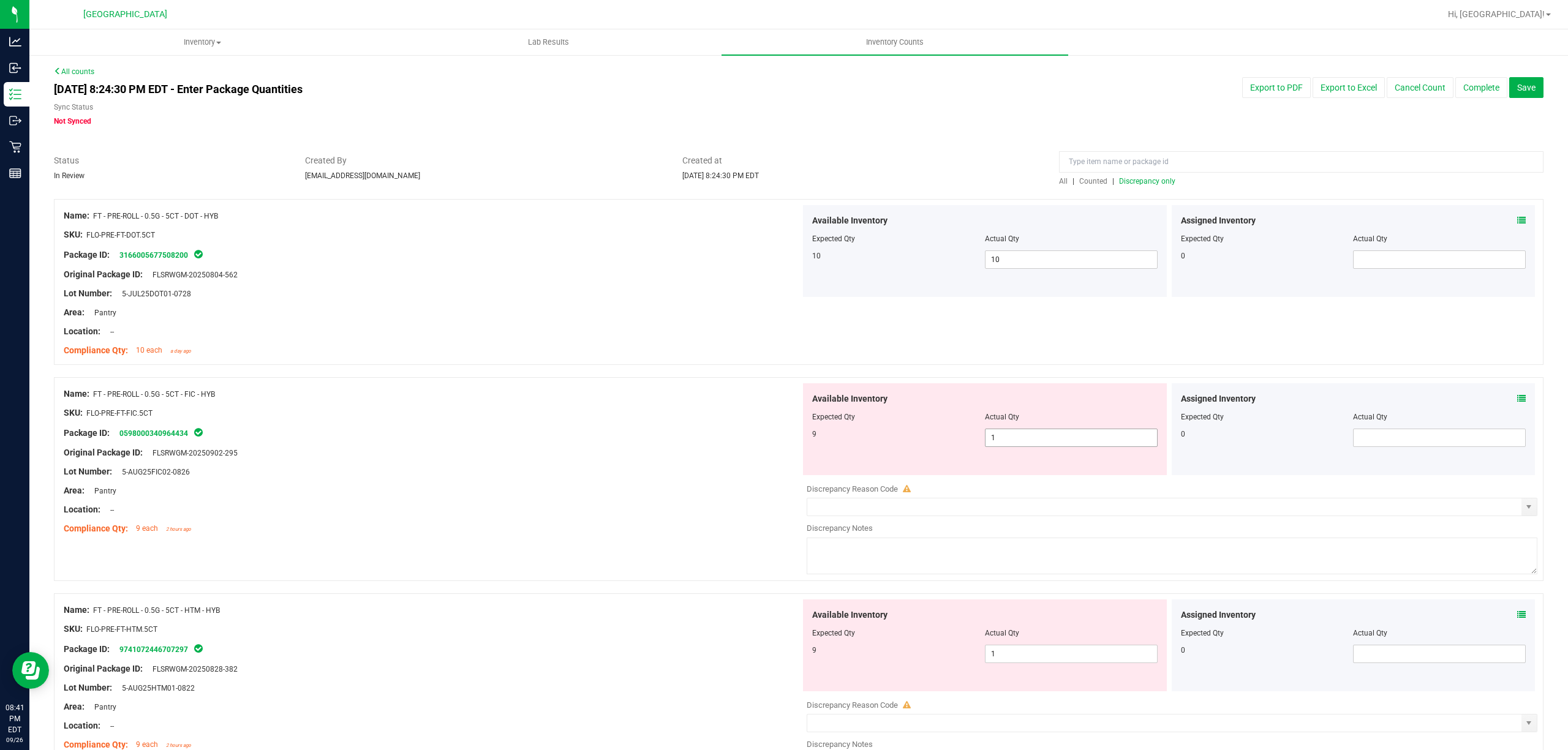
click at [1005, 446] on span "1 1" at bounding box center [1071, 438] width 173 height 18
click at [1005, 446] on input "1" at bounding box center [1071, 438] width 172 height 17
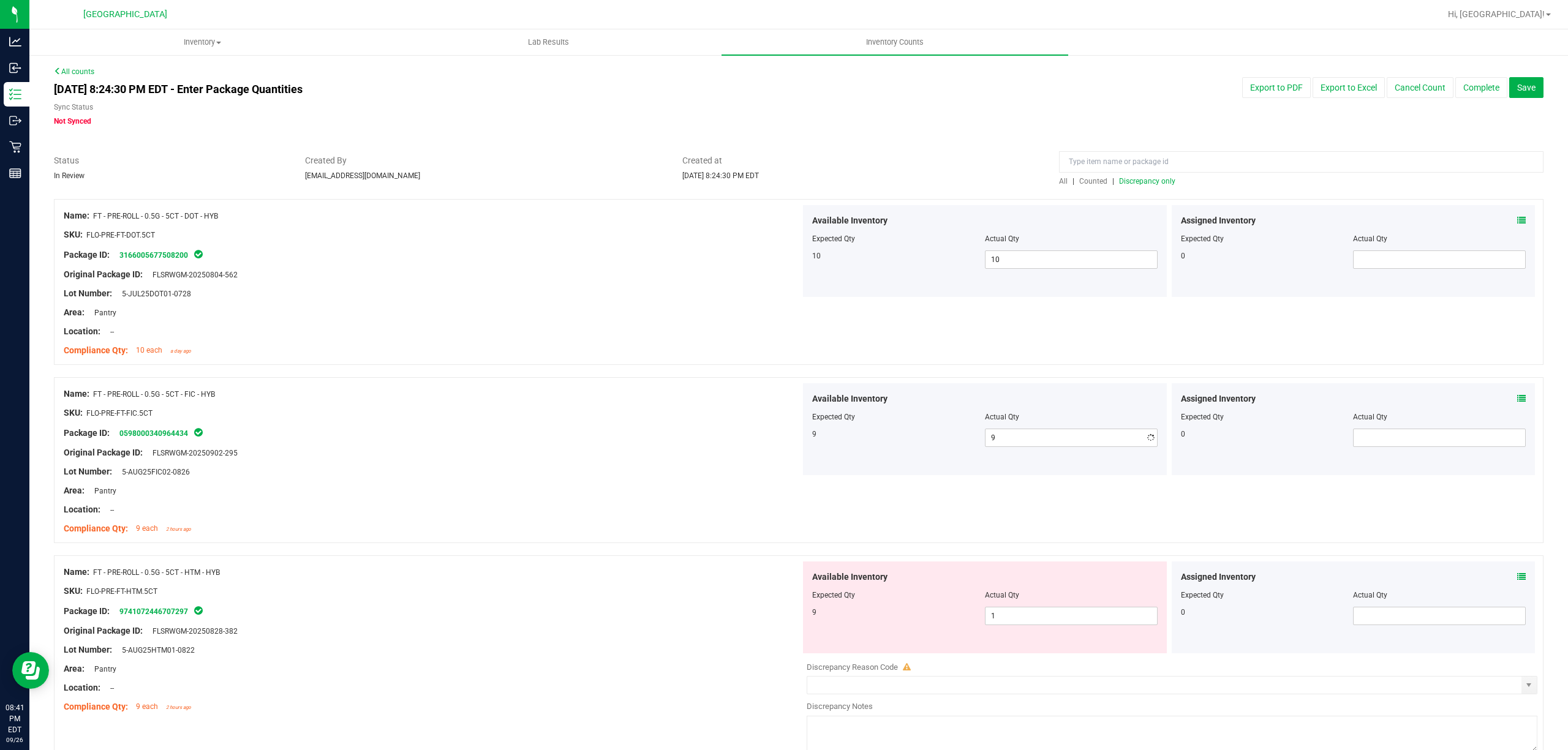
click at [743, 406] on div at bounding box center [432, 403] width 737 height 6
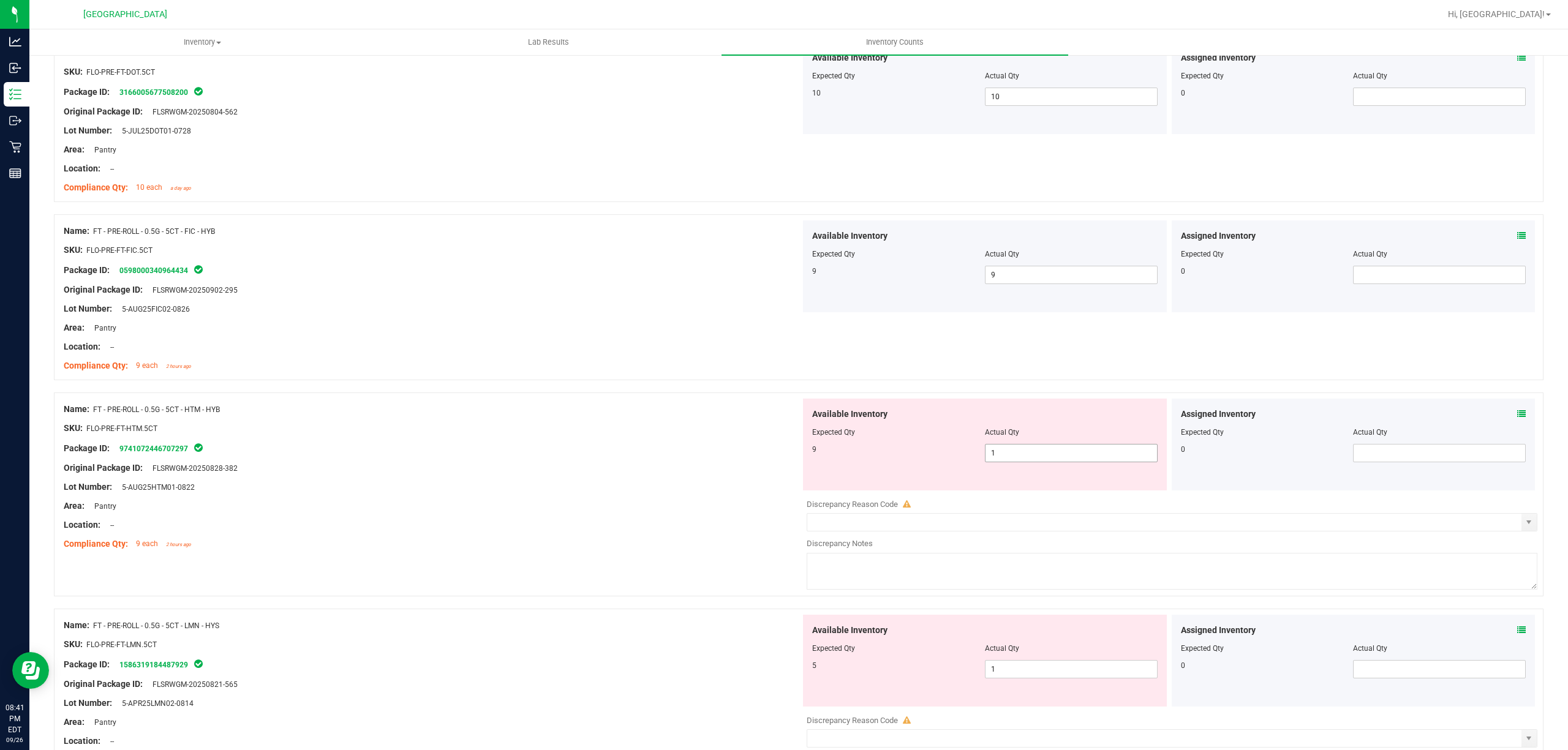
click at [1143, 458] on span "1 1" at bounding box center [1071, 453] width 173 height 18
click at [1141, 458] on input "1" at bounding box center [1071, 453] width 172 height 17
click at [1033, 444] on input "1" at bounding box center [1071, 453] width 172 height 17
click at [589, 456] on div at bounding box center [432, 458] width 737 height 6
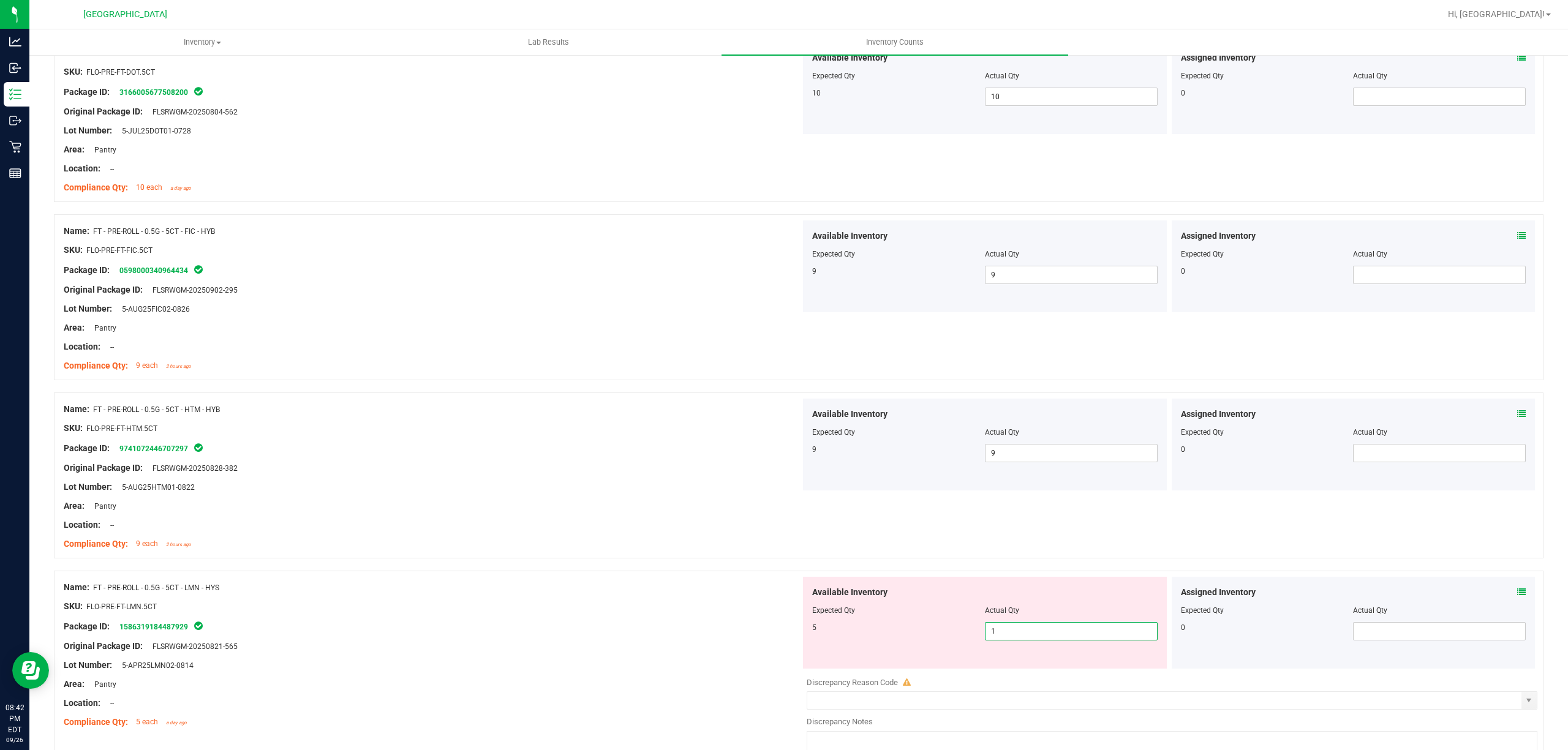
click at [1071, 638] on span "1 1" at bounding box center [1071, 631] width 173 height 18
click at [1071, 638] on input "1" at bounding box center [1071, 631] width 172 height 17
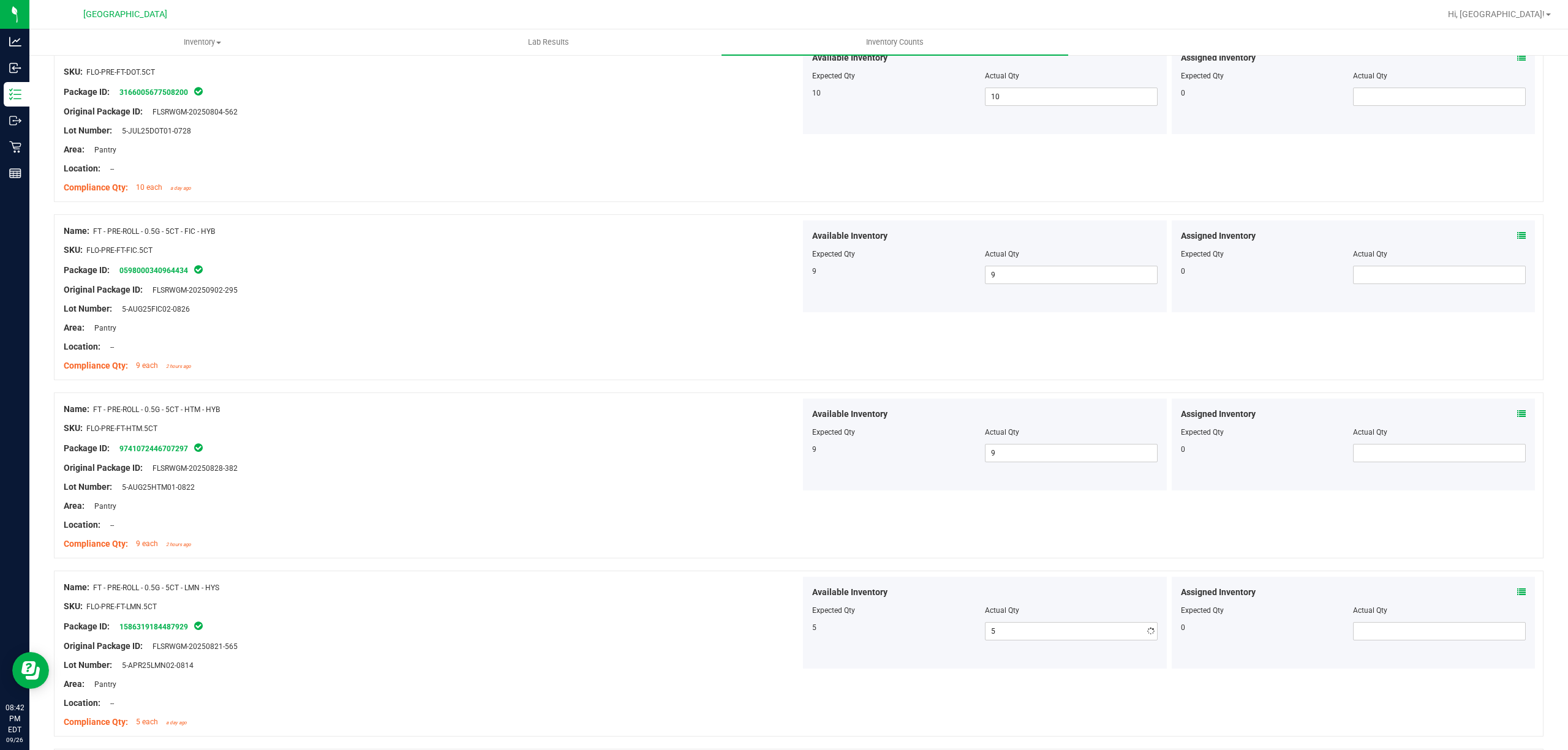
click at [630, 575] on div "Name: FT - PRE-ROLL - 0.5G - 5CT - LMN - HYS SKU: FLO-PRE-FT-LMN.5CT Package ID…" at bounding box center [798, 653] width 1490 height 166
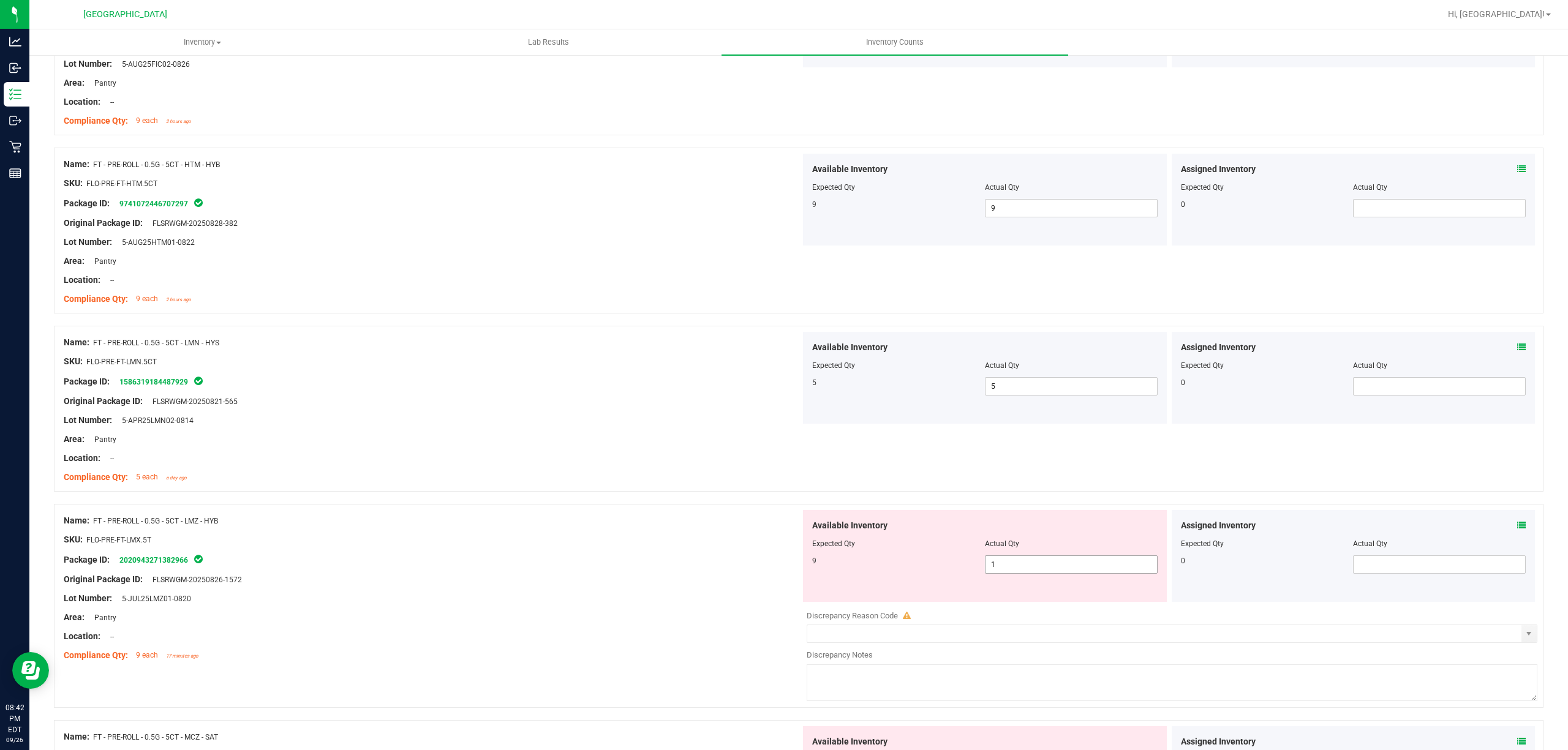
click at [1144, 561] on span "1 1" at bounding box center [1071, 565] width 173 height 18
drag, startPoint x: 1141, startPoint y: 563, endPoint x: 1132, endPoint y: 567, distance: 9.8
click at [1137, 565] on input "1" at bounding box center [1071, 564] width 172 height 17
click at [1119, 577] on div "Available Inventory Expected Qty Actual Qty 9 1 1" at bounding box center [985, 556] width 363 height 92
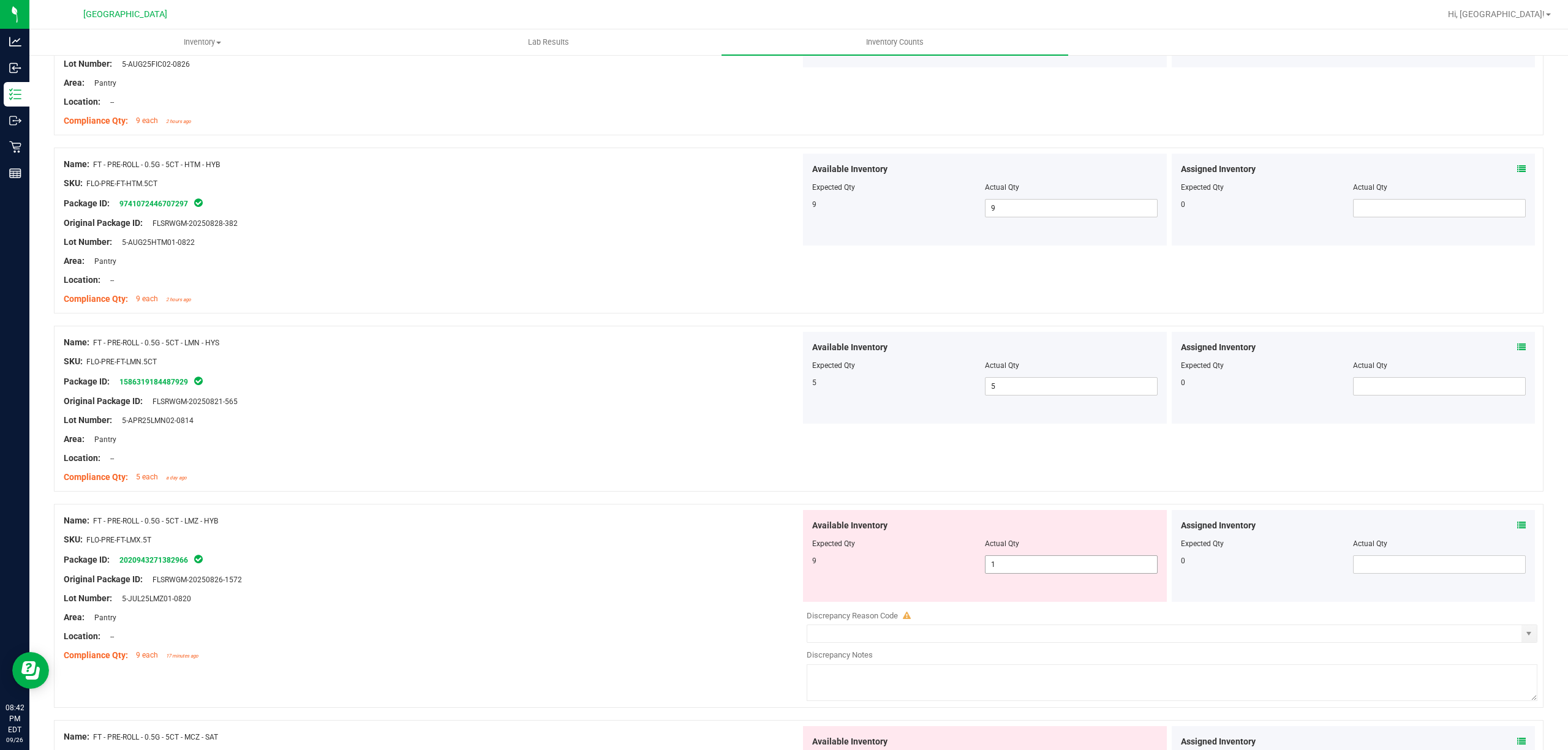
click at [1115, 571] on span "1 1" at bounding box center [1071, 565] width 173 height 18
click at [1115, 571] on input "1" at bounding box center [1071, 564] width 172 height 17
click at [618, 454] on div "Location: --" at bounding box center [432, 458] width 737 height 13
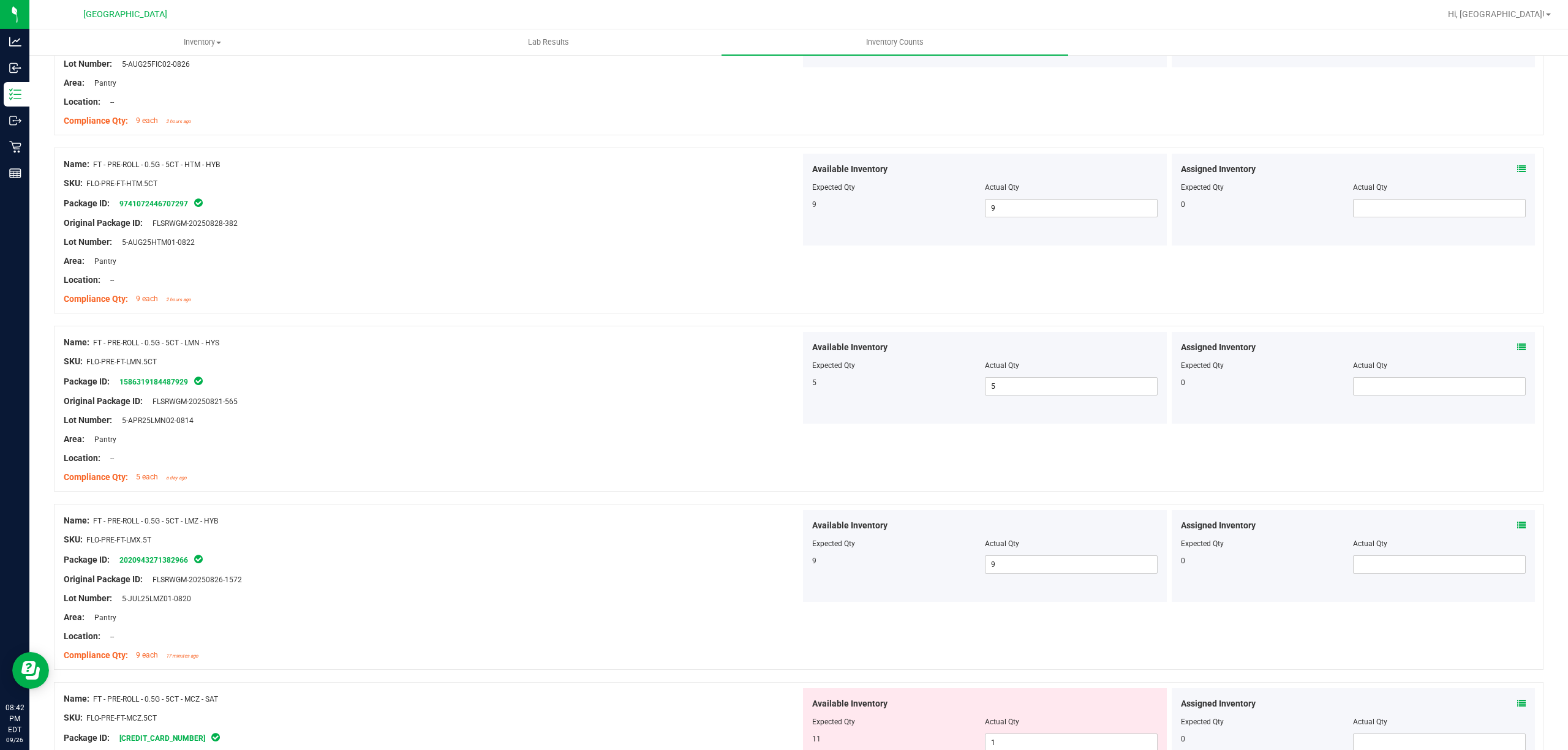
scroll to position [490, 0]
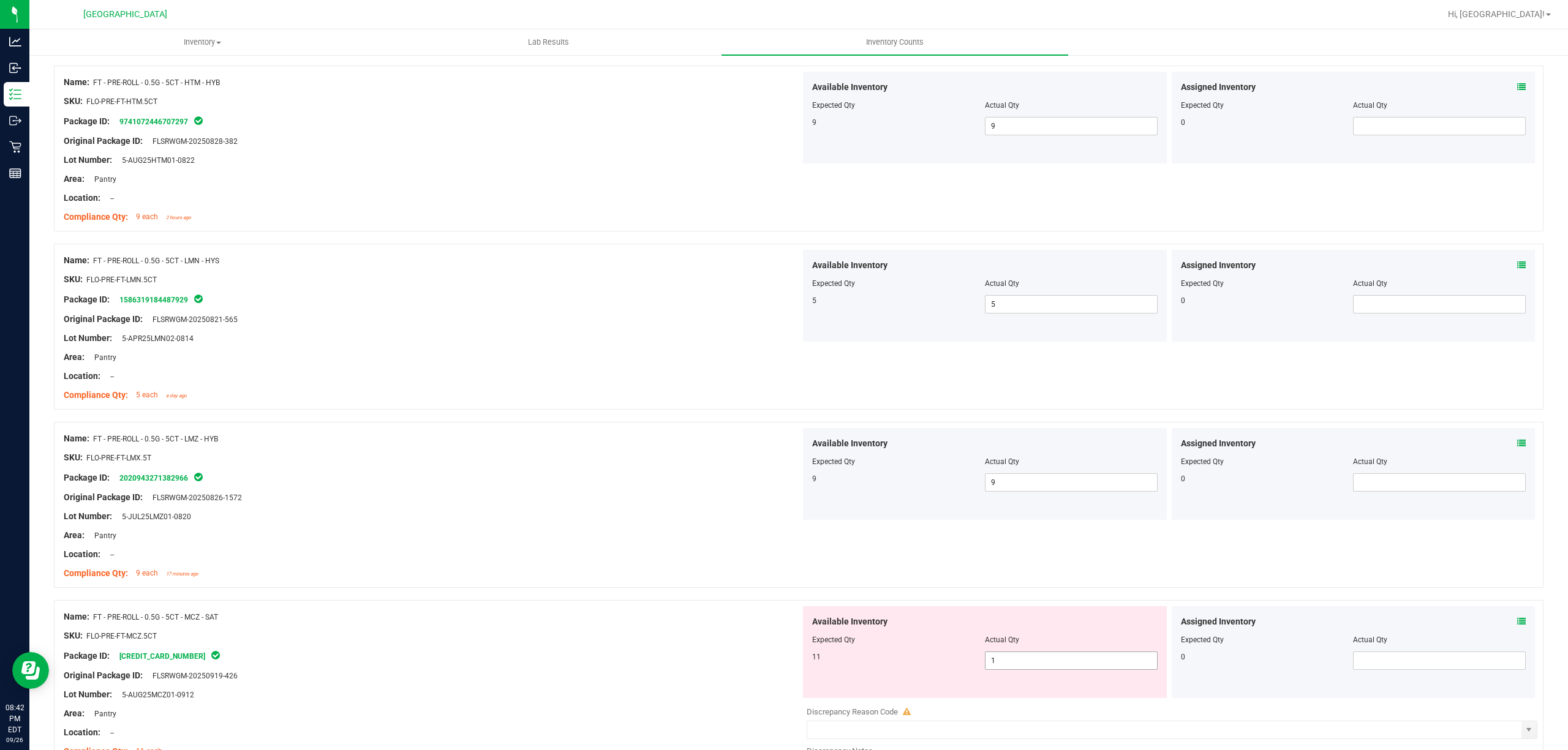
click at [1020, 657] on span "1 1" at bounding box center [1071, 661] width 173 height 18
click at [669, 578] on div "Compliance Qty: 9 each 17 minutes ago" at bounding box center [432, 574] width 737 height 13
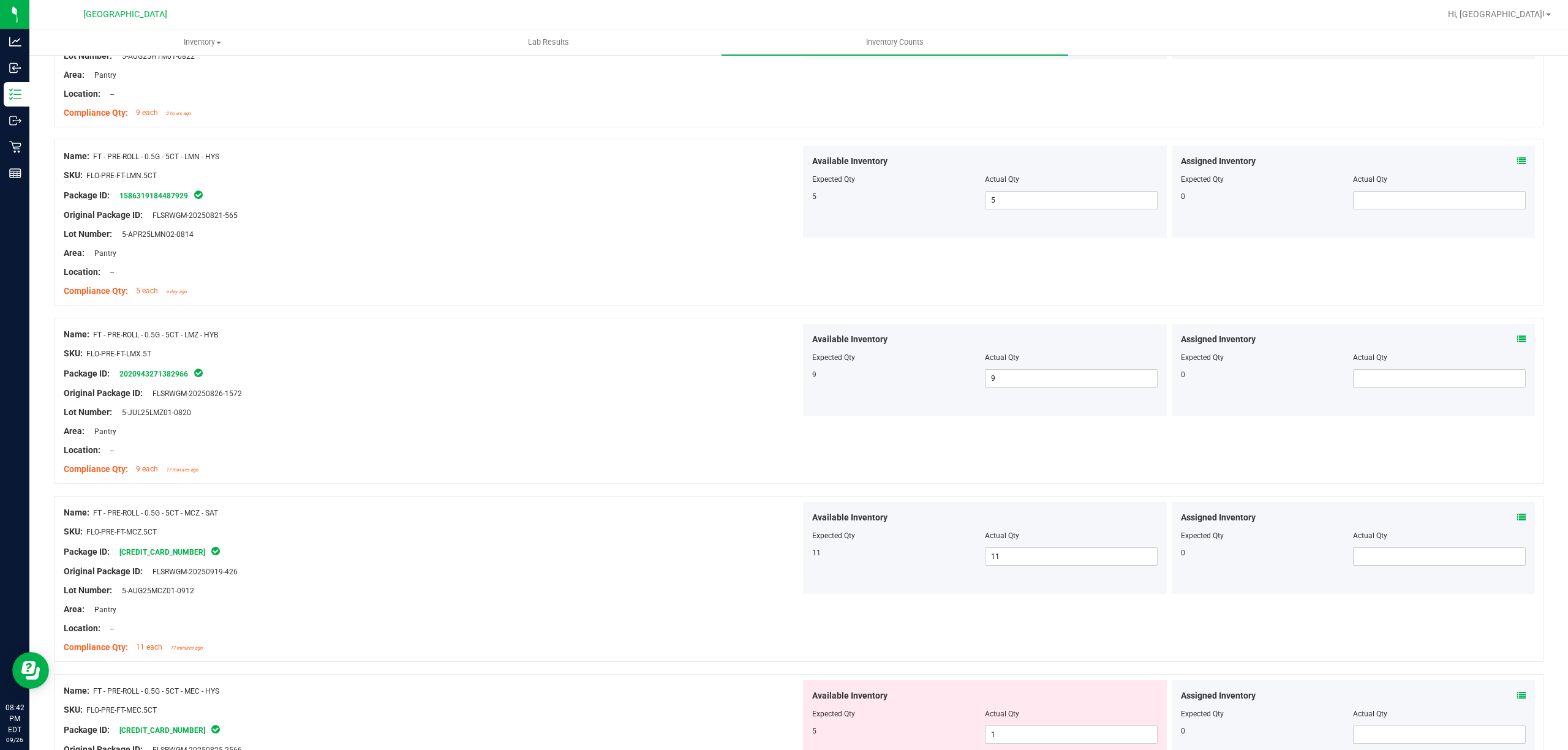
scroll to position [735, 0]
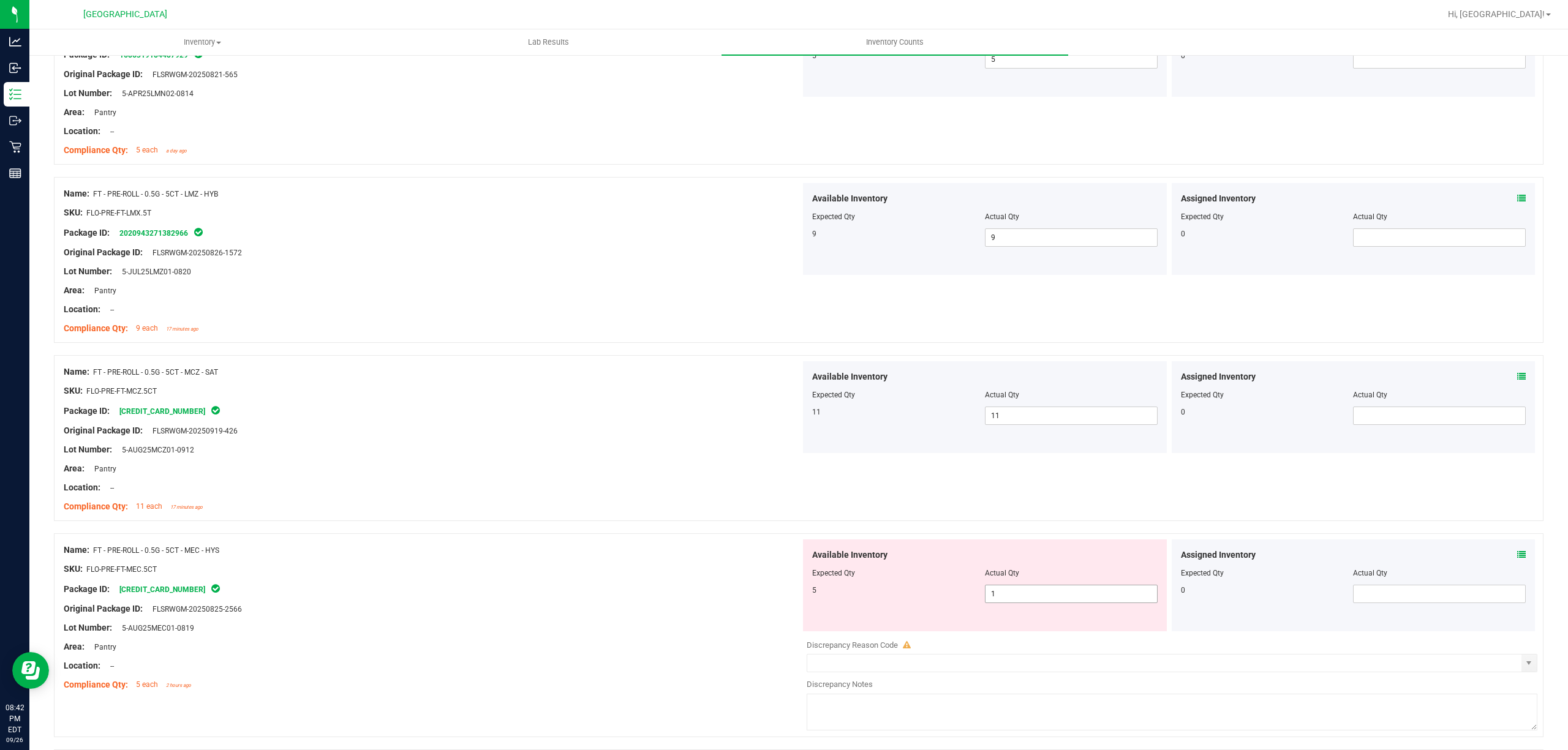
click at [1081, 598] on span "1 1" at bounding box center [1071, 594] width 173 height 18
click at [1081, 598] on input "1" at bounding box center [1071, 594] width 172 height 17
click at [611, 530] on div at bounding box center [798, 527] width 1490 height 12
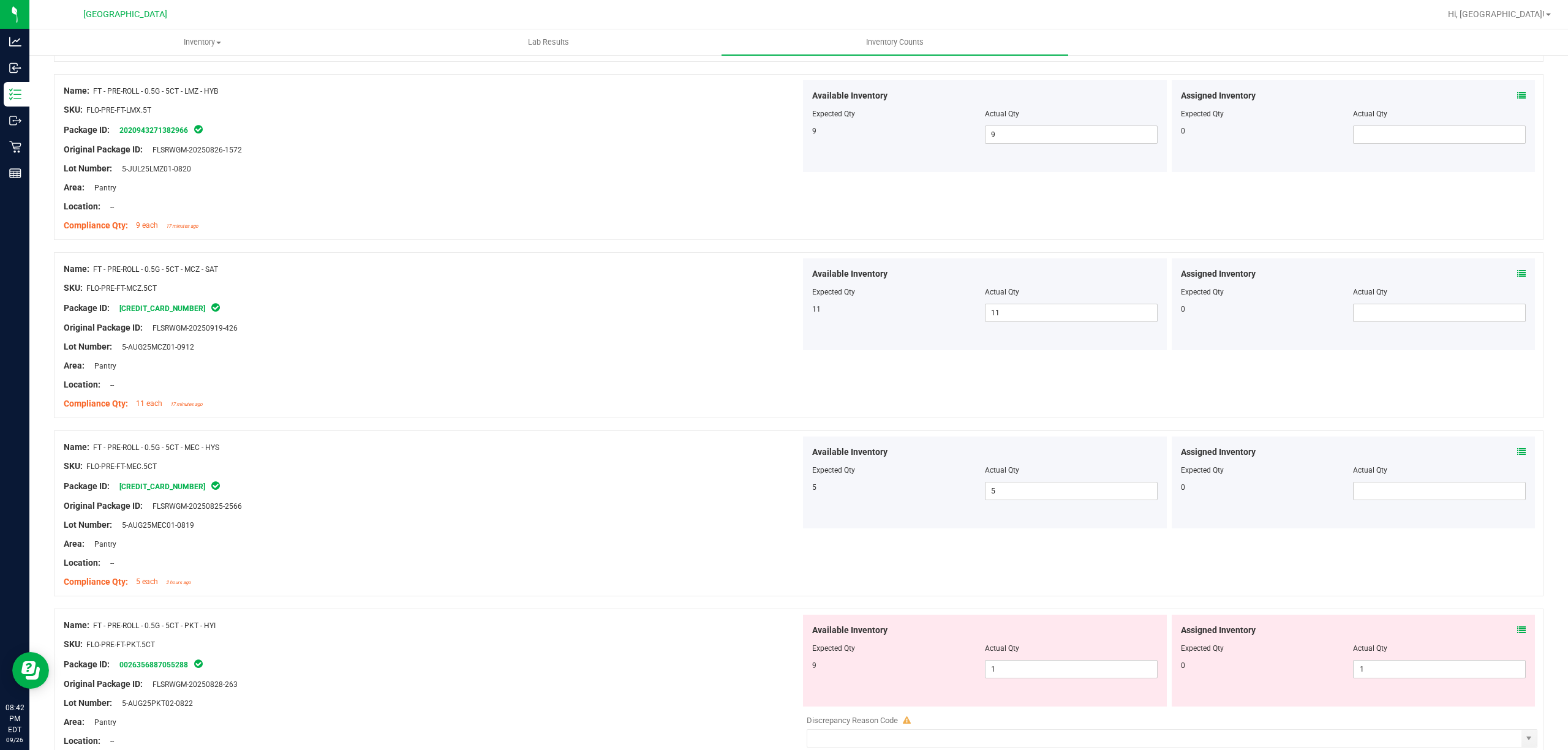
scroll to position [980, 0]
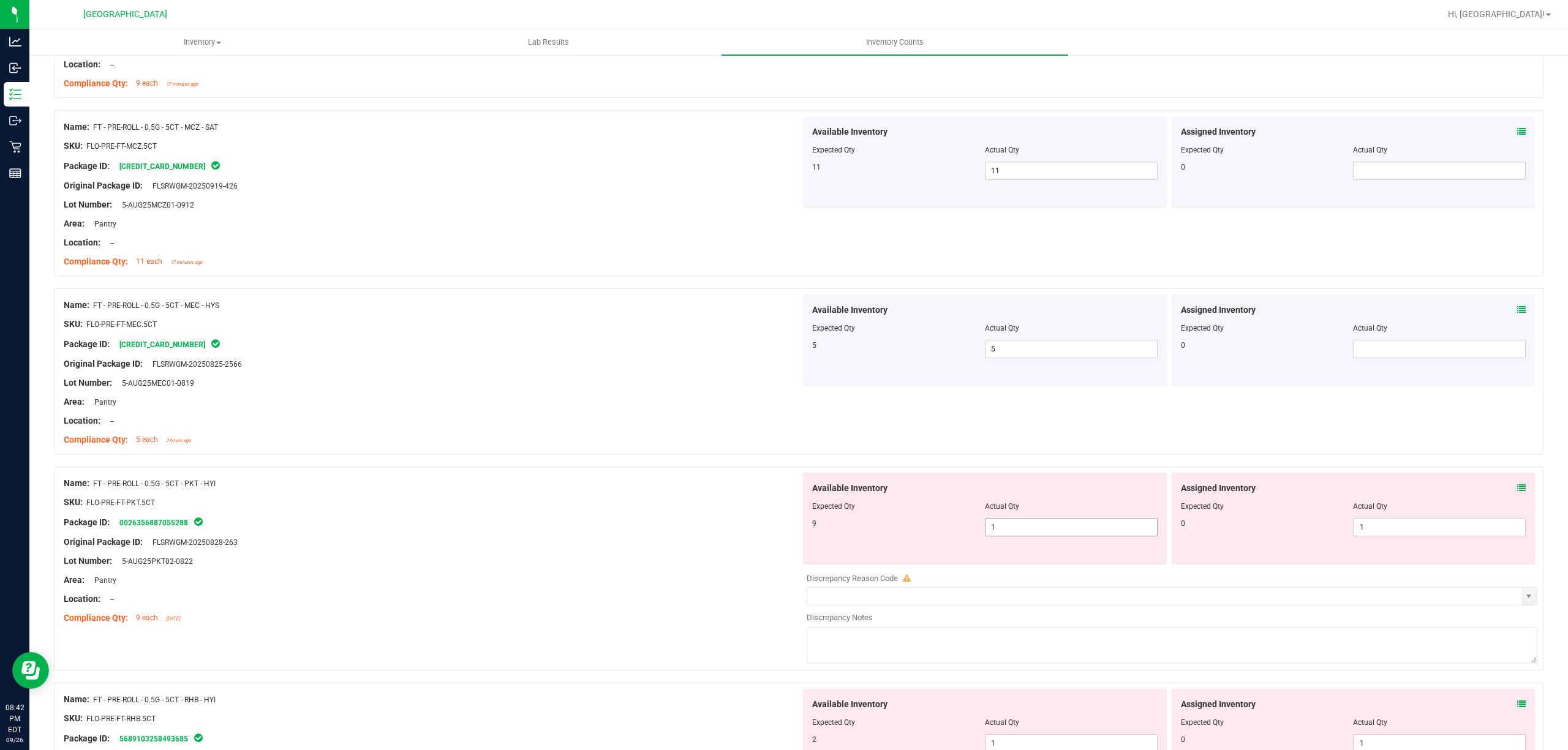
click at [1065, 523] on span "1 1" at bounding box center [1071, 527] width 173 height 18
click at [1065, 523] on input "1" at bounding box center [1071, 527] width 172 height 17
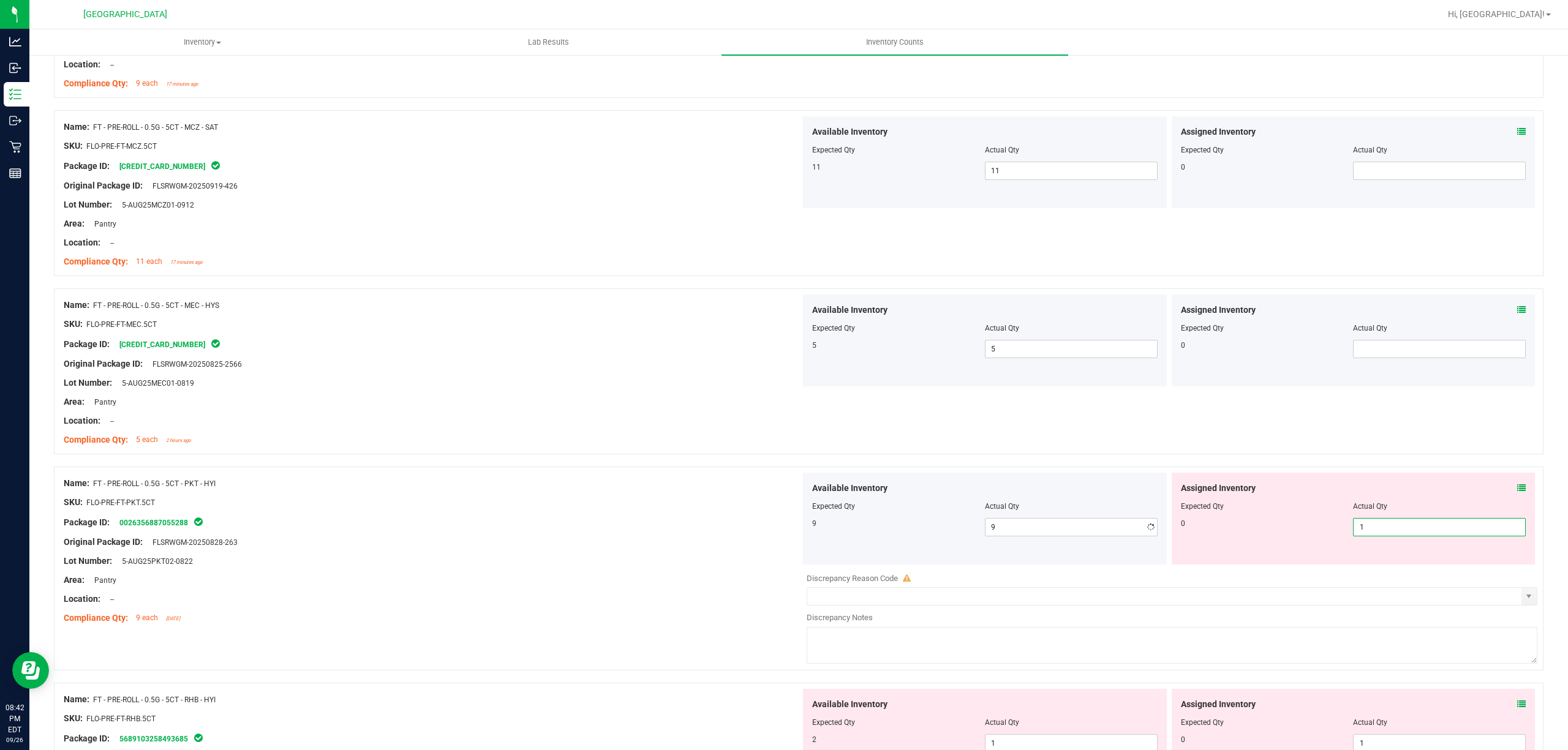
click at [1419, 537] on span "1 1" at bounding box center [1439, 527] width 173 height 18
click at [1419, 536] on input "1" at bounding box center [1440, 527] width 172 height 17
click at [621, 509] on div "SKU: FLO-PRE-FT-PKT.5CT" at bounding box center [432, 503] width 737 height 13
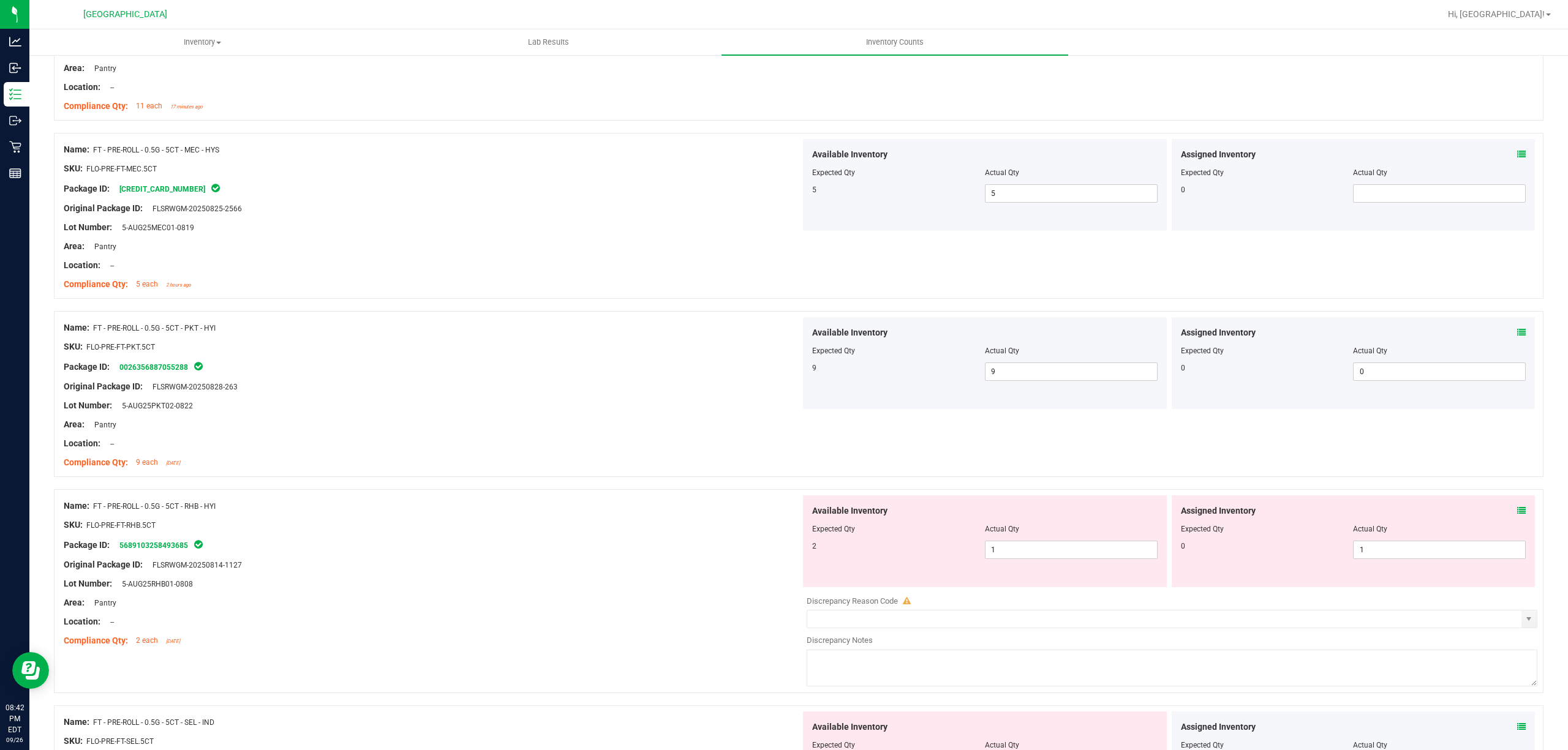
scroll to position [1143, 0]
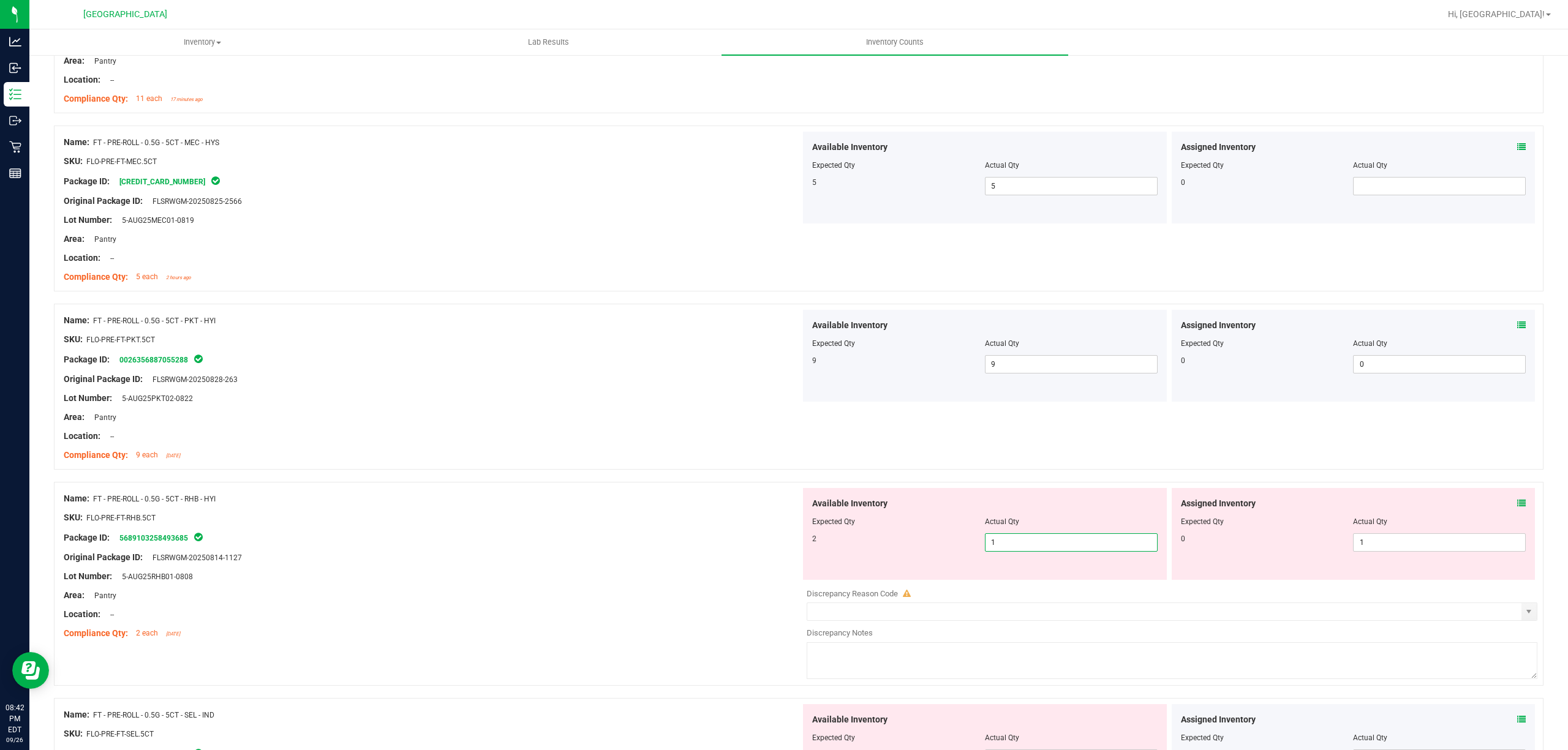
click at [1000, 544] on span "1 1" at bounding box center [1071, 543] width 173 height 18
click at [1000, 544] on input "1" at bounding box center [1071, 543] width 172 height 17
click at [548, 481] on div at bounding box center [798, 476] width 1490 height 12
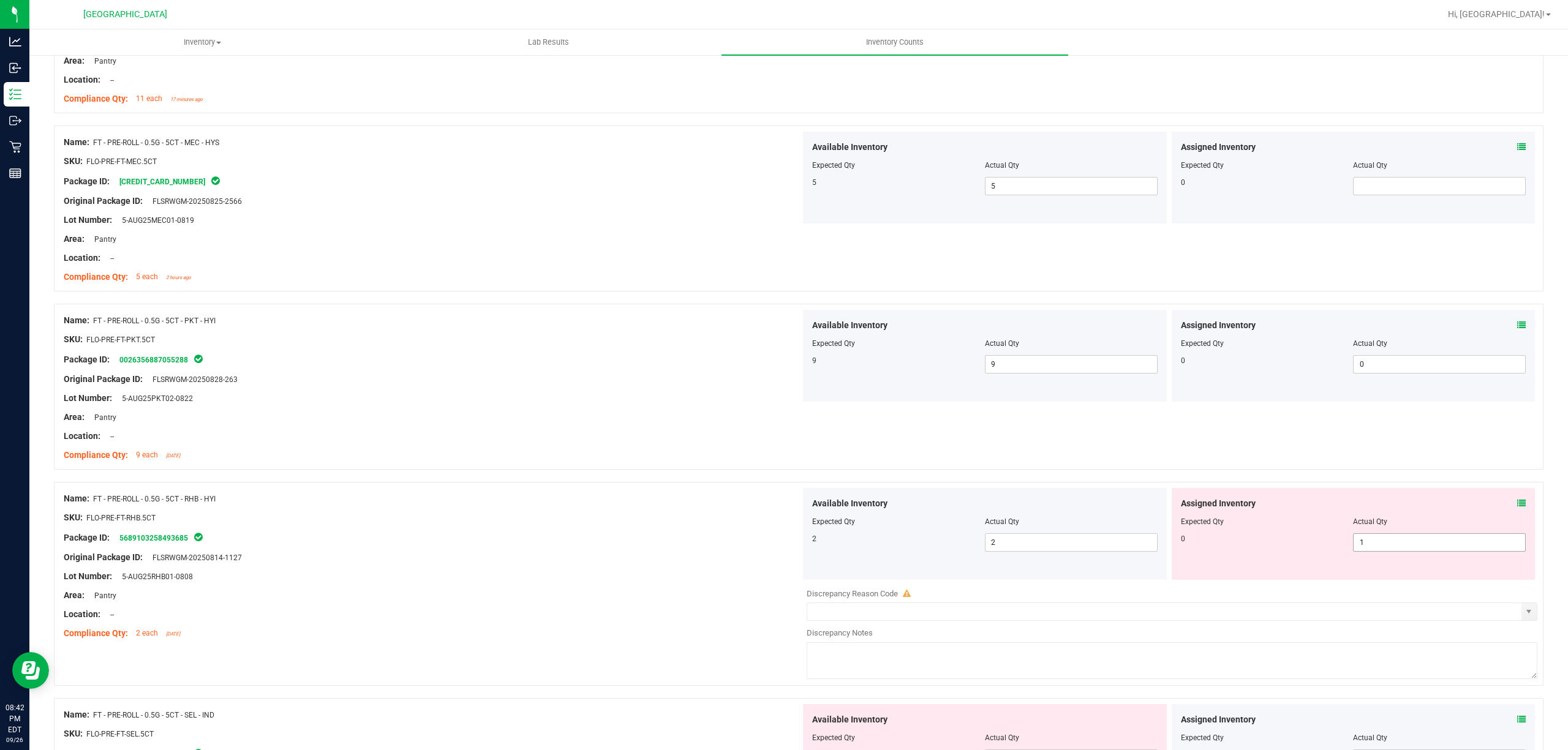
click at [1425, 544] on span "1 1" at bounding box center [1439, 543] width 173 height 18
click at [1425, 544] on input "1" at bounding box center [1440, 543] width 172 height 17
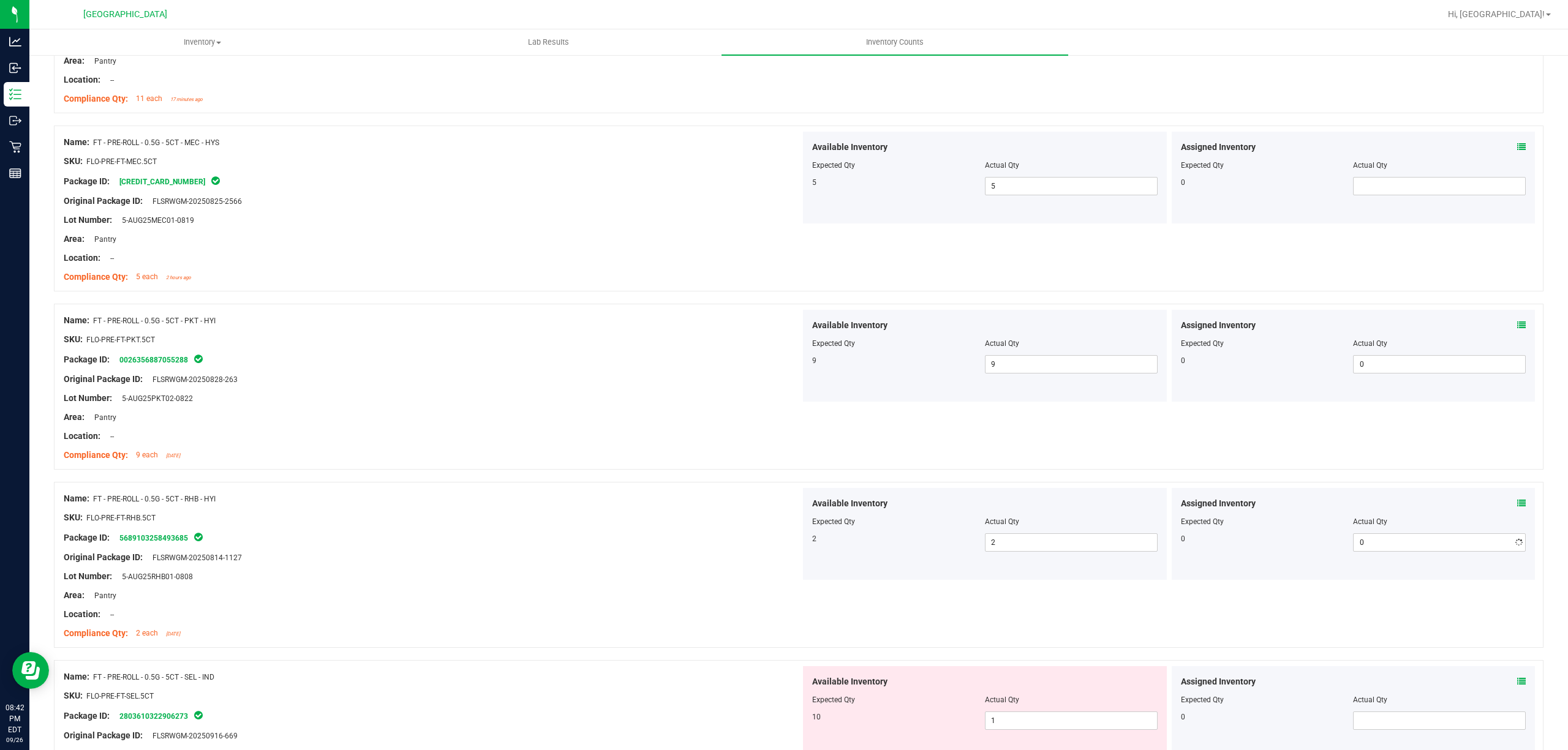
click at [380, 534] on div "Package ID: 5689103258493685" at bounding box center [432, 538] width 737 height 15
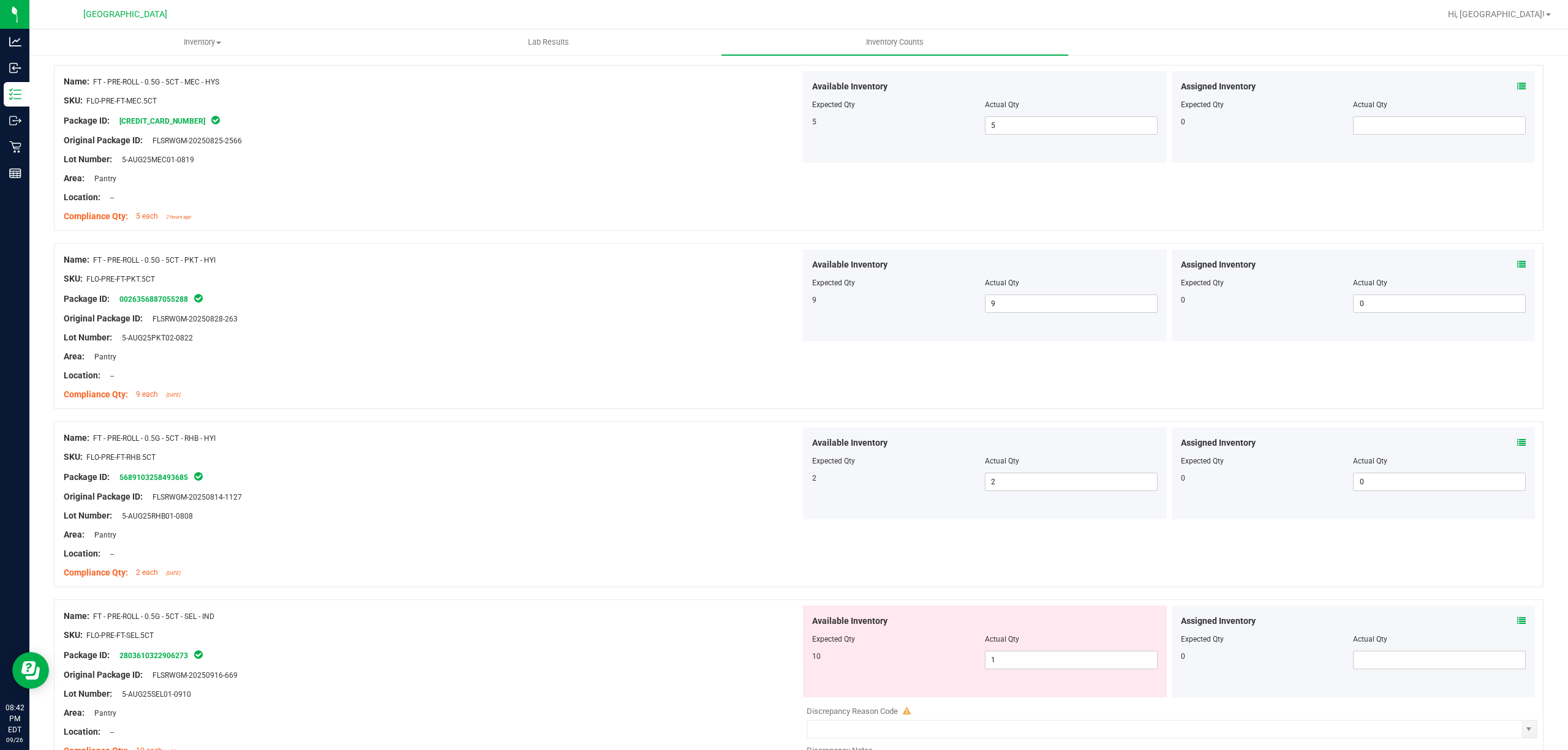
scroll to position [1307, 0]
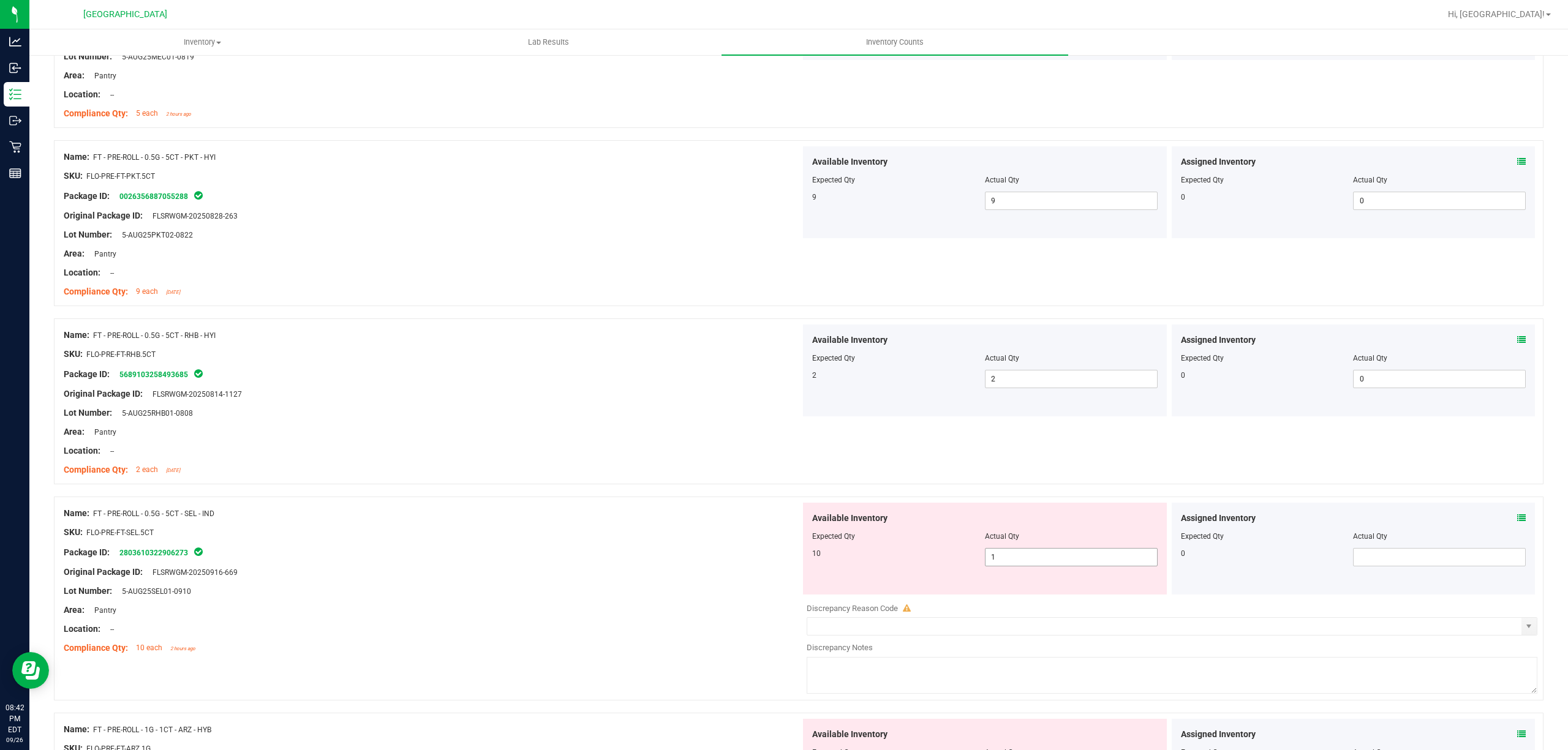
click at [1073, 562] on span "1 1" at bounding box center [1071, 558] width 173 height 18
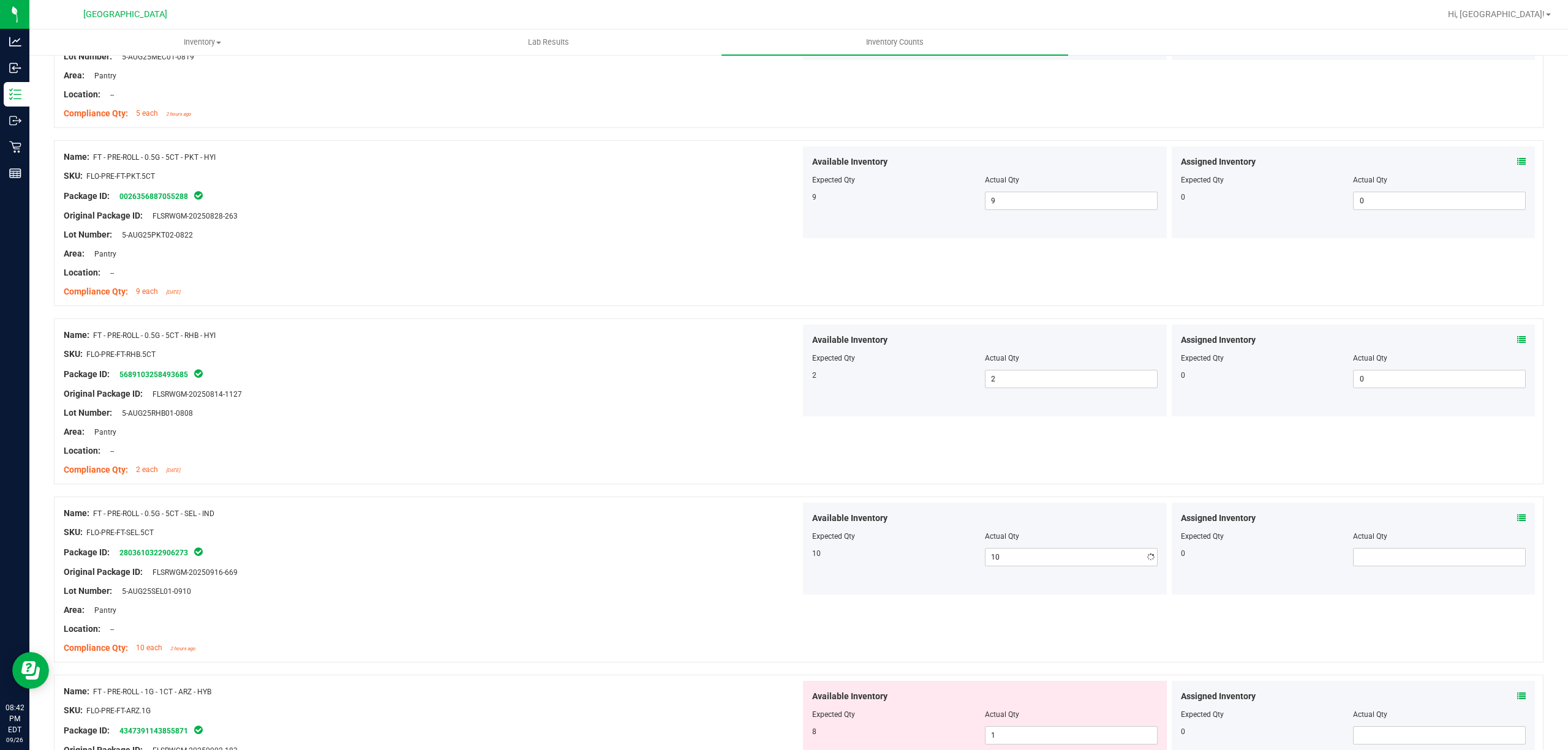
click at [429, 562] on div at bounding box center [432, 562] width 737 height 6
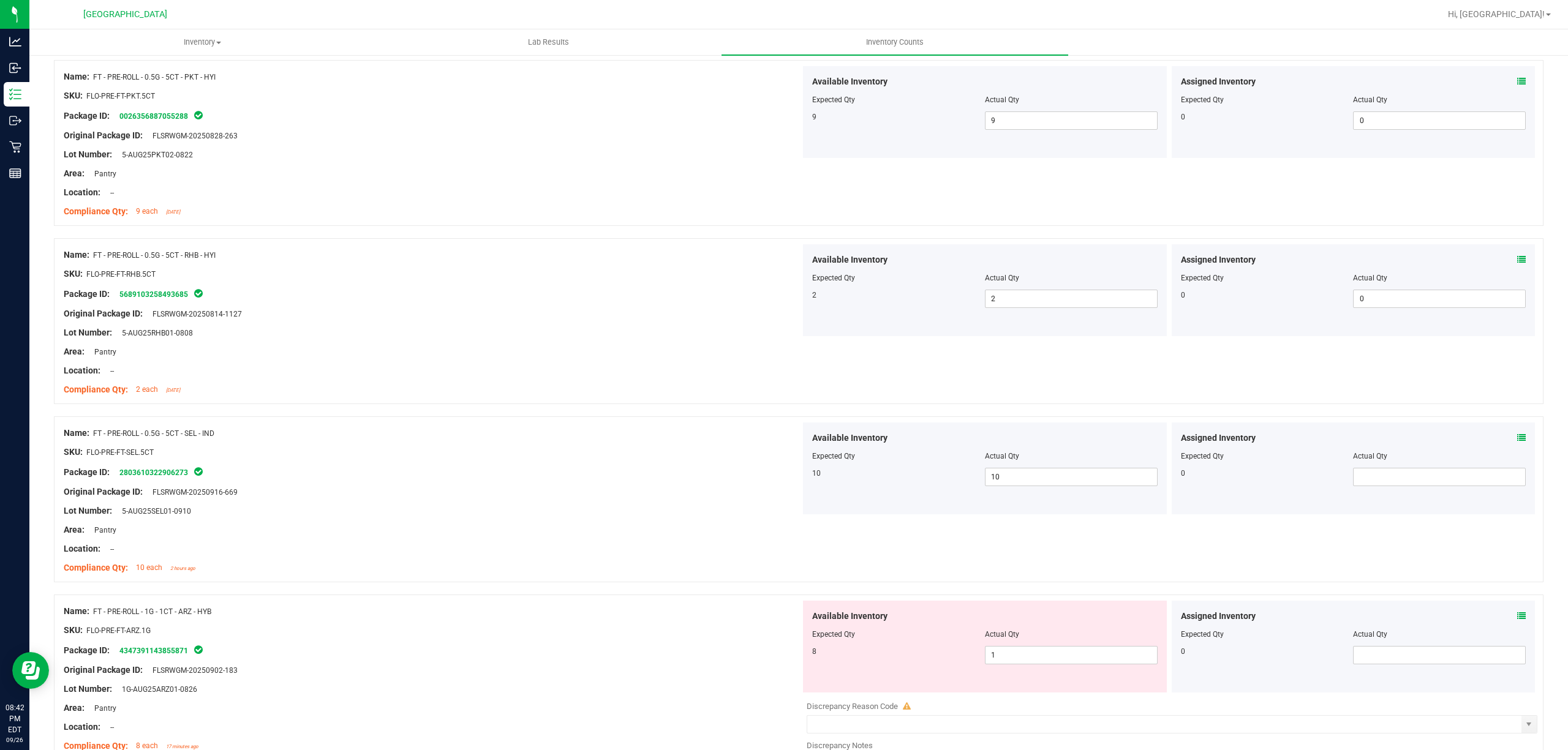
scroll to position [1551, 0]
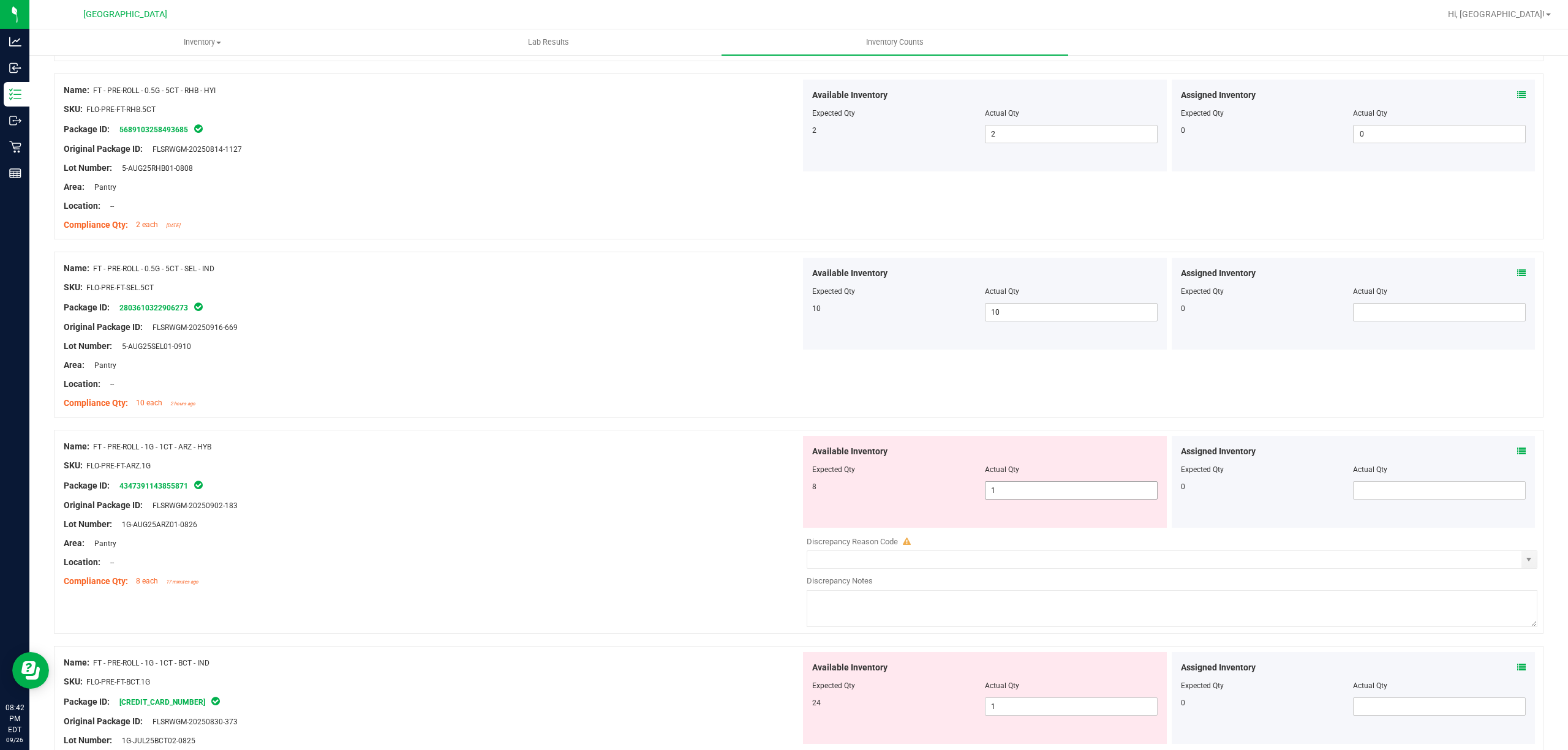
click at [996, 499] on span "1 1" at bounding box center [1071, 491] width 173 height 18
click at [996, 499] on input "1" at bounding box center [1071, 491] width 172 height 17
click at [425, 467] on div "SKU: FLO-PRE-FT-ARZ.1G" at bounding box center [432, 466] width 737 height 13
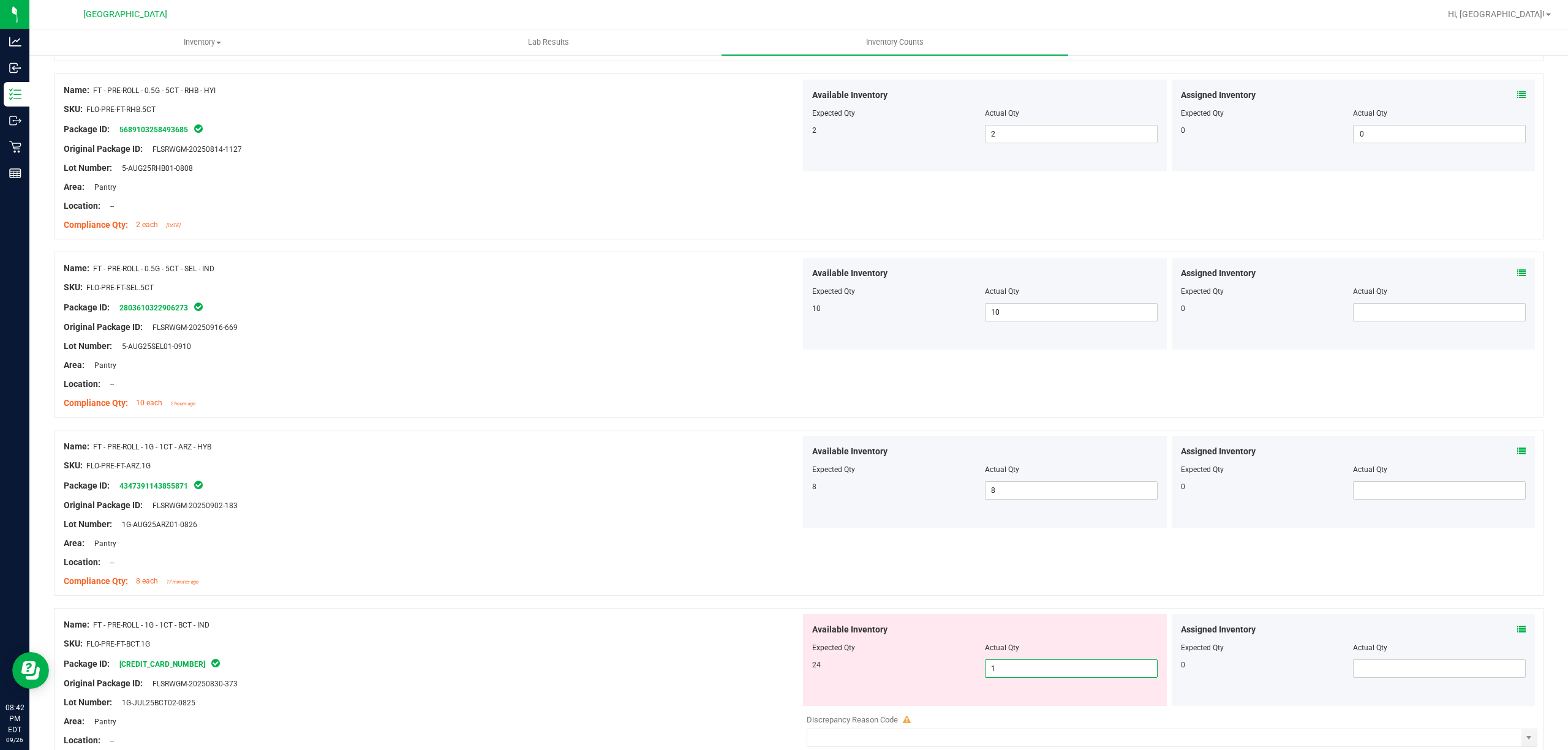
click at [1058, 674] on span "1 1" at bounding box center [1071, 669] width 173 height 18
click at [1058, 674] on input "1" at bounding box center [1071, 668] width 172 height 17
click at [577, 601] on div at bounding box center [798, 601] width 1490 height 12
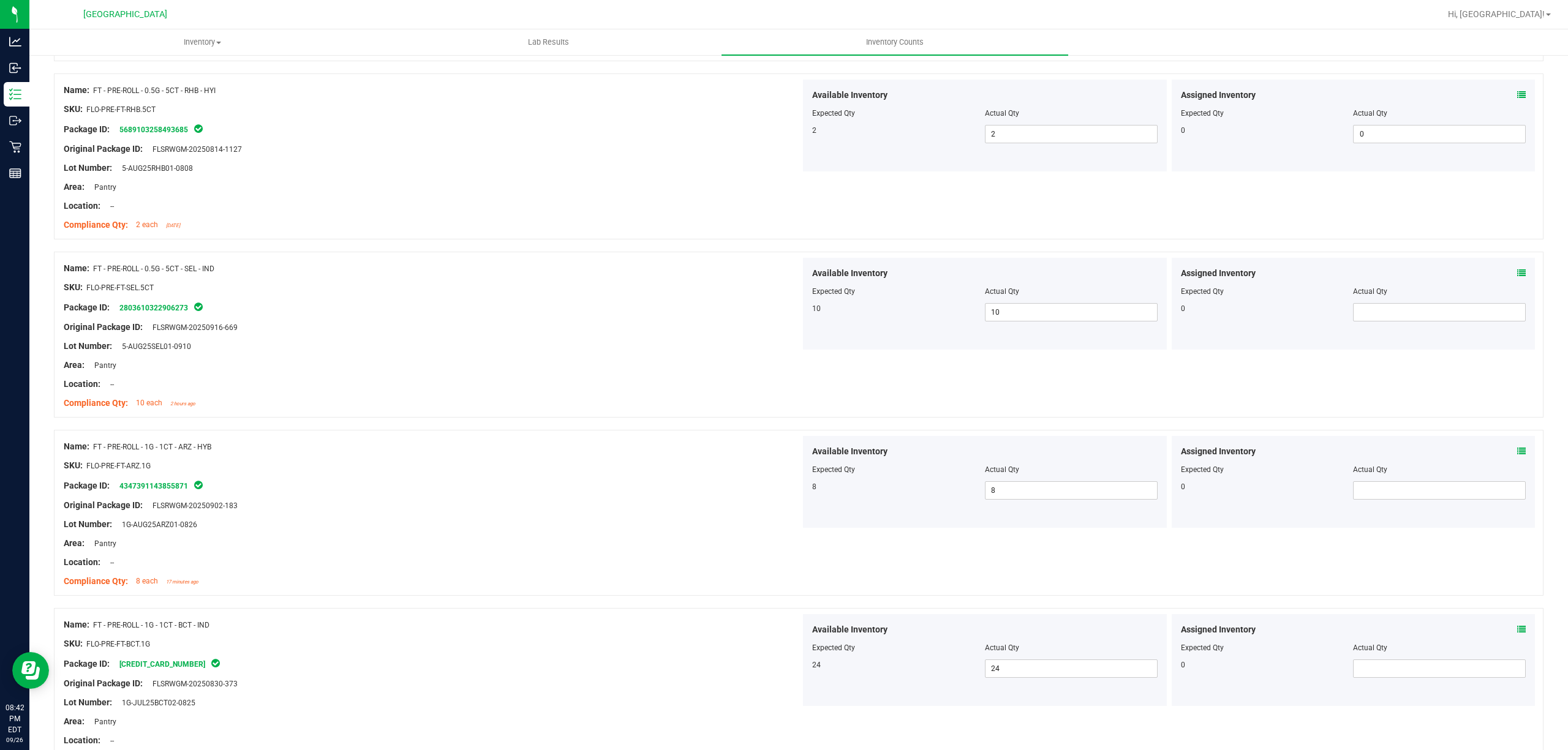
scroll to position [1715, 0]
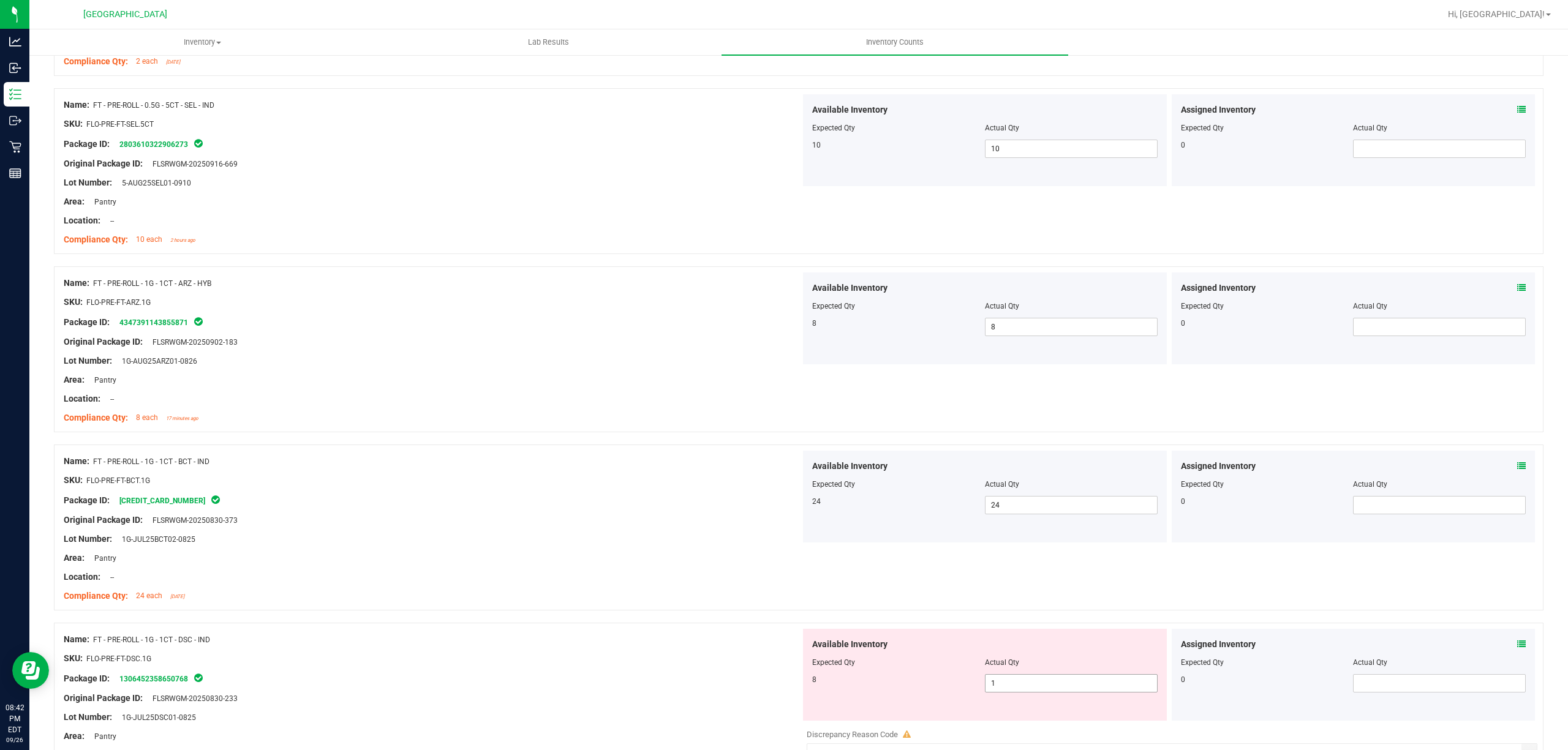
click at [1100, 679] on span "1 1" at bounding box center [1071, 683] width 173 height 18
click at [1096, 689] on span "1 1" at bounding box center [1071, 683] width 173 height 18
click at [1096, 689] on input "1" at bounding box center [1071, 683] width 172 height 17
click at [556, 584] on div "Location: --" at bounding box center [432, 577] width 737 height 13
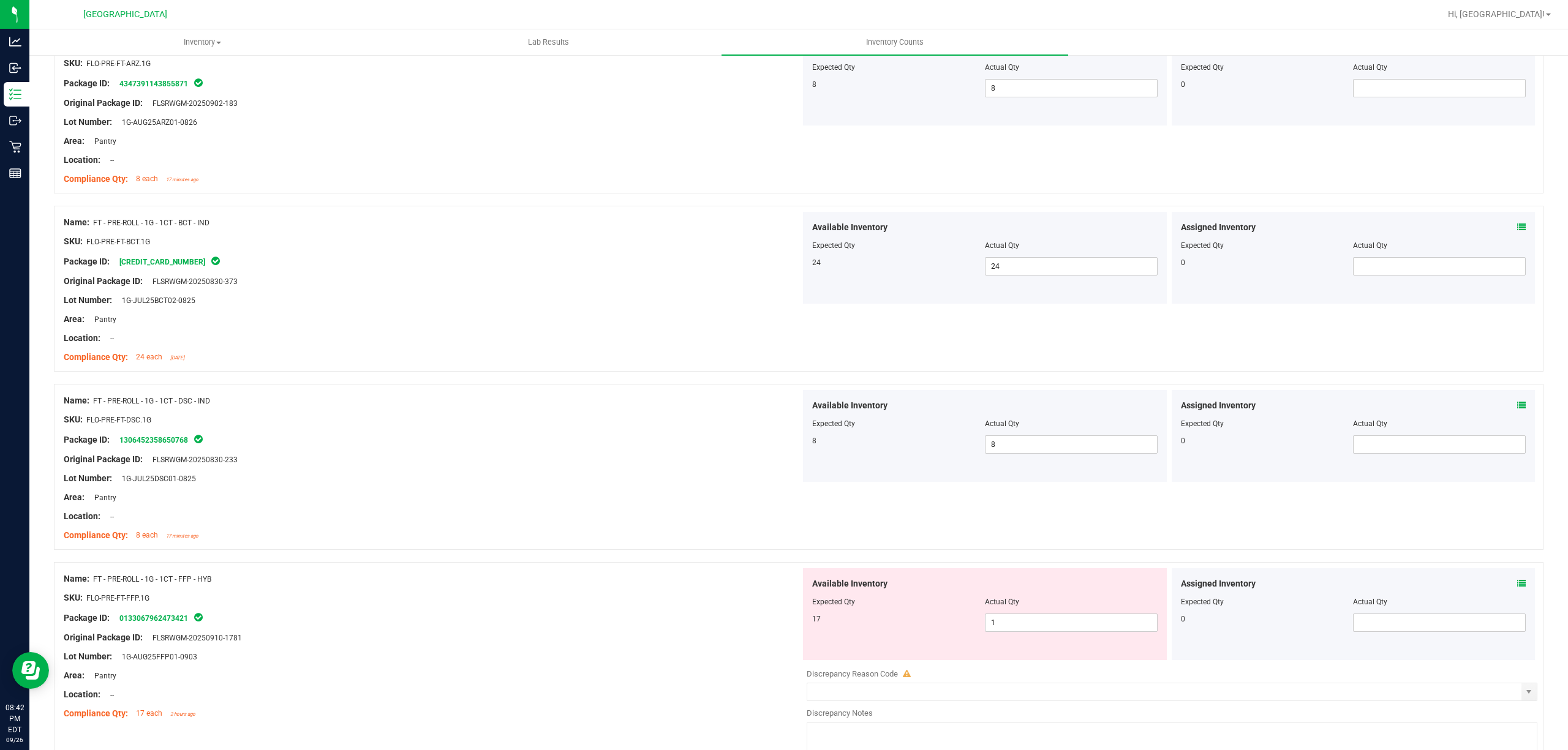
scroll to position [1960, 0]
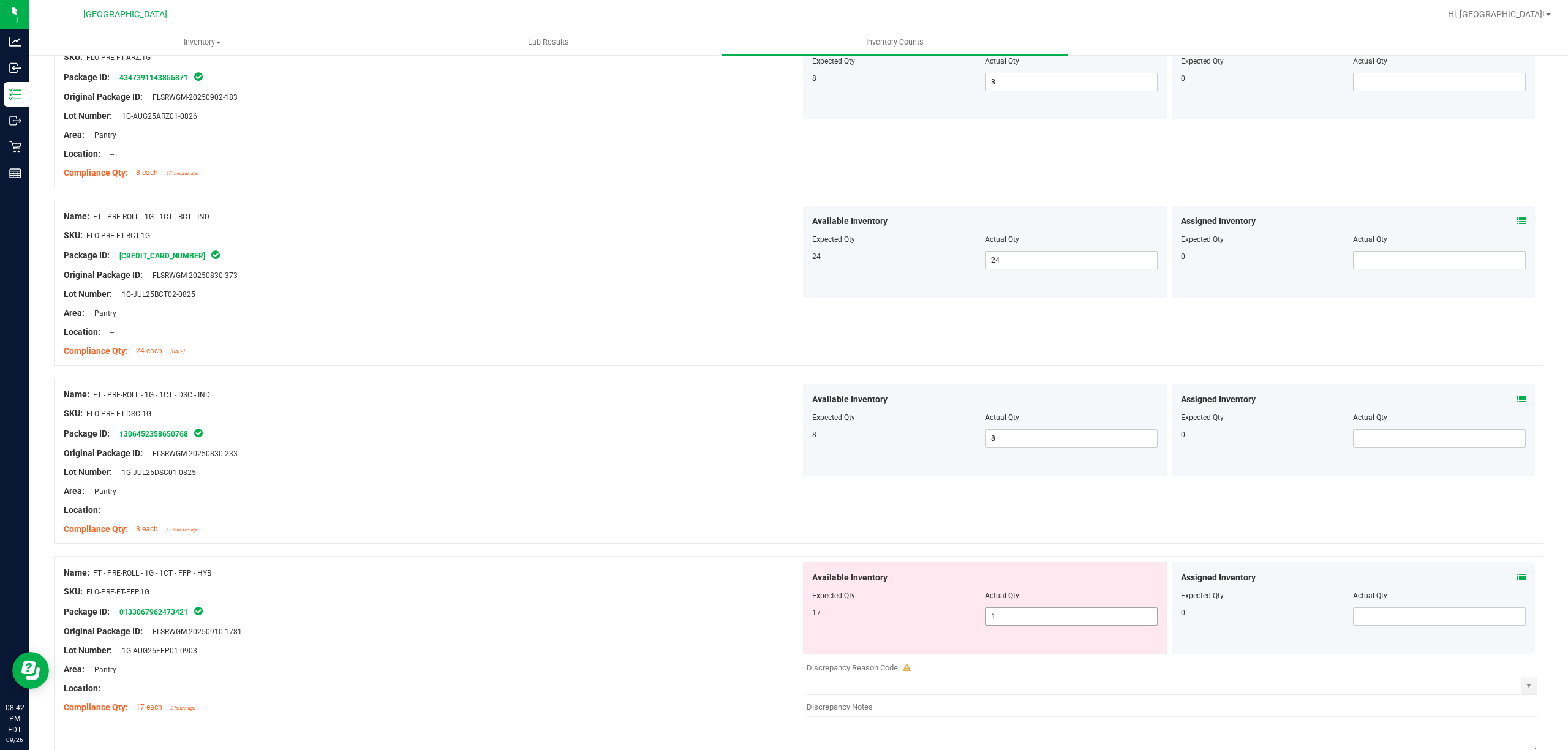
click at [1071, 625] on span "1 1" at bounding box center [1071, 617] width 173 height 18
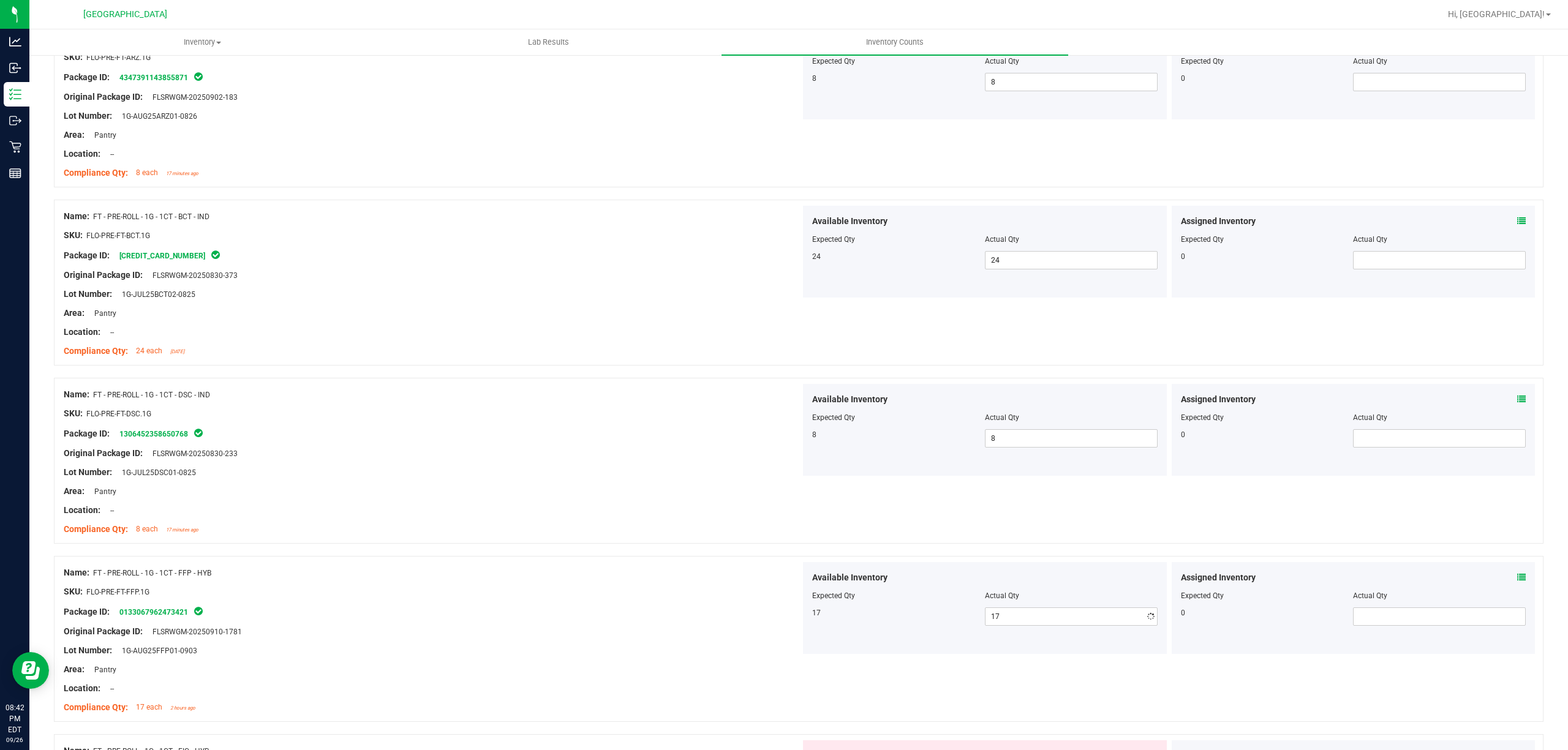
click at [527, 504] on div at bounding box center [432, 501] width 737 height 6
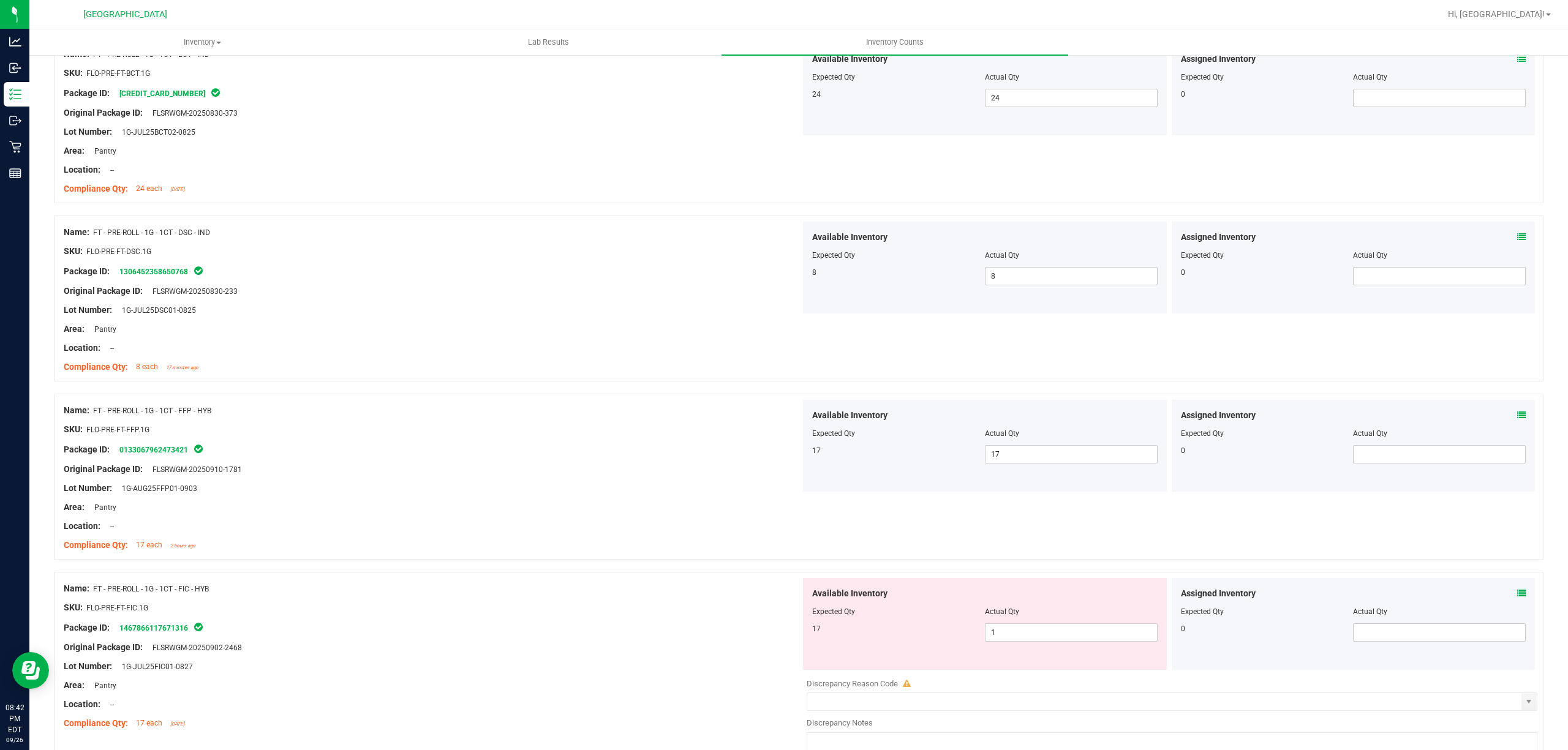
scroll to position [2123, 0]
click at [1038, 636] on span "1 1" at bounding box center [1071, 632] width 173 height 18
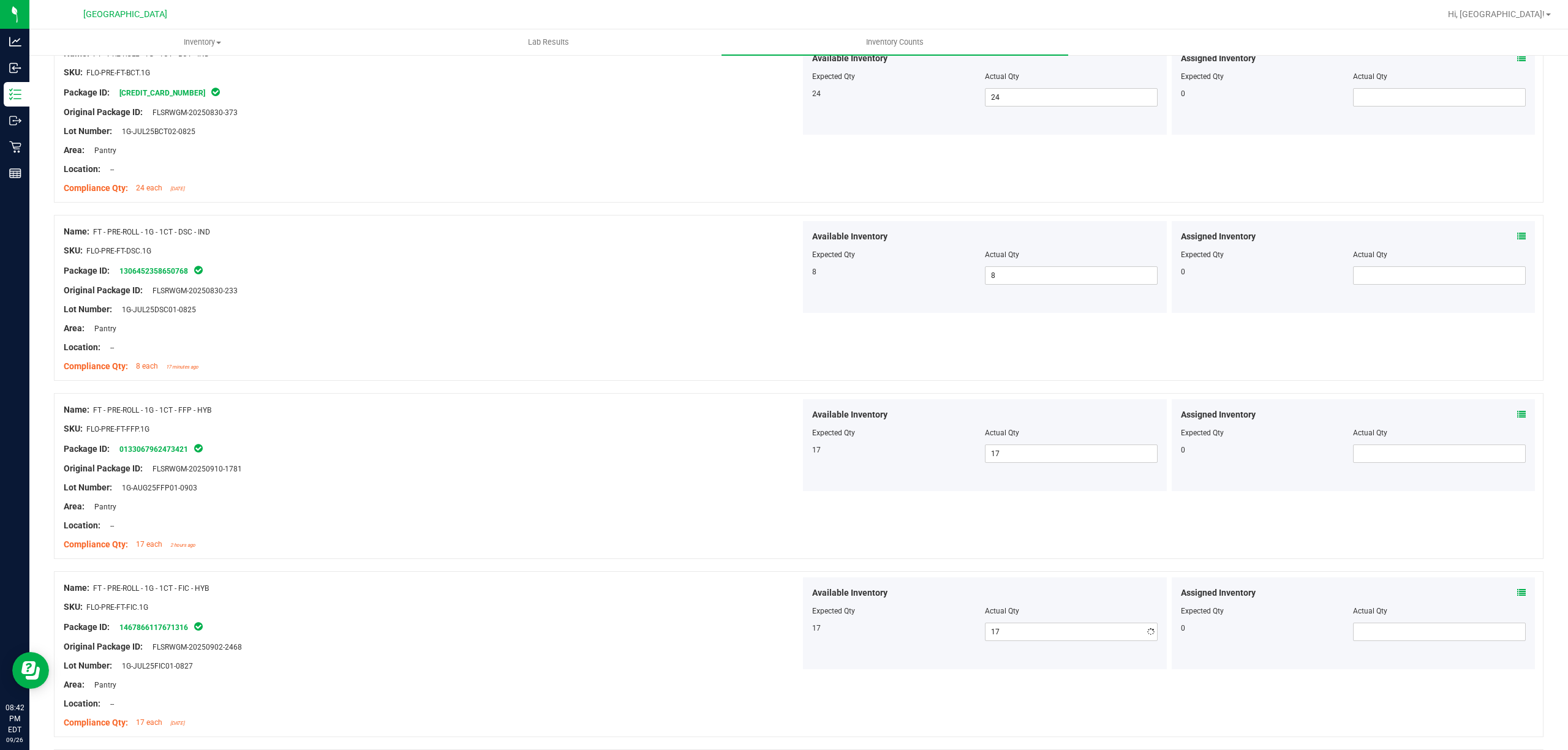
click at [347, 520] on div at bounding box center [432, 515] width 737 height 6
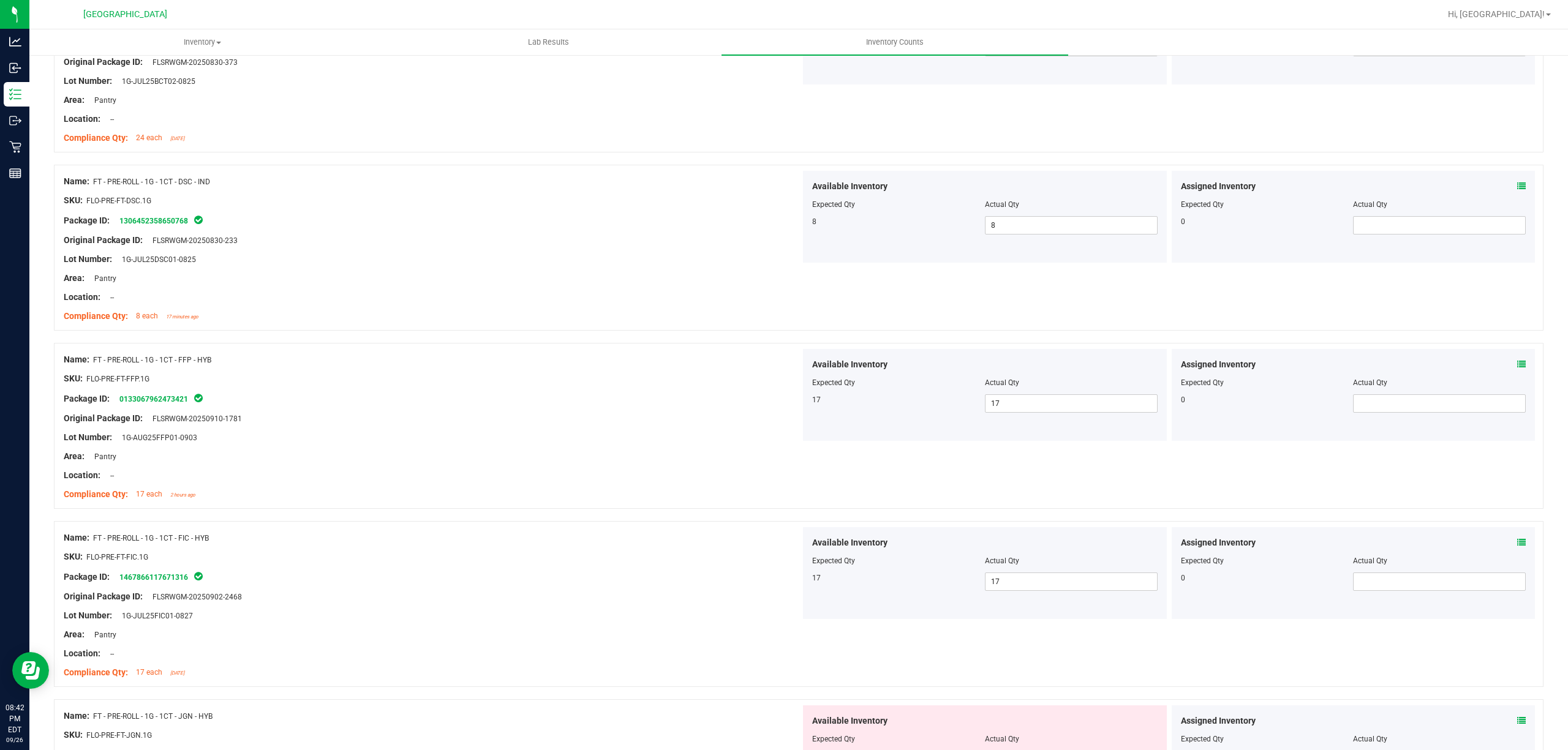
scroll to position [2368, 0]
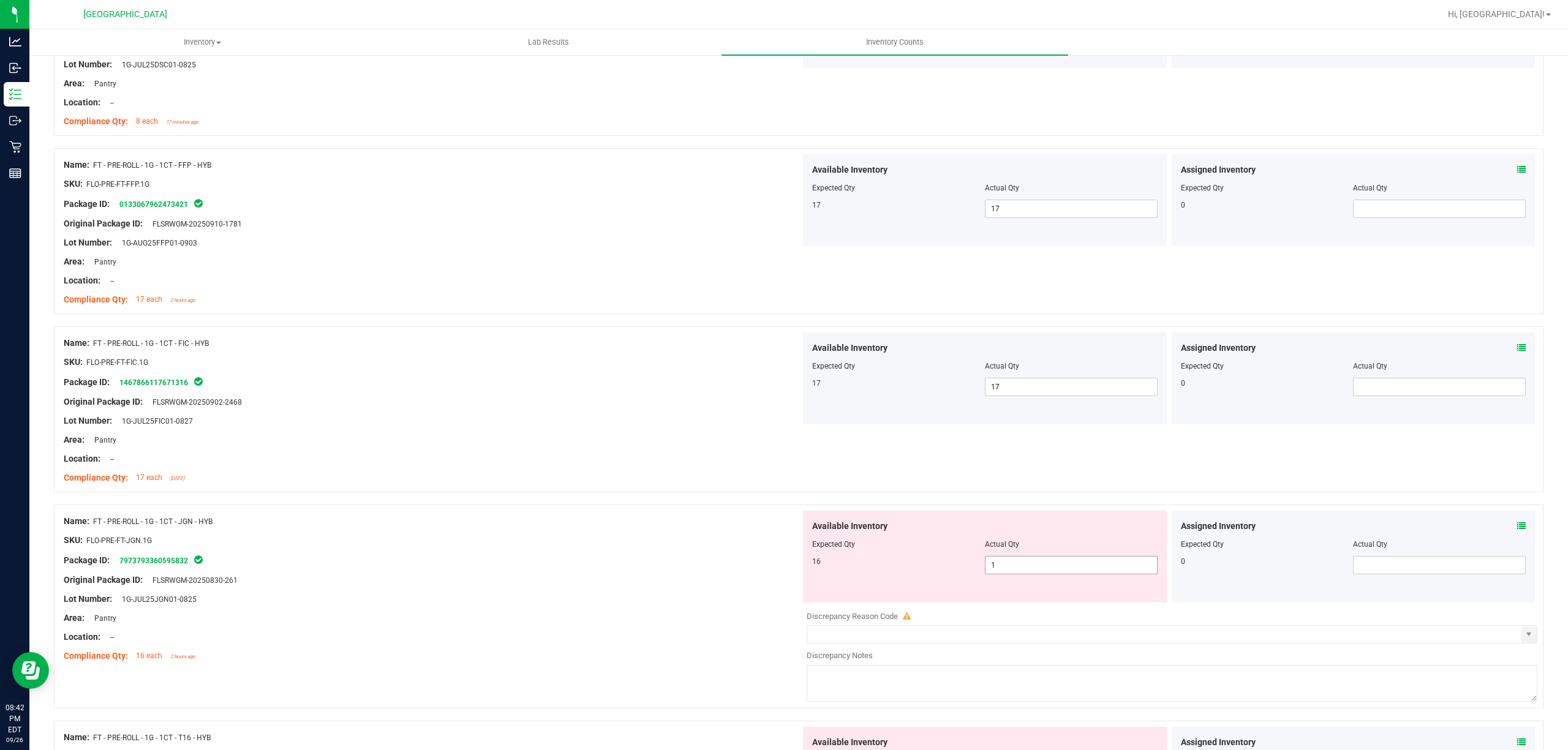
click at [1038, 575] on span "1 1" at bounding box center [1071, 565] width 173 height 18
click at [302, 452] on div at bounding box center [432, 449] width 737 height 6
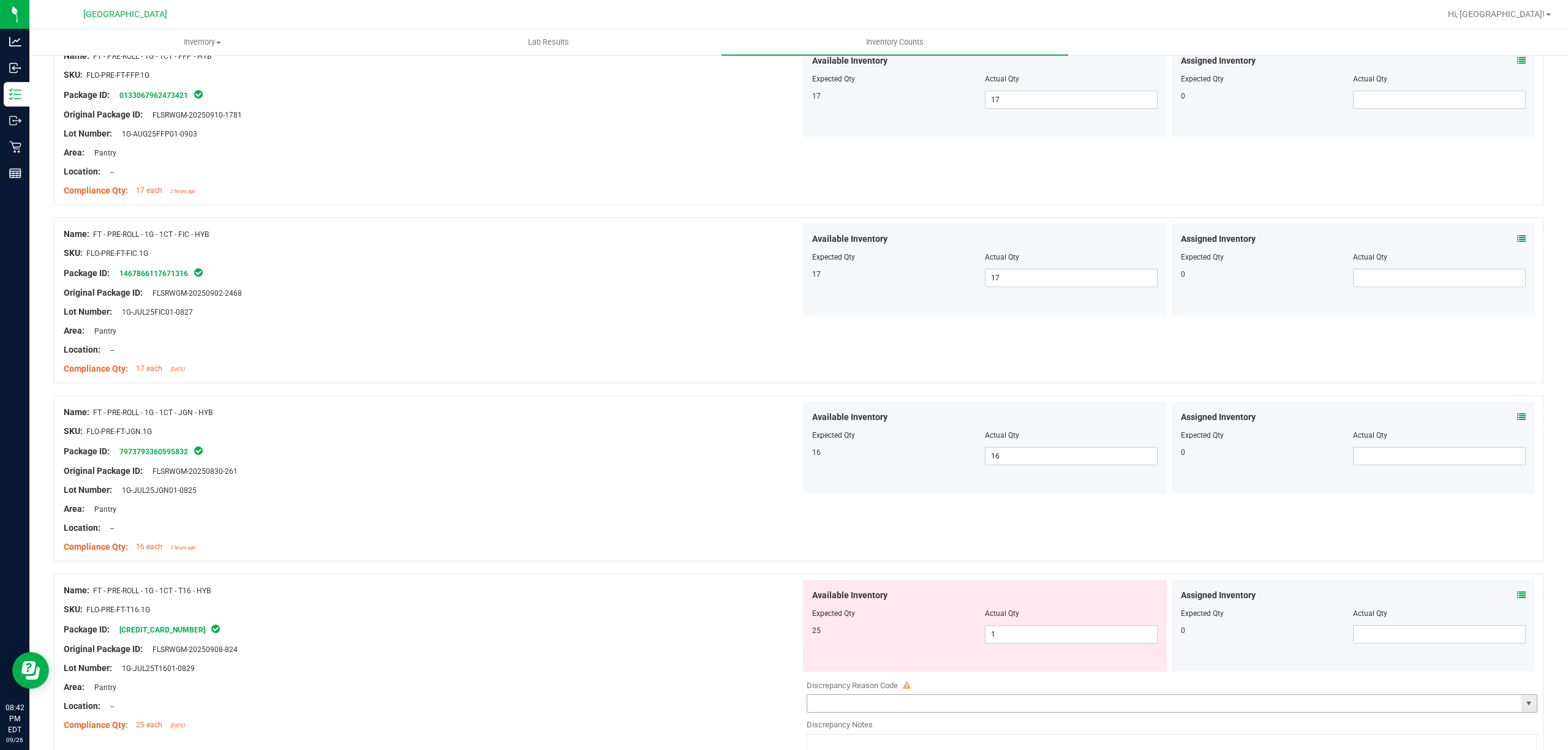
scroll to position [2613, 0]
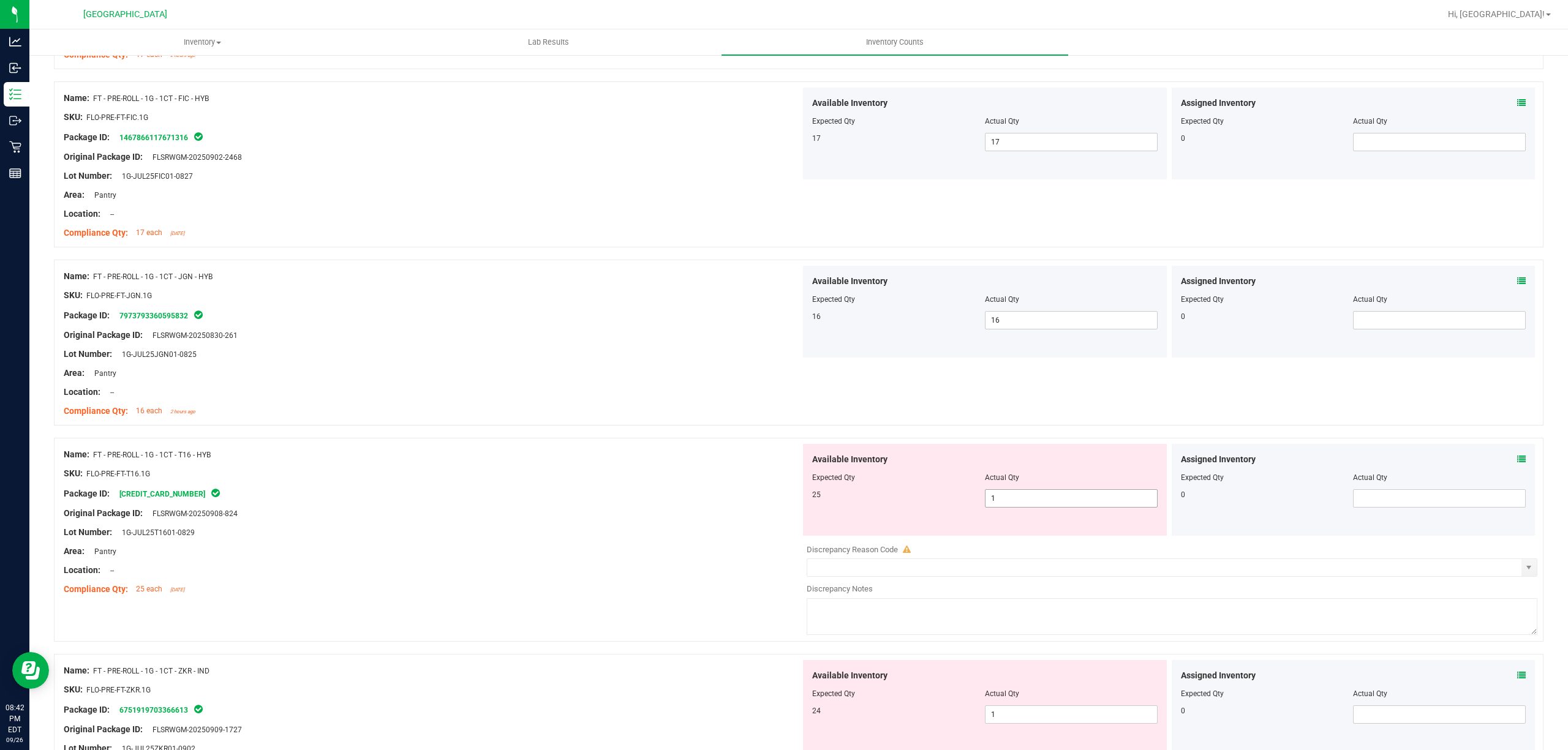
click at [1051, 506] on span "1 1" at bounding box center [1071, 498] width 173 height 18
click at [1052, 505] on input "1" at bounding box center [1071, 498] width 172 height 17
click at [606, 478] on div "SKU: FLO-PRE-FT-T16.1G" at bounding box center [432, 474] width 737 height 13
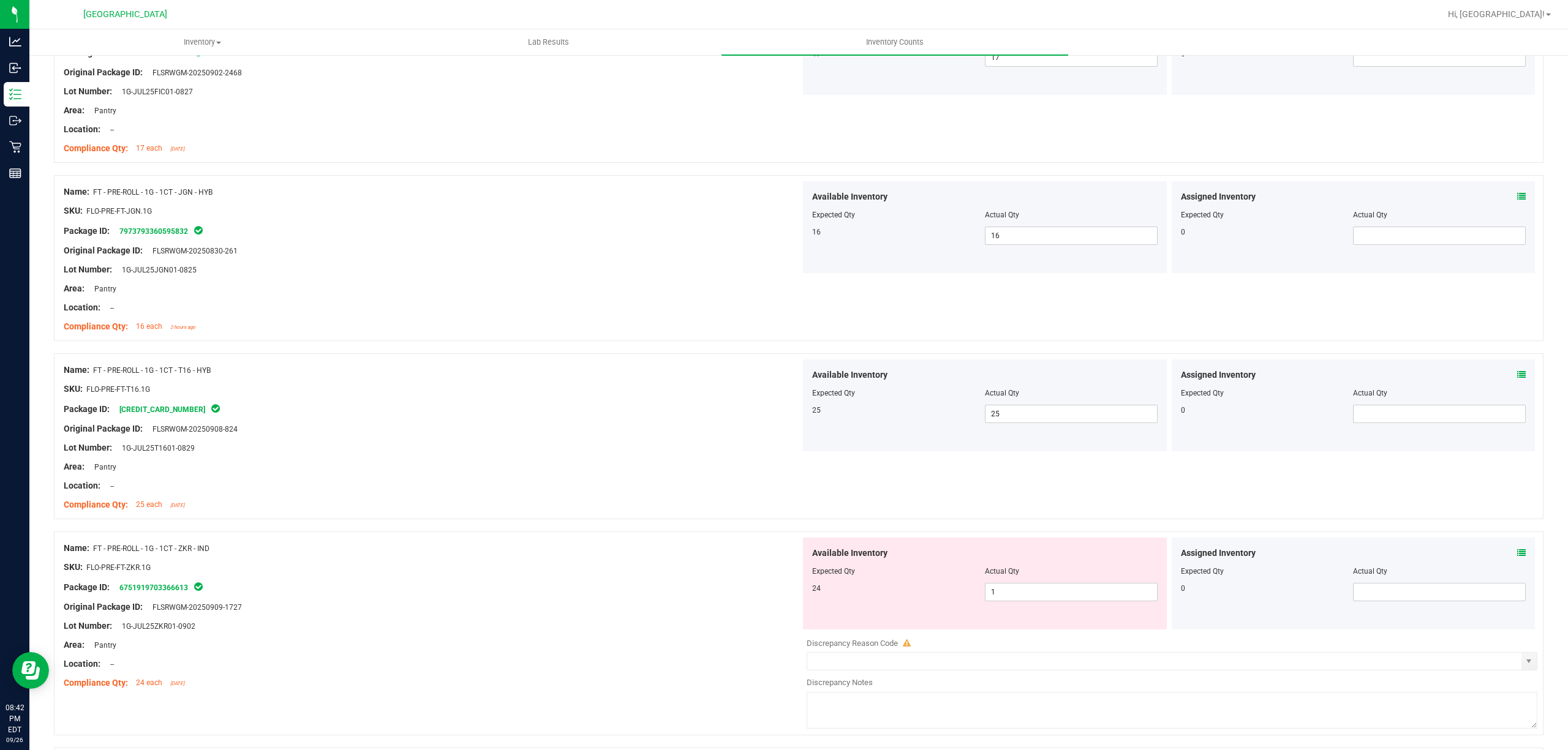
scroll to position [2776, 0]
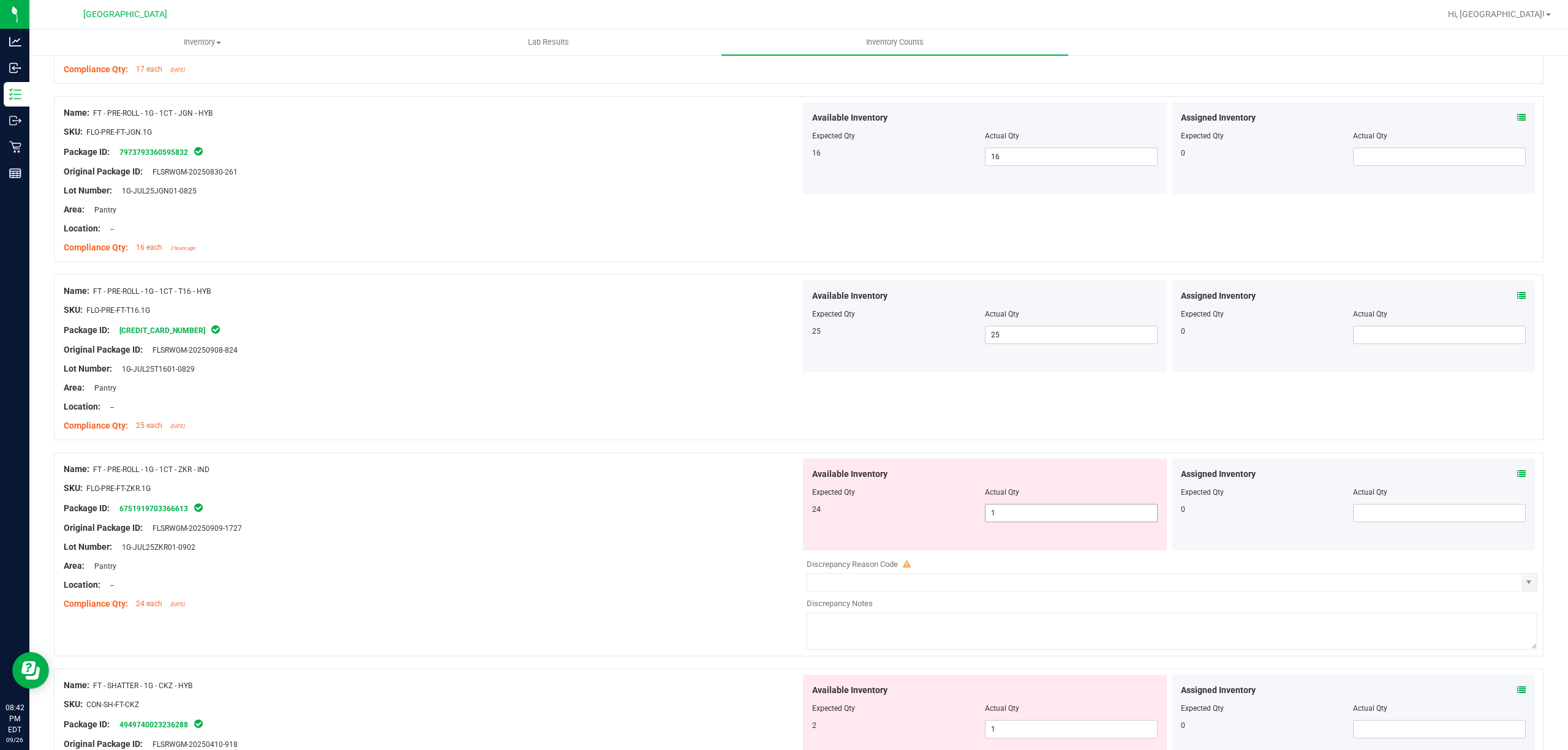
click at [1049, 523] on span "1 1" at bounding box center [1071, 513] width 173 height 18
click at [1049, 522] on input "1" at bounding box center [1071, 513] width 172 height 17
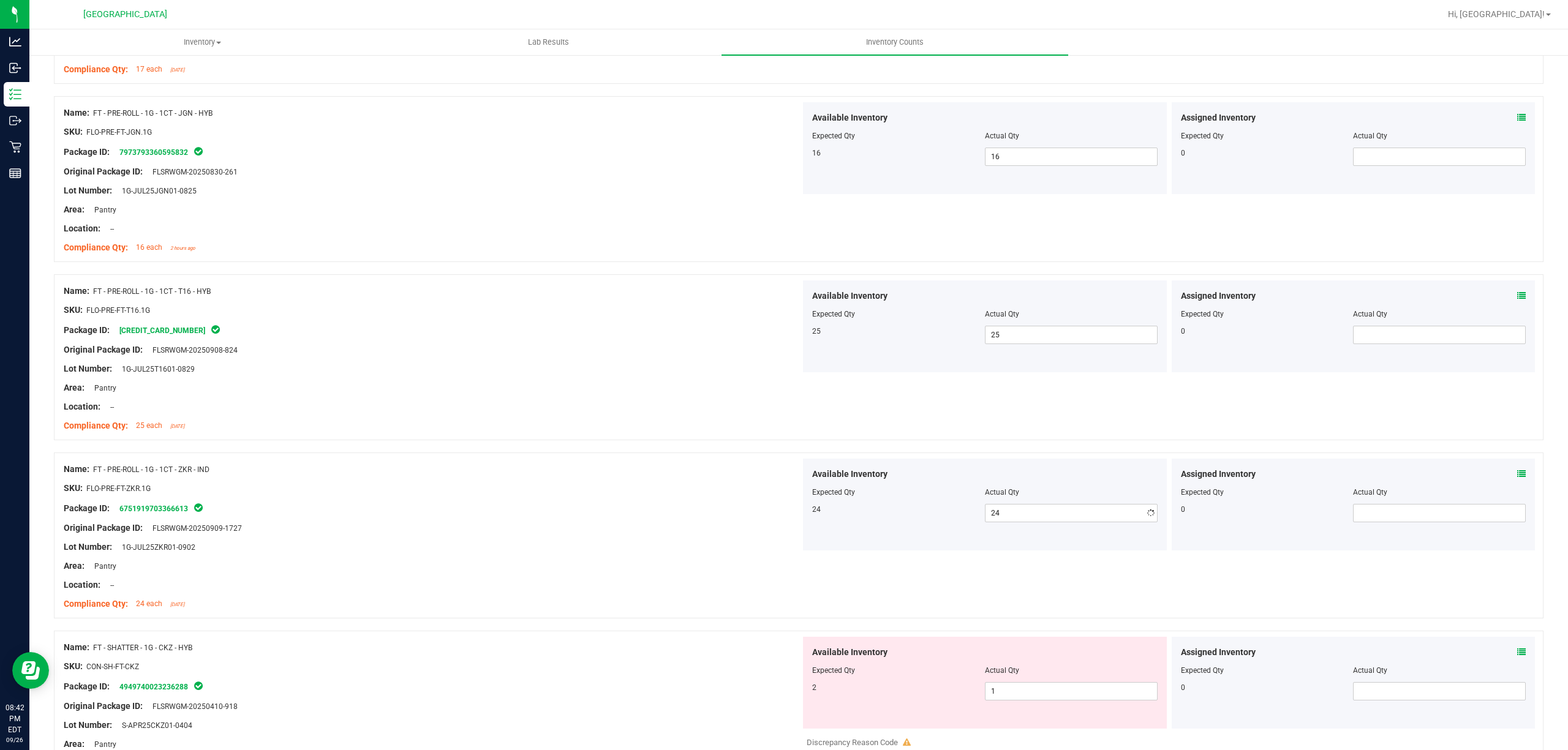
click at [684, 495] on div "SKU: FLO-PRE-FT-ZKR.1G" at bounding box center [432, 489] width 737 height 13
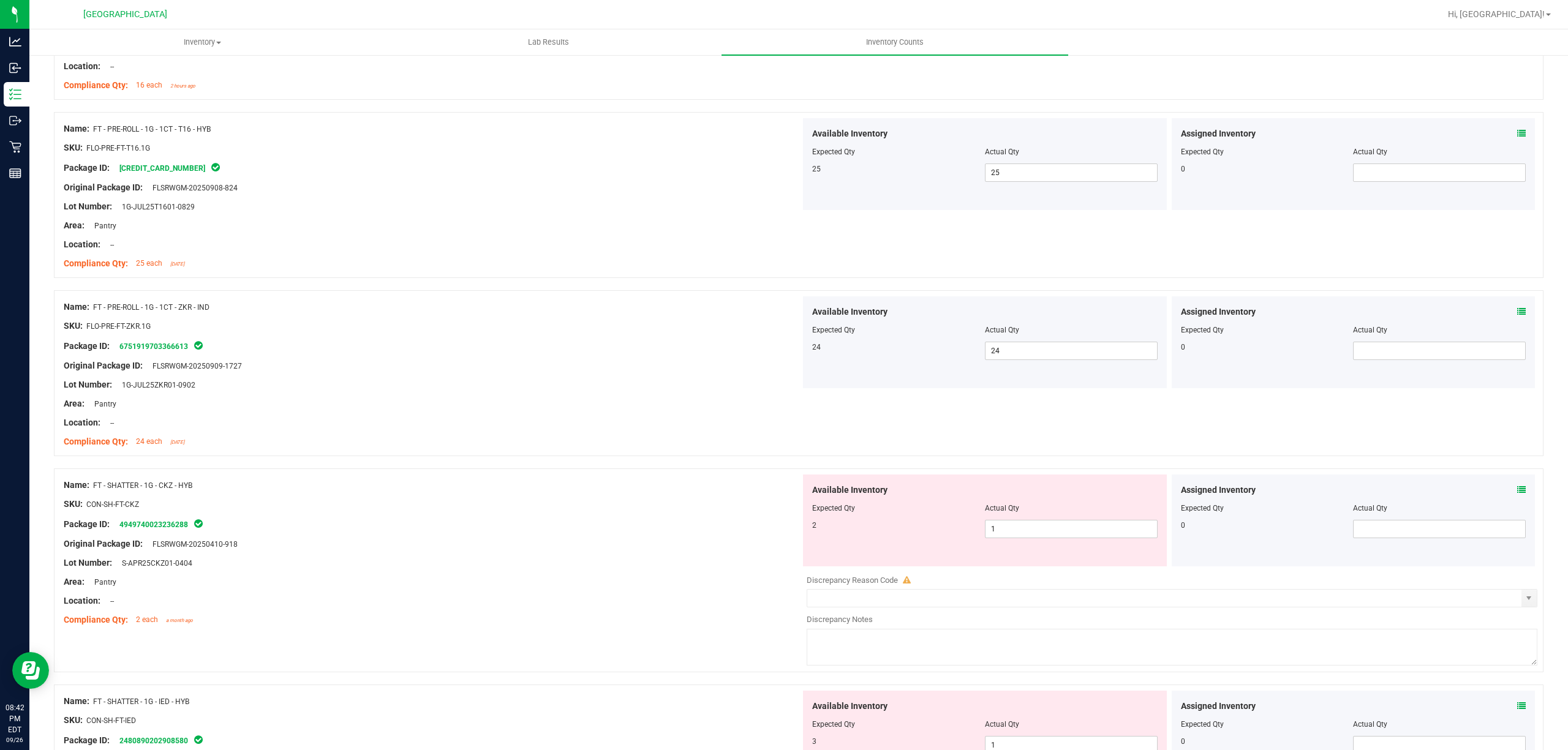
scroll to position [2940, 0]
click at [1060, 537] on span "1 1" at bounding box center [1071, 528] width 173 height 18
click at [1060, 537] on input "1" at bounding box center [1071, 528] width 172 height 17
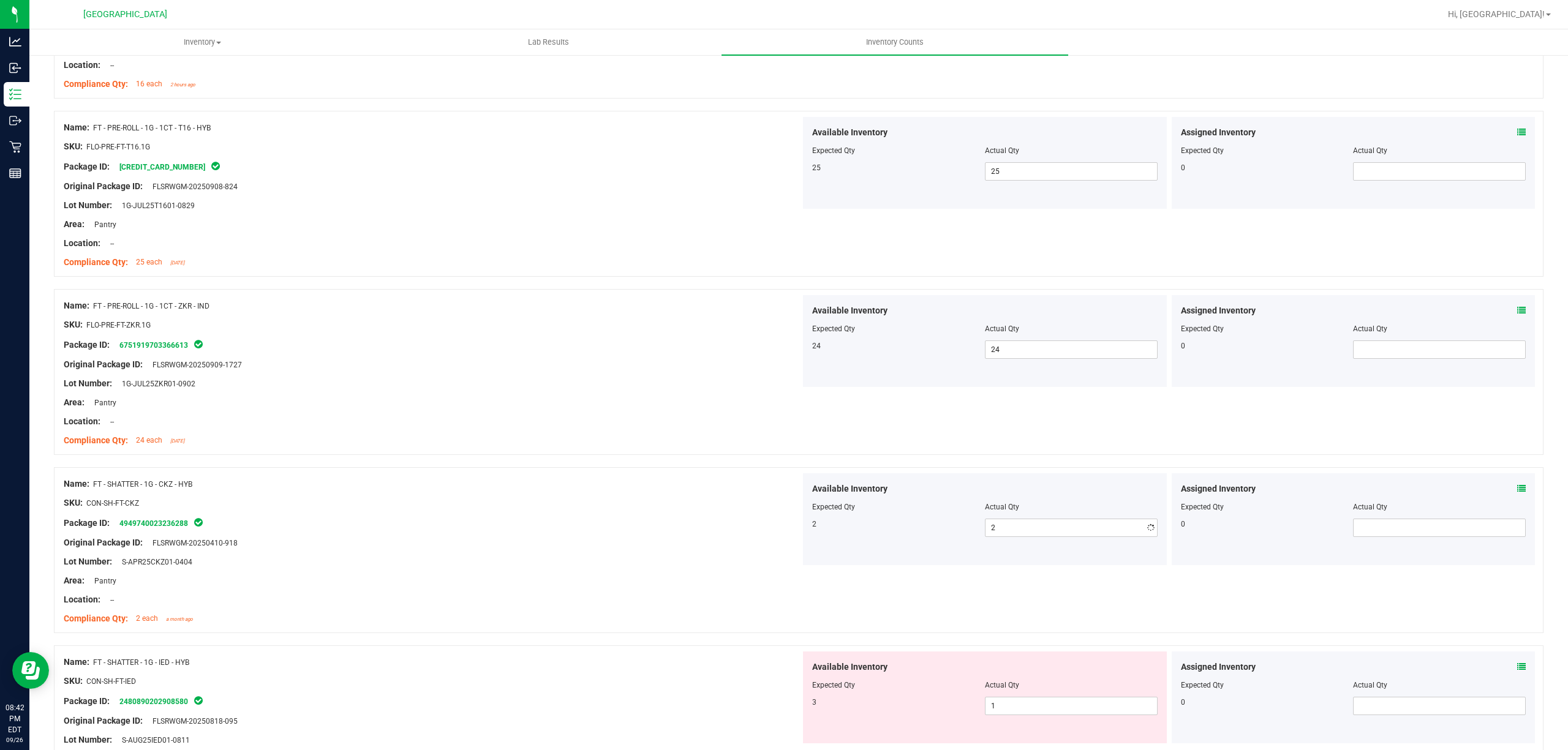
click at [344, 455] on div "Name: FT - PRE-ROLL - 1G - 1CT - ZKR - IND SKU: FLO-PRE-FT-ZKR.1G Package ID: 6…" at bounding box center [798, 372] width 1490 height 166
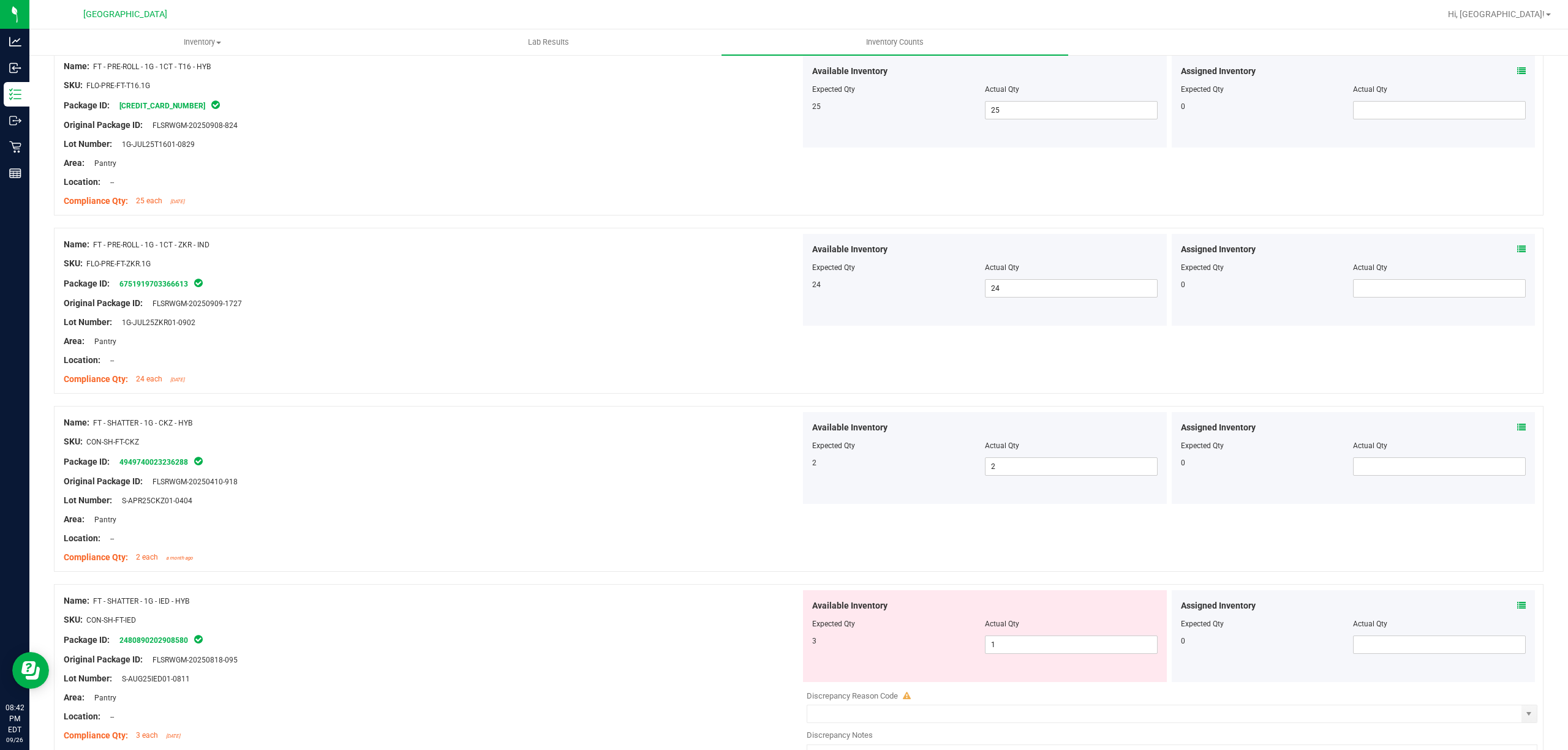
scroll to position [3100, 0]
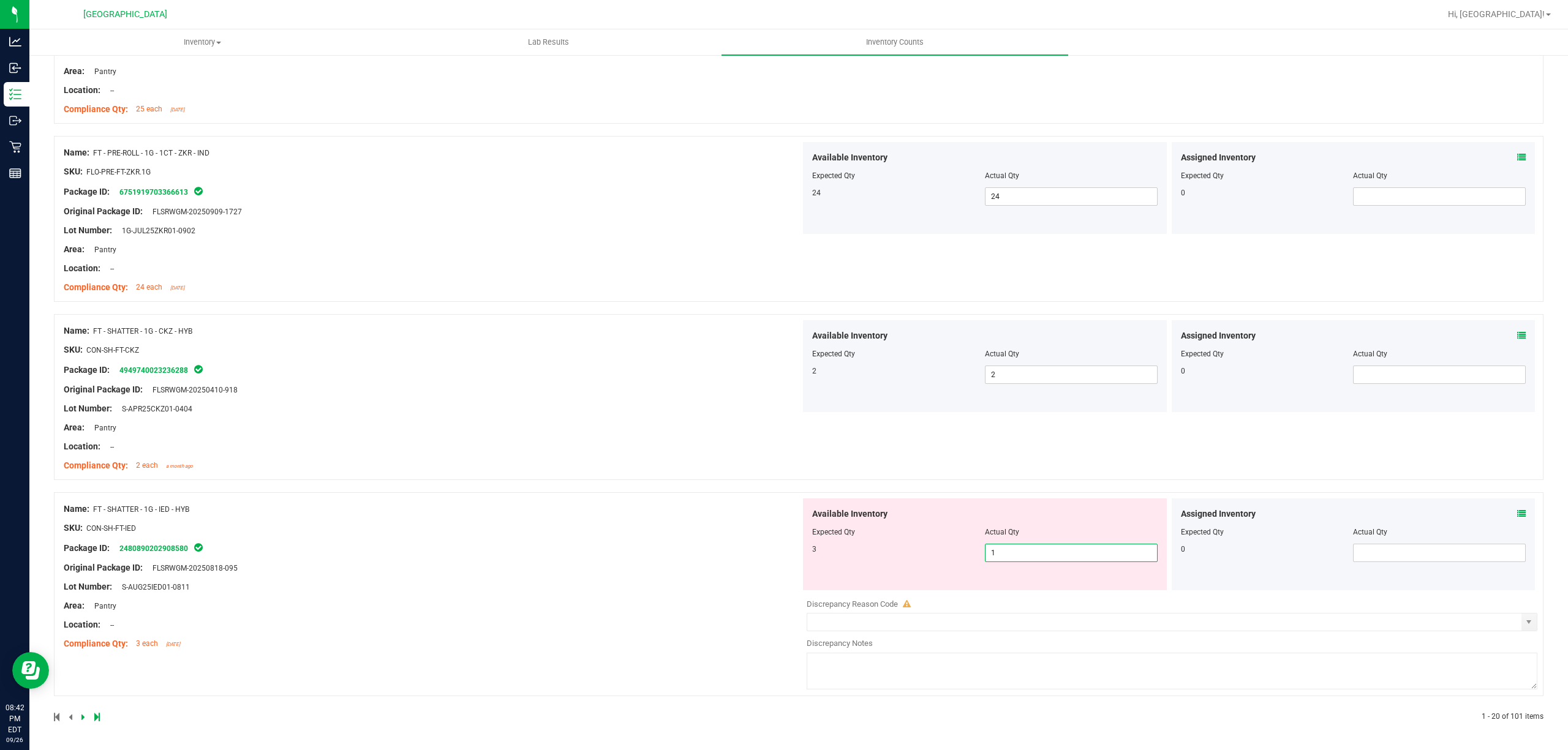
click at [1005, 558] on span "1 1" at bounding box center [1071, 553] width 173 height 18
click at [1005, 558] on input "1" at bounding box center [1071, 553] width 172 height 17
click at [409, 432] on div "Name: FT - SHATTER - 1G - CKZ - HYB SKU: CON-SH-FT-CKZ Package ID: 494974002323…" at bounding box center [432, 398] width 737 height 156
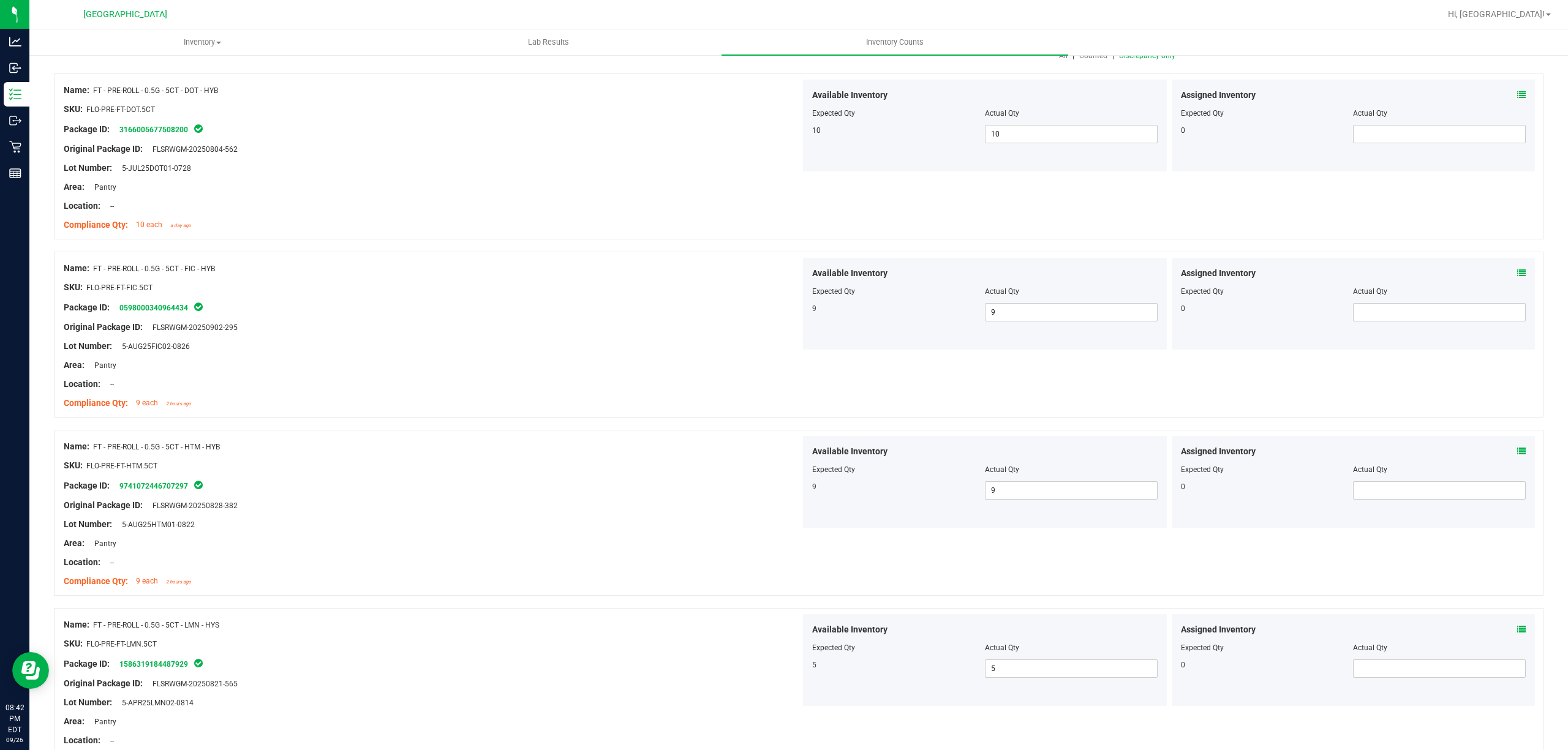
scroll to position [0, 0]
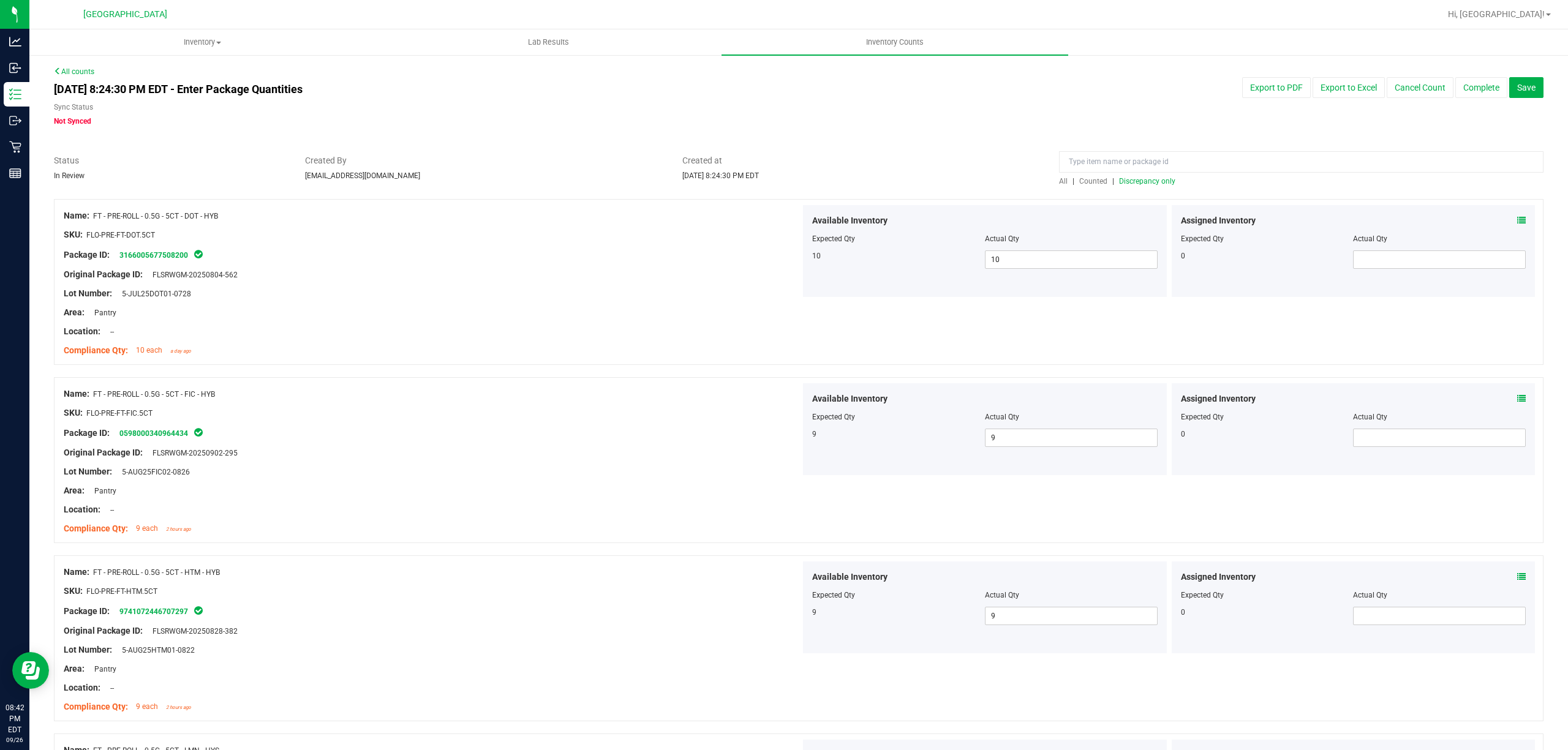
click at [1136, 184] on span "Discrepancy only" at bounding box center [1147, 181] width 56 height 8
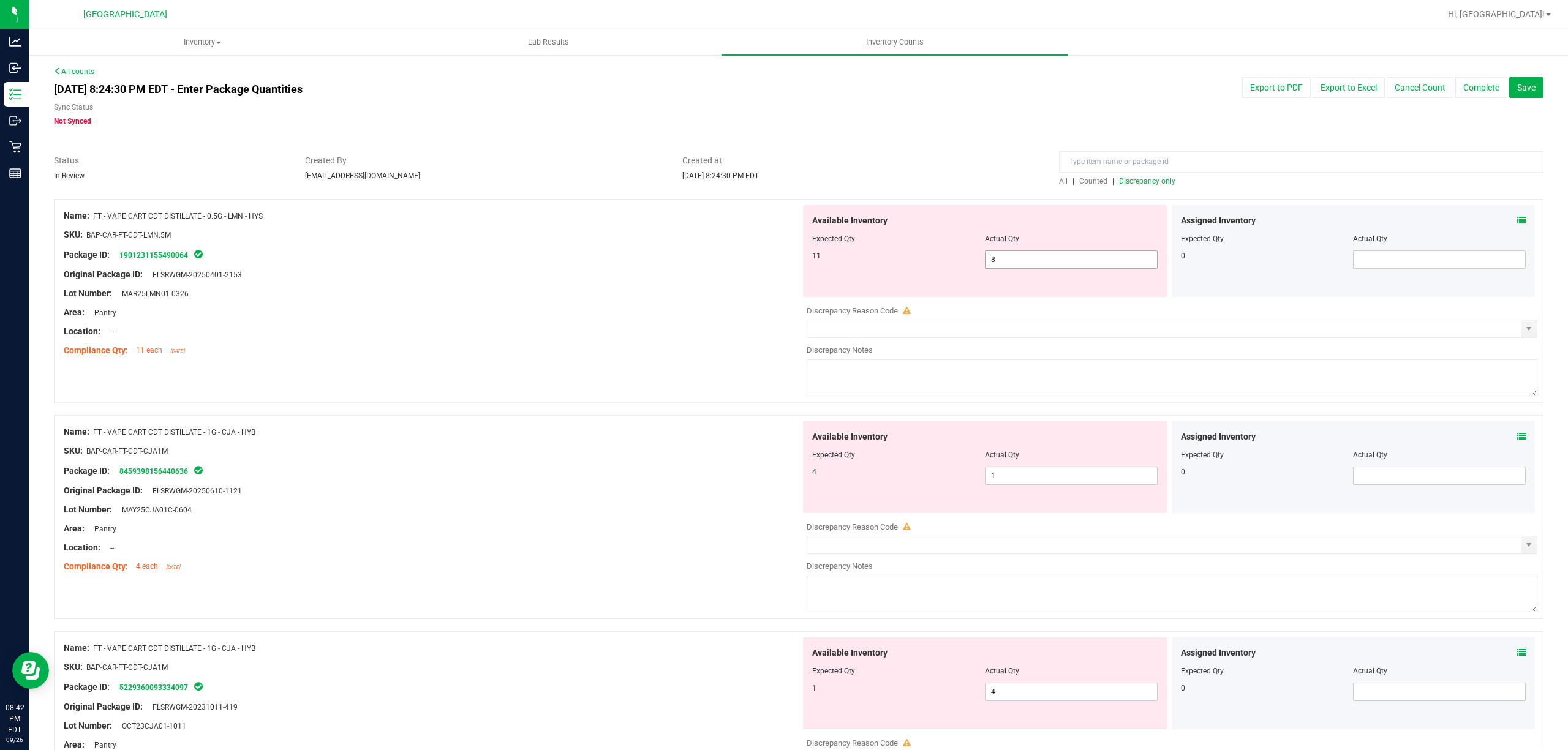
click at [1037, 261] on span "8 8" at bounding box center [1071, 259] width 173 height 18
click at [1037, 261] on input "8" at bounding box center [1071, 259] width 172 height 17
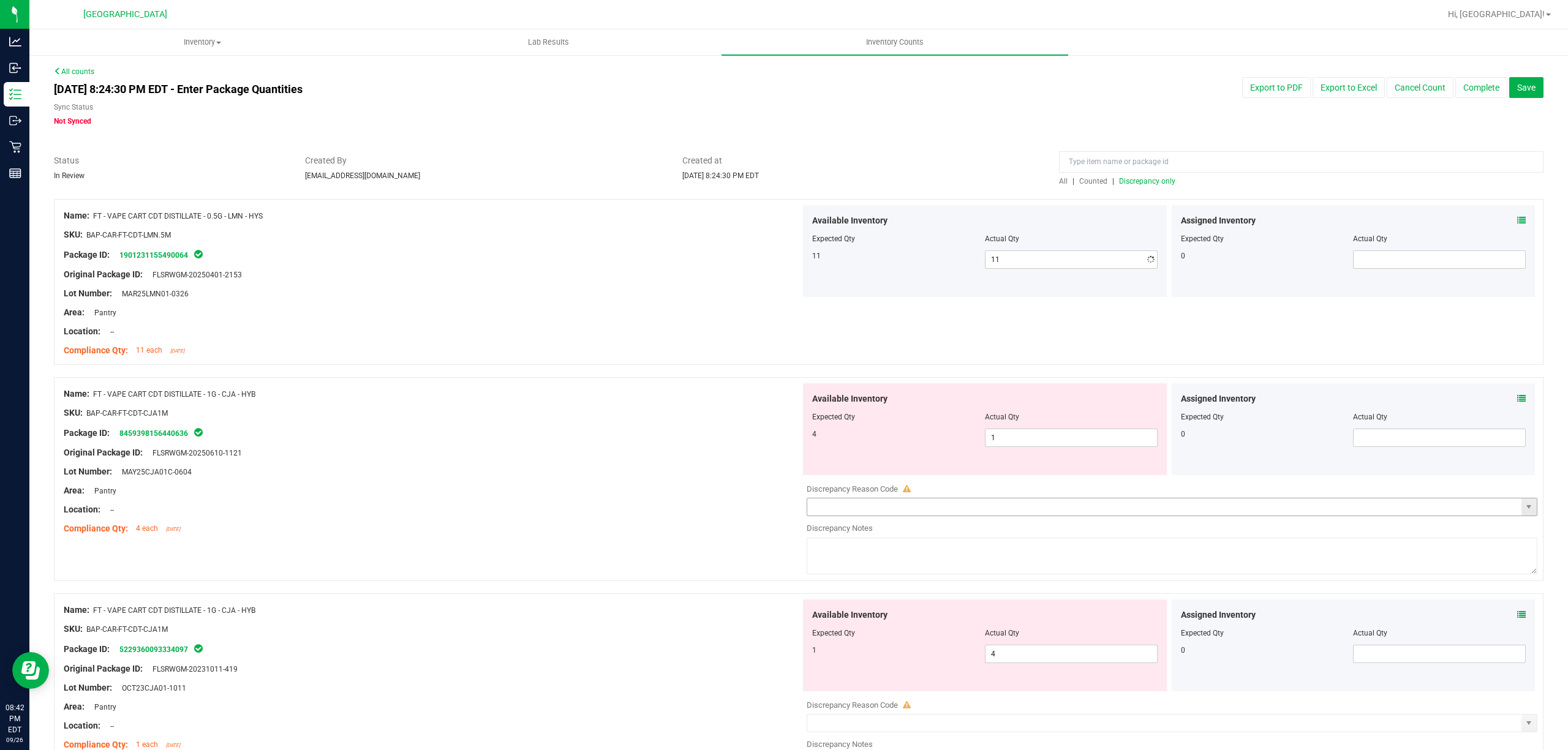
drag, startPoint x: 1042, startPoint y: 486, endPoint x: 1044, endPoint y: 504, distance: 18.1
click at [1042, 493] on div "Available Inventory Expected Qty Actual Qty 4 1 1" at bounding box center [1169, 480] width 737 height 194
click at [1050, 439] on input "1" at bounding box center [1071, 438] width 172 height 17
click at [1035, 650] on div "Available Inventory Expected Qty Actual Qty 1 4 4" at bounding box center [985, 645] width 363 height 92
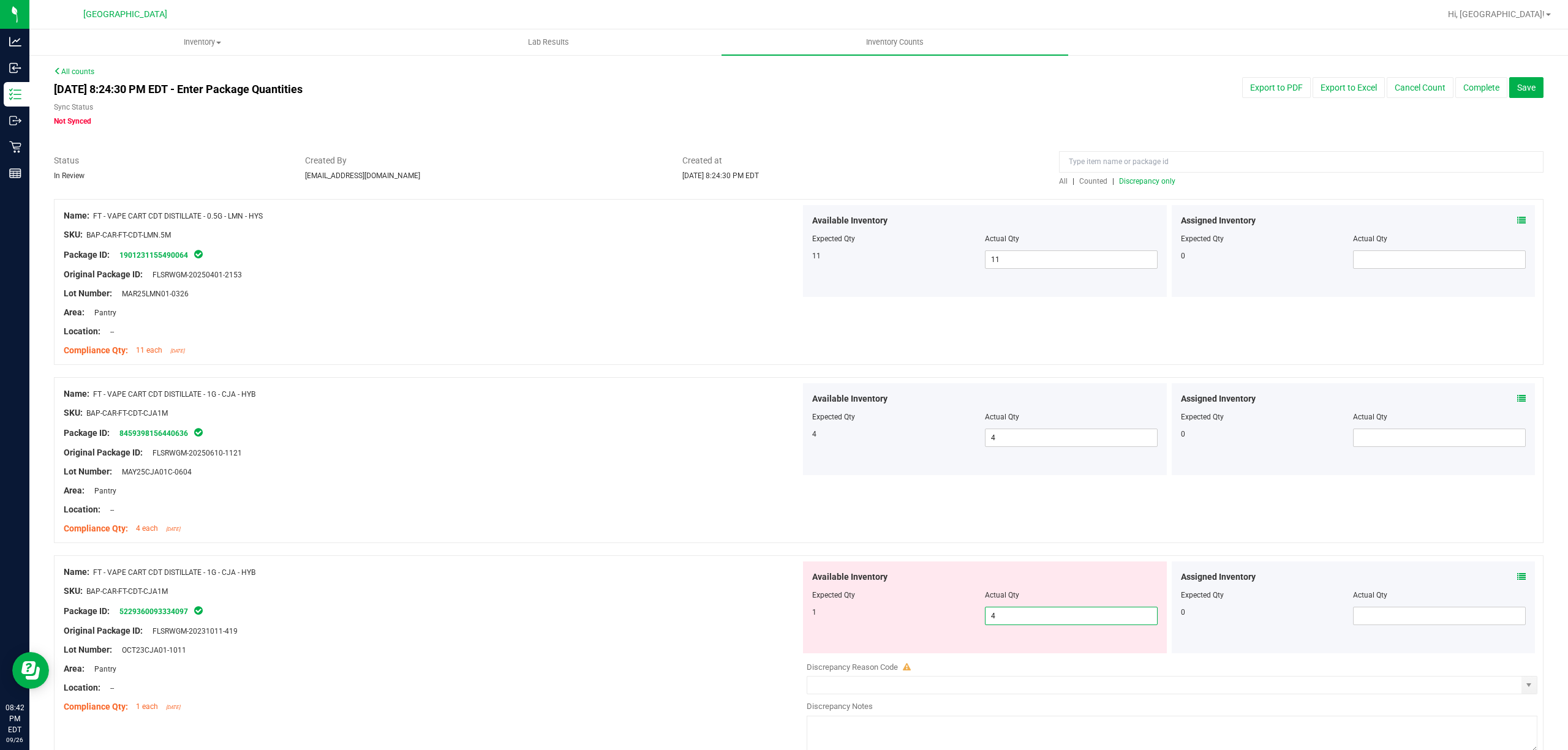
click at [1035, 621] on input "4" at bounding box center [1071, 616] width 172 height 17
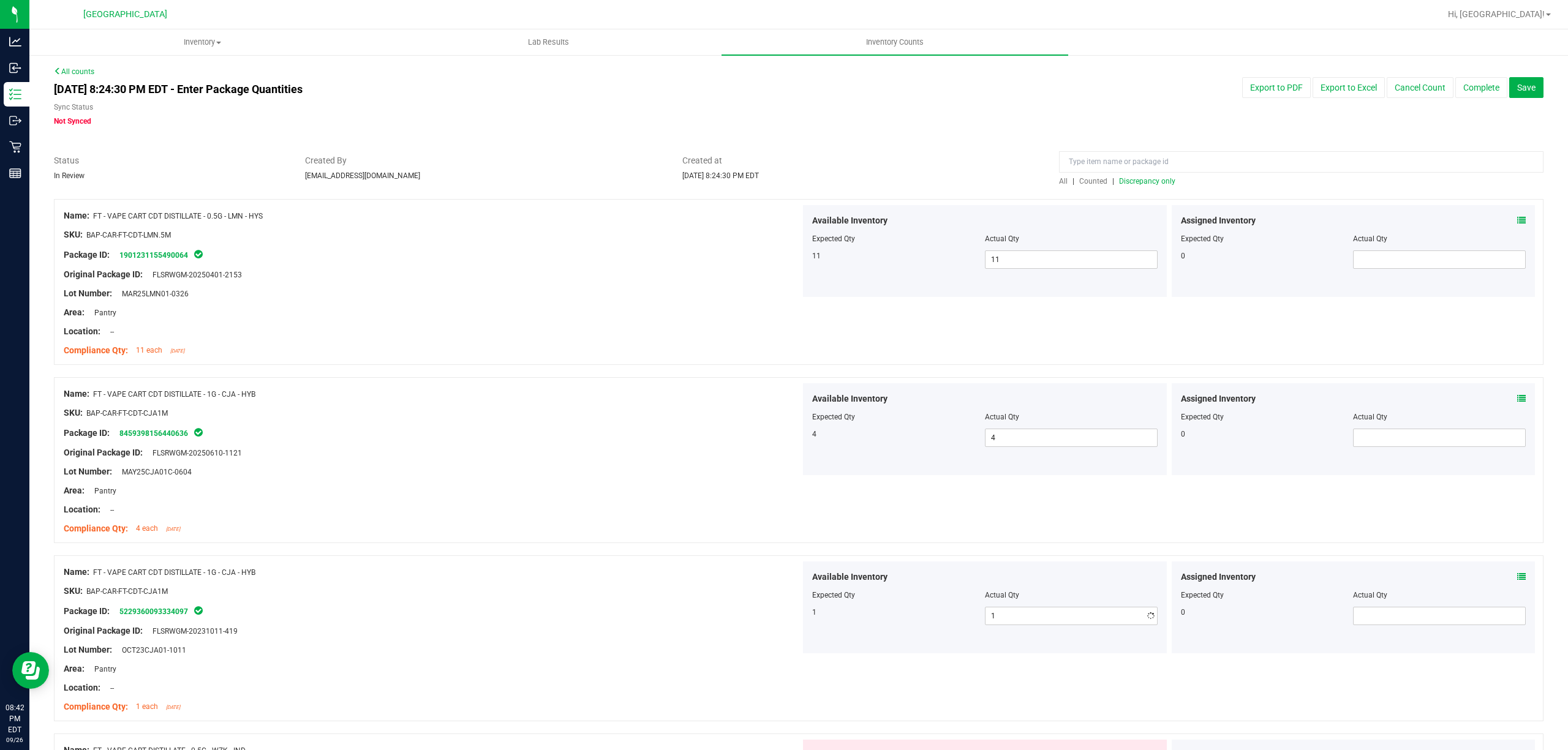
click at [626, 510] on div "Location: --" at bounding box center [432, 510] width 737 height 13
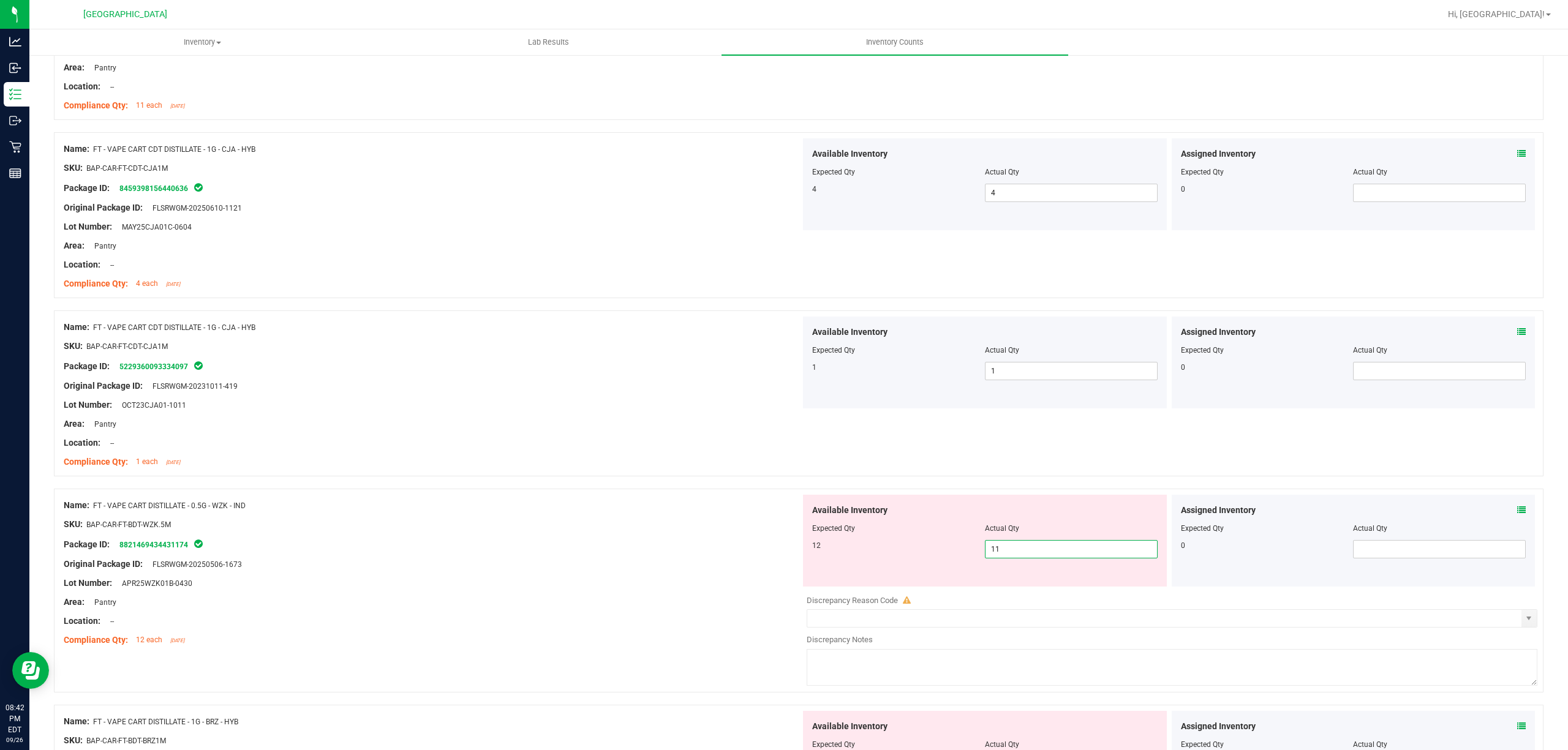
click at [1077, 551] on span "11 11" at bounding box center [1071, 549] width 173 height 18
click at [1077, 551] on input "11" at bounding box center [1071, 549] width 172 height 17
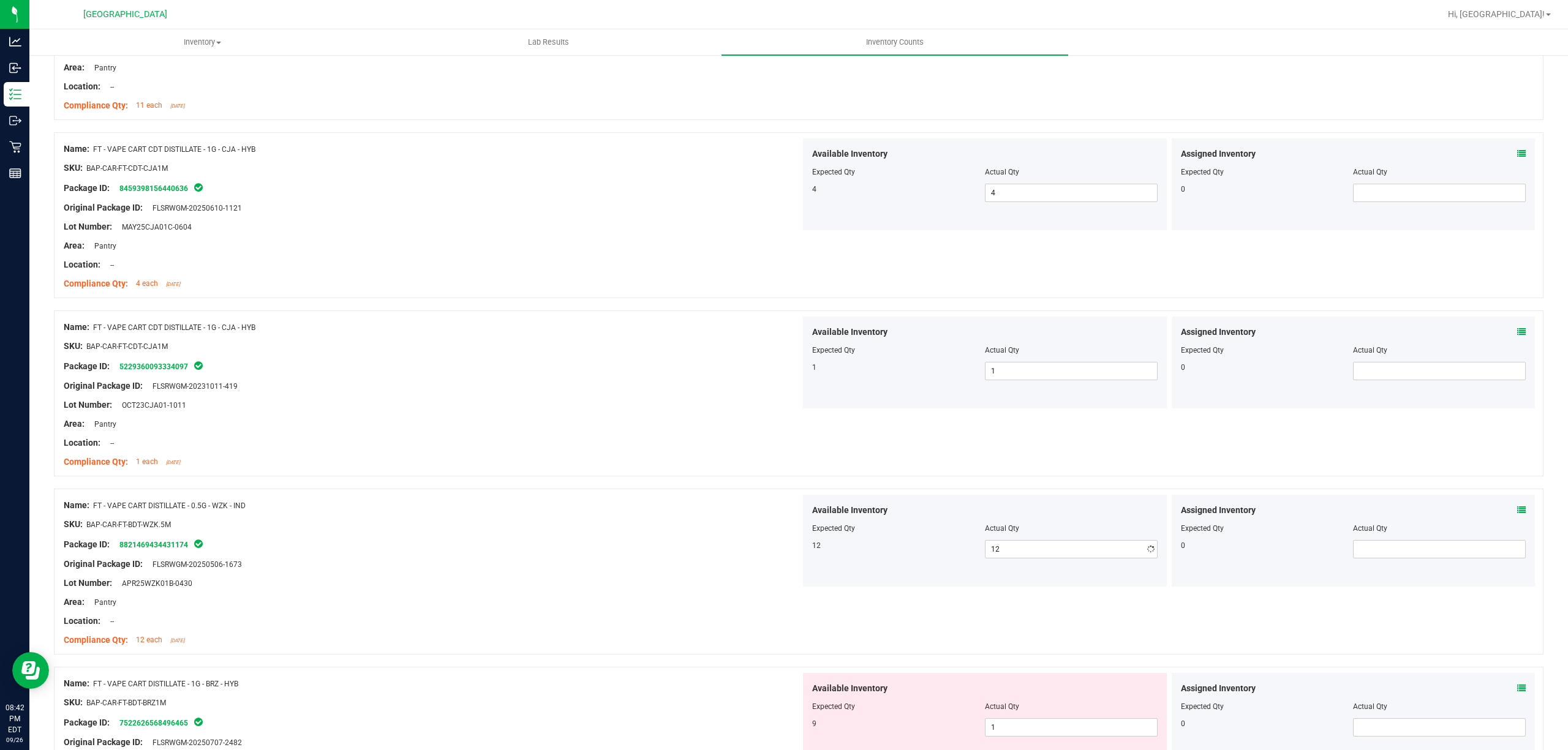
click at [715, 496] on div "Name: FT - VAPE CART DISTILLATE - 0.5G - WZK - IND SKU: BAP-CAR-FT-BDT-WZK.5M P…" at bounding box center [432, 572] width 737 height 156
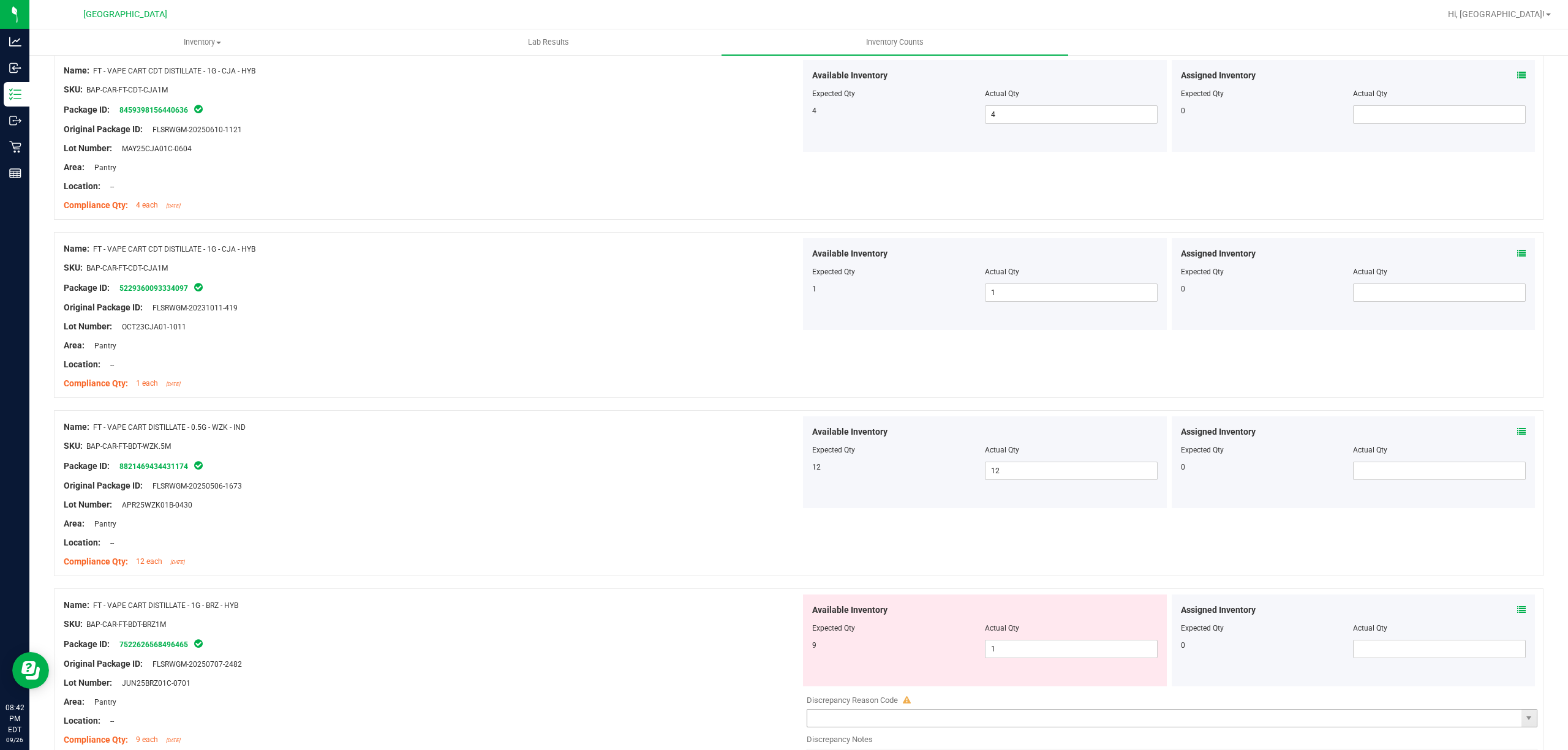
scroll to position [490, 0]
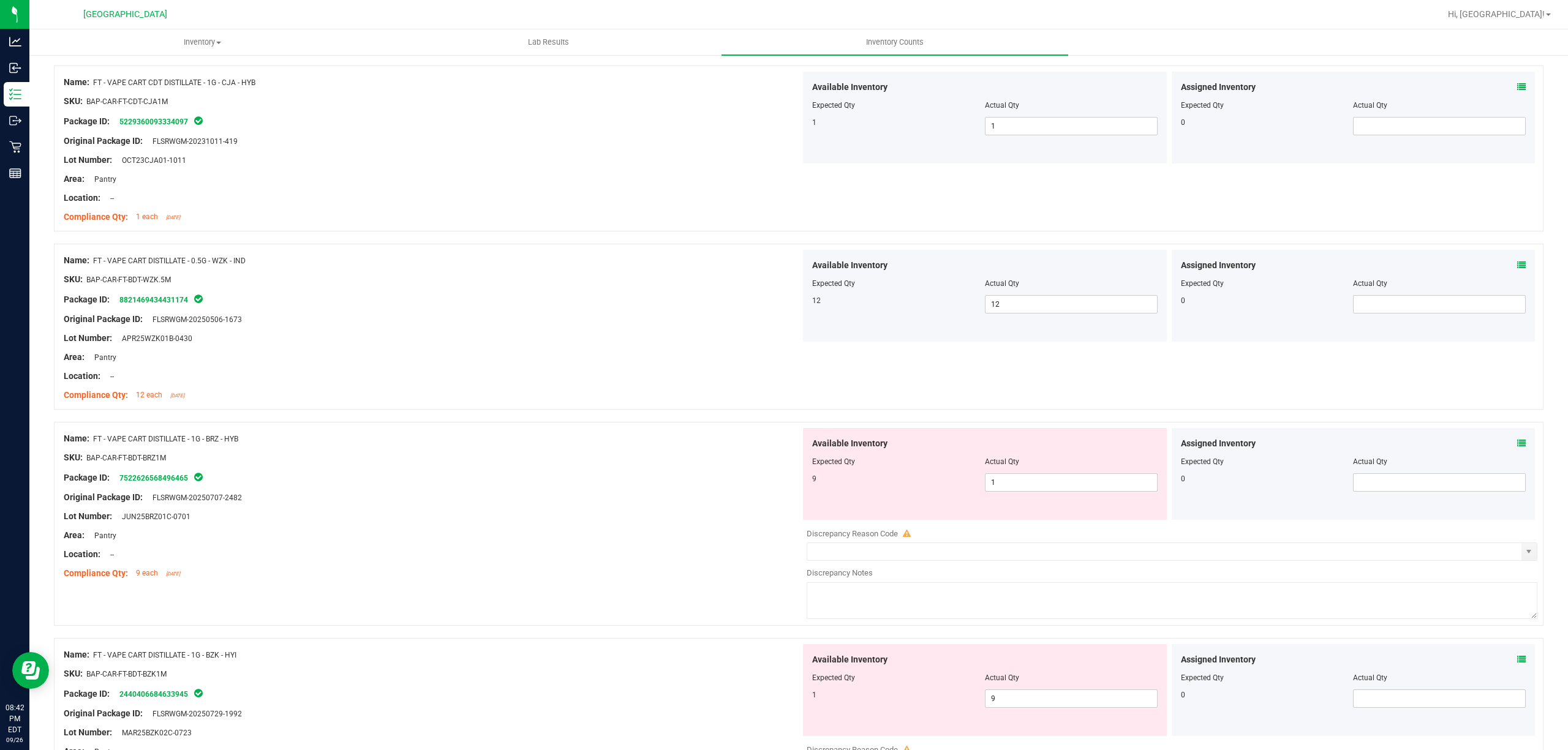
click at [989, 496] on div "Available Inventory Expected Qty Actual Qty 9 1 1" at bounding box center [985, 473] width 363 height 92
click at [996, 485] on span "1 1" at bounding box center [1071, 482] width 173 height 18
click at [996, 485] on input "1" at bounding box center [1071, 482] width 172 height 17
drag, startPoint x: 682, startPoint y: 481, endPoint x: 731, endPoint y: 488, distance: 49.5
click at [680, 480] on div "Package ID: 7522626568496465" at bounding box center [432, 477] width 737 height 15
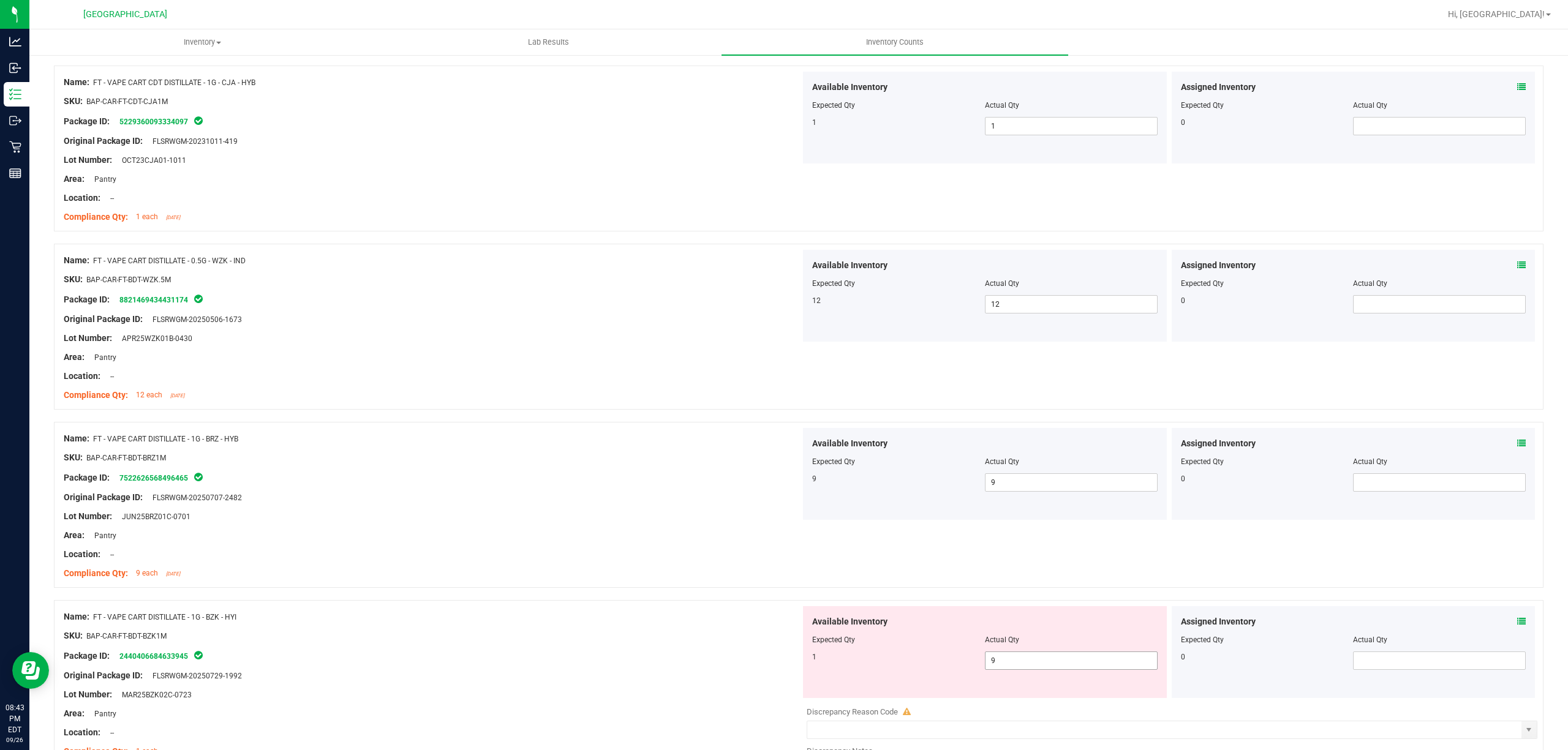
click at [1104, 669] on span "9 9" at bounding box center [1071, 661] width 173 height 18
click at [1104, 669] on input "9" at bounding box center [1071, 661] width 172 height 17
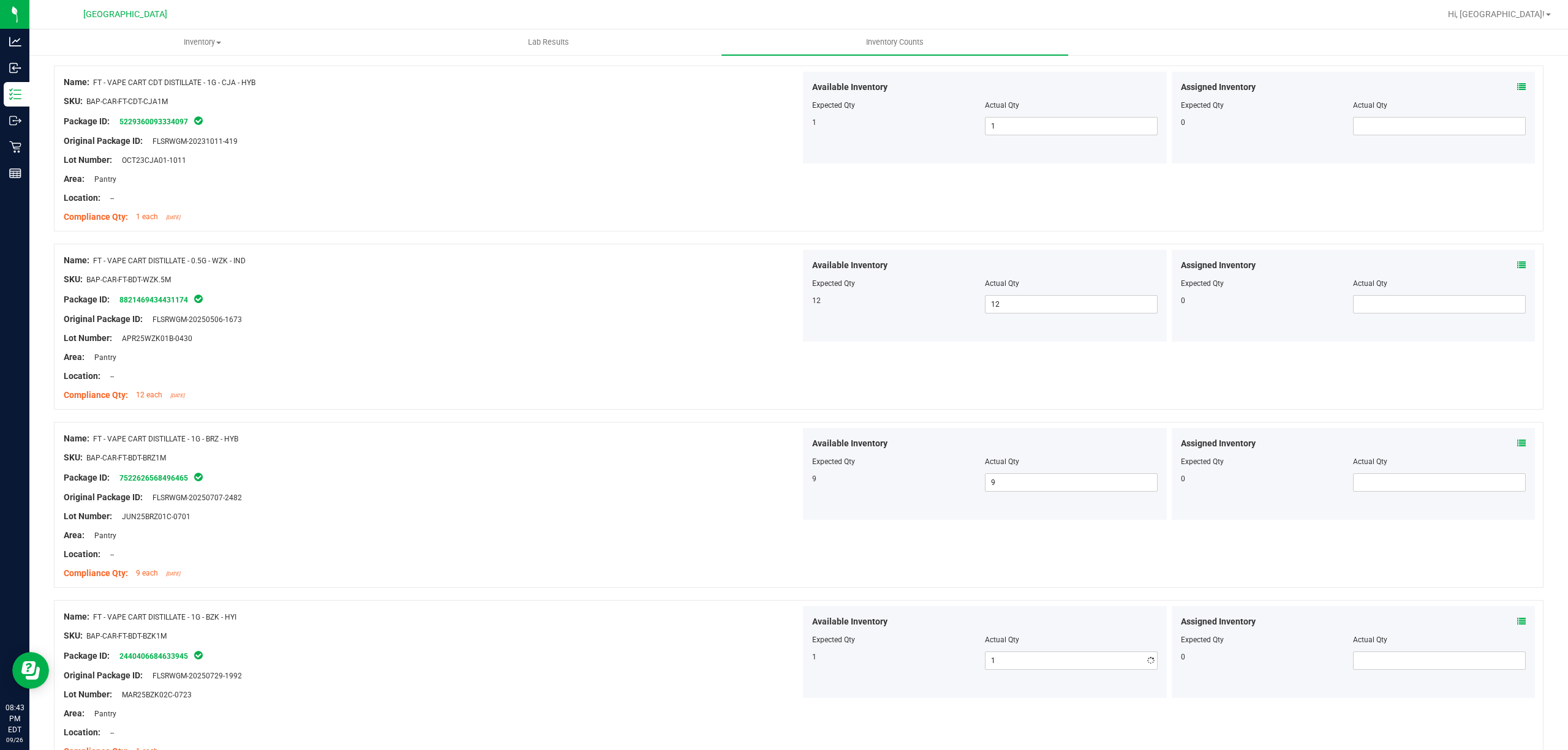
click at [695, 547] on div at bounding box center [432, 544] width 737 height 6
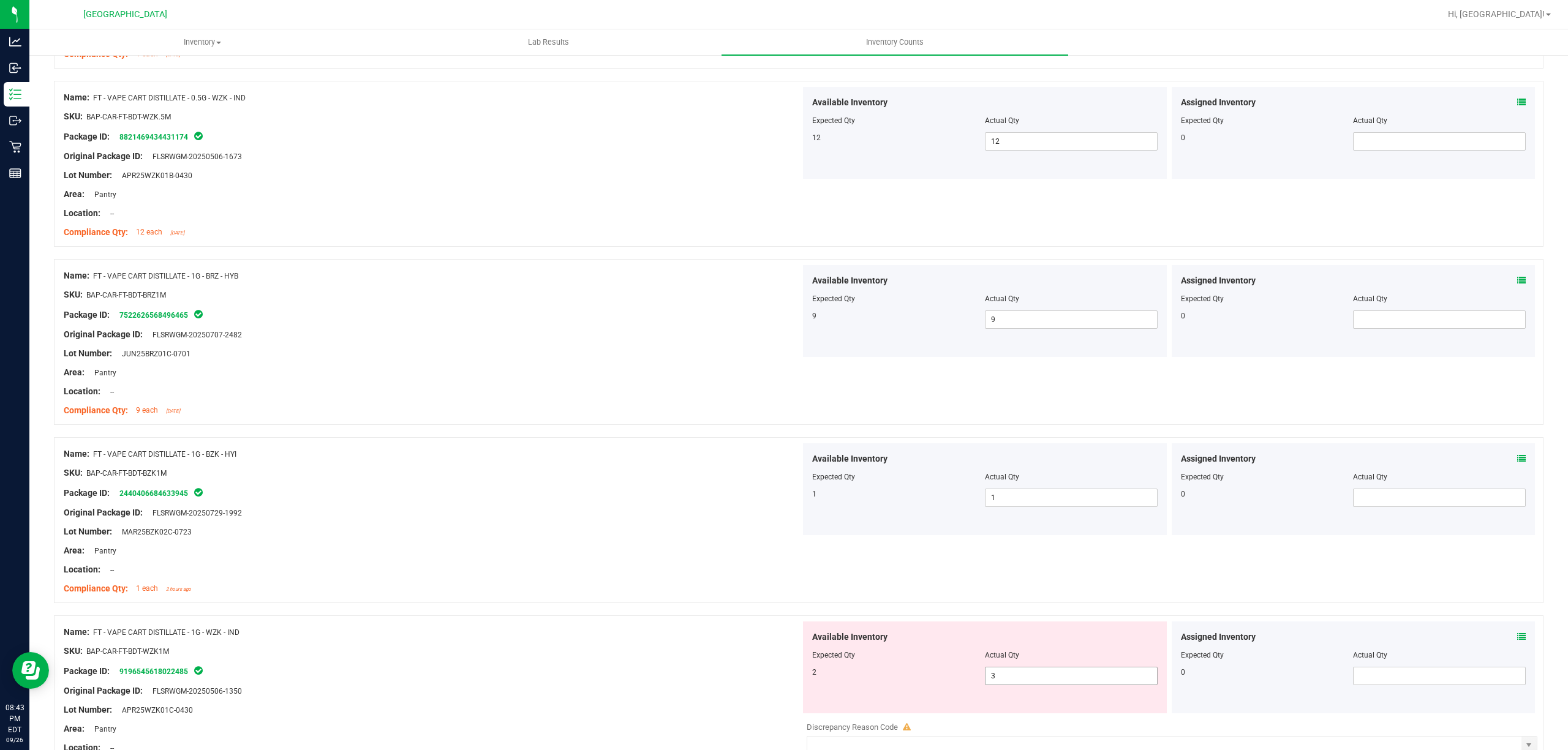
drag, startPoint x: 1039, startPoint y: 659, endPoint x: 1039, endPoint y: 669, distance: 10.0
click at [1039, 660] on div "Actual Qty" at bounding box center [1071, 655] width 173 height 11
click at [1037, 675] on span "3 3" at bounding box center [1071, 676] width 173 height 18
click at [1037, 675] on input "3" at bounding box center [1071, 676] width 172 height 17
click at [650, 558] on div at bounding box center [432, 560] width 737 height 6
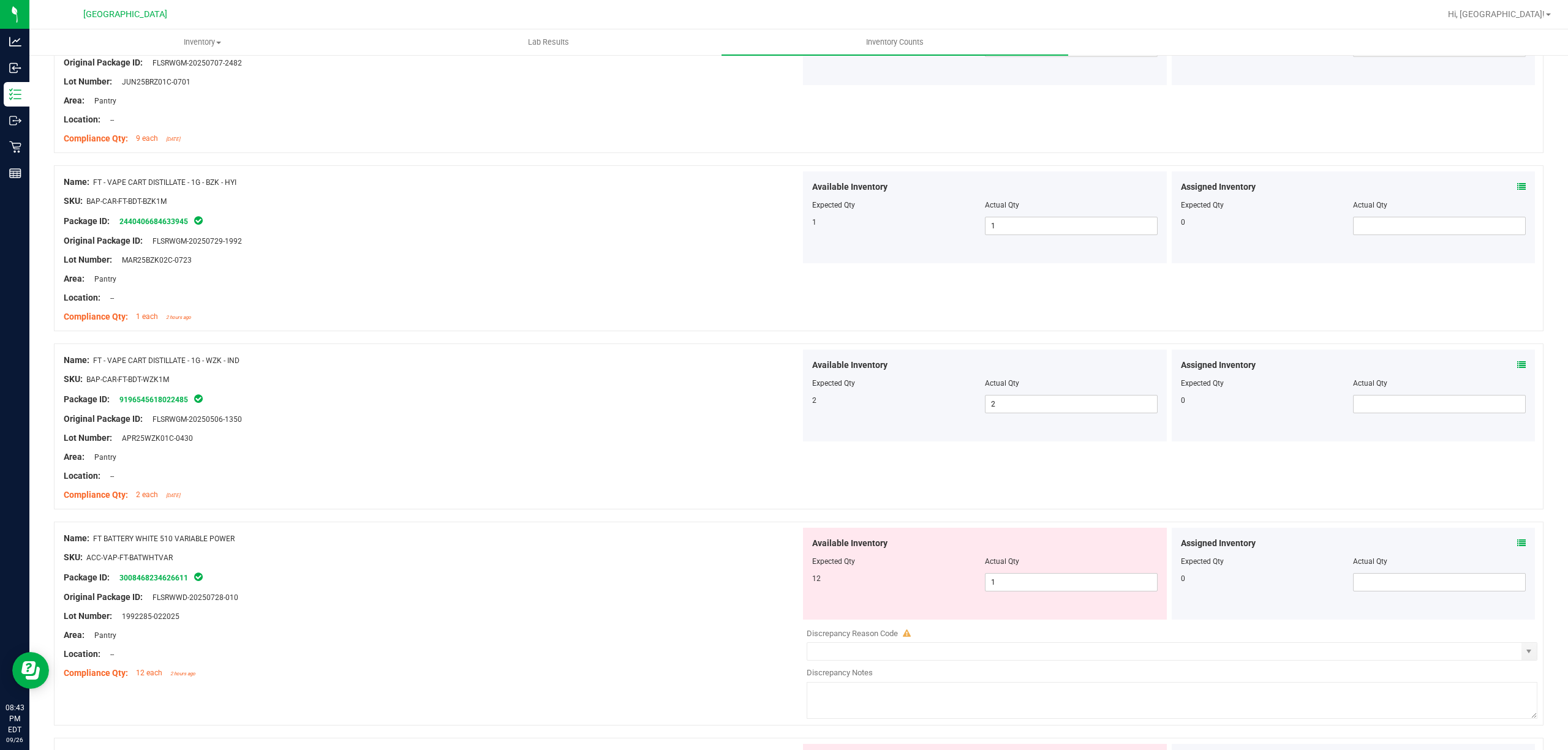
scroll to position [980, 0]
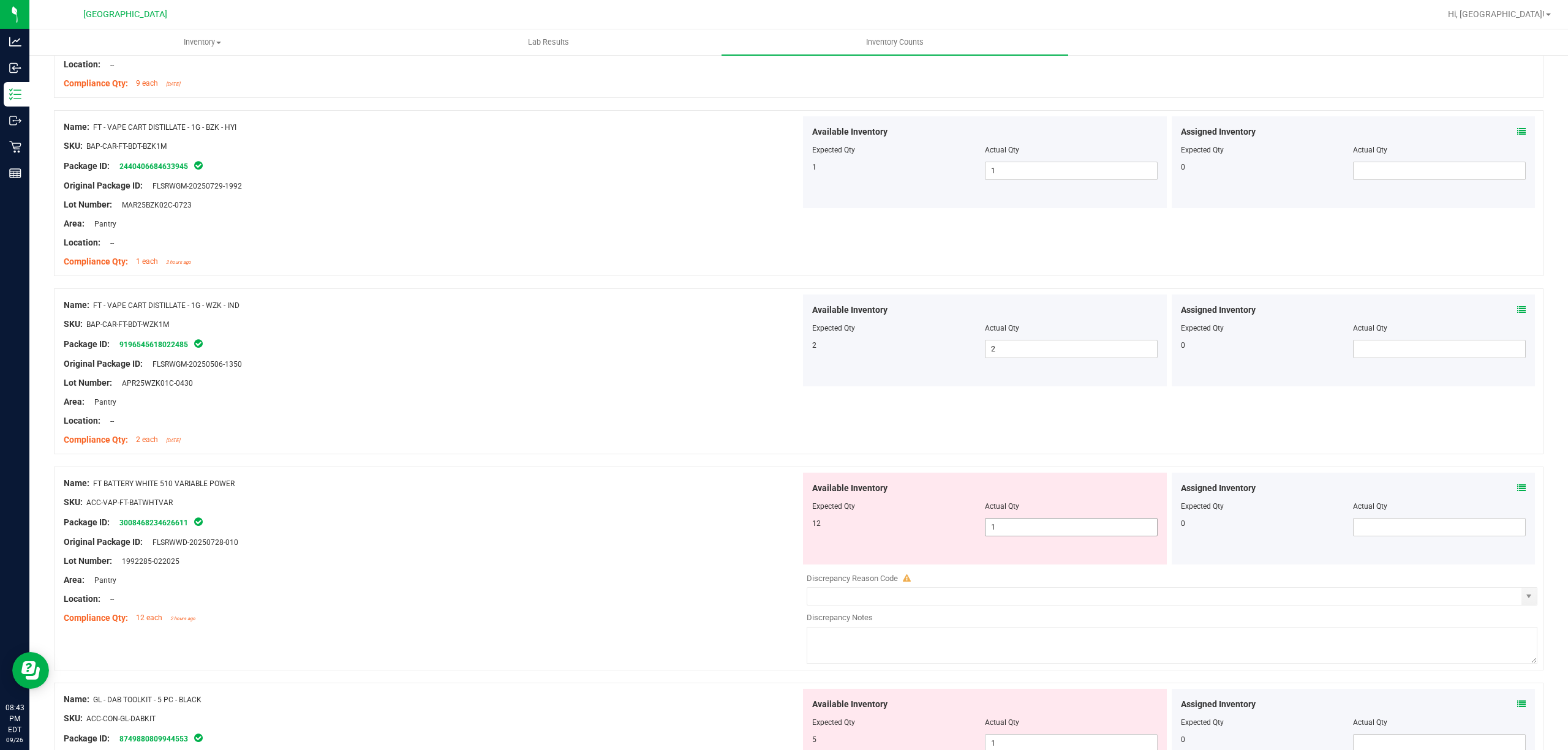
click at [1055, 530] on span "1 1" at bounding box center [1071, 527] width 173 height 18
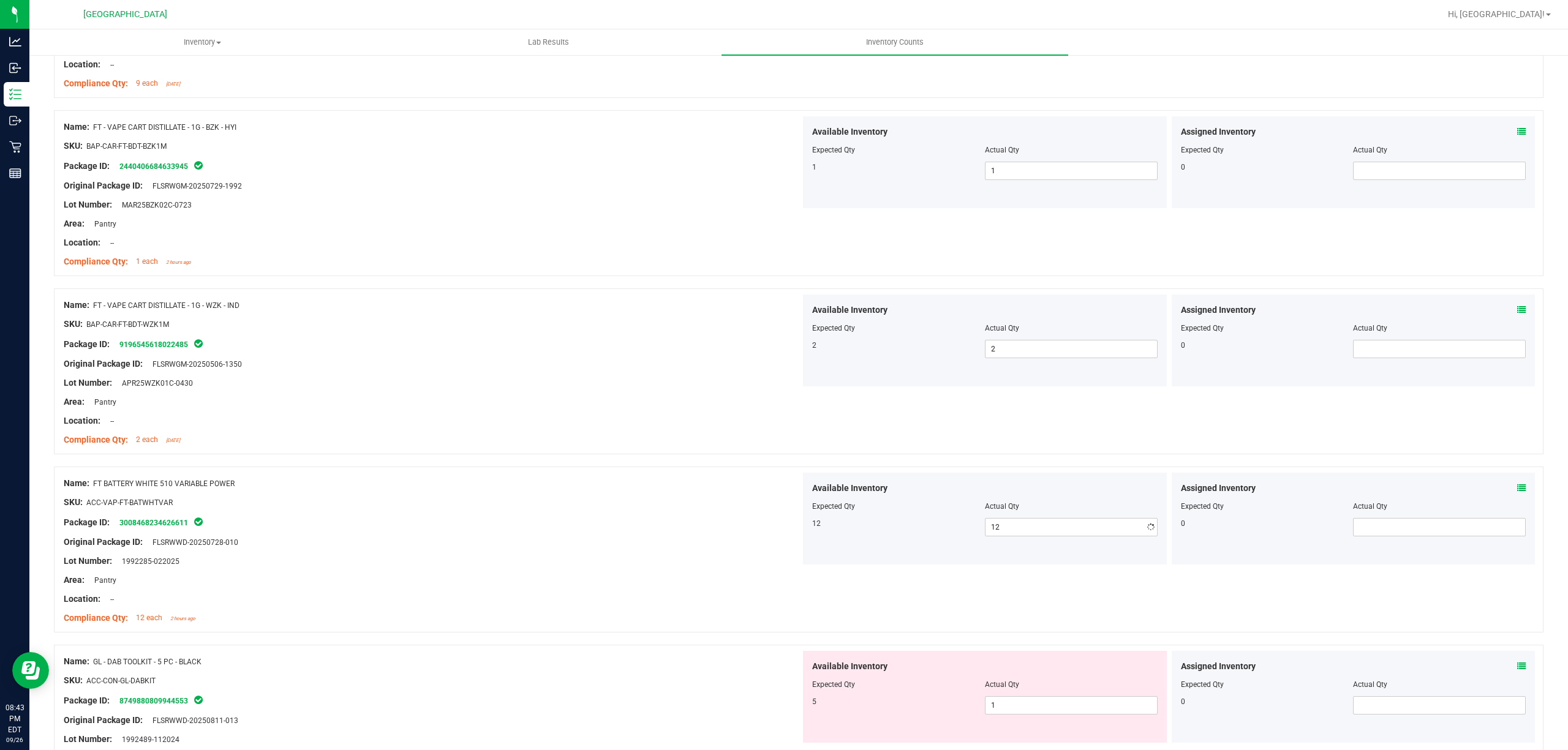
click at [674, 512] on div at bounding box center [432, 511] width 737 height 6
click at [1000, 707] on span "1 1" at bounding box center [1071, 705] width 173 height 18
click at [1000, 707] on input "1" at bounding box center [1071, 705] width 172 height 17
click at [648, 593] on div at bounding box center [432, 589] width 737 height 6
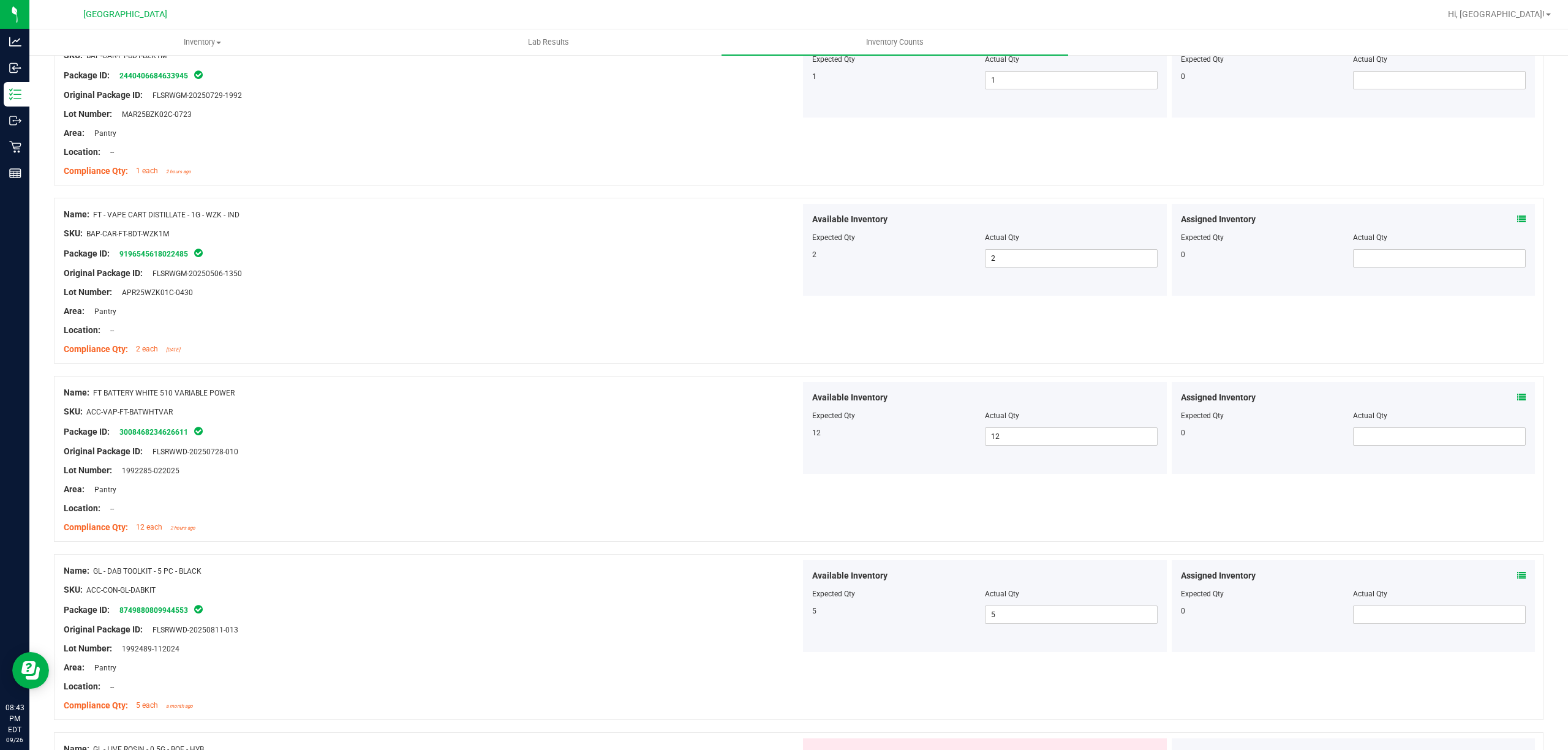
scroll to position [1143, 0]
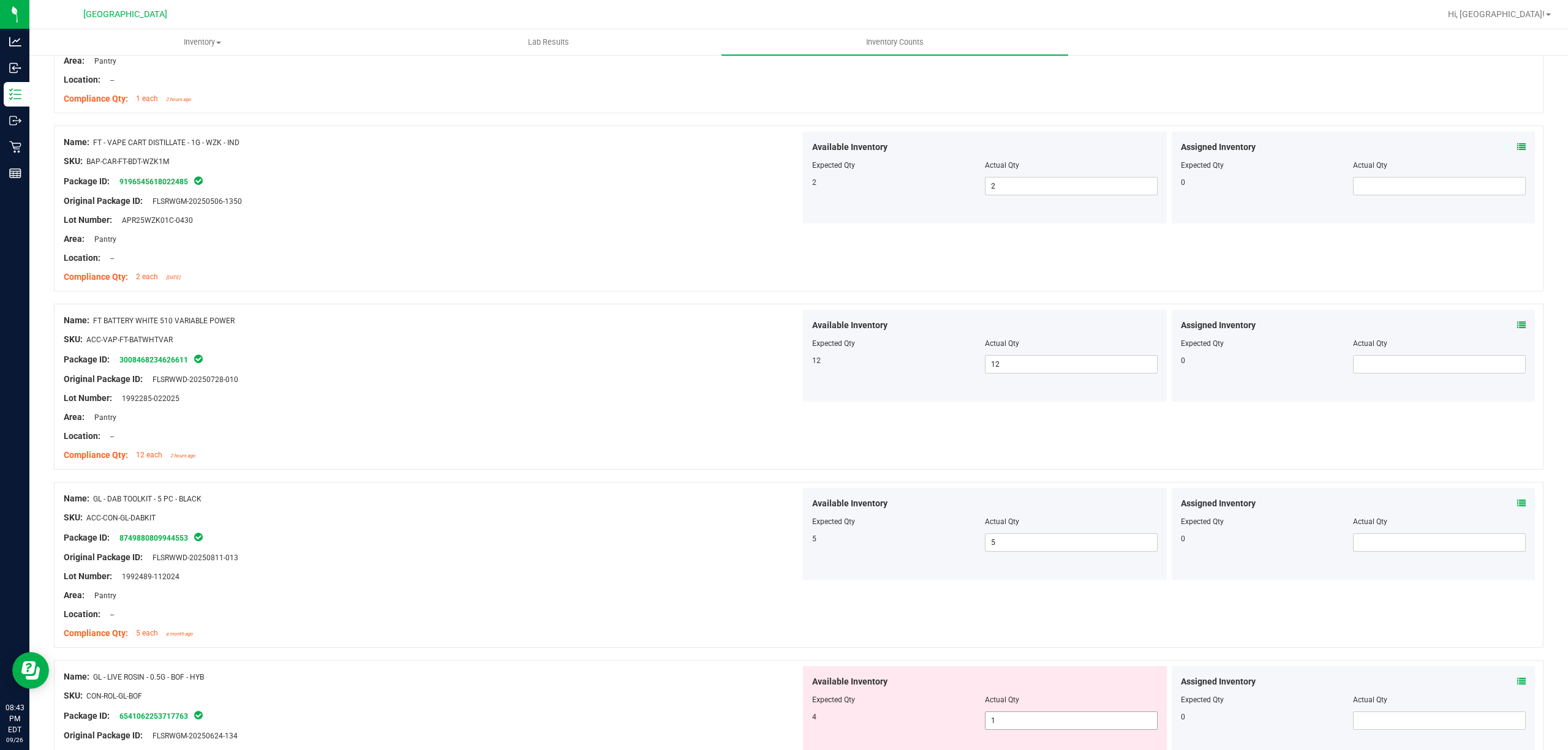
click at [1020, 719] on span "1 1" at bounding box center [1071, 721] width 173 height 18
click at [1020, 719] on input "1" at bounding box center [1071, 720] width 172 height 17
click at [667, 583] on div "Lot Number: 1992489-112024" at bounding box center [432, 577] width 737 height 13
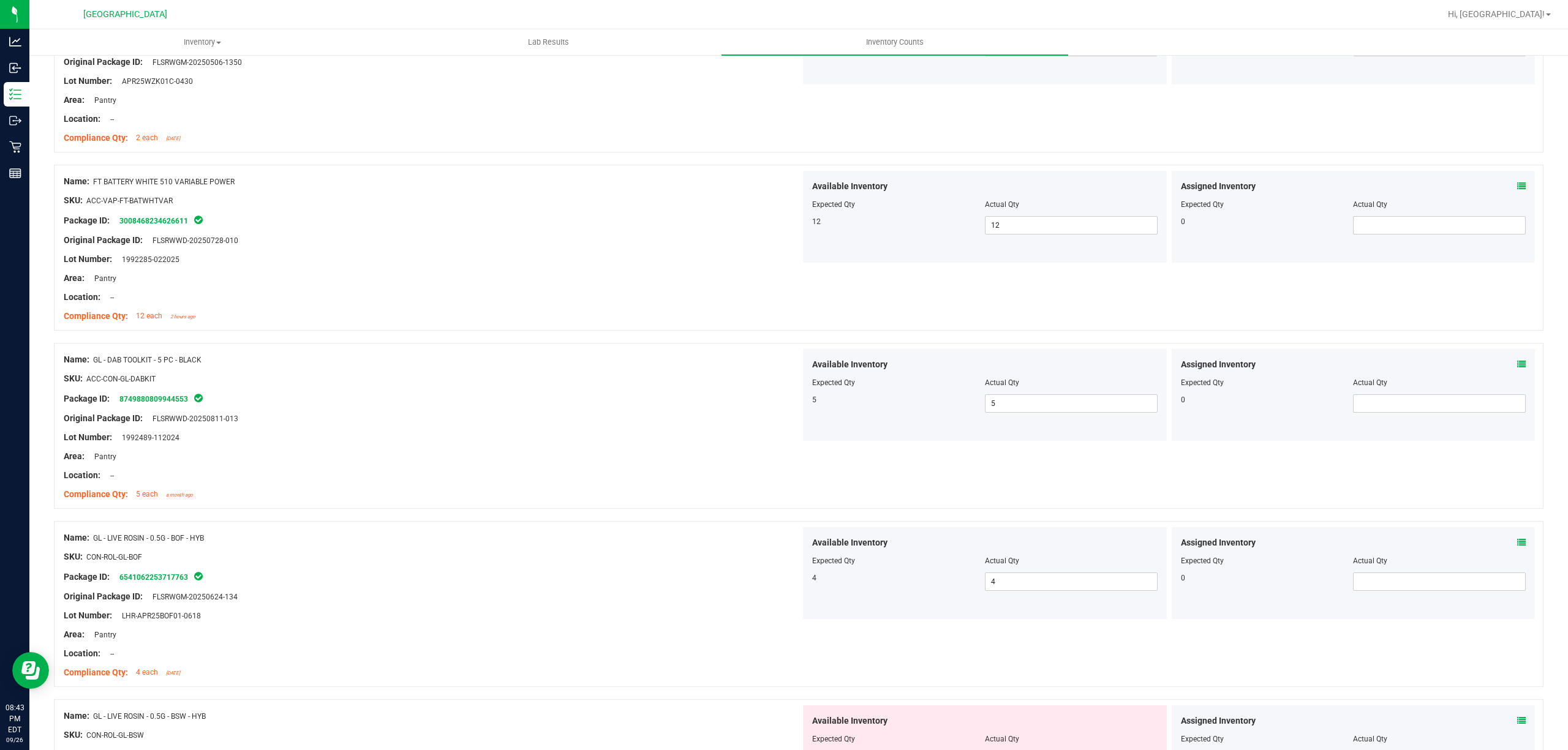
scroll to position [1388, 0]
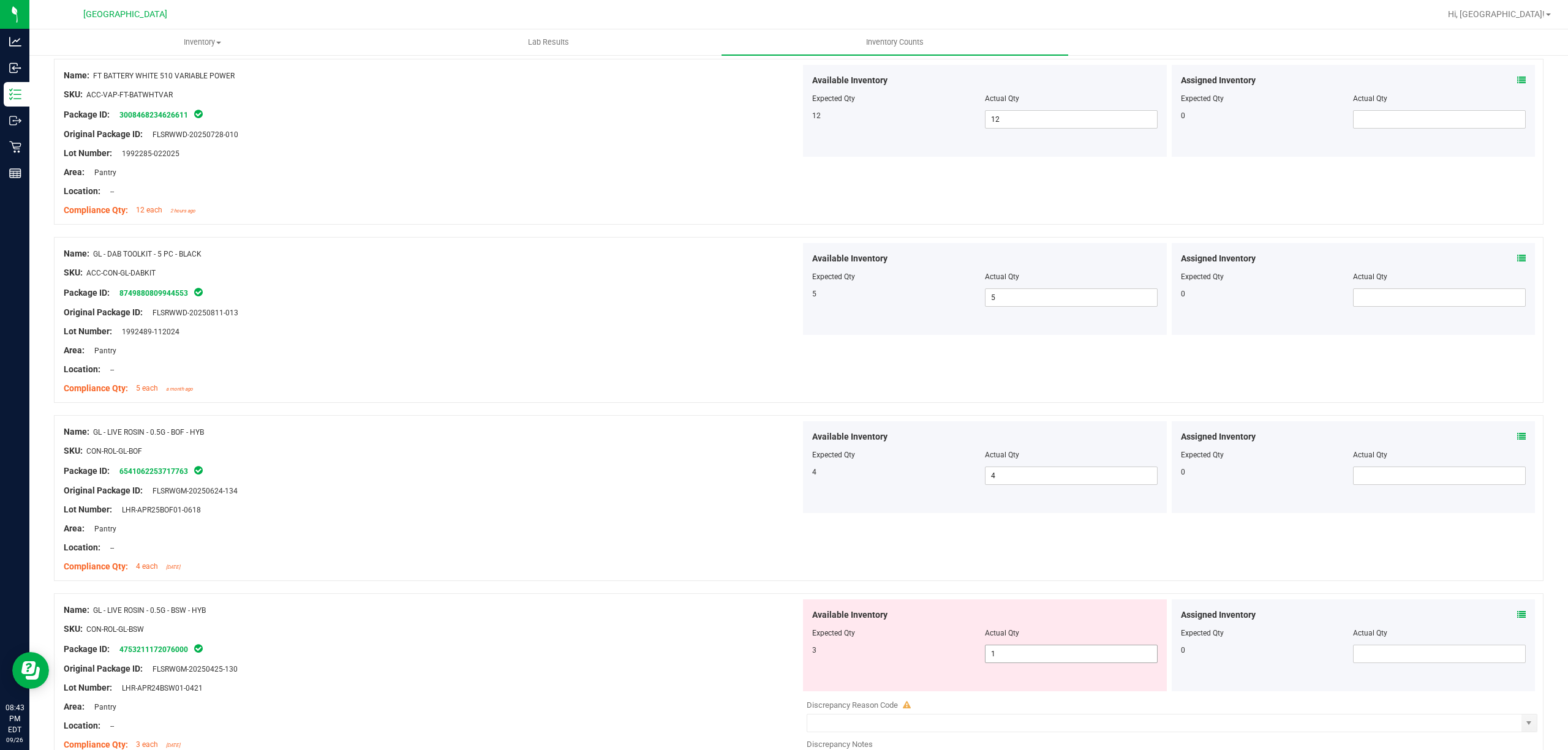
click at [1023, 663] on span "1 1" at bounding box center [1071, 654] width 173 height 18
click at [1023, 662] on input "1" at bounding box center [1071, 654] width 172 height 17
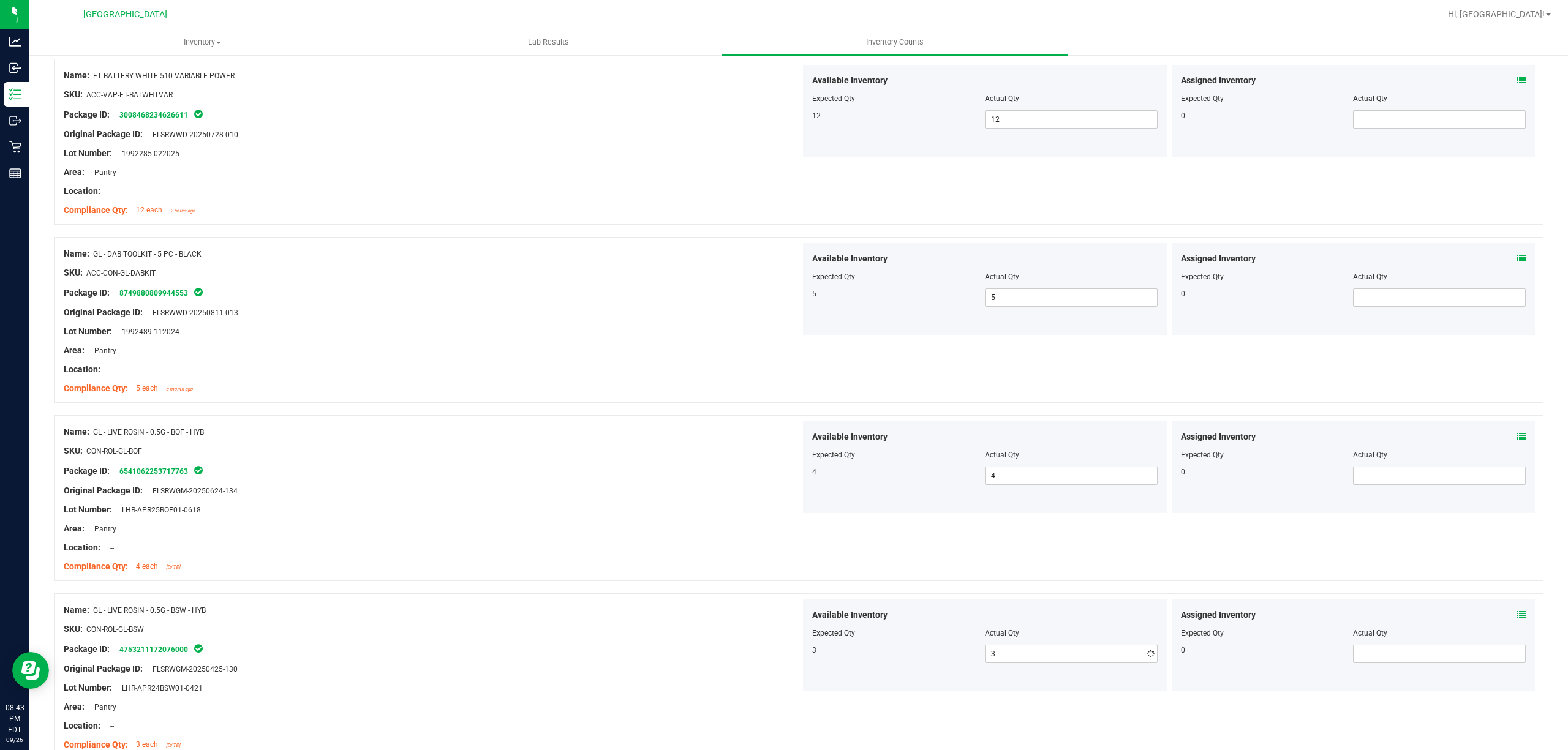
click at [512, 466] on div "Package ID: 6541062253717763" at bounding box center [432, 471] width 737 height 15
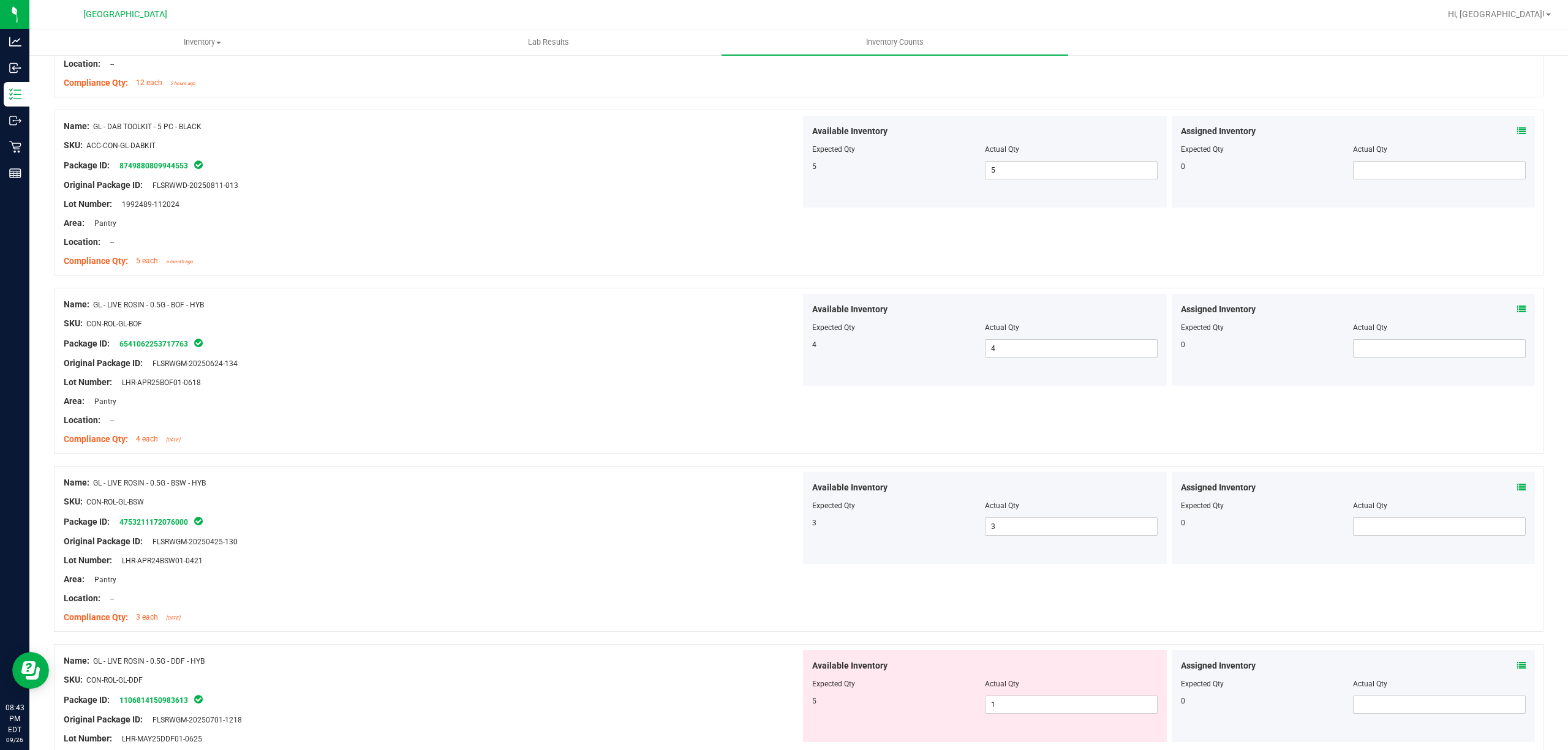
scroll to position [1633, 0]
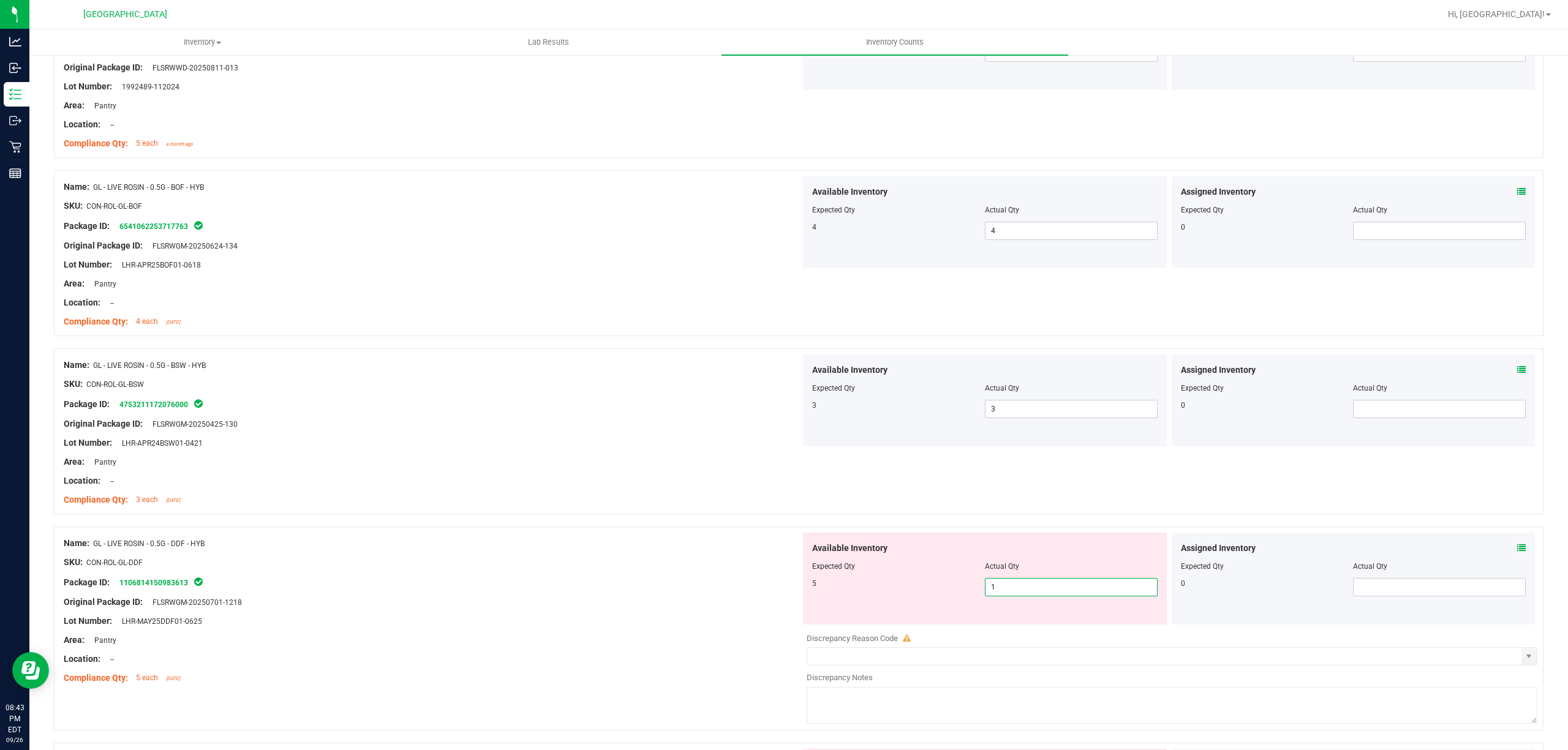
click at [1061, 596] on span "1 1" at bounding box center [1071, 587] width 173 height 18
click at [1061, 596] on input "1" at bounding box center [1071, 587] width 172 height 17
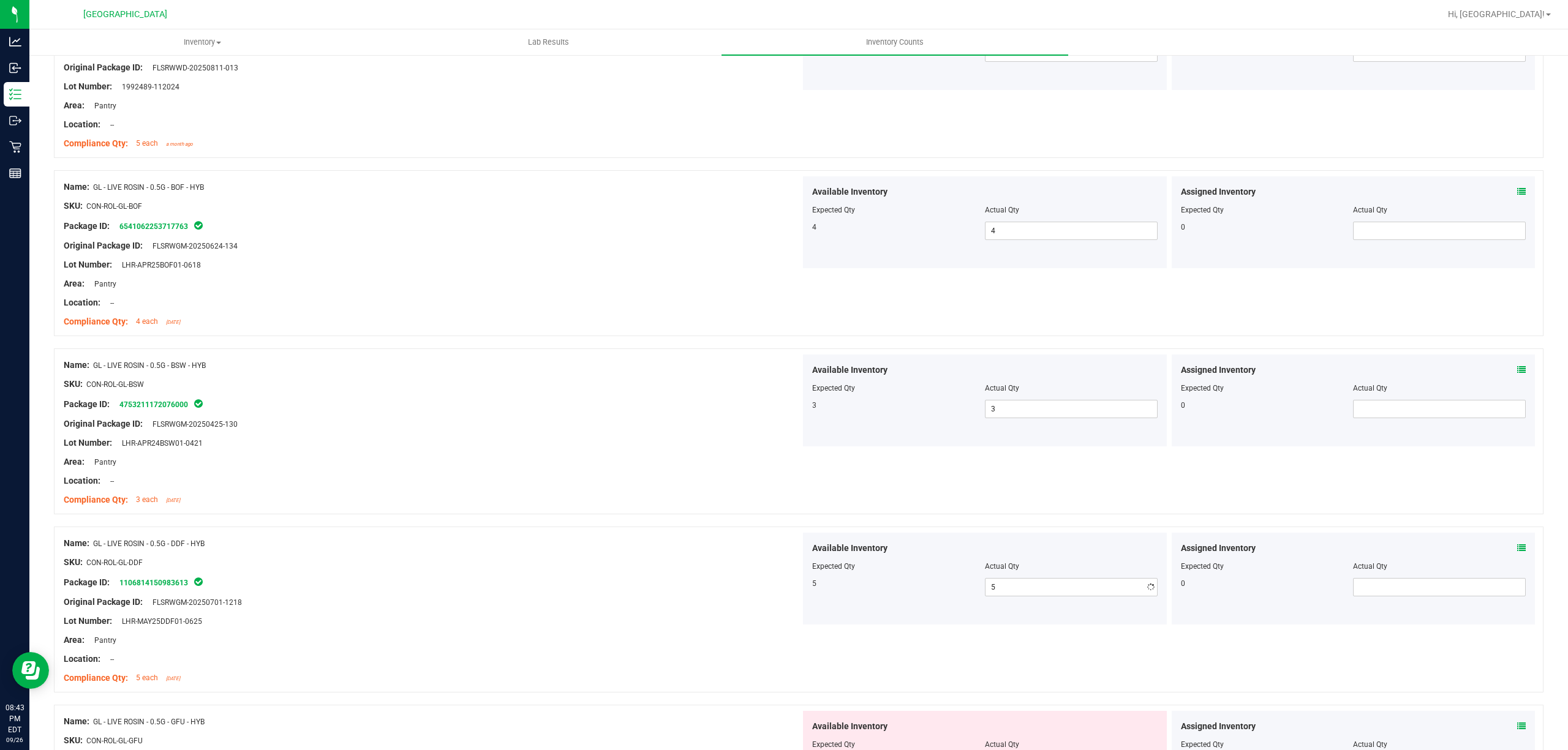
click at [569, 506] on div "Compliance Qty: 3 each [DATE]" at bounding box center [432, 501] width 737 height 13
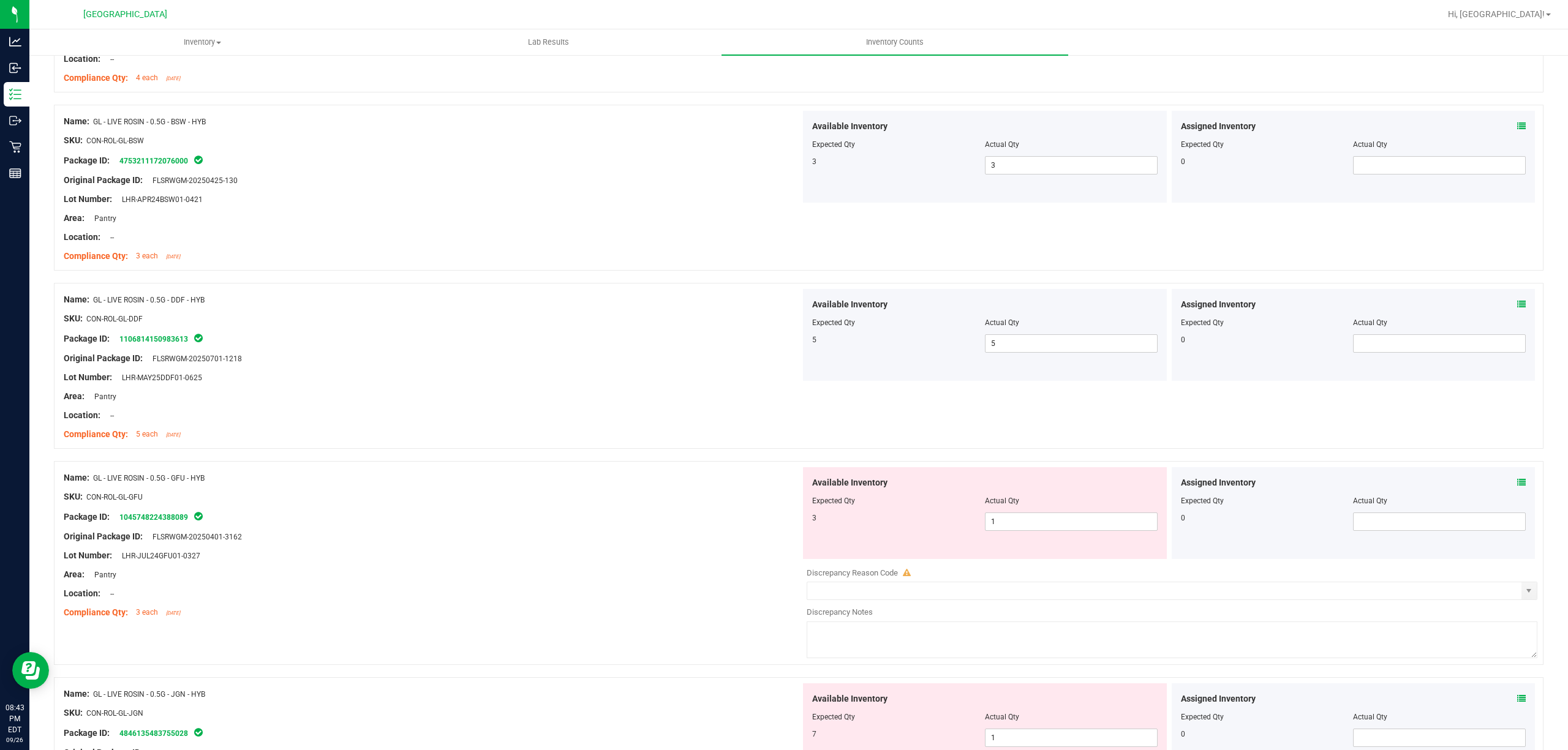
scroll to position [1877, 0]
click at [1028, 520] on span "1 1" at bounding box center [1071, 520] width 173 height 18
click at [1028, 520] on input "1" at bounding box center [1071, 520] width 172 height 17
click at [564, 439] on div "Compliance Qty: 5 each [DATE]" at bounding box center [432, 434] width 737 height 13
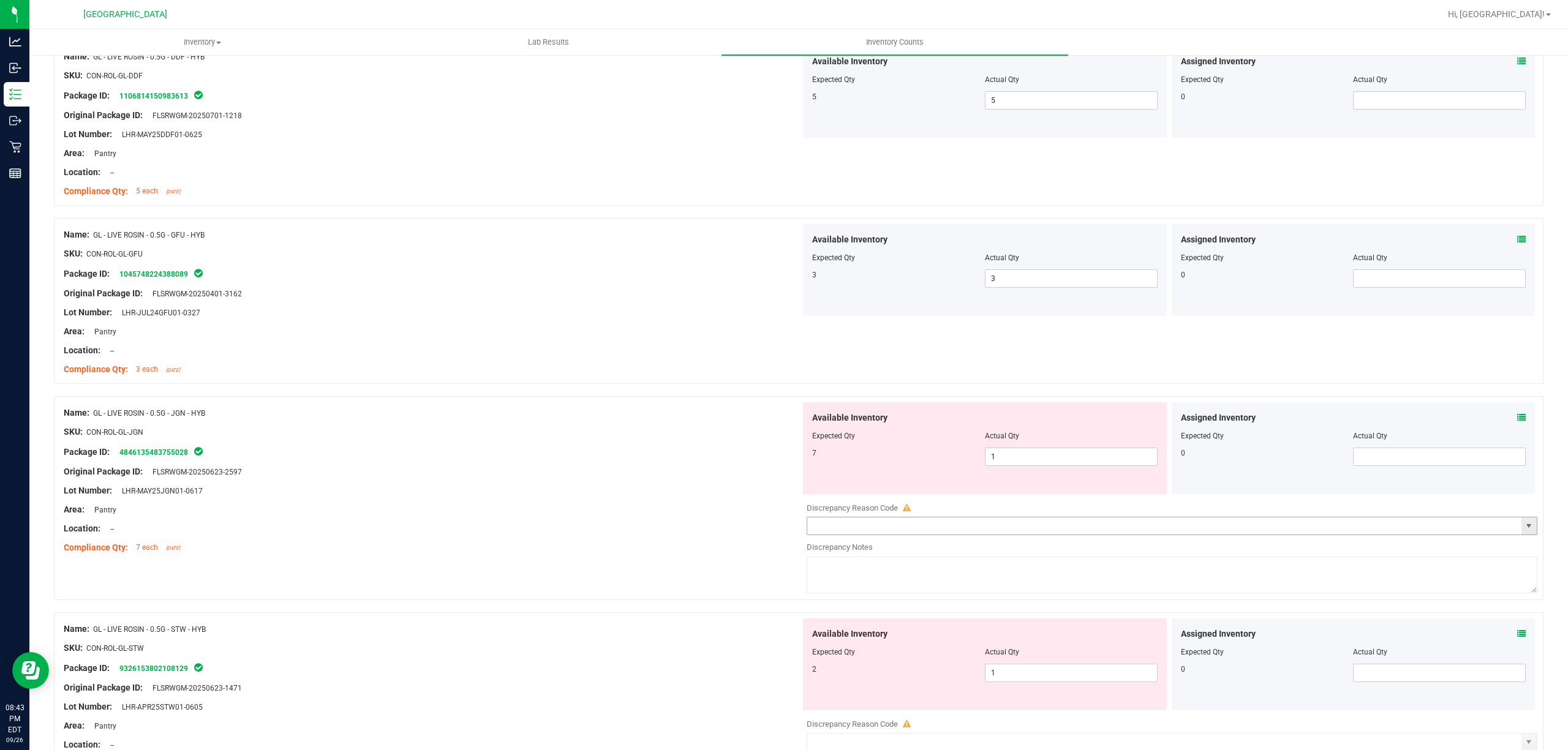
scroll to position [2123, 0]
click at [995, 461] on span "1 1" at bounding box center [1071, 453] width 173 height 18
click at [995, 461] on input "1" at bounding box center [1071, 453] width 172 height 17
click at [563, 413] on div "Name: GL - LIVE ROSIN - 0.5G - JGN - HYB" at bounding box center [432, 411] width 737 height 13
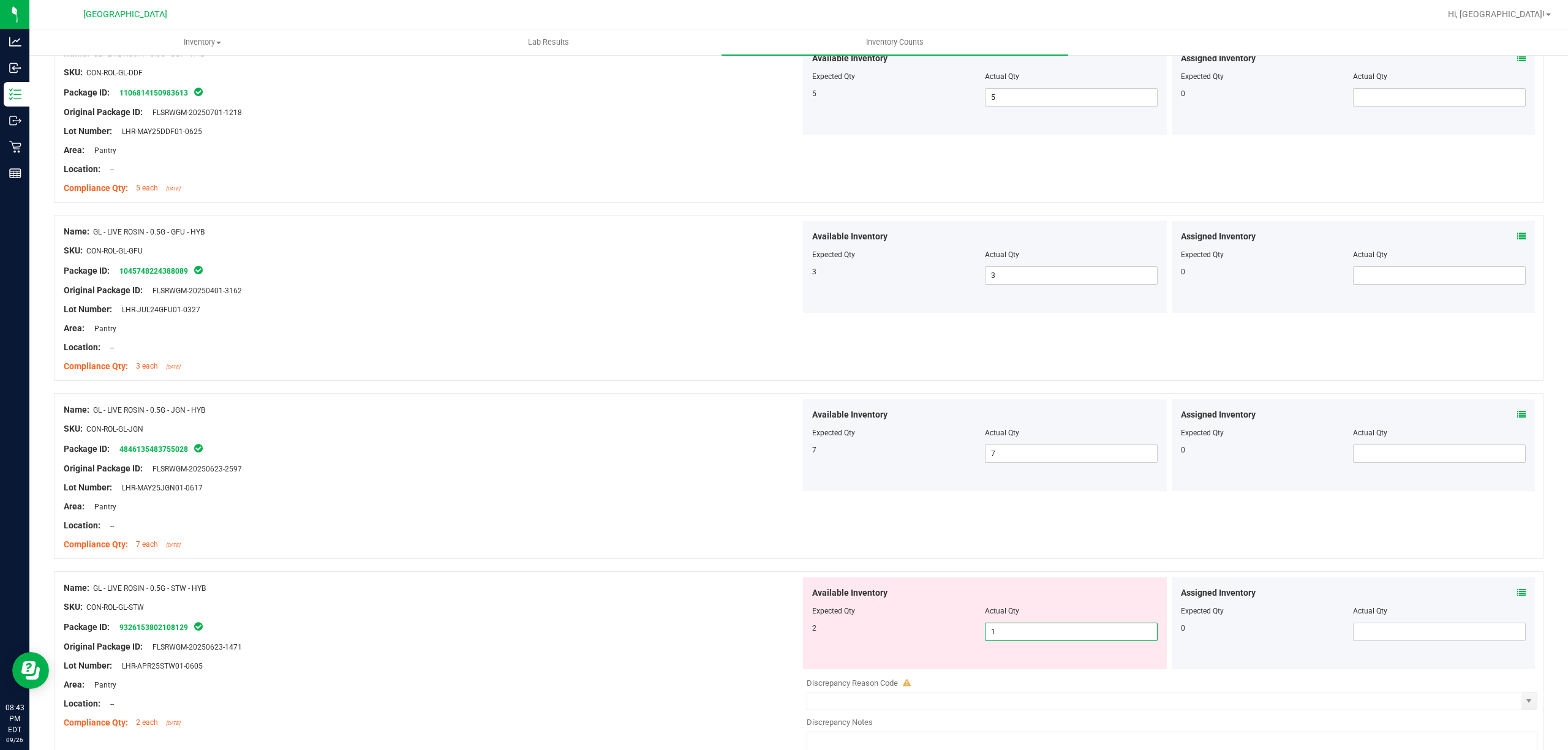
click at [1043, 636] on span "1 1" at bounding box center [1071, 632] width 173 height 18
click at [1043, 636] on input "1" at bounding box center [1071, 632] width 172 height 17
click at [734, 551] on div "Compliance Qty: 7 each [DATE]" at bounding box center [432, 545] width 737 height 13
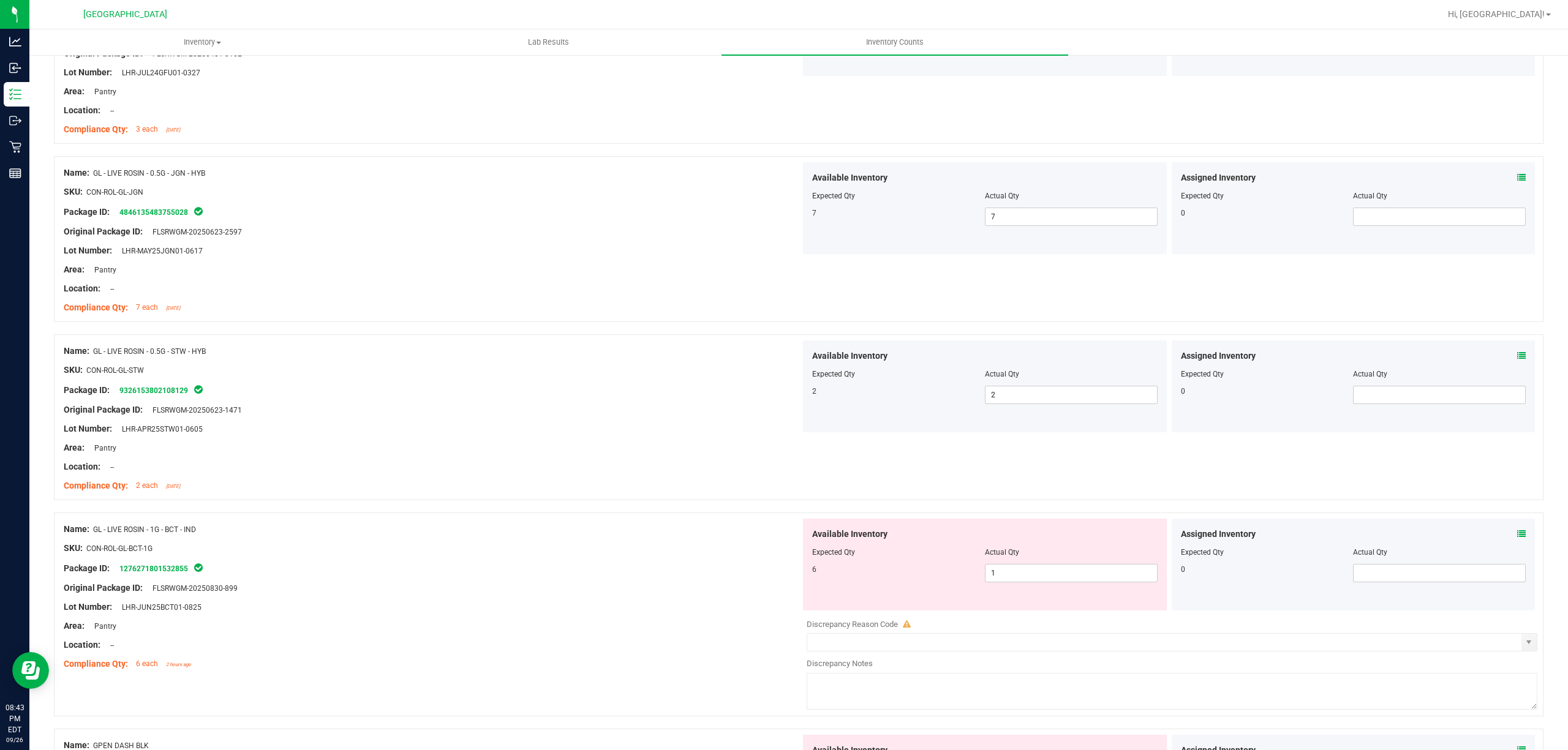
scroll to position [2368, 0]
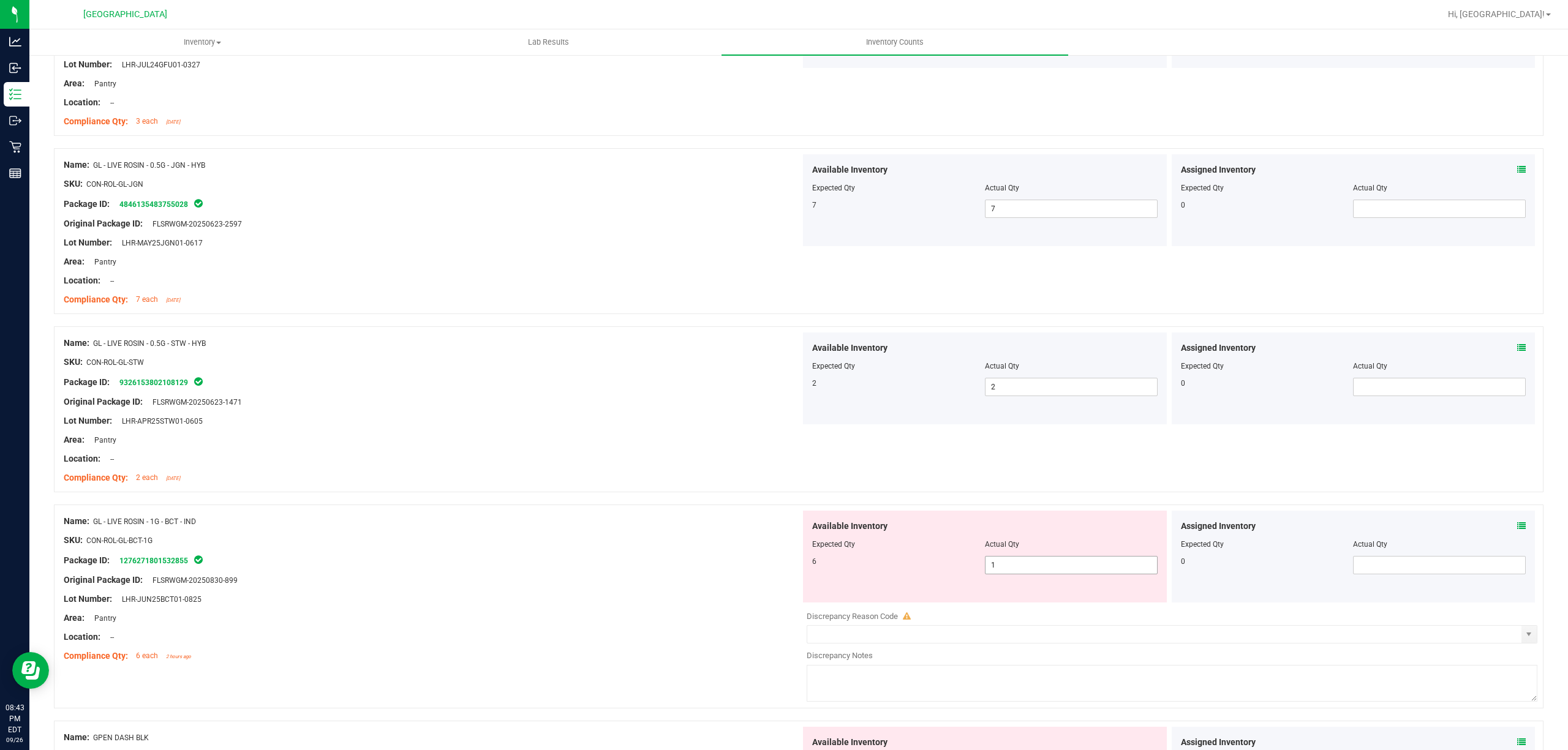
click at [1037, 574] on span "1 1" at bounding box center [1071, 565] width 173 height 18
click at [1037, 574] on input "1" at bounding box center [1071, 565] width 172 height 17
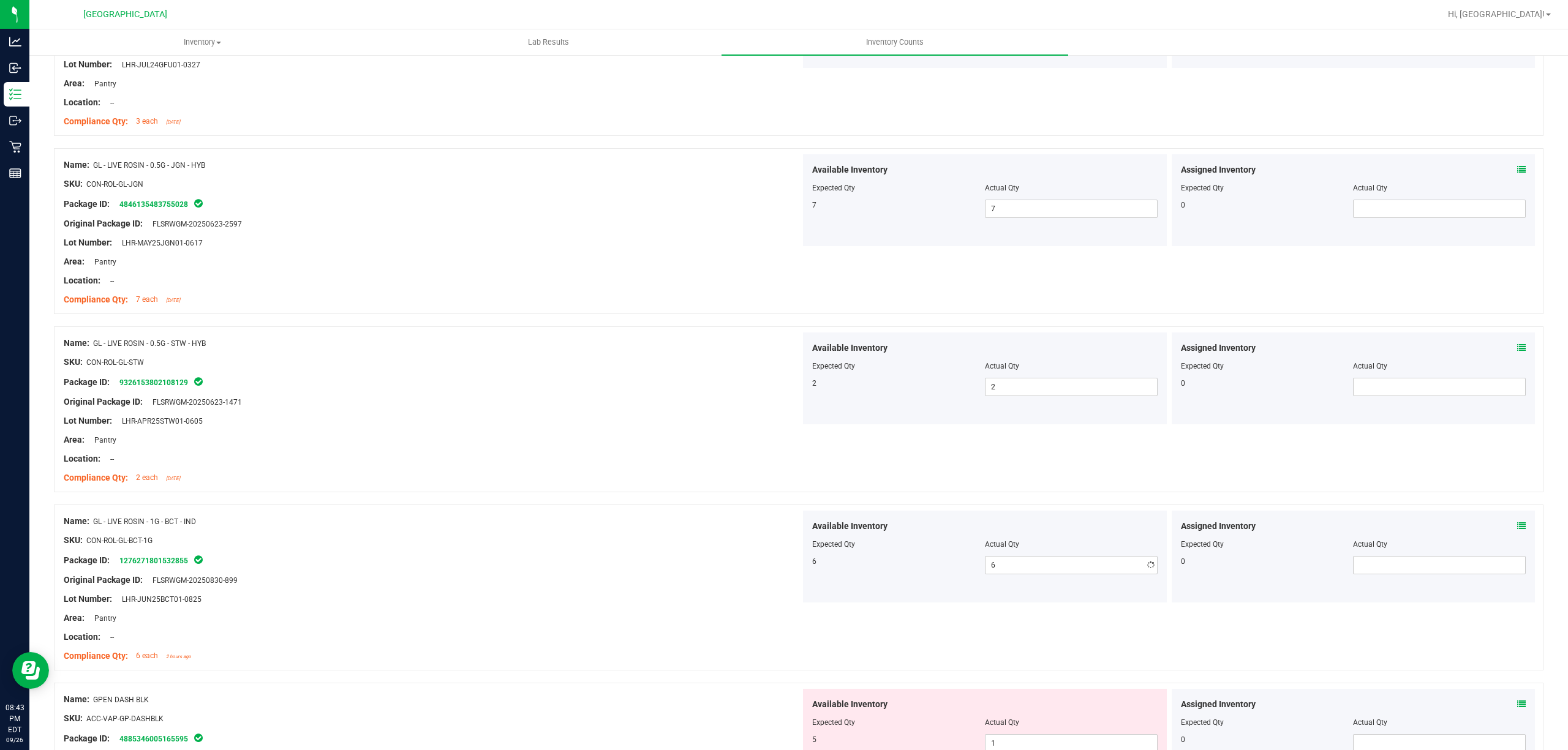
click at [520, 434] on div at bounding box center [432, 430] width 737 height 6
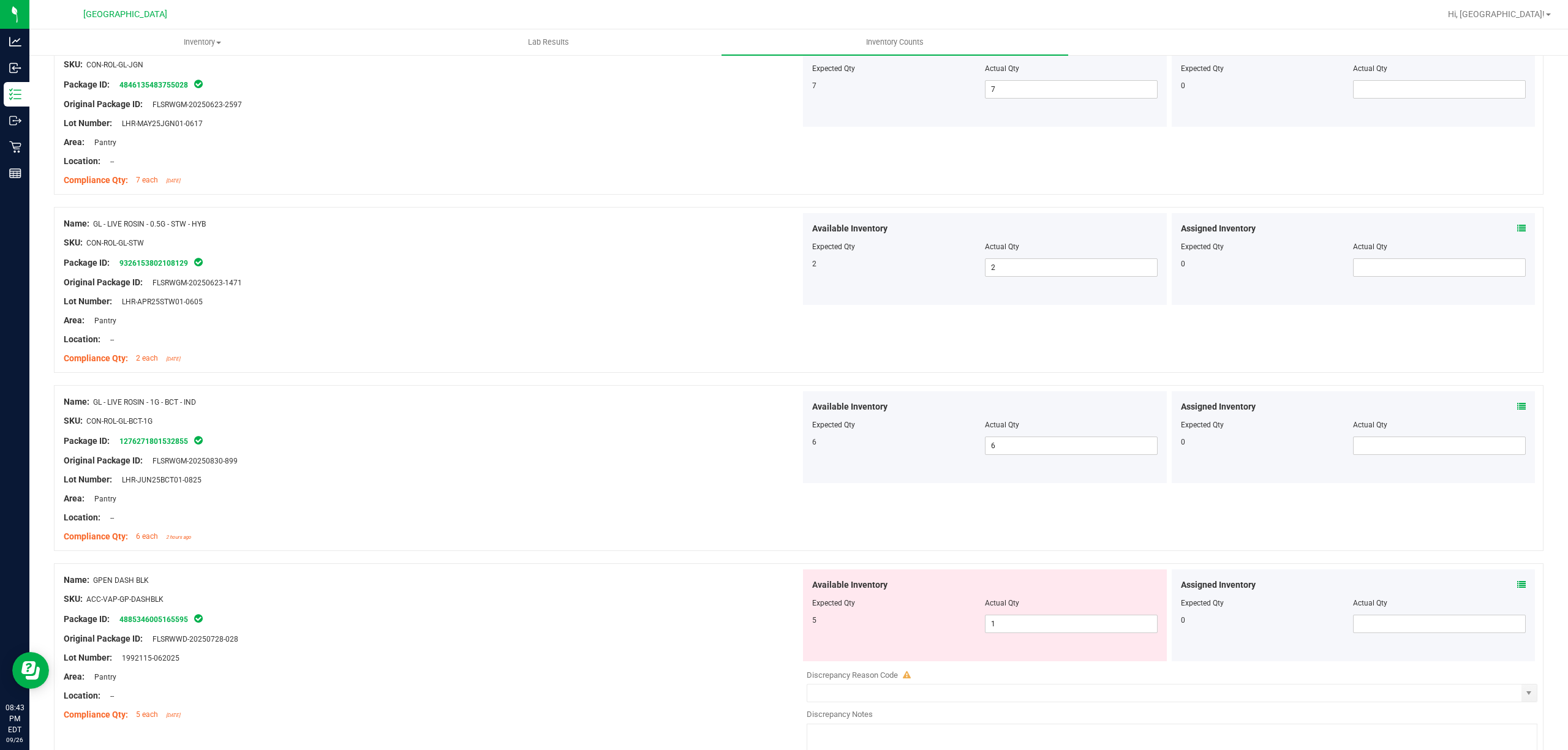
scroll to position [2613, 0]
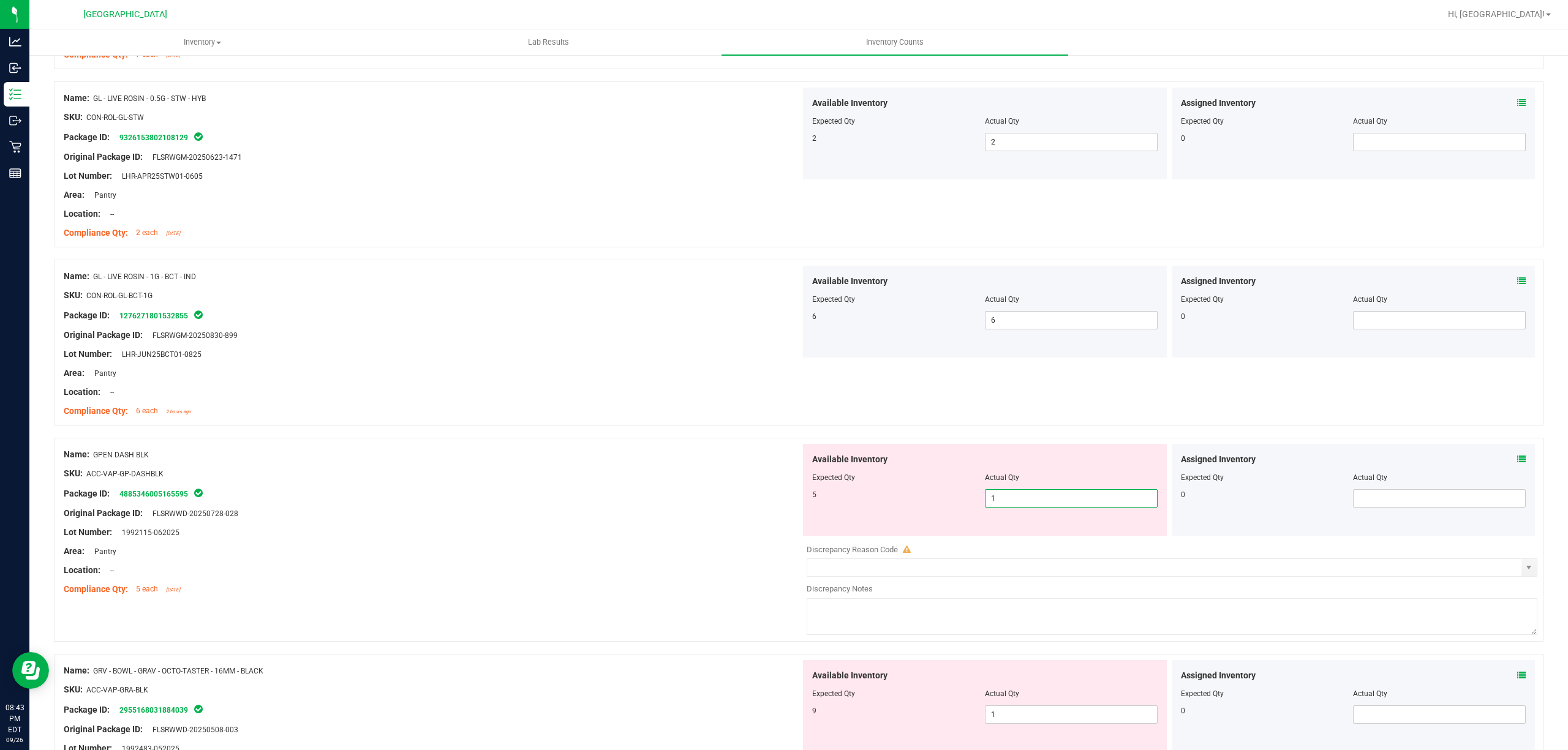
click at [1029, 498] on span "1 1" at bounding box center [1071, 498] width 173 height 18
click at [1029, 502] on input "1" at bounding box center [1071, 498] width 172 height 17
click at [1027, 507] on input "1" at bounding box center [1071, 498] width 172 height 17
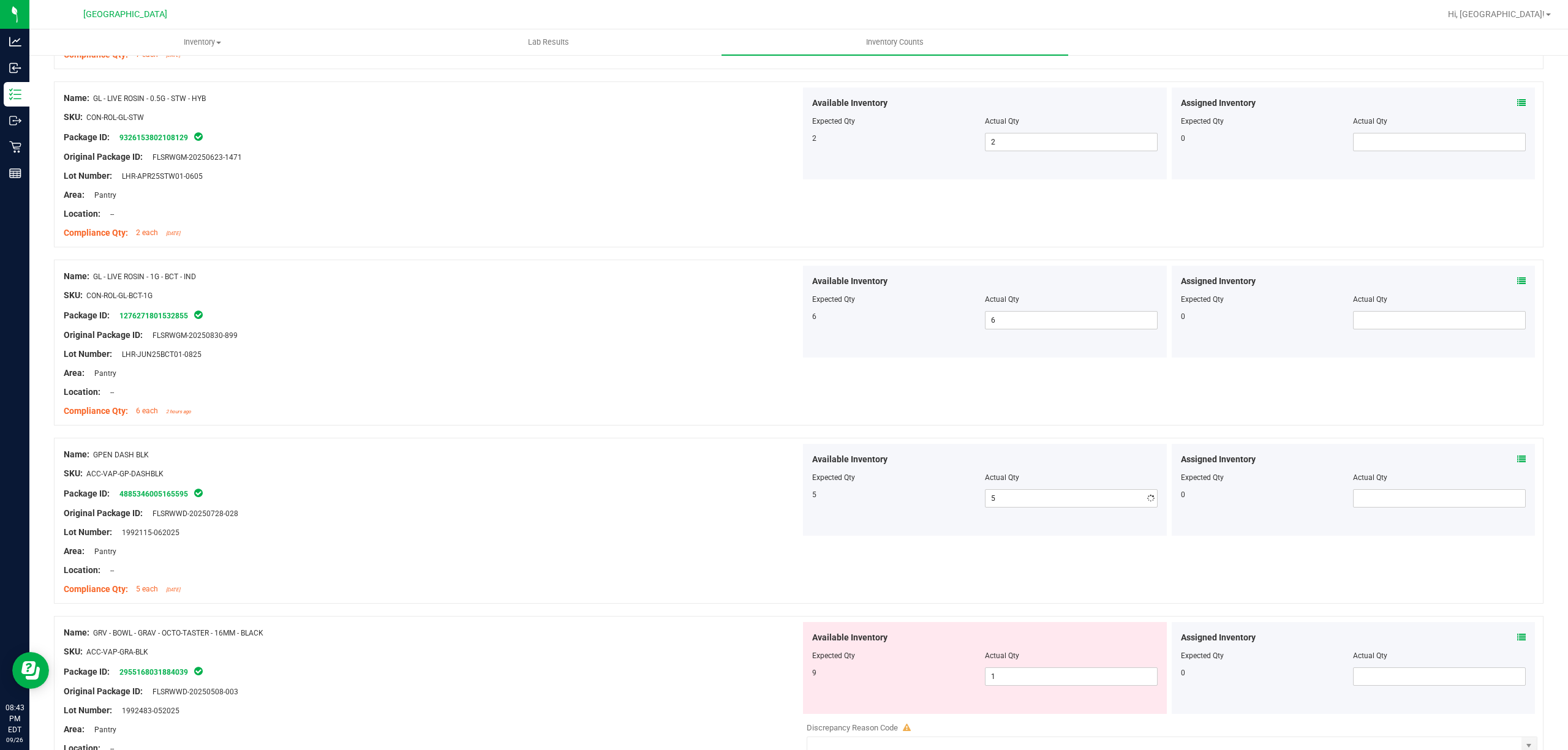
click at [705, 507] on div at bounding box center [432, 504] width 737 height 6
click at [996, 686] on span "1 1" at bounding box center [1071, 676] width 173 height 18
click at [996, 686] on input "1" at bounding box center [1071, 676] width 172 height 17
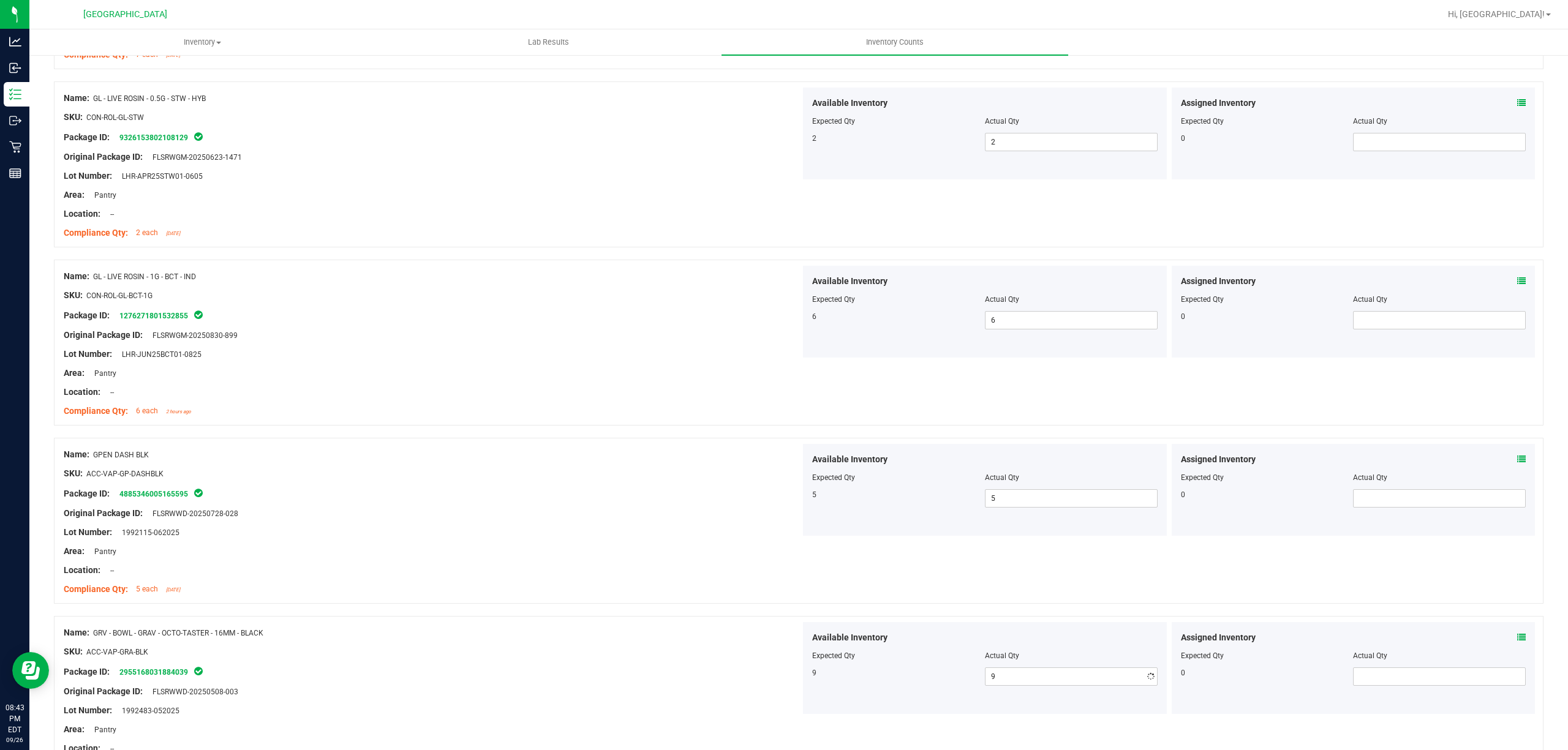
click at [741, 616] on div at bounding box center [798, 610] width 1490 height 12
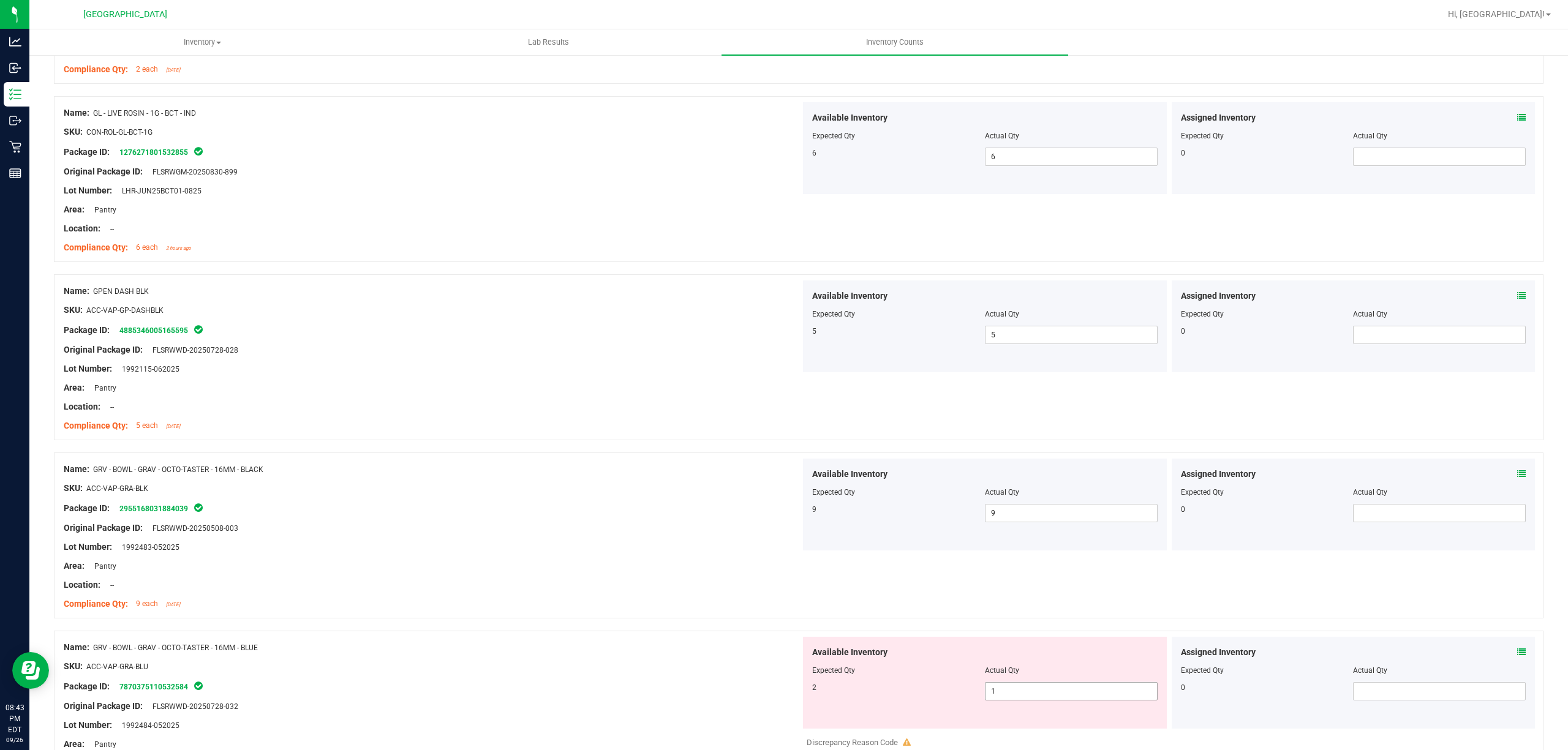
click at [1017, 700] on span "1 1" at bounding box center [1071, 691] width 173 height 18
click at [1017, 700] on input "1" at bounding box center [1071, 691] width 172 height 17
click at [543, 495] on div "SKU: ACC-VAP-GRA-BLK" at bounding box center [432, 489] width 737 height 13
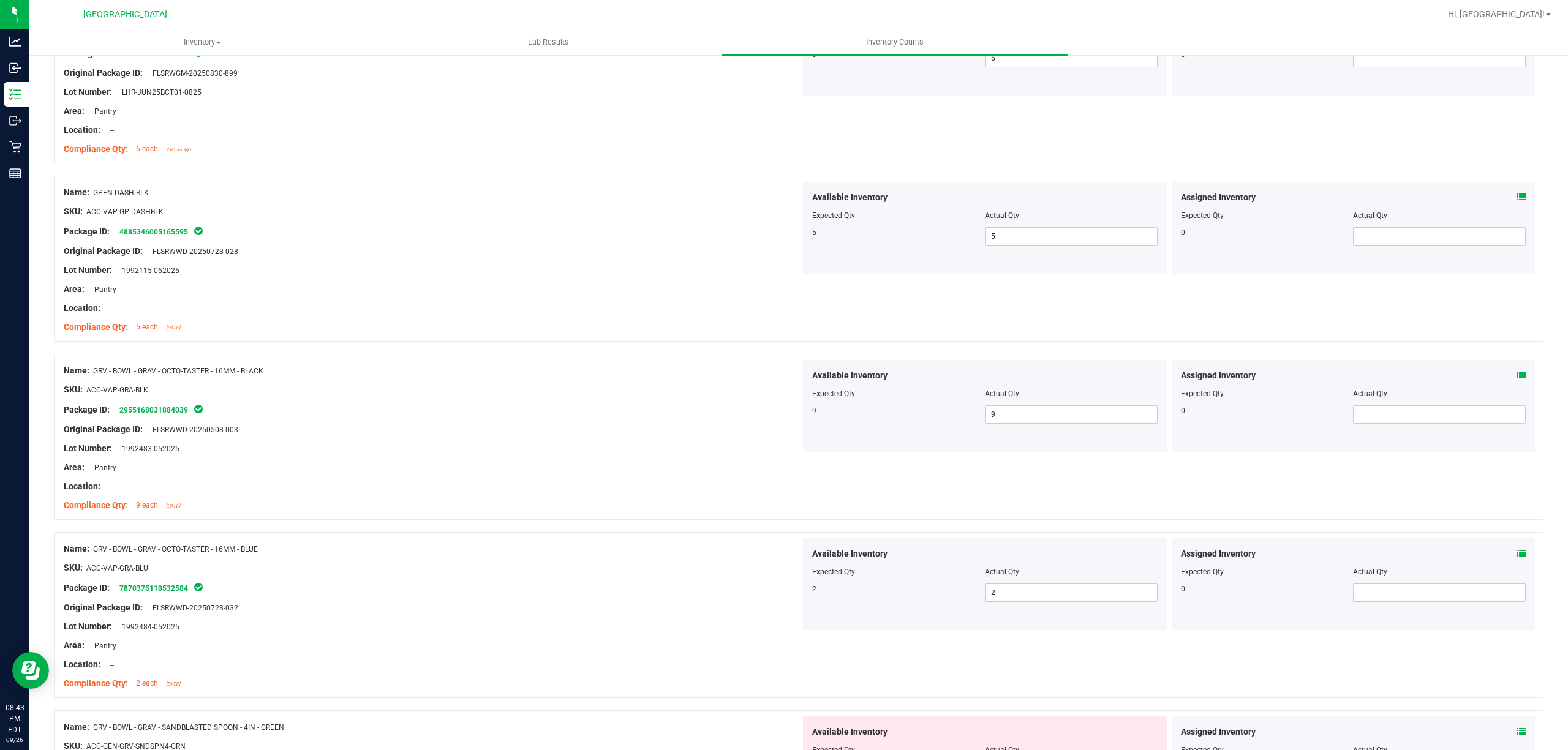
scroll to position [3100, 0]
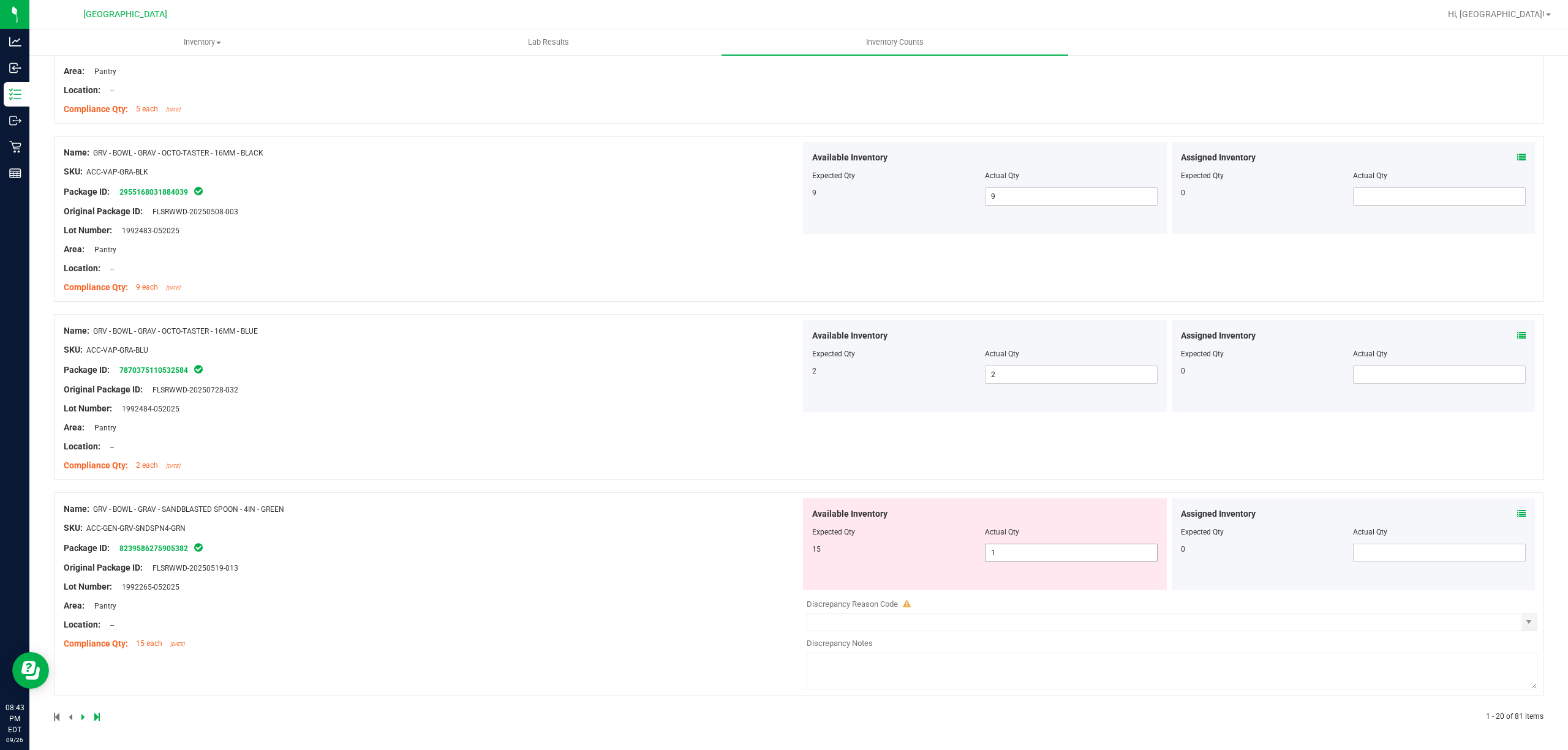
click at [1030, 551] on span "1 1" at bounding box center [1071, 553] width 173 height 18
click at [1030, 553] on input "1" at bounding box center [1071, 553] width 172 height 17
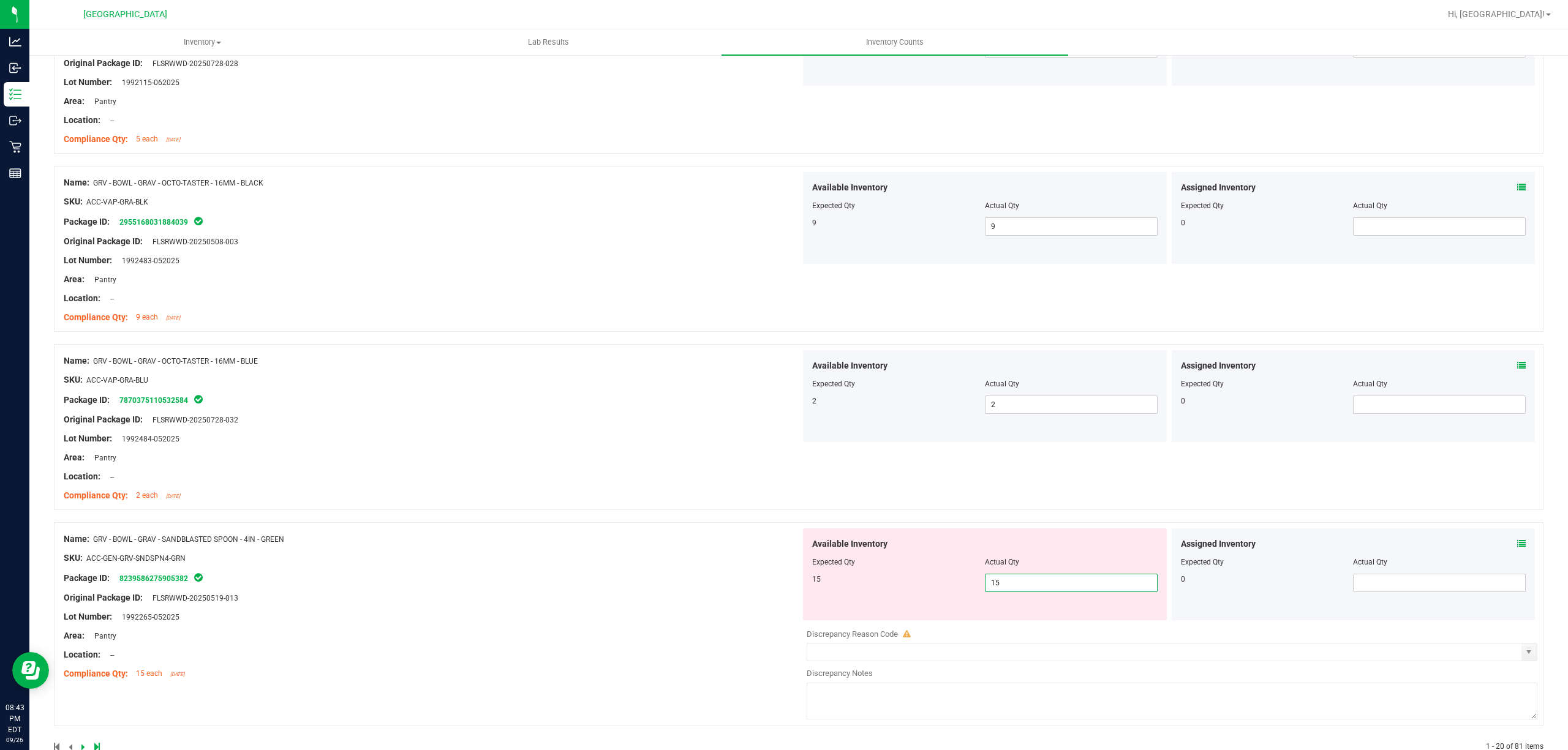
click at [490, 406] on div "Name: GRV - BOWL - GRAV - OCTO-TASTER - 16MM - BLUE SKU: ACC-VAP-GRA-BLU Packag…" at bounding box center [432, 428] width 737 height 156
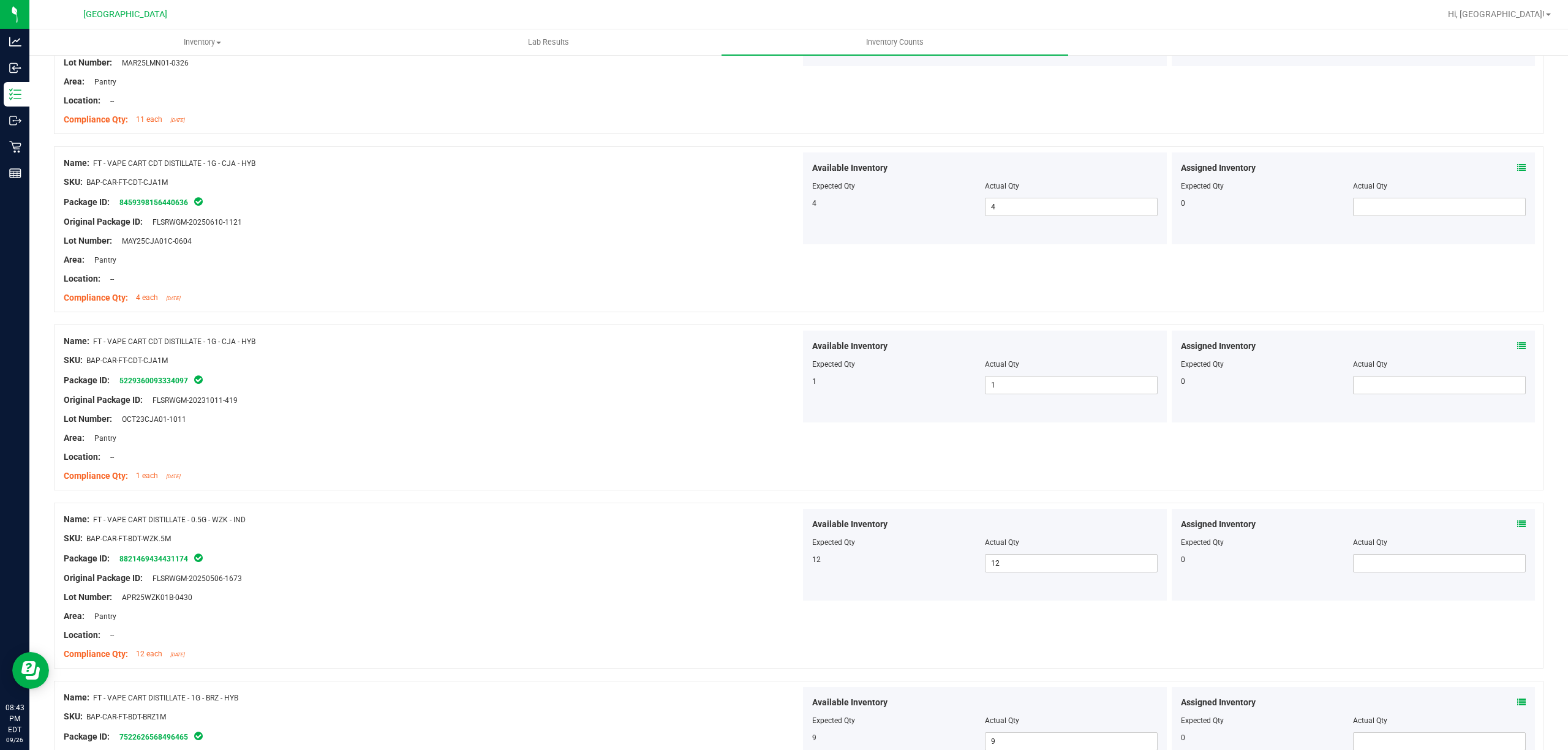
scroll to position [0, 0]
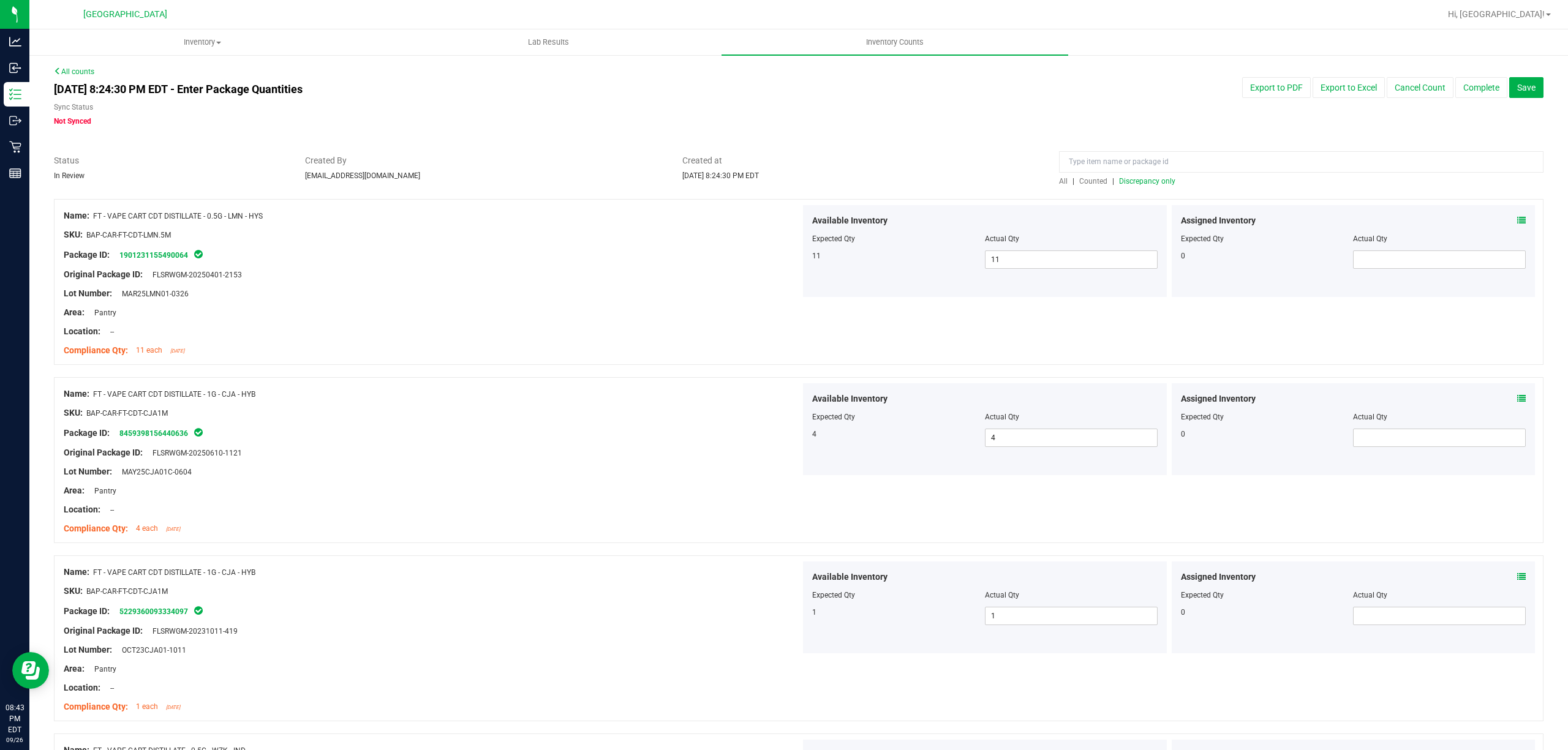
click at [1140, 181] on span "Discrepancy only" at bounding box center [1147, 181] width 56 height 8
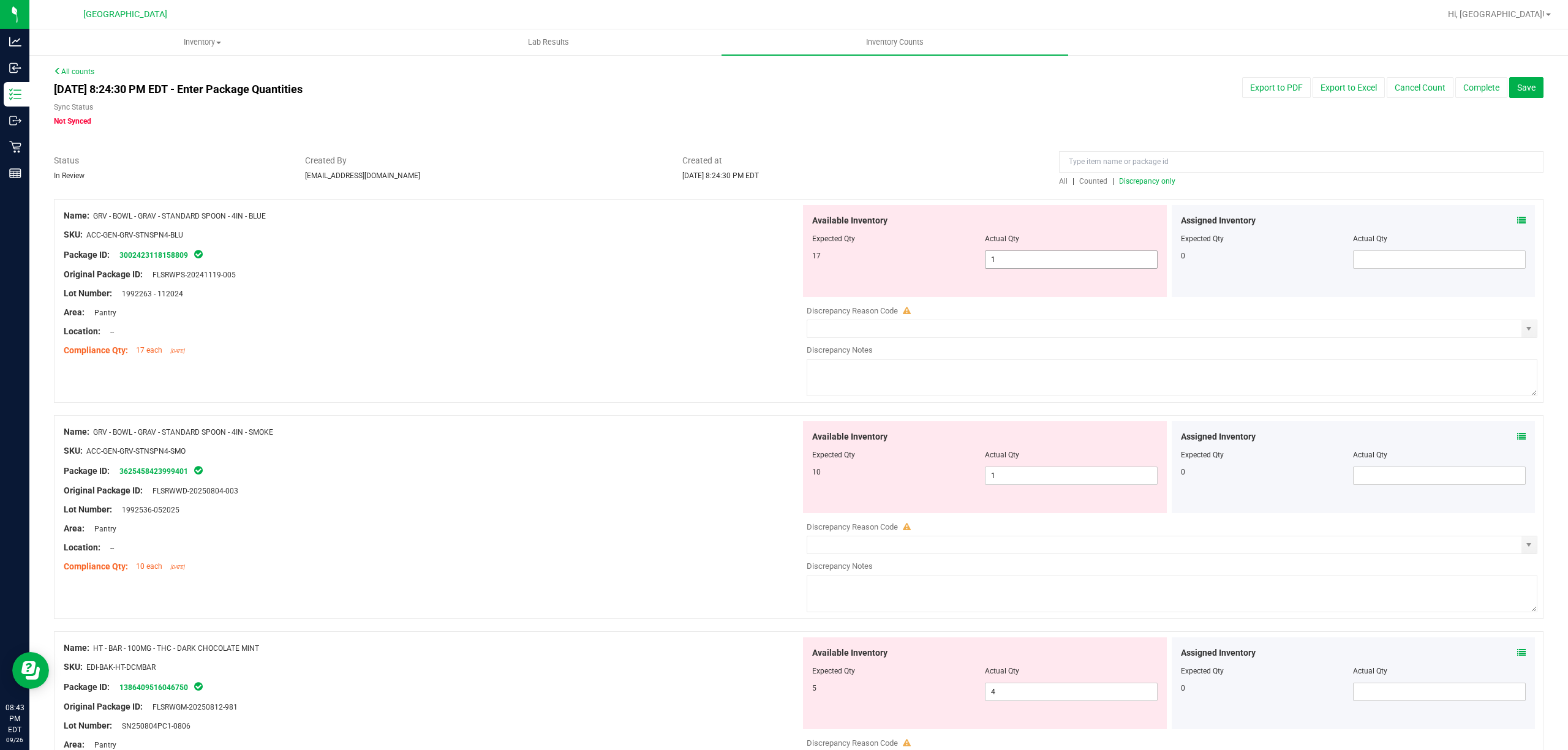
click at [1064, 266] on span "1 1" at bounding box center [1071, 259] width 173 height 18
click at [1081, 463] on div "Available Inventory Expected Qty Actual Qty 10 1 1" at bounding box center [985, 467] width 363 height 92
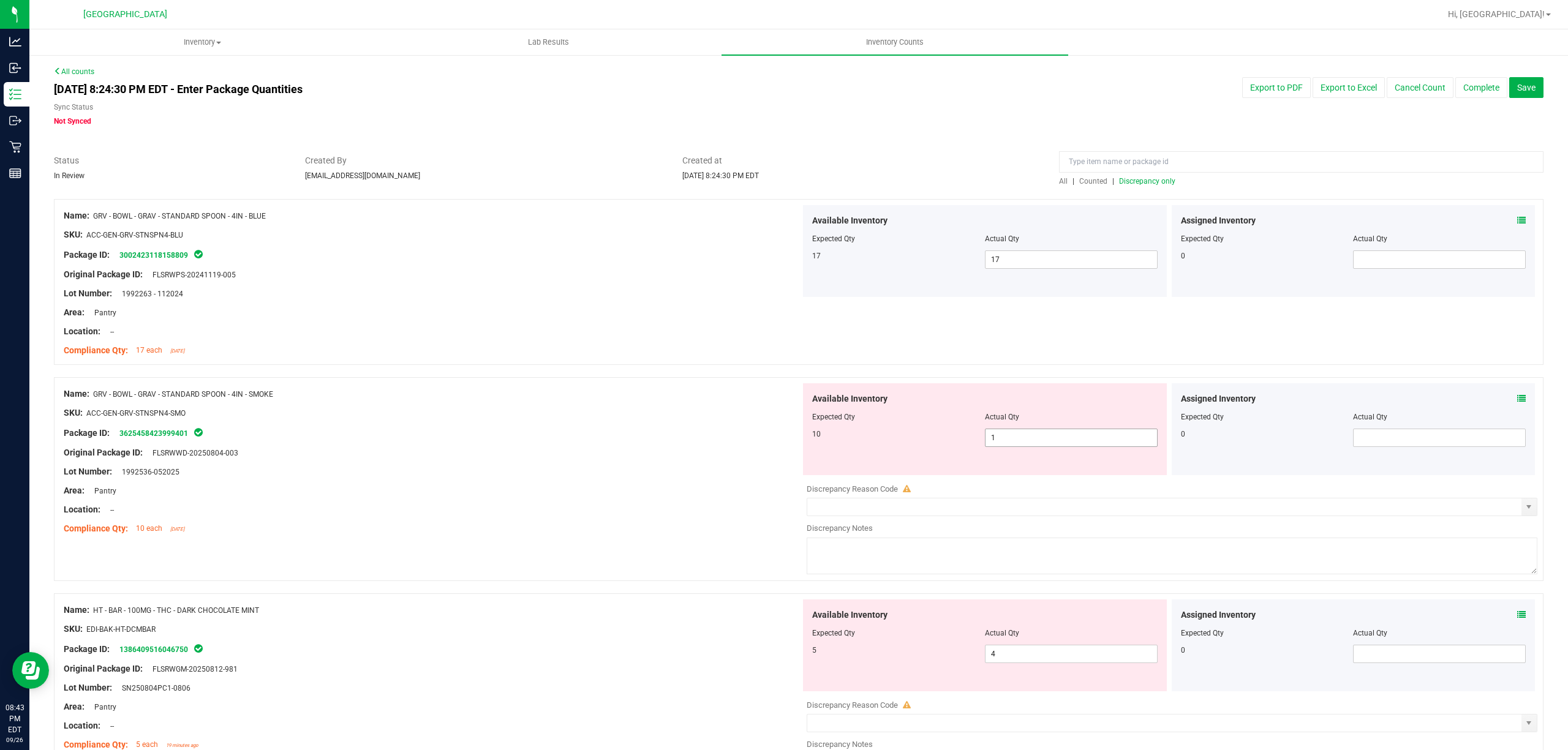
click at [1078, 437] on span "1 1" at bounding box center [1071, 438] width 173 height 18
click at [1050, 649] on div "Available Inventory Expected Qty Actual Qty 5 4 4" at bounding box center [985, 645] width 363 height 92
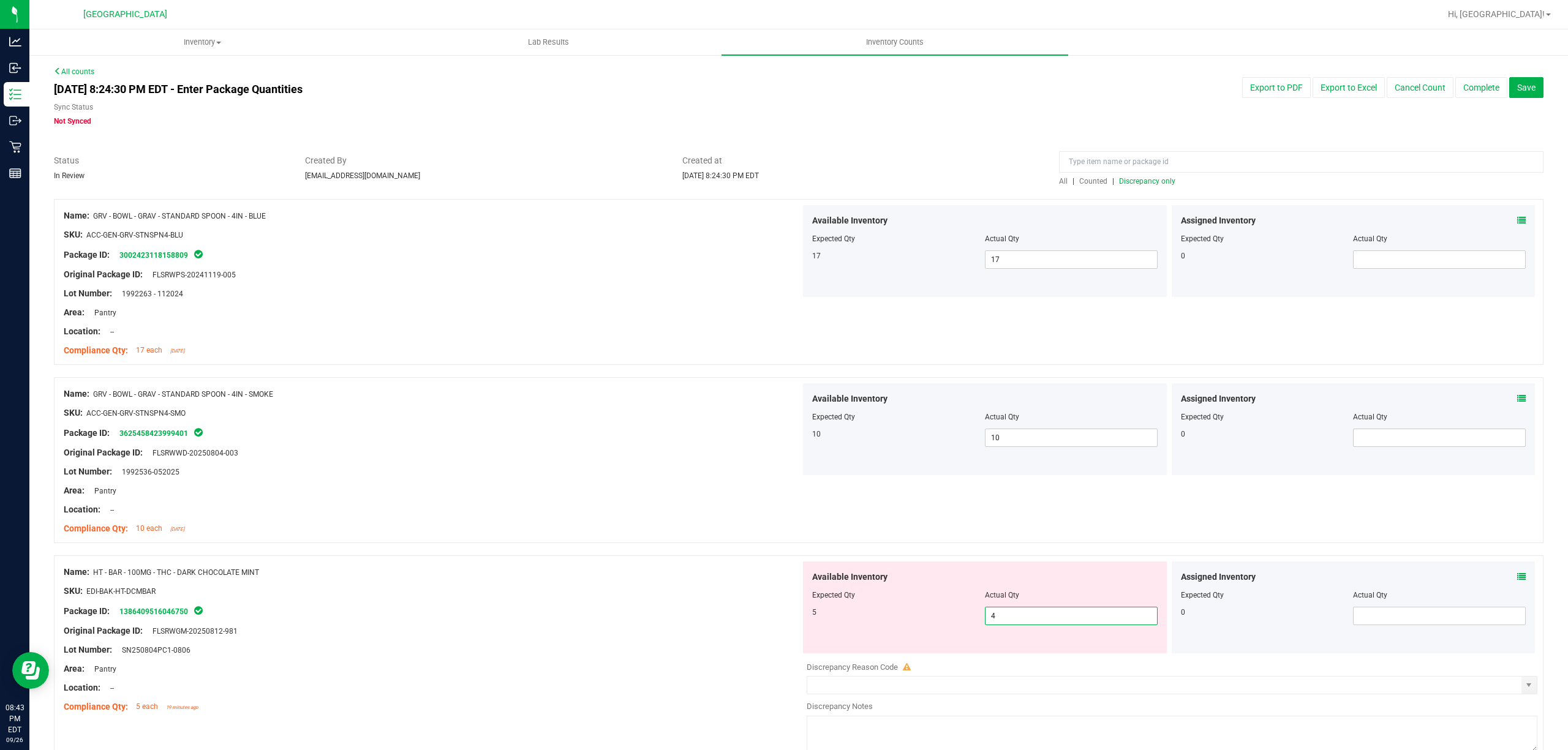
click at [1057, 618] on input "4" at bounding box center [1071, 616] width 172 height 17
click at [576, 520] on div at bounding box center [432, 519] width 737 height 6
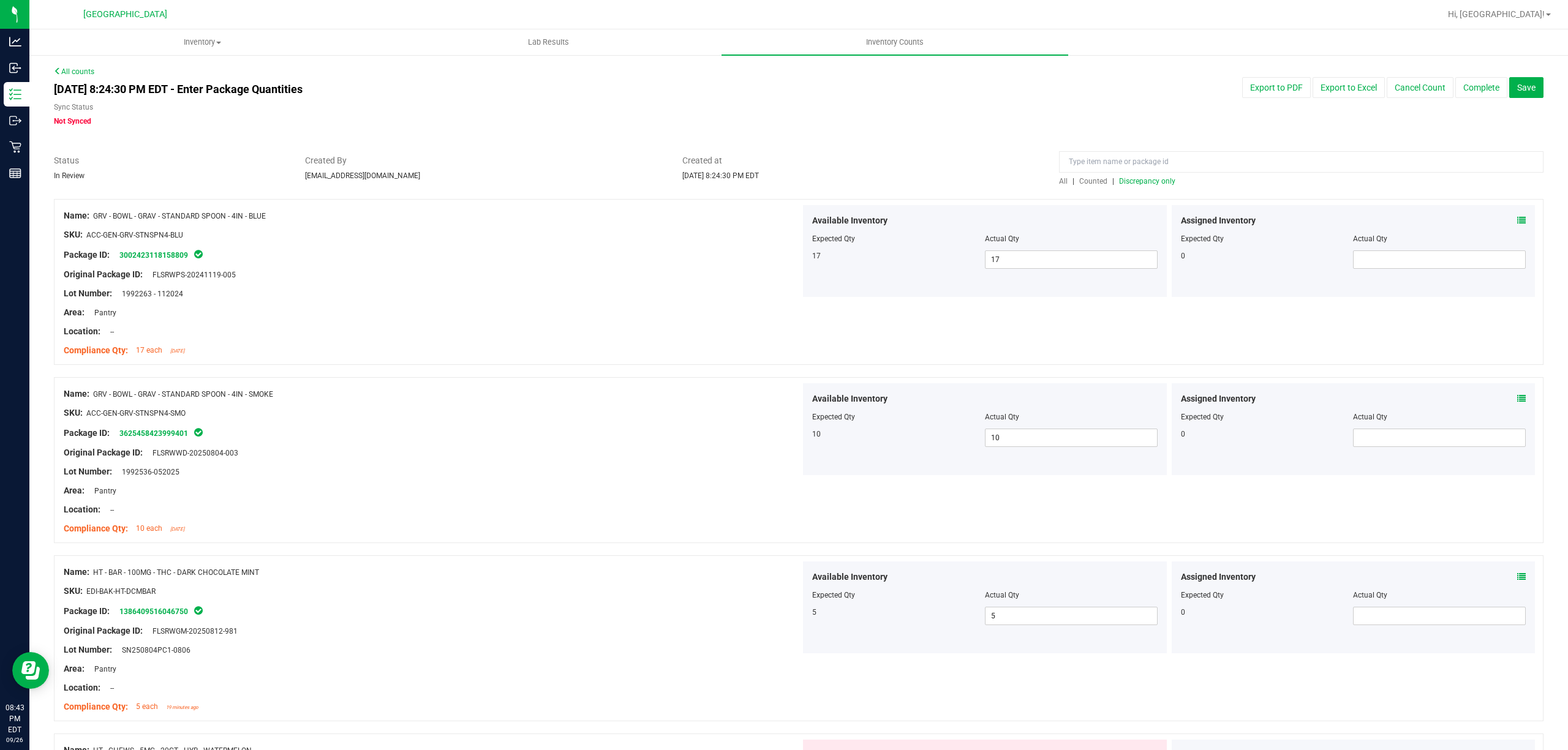
scroll to position [245, 0]
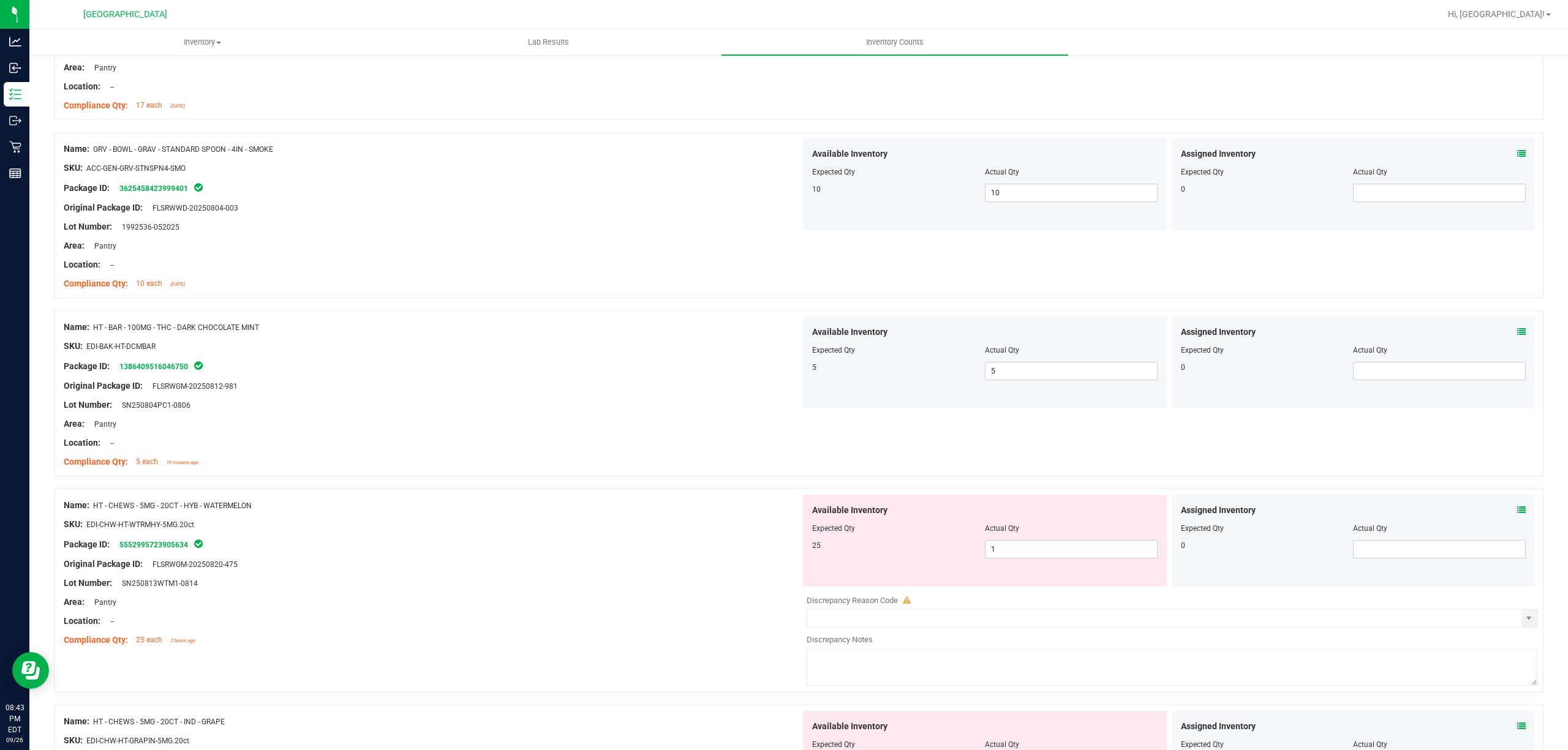
click at [1075, 562] on div "Available Inventory Expected Qty Actual Qty 25 1 1" at bounding box center [985, 540] width 363 height 92
click at [1077, 551] on span "1 1" at bounding box center [1071, 549] width 173 height 18
click at [1076, 551] on input "1" at bounding box center [1071, 549] width 172 height 17
click at [584, 396] on div at bounding box center [432, 395] width 737 height 6
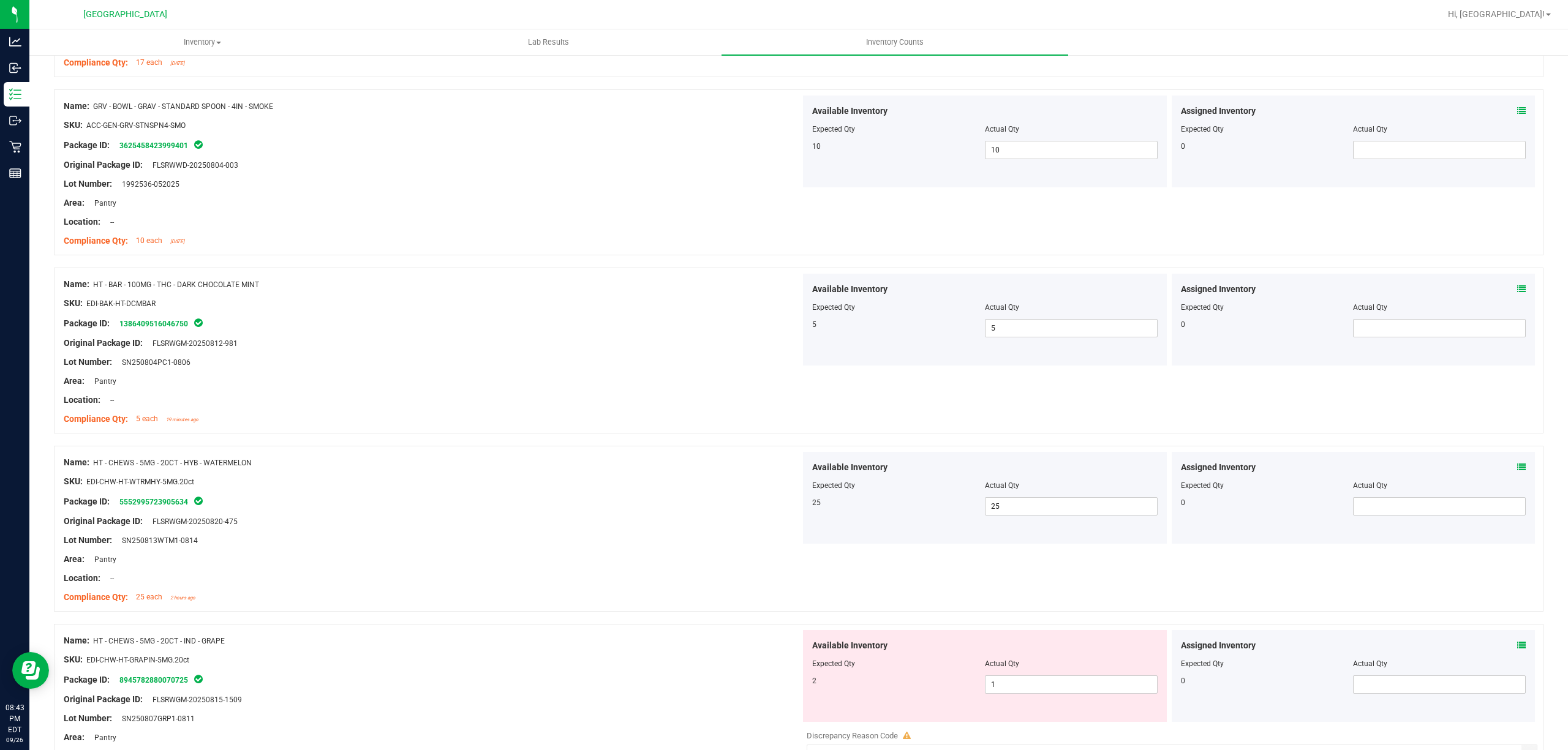
scroll to position [326, 0]
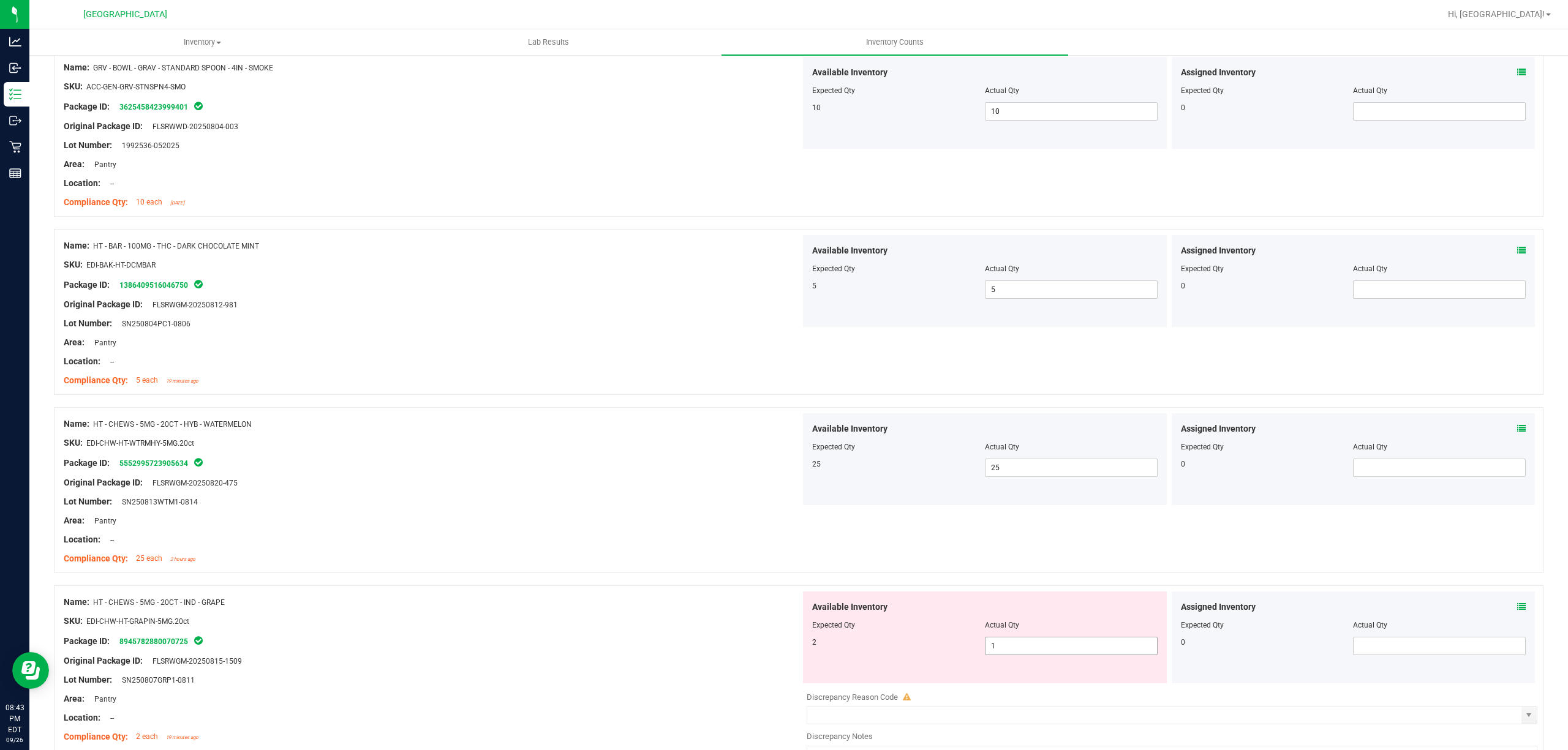
click at [1037, 647] on span "1 1" at bounding box center [1071, 646] width 173 height 18
click at [1037, 647] on input "1" at bounding box center [1071, 646] width 172 height 17
click at [582, 470] on div "Package ID: 5552995723905634" at bounding box center [432, 463] width 737 height 15
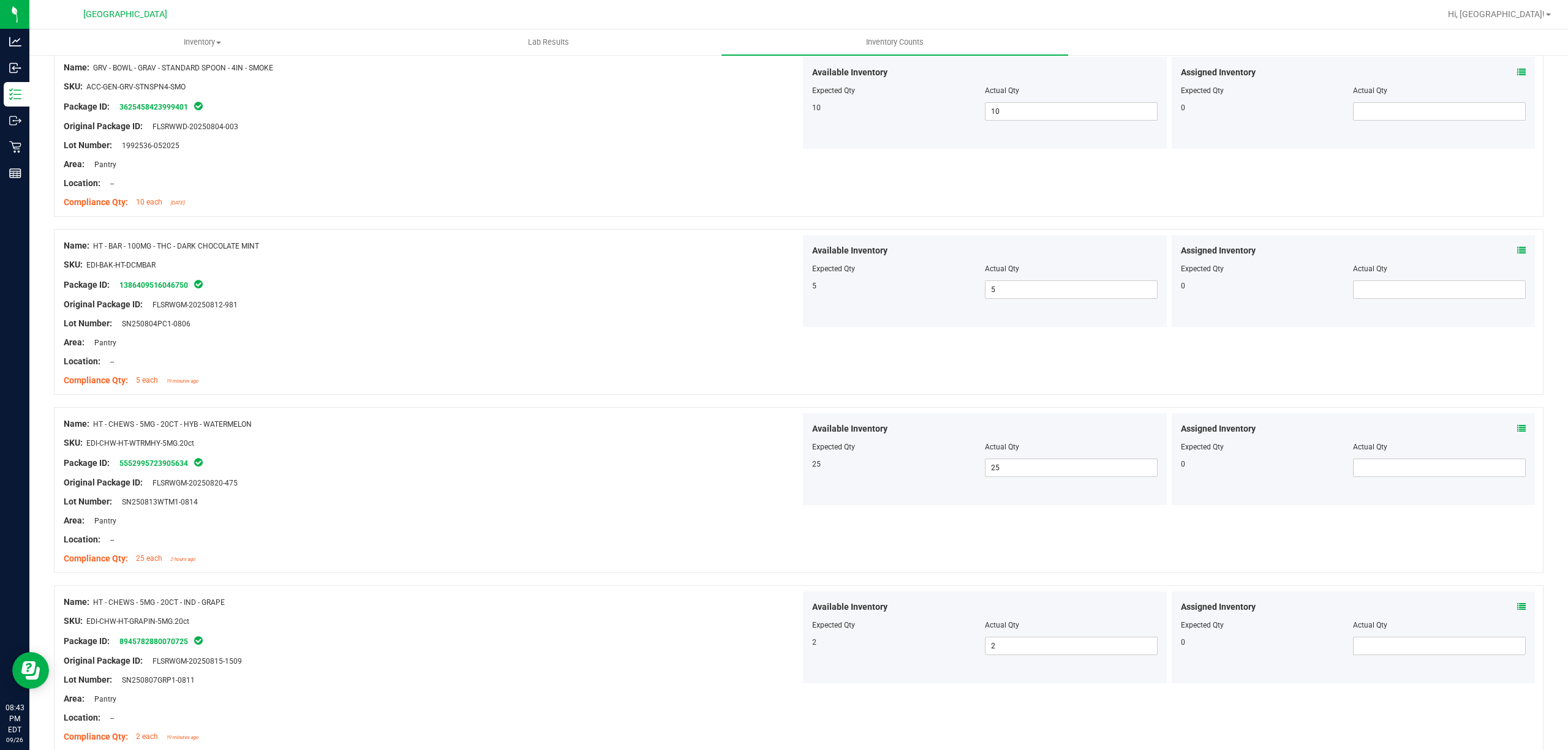
scroll to position [653, 0]
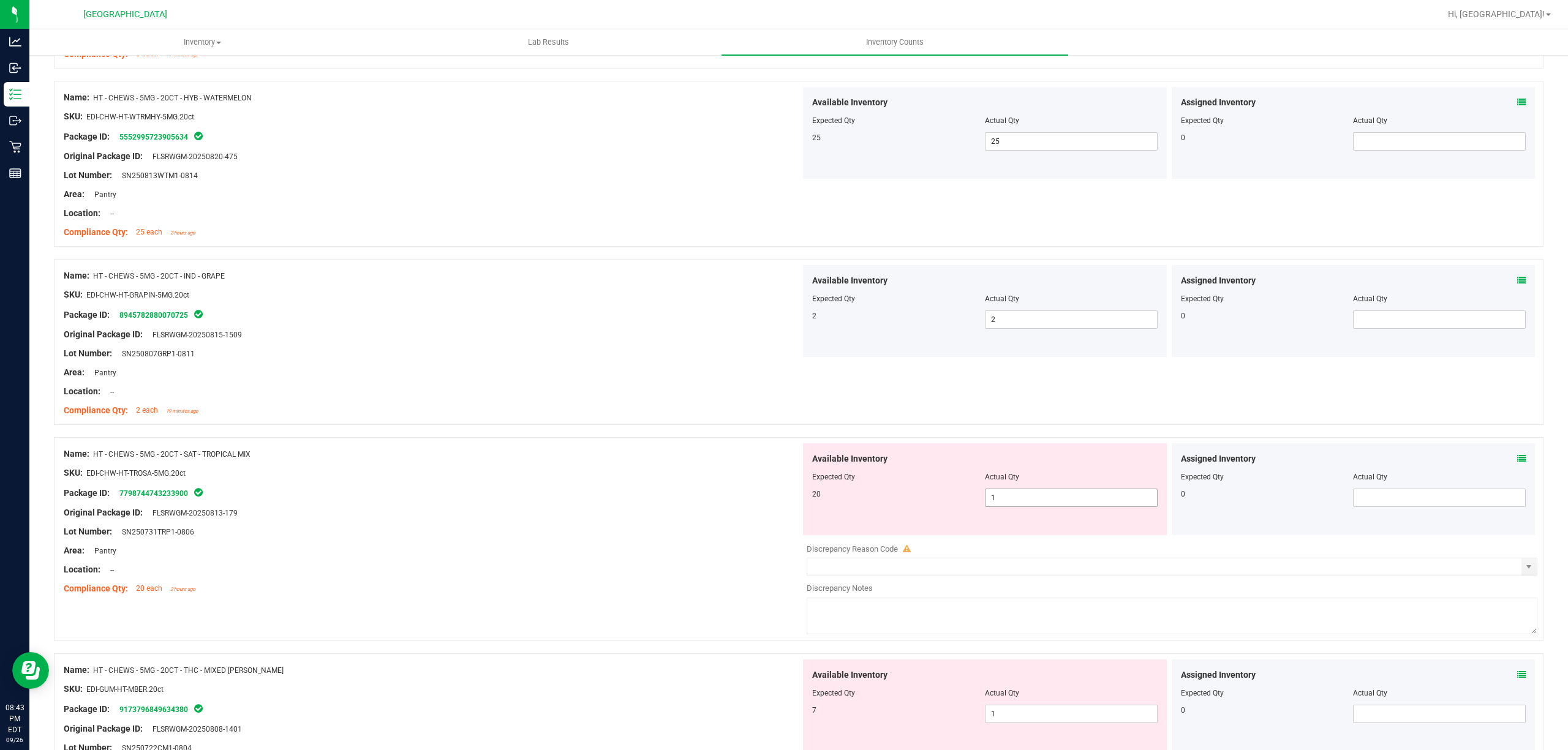
click at [1067, 492] on span "1 1" at bounding box center [1071, 498] width 173 height 18
click at [1067, 492] on input "1" at bounding box center [1071, 497] width 172 height 17
click at [703, 449] on div "Name: HT - CHEWS - 5MG - 20CT - SAT - TROPICAL MIX SKU: EDI-CHW-HT-TROSA-5MG.20…" at bounding box center [432, 521] width 737 height 156
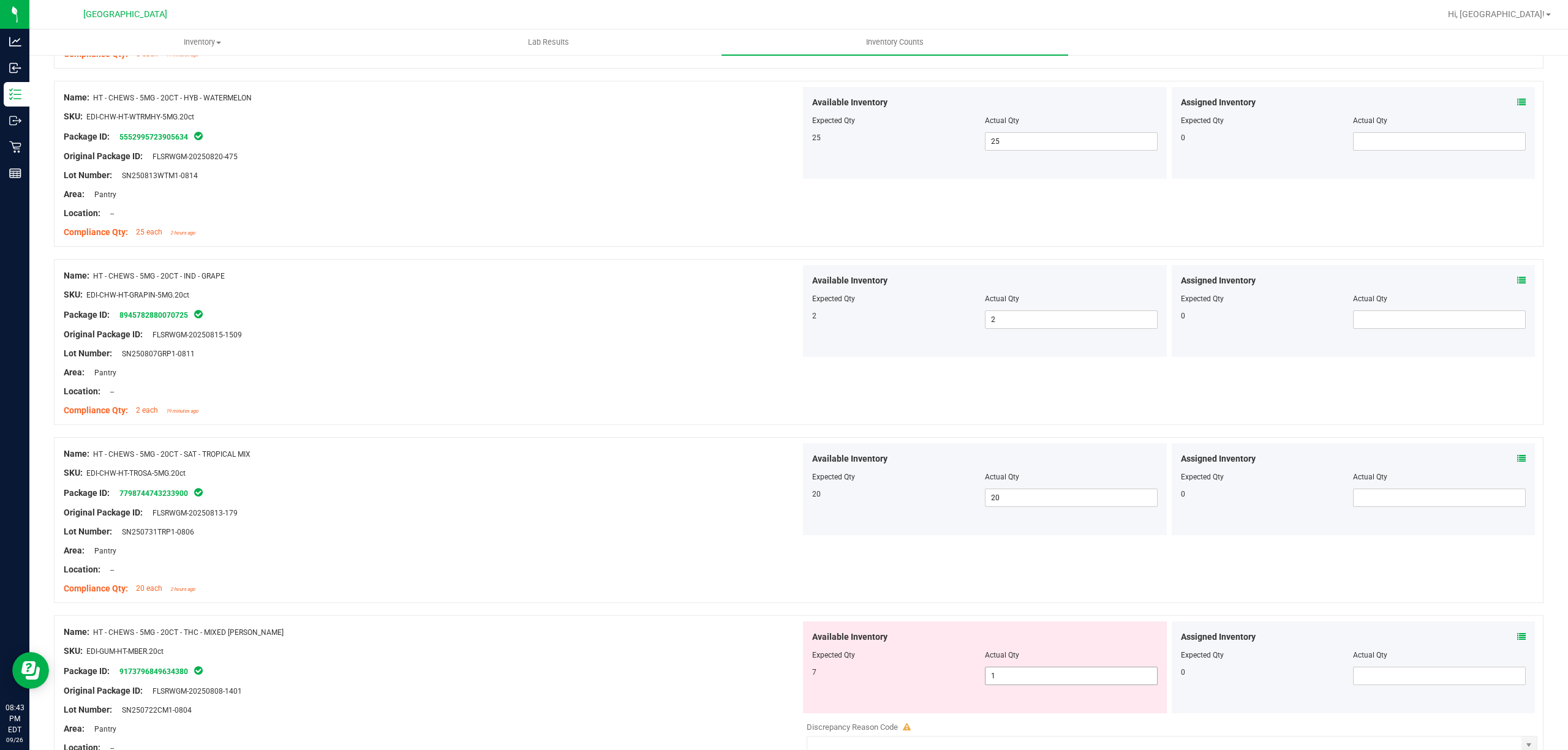
click at [1044, 672] on span "1 1" at bounding box center [1071, 676] width 173 height 18
click at [1044, 672] on input "1" at bounding box center [1071, 676] width 172 height 17
click at [614, 523] on div at bounding box center [432, 522] width 737 height 6
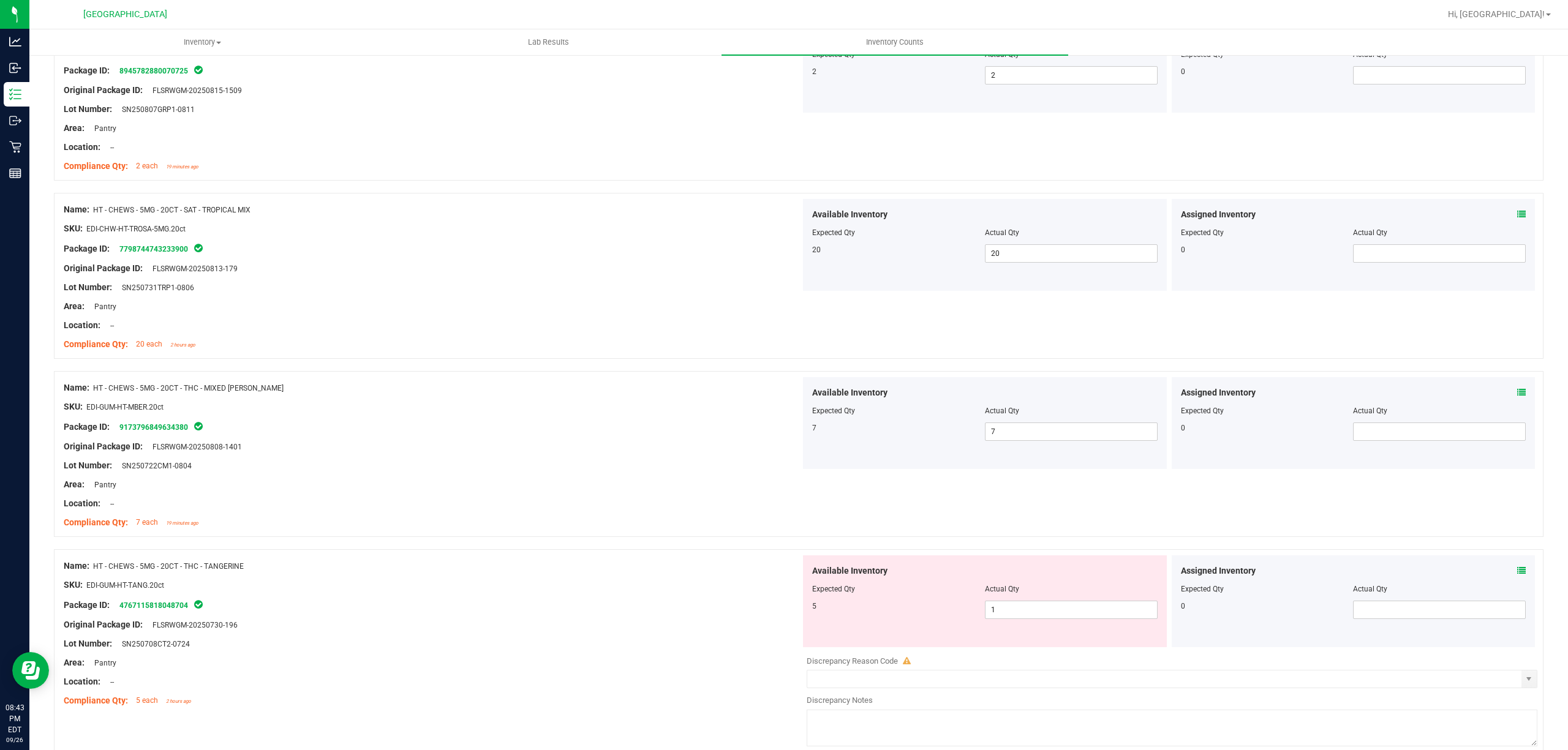
scroll to position [898, 0]
click at [1039, 615] on span "1 1" at bounding box center [1071, 610] width 173 height 18
click at [1039, 615] on input "1" at bounding box center [1071, 609] width 172 height 17
click at [653, 548] on div at bounding box center [798, 543] width 1490 height 12
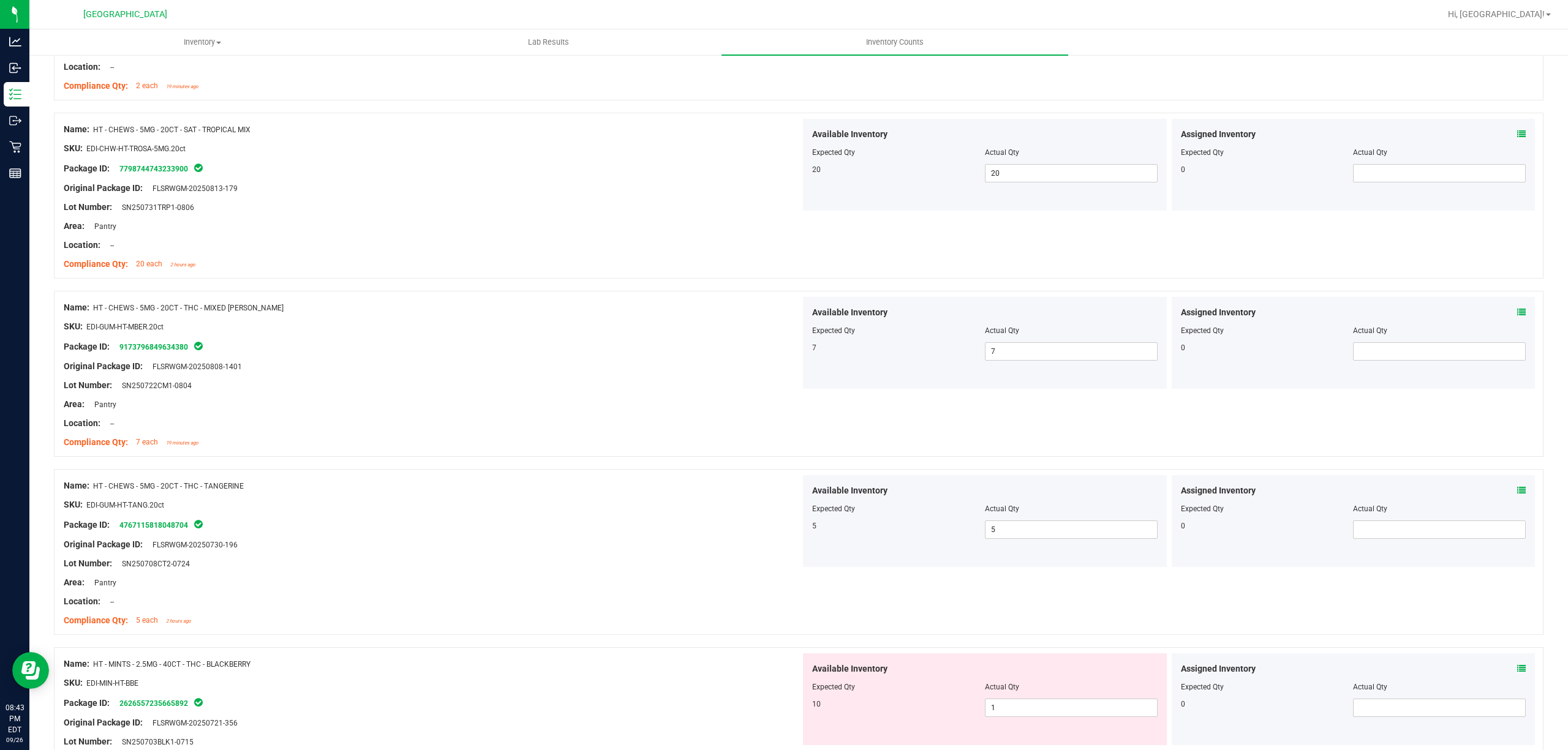
scroll to position [1143, 0]
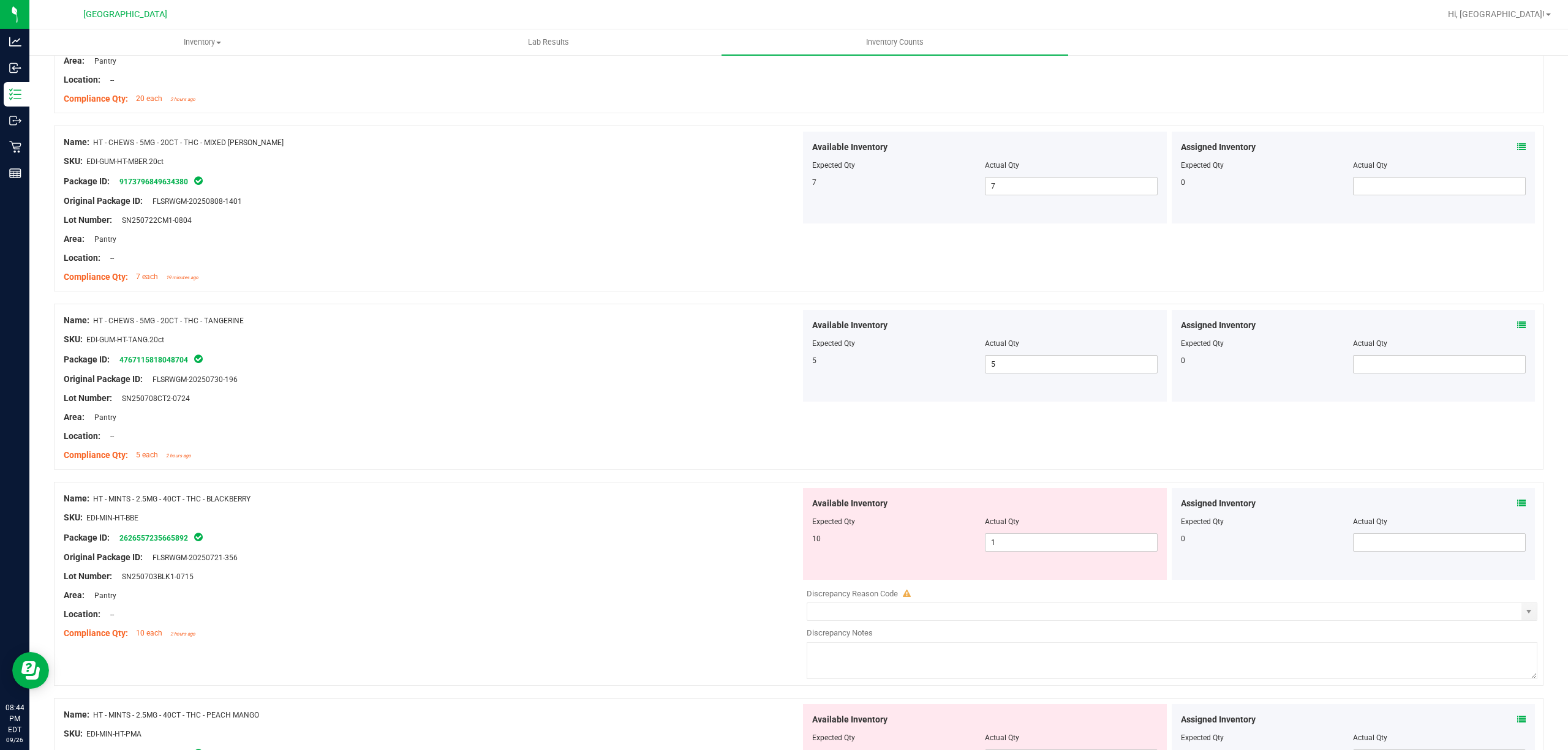
drag, startPoint x: 1089, startPoint y: 534, endPoint x: 1084, endPoint y: 540, distance: 7.8
click at [1089, 534] on div at bounding box center [985, 529] width 345 height 6
drag, startPoint x: 1083, startPoint y: 552, endPoint x: 1066, endPoint y: 557, distance: 17.7
click at [1083, 552] on span "1 1" at bounding box center [1071, 543] width 173 height 18
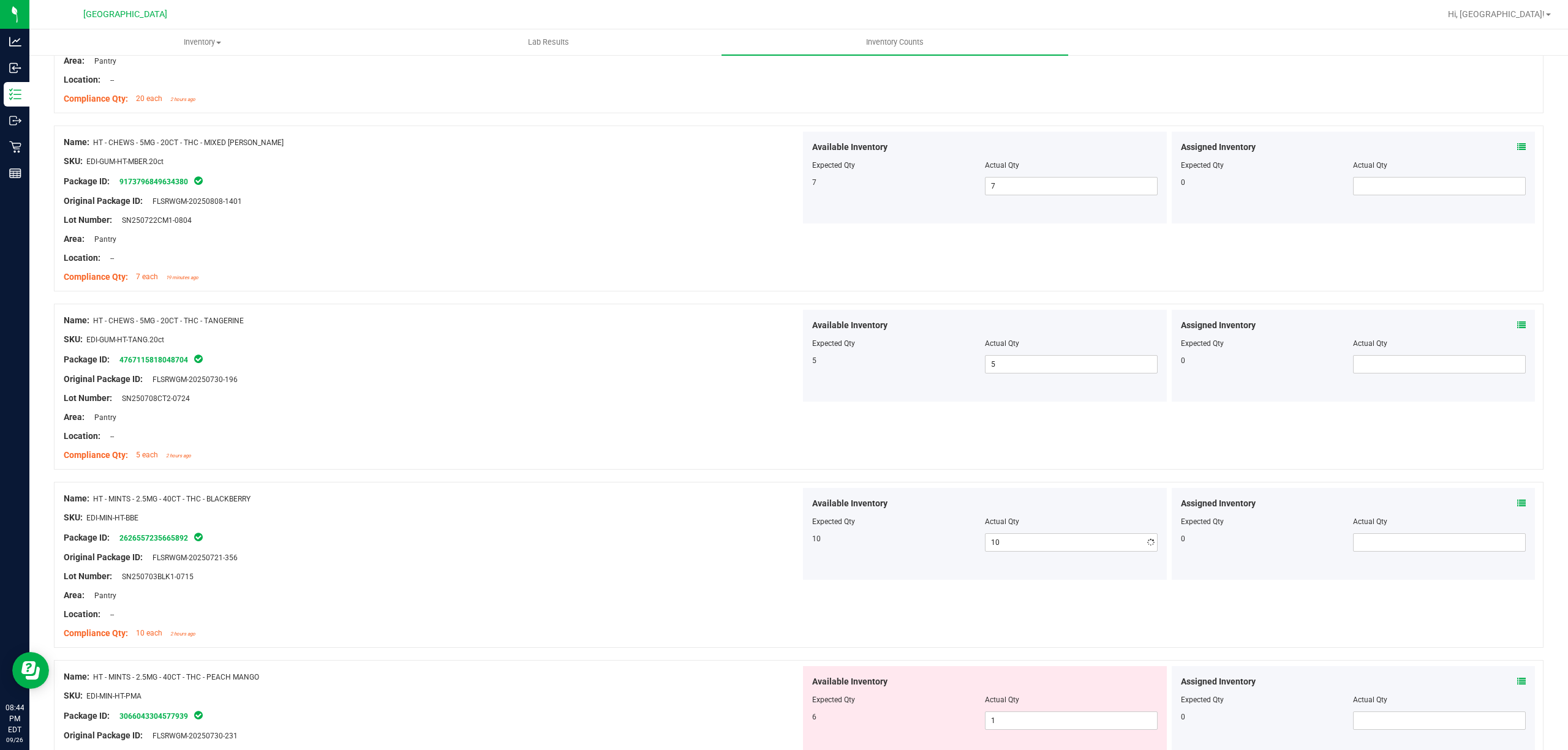
click at [492, 529] on div at bounding box center [432, 527] width 737 height 6
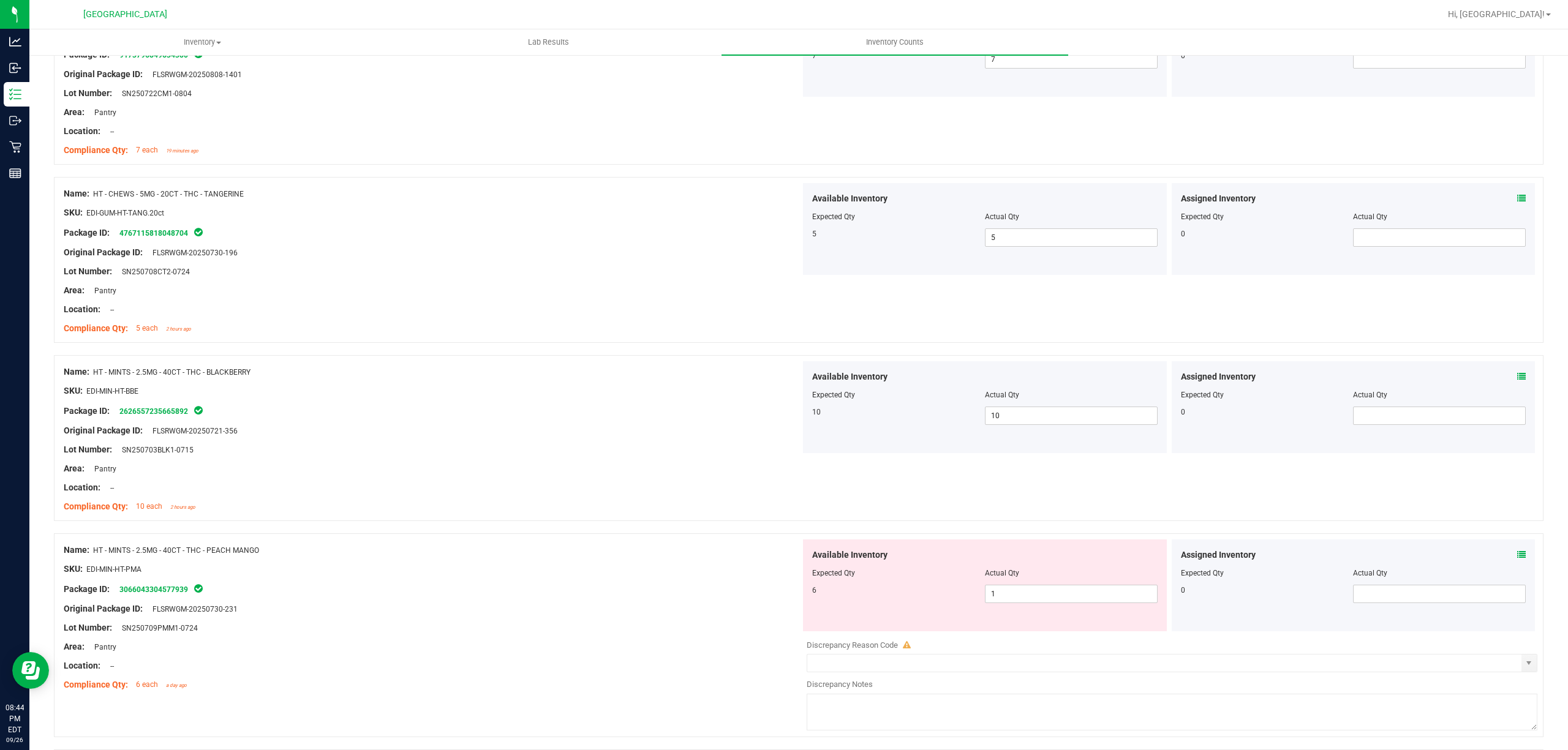
scroll to position [1388, 0]
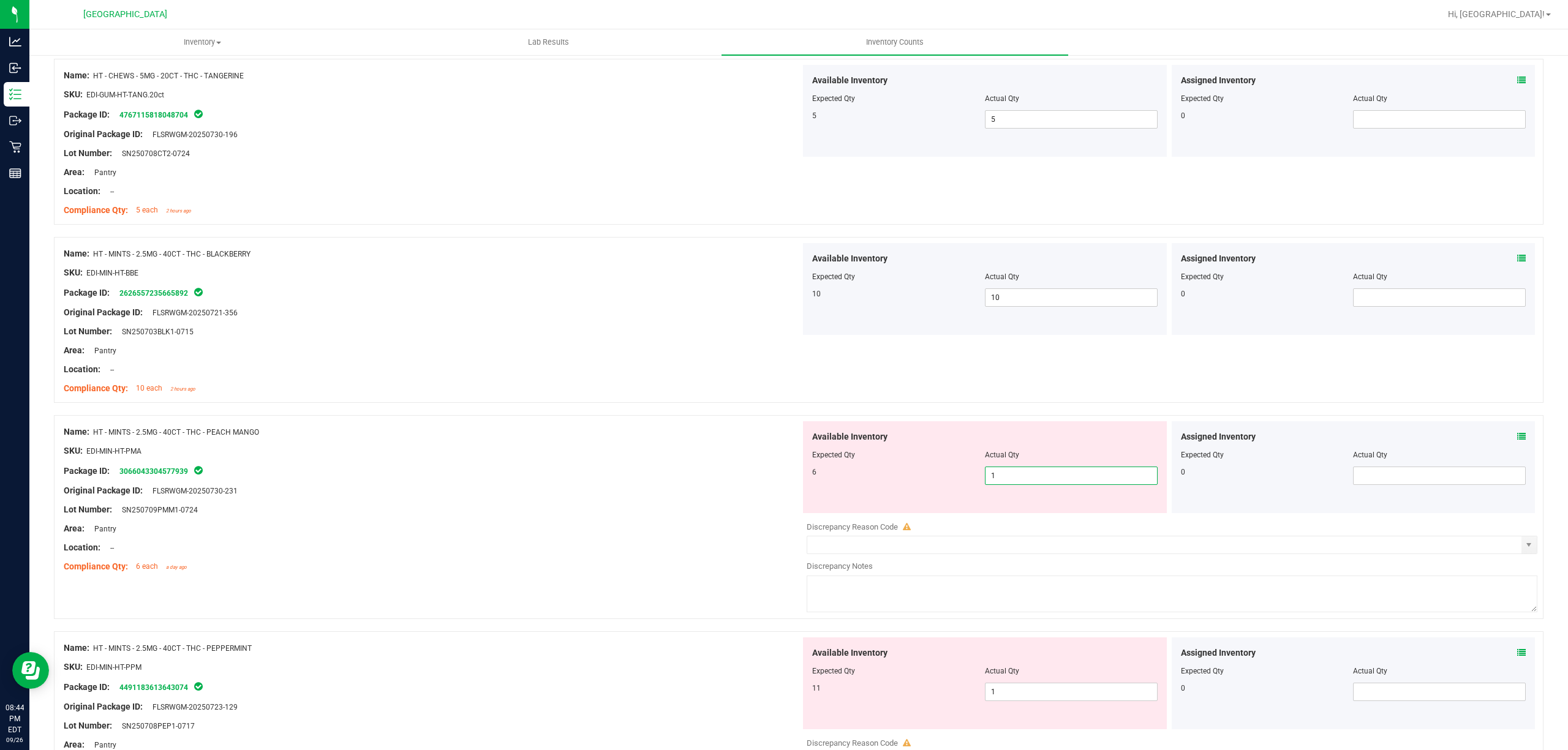
click at [1000, 482] on span "1 1" at bounding box center [1071, 476] width 173 height 18
click at [1000, 482] on input "1" at bounding box center [1071, 476] width 172 height 17
click at [508, 395] on div "Compliance Qty: 10 each 2 hours ago" at bounding box center [432, 389] width 737 height 13
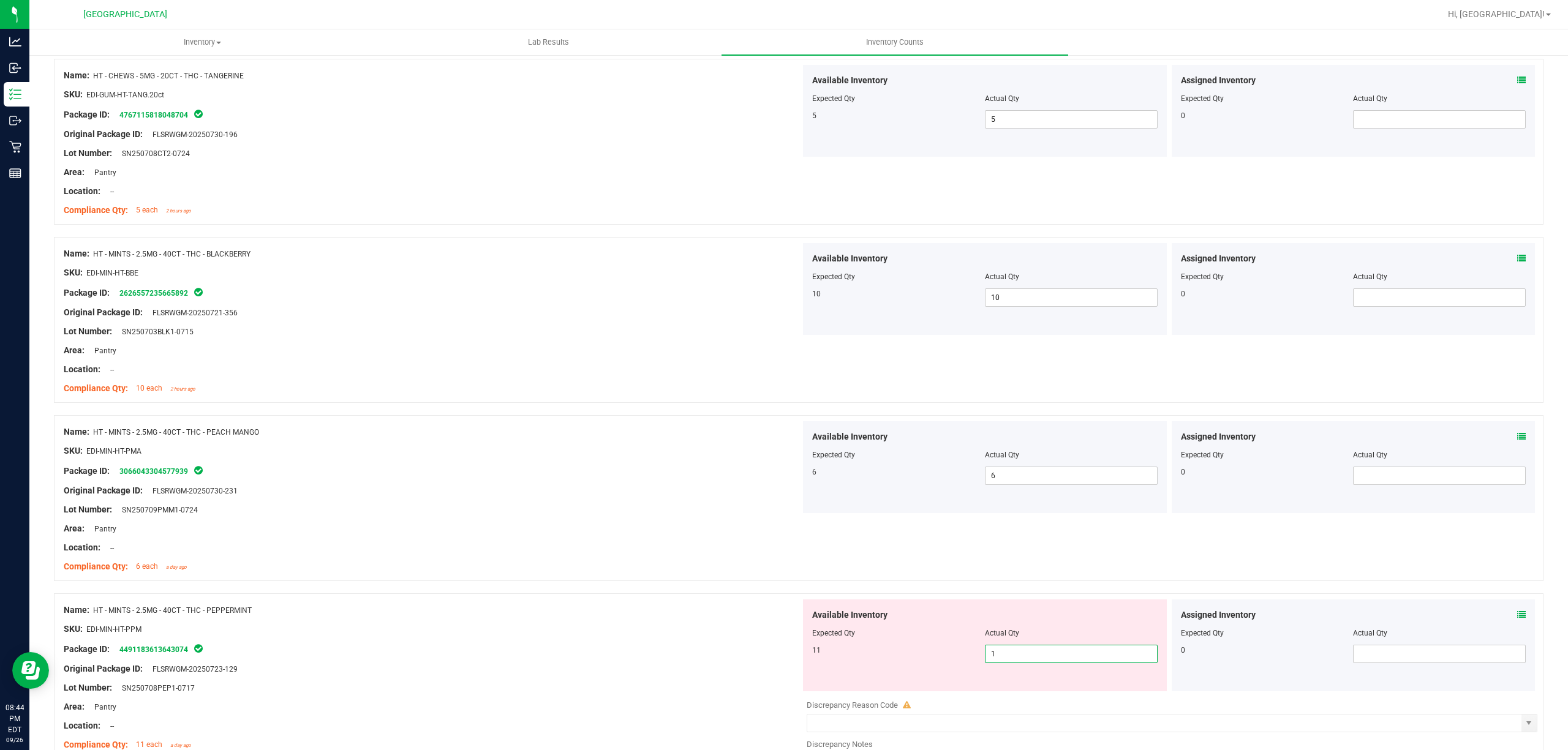
click at [1056, 650] on span "1 1" at bounding box center [1071, 654] width 173 height 18
click at [611, 559] on div at bounding box center [432, 557] width 737 height 6
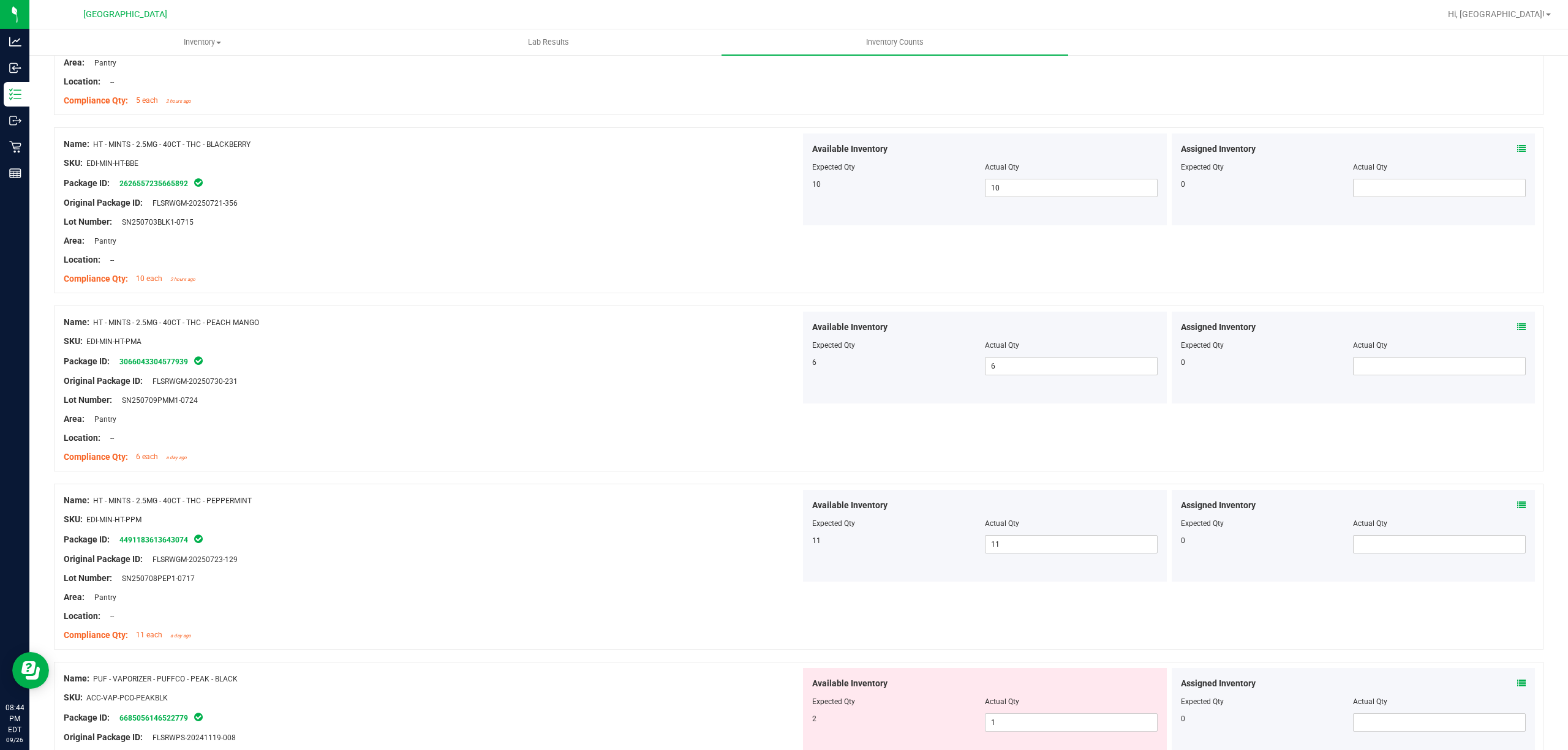
scroll to position [1633, 0]
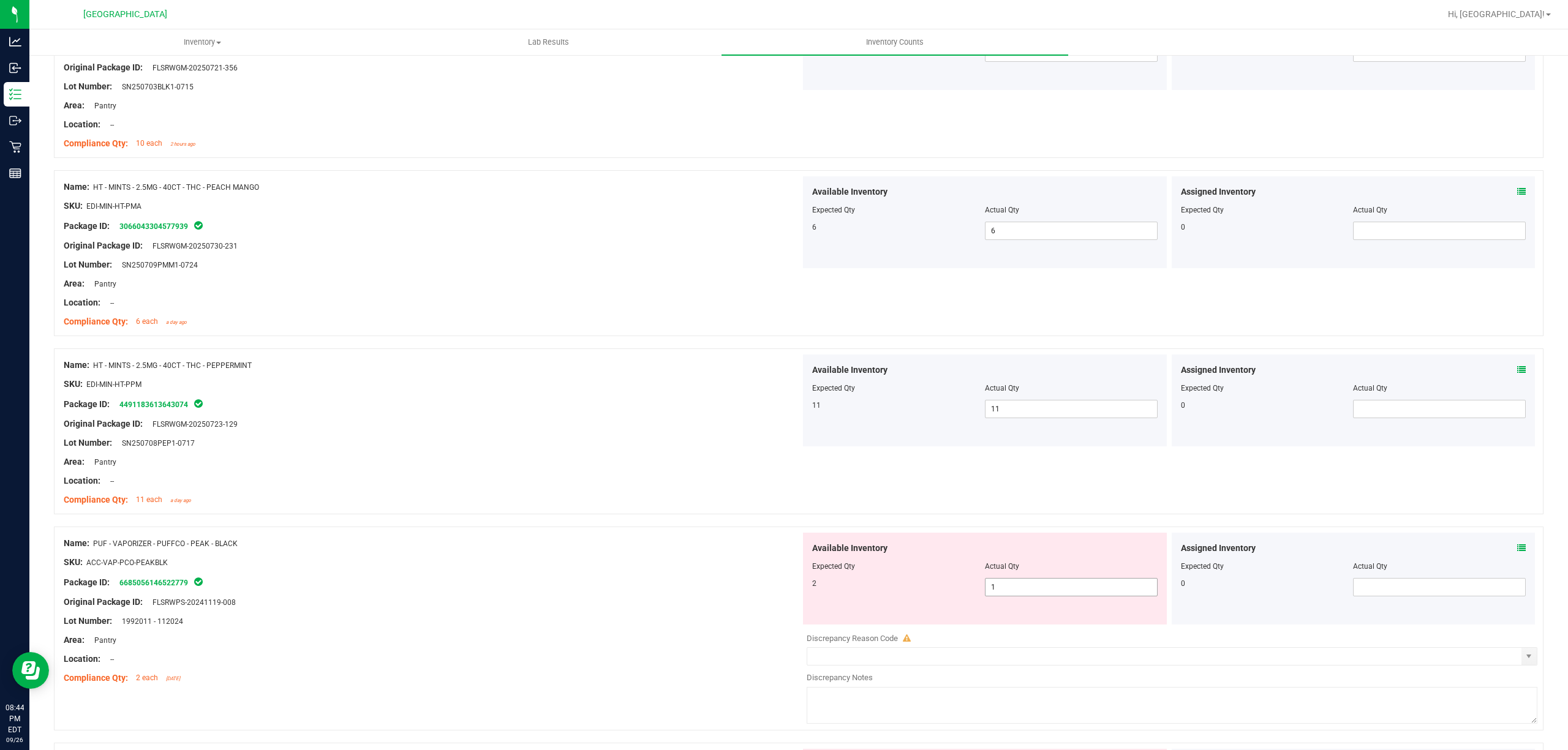
click at [1043, 596] on span "1 1" at bounding box center [1071, 587] width 173 height 18
click at [1043, 596] on input "1" at bounding box center [1071, 587] width 172 height 17
click at [329, 391] on div "SKU: EDI-MIN-HT-PPM" at bounding box center [432, 385] width 737 height 13
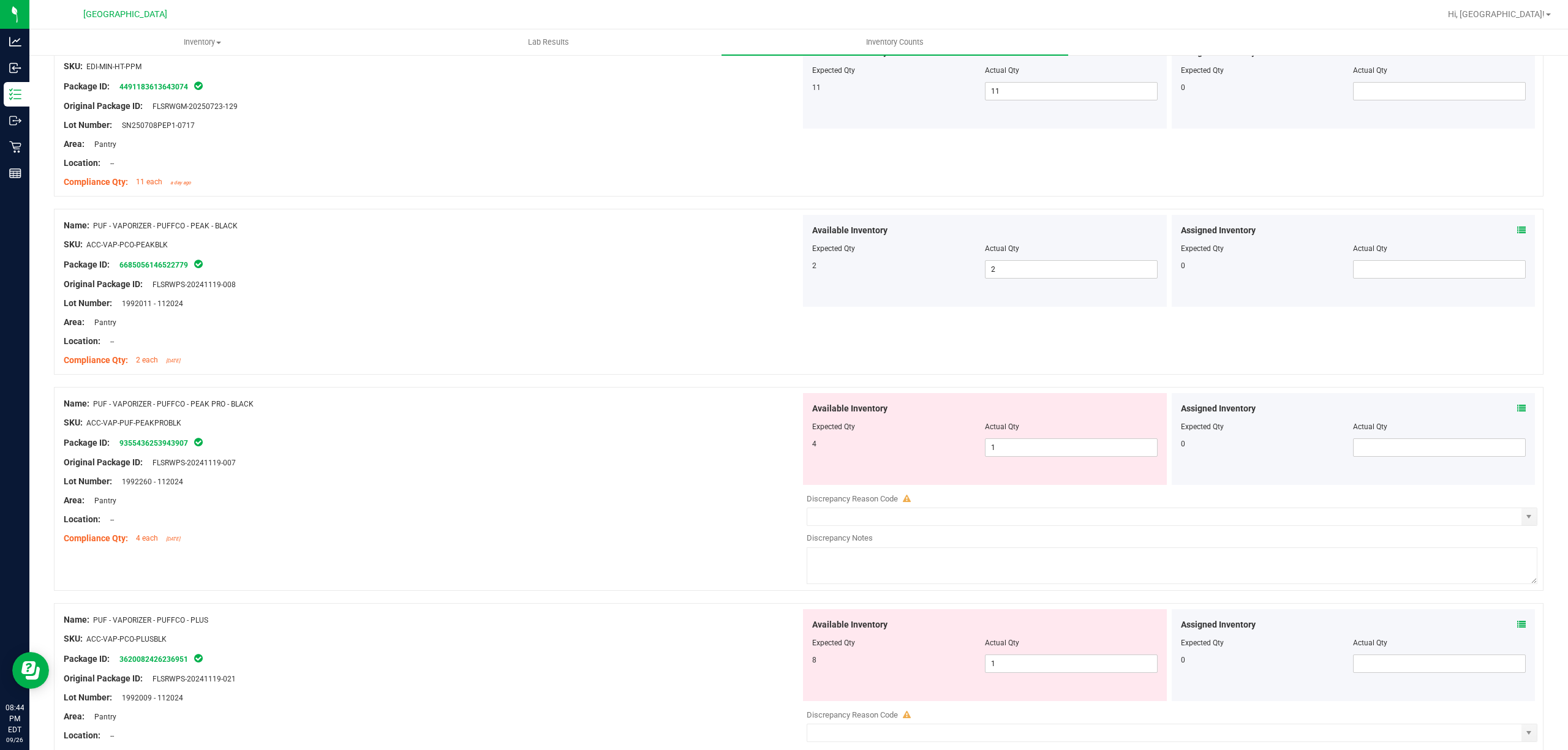
scroll to position [1960, 0]
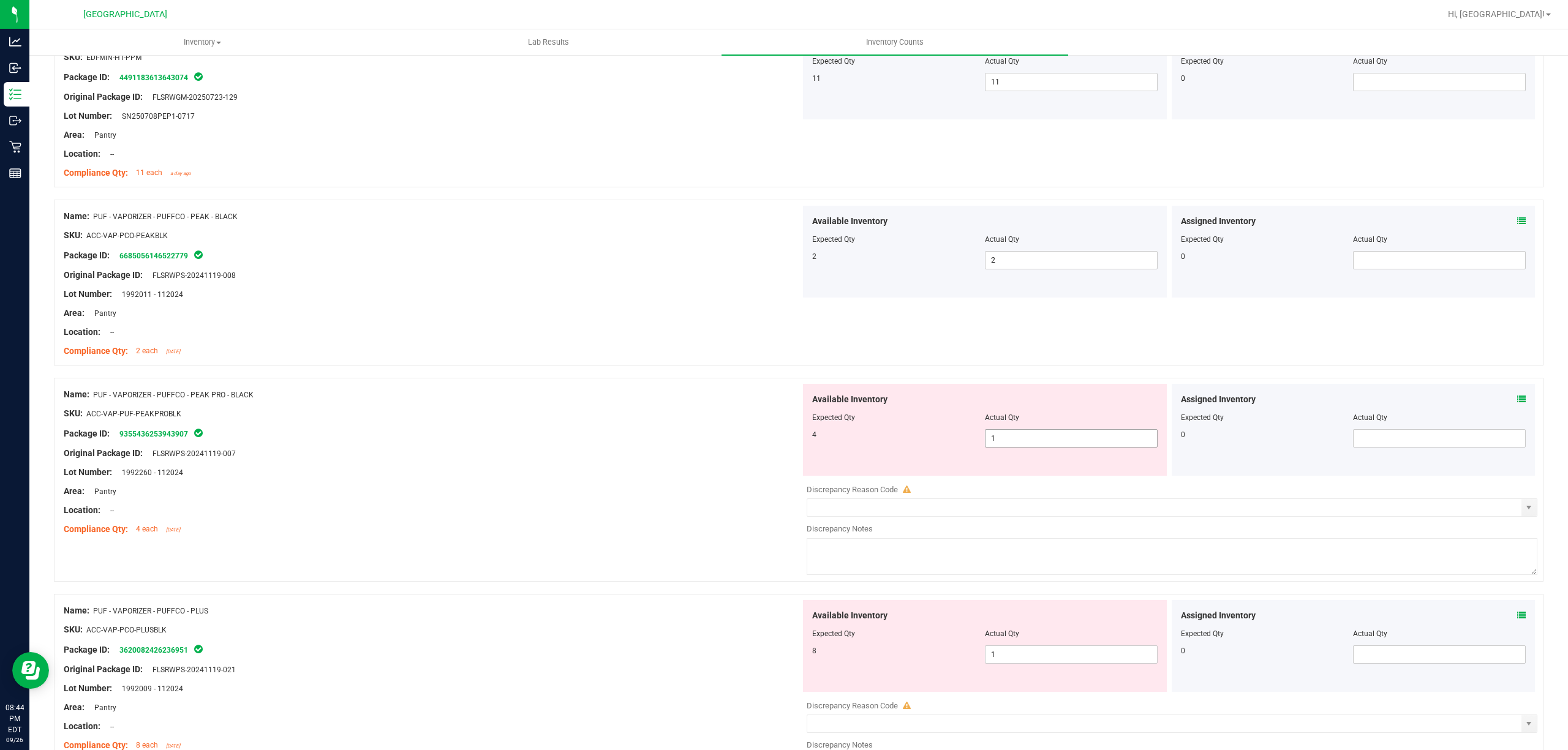
click at [1023, 444] on span "1 1" at bounding box center [1071, 439] width 173 height 18
click at [0, 0] on input "1" at bounding box center [0, 0] width 0 height 0
drag, startPoint x: 518, startPoint y: 328, endPoint x: 545, endPoint y: 335, distance: 27.9
click at [518, 325] on div at bounding box center [432, 322] width 737 height 6
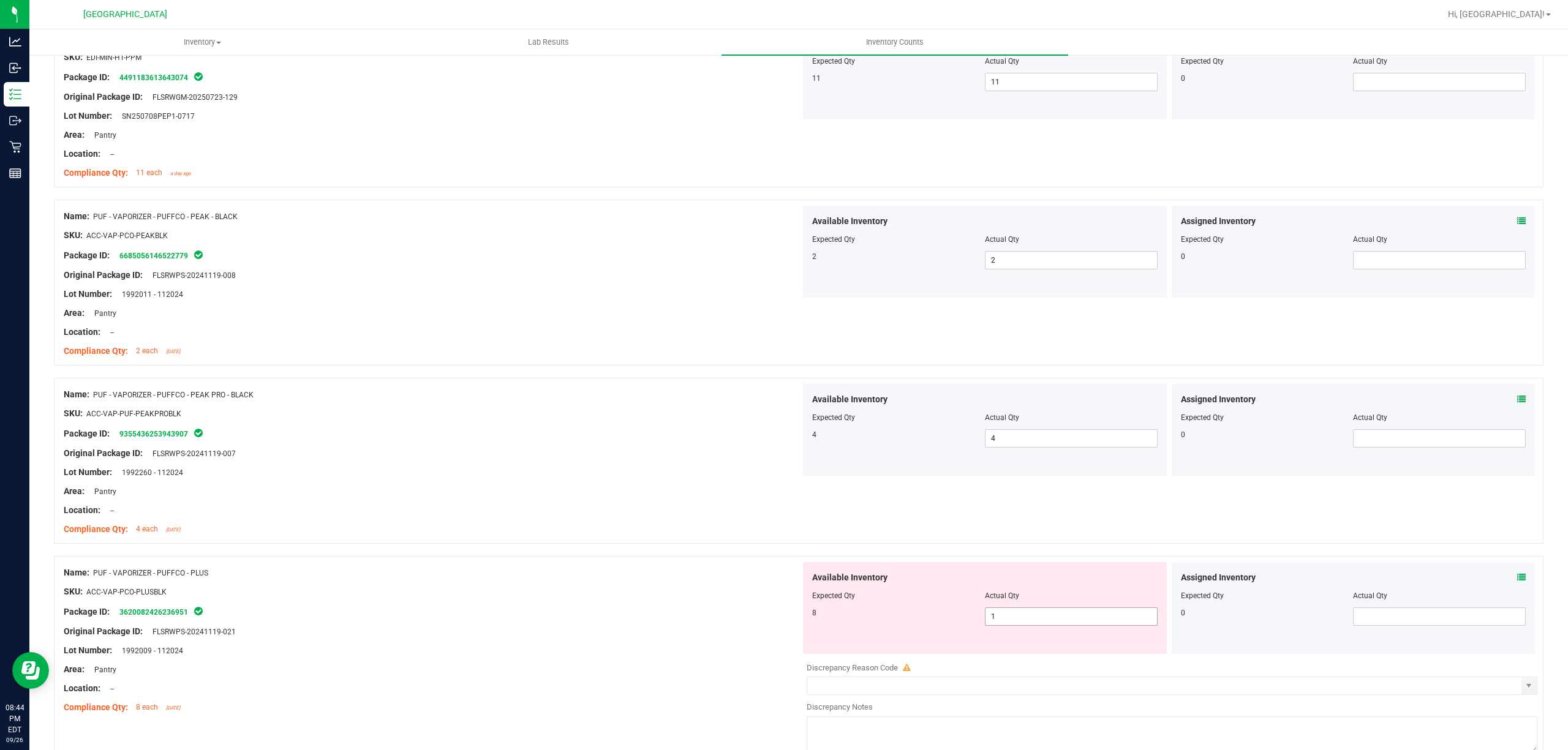
click at [1010, 624] on span "1 1" at bounding box center [1071, 617] width 173 height 18
click at [0, 0] on input "1" at bounding box center [0, 0] width 0 height 0
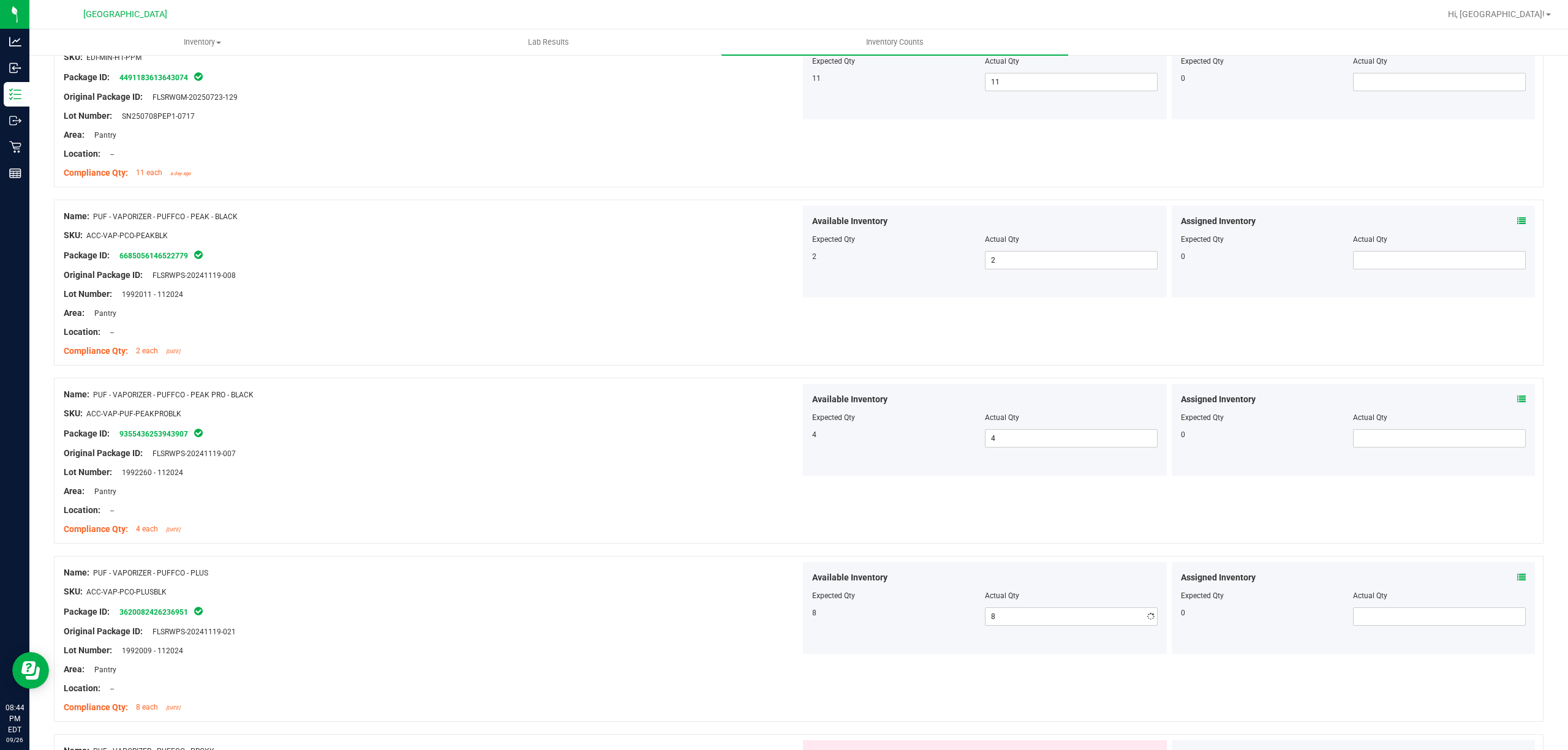
click at [543, 456] on div "Original Package ID: FLSRWPS-20241119-007" at bounding box center [432, 453] width 737 height 13
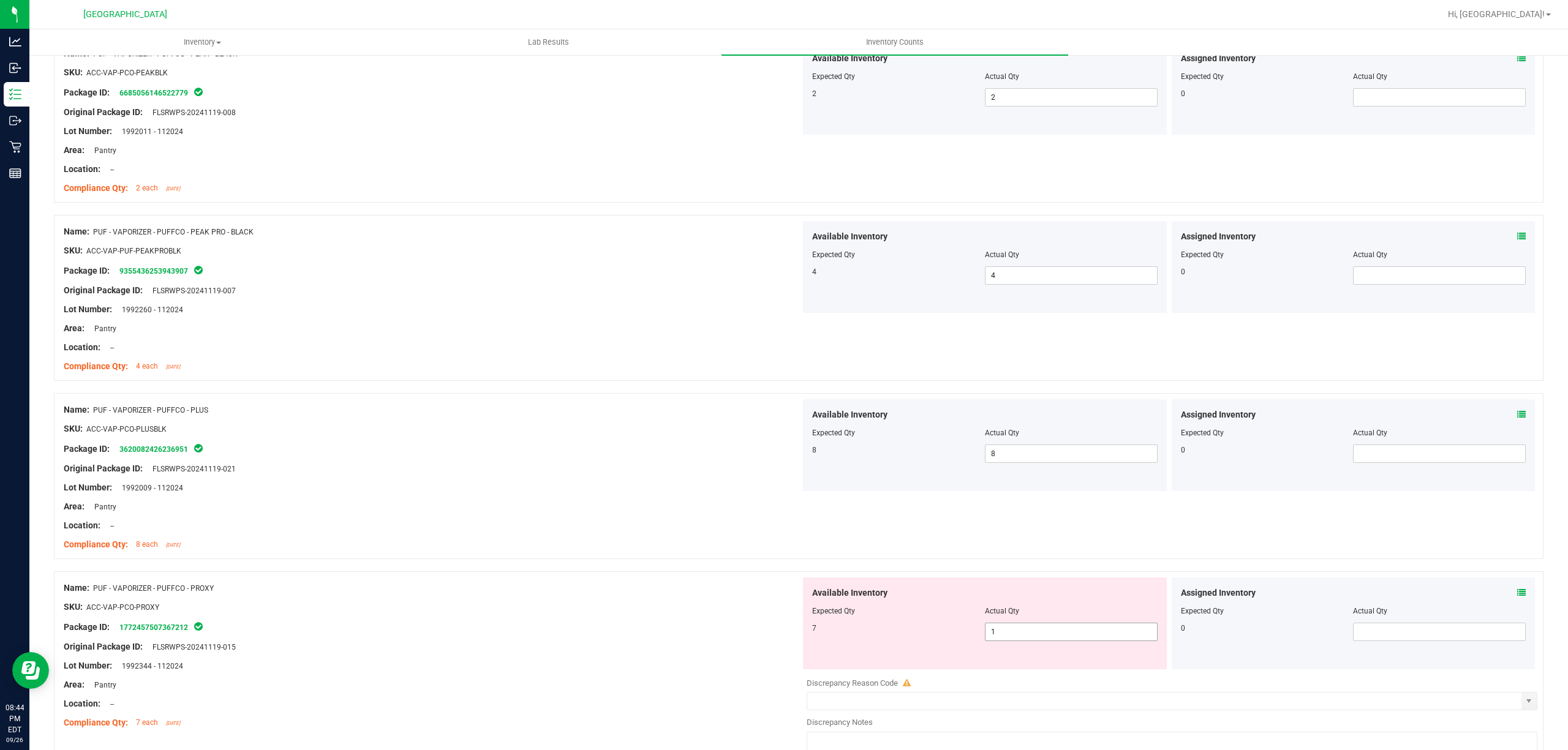
click at [1037, 632] on span "1 1" at bounding box center [1071, 632] width 173 height 18
click at [1037, 632] on input "1" at bounding box center [1071, 632] width 172 height 17
click at [483, 463] on div at bounding box center [432, 458] width 737 height 6
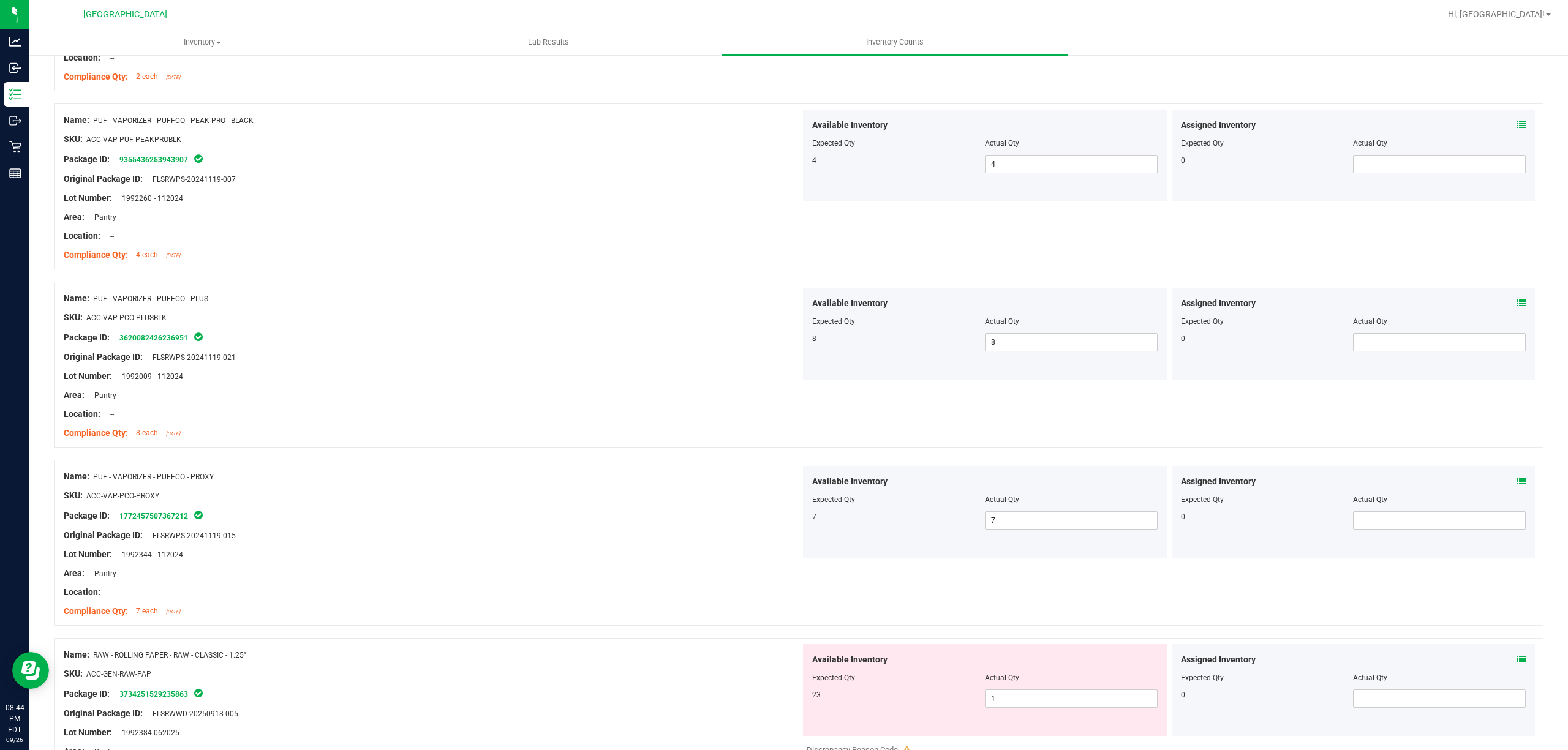
scroll to position [2450, 0]
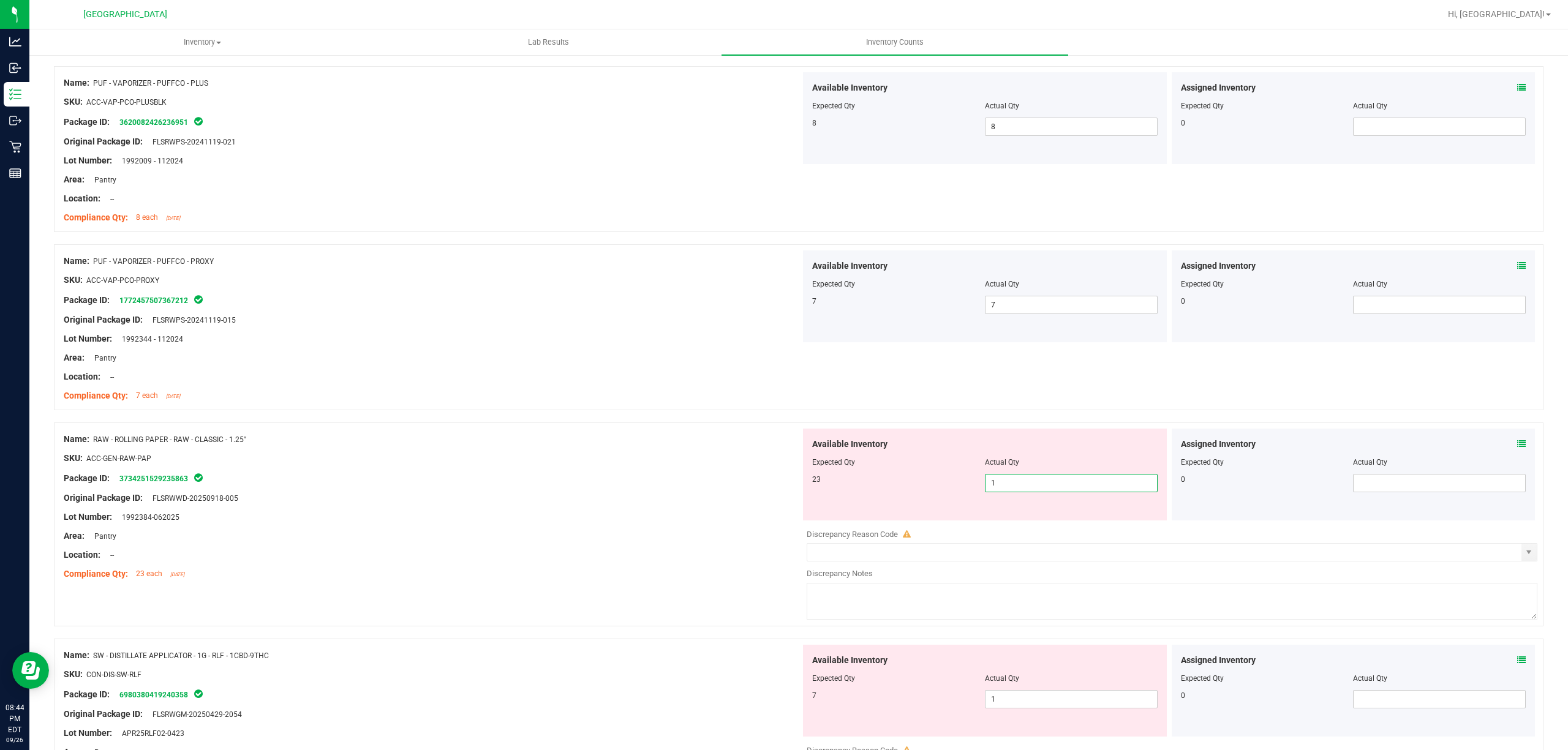
click at [1046, 484] on span "1 1" at bounding box center [1071, 483] width 173 height 18
click at [1046, 484] on input "1" at bounding box center [1071, 483] width 172 height 17
click at [421, 306] on div "Package ID: 1772457507367212" at bounding box center [432, 300] width 737 height 15
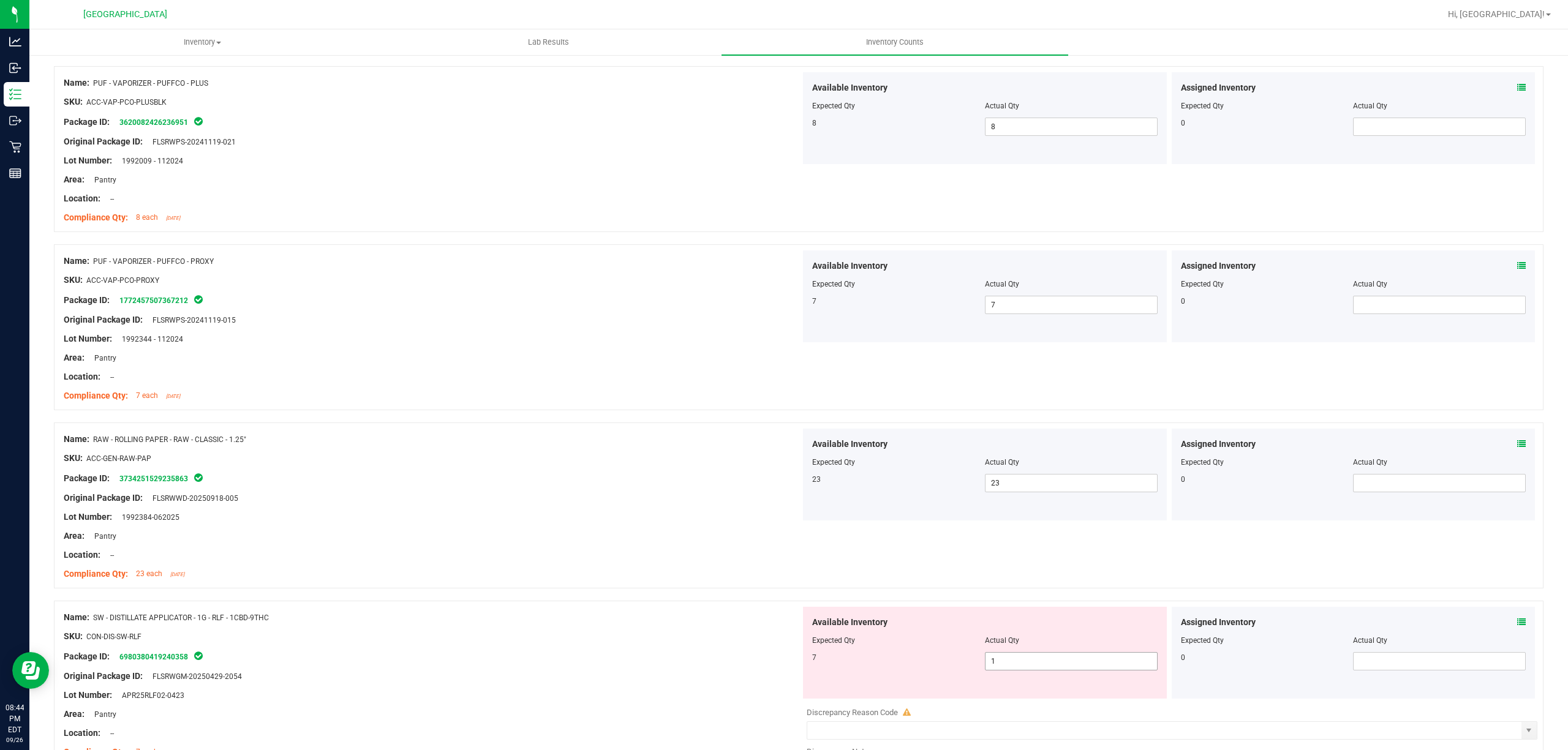
click at [1040, 665] on span "1 1" at bounding box center [1071, 662] width 173 height 18
click at [1040, 665] on input "1" at bounding box center [1071, 661] width 172 height 17
click at [700, 548] on div at bounding box center [432, 545] width 737 height 6
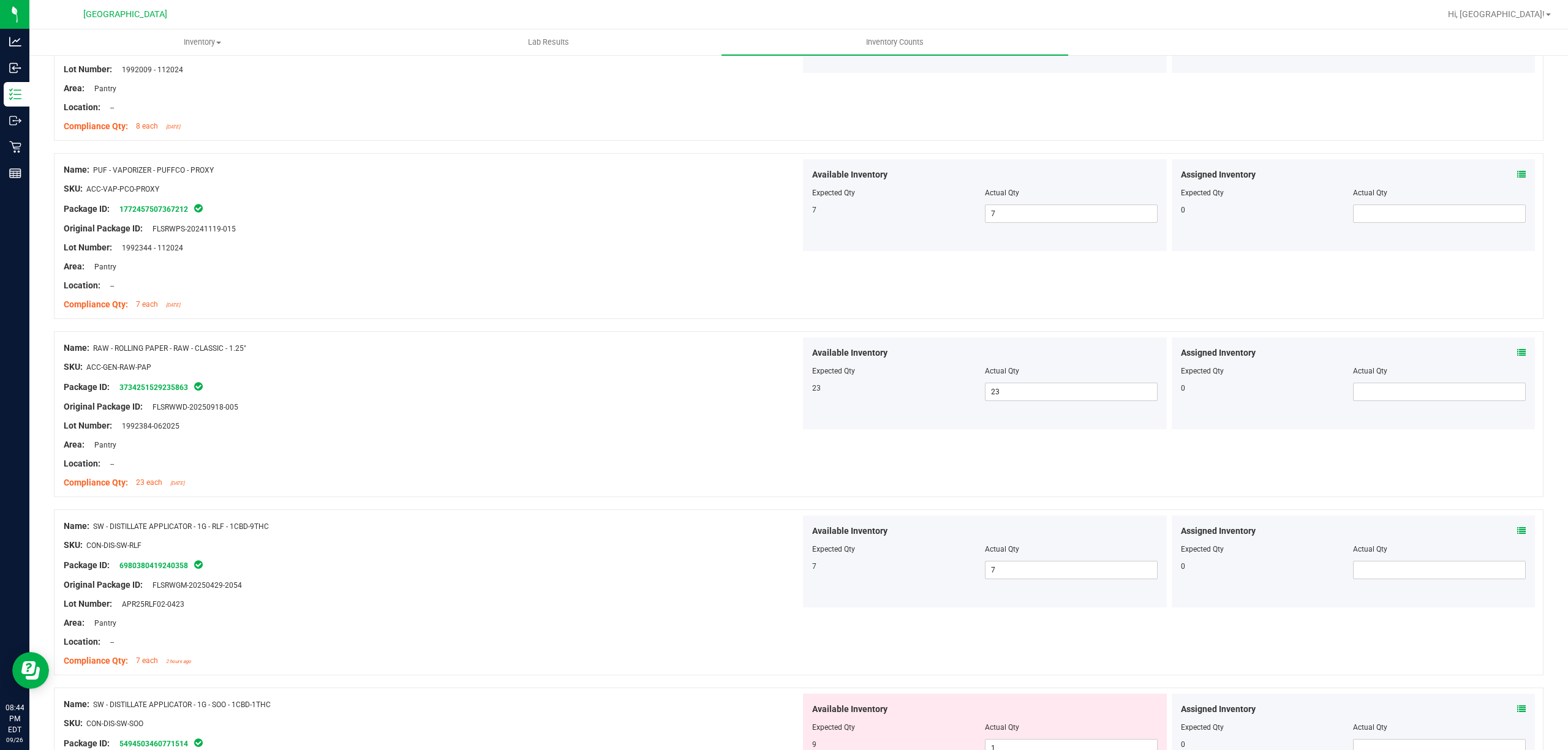
scroll to position [2695, 0]
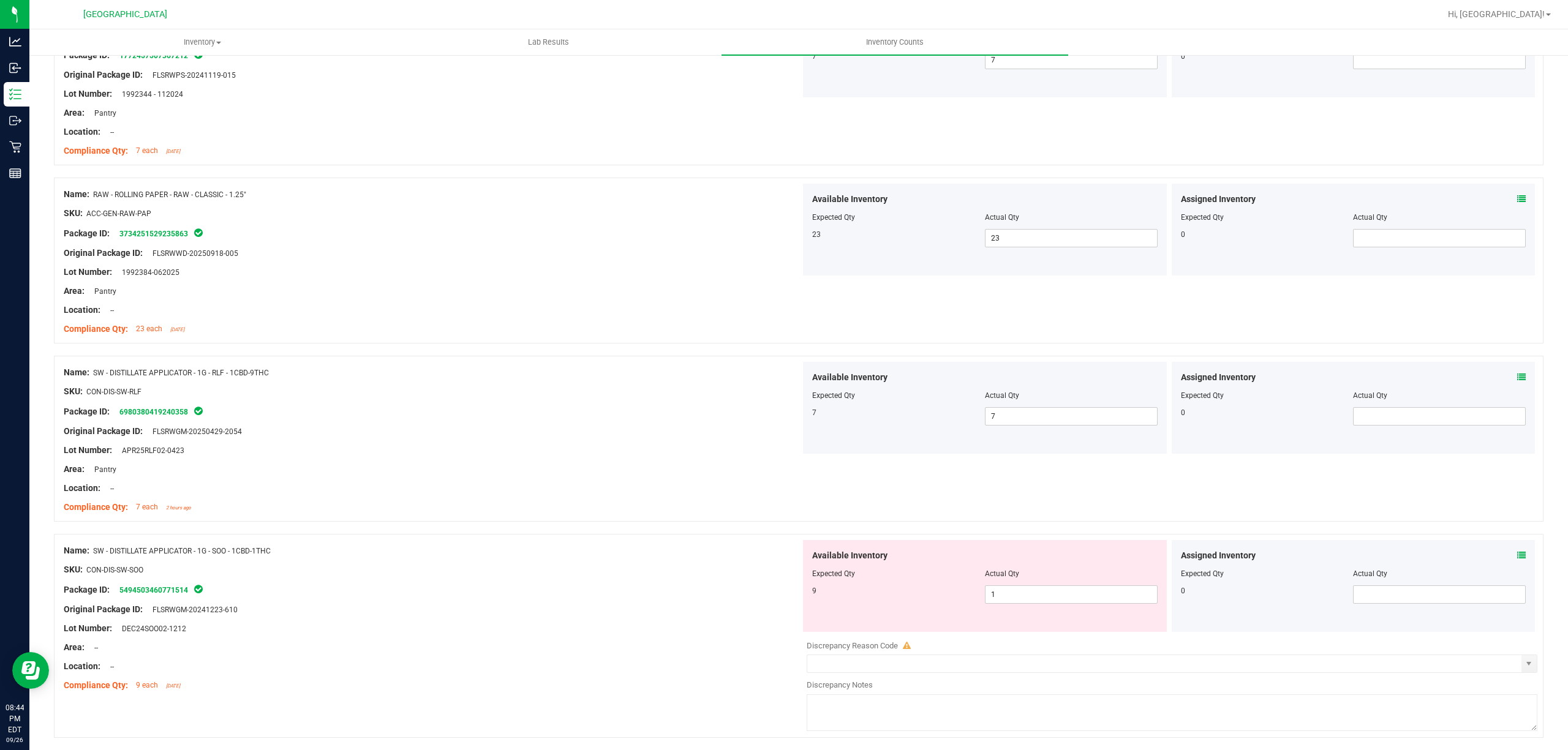
click at [1043, 611] on div "Available Inventory Expected Qty Actual Qty 9 1 1" at bounding box center [985, 586] width 363 height 92
click at [1042, 600] on span "1 1" at bounding box center [1071, 595] width 173 height 18
click at [1042, 600] on input "1" at bounding box center [1071, 595] width 172 height 17
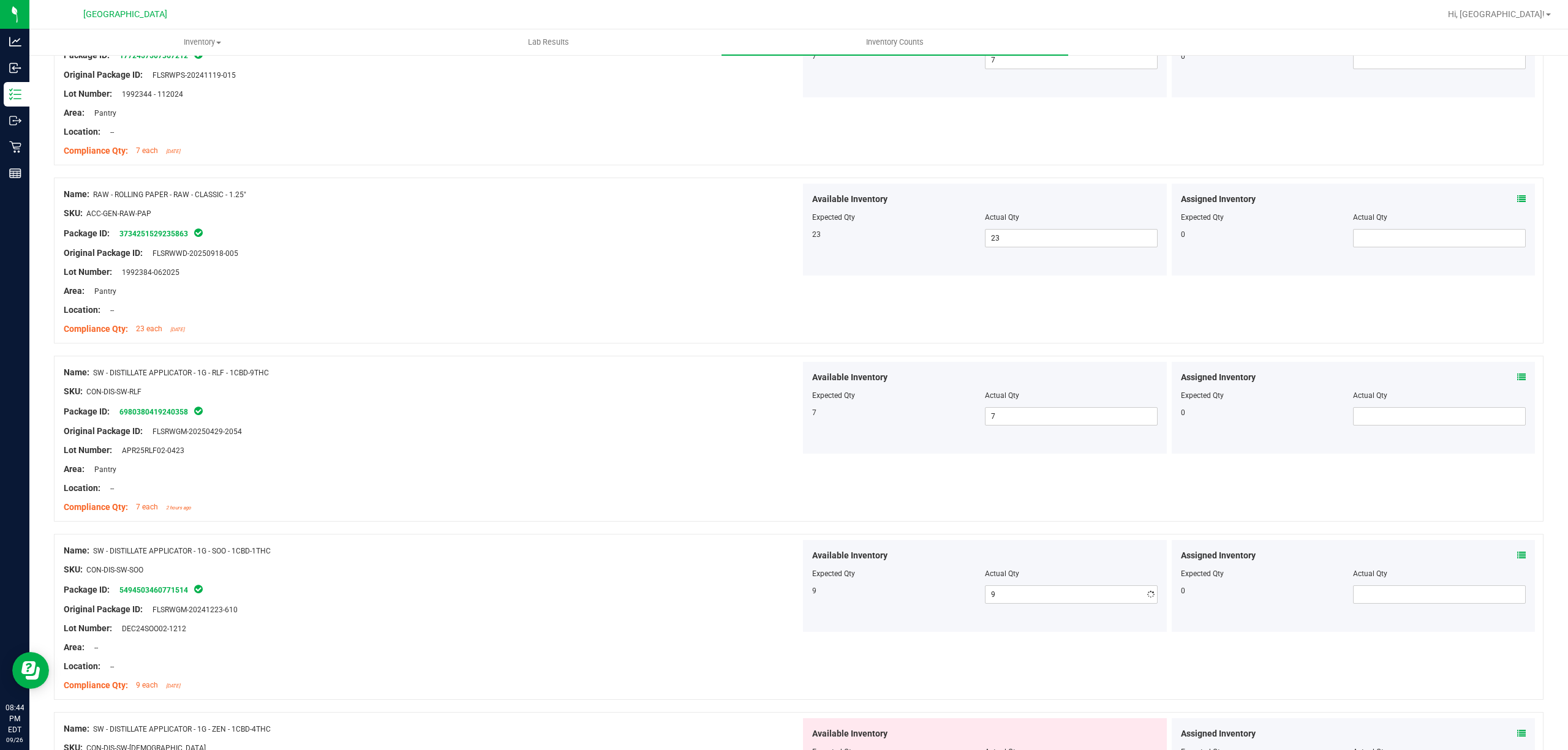
click at [543, 457] on div "Lot Number: APR25RLF02-0423" at bounding box center [432, 451] width 737 height 13
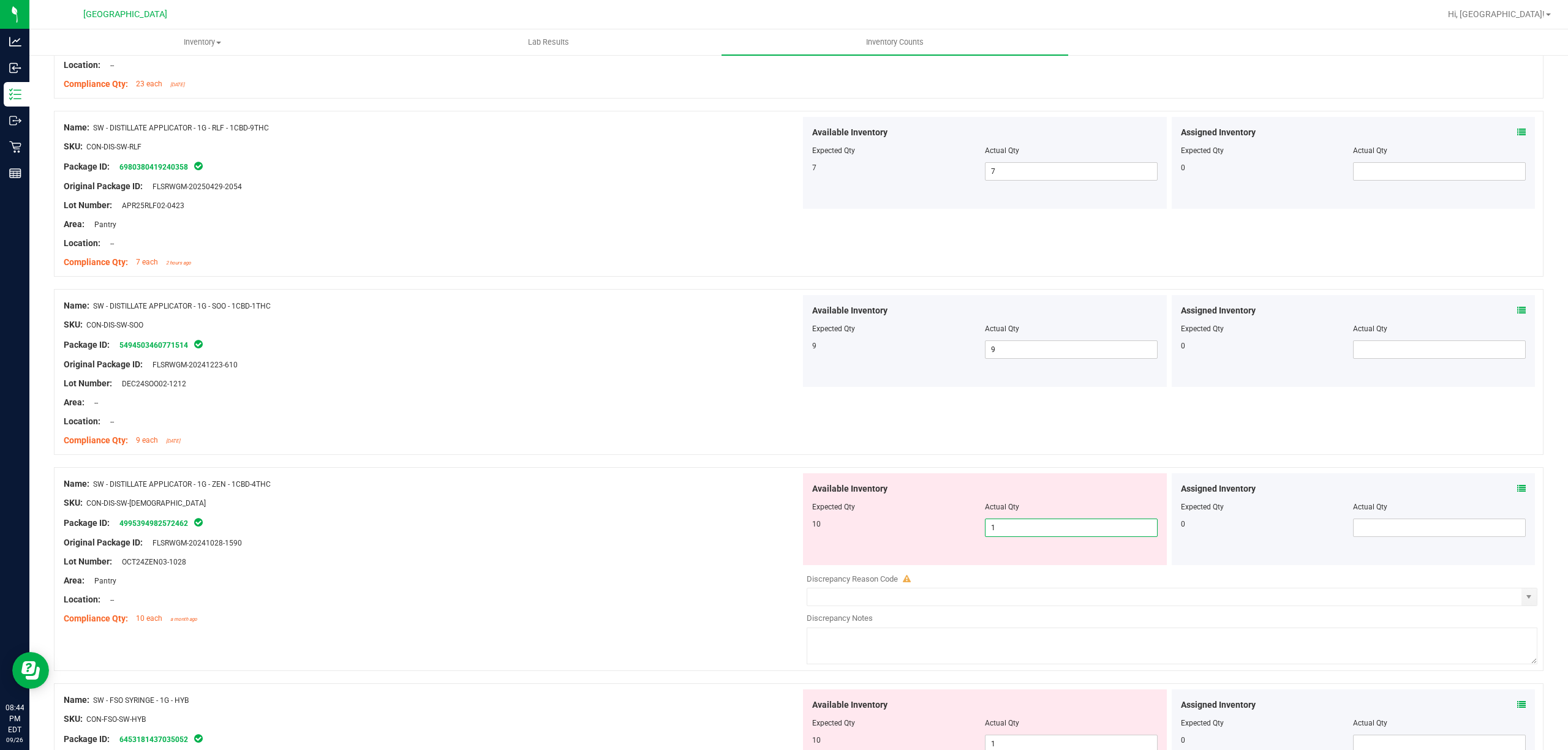
click at [1071, 537] on span "1 1" at bounding box center [1071, 528] width 173 height 18
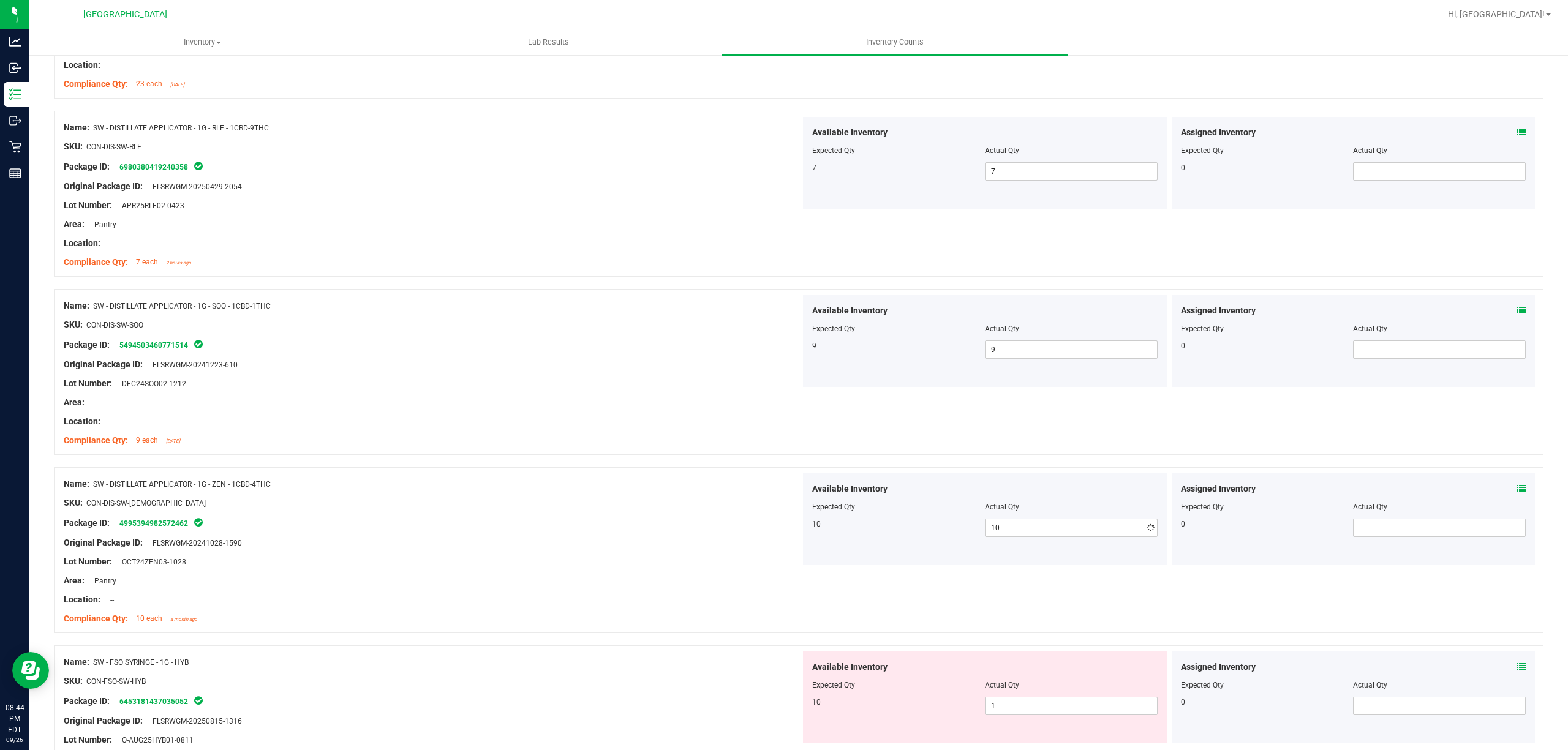
click at [520, 468] on div at bounding box center [798, 461] width 1490 height 12
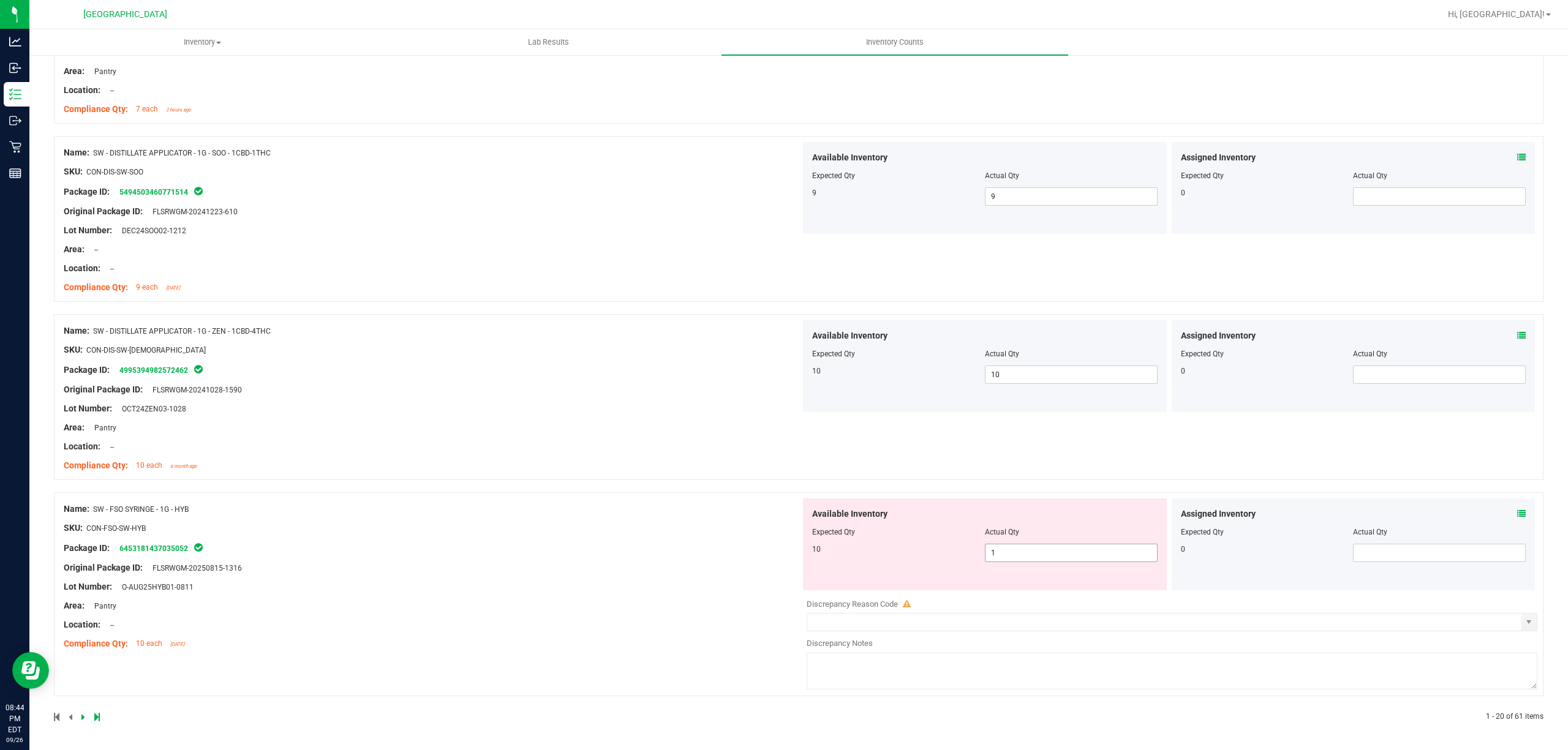
click at [1044, 558] on span "1 1" at bounding box center [1071, 553] width 173 height 18
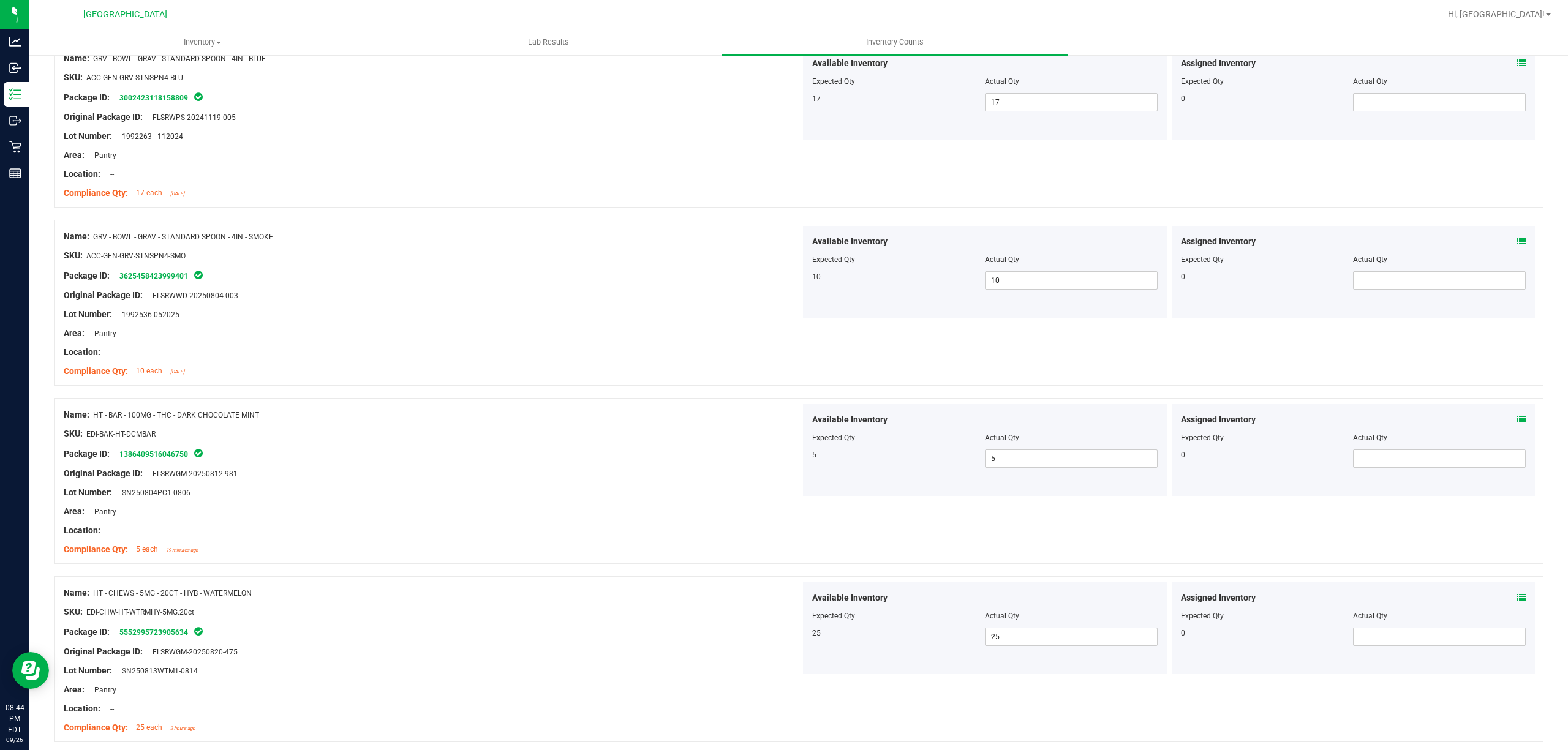
scroll to position [0, 0]
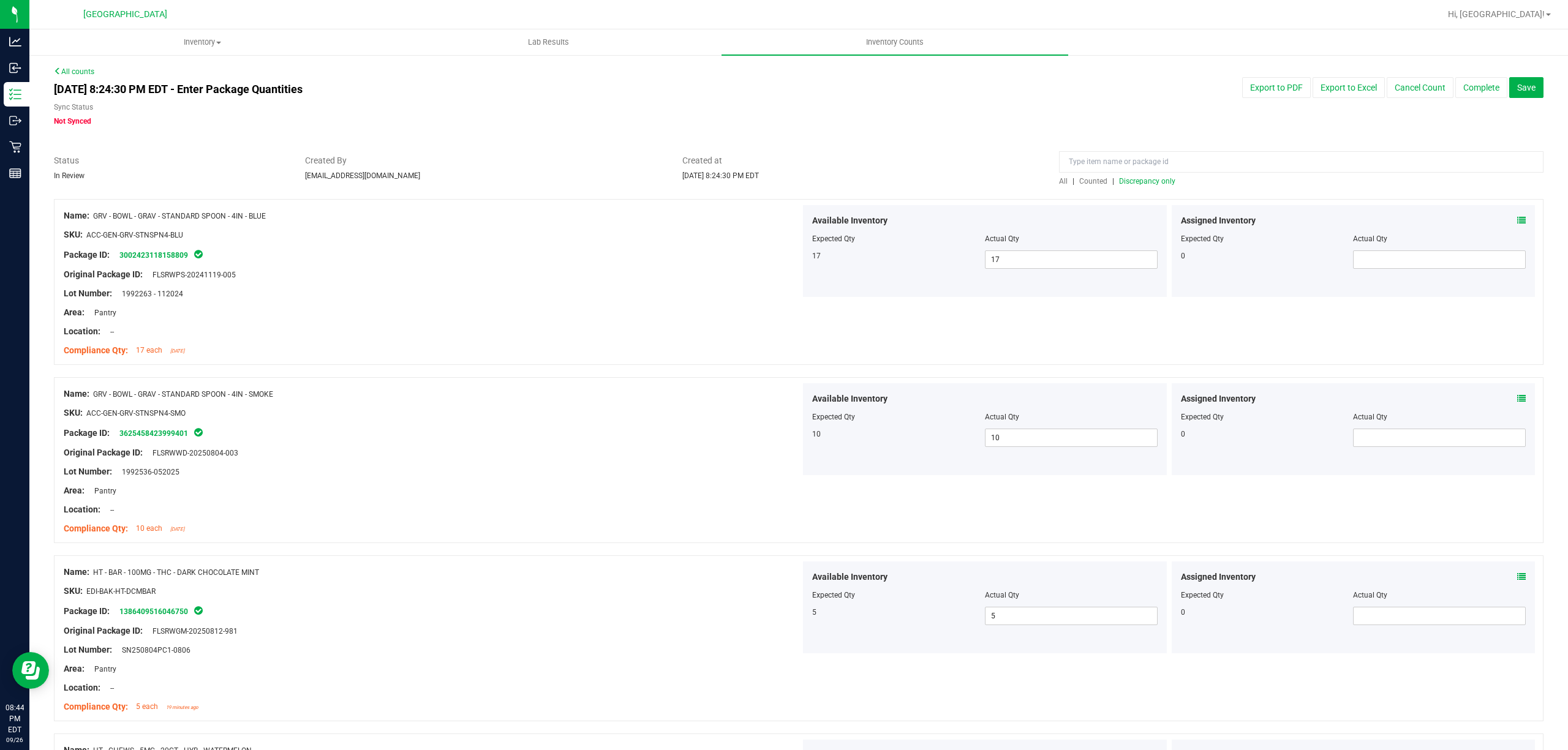
click at [1143, 183] on span "Discrepancy only" at bounding box center [1147, 181] width 56 height 8
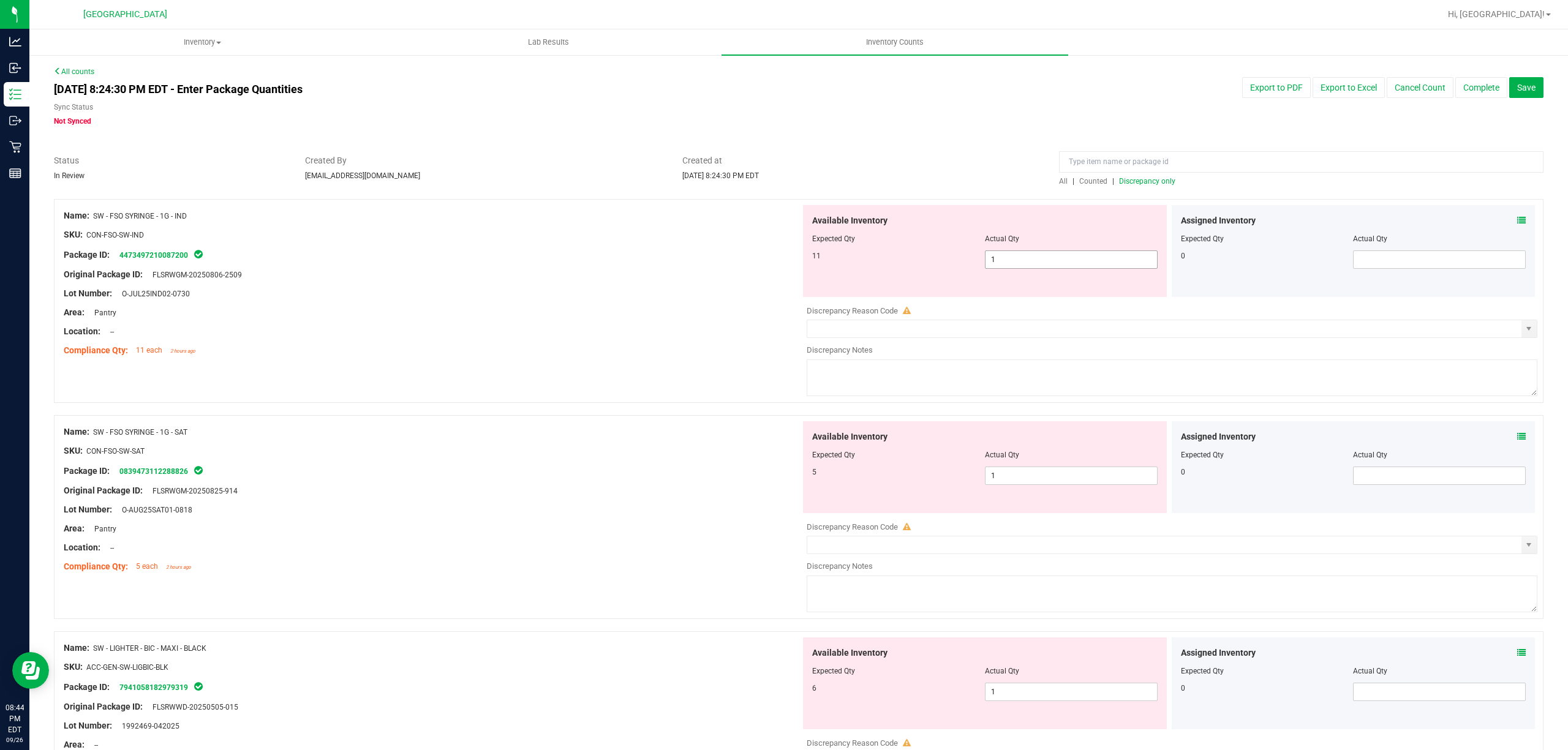
click at [1065, 258] on span "1 1" at bounding box center [1071, 259] width 173 height 18
click at [1065, 258] on input "1" at bounding box center [1071, 259] width 172 height 17
click at [1044, 492] on div "Available Inventory Expected Qty Actual Qty 5 1 1" at bounding box center [1169, 518] width 737 height 194
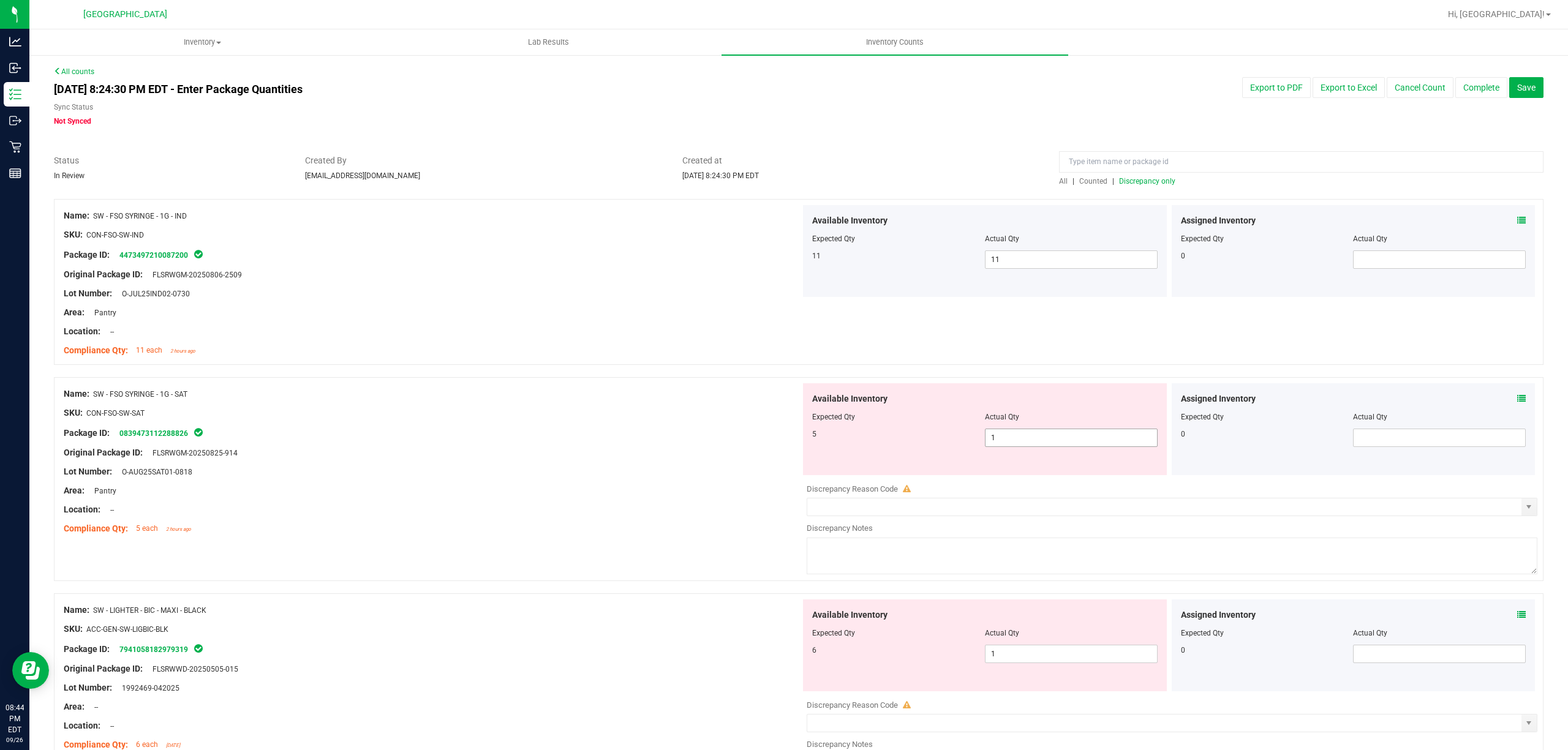
click at [1059, 444] on span "1 1" at bounding box center [1071, 438] width 173 height 18
click at [1059, 444] on input "1" at bounding box center [1071, 438] width 172 height 17
click at [735, 377] on div "Name: SW - FSO SYRINGE - 1G - SAT SKU: CON-FSO-SW-SAT Package ID: 0839473112288…" at bounding box center [798, 479] width 1490 height 204
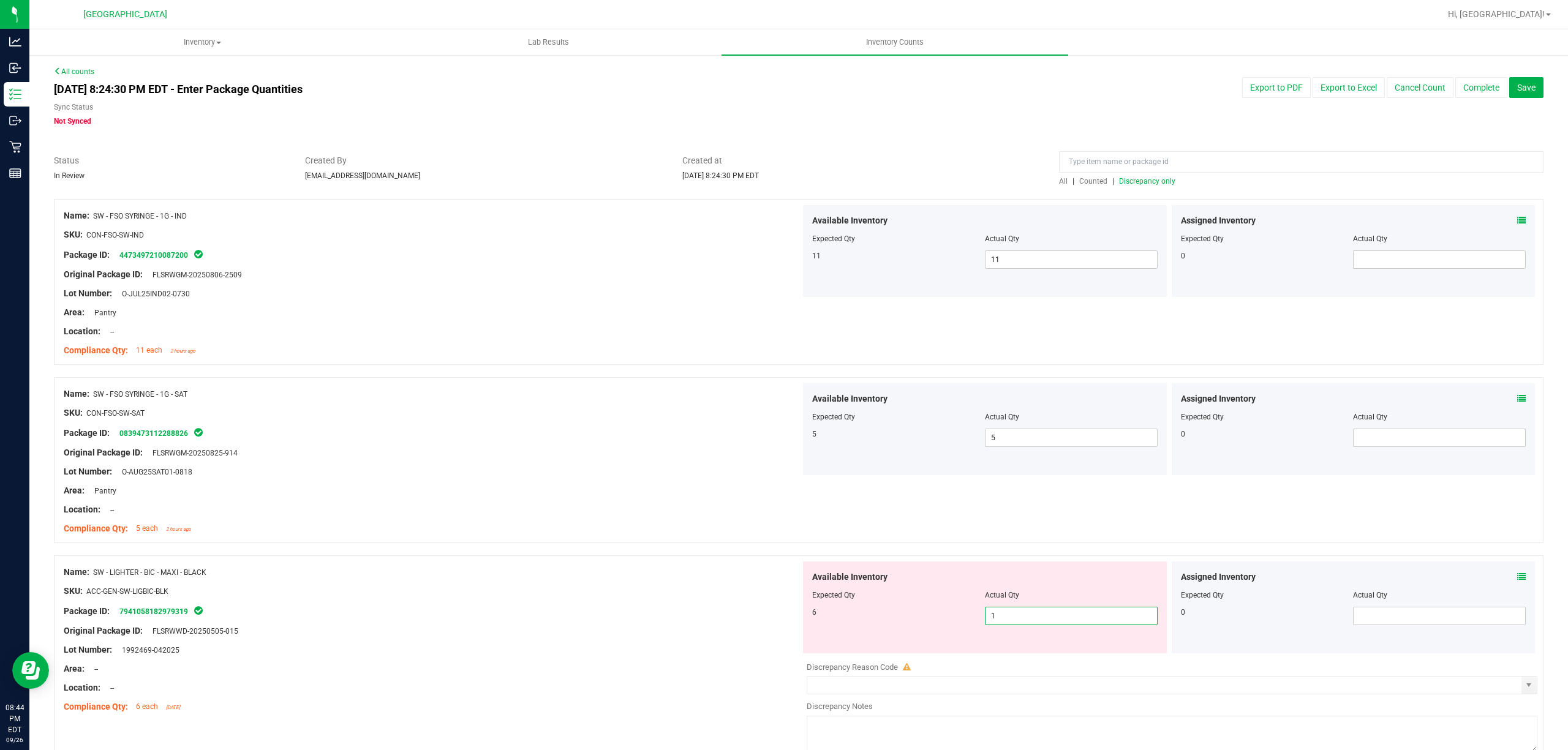
click at [1020, 611] on span "1 1" at bounding box center [1071, 616] width 173 height 18
click at [1020, 611] on input "1" at bounding box center [1071, 616] width 172 height 17
click at [416, 452] on div "Original Package ID: FLSRWGM-20250825-914" at bounding box center [432, 453] width 737 height 13
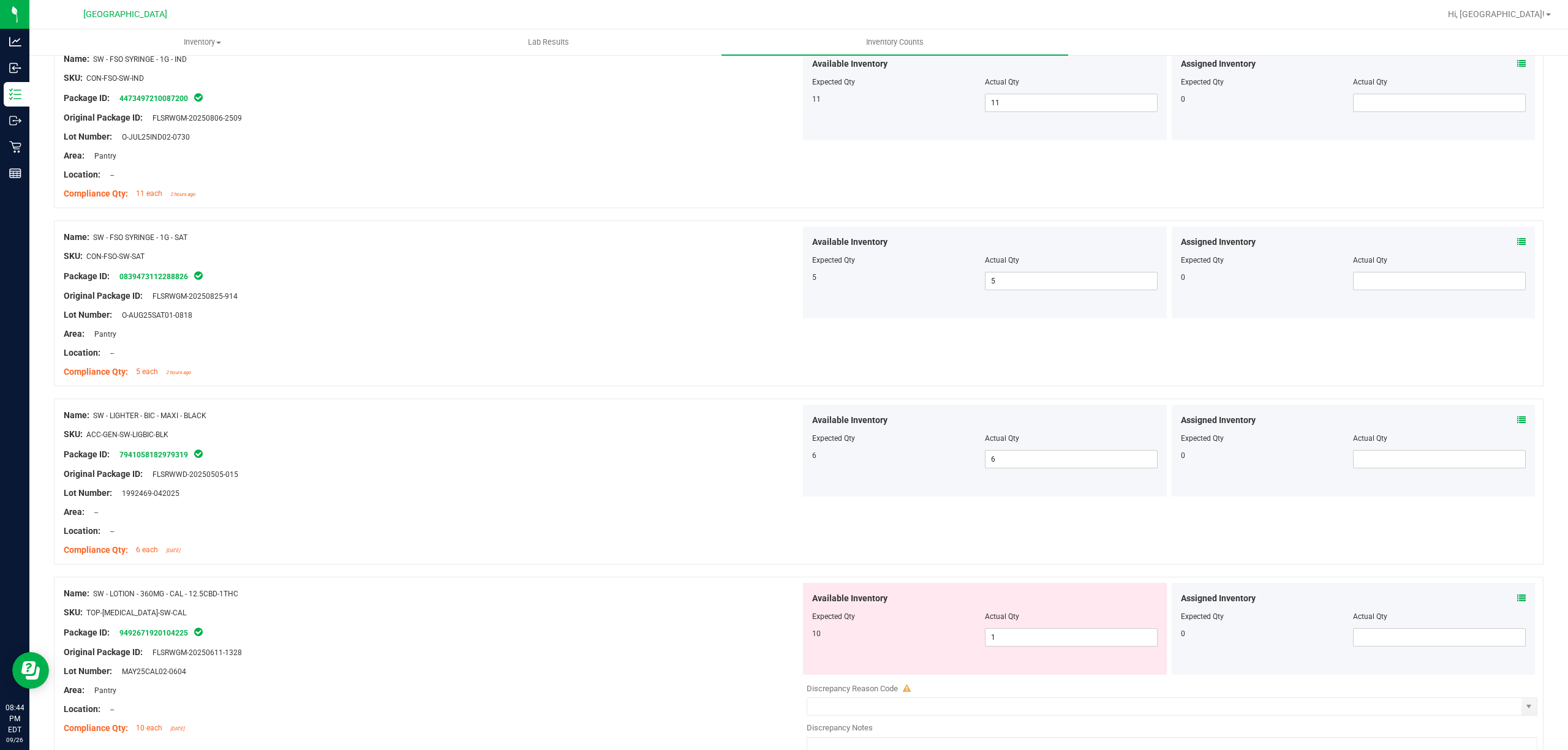
scroll to position [245, 0]
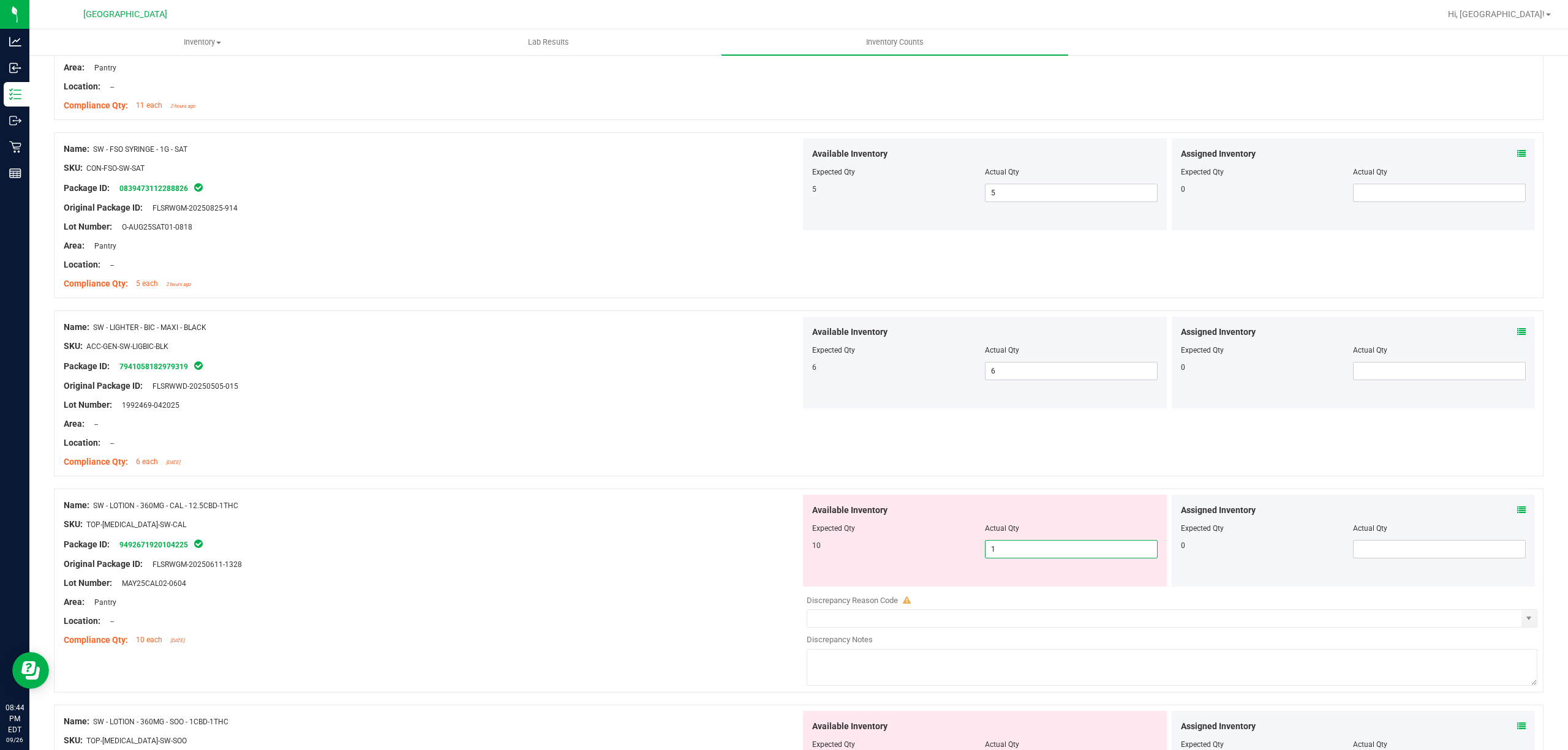
click at [1003, 555] on span "1 1" at bounding box center [1071, 549] width 173 height 18
click at [633, 506] on div "Name: SW - LOTION - 360MG - CAL - 12.5CBD-1THC" at bounding box center [432, 506] width 737 height 13
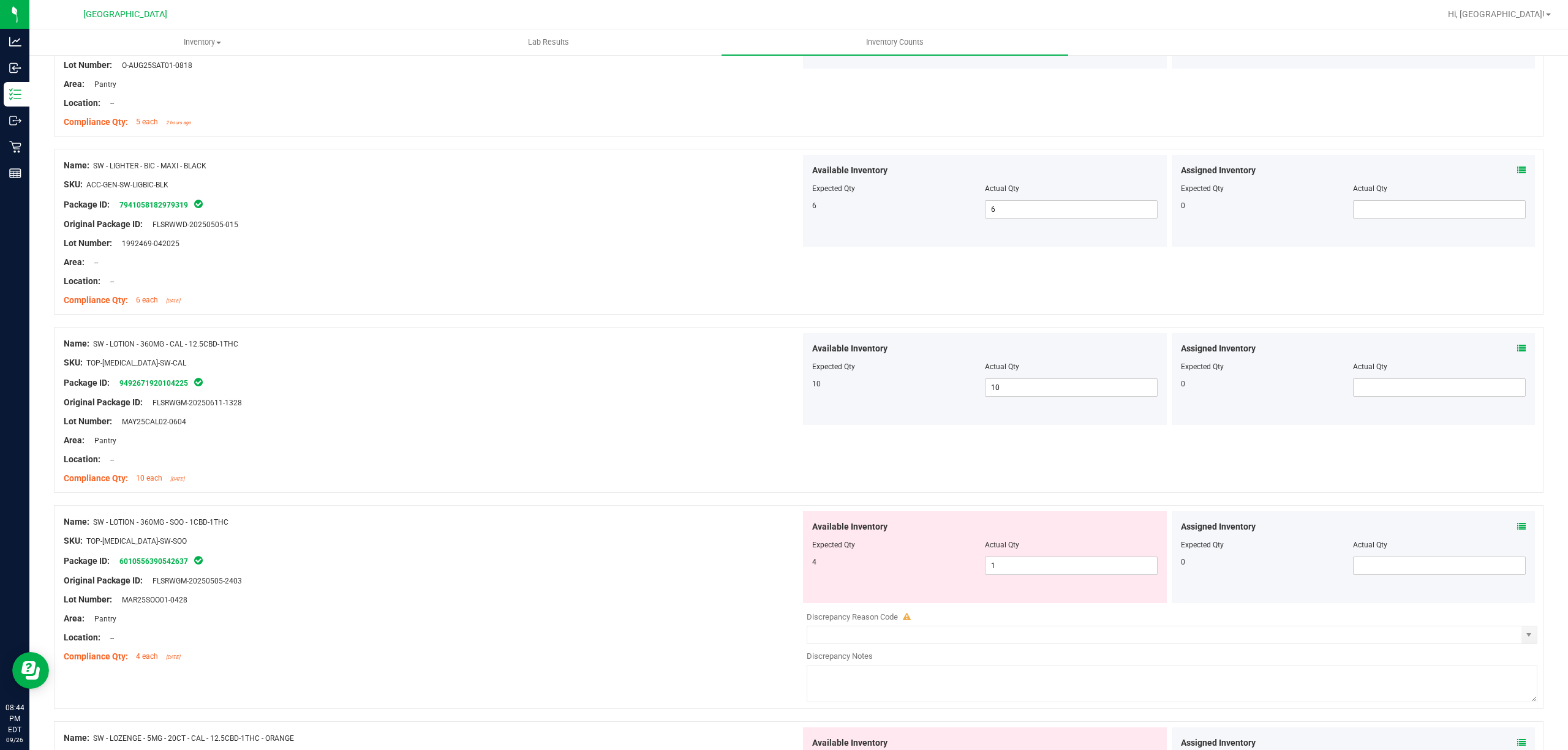
scroll to position [408, 0]
click at [1047, 567] on span "1 1" at bounding box center [1071, 565] width 173 height 18
click at [1047, 567] on input "1" at bounding box center [1071, 564] width 172 height 17
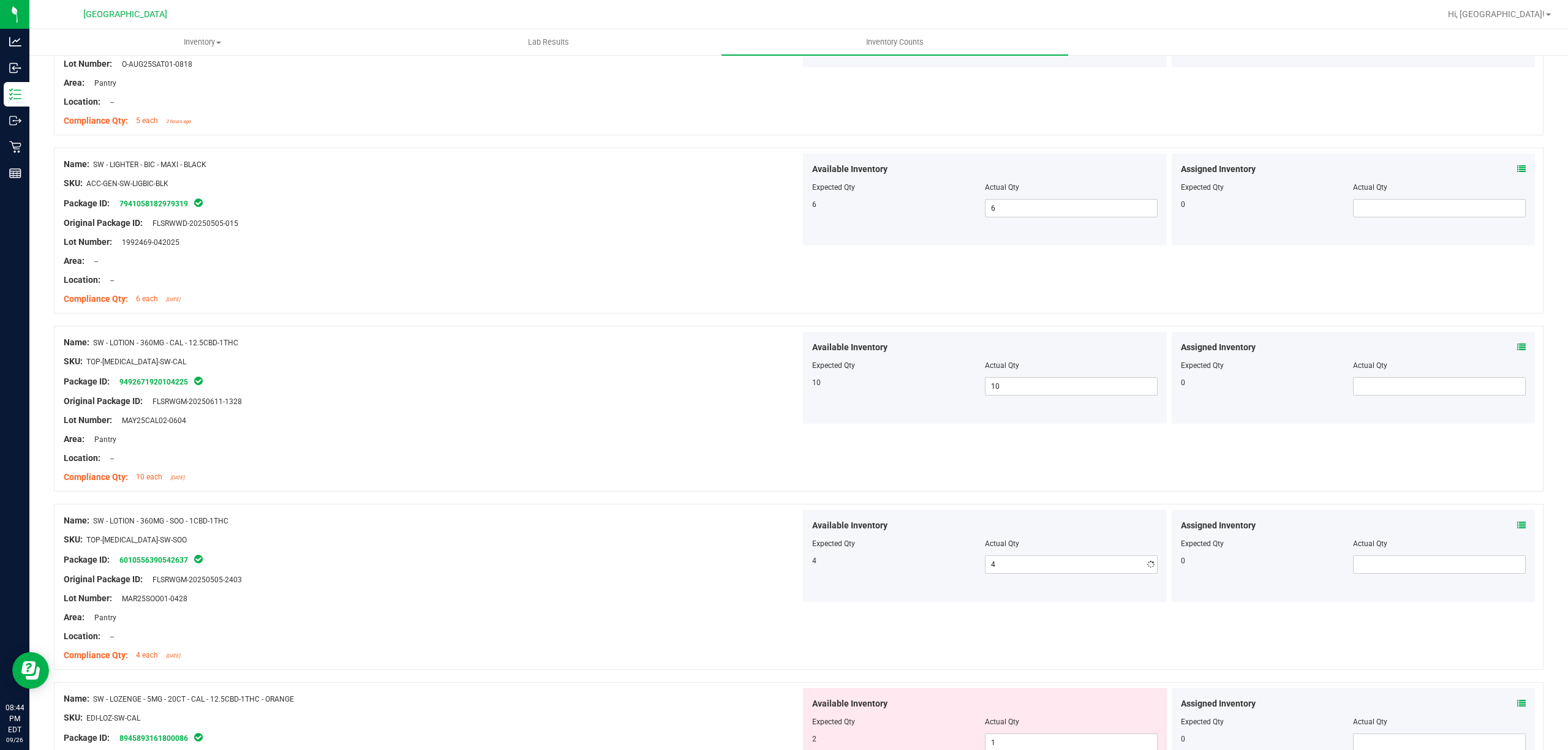
click at [559, 451] on div at bounding box center [432, 449] width 737 height 6
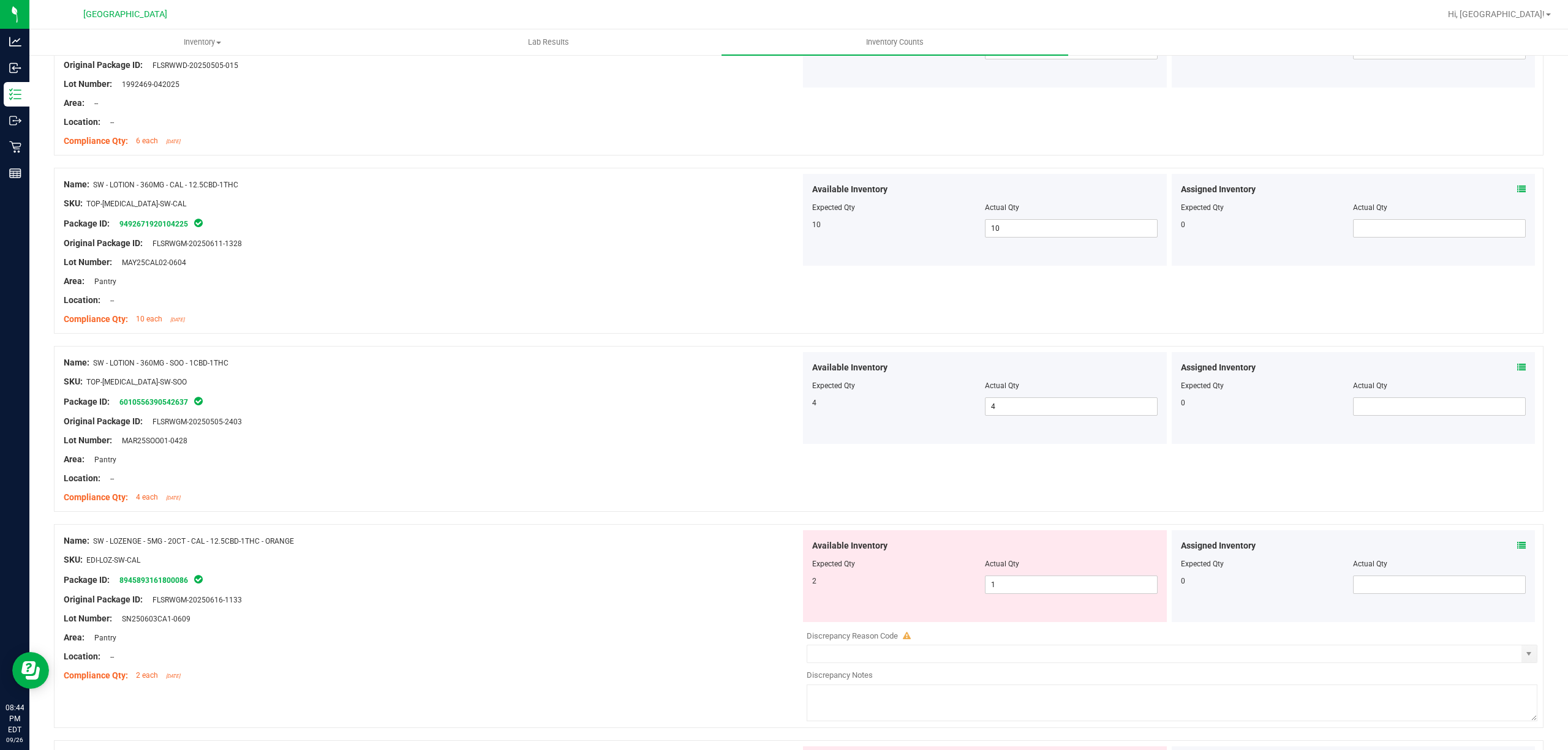
scroll to position [735, 0]
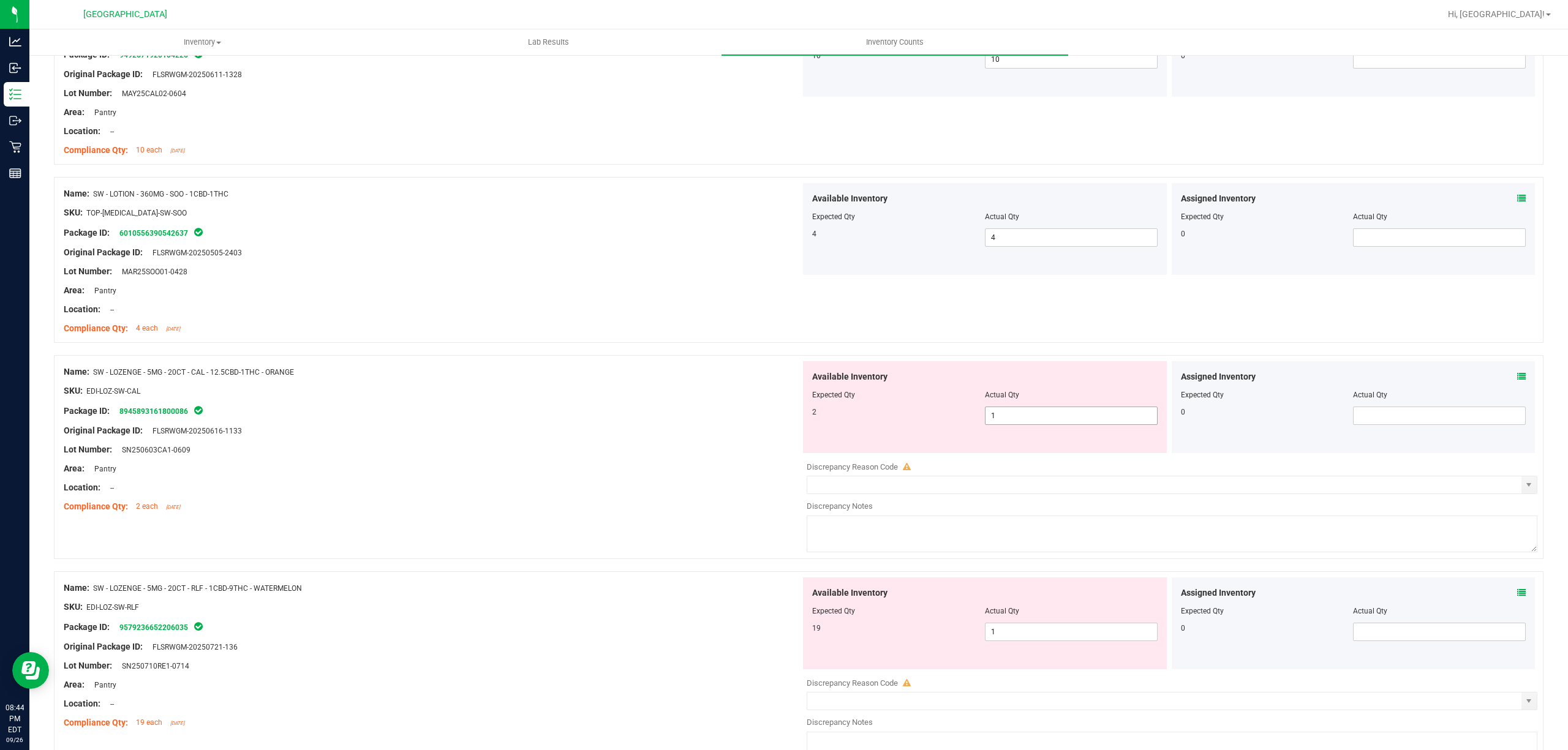
drag, startPoint x: 1086, startPoint y: 401, endPoint x: 1081, endPoint y: 425, distance: 24.5
click at [1086, 407] on div "Available Inventory Expected Qty Actual Qty 2 1 1" at bounding box center [985, 406] width 363 height 92
click at [1081, 425] on span "1 1" at bounding box center [1071, 415] width 173 height 18
click at [1080, 425] on input "1" at bounding box center [1071, 415] width 172 height 17
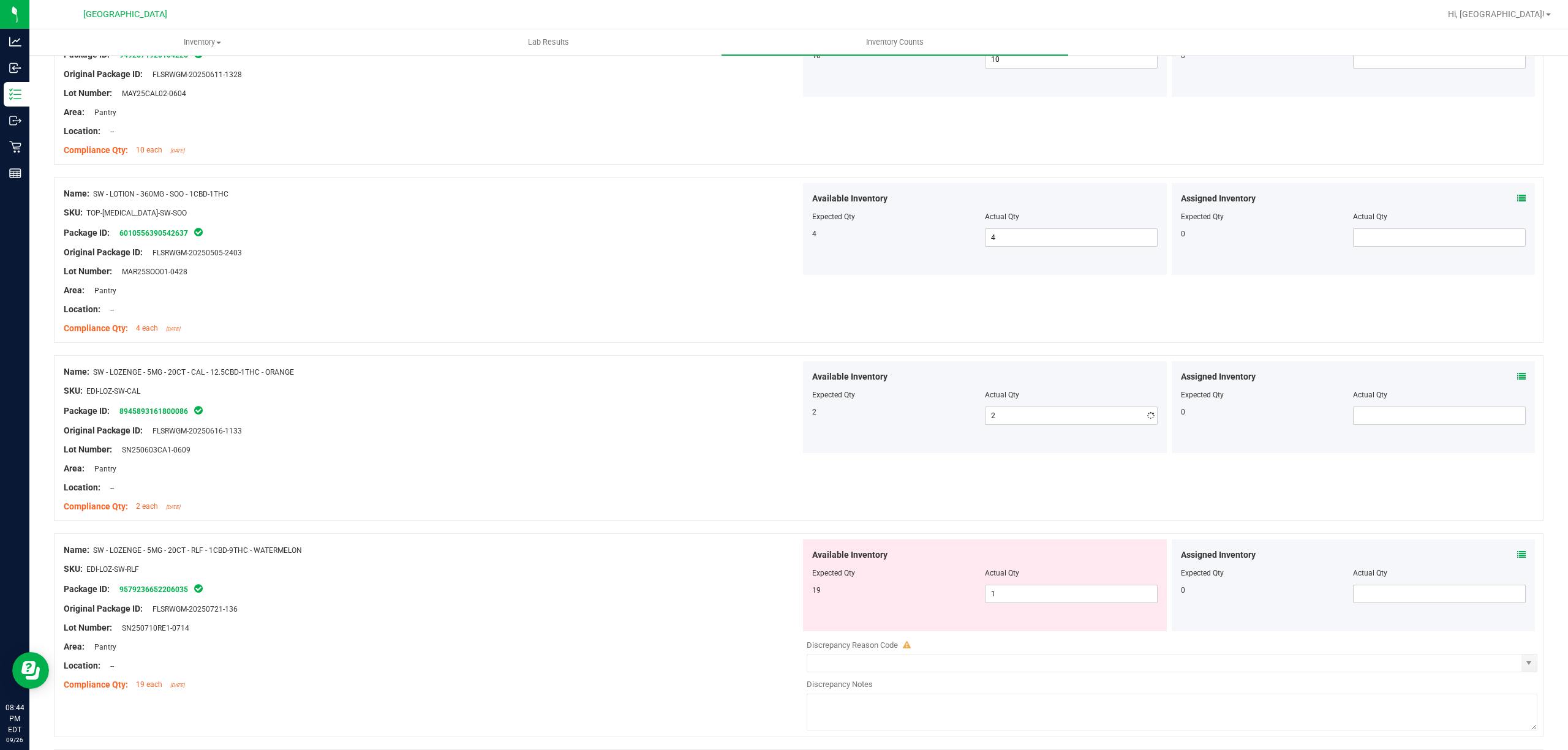
click at [583, 345] on div at bounding box center [798, 349] width 1490 height 12
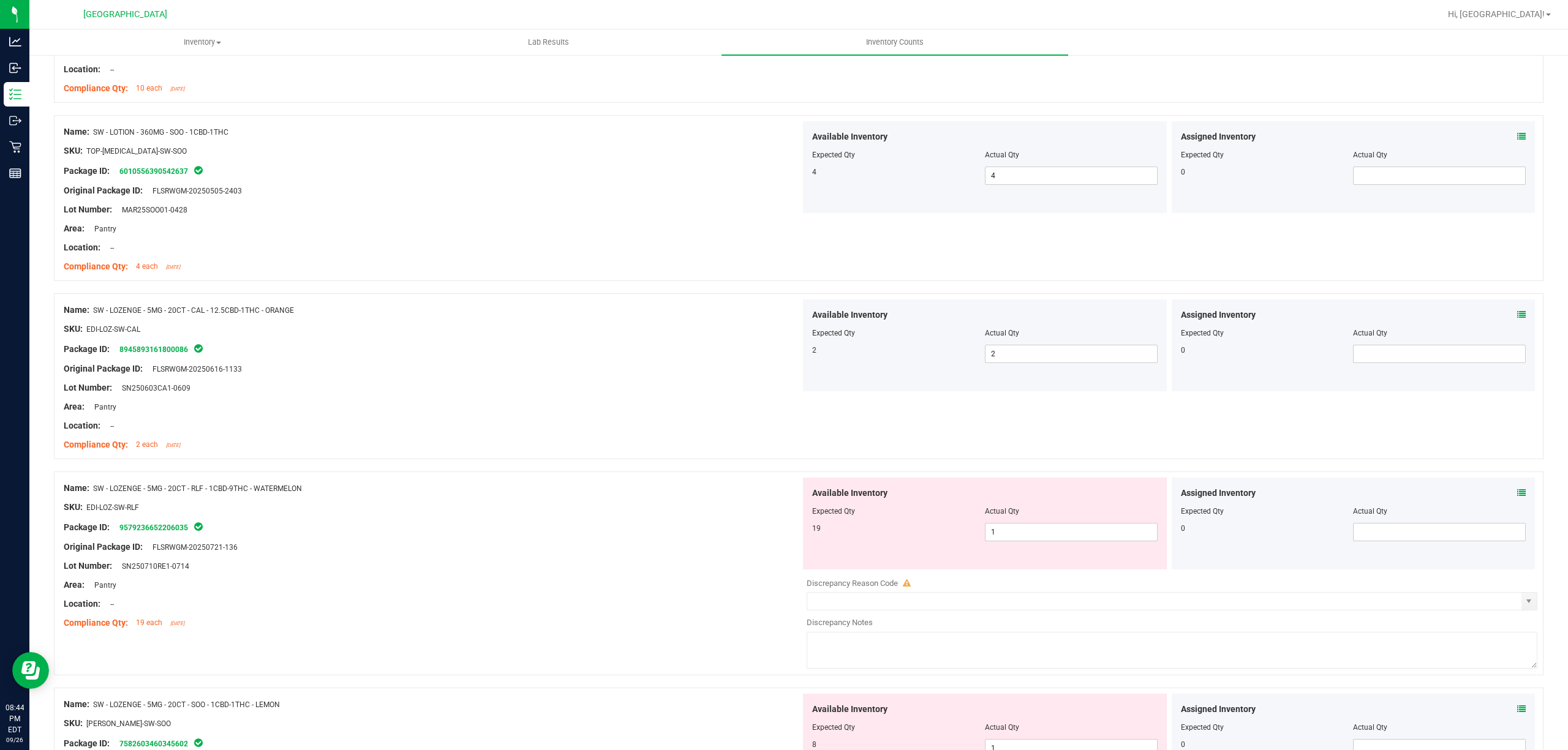
scroll to position [898, 0]
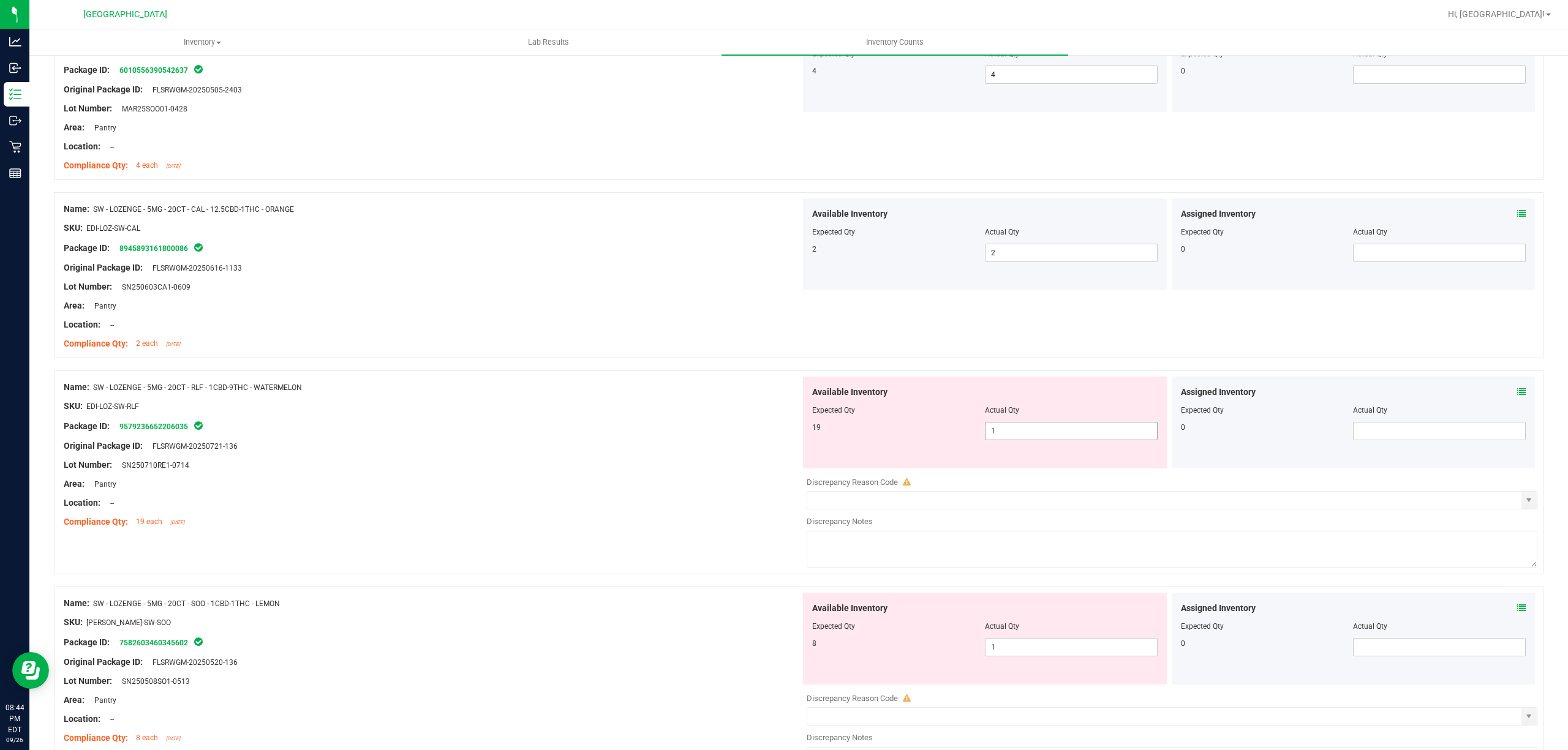
click at [1027, 437] on span "1 1" at bounding box center [1071, 431] width 173 height 18
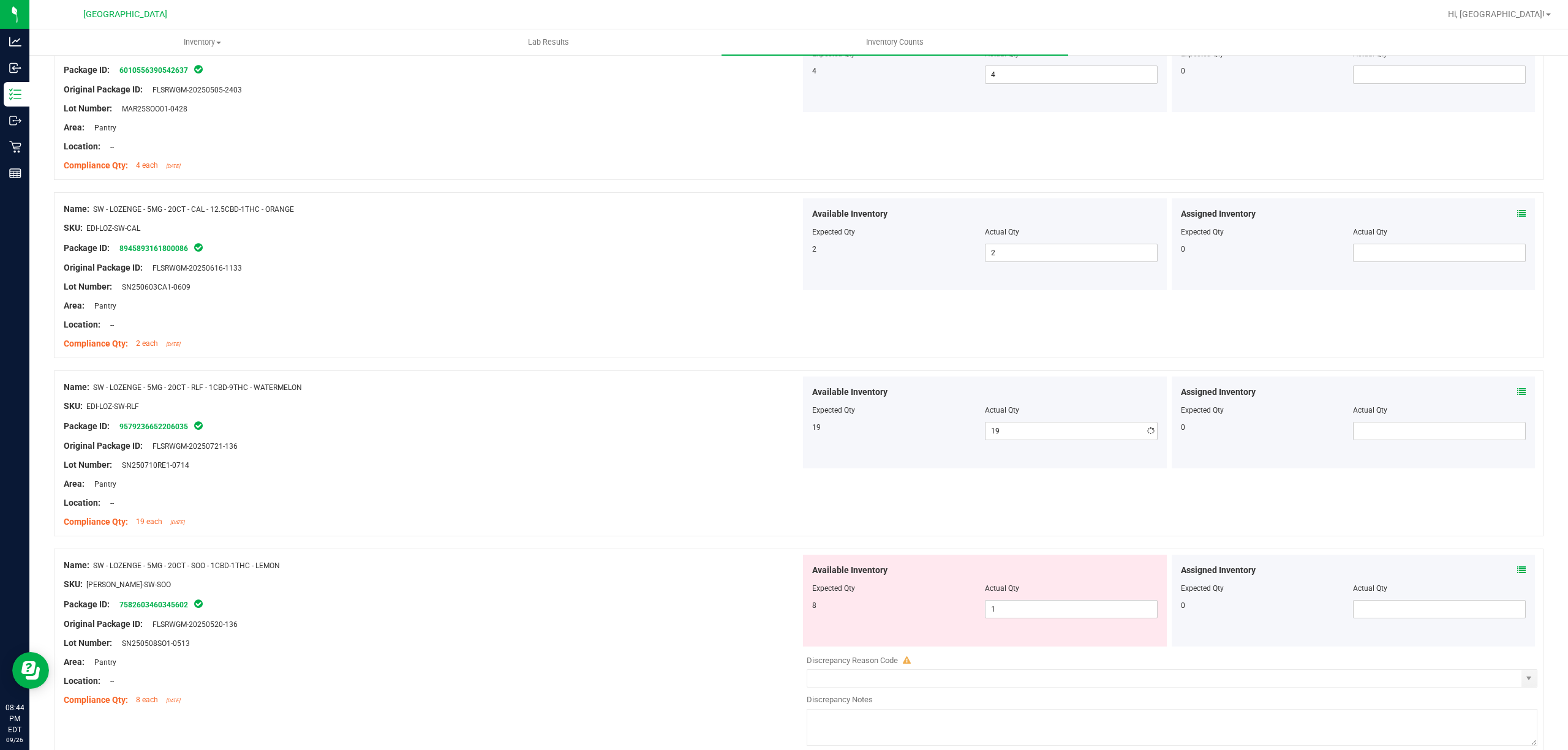
click at [636, 390] on div "Name: SW - LOZENGE - 5MG - 20CT - RLF - 1CBD-9THC - WATERMELON" at bounding box center [432, 387] width 737 height 13
click at [997, 604] on span "1 1" at bounding box center [1071, 610] width 173 height 18
click at [997, 604] on input "1" at bounding box center [1071, 609] width 172 height 17
click at [599, 505] on div "Location: --" at bounding box center [432, 503] width 737 height 13
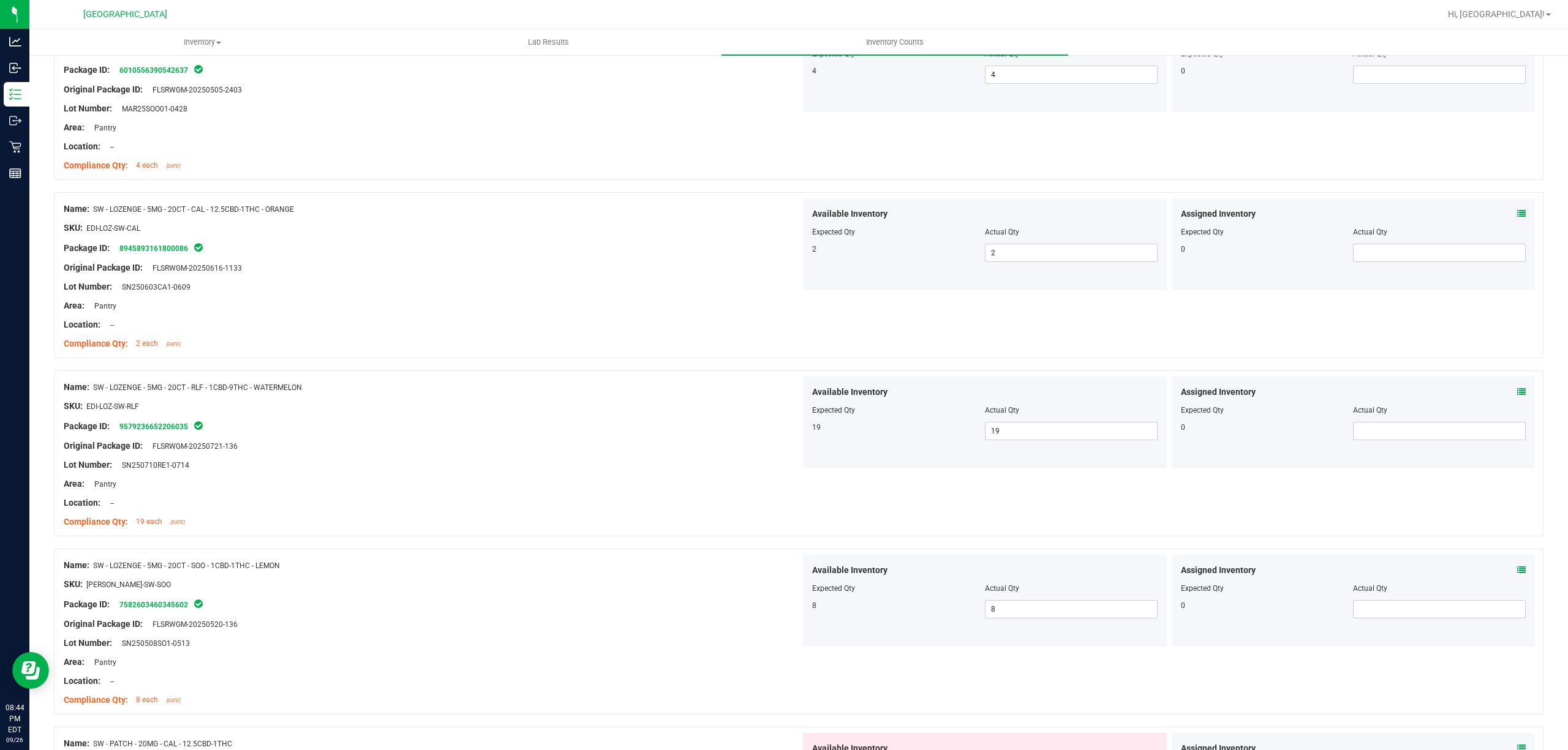
scroll to position [1225, 0]
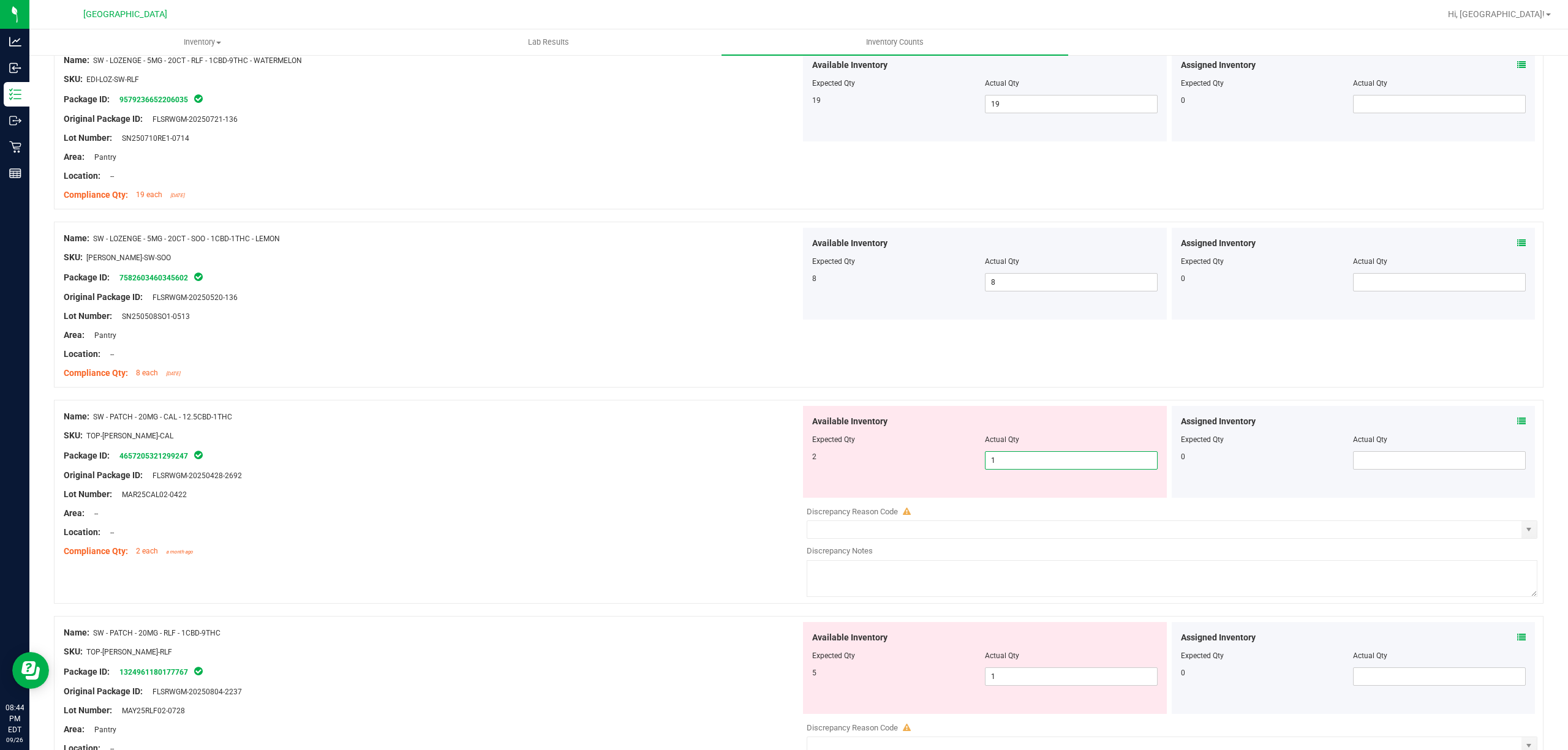
click at [1055, 461] on span "1 1" at bounding box center [1071, 460] width 173 height 18
click at [1055, 463] on input "1" at bounding box center [1071, 460] width 172 height 17
click at [654, 410] on div "Name: SW - PATCH - 20MG - CAL - 12.5CBD-1THC SKU: TOP-[PERSON_NAME]-CAL Package…" at bounding box center [432, 484] width 737 height 156
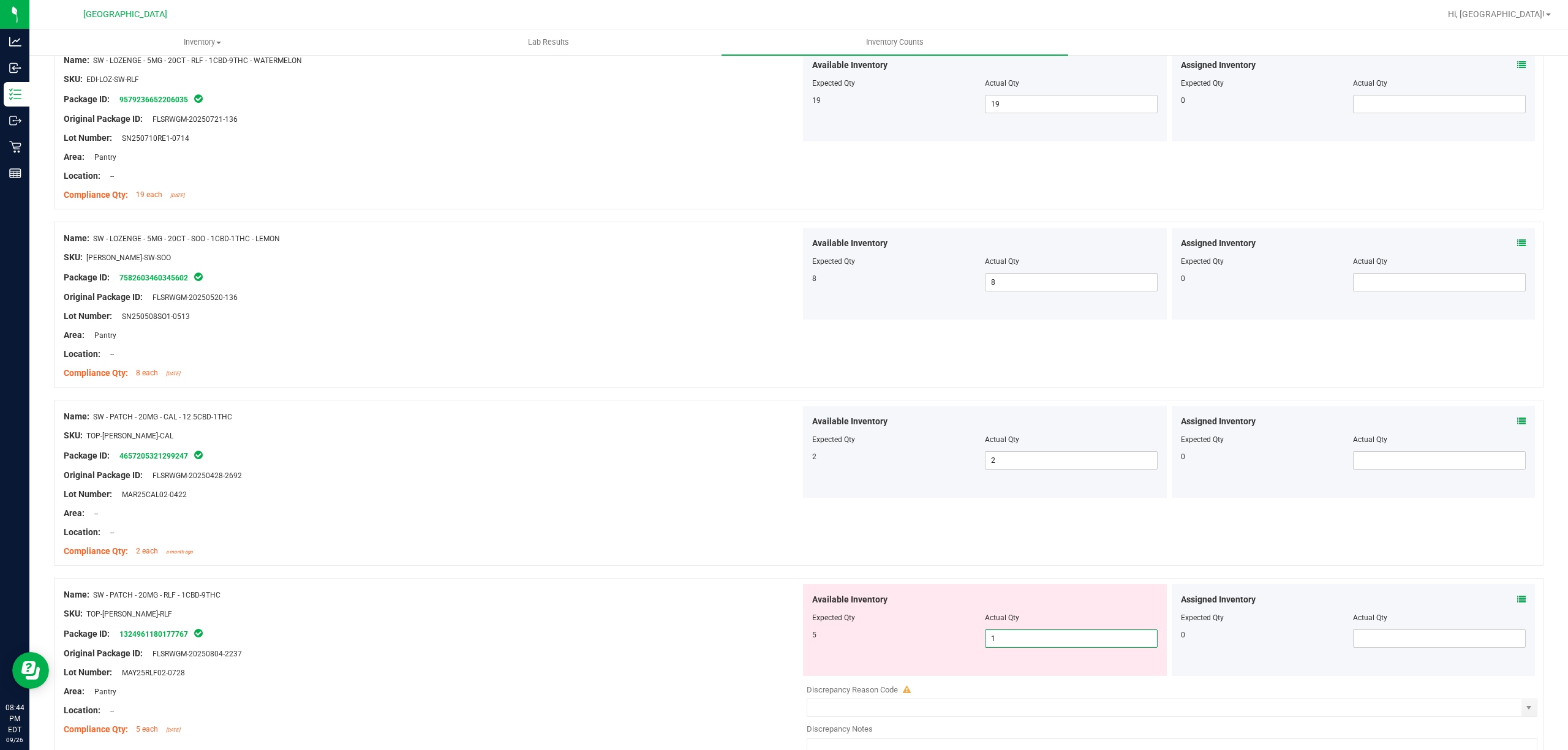
click at [1040, 648] on span "1 1" at bounding box center [1071, 638] width 173 height 18
click at [1040, 648] on input "1" at bounding box center [1071, 638] width 172 height 17
click at [484, 550] on div "Compliance Qty: 2 each a month ago" at bounding box center [432, 552] width 737 height 13
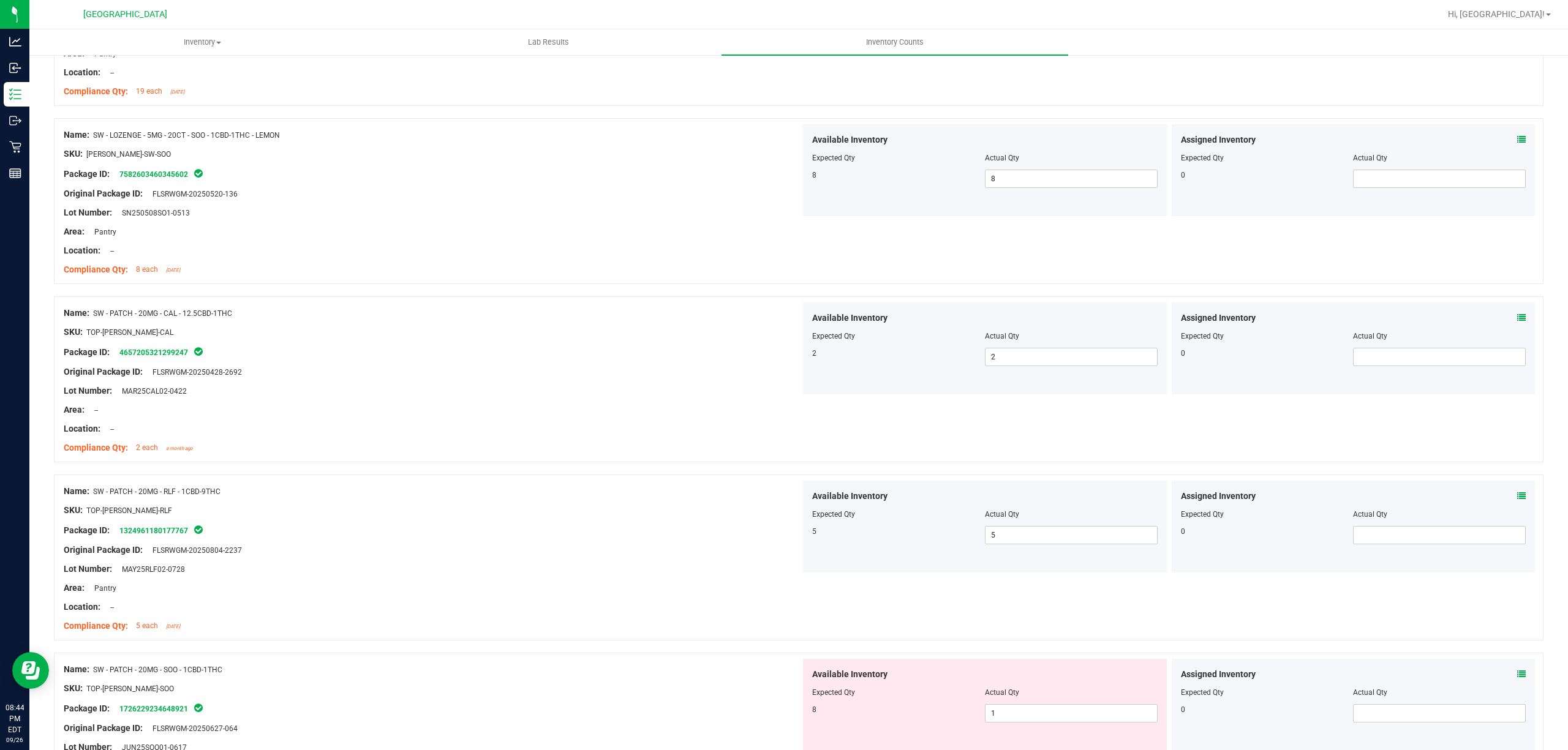
scroll to position [1551, 0]
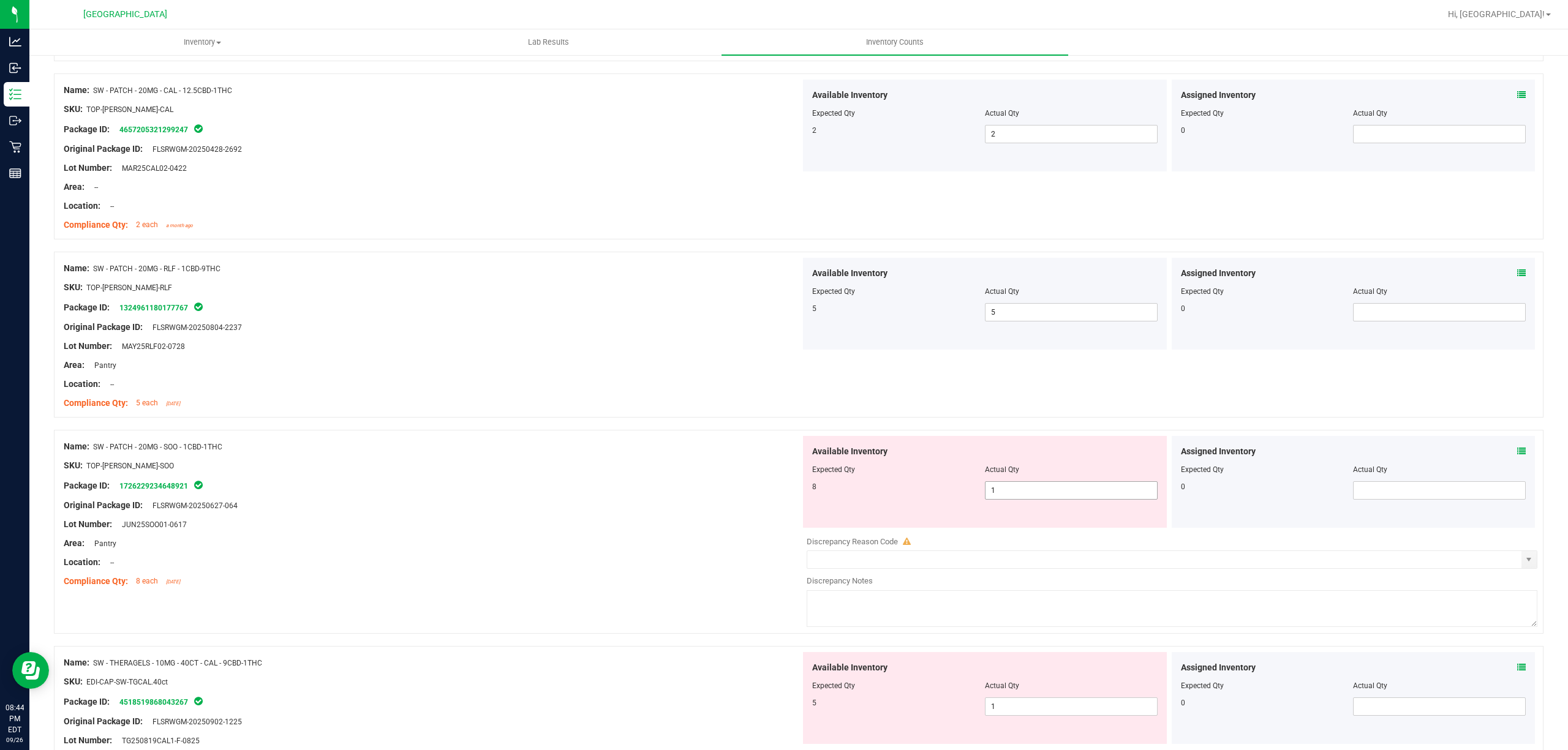
click at [1079, 491] on span "1 1" at bounding box center [1071, 491] width 173 height 18
click at [1079, 491] on input "1" at bounding box center [1071, 491] width 172 height 17
click at [741, 464] on div "SKU: TOP-[PERSON_NAME]-SOO" at bounding box center [432, 466] width 737 height 13
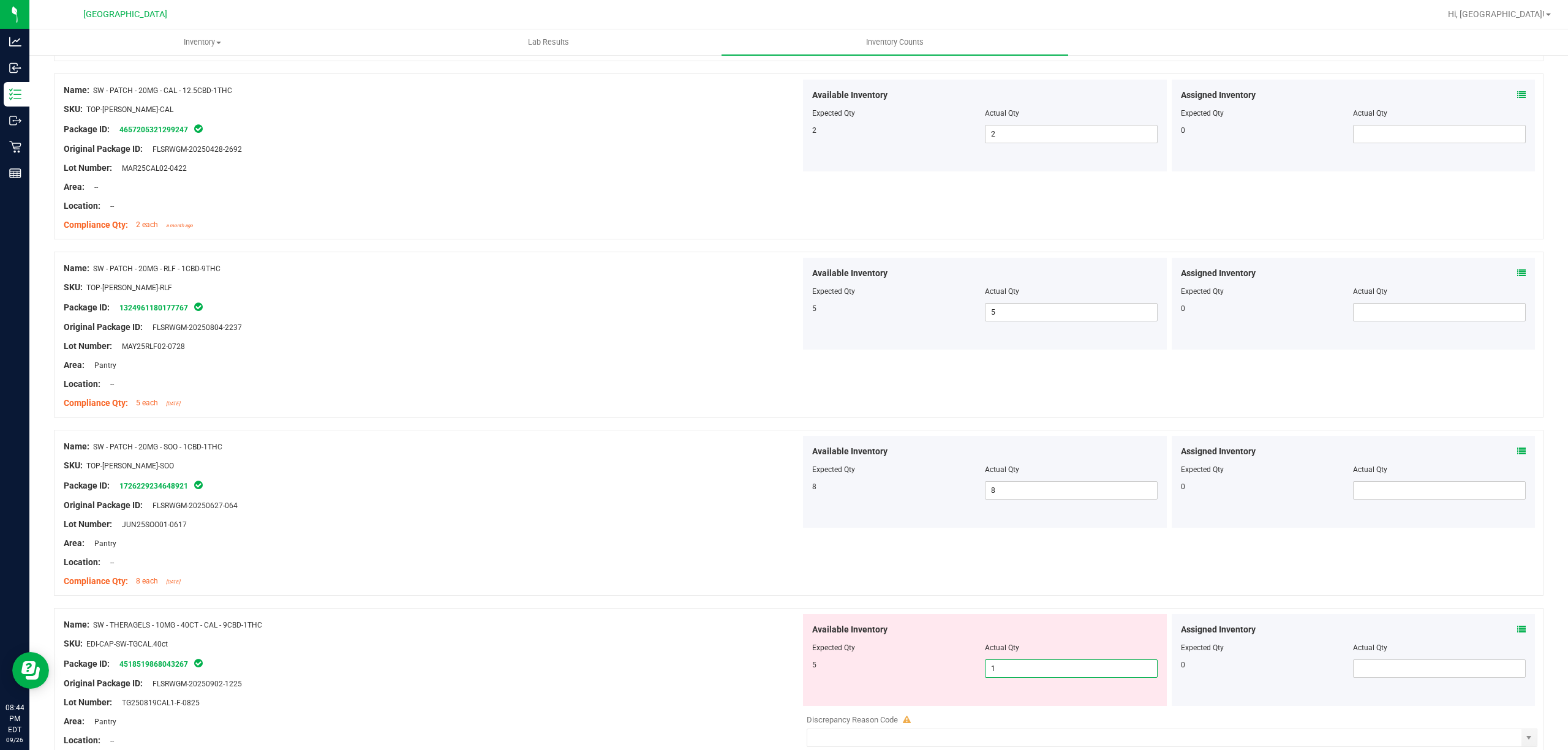
click at [1032, 669] on span "1 1" at bounding box center [1071, 669] width 173 height 18
click at [1032, 669] on input "1" at bounding box center [1071, 668] width 172 height 17
click at [701, 530] on div "Lot Number: JUN25SOO01-0617" at bounding box center [432, 525] width 737 height 13
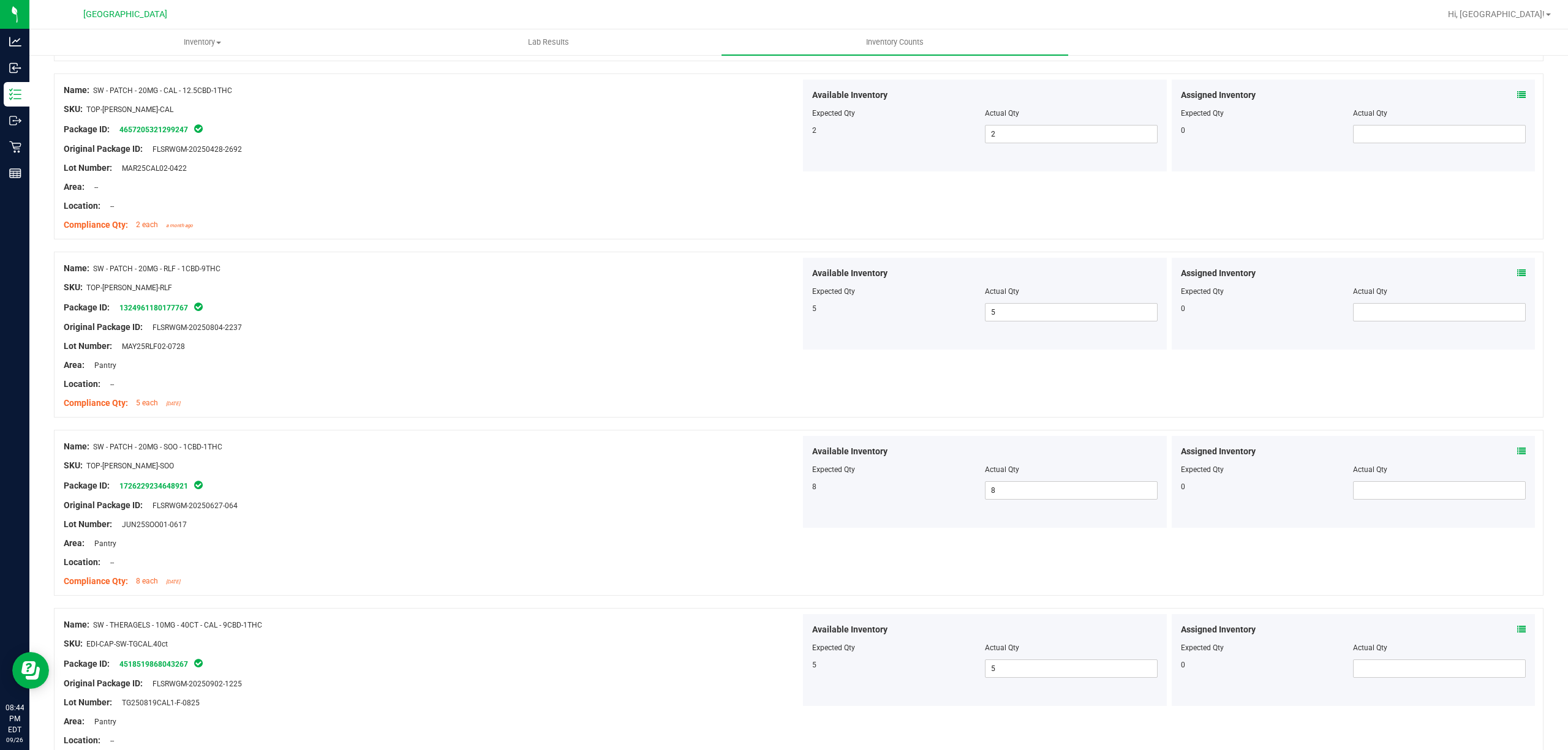
scroll to position [1877, 0]
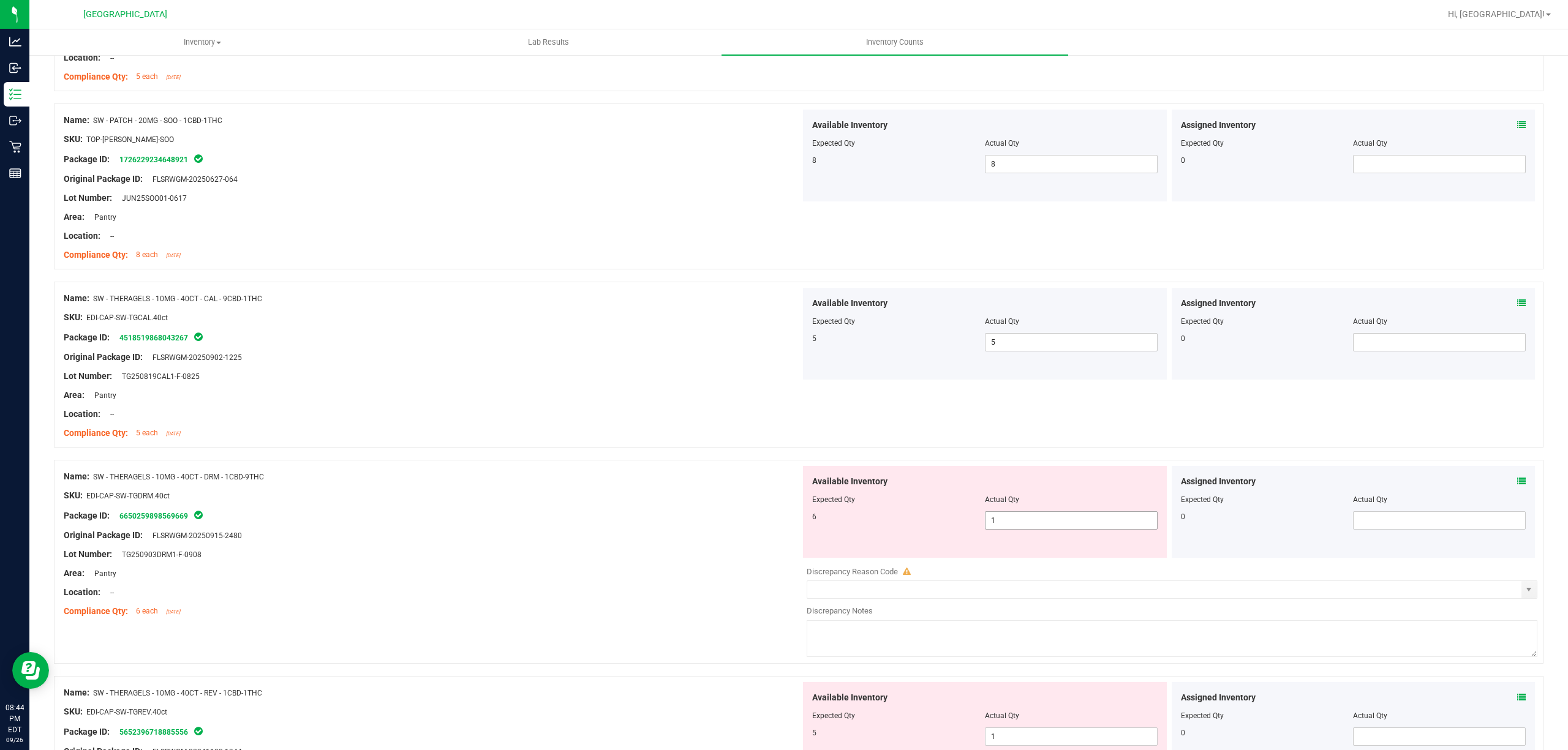
click at [985, 529] on span "1 1" at bounding box center [1071, 520] width 173 height 18
click at [987, 529] on input "1" at bounding box center [1071, 520] width 172 height 17
click at [988, 529] on input "1" at bounding box center [1071, 520] width 172 height 17
click at [579, 448] on div "Name: SW - THERAGELS - 10MG - 40CT - CAL - 9CBD-1THC SKU: EDI-CAP-SW-TGCAL.40ct…" at bounding box center [798, 364] width 1490 height 166
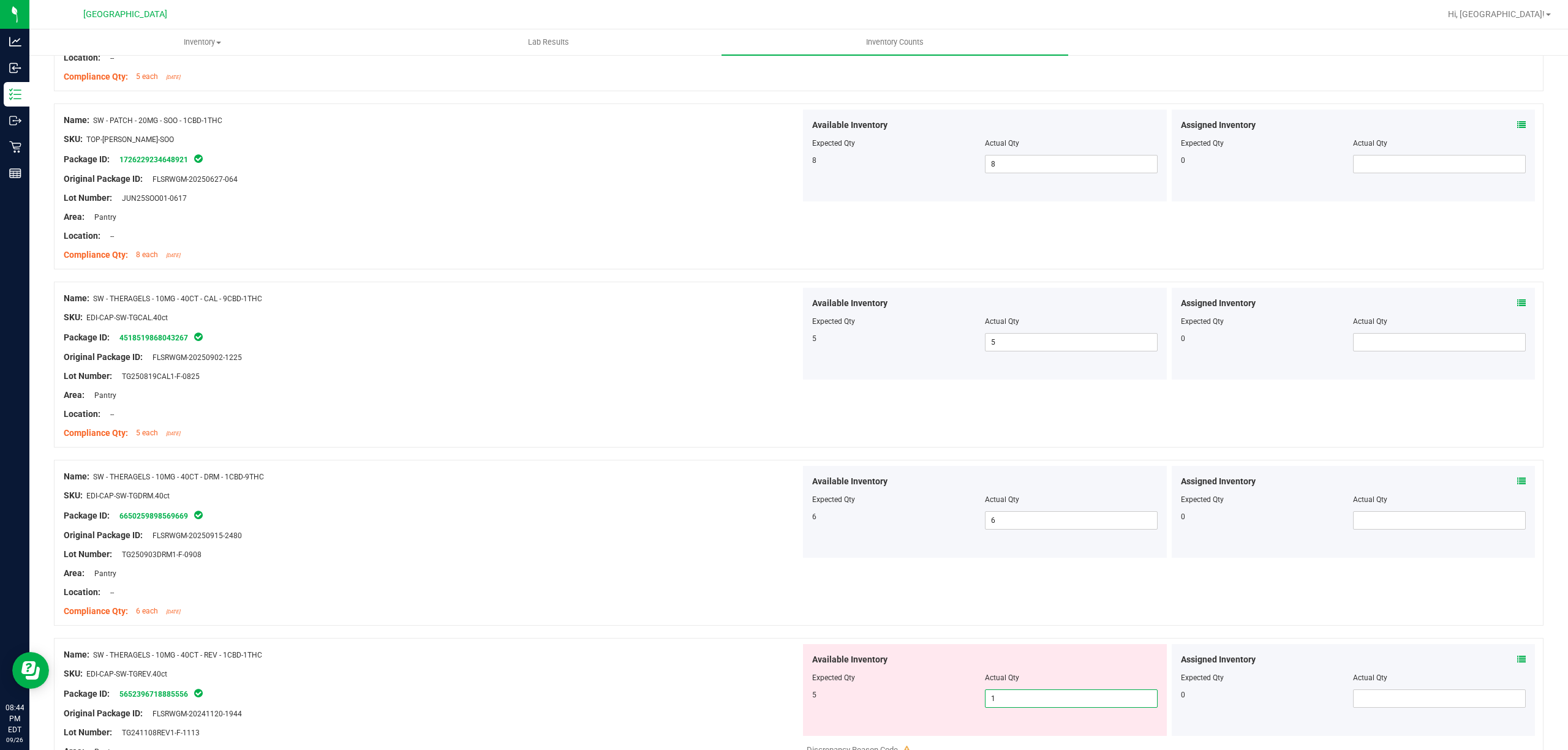
click at [1025, 708] on span "1 1" at bounding box center [1071, 699] width 173 height 18
click at [1027, 707] on input "1" at bounding box center [1071, 699] width 172 height 17
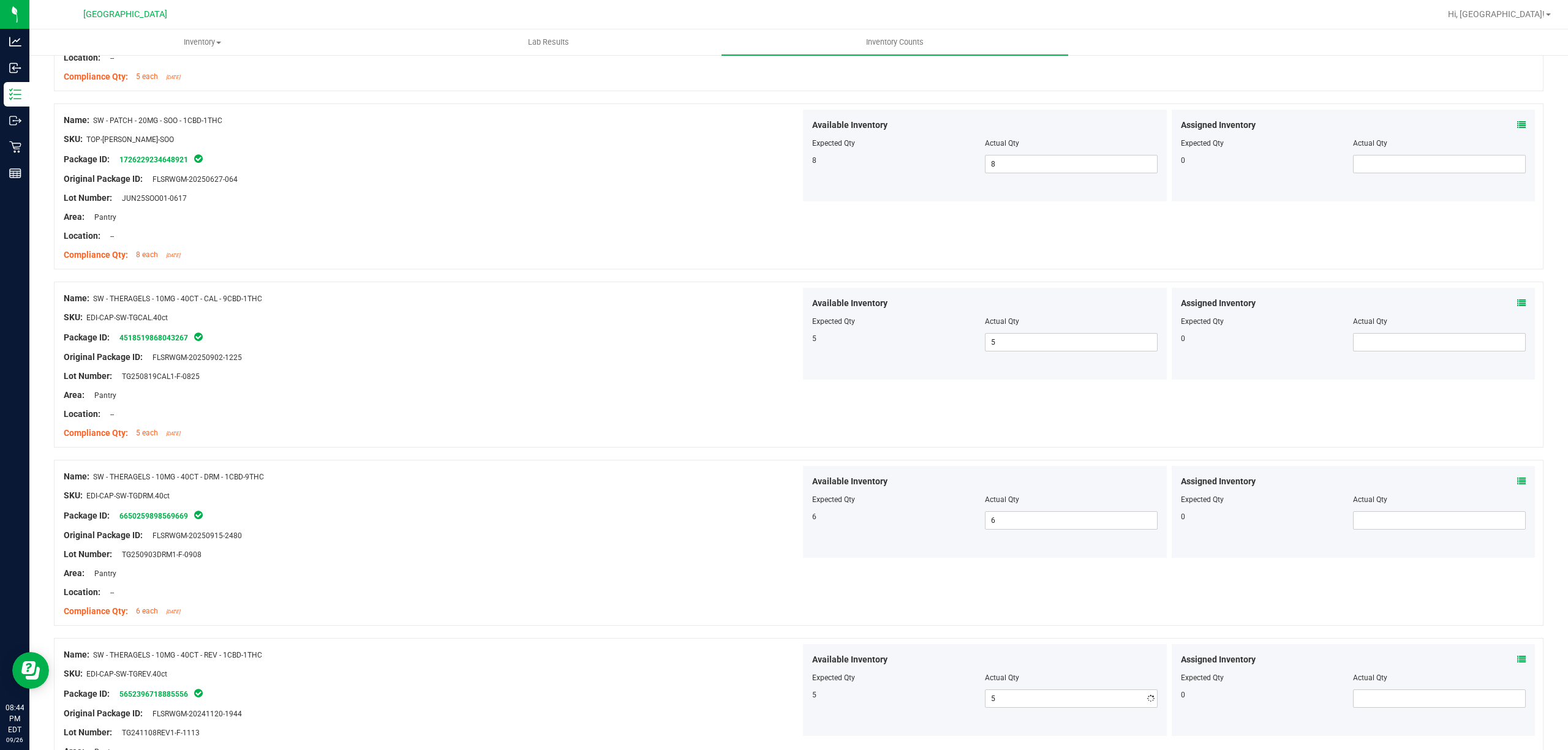
click at [547, 577] on div "Area: Pantry" at bounding box center [432, 574] width 737 height 13
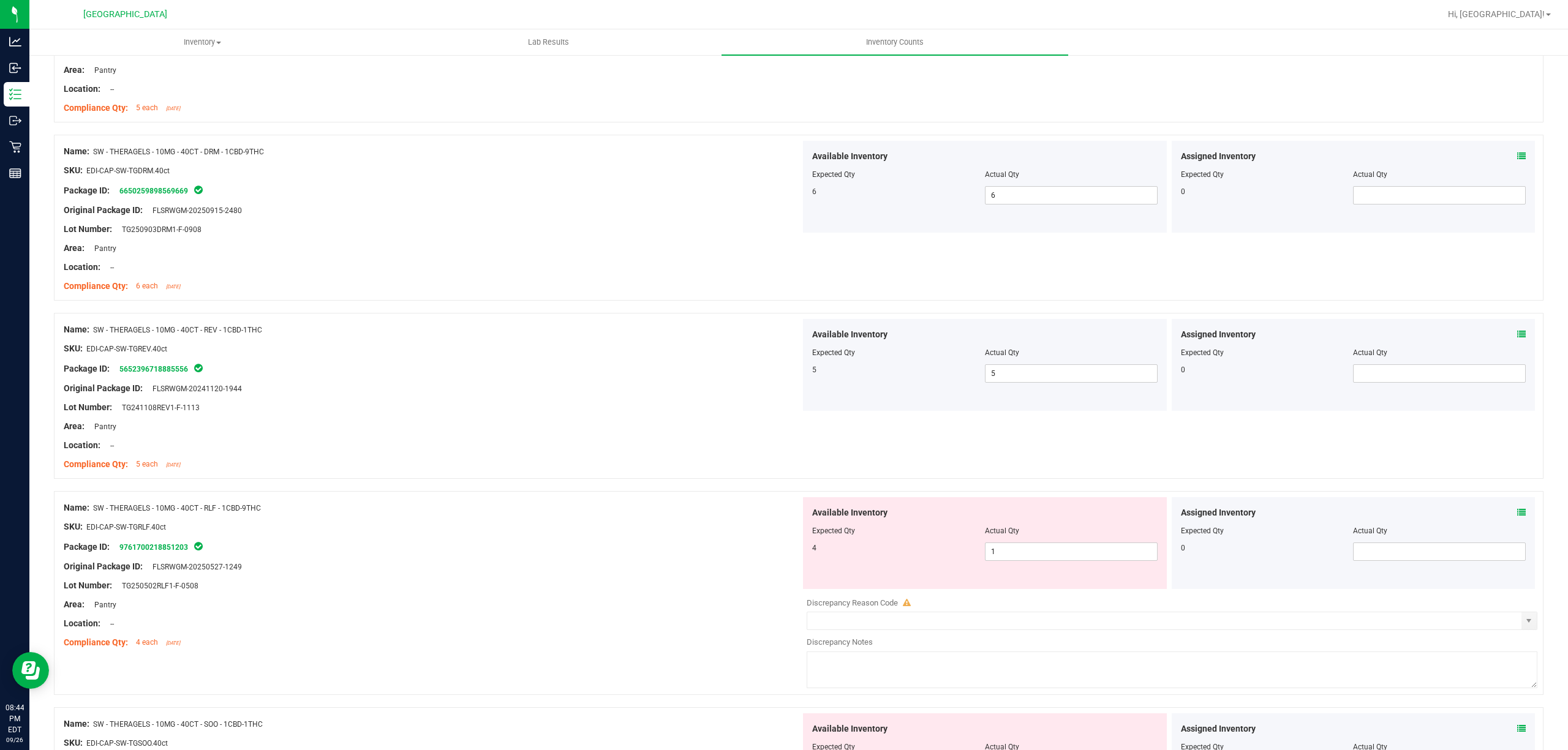
scroll to position [2205, 0]
click at [1040, 534] on div "Actual Qty" at bounding box center [1071, 529] width 173 height 11
drag, startPoint x: 1040, startPoint y: 539, endPoint x: 1040, endPoint y: 547, distance: 8.0
click at [1040, 542] on div "Available Inventory Expected Qty Actual Qty 4 1 1" at bounding box center [985, 541] width 363 height 92
click at [1040, 553] on span "1 1" at bounding box center [1071, 550] width 173 height 18
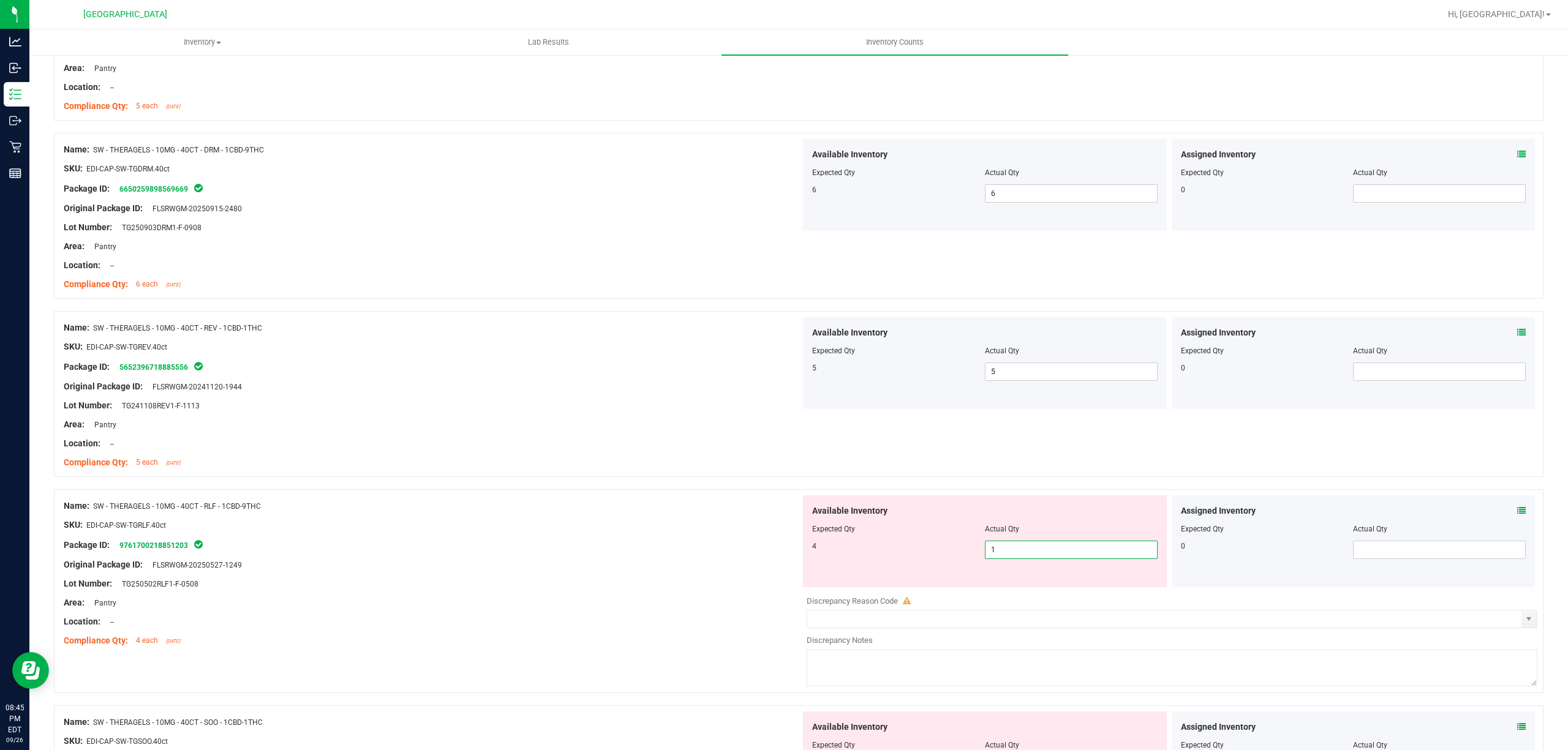
click at [1040, 553] on input "1" at bounding box center [1071, 549] width 172 height 17
click at [463, 332] on div "Name: SW - THERAGELS - 10MG - 40CT - REV - 1CBD-1THC" at bounding box center [432, 328] width 737 height 13
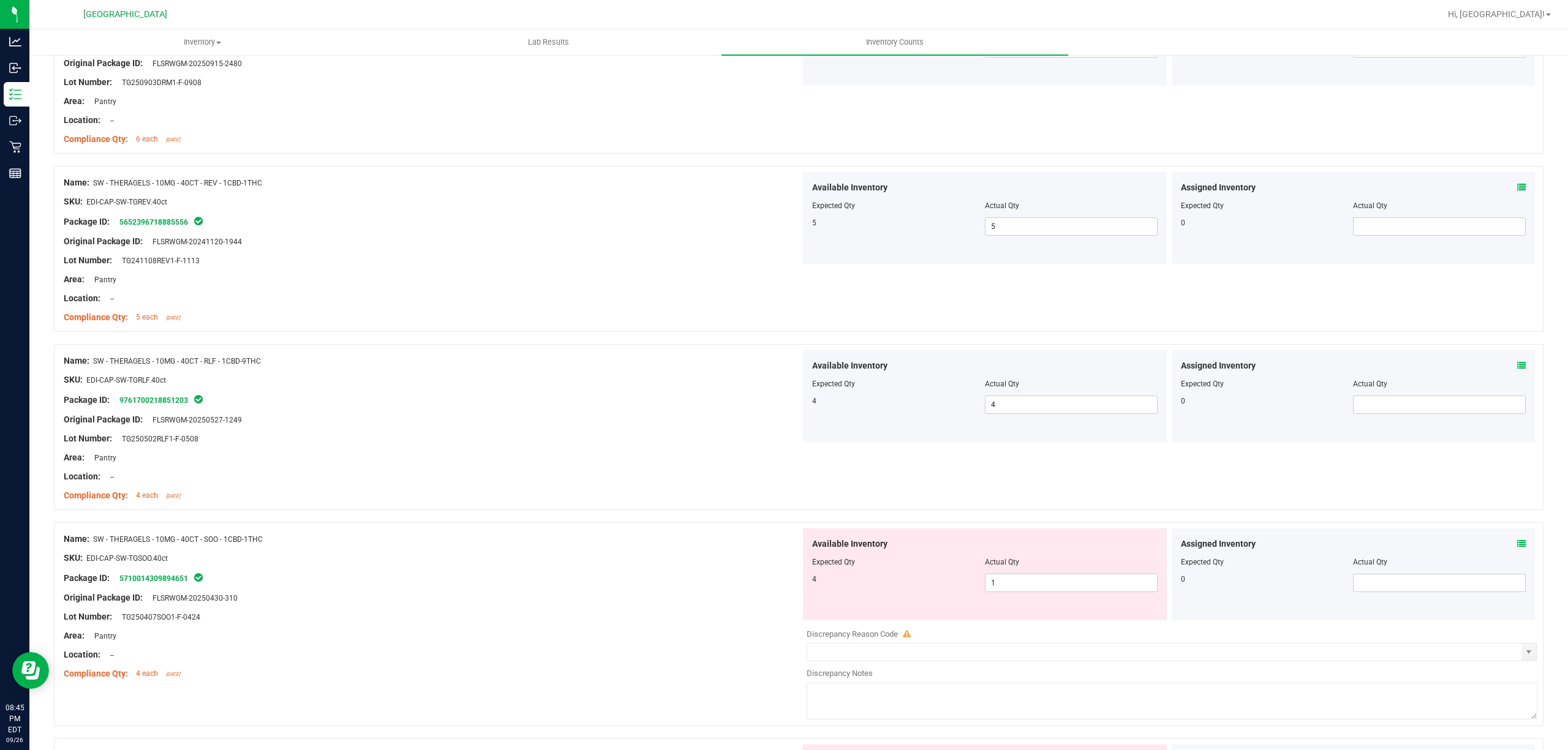
scroll to position [2450, 0]
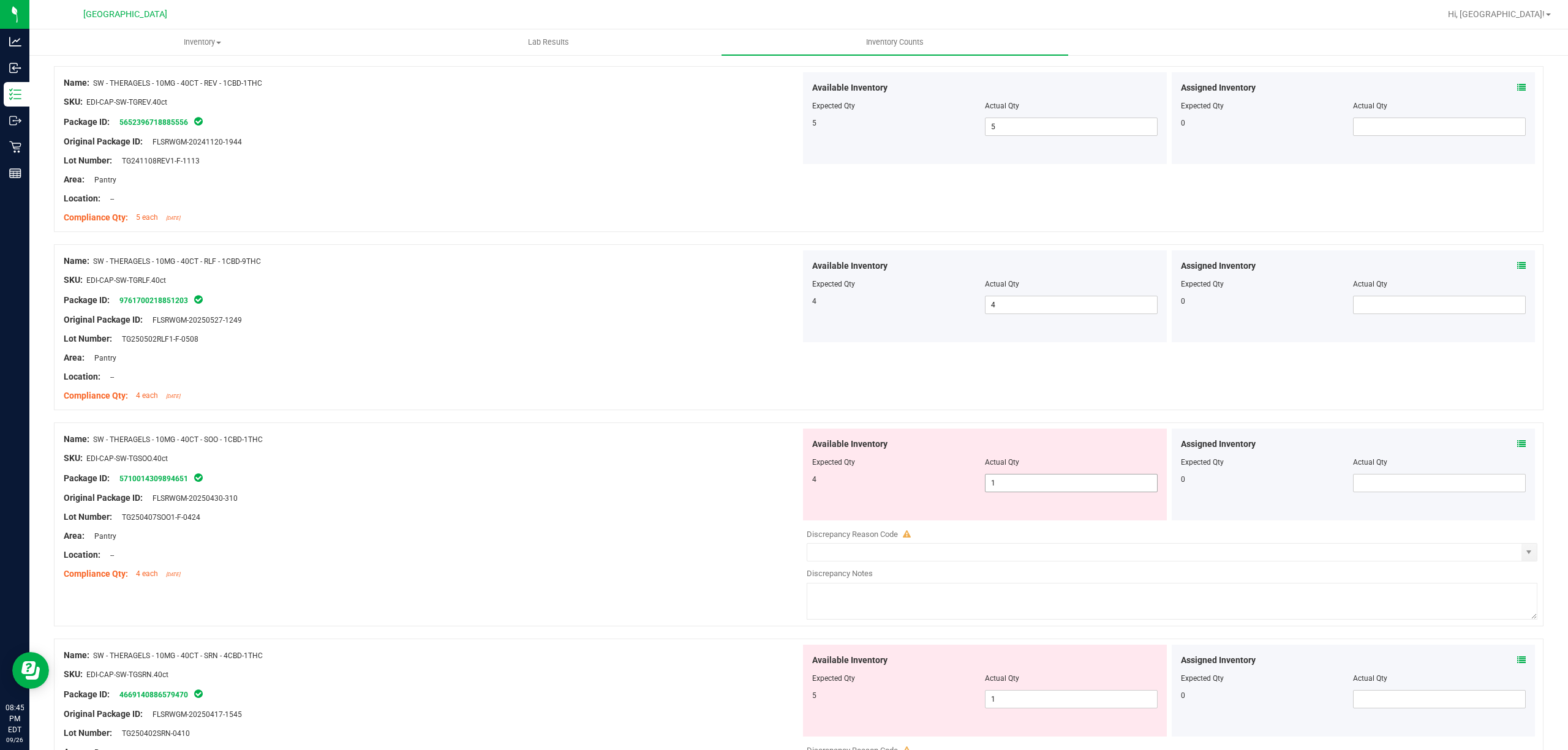
click at [986, 492] on span "1 1" at bounding box center [1071, 483] width 173 height 18
click at [988, 491] on input "1" at bounding box center [1071, 483] width 172 height 17
click at [575, 314] on div at bounding box center [432, 310] width 737 height 6
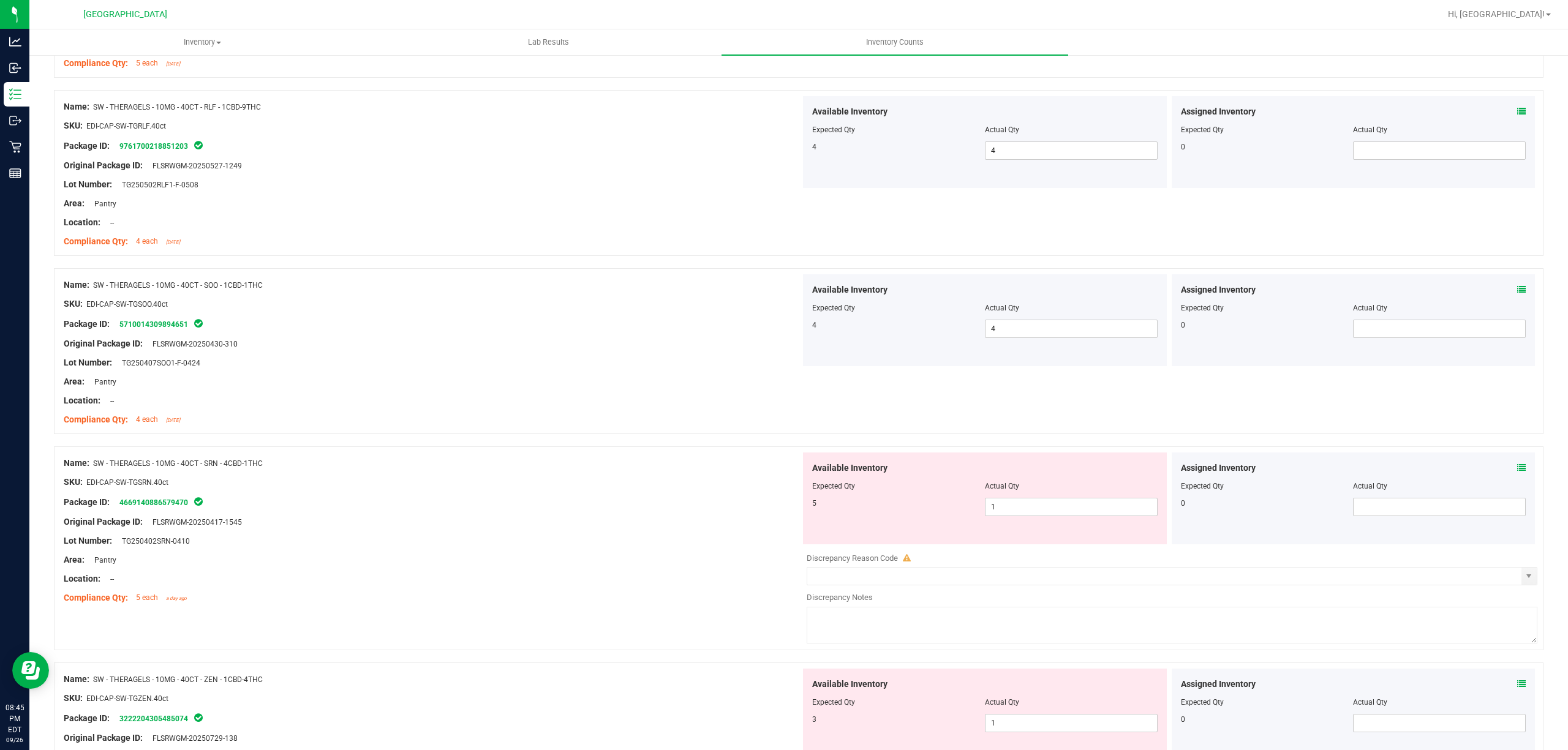
scroll to position [2695, 0]
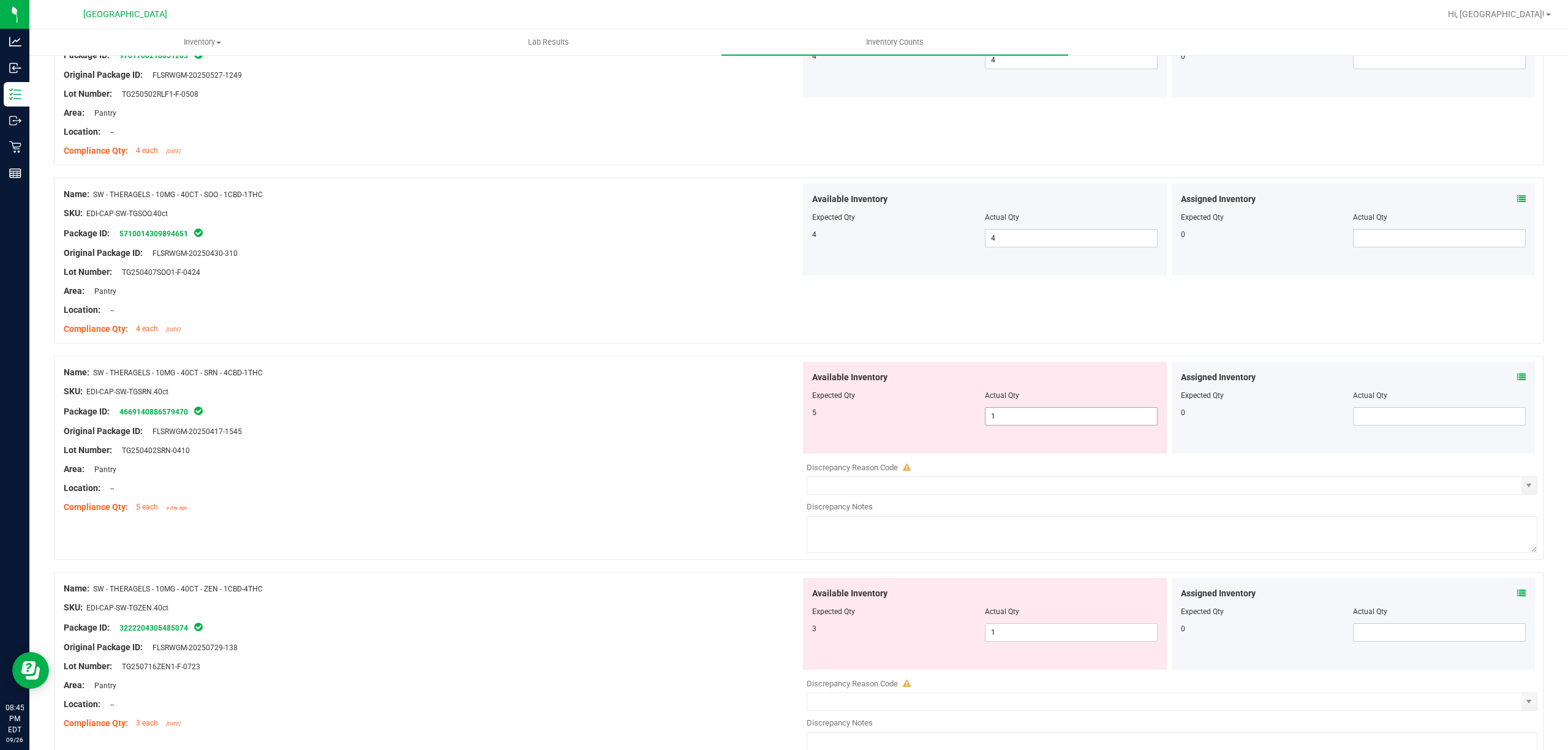
click at [1034, 425] on span "1 1" at bounding box center [1071, 416] width 173 height 18
click at [1034, 425] on input "1" at bounding box center [1071, 416] width 172 height 17
click at [783, 361] on div "Name: SW - THERAGELS - 10MG - 40CT - SRN - 4CBD-1THC SKU: EDI-CAP-SW-TGSRN.40ct…" at bounding box center [798, 458] width 1490 height 204
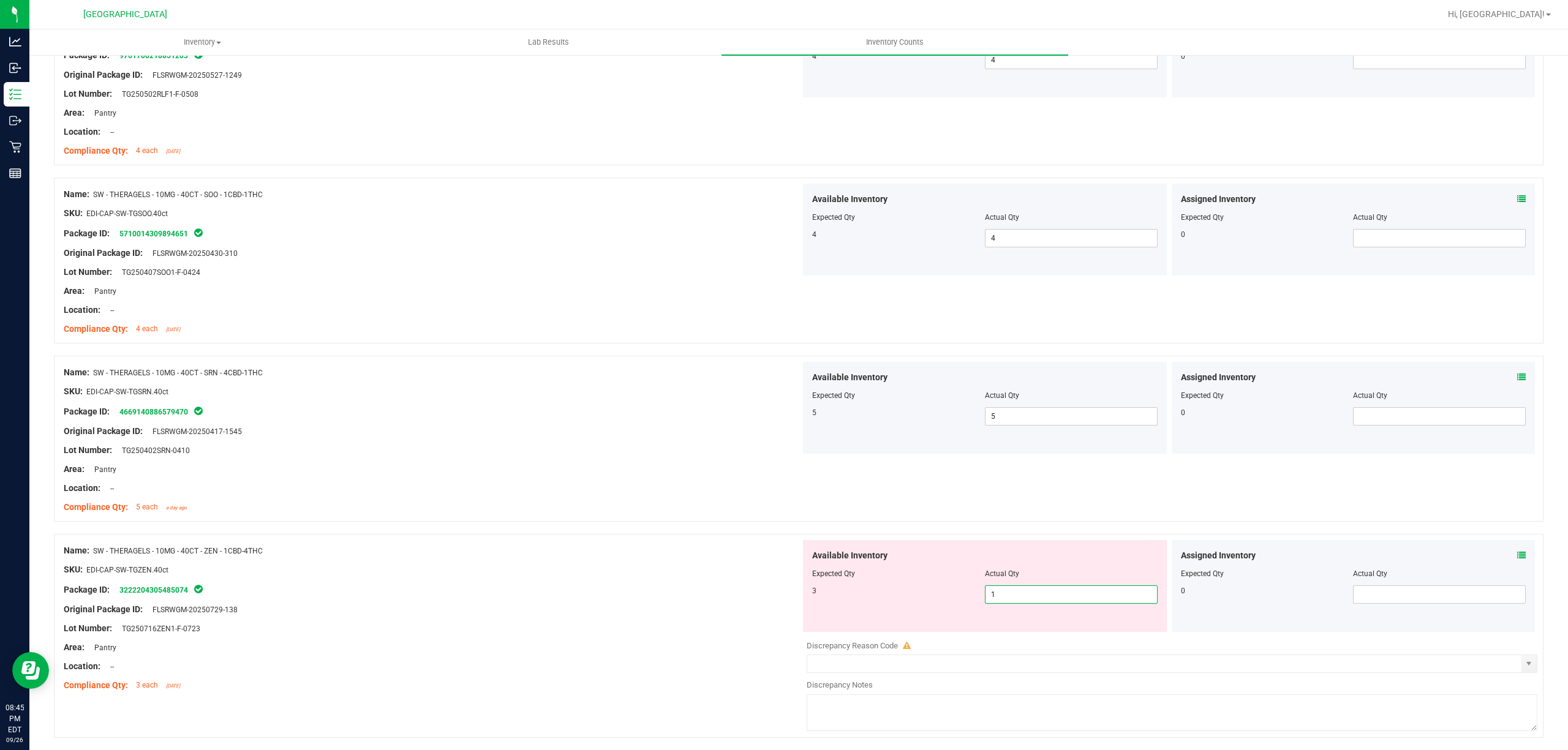
click at [1048, 601] on span "1 1" at bounding box center [1071, 595] width 173 height 18
click at [1048, 601] on input "1" at bounding box center [1071, 595] width 172 height 17
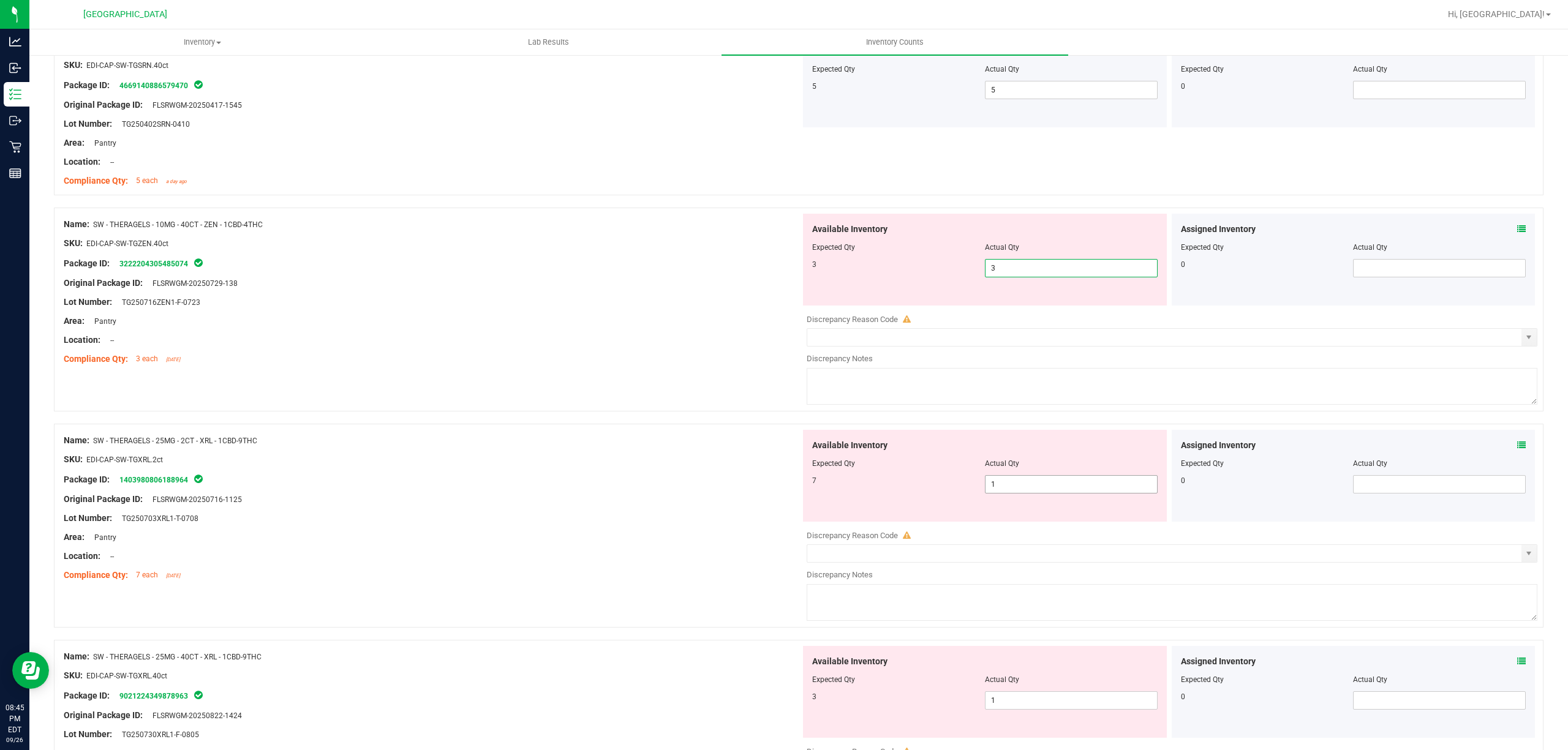
click at [1005, 492] on div "Available Inventory Expected Qty Actual Qty 7 1 1" at bounding box center [1169, 527] width 737 height 194
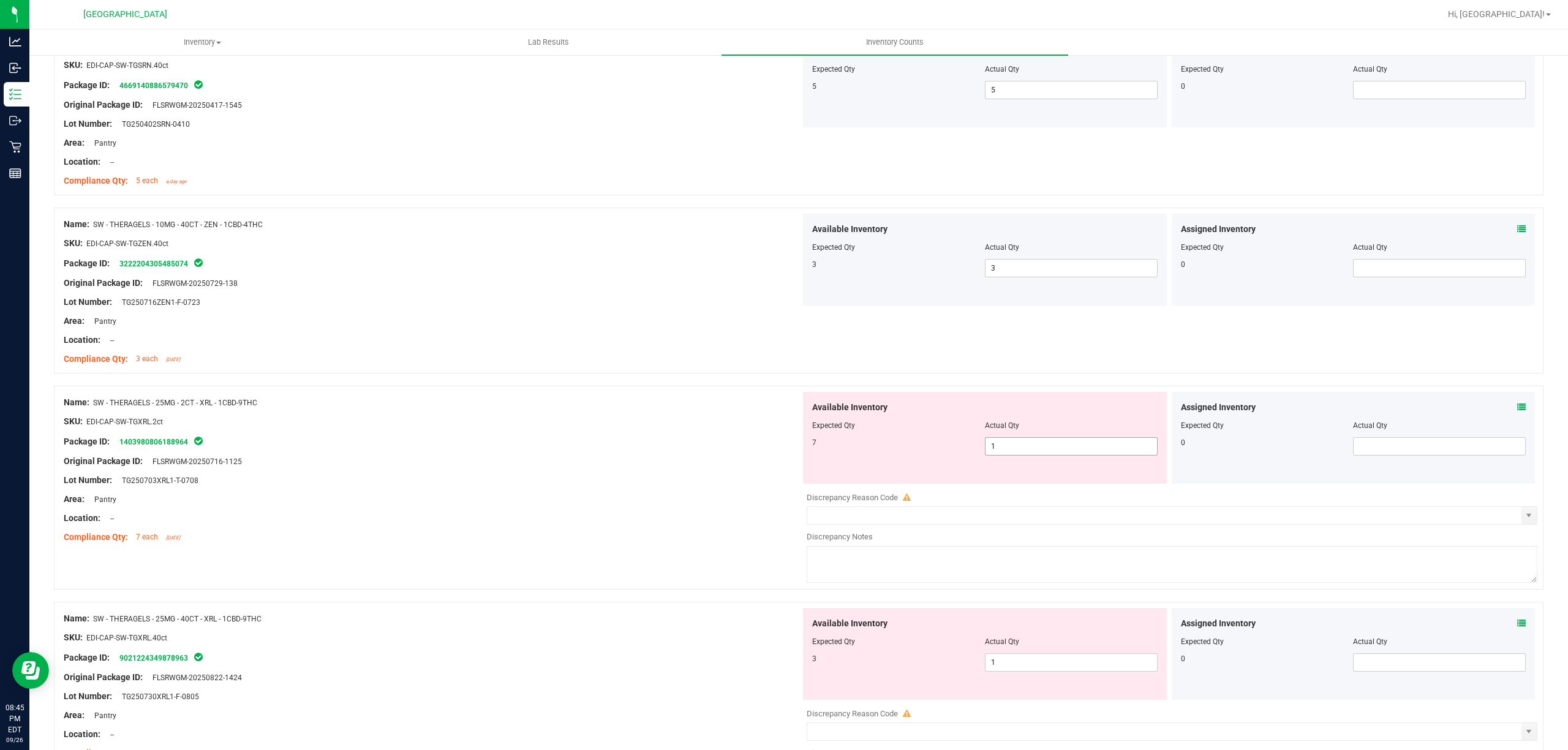
click at [1005, 491] on div at bounding box center [1172, 488] width 731 height 6
click at [1005, 453] on span "1 1" at bounding box center [1071, 446] width 173 height 18
click at [1005, 452] on input "1" at bounding box center [1071, 446] width 172 height 17
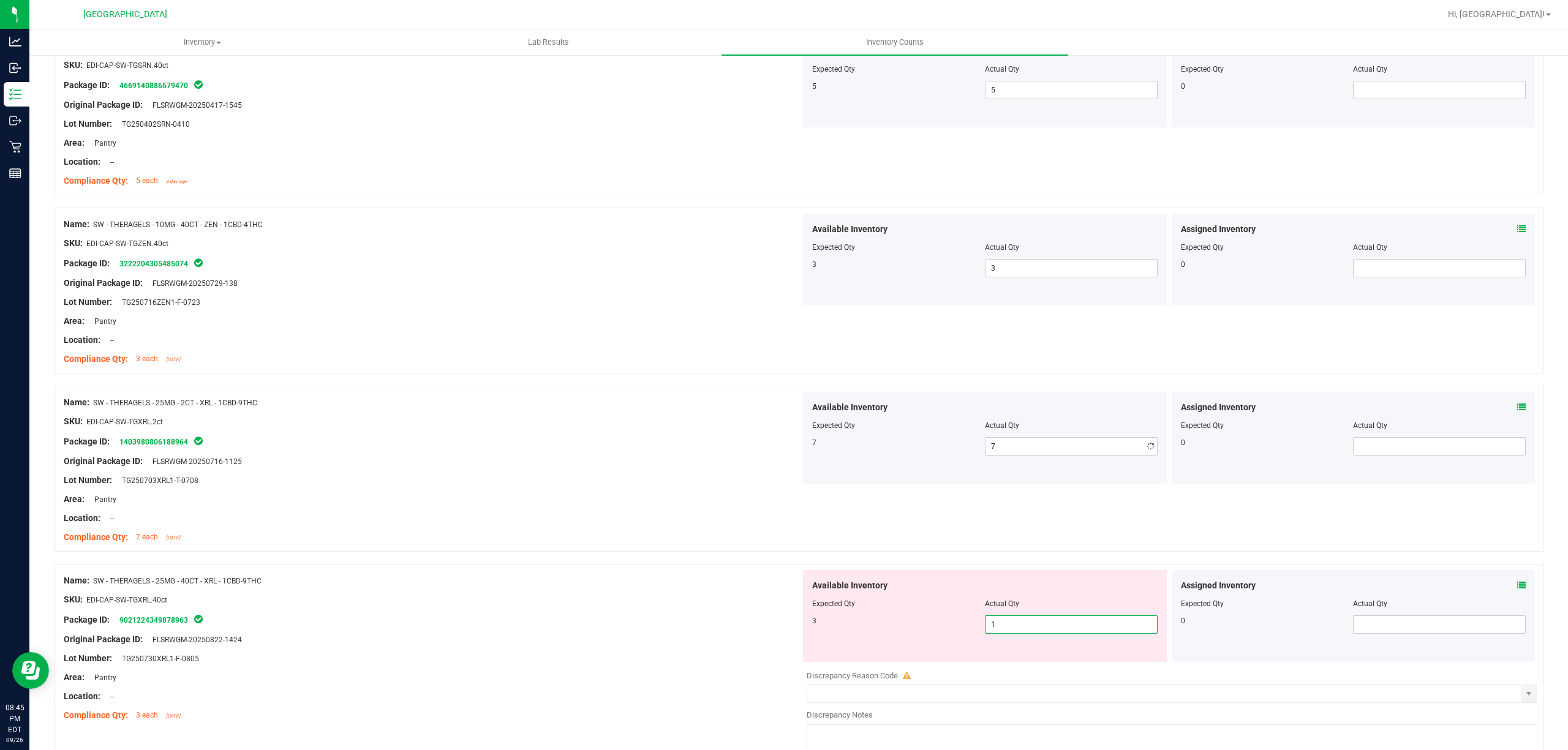
click at [1015, 662] on div "Available Inventory Expected Qty Actual Qty 3 1 1" at bounding box center [985, 615] width 363 height 92
drag, startPoint x: 1008, startPoint y: 617, endPoint x: 1007, endPoint y: 633, distance: 16.0
click at [1008, 615] on div at bounding box center [985, 612] width 345 height 6
click at [1007, 634] on span "1 1" at bounding box center [1071, 624] width 173 height 18
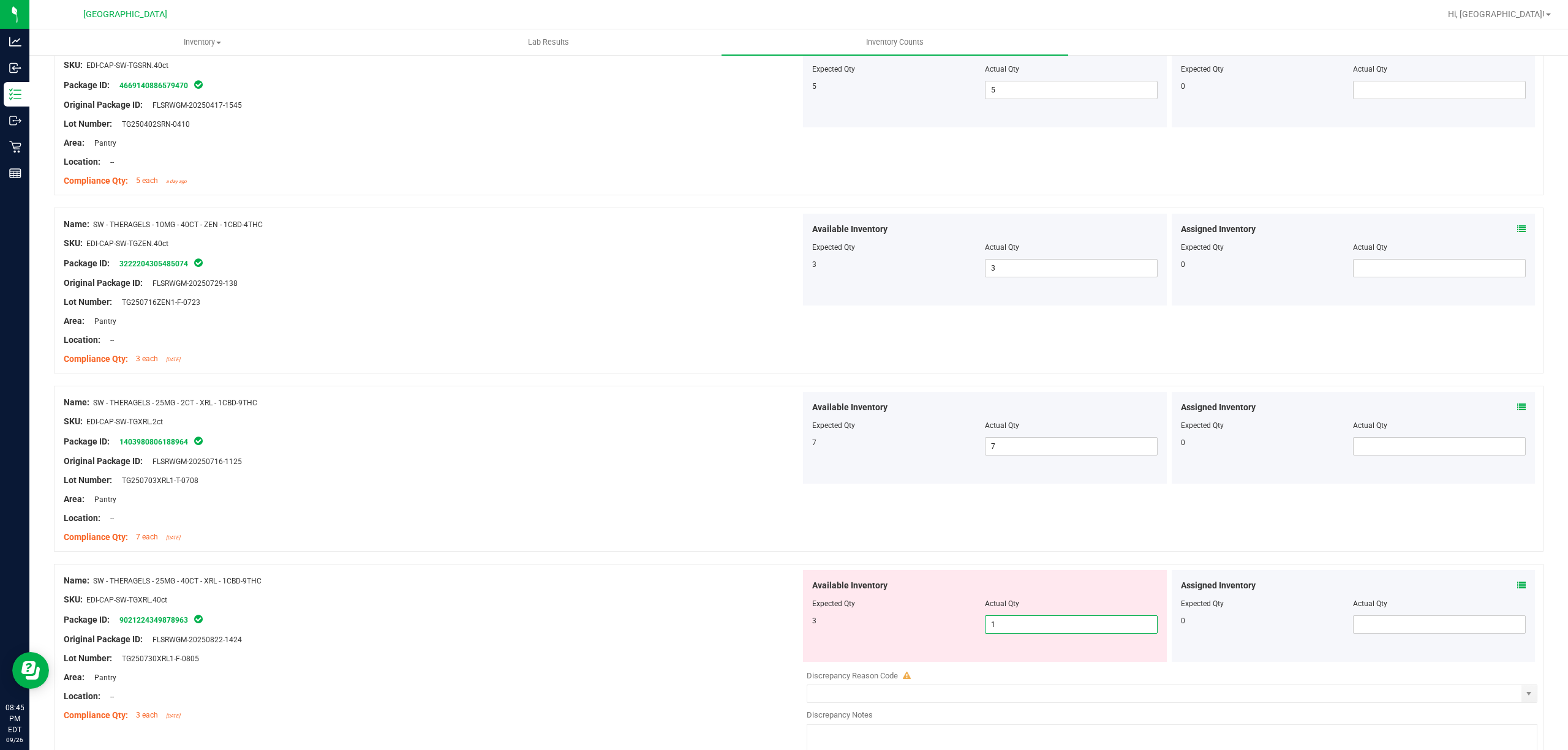
click at [1007, 634] on input "1" at bounding box center [1071, 624] width 172 height 17
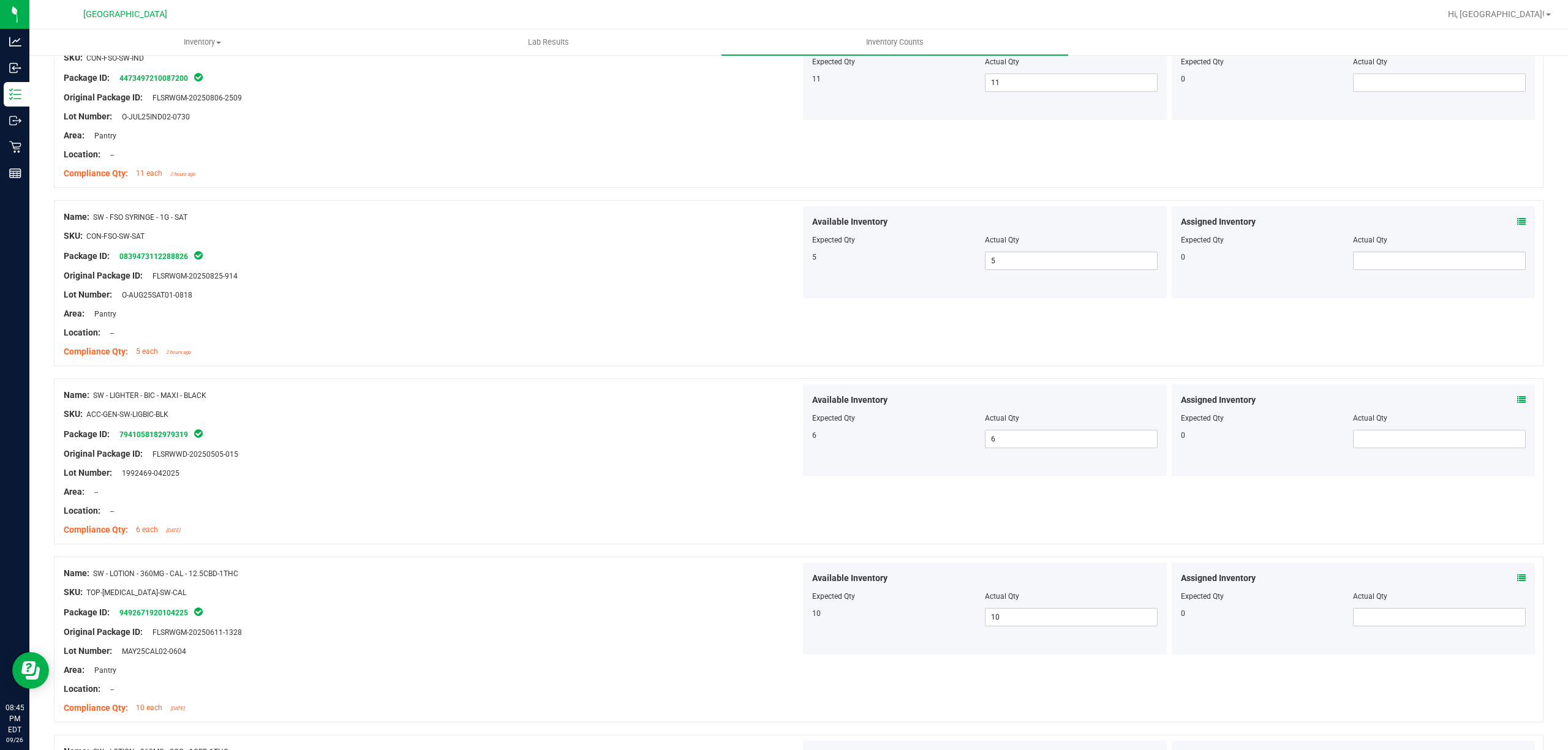
scroll to position [0, 0]
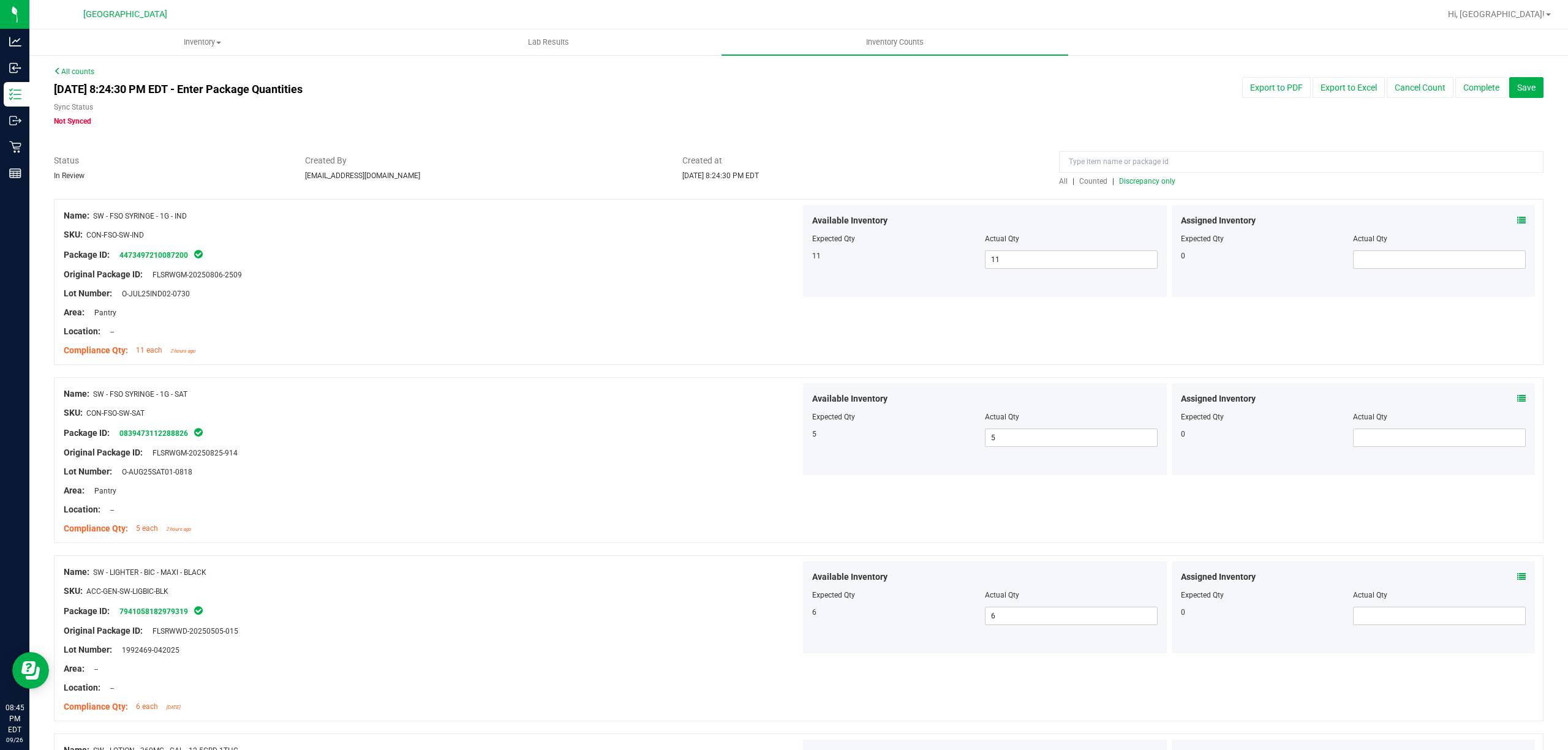
click at [1126, 182] on span "Discrepancy only" at bounding box center [1147, 181] width 56 height 8
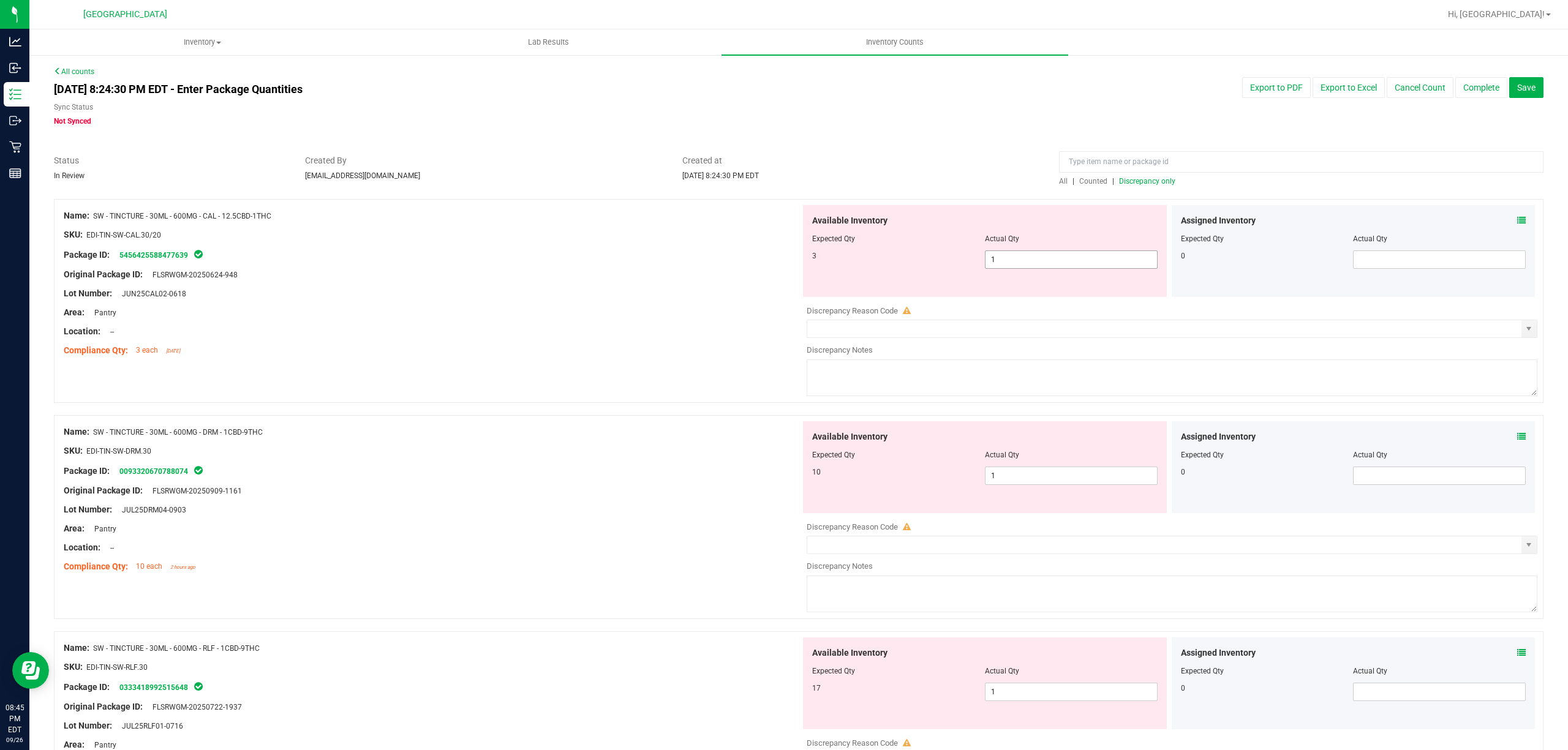
click at [1043, 261] on span "1 1" at bounding box center [1071, 259] width 173 height 18
click at [1043, 261] on input "1" at bounding box center [1071, 259] width 172 height 17
click at [592, 268] on div "Original Package ID: FLSRWGM-20250624-948" at bounding box center [432, 275] width 737 height 13
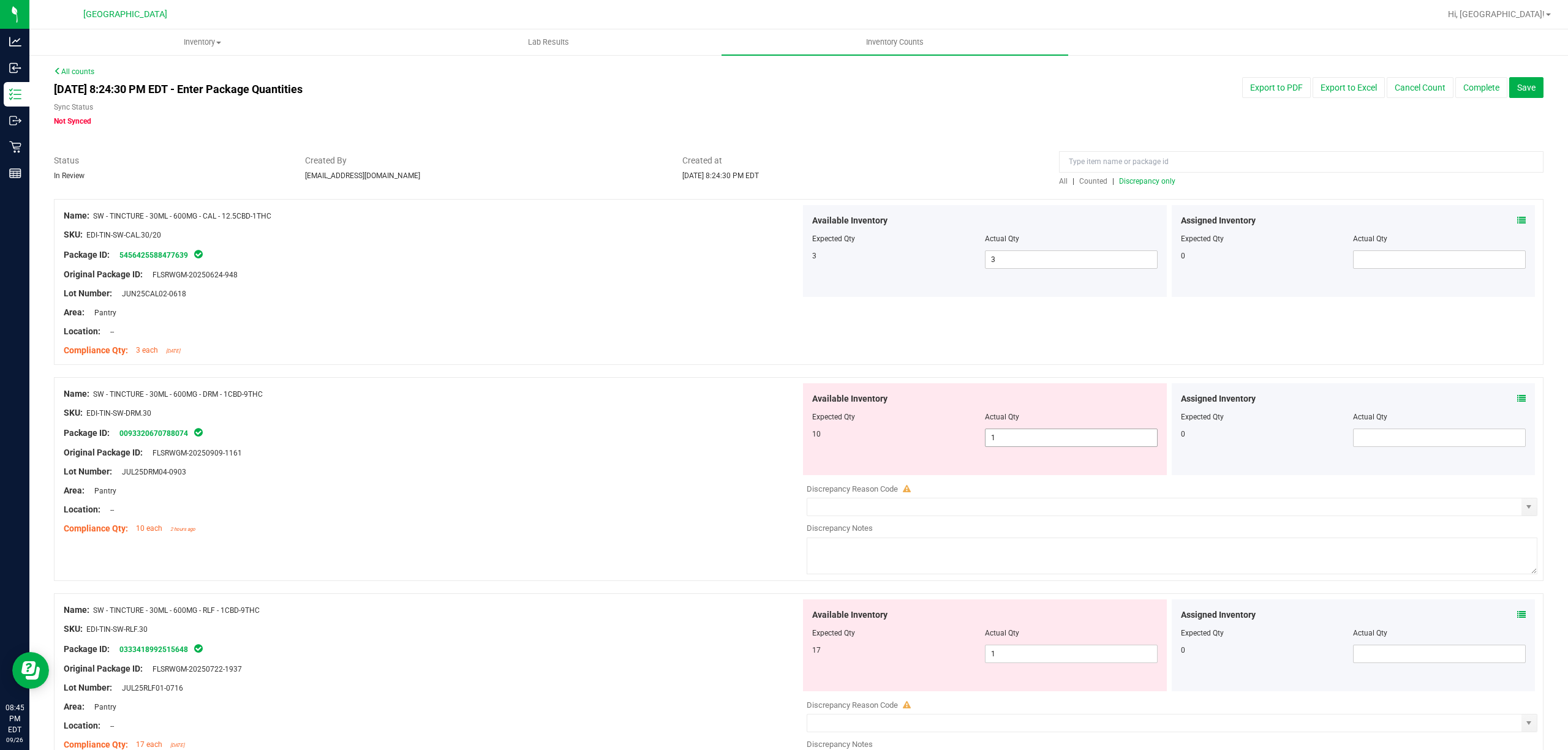
click at [1099, 436] on span "1 1" at bounding box center [1071, 438] width 173 height 18
click at [576, 439] on div "Package ID: 0093320670788074" at bounding box center [432, 433] width 737 height 15
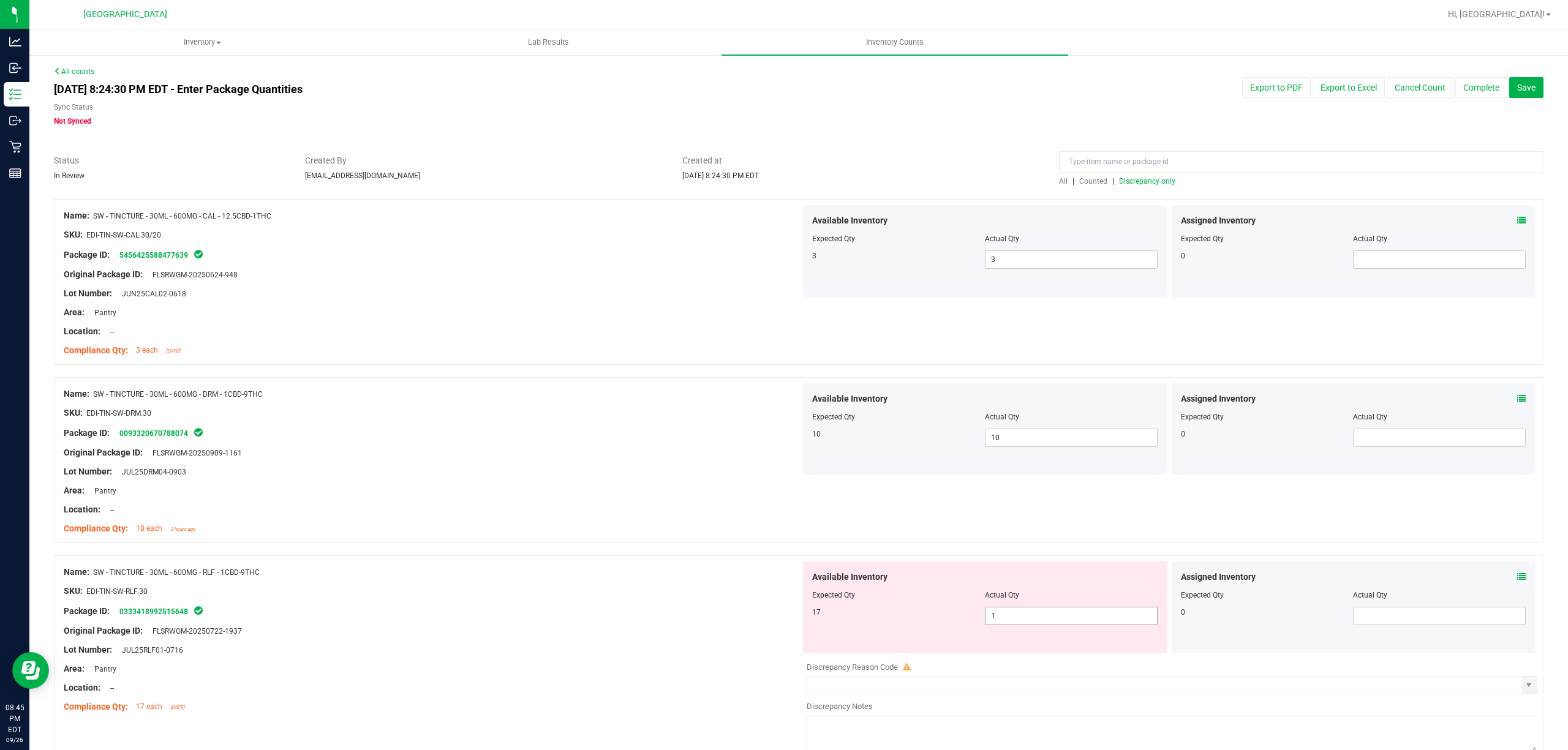
click at [1080, 613] on span "1 1" at bounding box center [1071, 616] width 173 height 18
click at [611, 538] on div "Name: SW - TINCTURE - 30ML - 600MG - DRM - 1CBD-9THC SKU: EDI-TIN-SW-DRM.30 Pac…" at bounding box center [432, 461] width 737 height 156
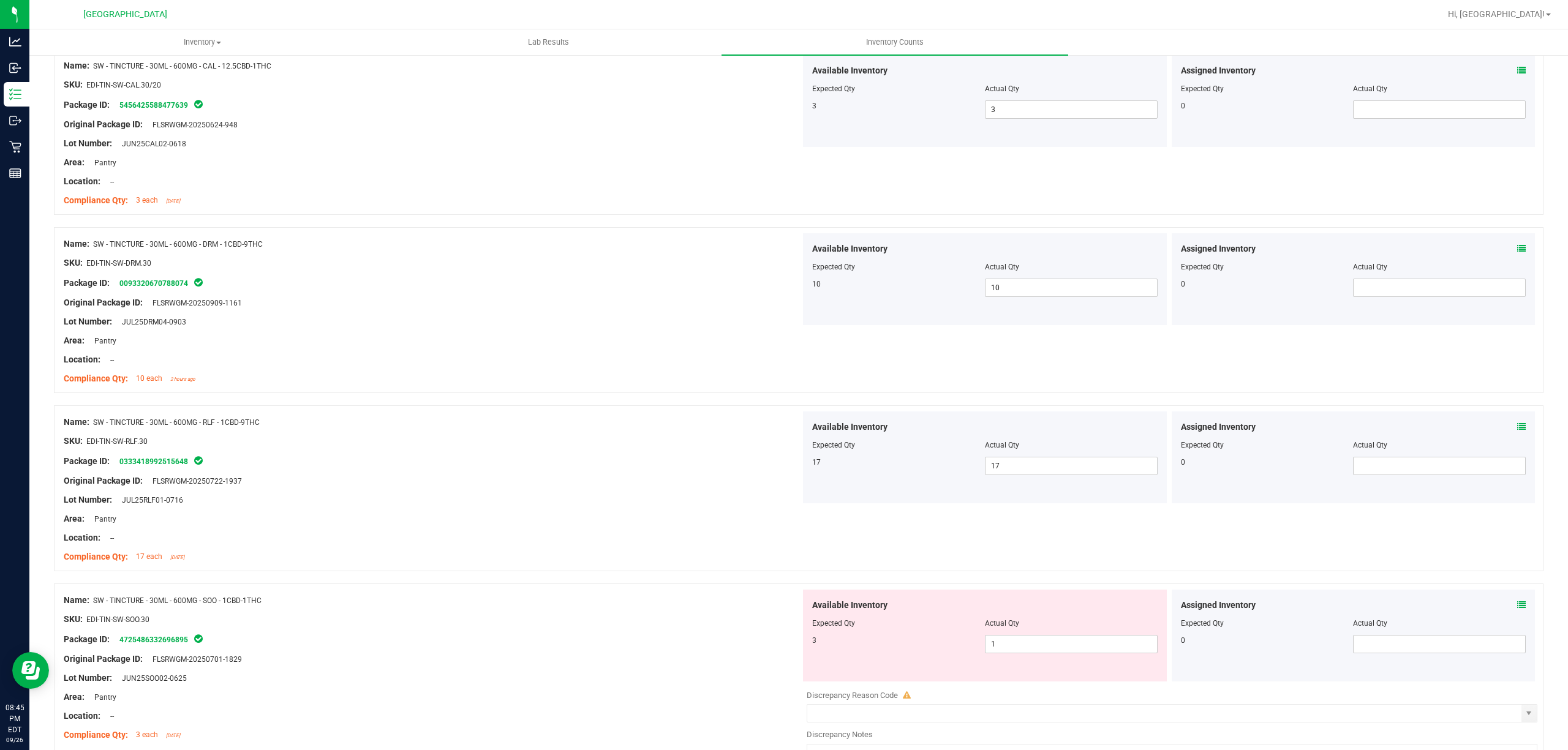
scroll to position [245, 0]
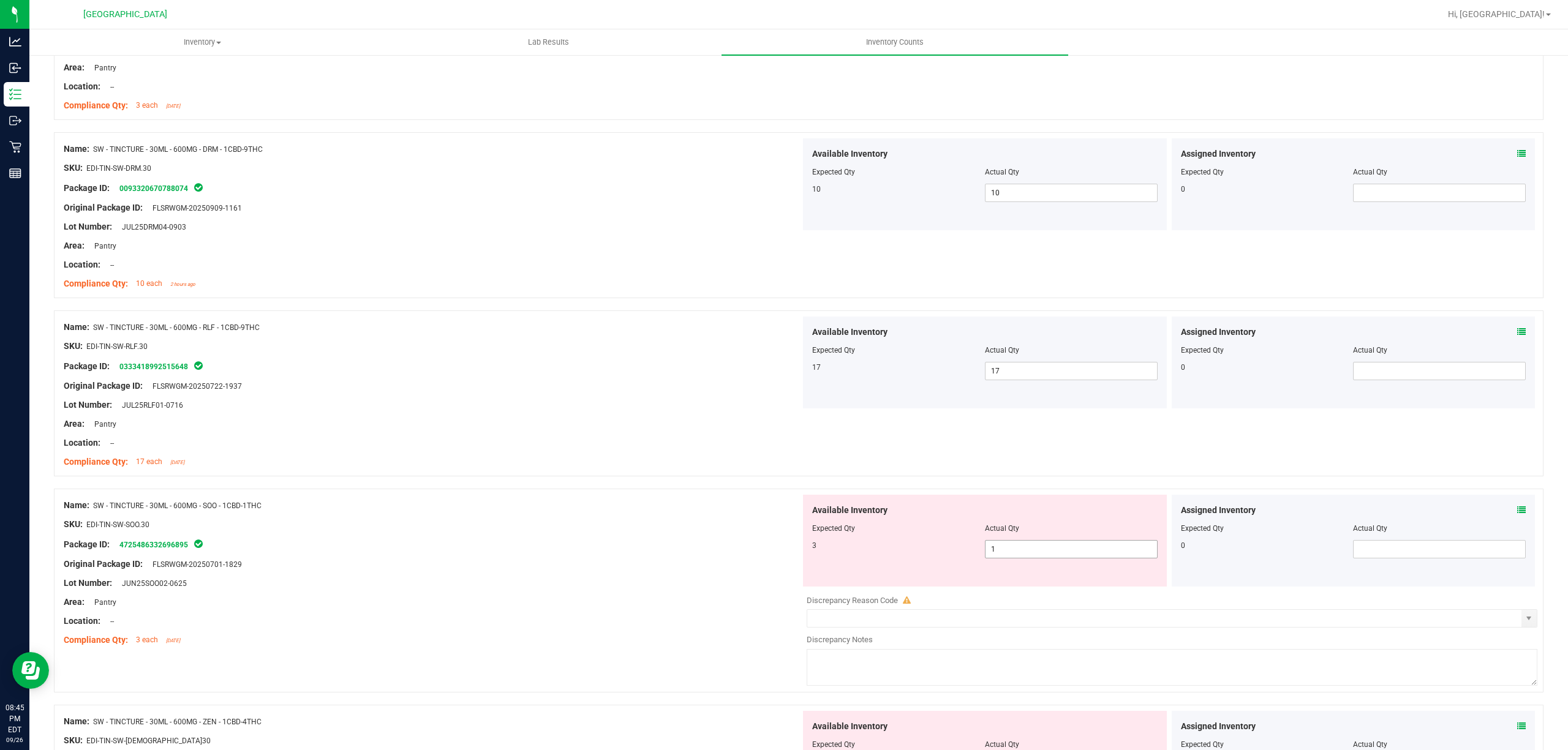
click at [1029, 553] on span "1 1" at bounding box center [1071, 549] width 173 height 18
click at [1028, 552] on input "1" at bounding box center [1071, 549] width 172 height 17
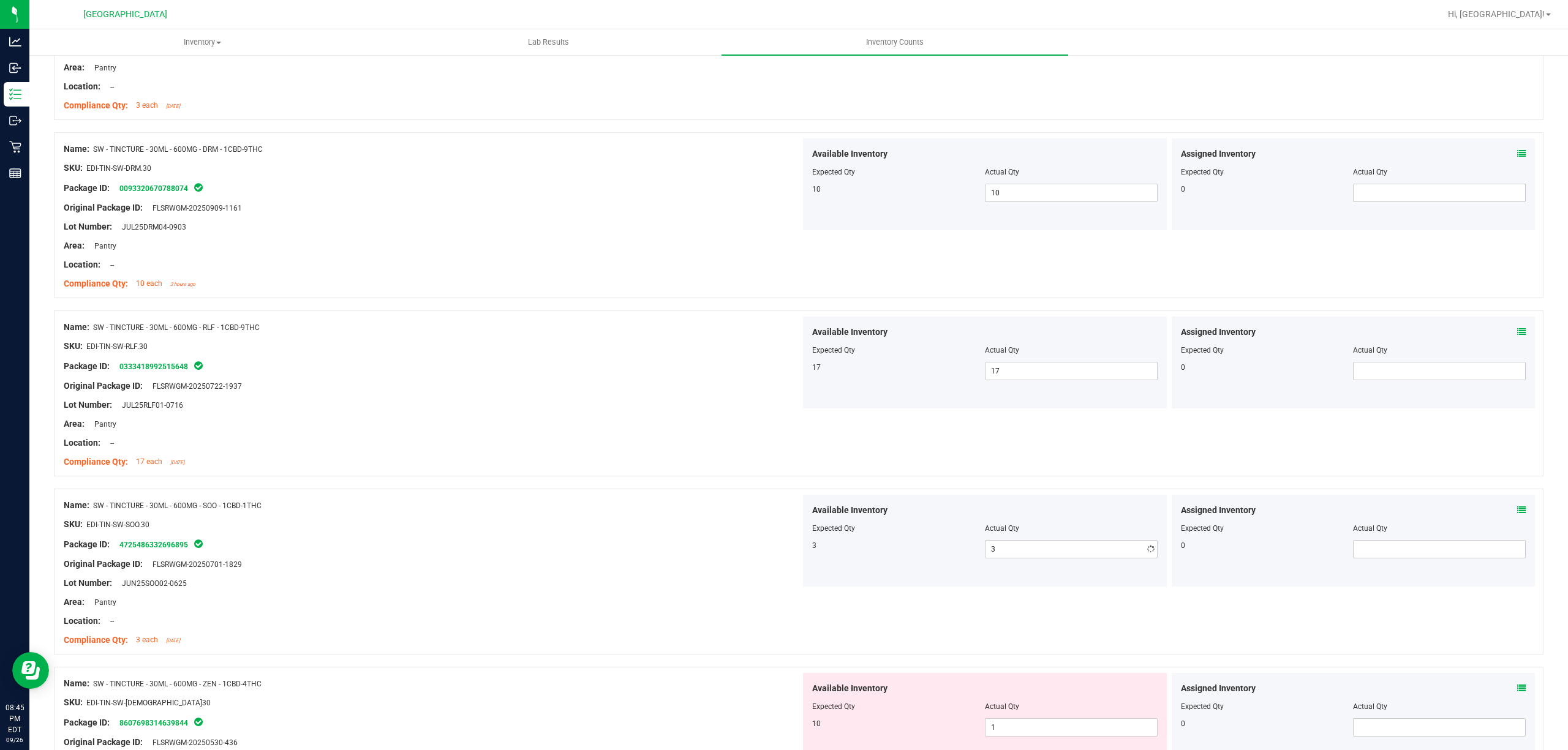
click at [739, 472] on div "Name: SW - TINCTURE - 30ML - 600MG - RLF - 1CBD-9THC SKU: EDI-TIN-SW-RLF.30 Pac…" at bounding box center [432, 394] width 737 height 156
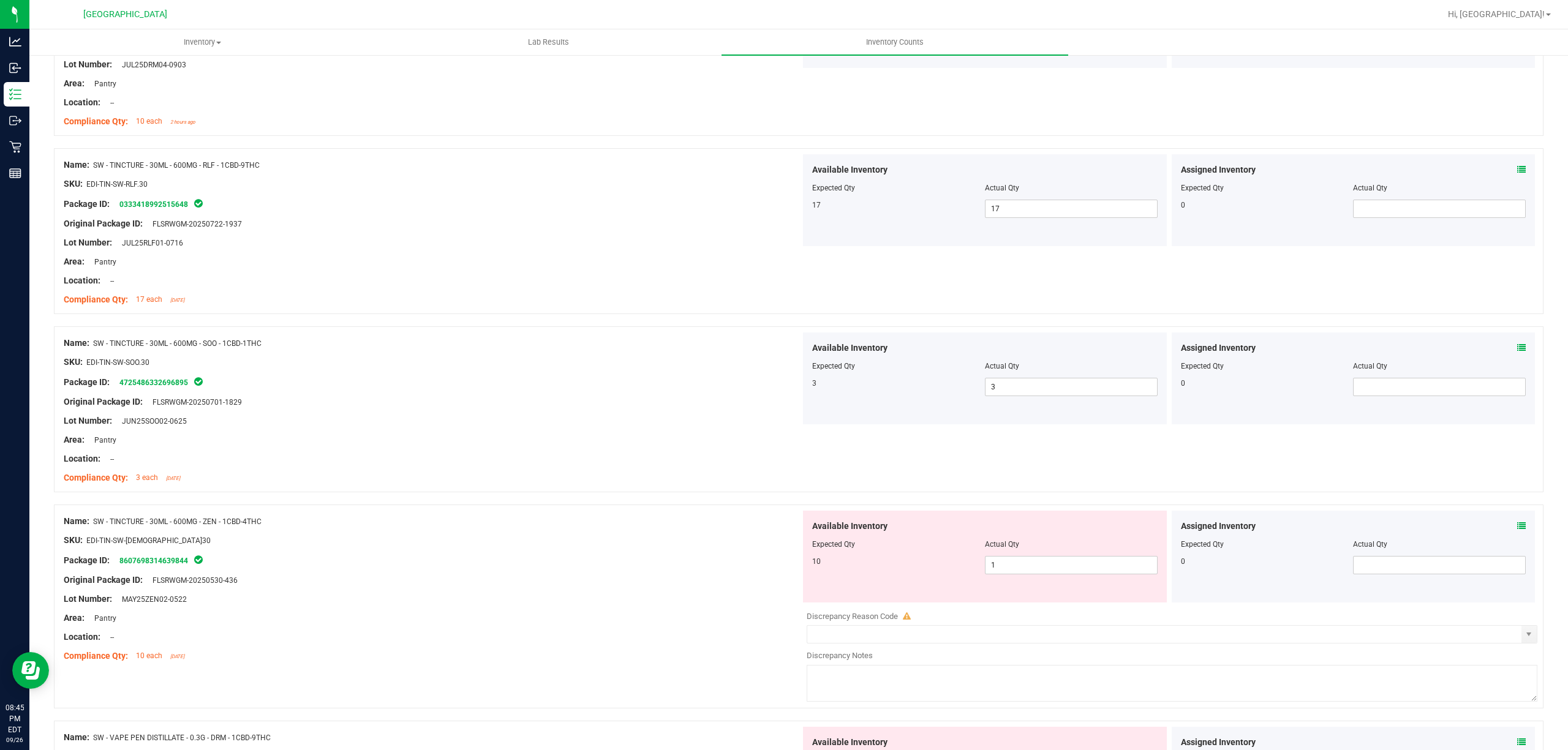
scroll to position [408, 0]
click at [1032, 559] on span "1 1" at bounding box center [1071, 565] width 173 height 18
click at [662, 544] on div "SKU: EDI-TIN-SW-[DEMOGRAPHIC_DATA]30" at bounding box center [432, 540] width 737 height 13
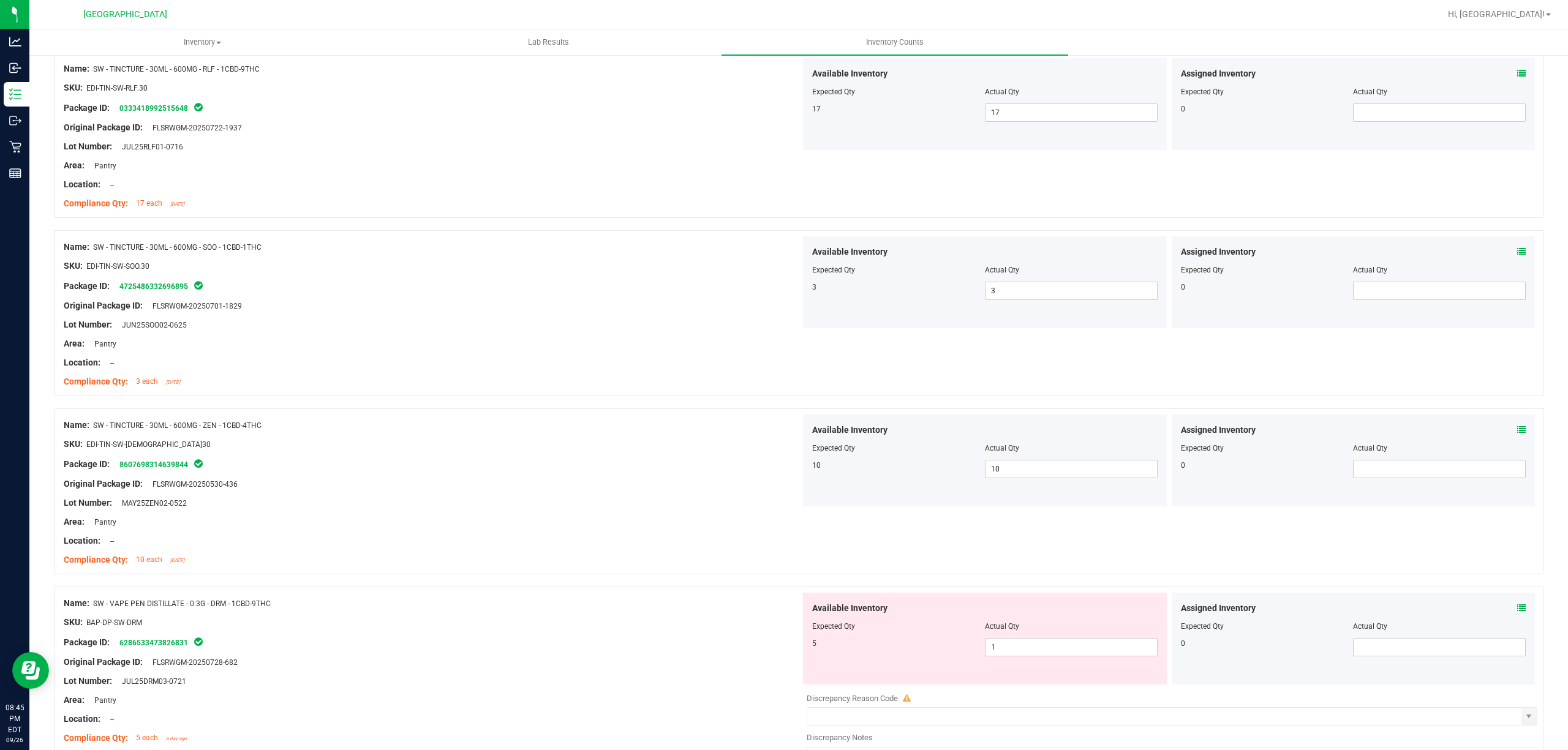
scroll to position [653, 0]
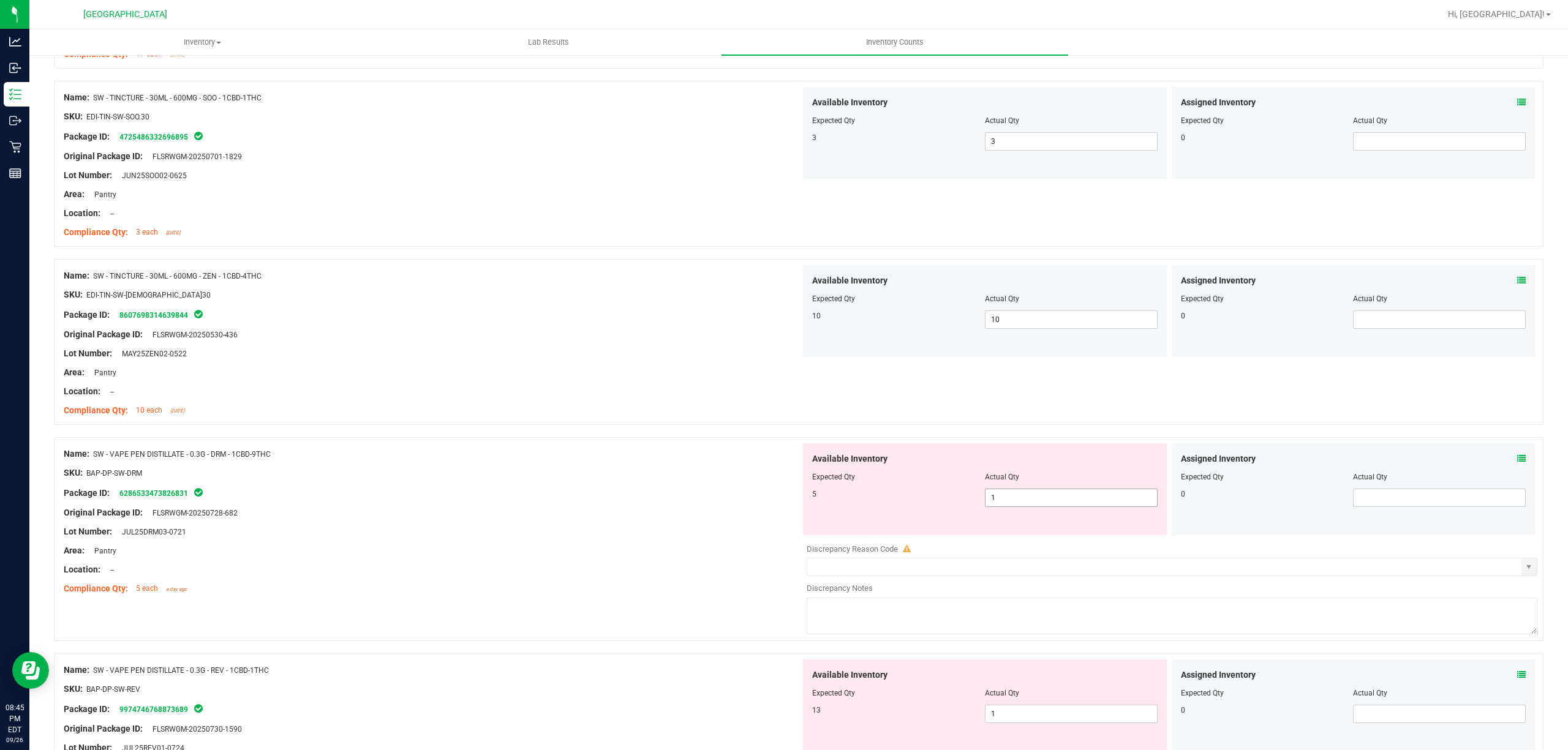
click at [1039, 499] on span "1 1" at bounding box center [1071, 498] width 173 height 18
click at [0, 0] on input "1" at bounding box center [0, 0] width 0 height 0
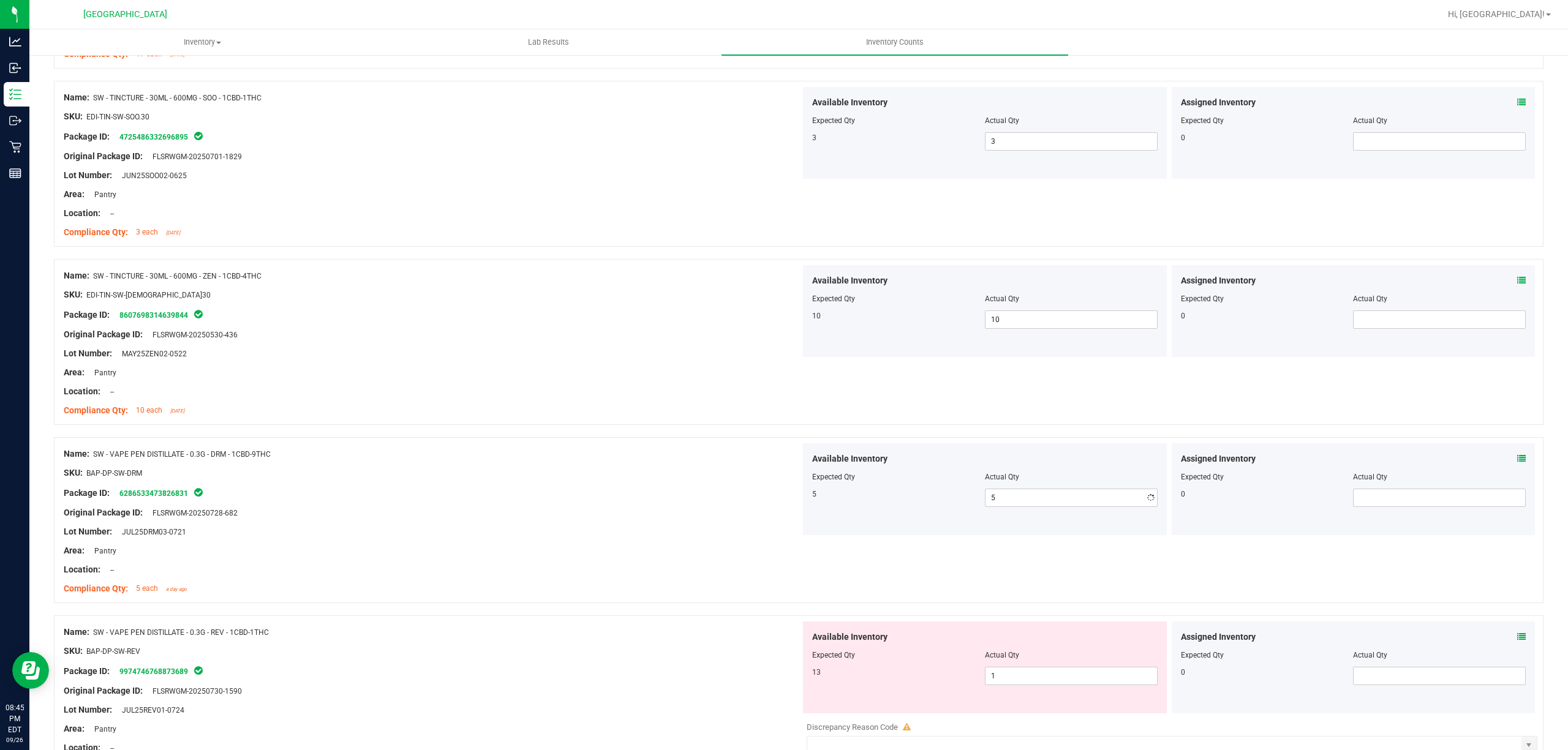
click at [668, 444] on div "Name: SW - VAPE PEN DISTILLATE - 0.3G - DRM - 1CBD-9THC SKU: BAP-DP-SW-DRM Pack…" at bounding box center [432, 521] width 737 height 156
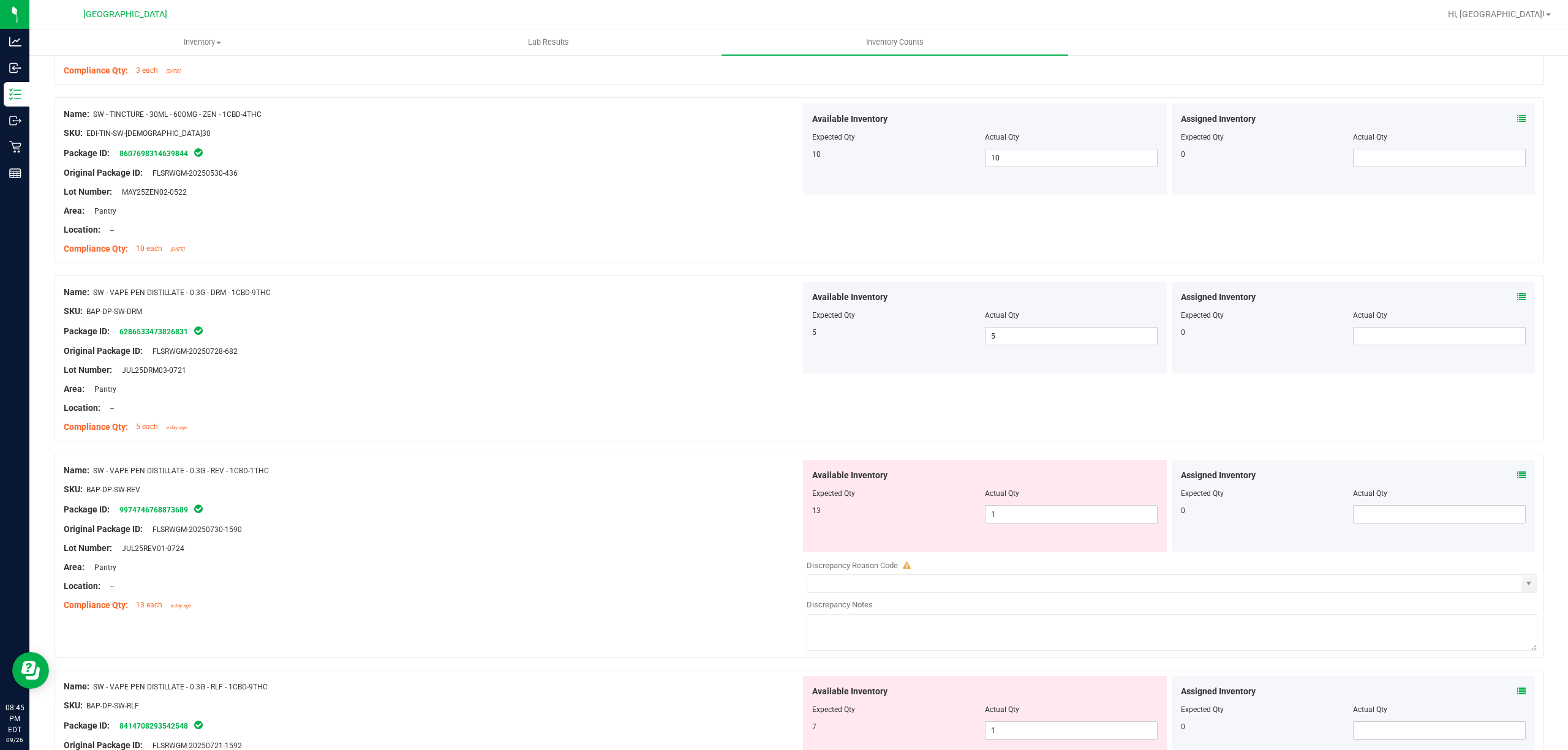
scroll to position [816, 0]
click at [1062, 522] on span "1 1" at bounding box center [1071, 513] width 173 height 18
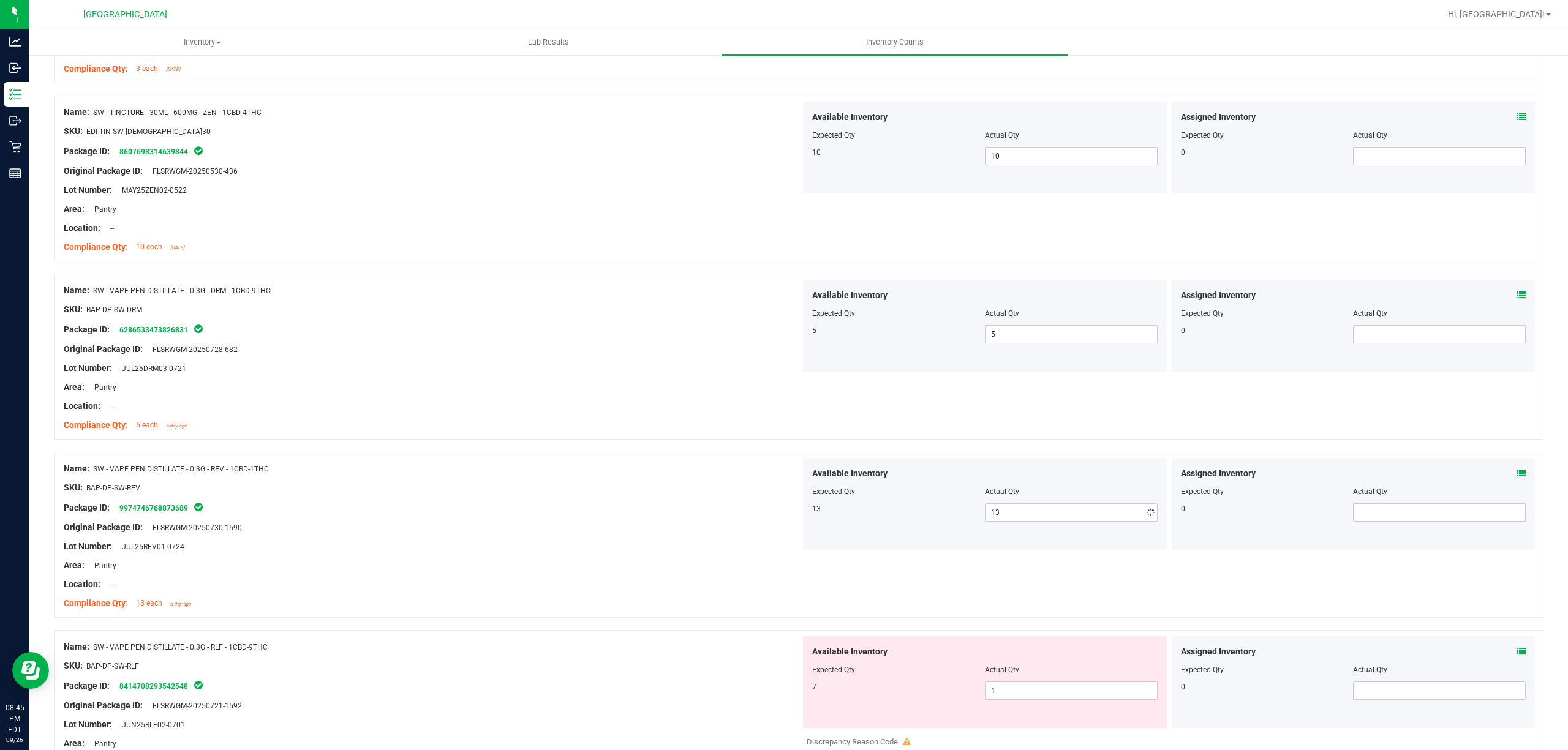
drag, startPoint x: 649, startPoint y: 456, endPoint x: 684, endPoint y: 461, distance: 35.4
click at [649, 456] on div "Name: SW - VAPE PEN DISTILLATE - 0.3G - REV - 1CBD-1THC SKU: BAP-DP-SW-REV Pack…" at bounding box center [798, 534] width 1490 height 166
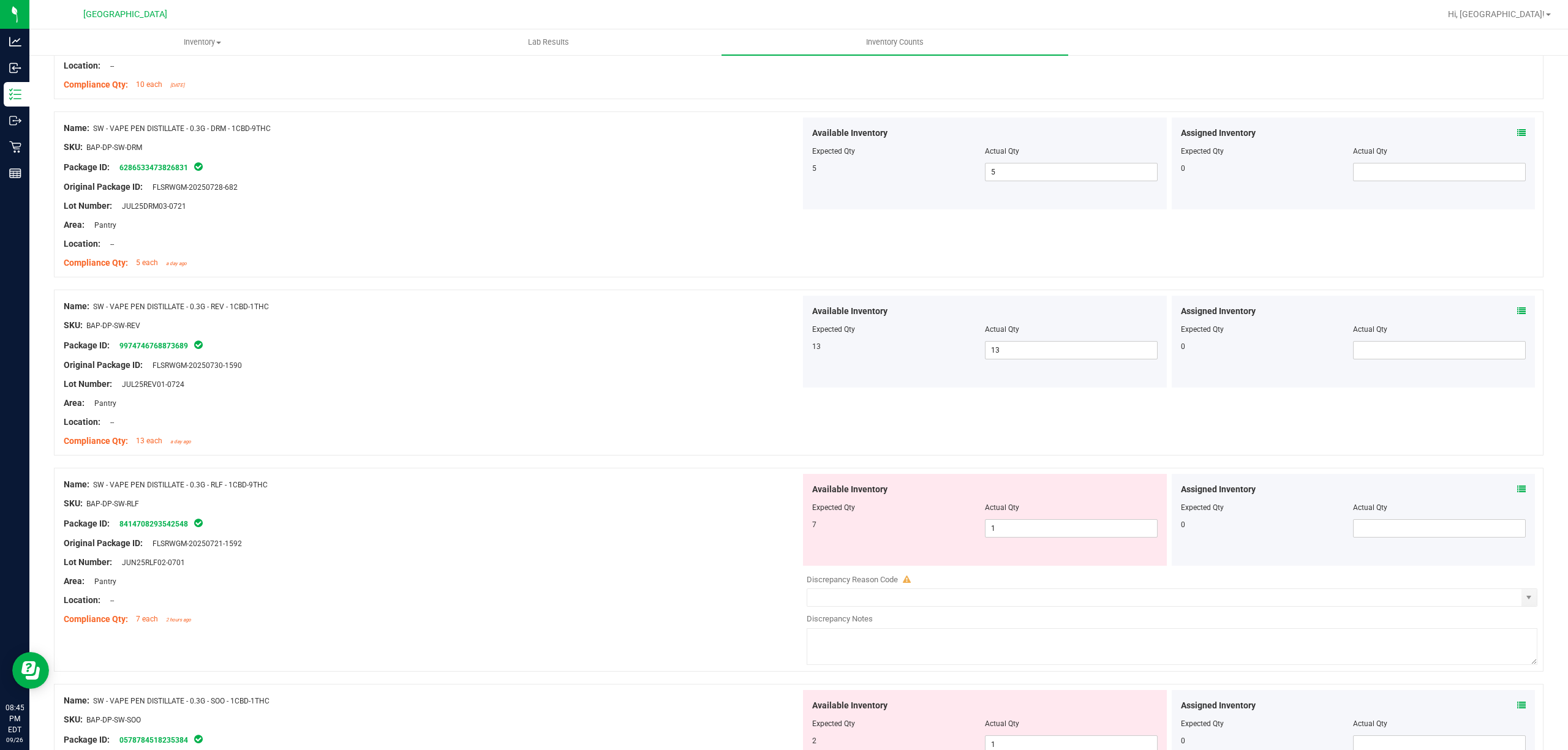
scroll to position [980, 0]
click at [1048, 537] on span "1 1" at bounding box center [1071, 527] width 173 height 18
click at [1048, 536] on input "1" at bounding box center [1071, 527] width 172 height 17
drag, startPoint x: 574, startPoint y: 385, endPoint x: 647, endPoint y: 398, distance: 74.1
click at [582, 385] on div "Lot Number: JUL25REV01-0724" at bounding box center [432, 383] width 737 height 13
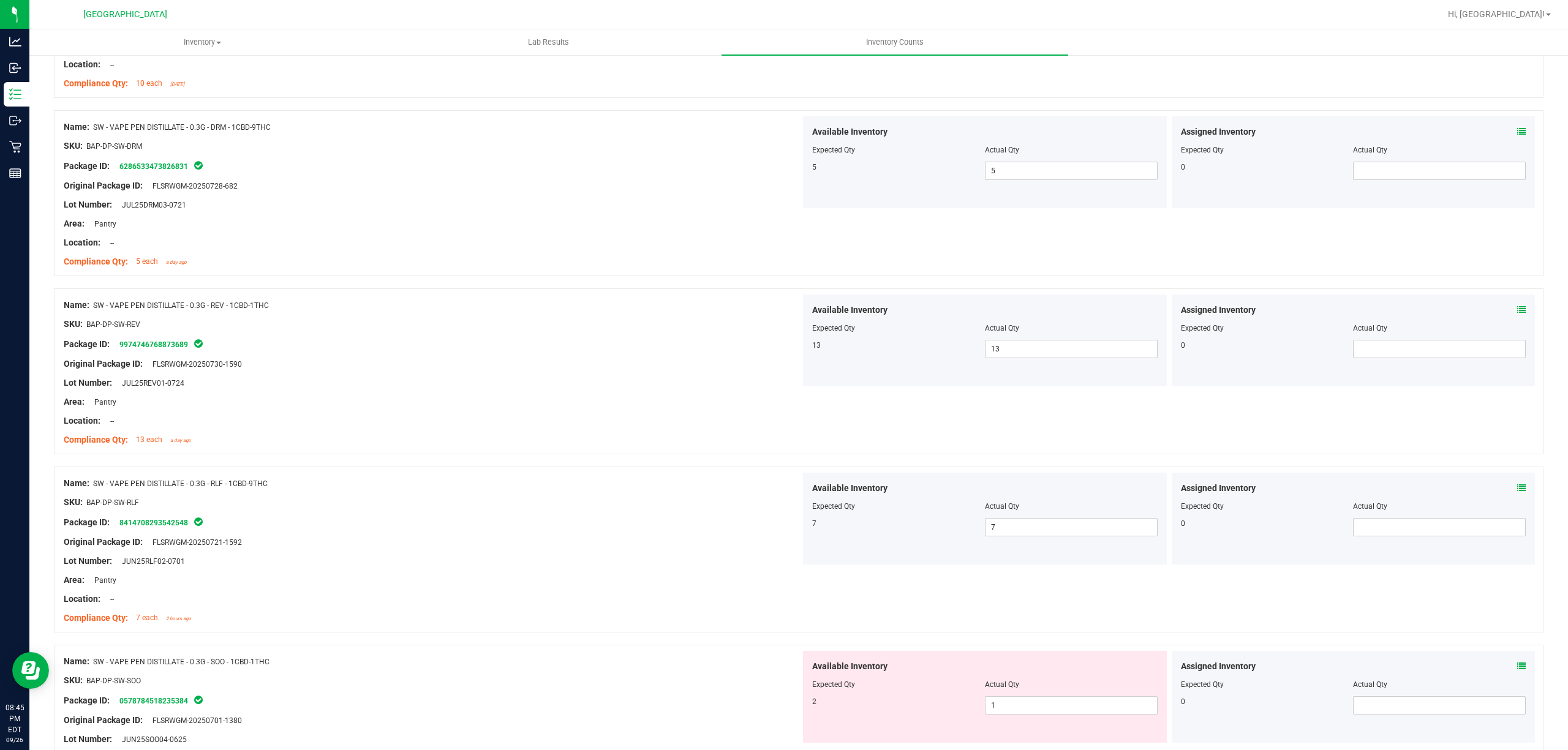
scroll to position [1143, 0]
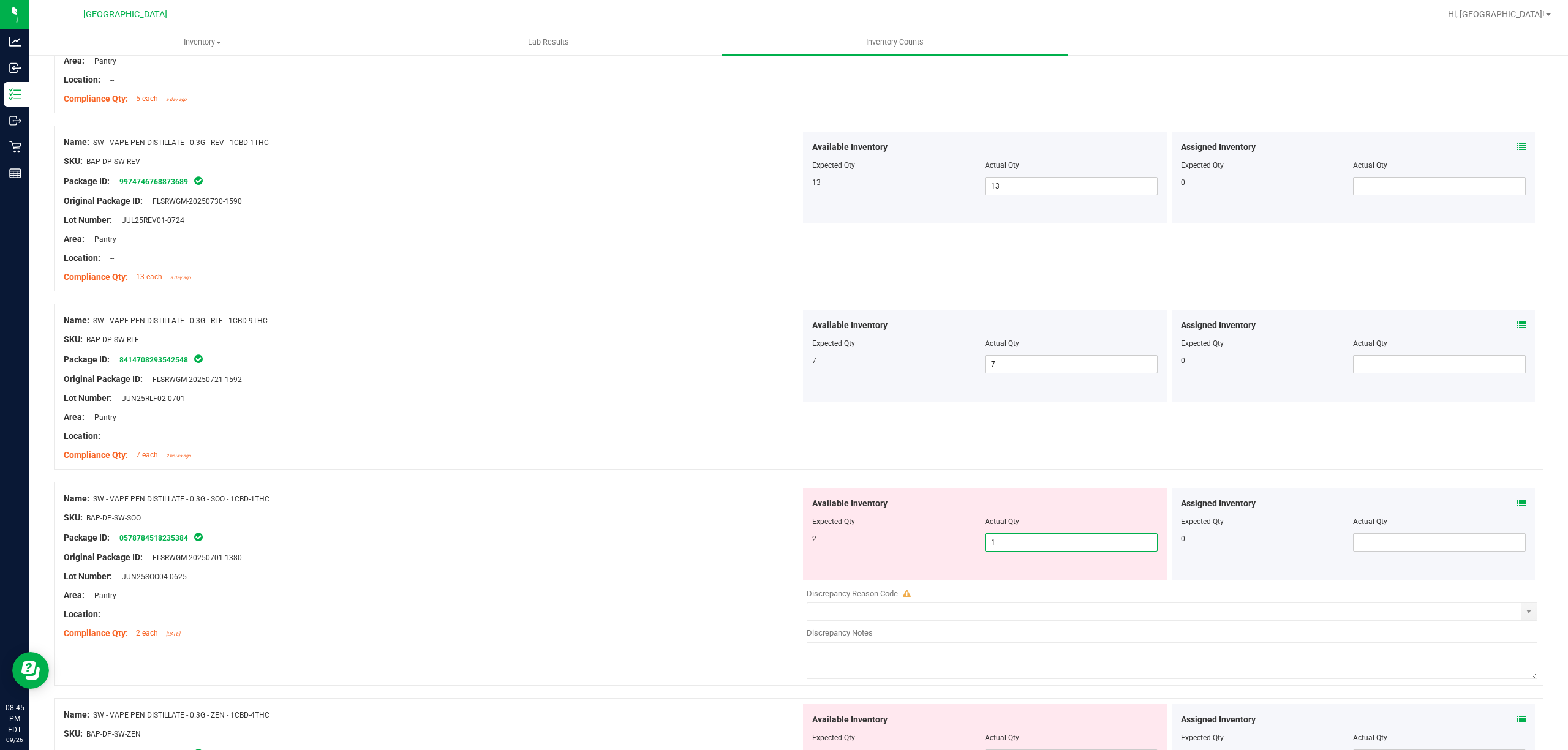
click at [1037, 548] on span "1 1" at bounding box center [1071, 543] width 173 height 18
click at [1037, 548] on input "1" at bounding box center [1071, 543] width 172 height 17
click at [763, 501] on div "Name: SW - VAPE PEN DISTILLATE - 0.3G - SOO - 1CBD-1THC" at bounding box center [432, 499] width 737 height 13
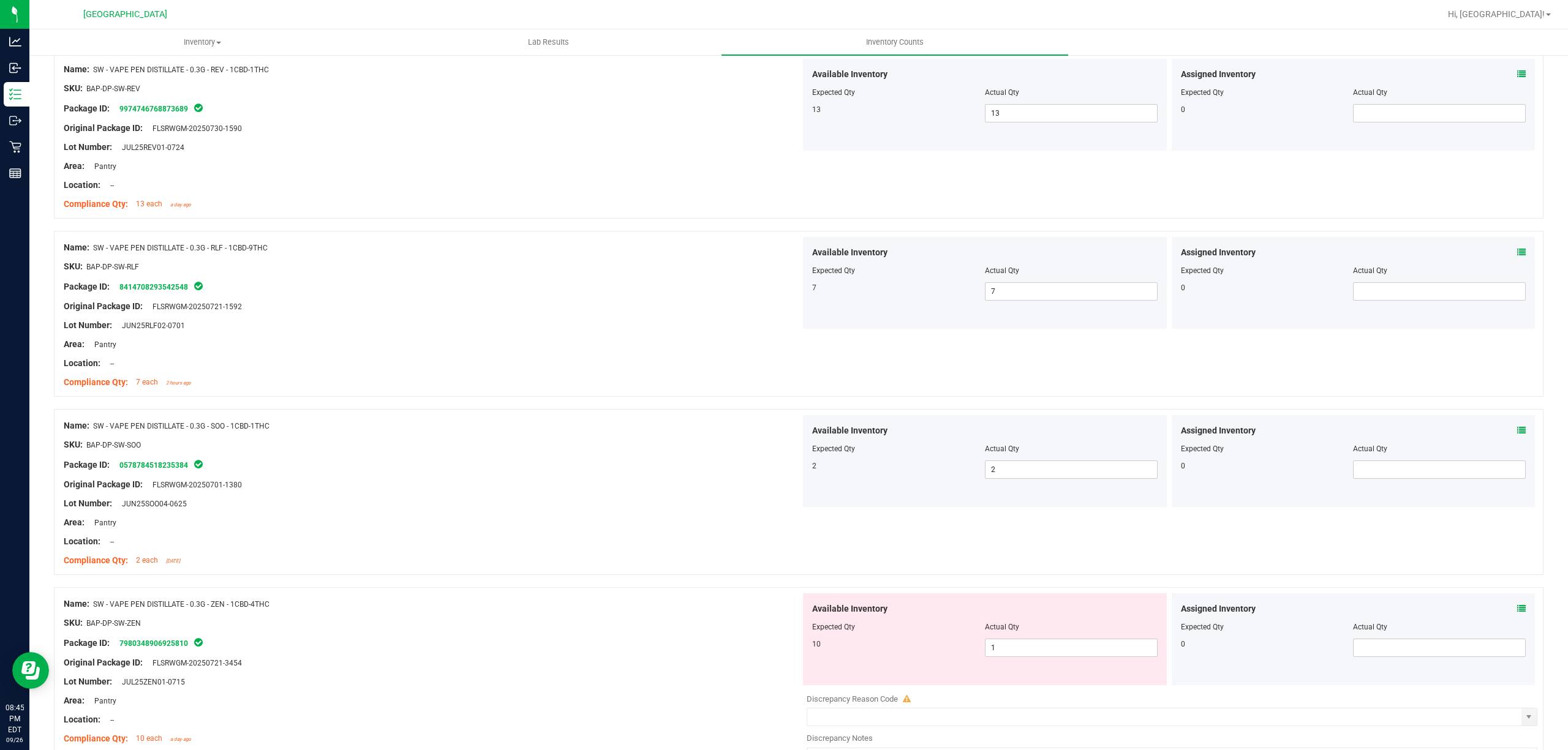
scroll to position [1307, 0]
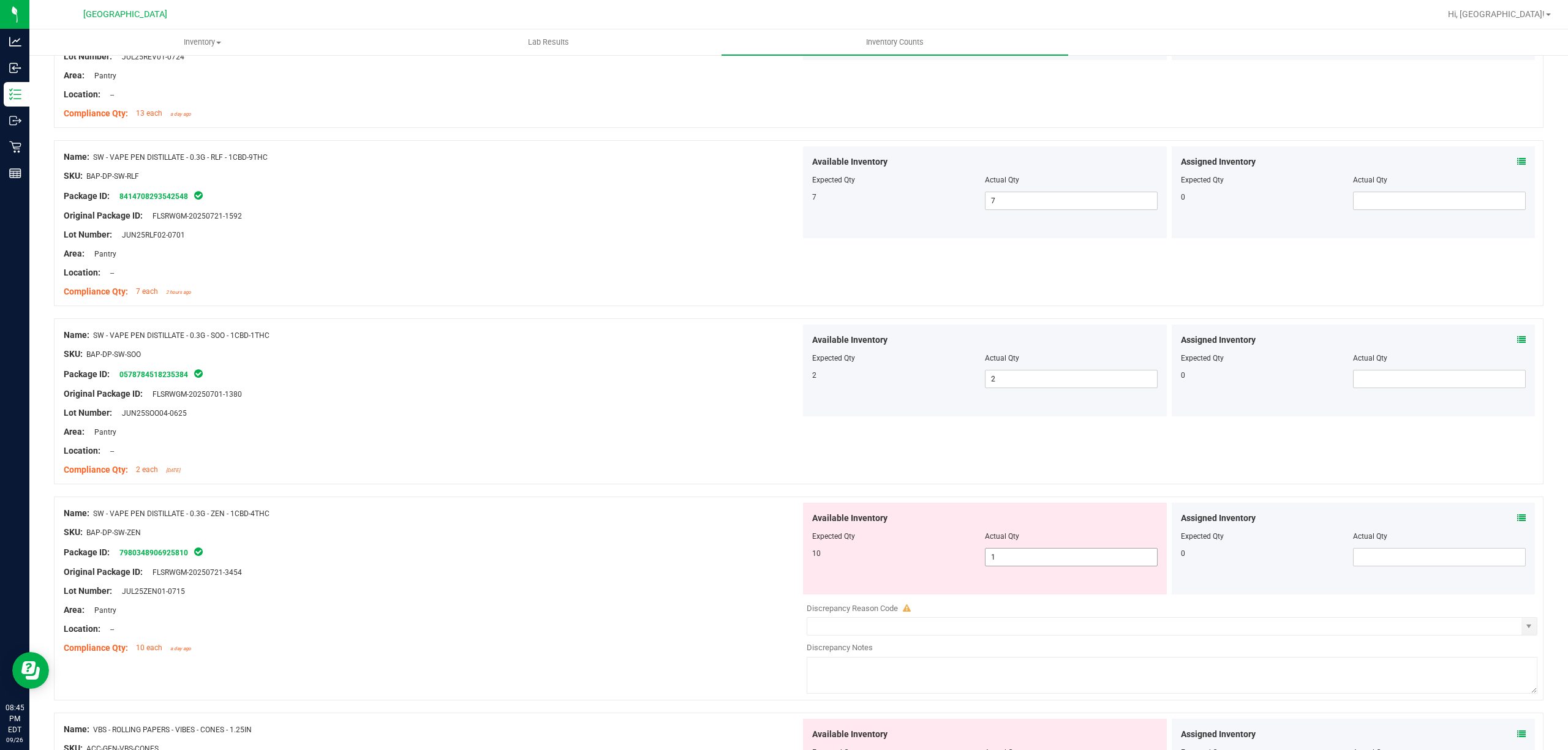
drag, startPoint x: 1042, startPoint y: 553, endPoint x: 863, endPoint y: 556, distance: 179.0
click at [1040, 553] on span "1 1" at bounding box center [1071, 558] width 173 height 18
click at [726, 553] on div "Package ID: 7980348906925810" at bounding box center [432, 553] width 737 height 15
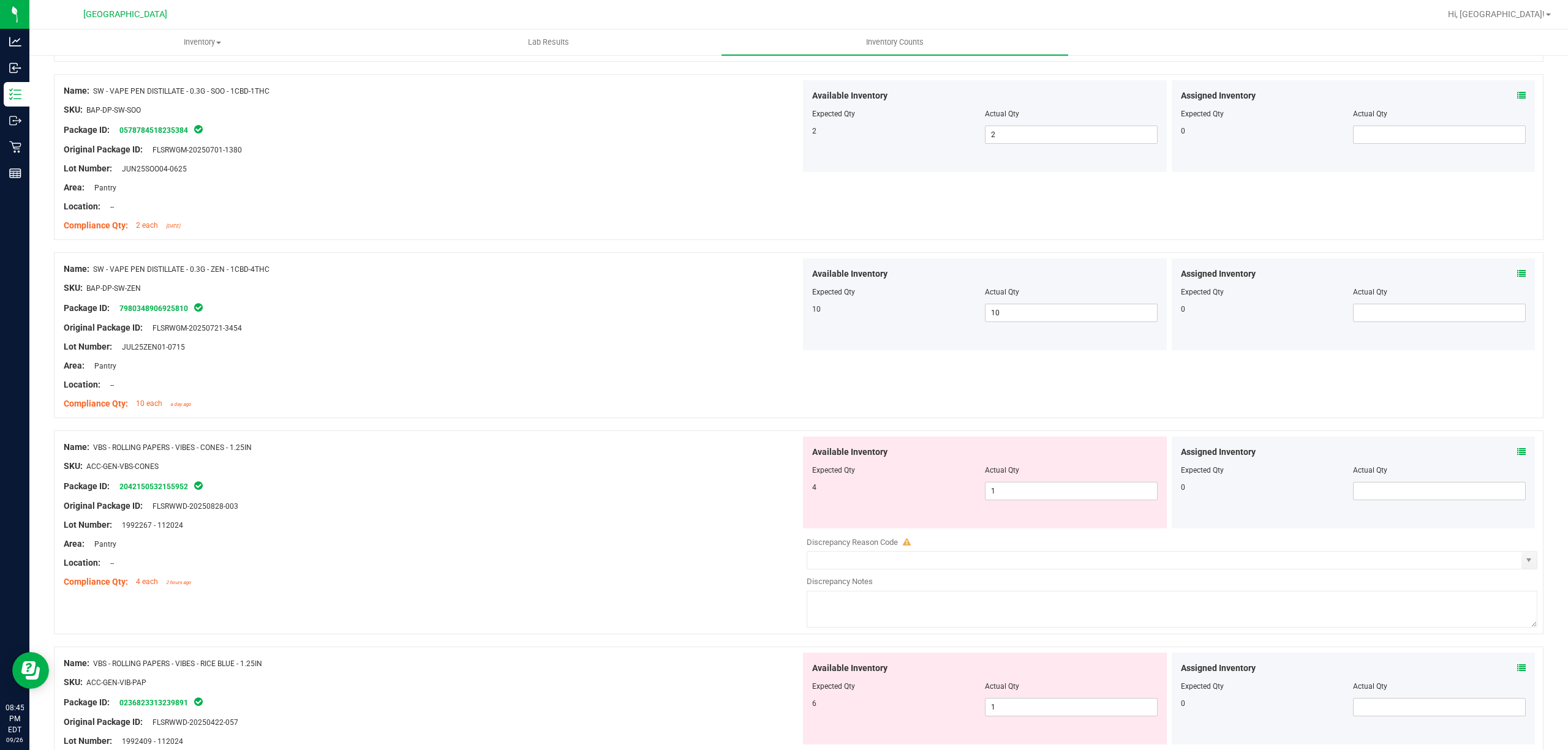
scroll to position [1551, 0]
click at [1008, 500] on span "1 1" at bounding box center [1071, 491] width 173 height 18
click at [1008, 499] on input "1" at bounding box center [1071, 491] width 172 height 17
click at [1010, 493] on input "1" at bounding box center [1071, 491] width 172 height 17
drag, startPoint x: 1013, startPoint y: 492, endPoint x: 904, endPoint y: 487, distance: 109.1
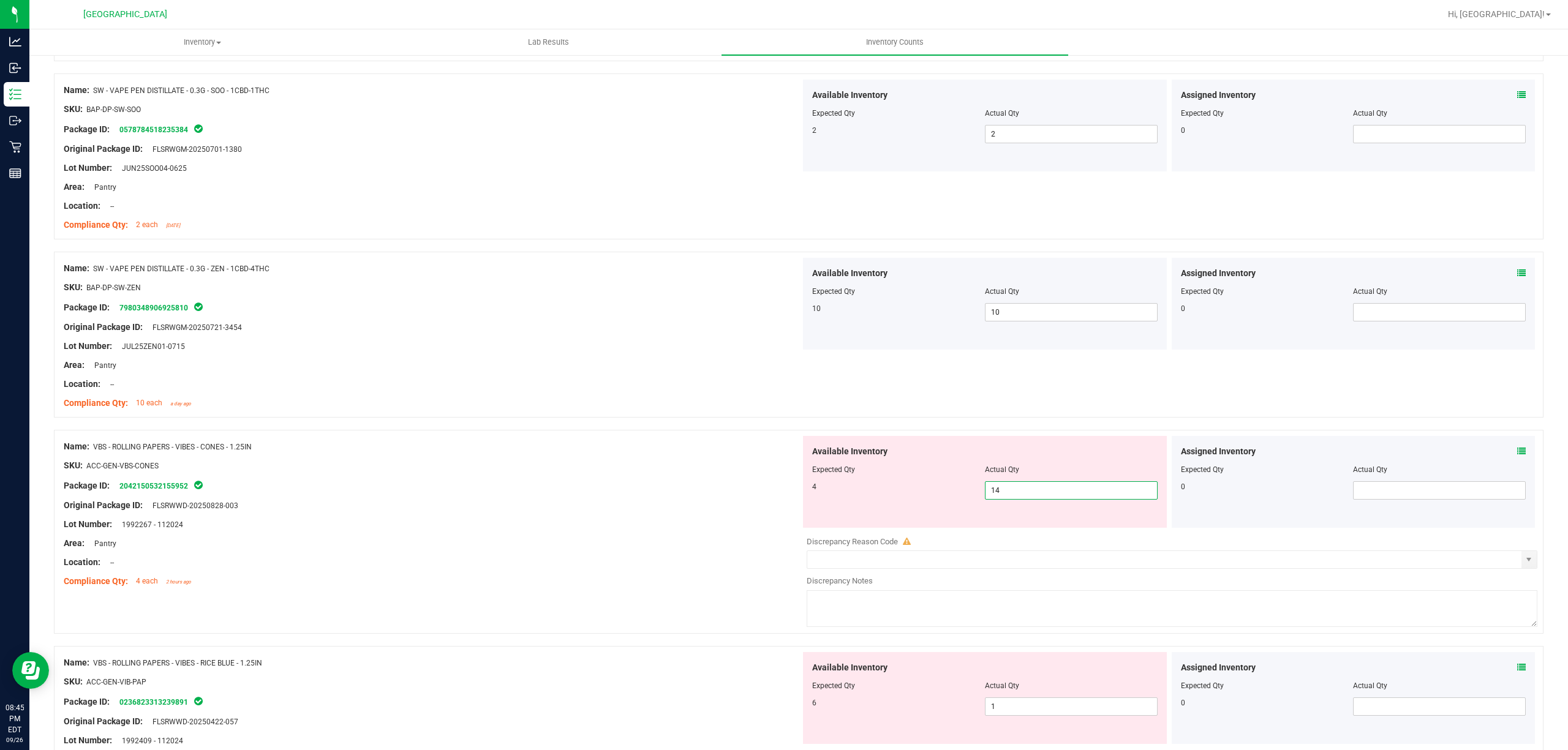
click at [904, 487] on div "4 1 14" at bounding box center [985, 491] width 345 height 18
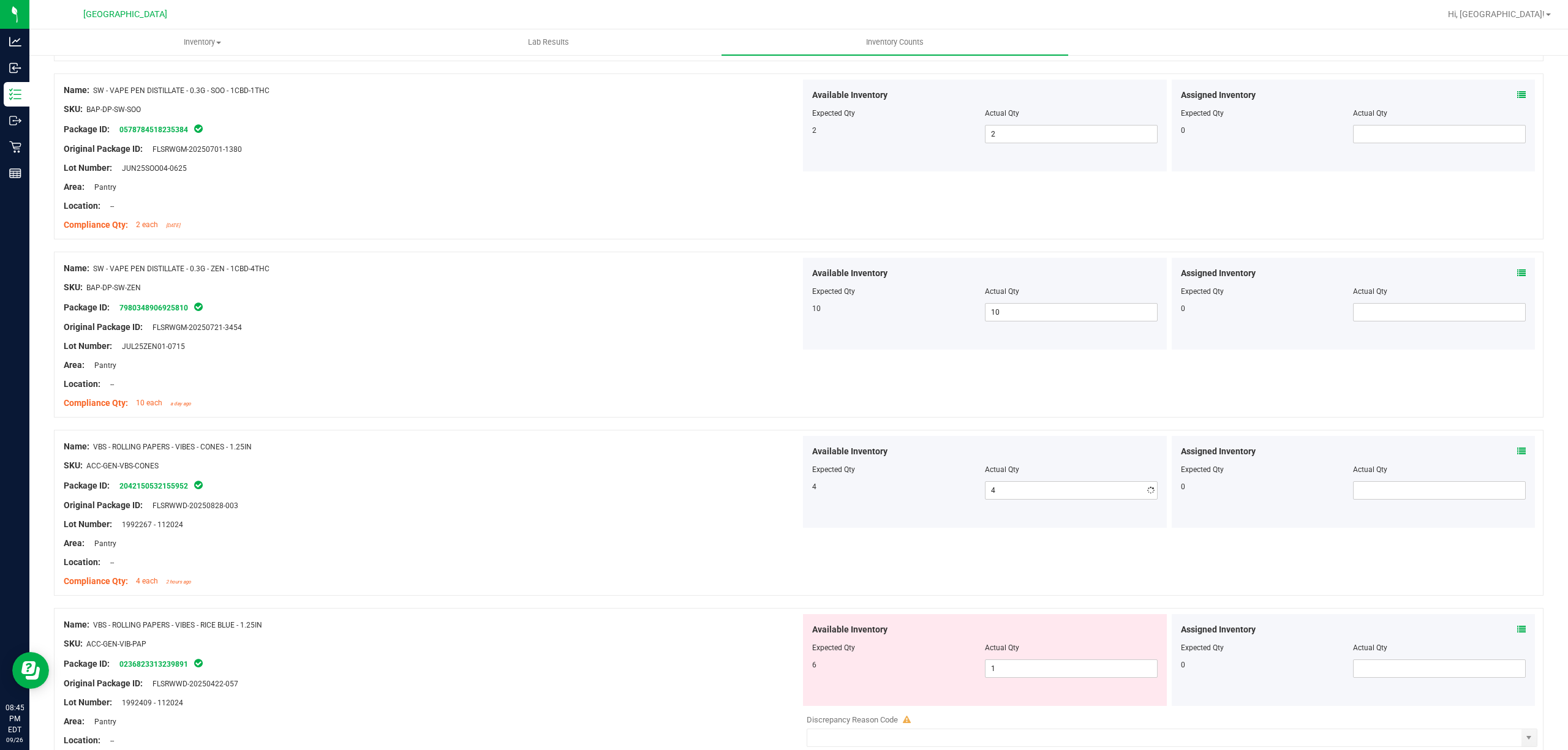
click at [682, 504] on div "Original Package ID: FLSRWWD-20250828-003" at bounding box center [432, 506] width 737 height 13
click at [1081, 665] on span "1 1" at bounding box center [1071, 669] width 173 height 18
click at [1081, 665] on input "1" at bounding box center [1071, 668] width 172 height 17
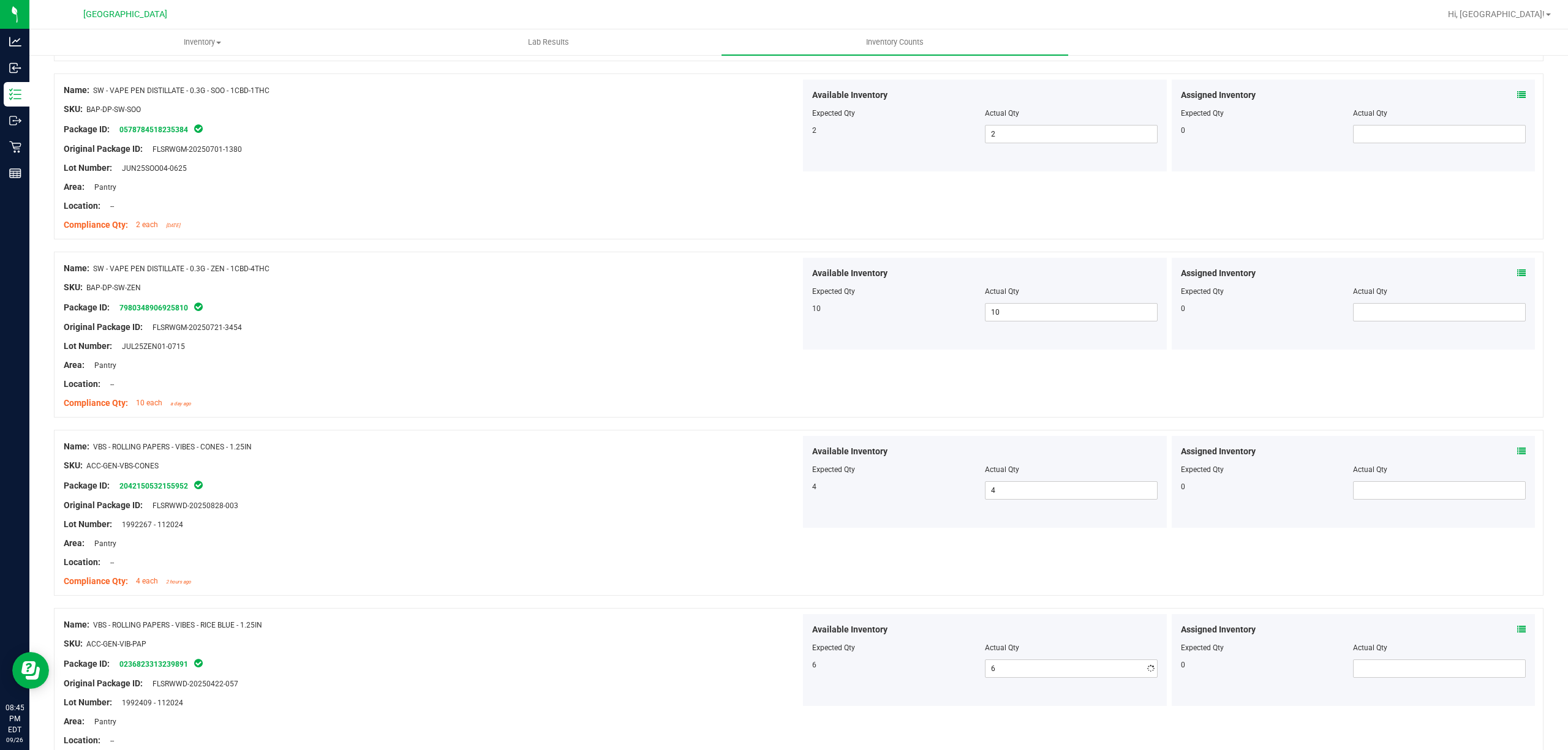
click at [539, 567] on div "Location: --" at bounding box center [432, 562] width 737 height 13
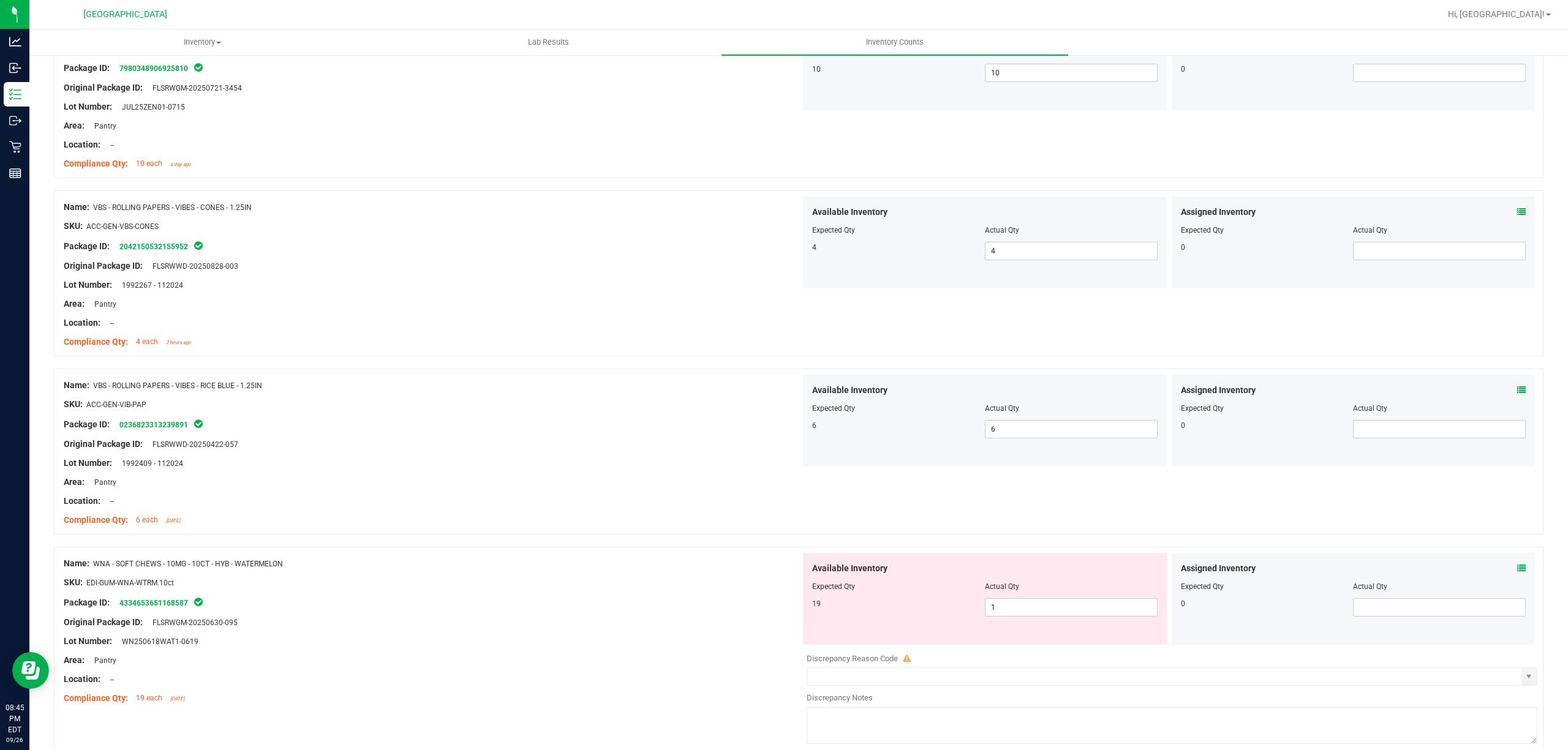
scroll to position [1797, 0]
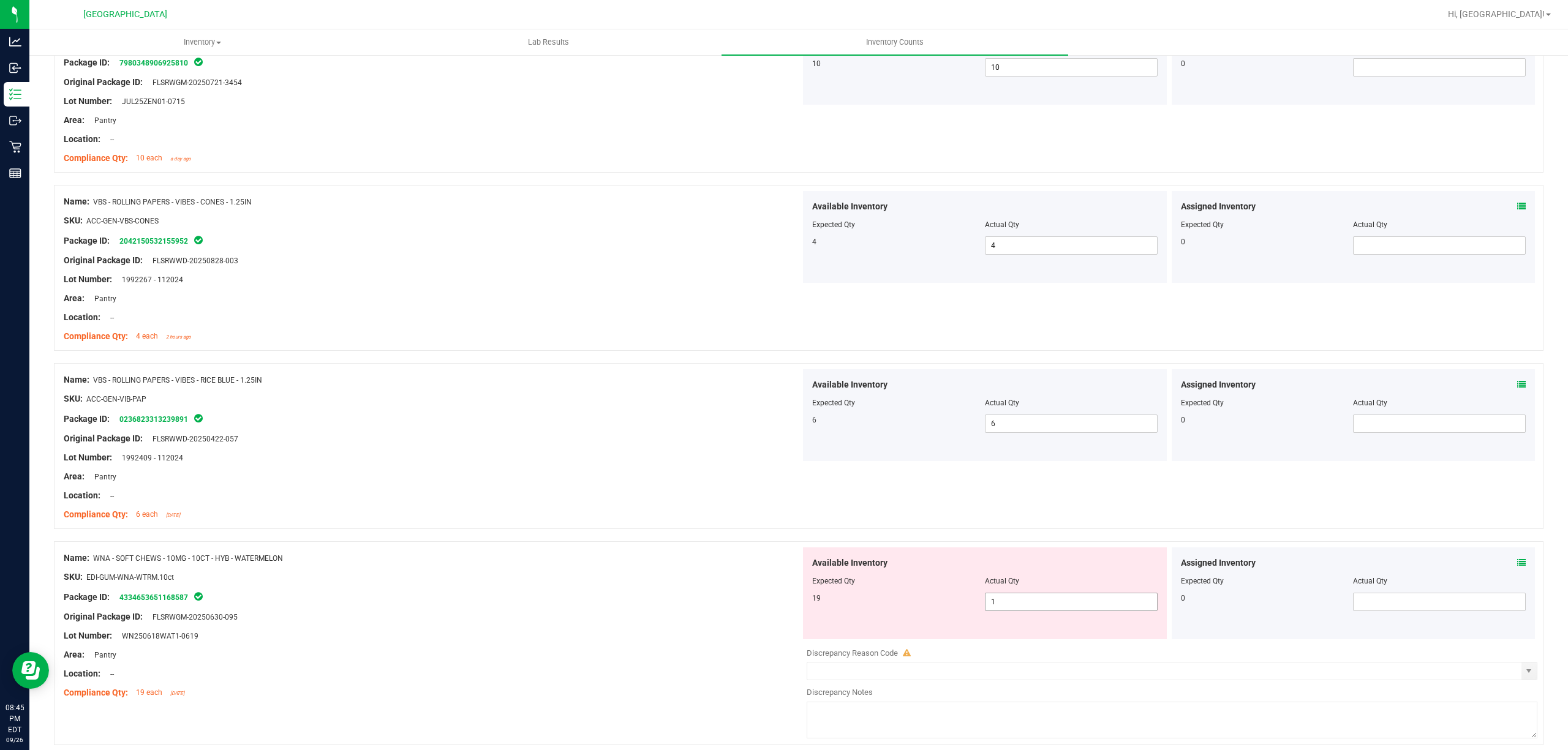
click at [1029, 609] on span "1 1" at bounding box center [1071, 602] width 173 height 18
click at [1029, 609] on input "1" at bounding box center [1071, 602] width 172 height 17
click at [1028, 610] on input "1" at bounding box center [1071, 602] width 172 height 17
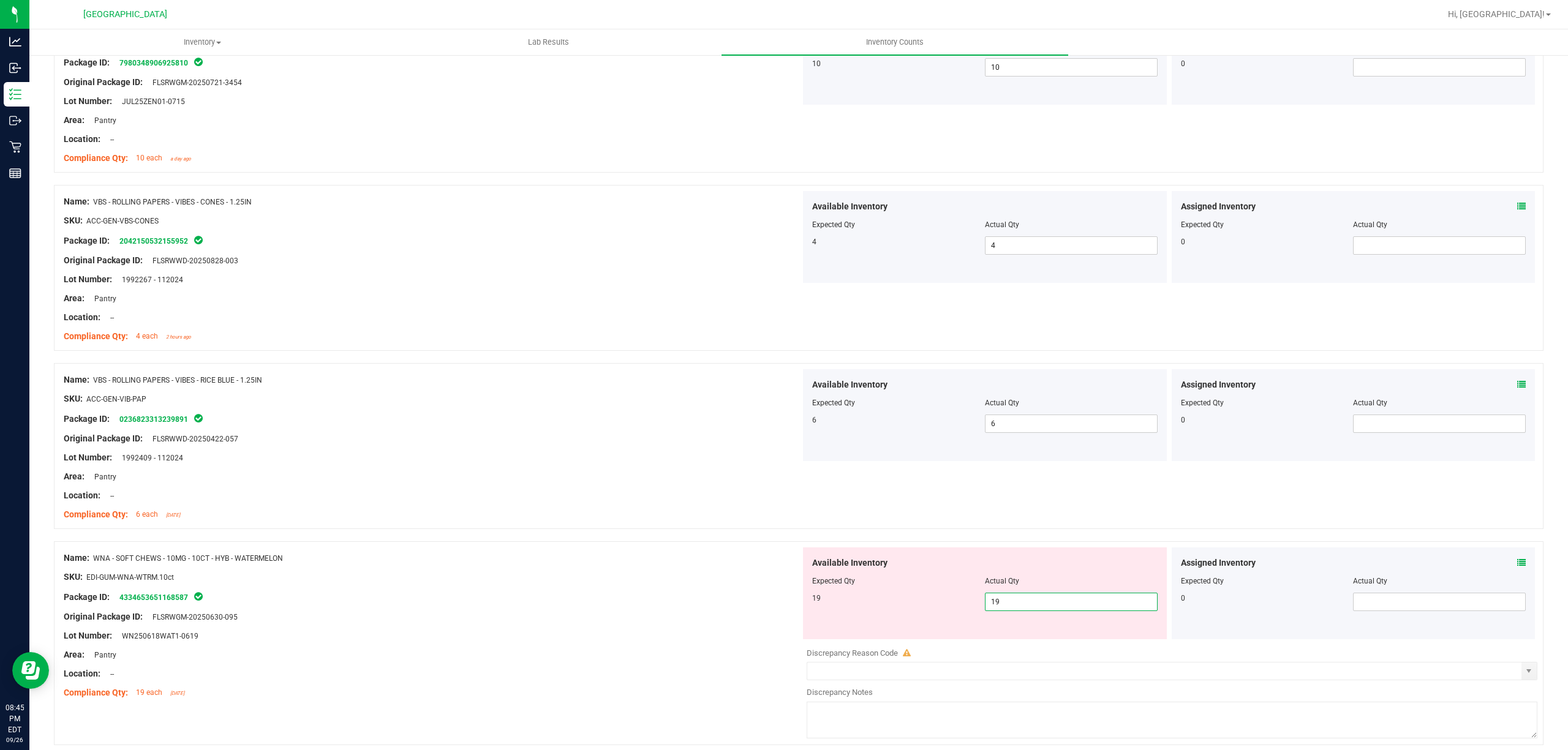
click at [729, 555] on div "Name: WNA - SOFT CHEWS - 10MG - 10CT - HYB - WATERMELON SKU: EDI-GUM-WNA-WTRM.1…" at bounding box center [432, 625] width 737 height 156
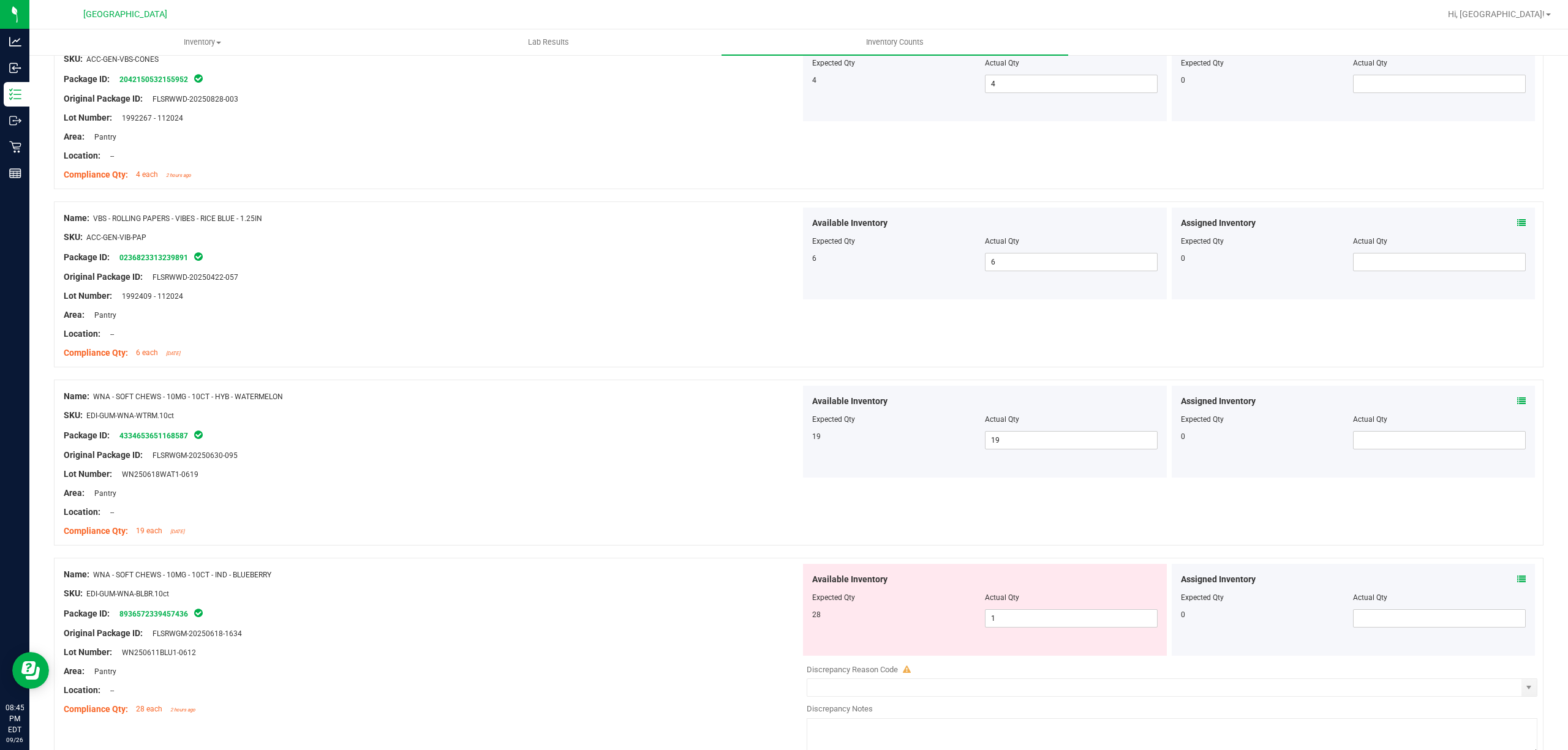
scroll to position [1960, 0]
click at [1059, 618] on span "1 1" at bounding box center [1071, 617] width 173 height 18
click at [1059, 619] on input "1" at bounding box center [1071, 616] width 172 height 17
click at [632, 556] on div at bounding box center [798, 549] width 1490 height 12
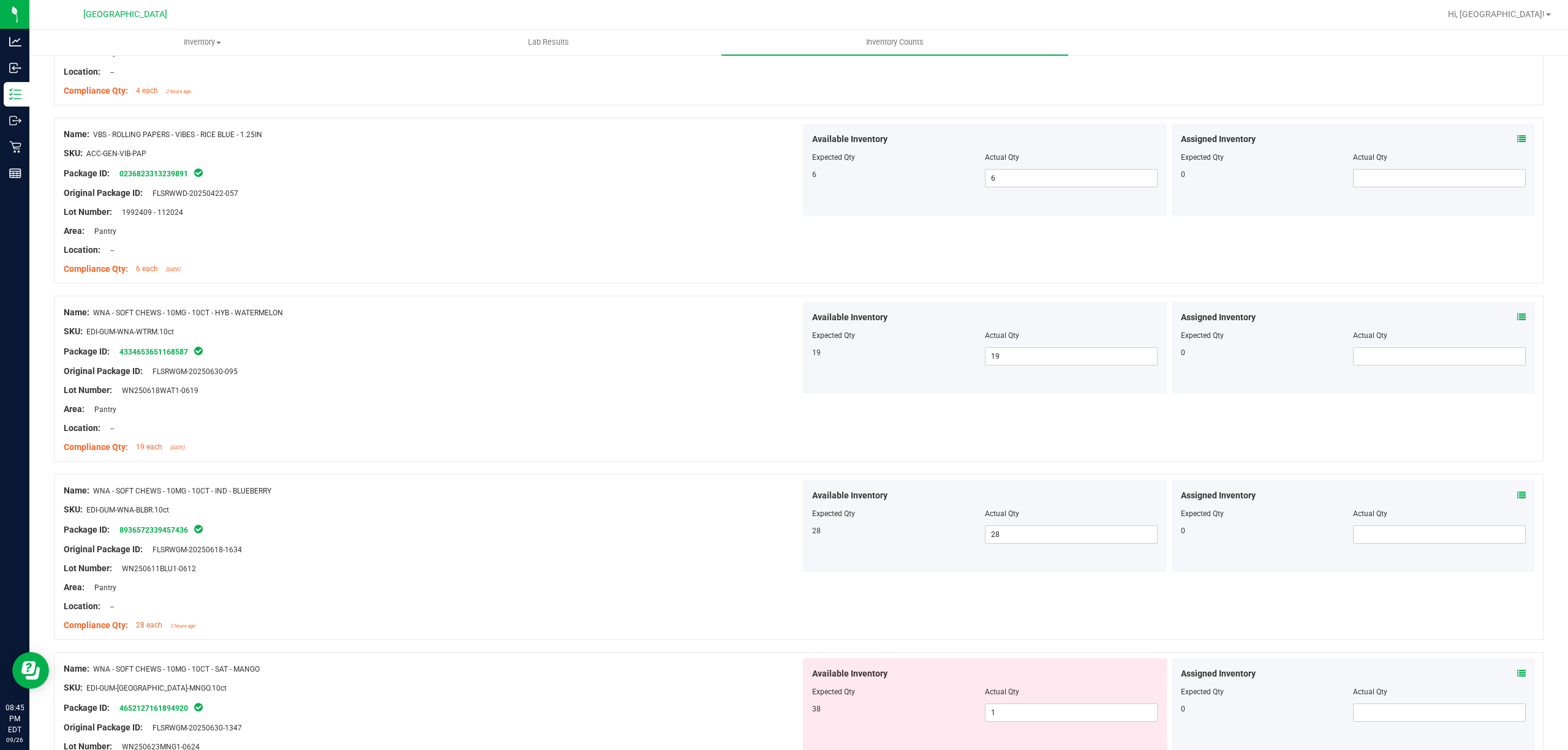
scroll to position [2205, 0]
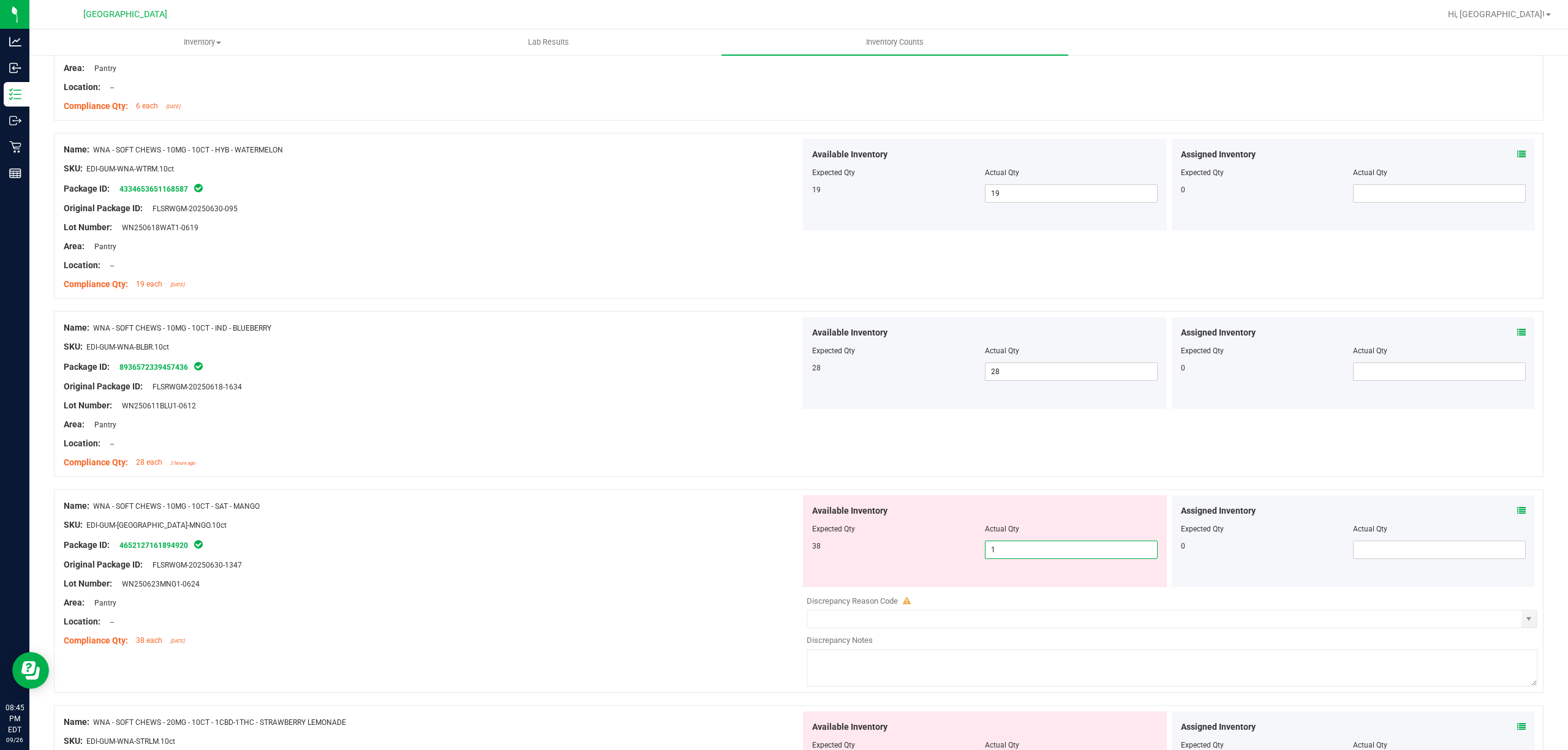
click at [1009, 555] on span "1 1" at bounding box center [1071, 550] width 173 height 18
click at [1009, 555] on input "1" at bounding box center [1071, 549] width 172 height 17
click at [611, 518] on div at bounding box center [432, 515] width 737 height 6
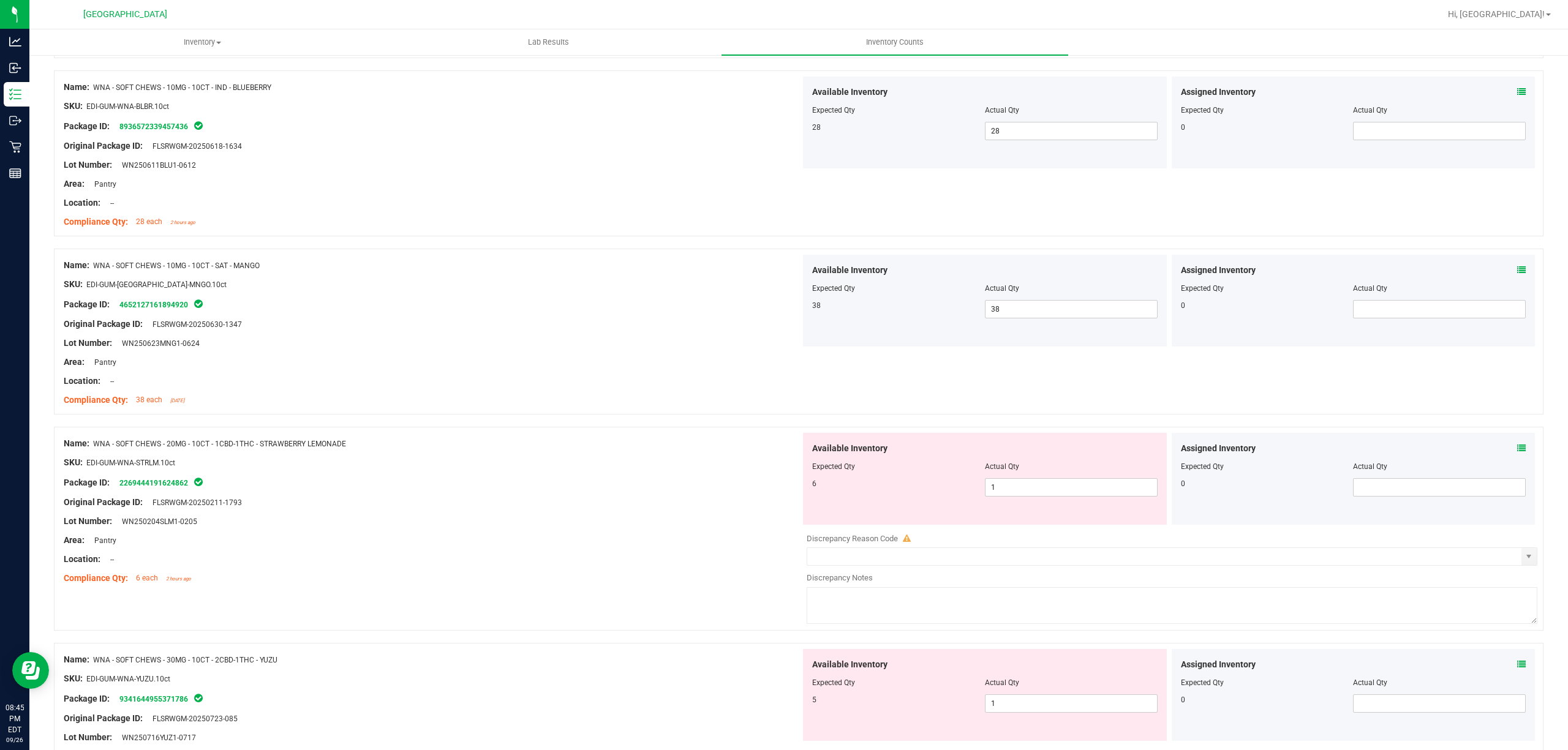
scroll to position [2450, 0]
click at [1010, 486] on span "1 1" at bounding box center [1071, 483] width 173 height 18
click at [1010, 486] on input "1" at bounding box center [1071, 483] width 172 height 17
click at [516, 423] on div at bounding box center [798, 416] width 1490 height 12
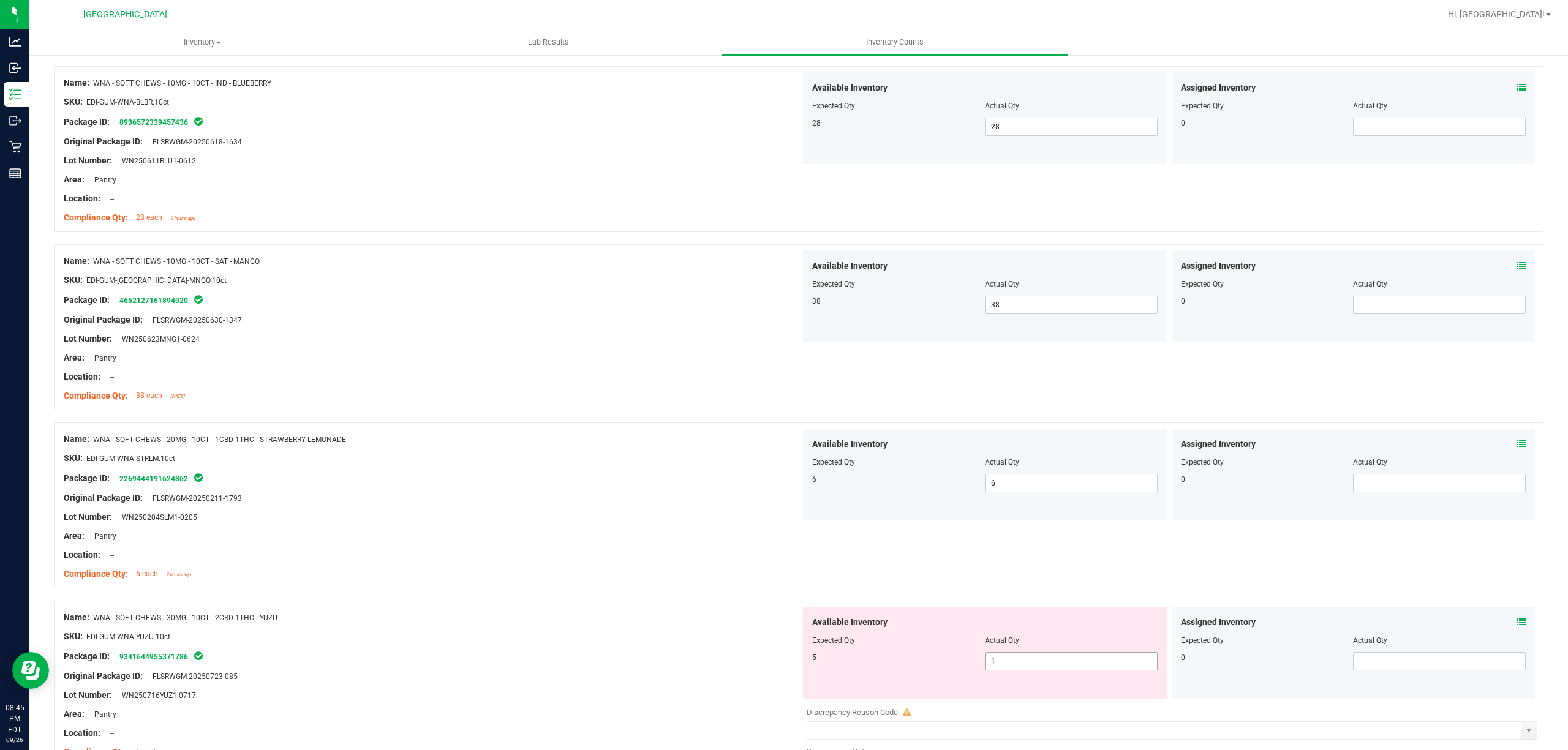
drag, startPoint x: 1062, startPoint y: 662, endPoint x: 1061, endPoint y: 670, distance: 8.1
click at [1061, 667] on span "1 1" at bounding box center [1071, 662] width 173 height 18
click at [1061, 670] on input "1" at bounding box center [1071, 661] width 172 height 17
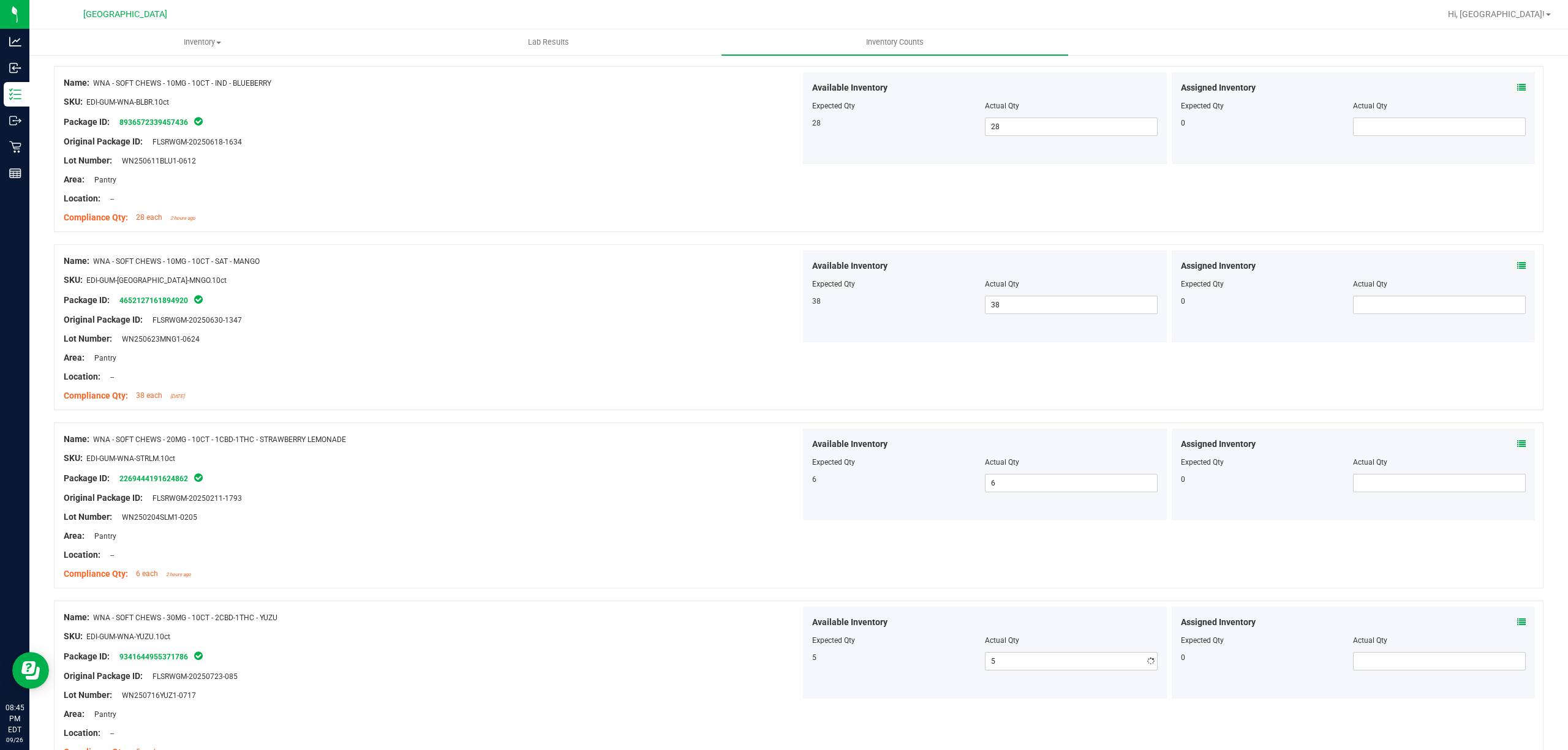
drag, startPoint x: 500, startPoint y: 528, endPoint x: 543, endPoint y: 528, distance: 43.0
click at [502, 524] on div "Lot Number: WN250204SLM1-0205" at bounding box center [432, 517] width 737 height 13
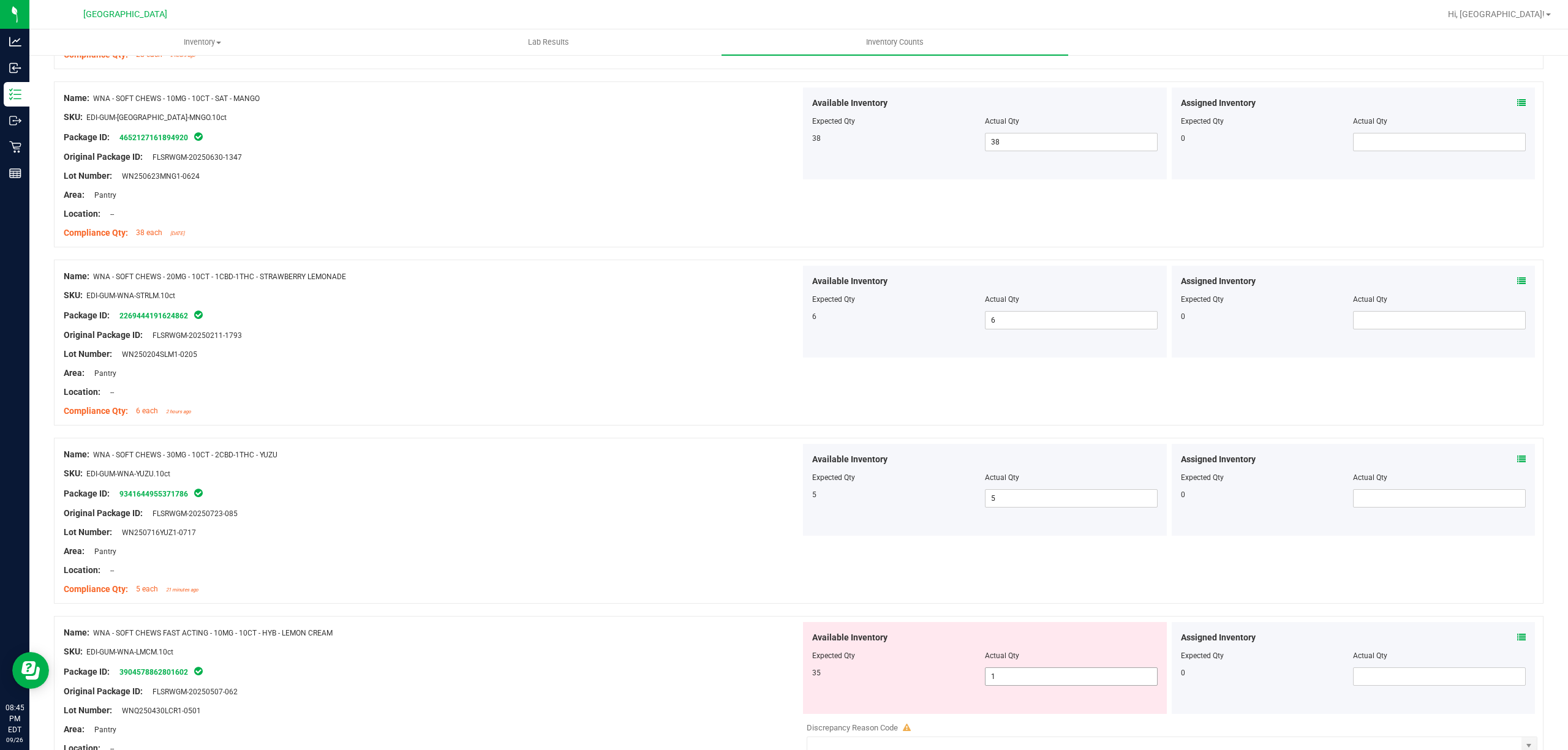
click at [1046, 679] on span "1 1" at bounding box center [1071, 676] width 173 height 18
click at [1046, 679] on input "1" at bounding box center [1071, 676] width 172 height 17
click at [483, 544] on div at bounding box center [432, 542] width 737 height 6
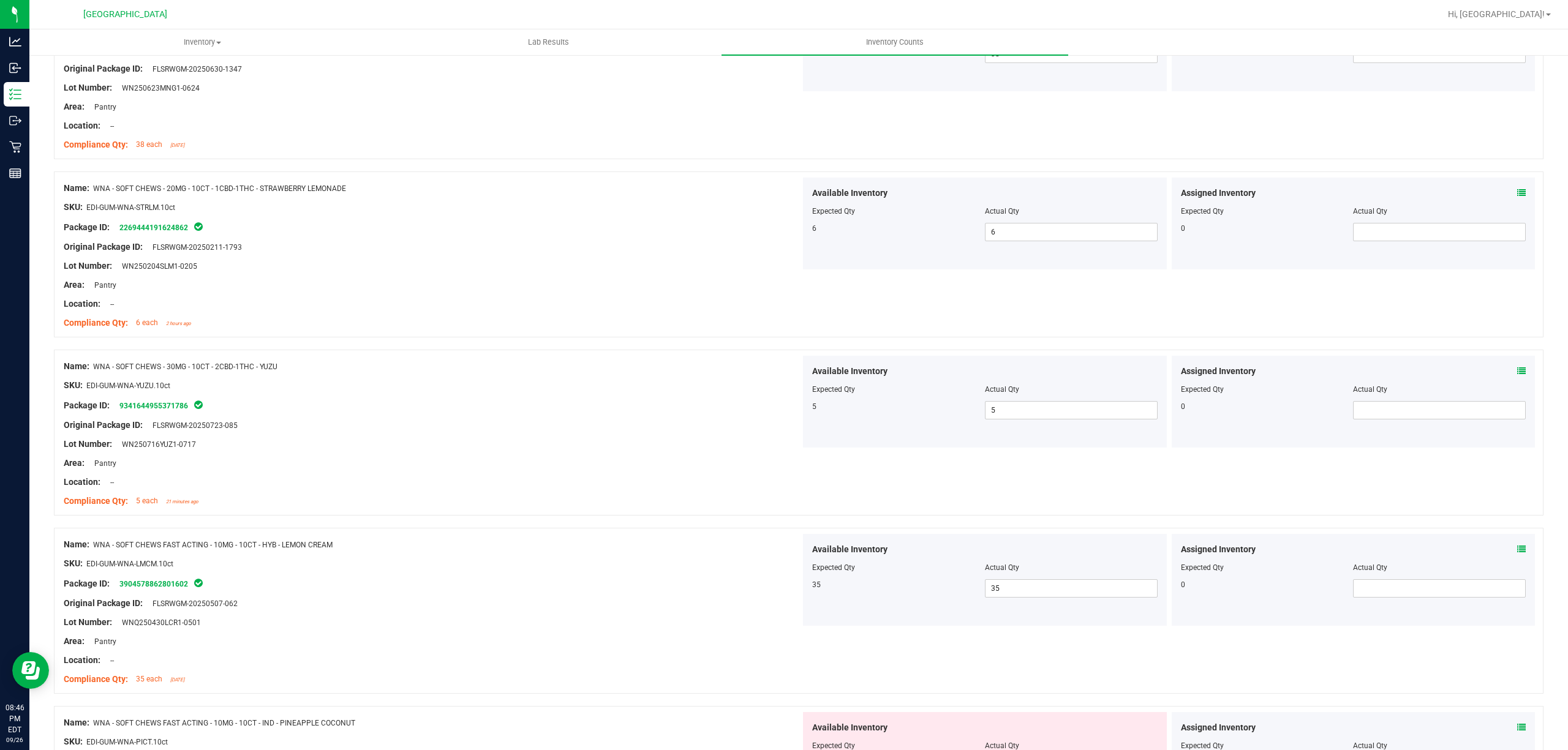
scroll to position [2858, 0]
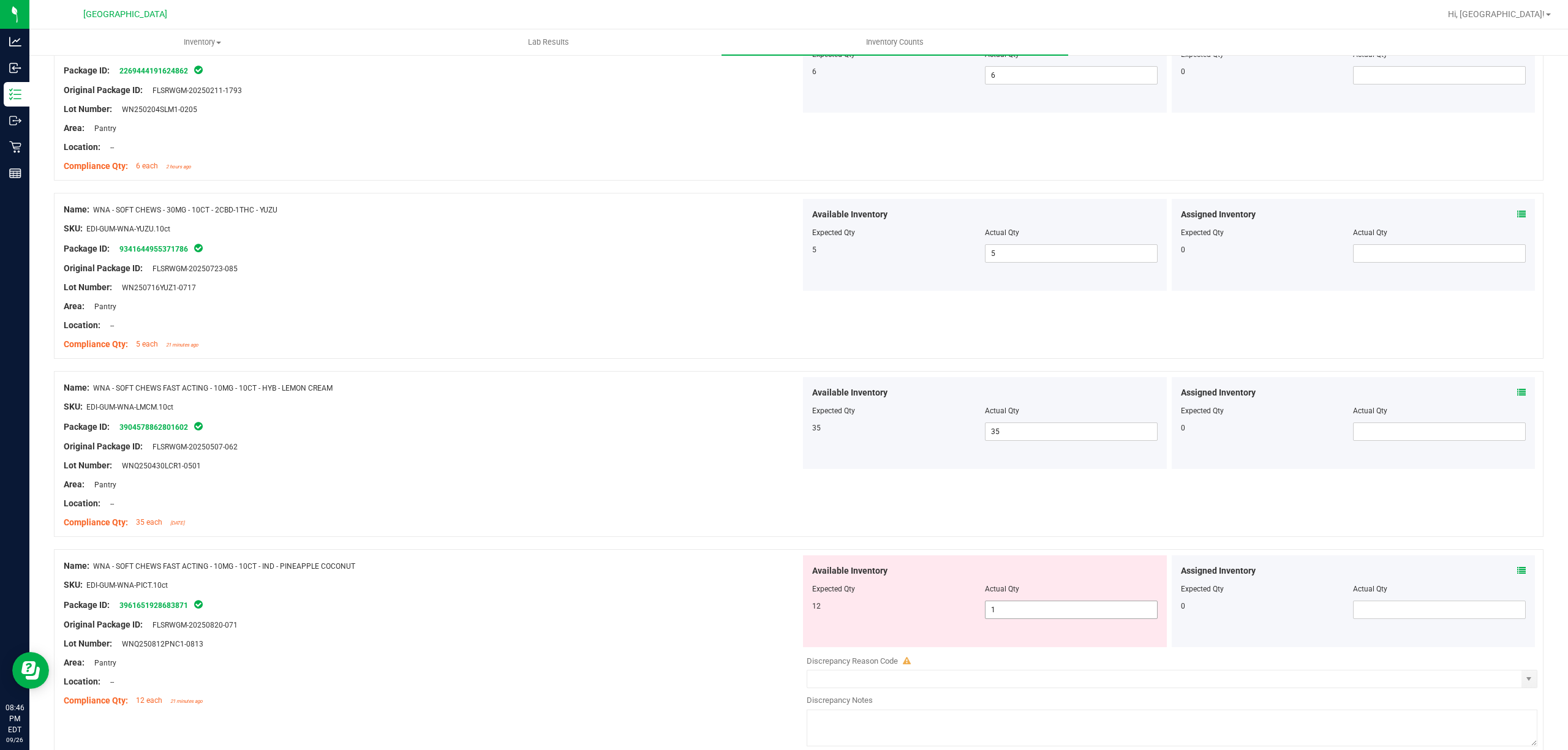
click at [1044, 615] on span "1 1" at bounding box center [1071, 610] width 173 height 18
click at [1044, 615] on input "1" at bounding box center [1071, 610] width 172 height 17
click at [584, 510] on div "Location: --" at bounding box center [432, 504] width 737 height 13
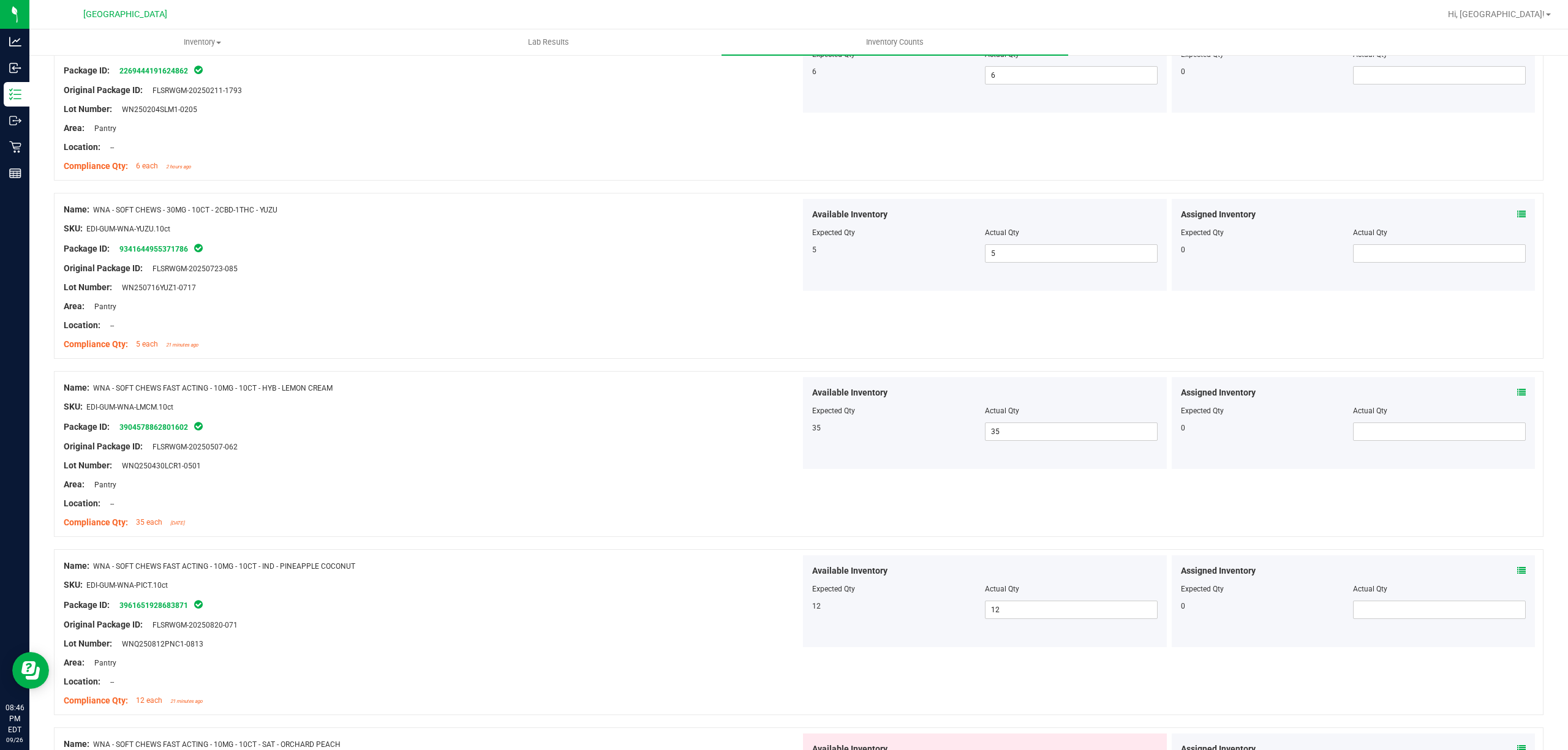
scroll to position [3100, 0]
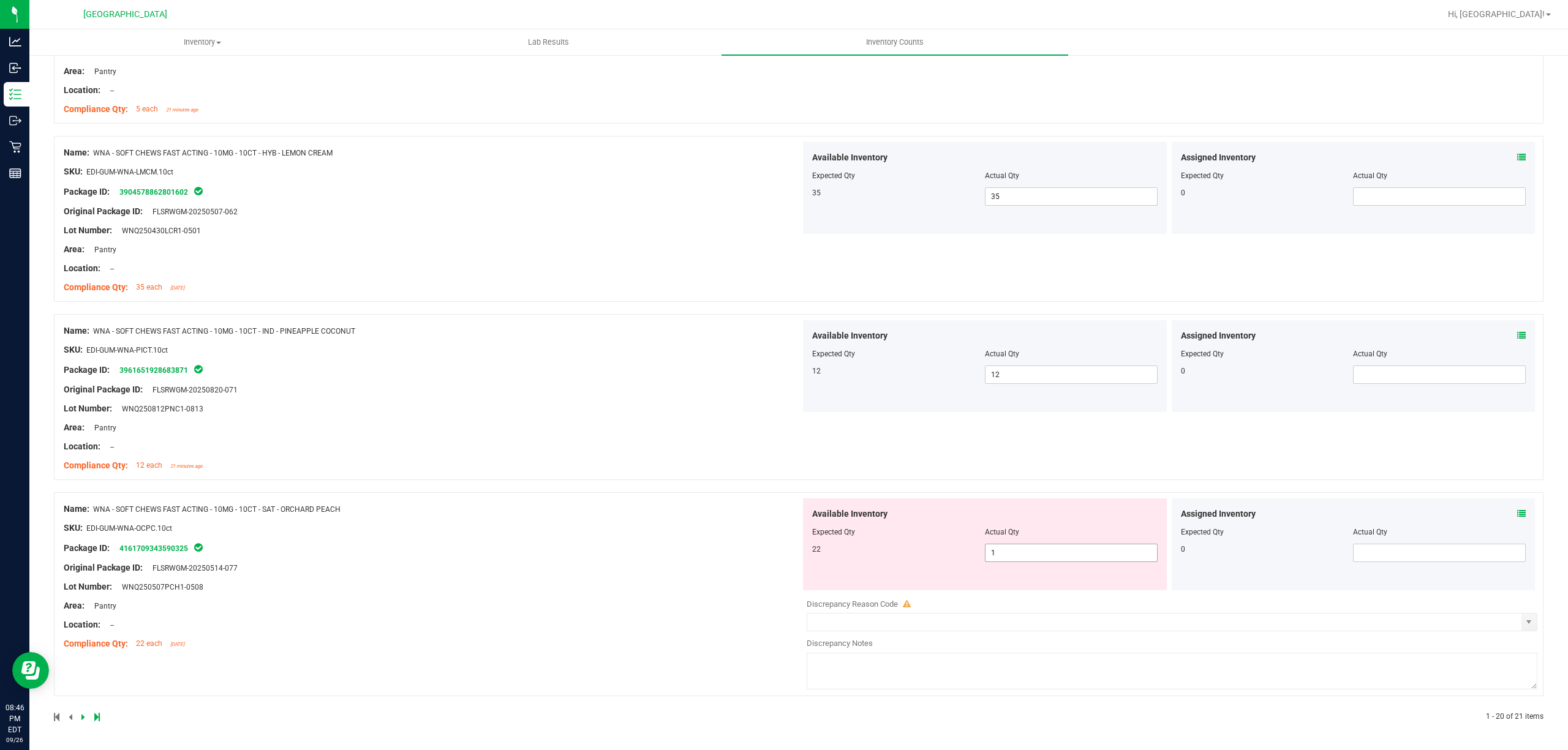
click at [1003, 560] on span "1 1" at bounding box center [1071, 553] width 173 height 18
click at [1003, 560] on input "1" at bounding box center [1071, 553] width 172 height 17
click at [1005, 560] on input "1" at bounding box center [1071, 553] width 172 height 17
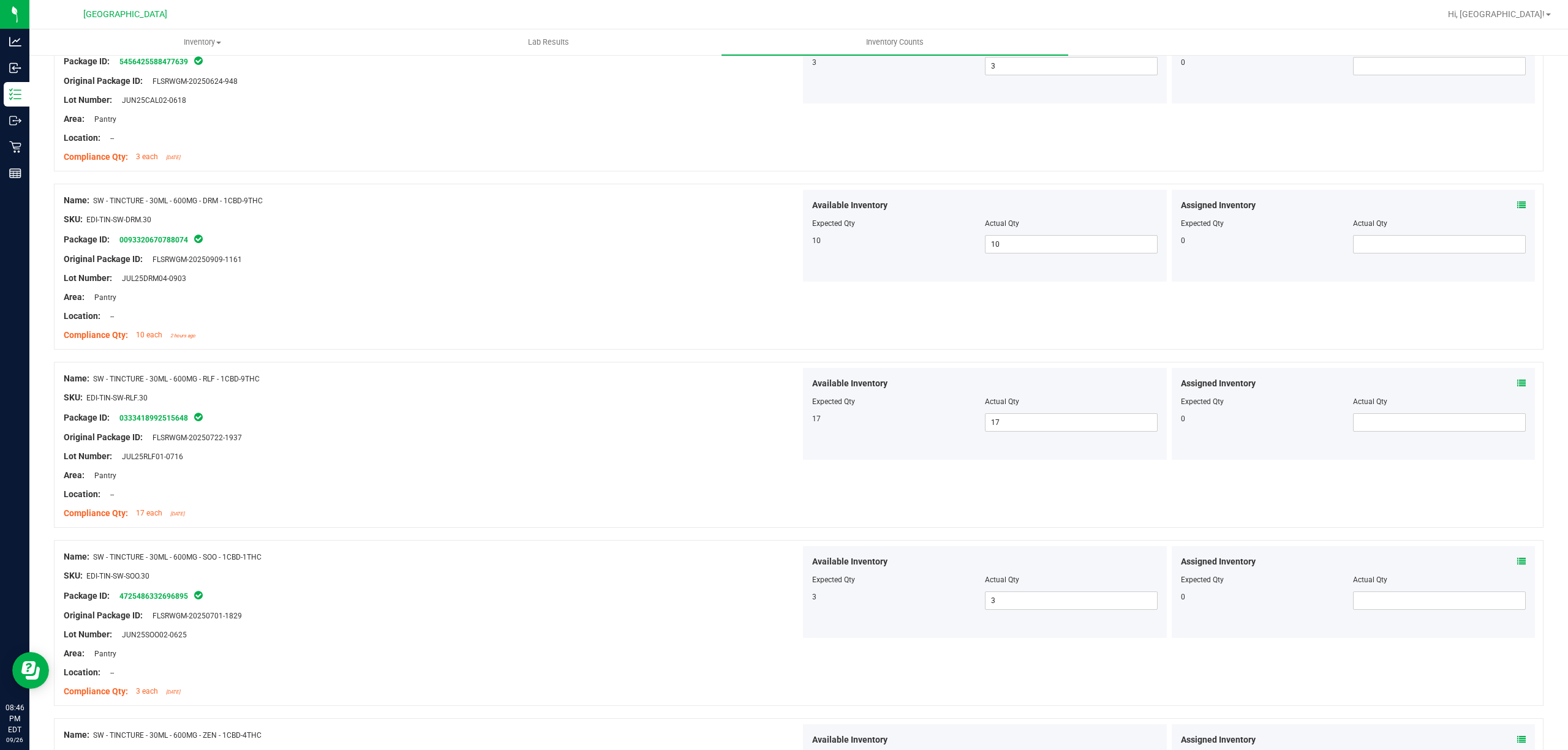
scroll to position [41, 0]
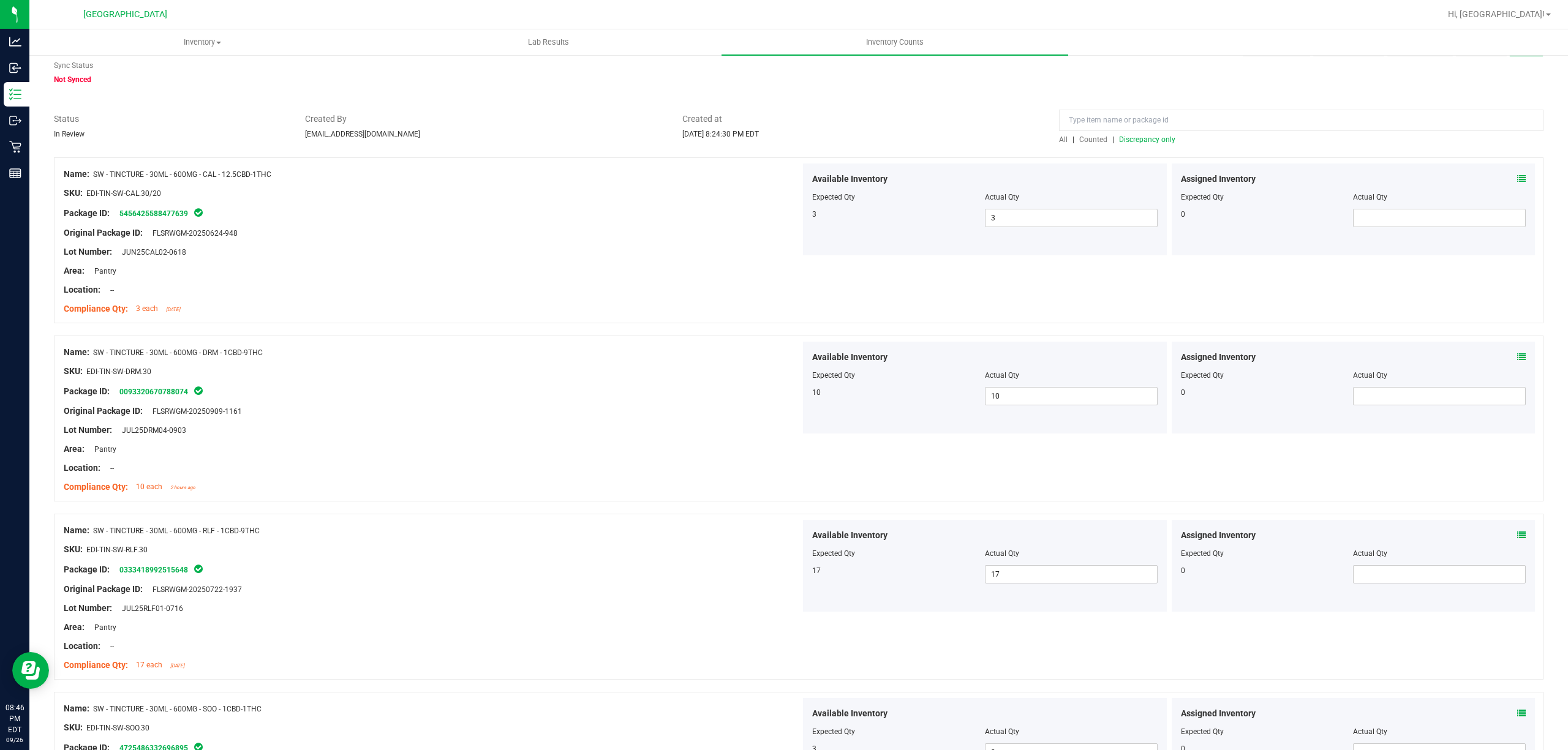
click at [1124, 135] on span "Discrepancy only" at bounding box center [1147, 140] width 56 height 8
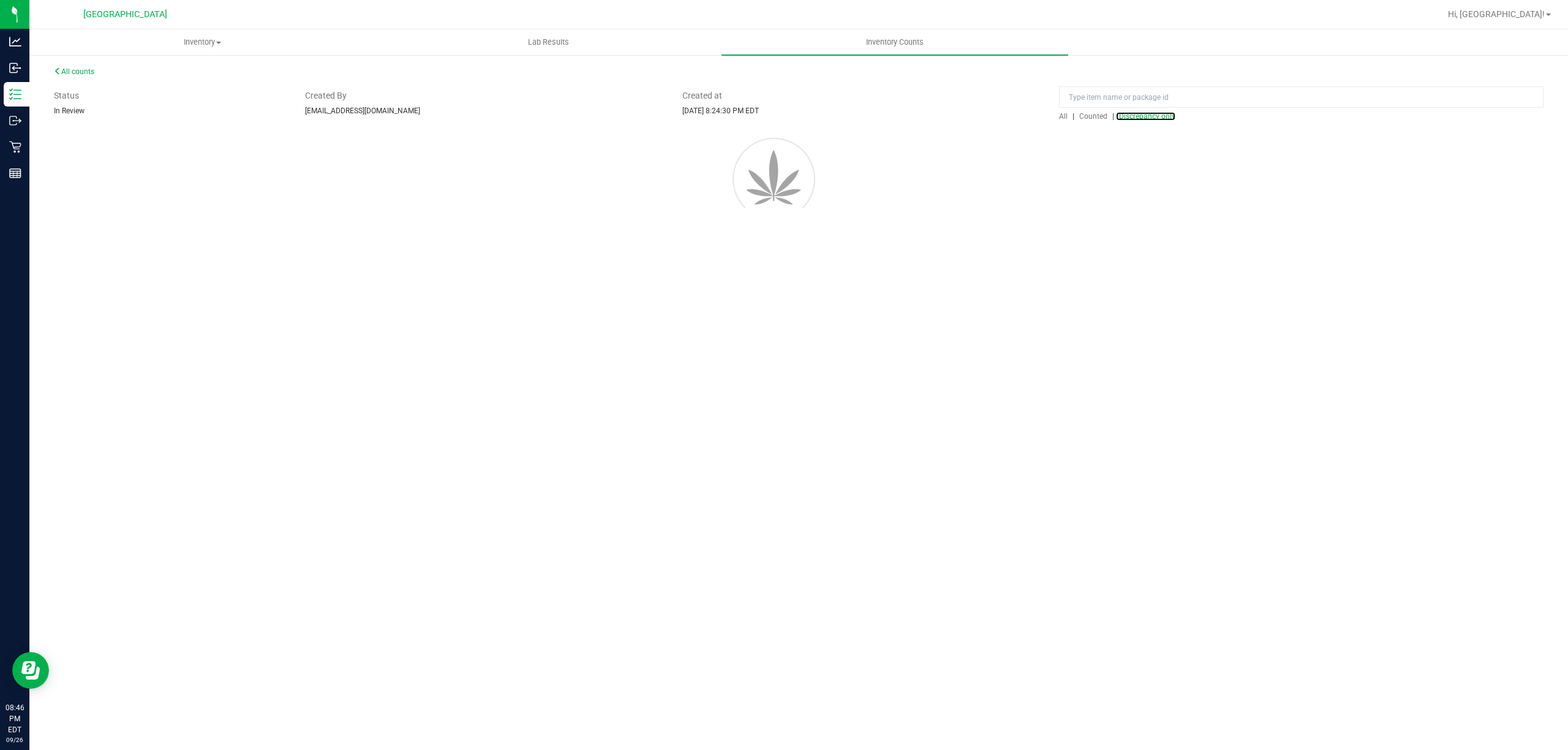
scroll to position [0, 0]
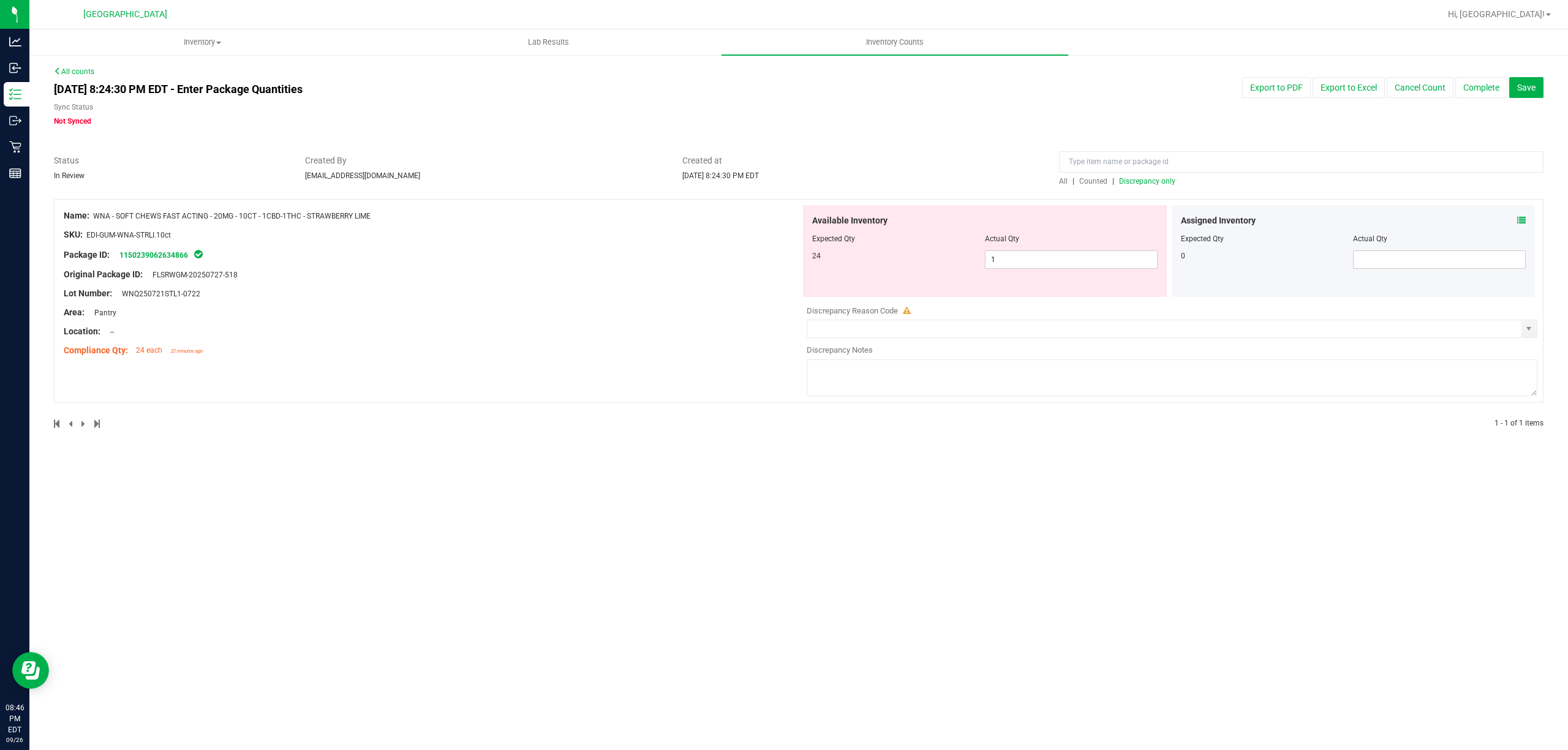
click at [1032, 245] on div at bounding box center [985, 247] width 345 height 6
click at [1027, 258] on span "1 1" at bounding box center [1071, 259] width 173 height 18
click at [1027, 258] on input "1" at bounding box center [1071, 259] width 172 height 17
drag, startPoint x: 413, startPoint y: 245, endPoint x: 422, endPoint y: 243, distance: 9.2
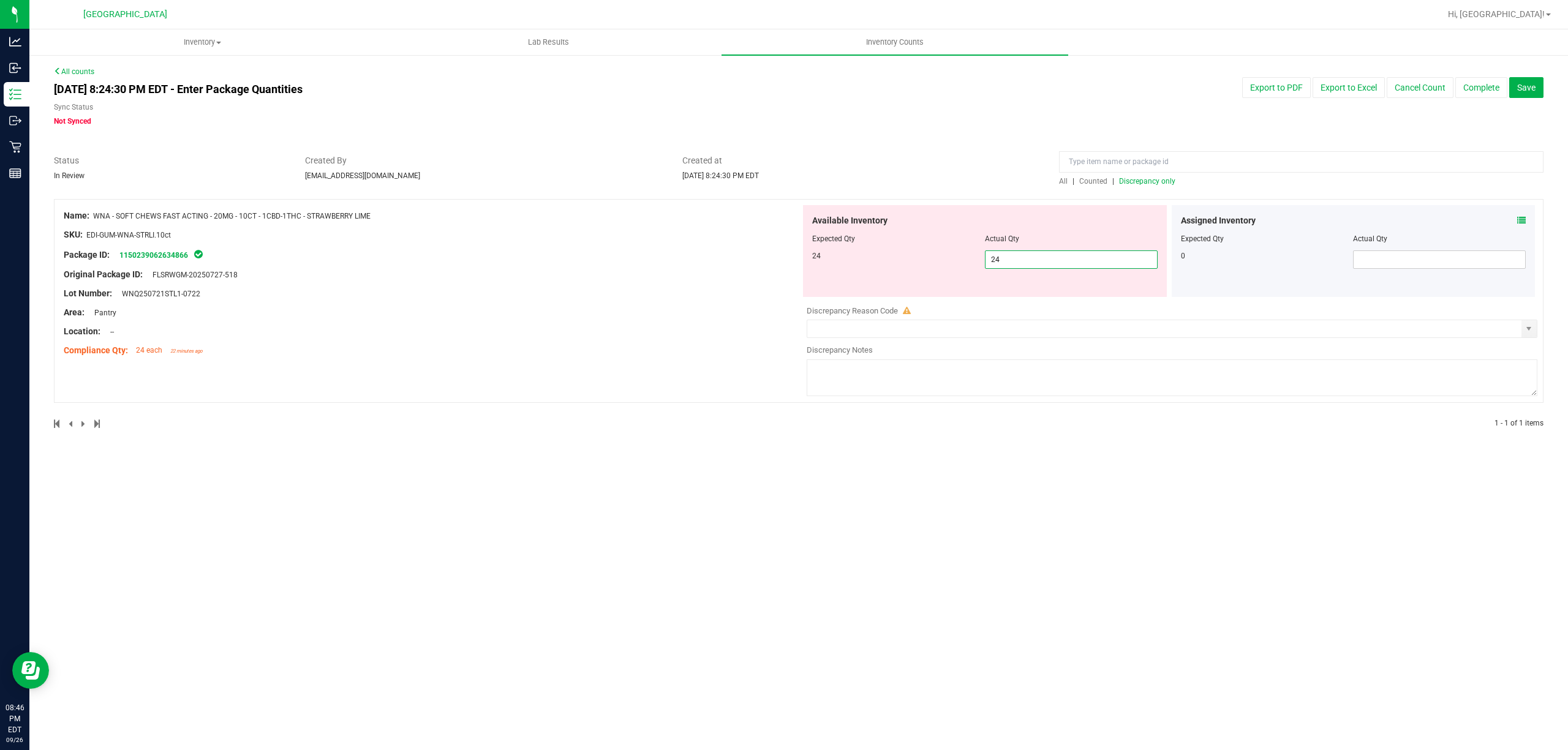
click at [413, 244] on div at bounding box center [432, 244] width 737 height 6
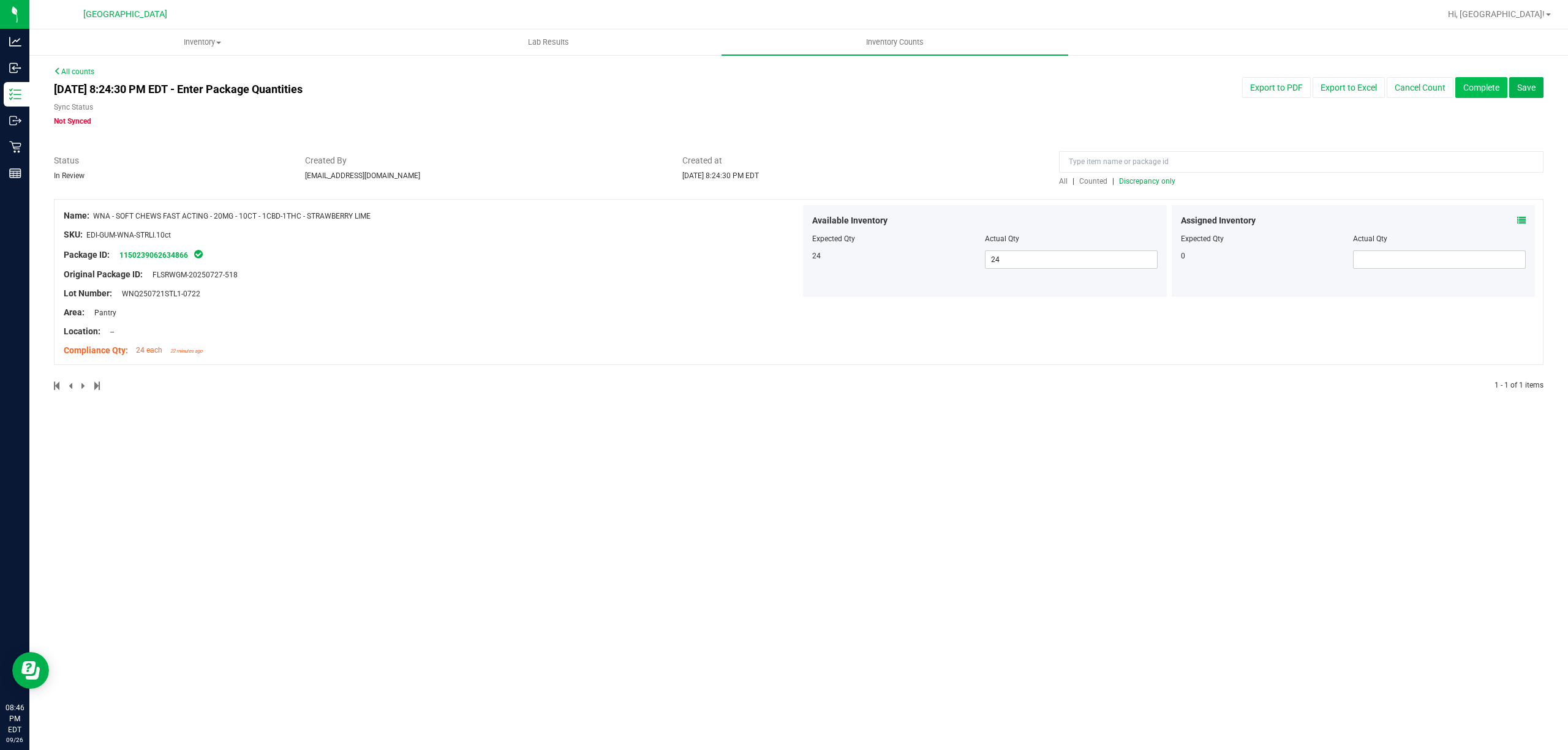
click at [1499, 91] on button "Complete" at bounding box center [1481, 87] width 52 height 21
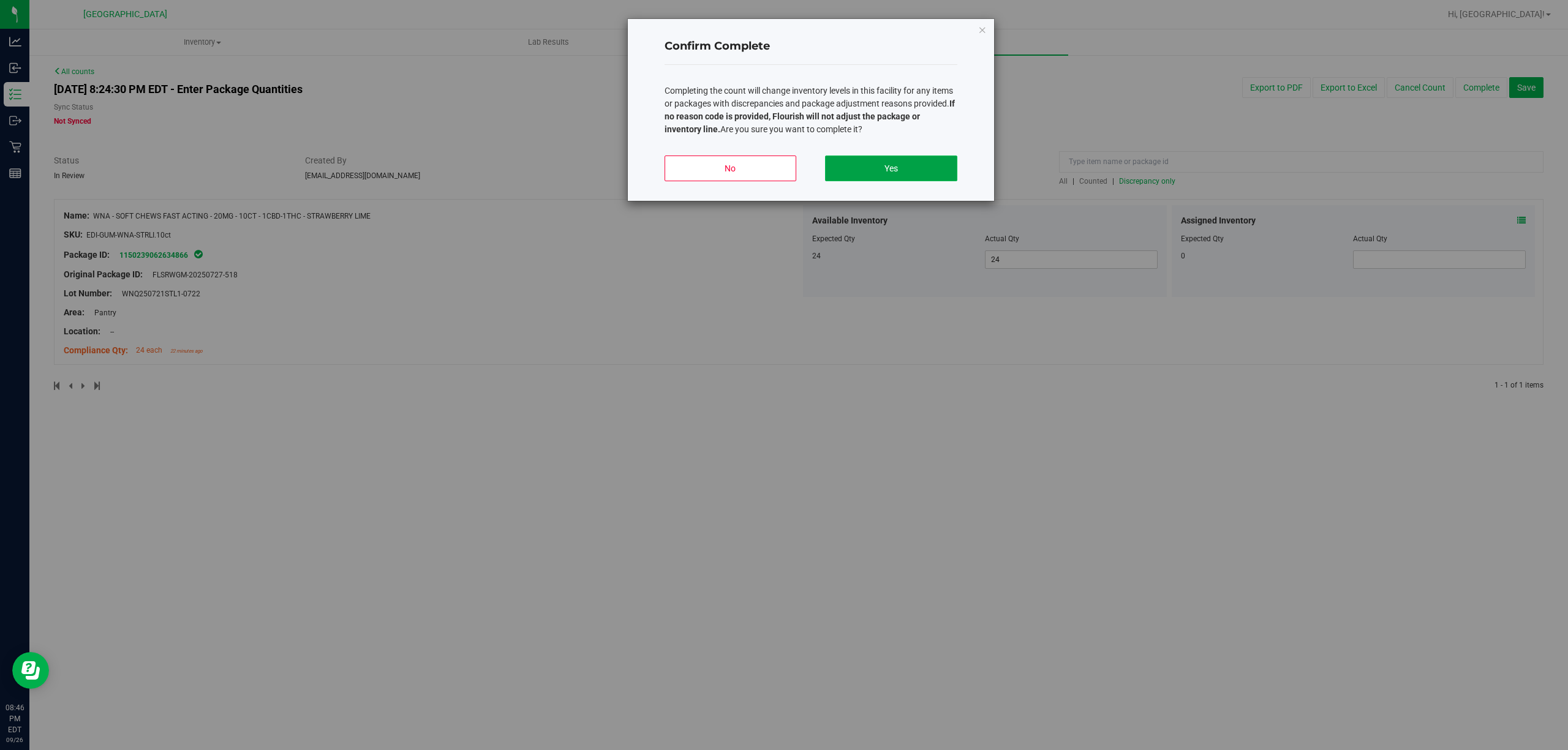
click at [876, 172] on button "Yes" at bounding box center [891, 168] width 131 height 26
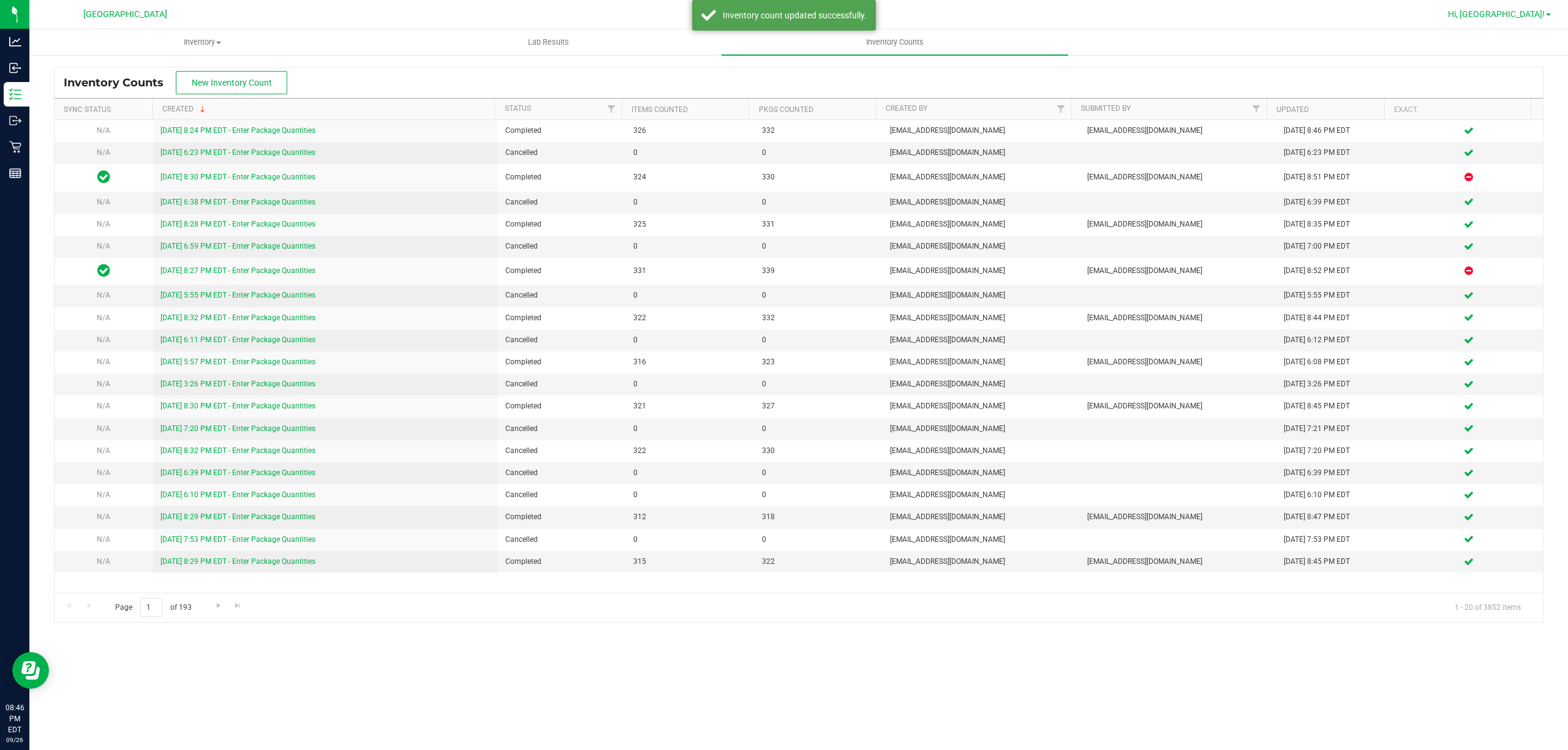
click at [1554, 11] on link "Hi, [GEOGRAPHIC_DATA]!" at bounding box center [1499, 15] width 112 height 13
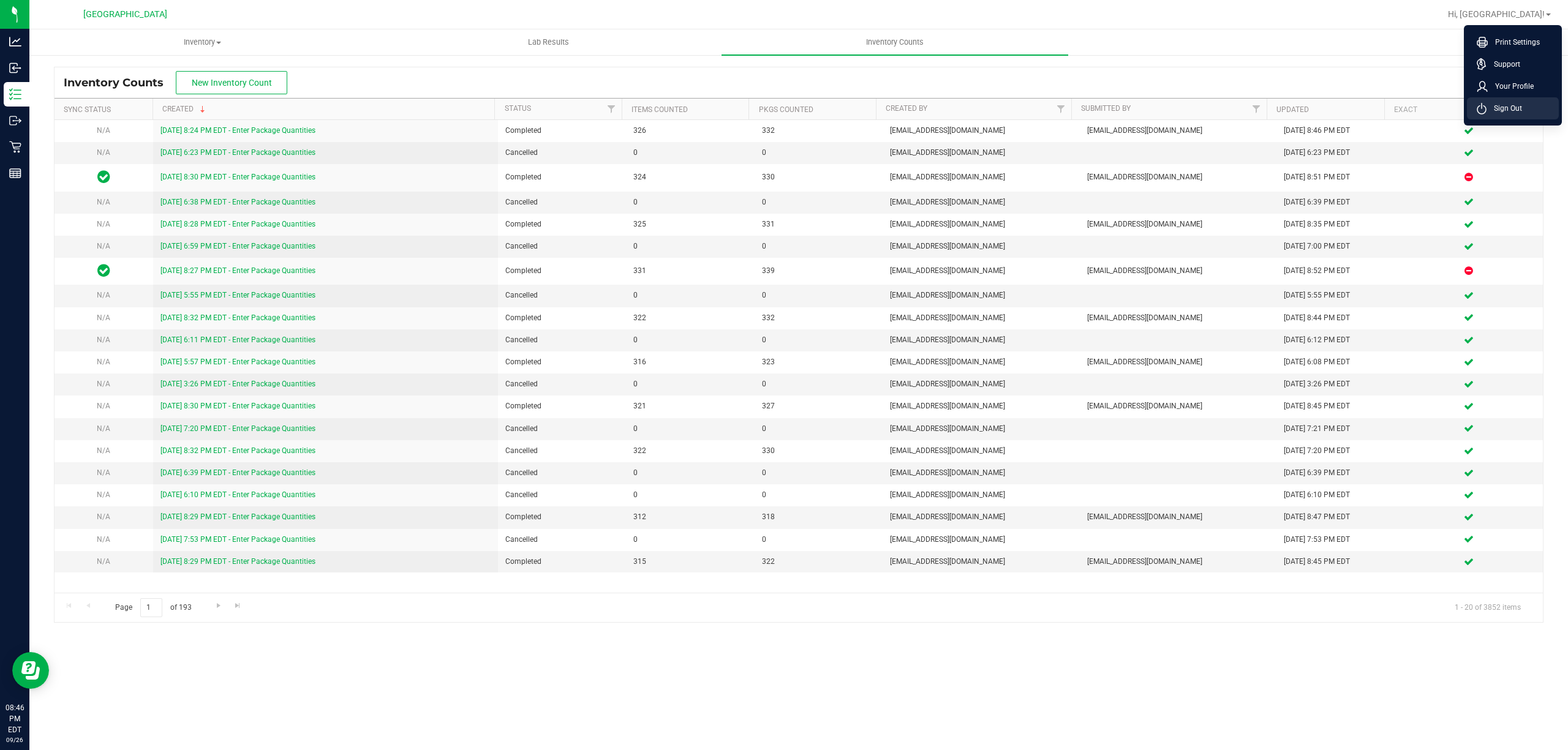
click at [1524, 103] on li "Sign Out" at bounding box center [1513, 108] width 92 height 22
